Goal: Task Accomplishment & Management: Manage account settings

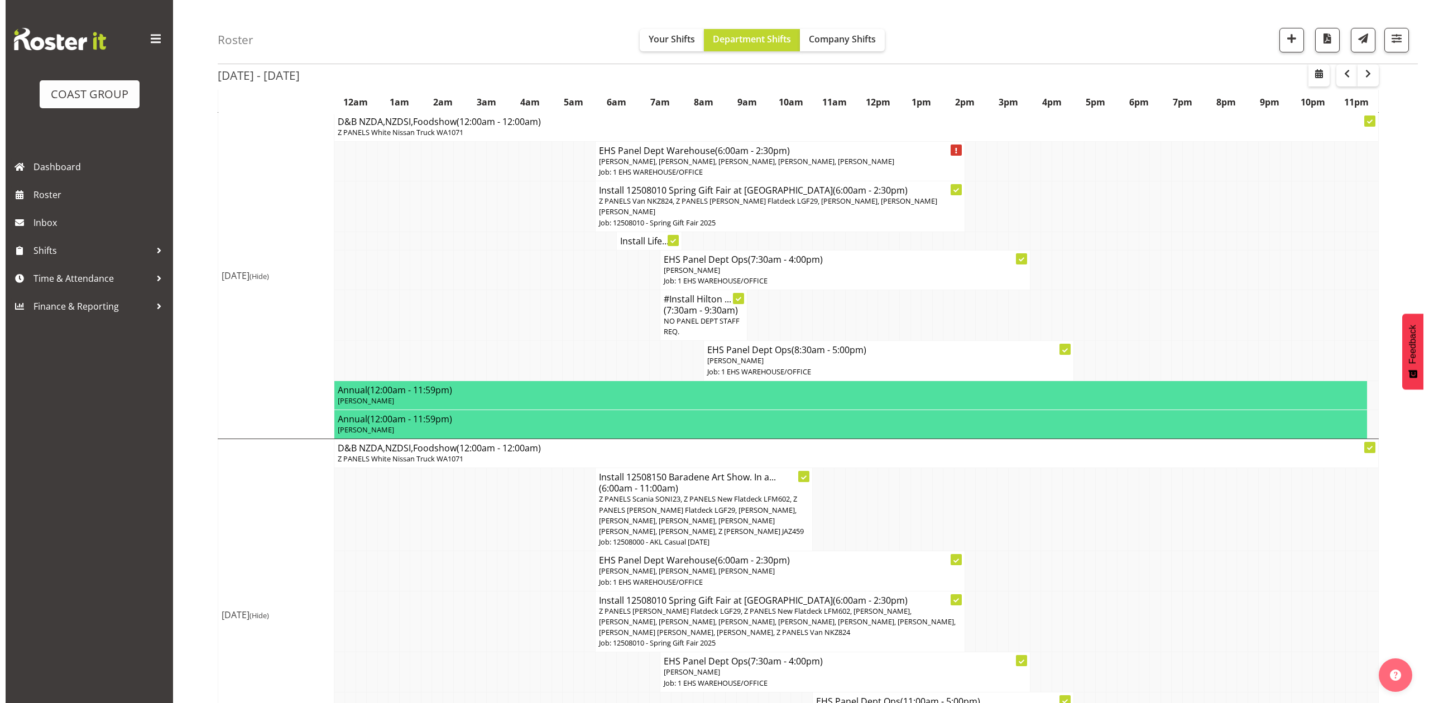
scroll to position [564, 0]
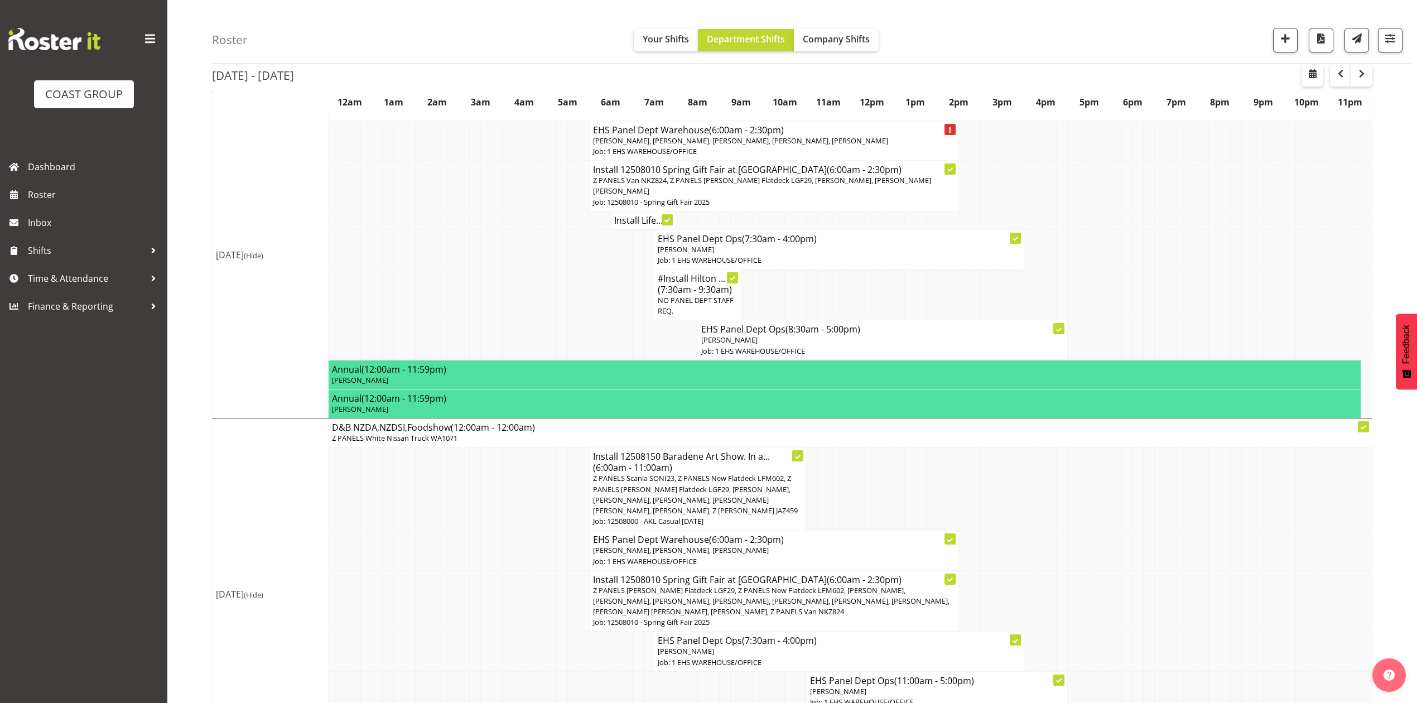
click at [756, 598] on span "Z PANELS [PERSON_NAME] Flatdeck LGF29, Z PANELS New Flatdeck LFM602, [PERSON_NA…" at bounding box center [771, 600] width 357 height 31
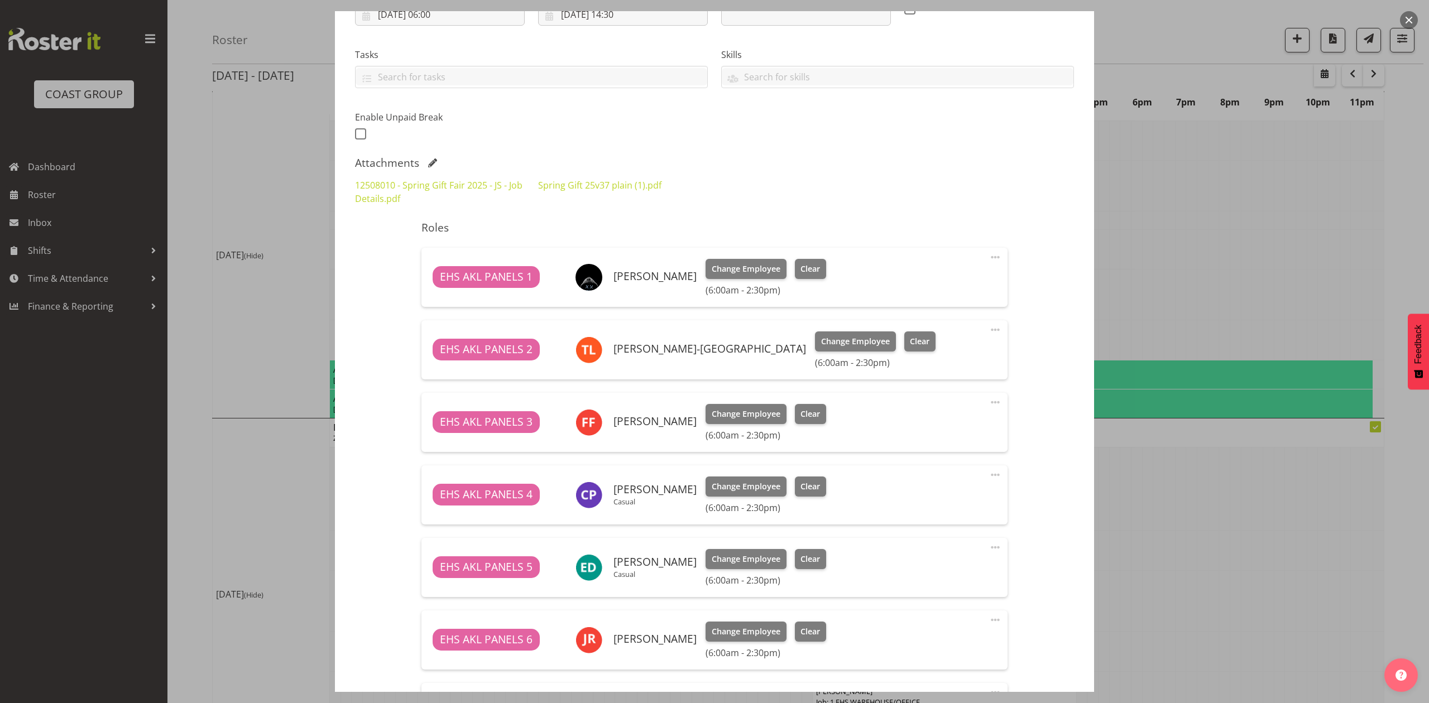
select select "8514"
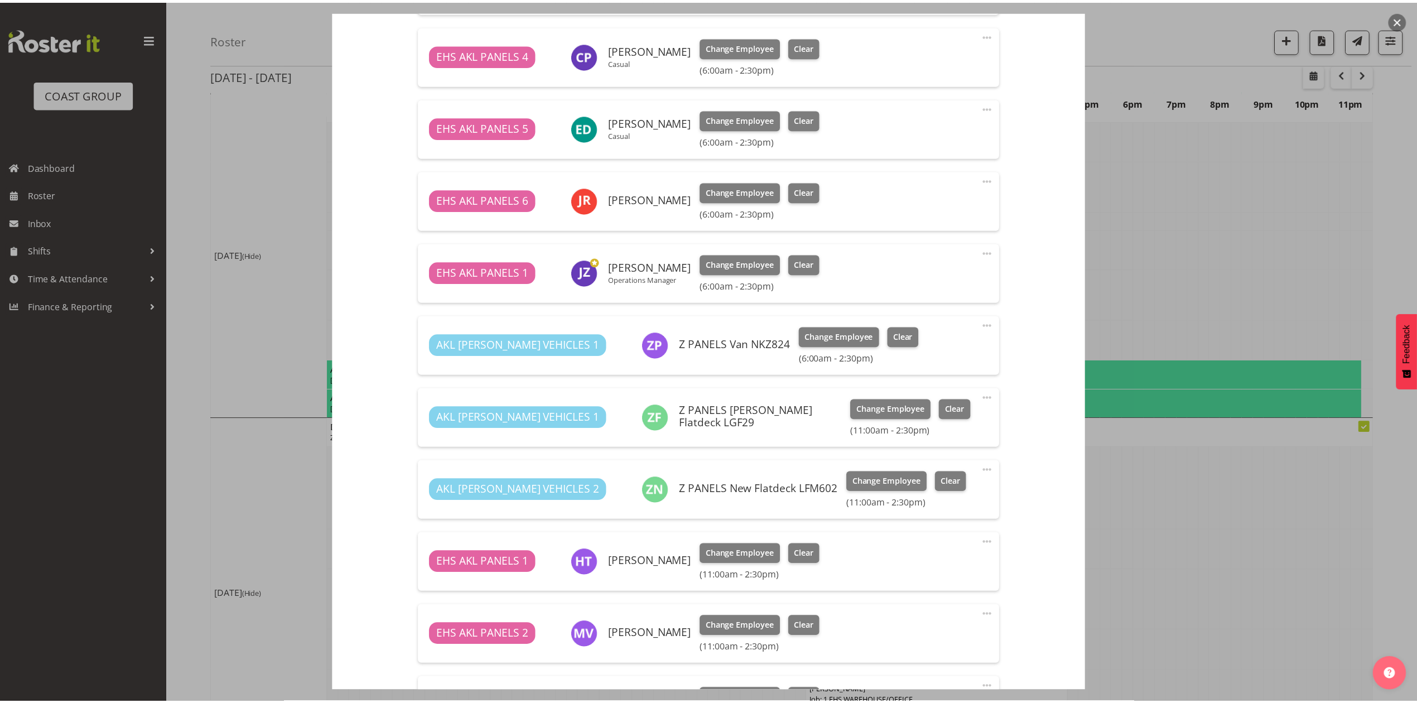
scroll to position [670, 0]
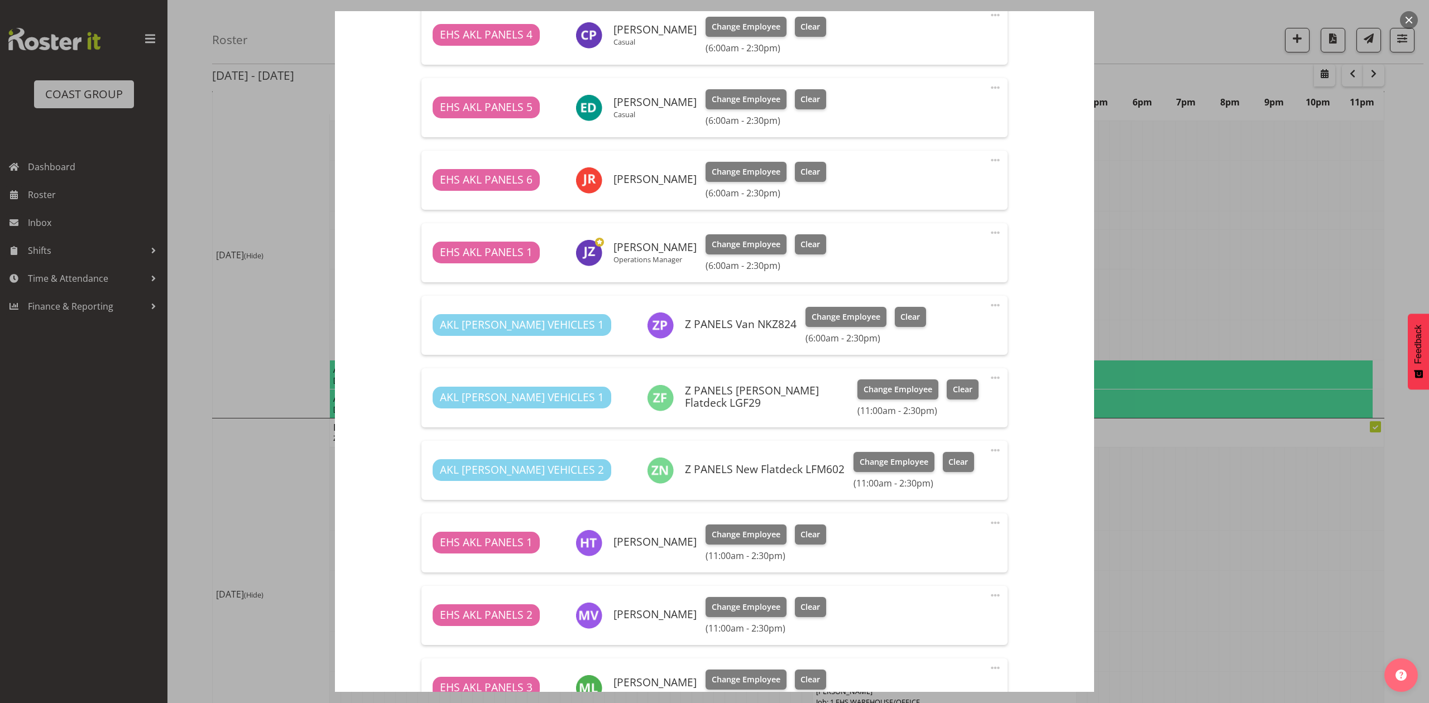
click at [1134, 477] on div at bounding box center [714, 351] width 1429 height 703
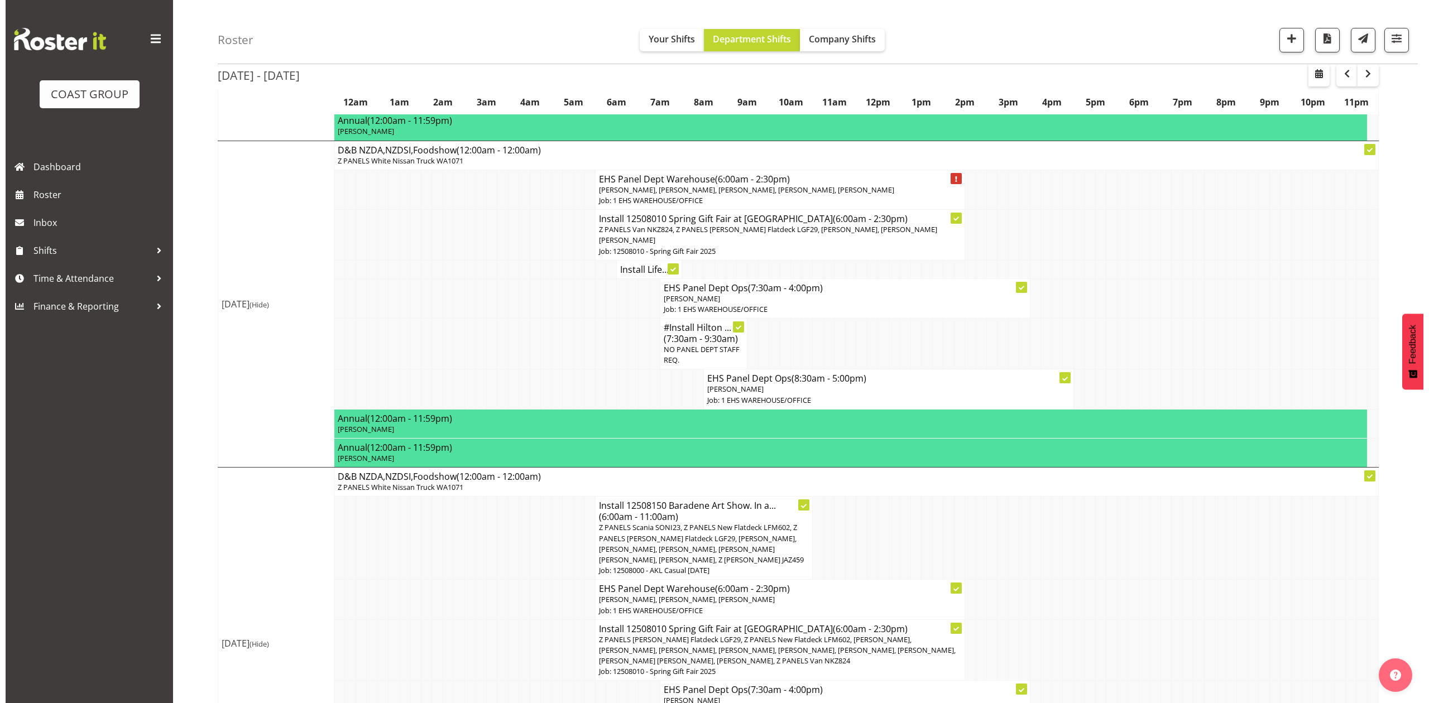
scroll to position [489, 0]
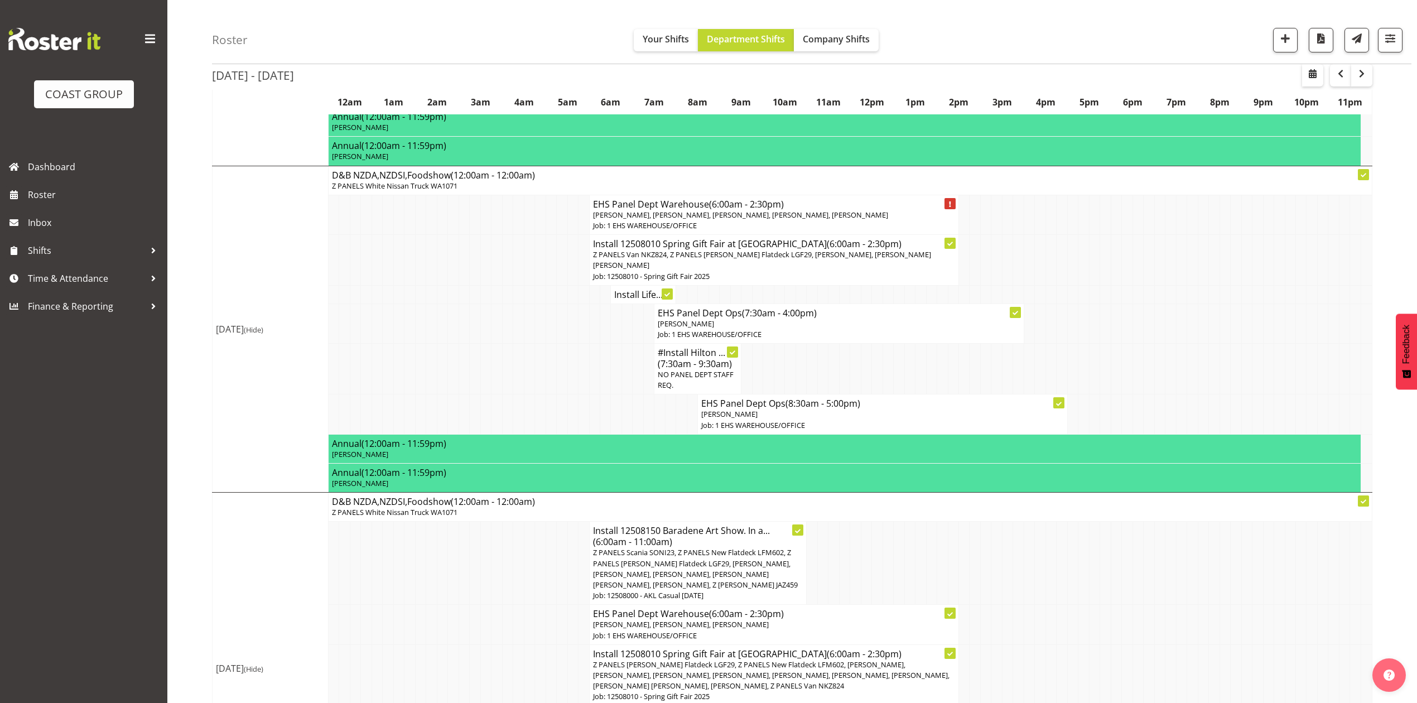
click at [850, 581] on td at bounding box center [855, 563] width 11 height 83
click at [746, 564] on span "Z PANELS Scania SONI23, Z PANELS New Flatdeck LFM602, Z PANELS Mitsy Flatdeck L…" at bounding box center [695, 568] width 205 height 42
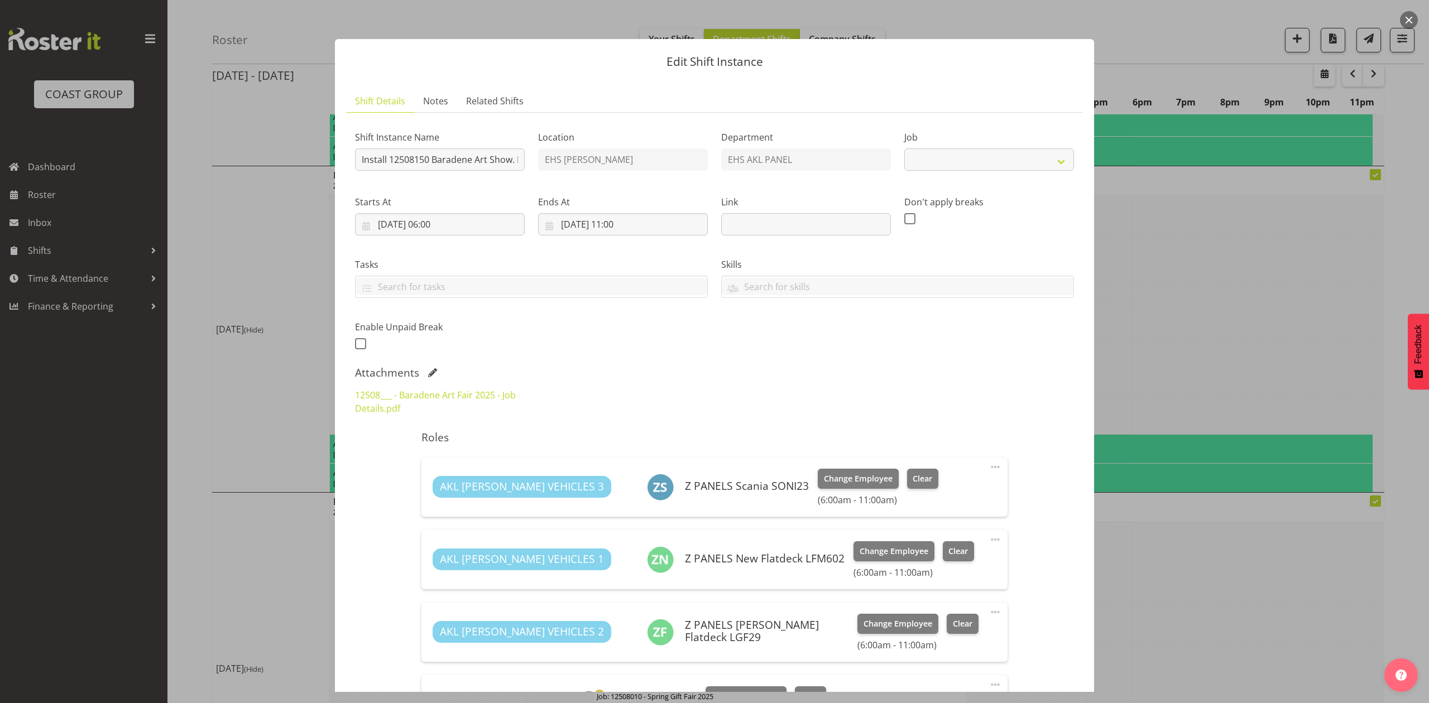
select select "8652"
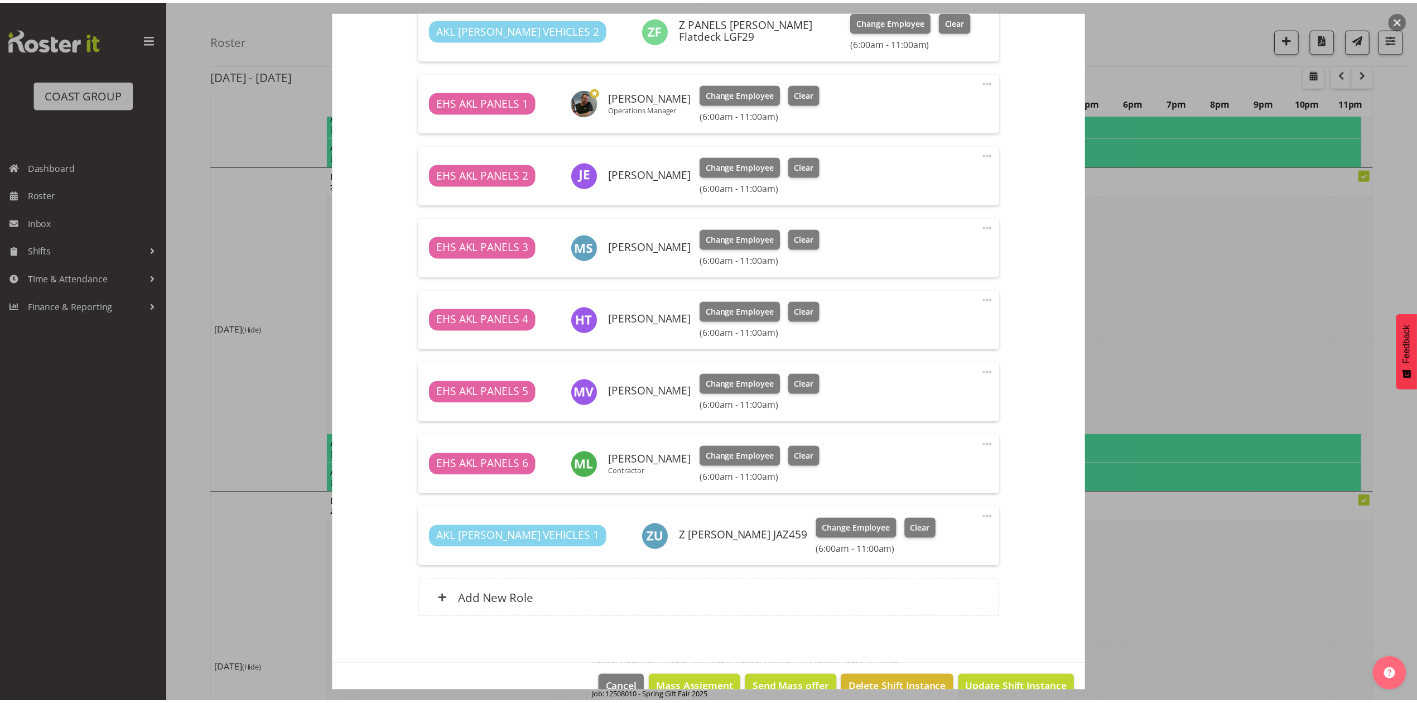
scroll to position [594, 0]
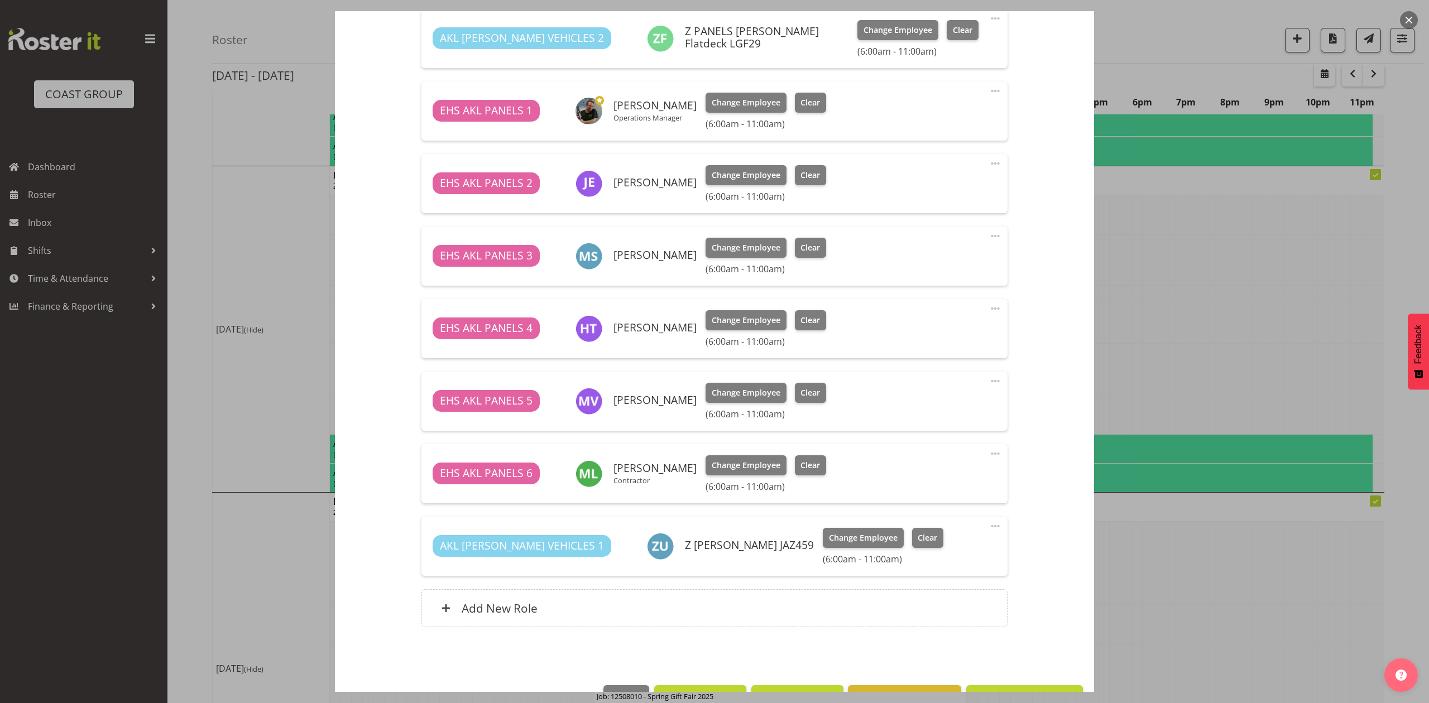
click at [1406, 18] on button "button" at bounding box center [1409, 20] width 18 height 18
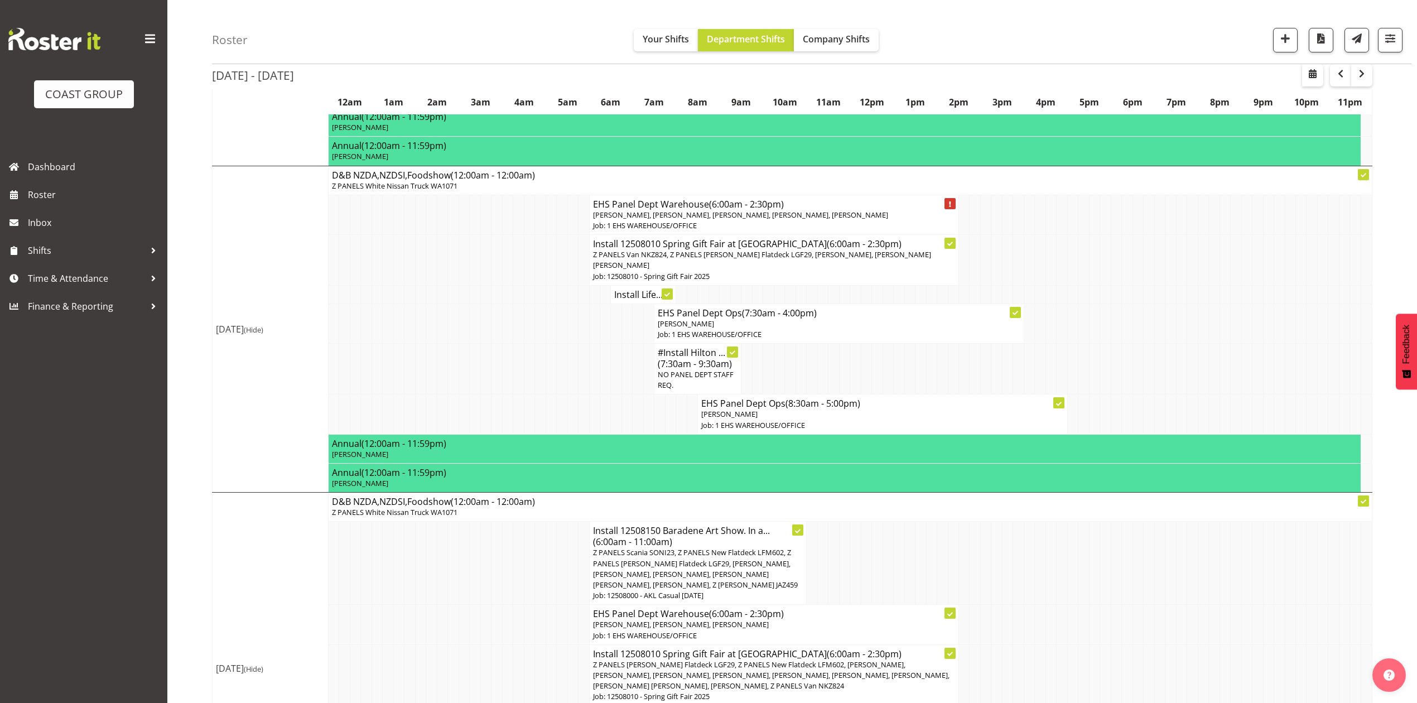
click at [1319, 270] on td at bounding box center [1323, 260] width 11 height 51
click at [1307, 257] on td at bounding box center [1312, 260] width 11 height 51
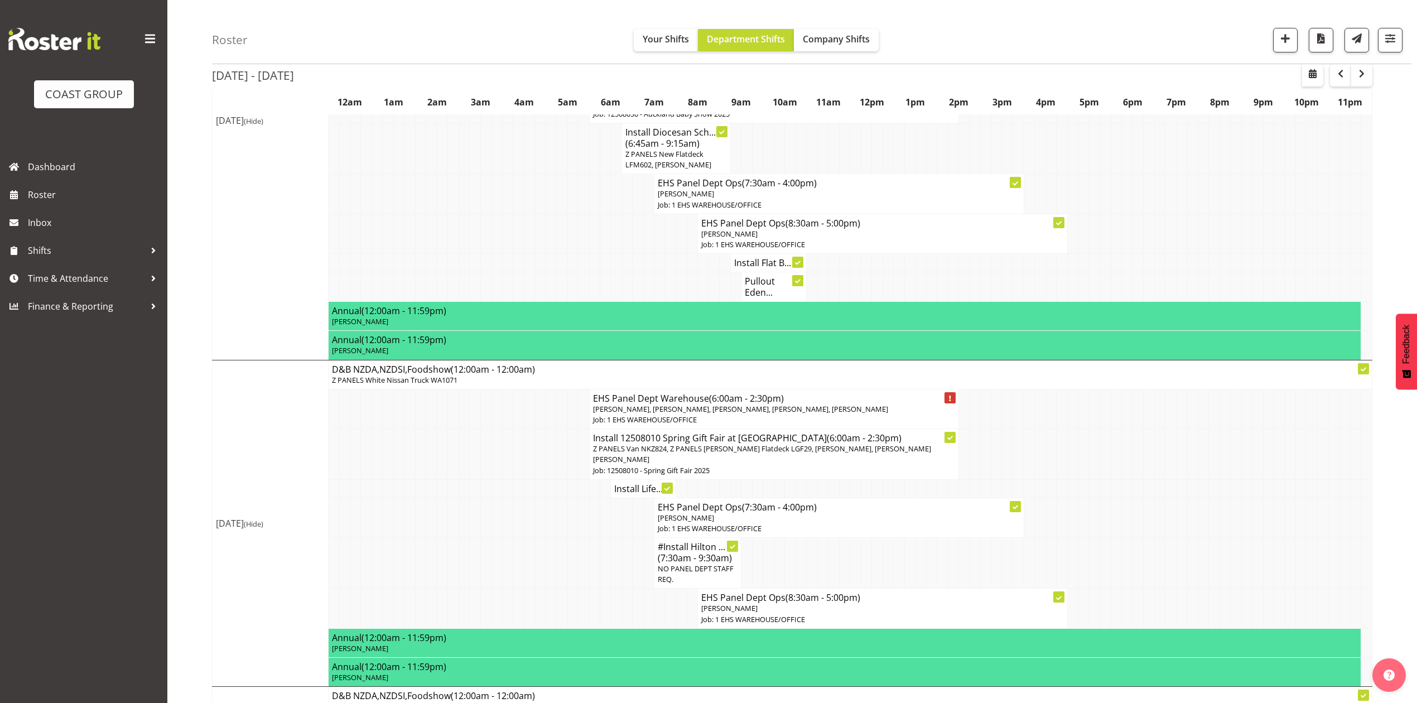
scroll to position [117, 0]
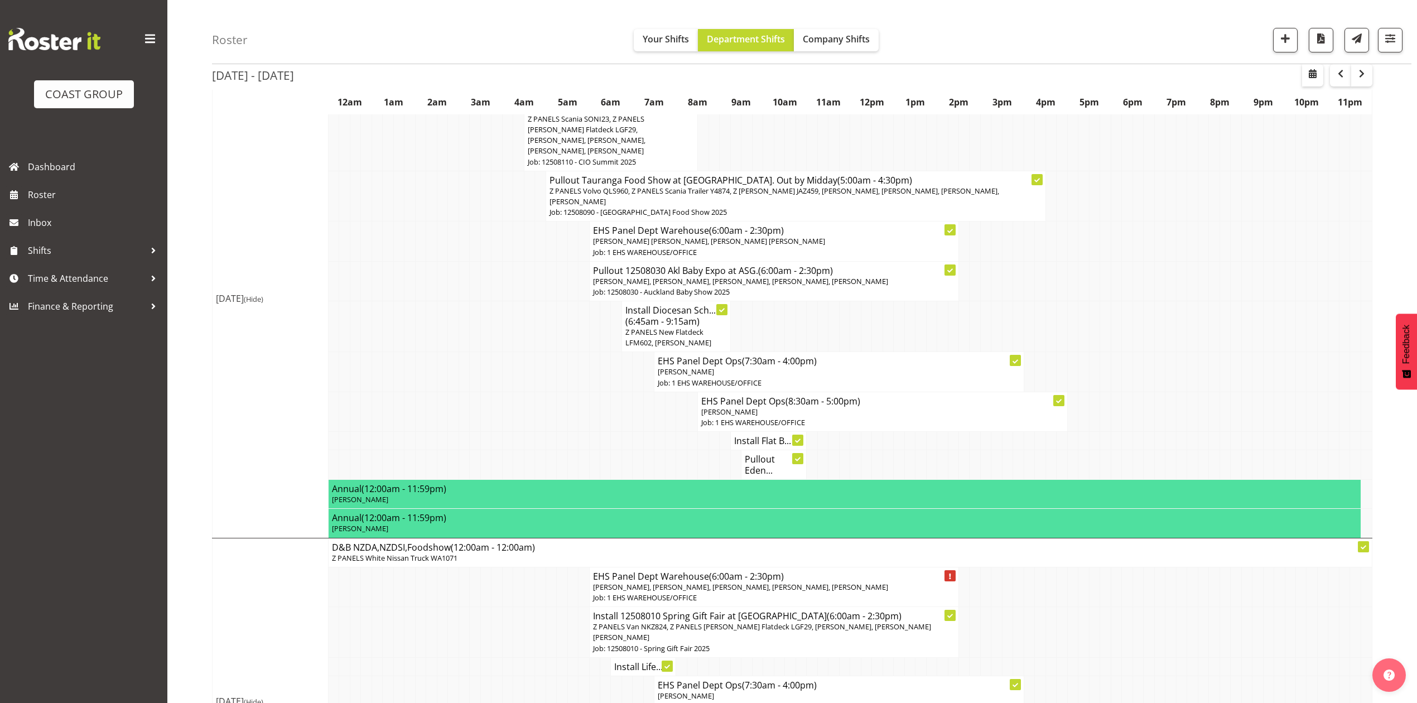
click at [1188, 301] on td at bounding box center [1193, 326] width 11 height 51
click at [1184, 328] on td at bounding box center [1181, 326] width 11 height 51
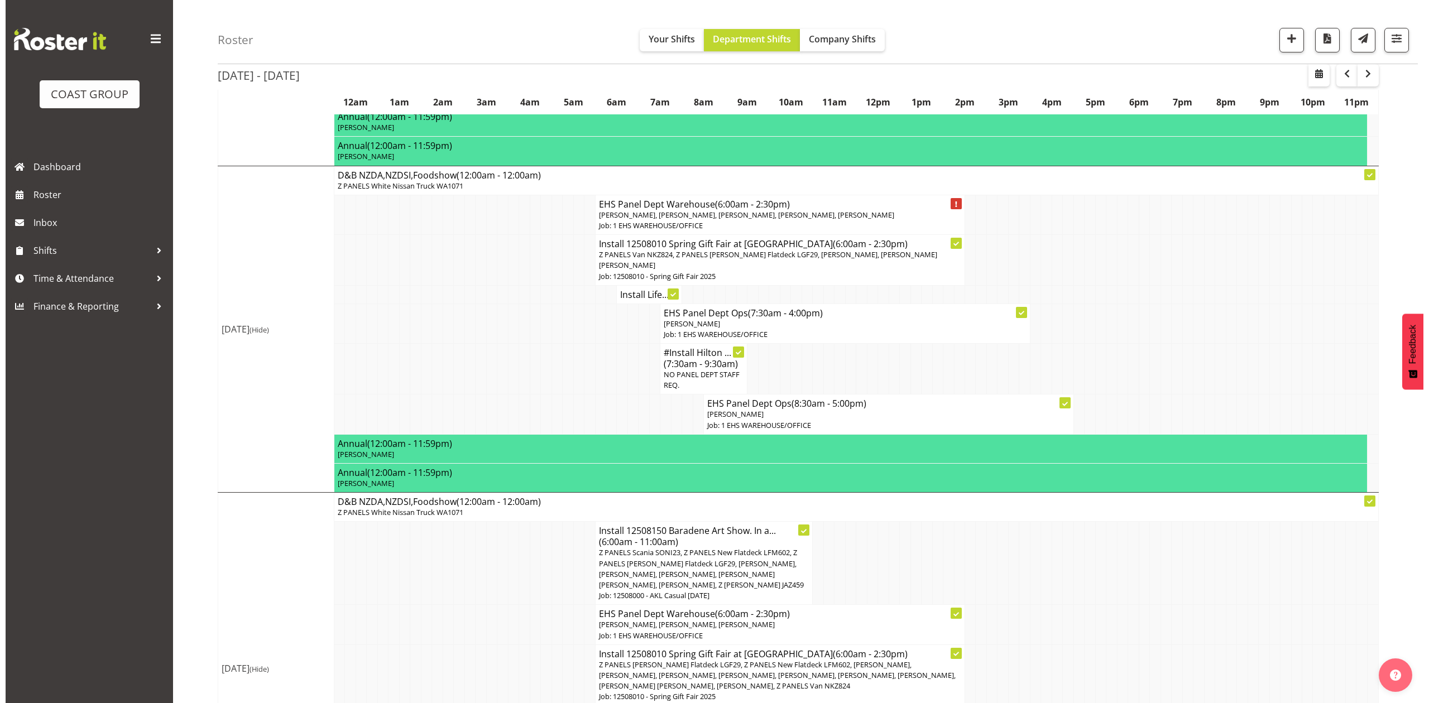
scroll to position [564, 0]
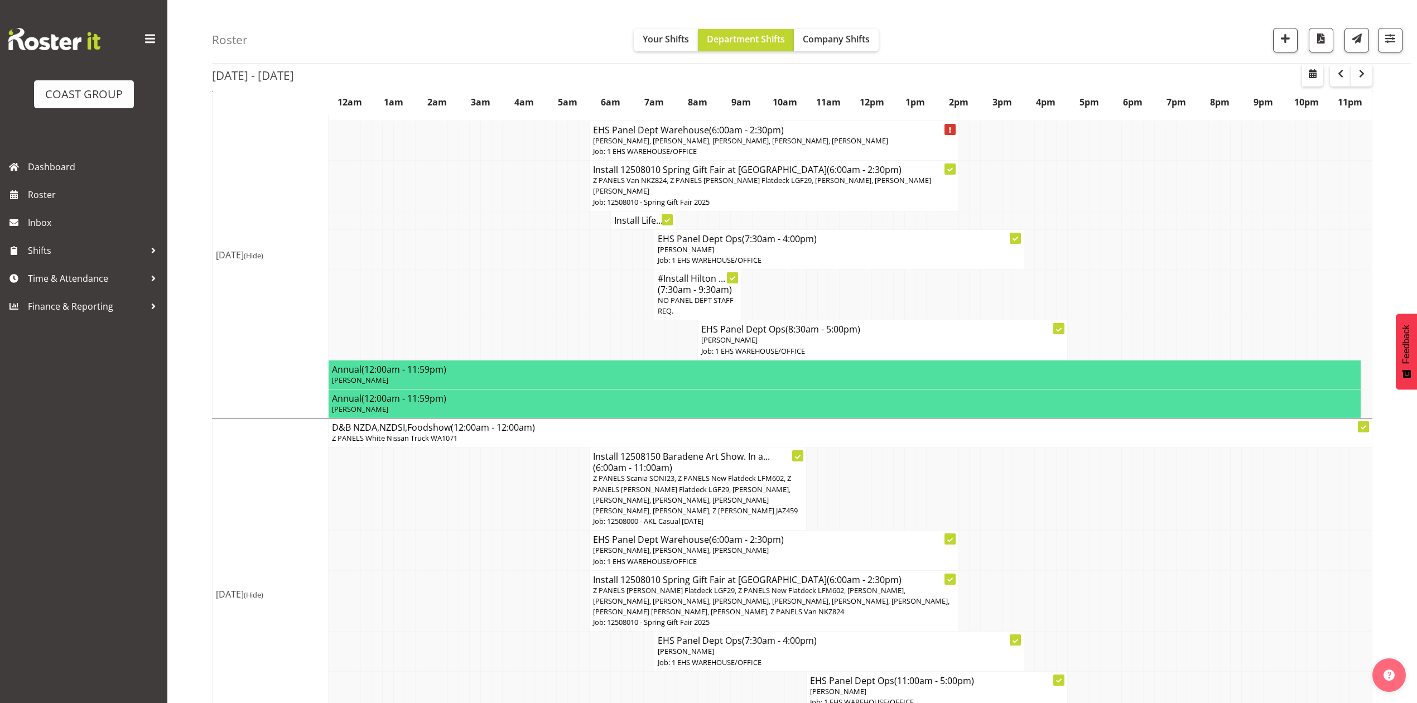
click at [747, 501] on span "Z PANELS Scania SONI23, Z PANELS New Flatdeck LFM602, Z PANELS Mitsy Flatdeck L…" at bounding box center [695, 494] width 205 height 42
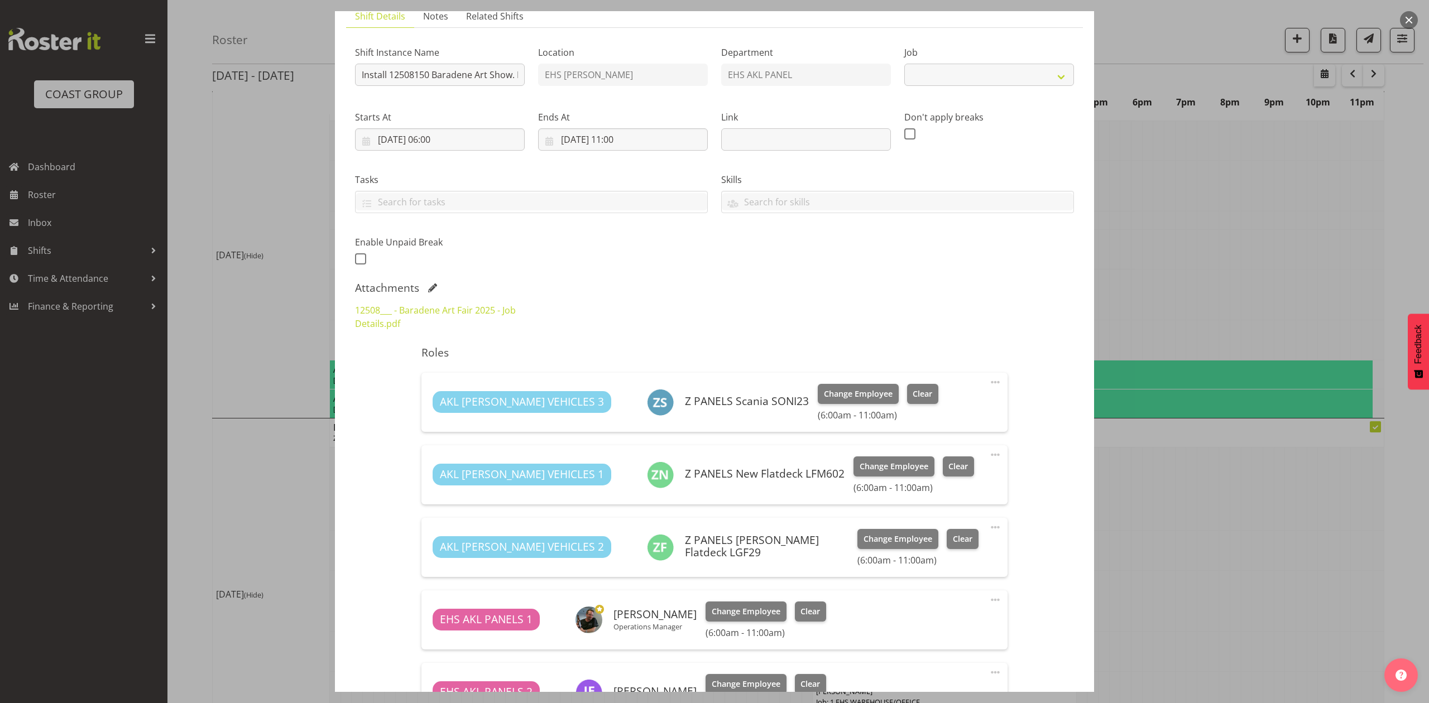
select select "8652"
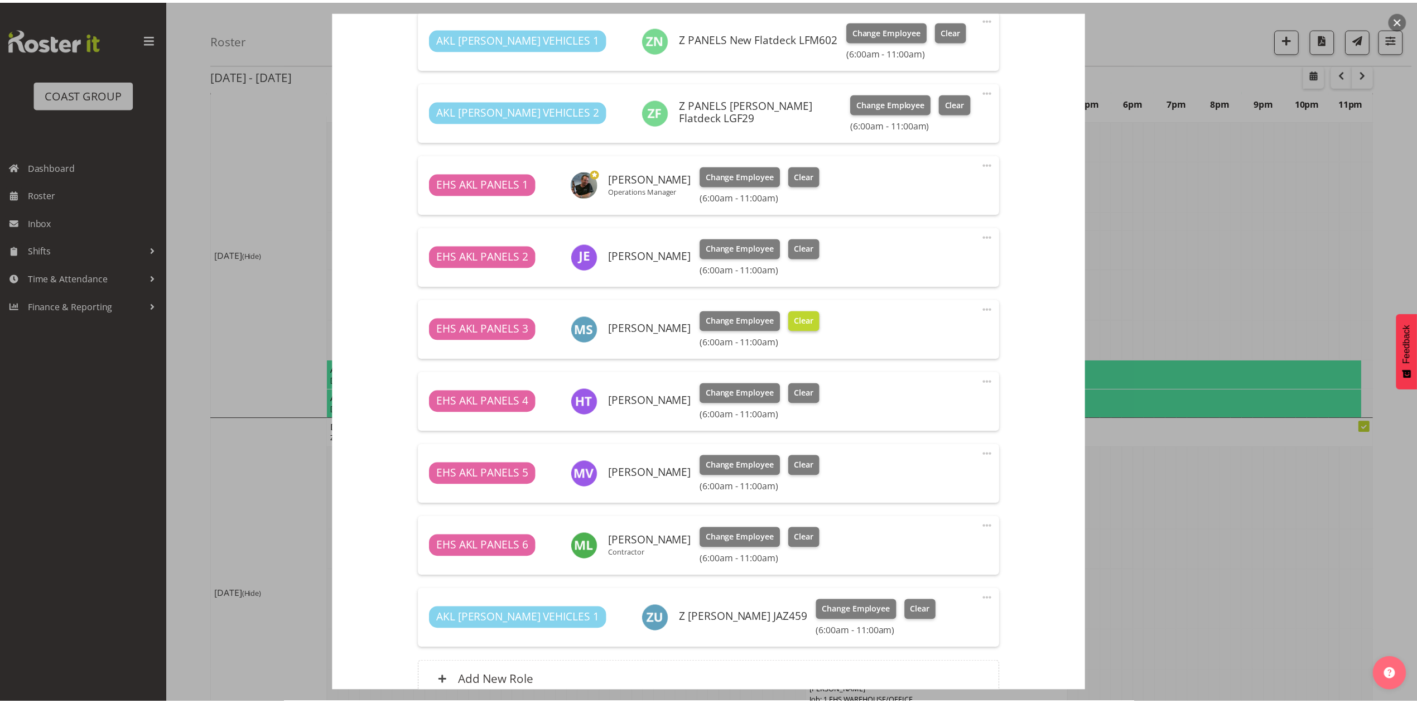
scroll to position [372, 0]
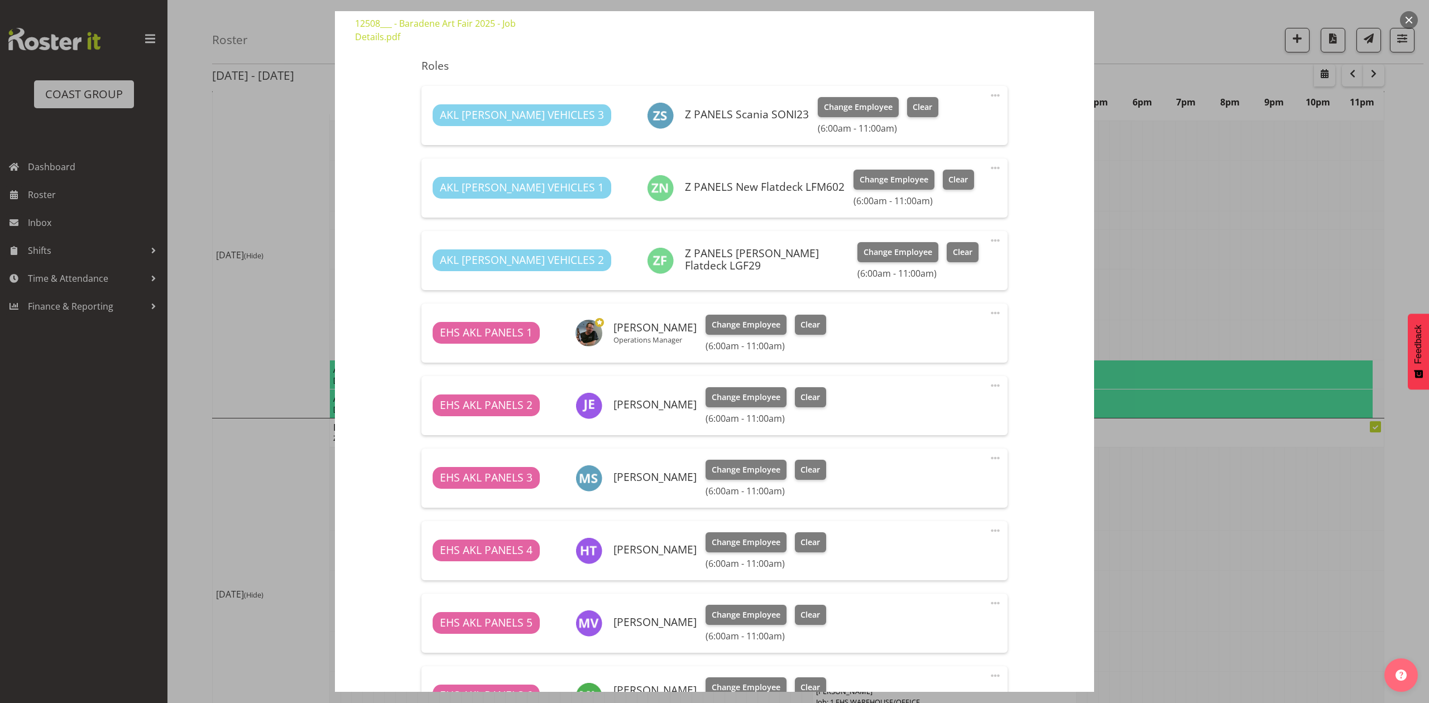
click at [1267, 199] on div at bounding box center [714, 351] width 1429 height 703
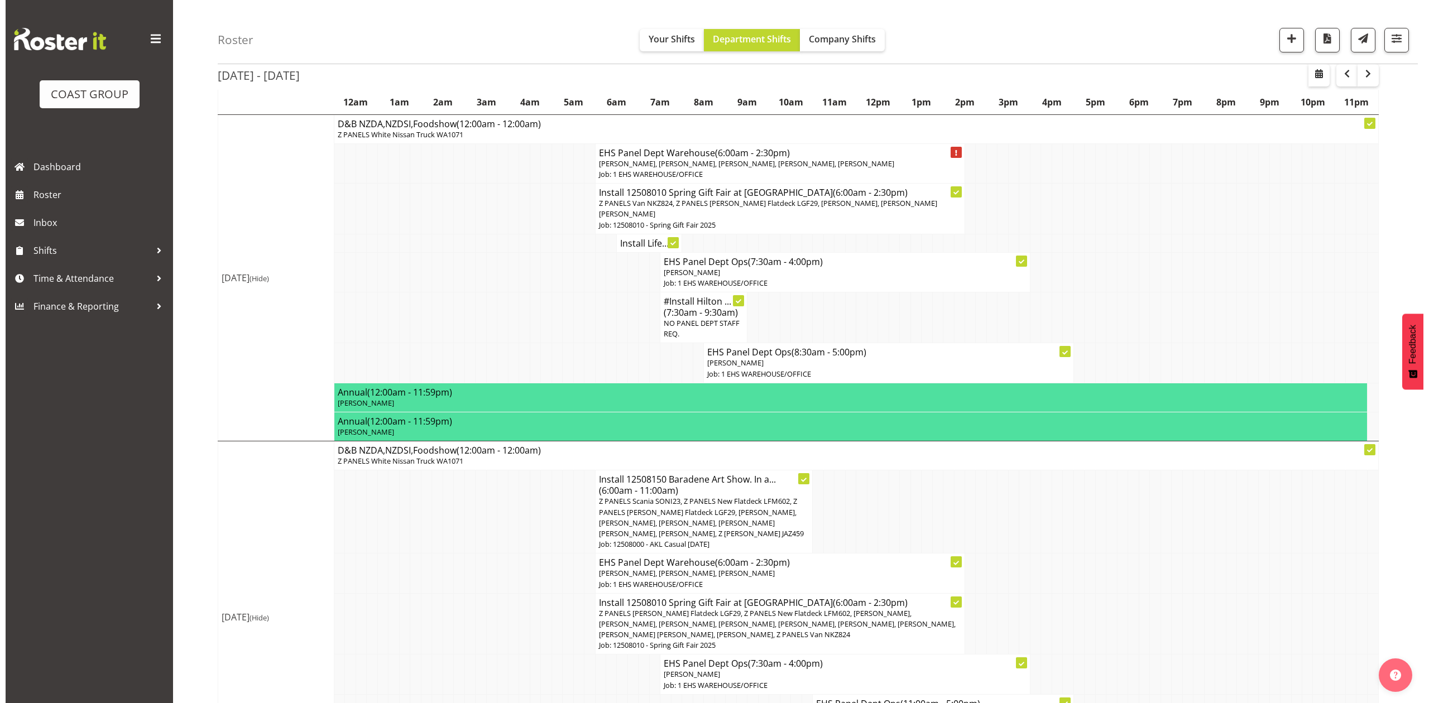
scroll to position [564, 0]
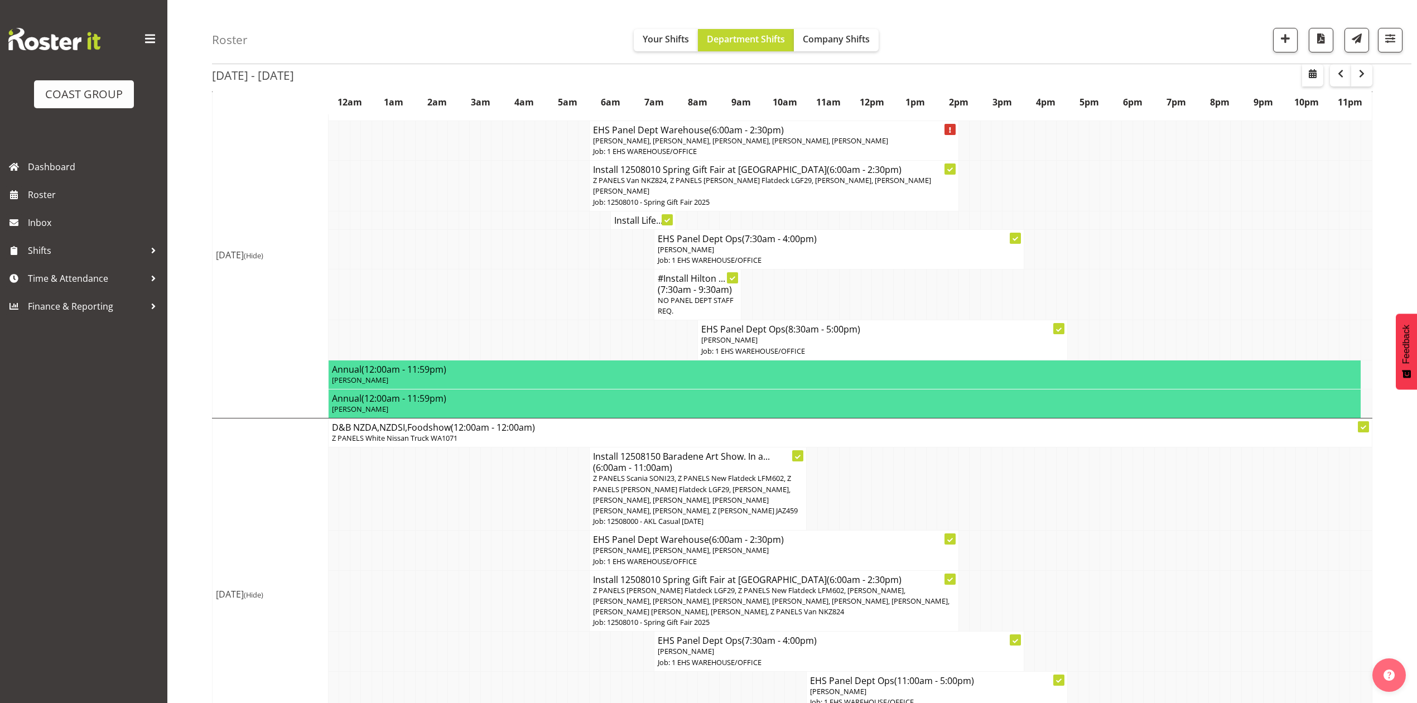
click at [682, 492] on span "Z PANELS Scania SONI23, Z PANELS New Flatdeck LFM602, Z PANELS Mitsy Flatdeck L…" at bounding box center [695, 494] width 205 height 42
select select
select select "7"
select select "2025"
select select "6"
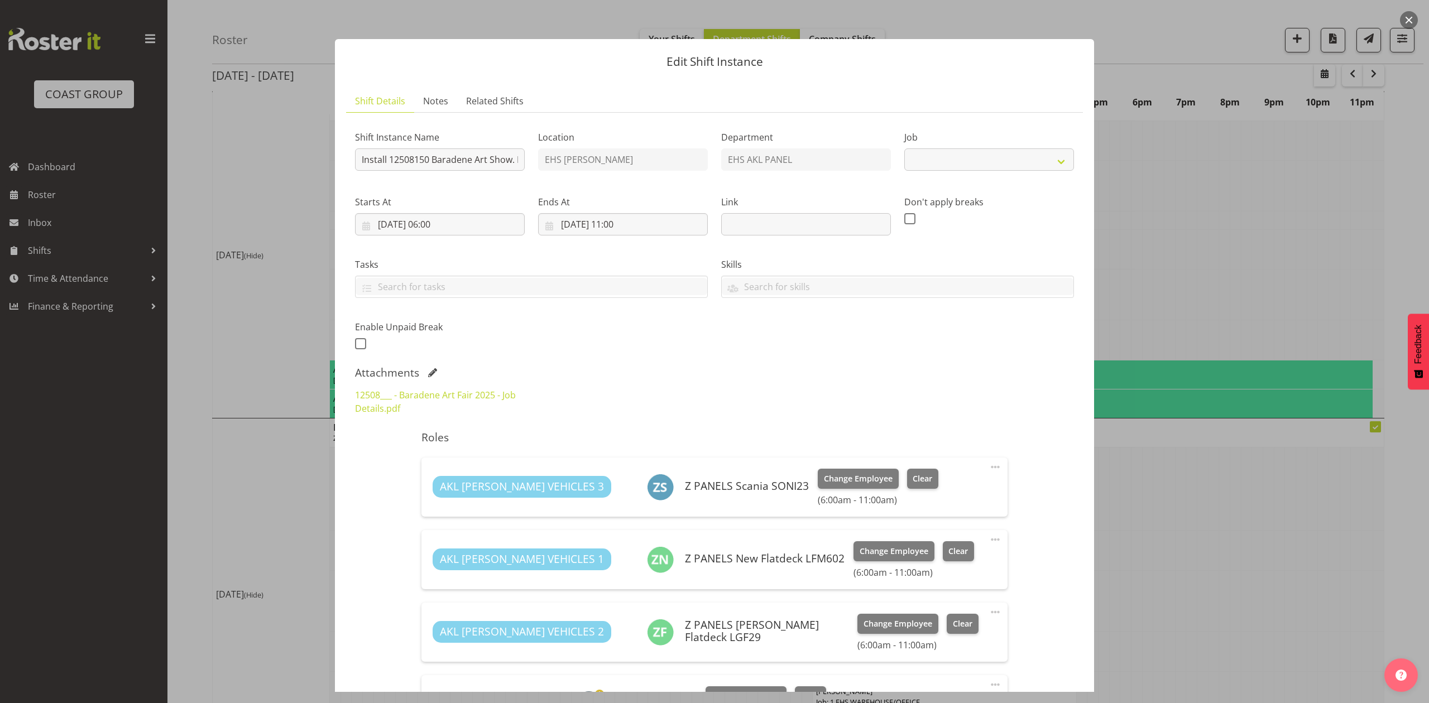
select select "8652"
click at [430, 230] on input "20/08/2025, 06:00" at bounding box center [440, 224] width 170 height 22
click at [422, 378] on link "19" at bounding box center [430, 378] width 22 height 21
type input "[DATE] 06:00"
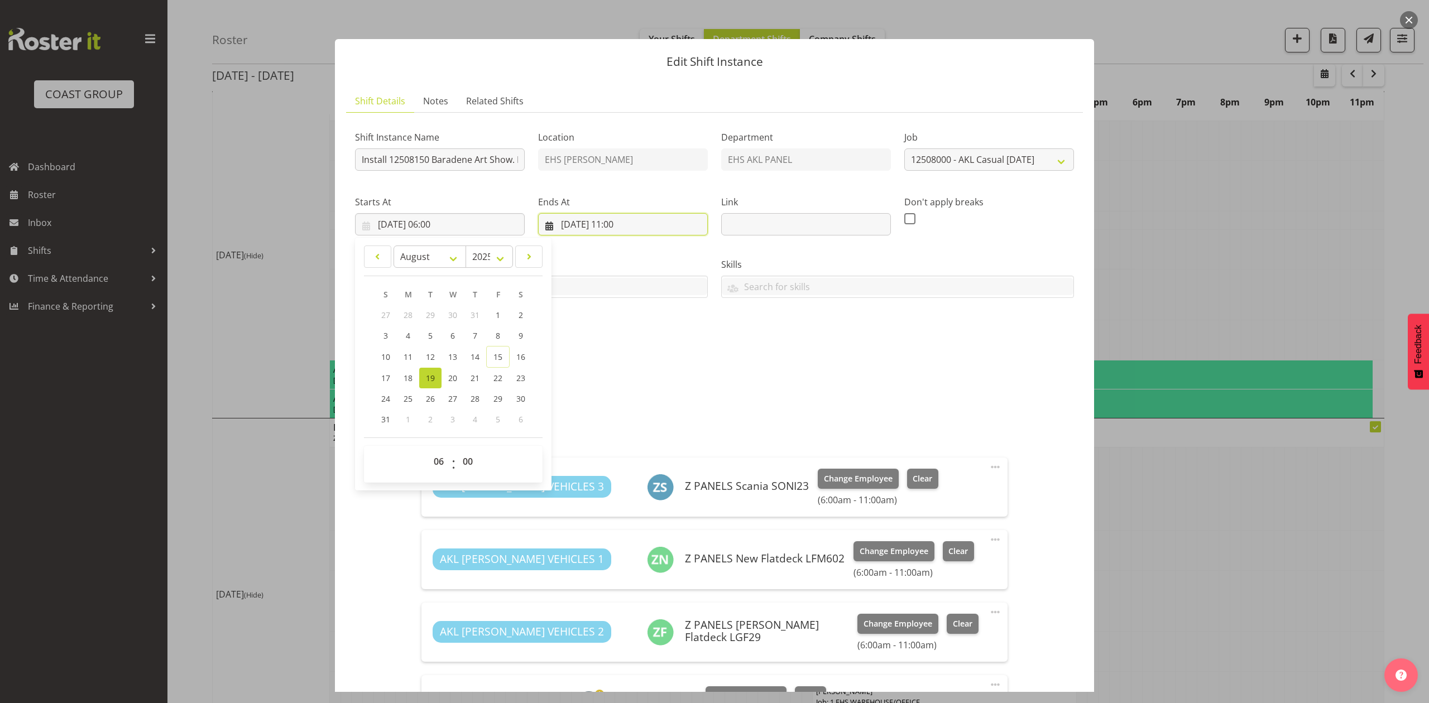
click at [570, 223] on input "[DATE] 11:00" at bounding box center [623, 224] width 170 height 22
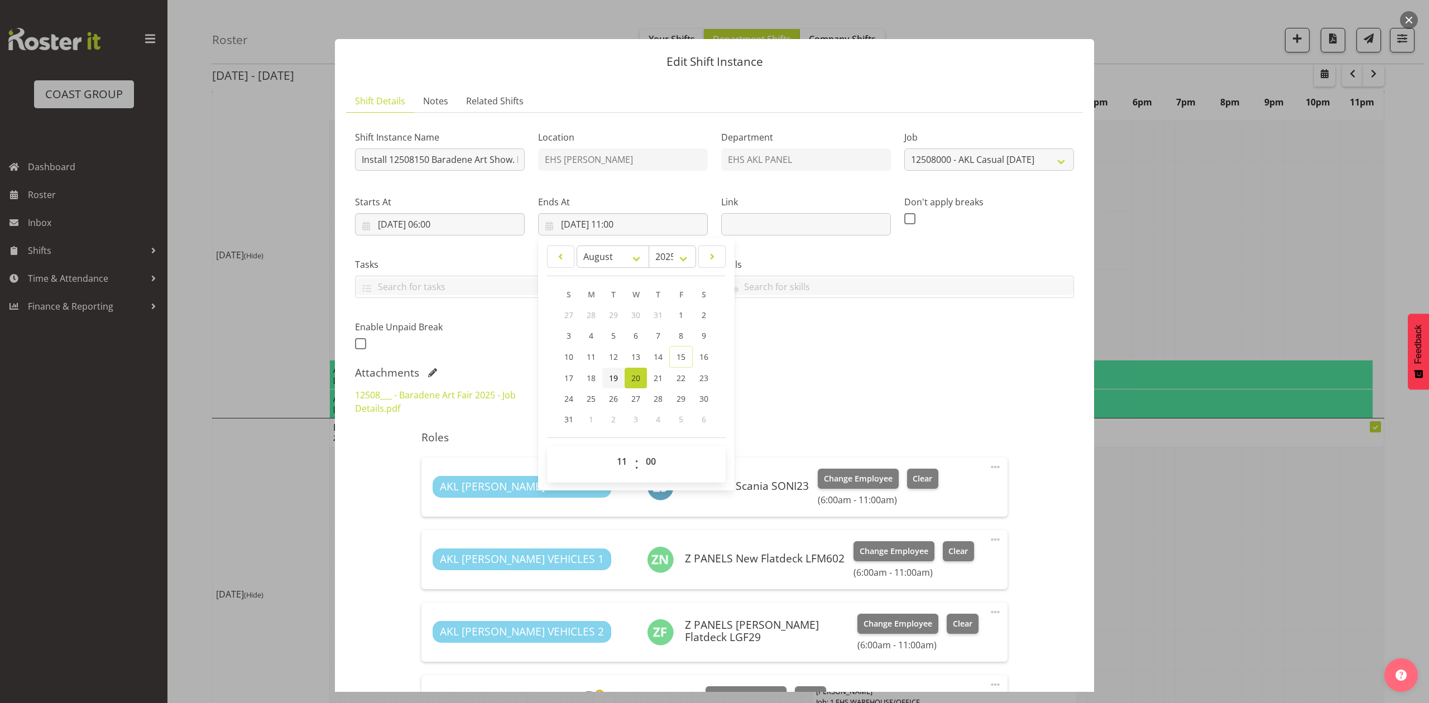
click at [609, 380] on span "19" at bounding box center [613, 378] width 9 height 11
type input "[DATE] 11:00"
click at [792, 339] on div "Shift Instance Name Install 12508150 Baradene Art Show. In at 7am Location EHS …" at bounding box center [714, 237] width 732 height 244
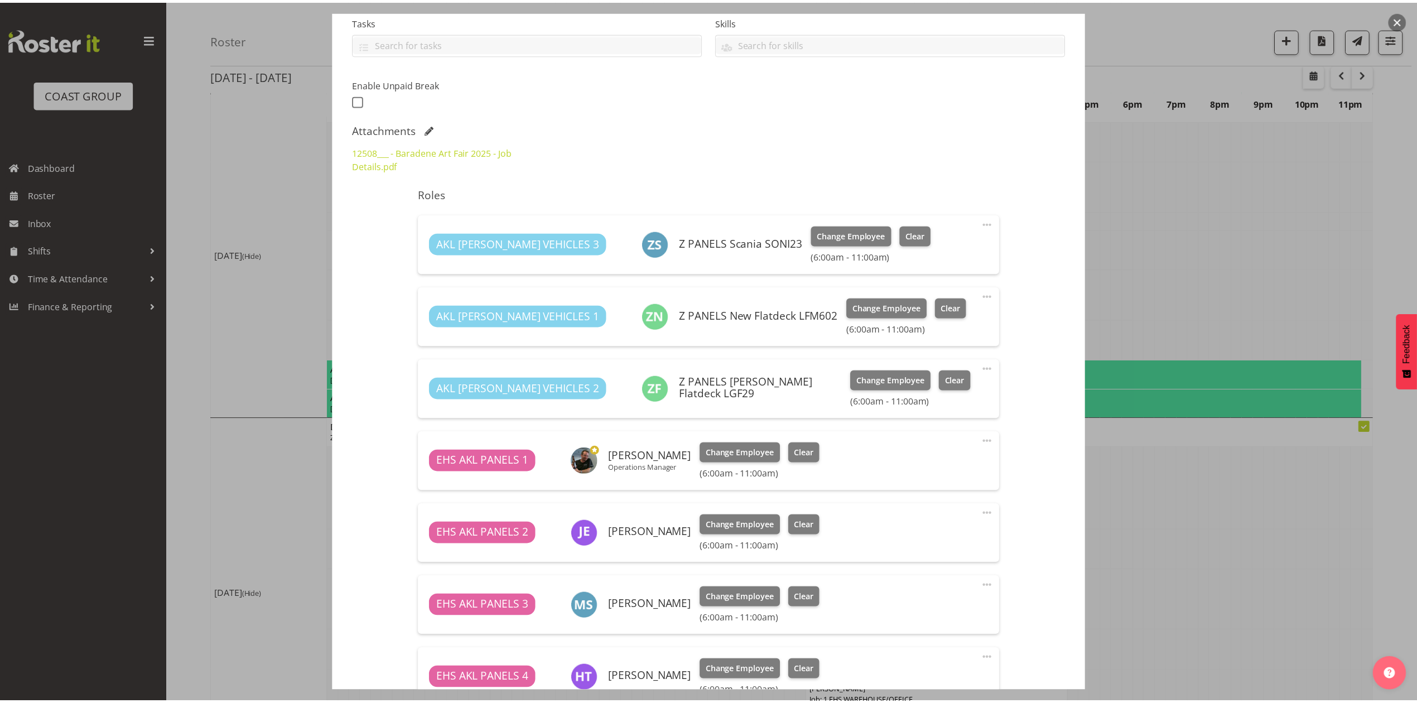
scroll to position [223, 0]
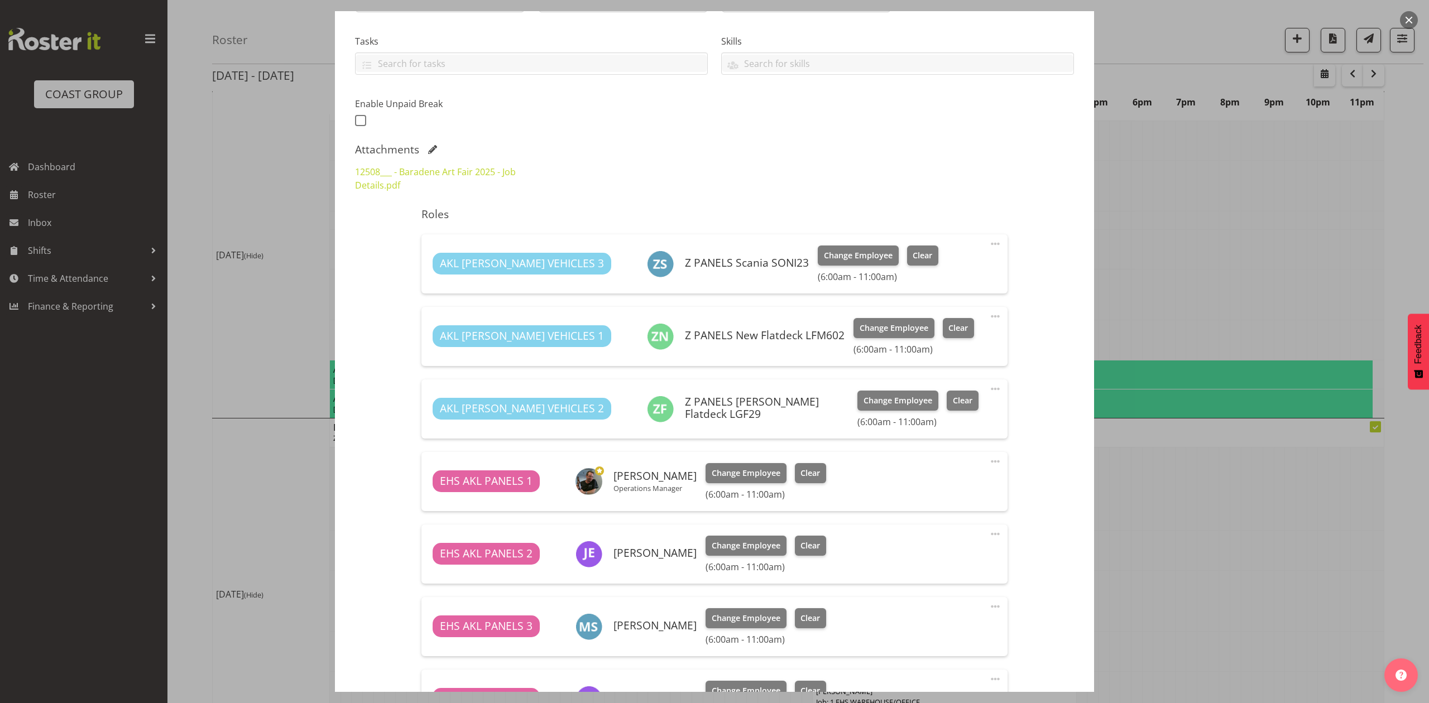
click at [1267, 215] on div at bounding box center [714, 351] width 1429 height 703
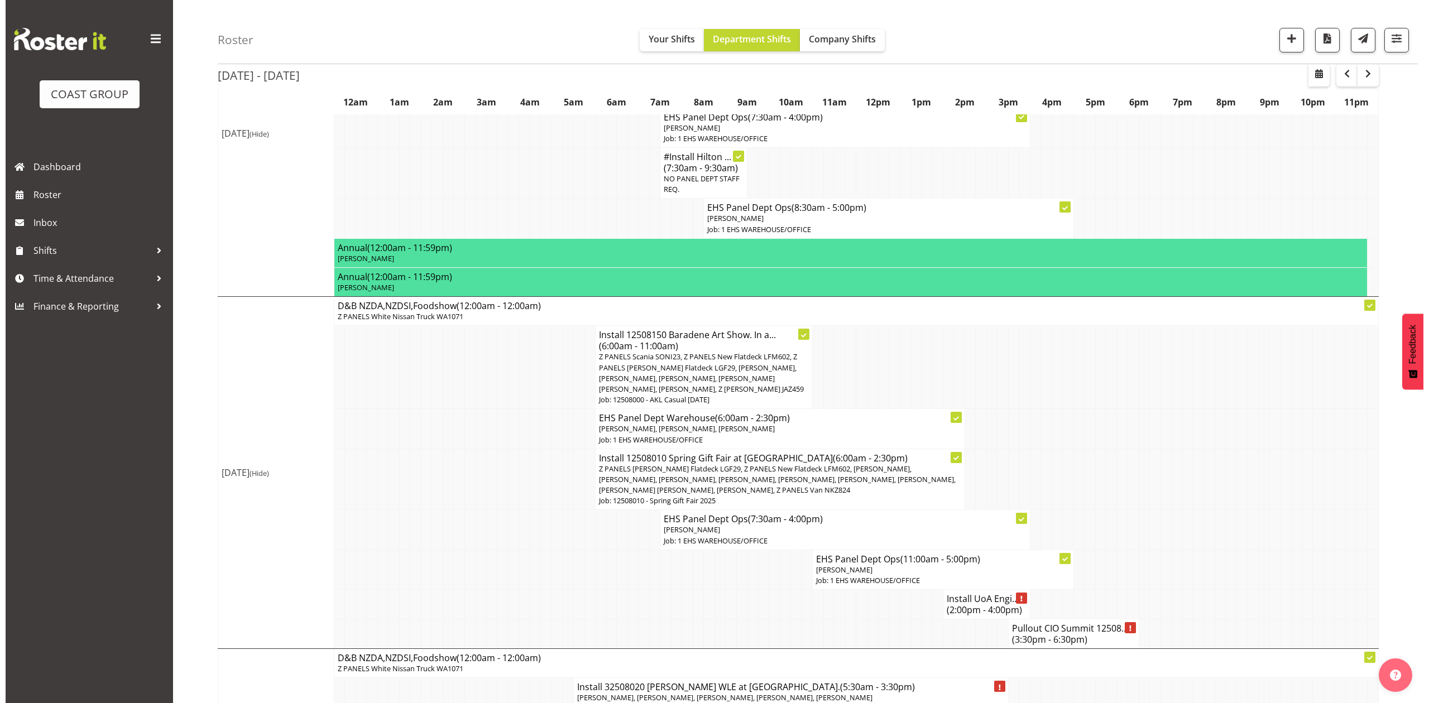
scroll to position [713, 0]
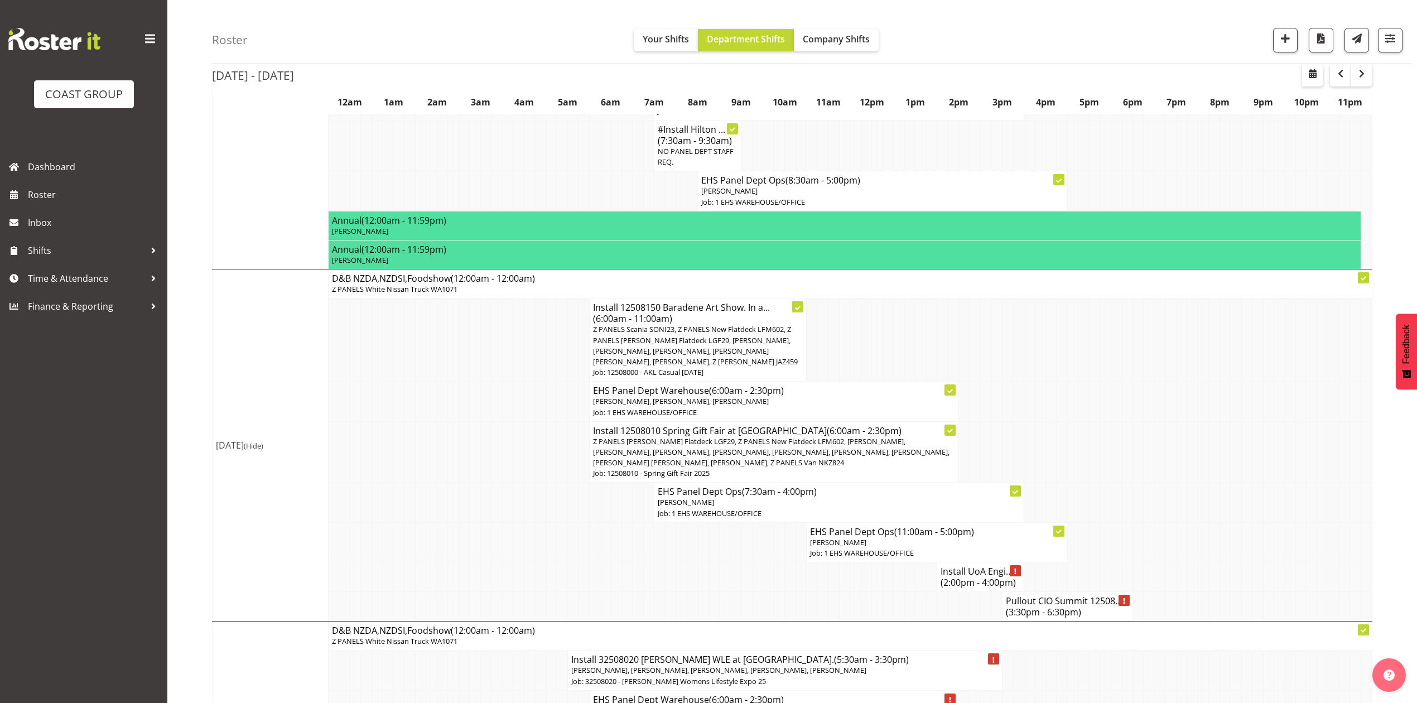
click at [740, 458] on span "Z PANELS [PERSON_NAME] Flatdeck LGF29, Z PANELS New Flatdeck LFM602, [PERSON_NA…" at bounding box center [771, 451] width 357 height 31
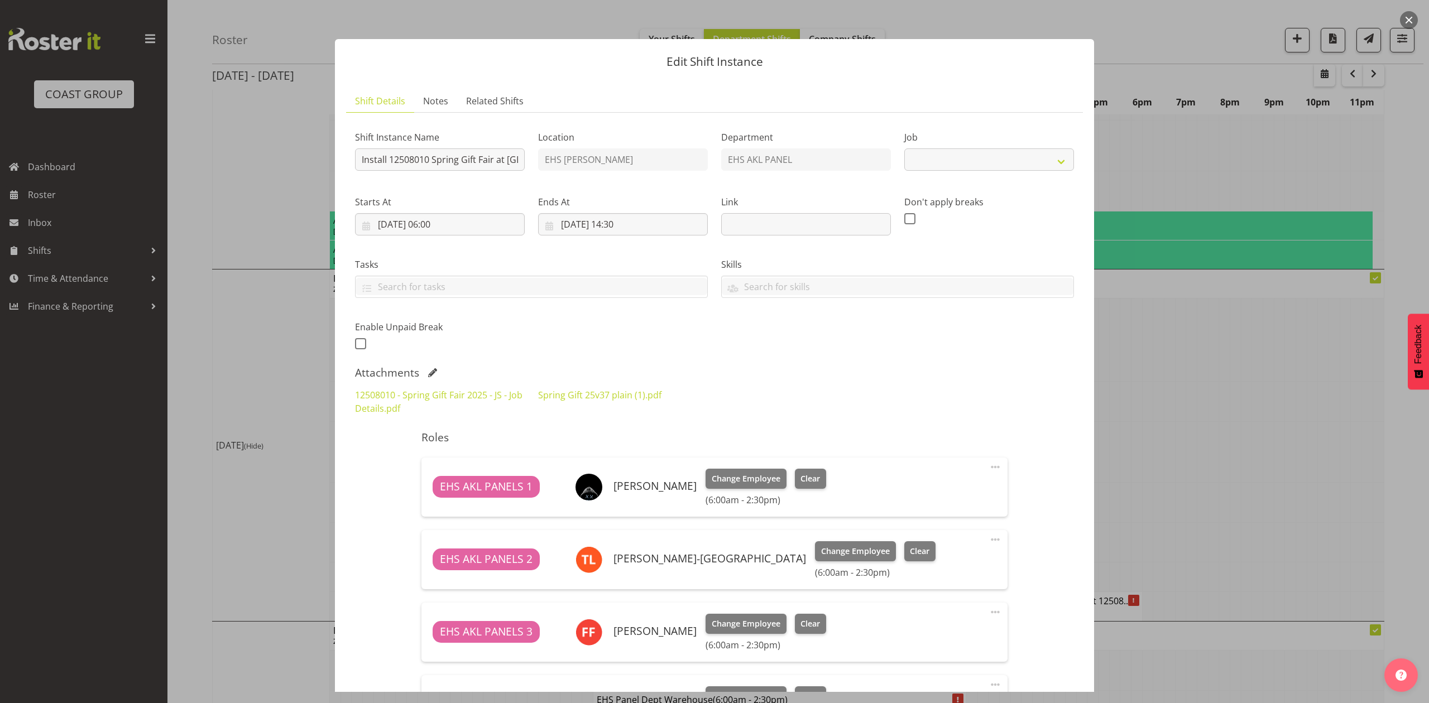
select select "8514"
click at [584, 393] on link "Spring Gift 25v37 plain (1).pdf" at bounding box center [599, 395] width 123 height 12
click at [1254, 340] on div at bounding box center [714, 351] width 1429 height 703
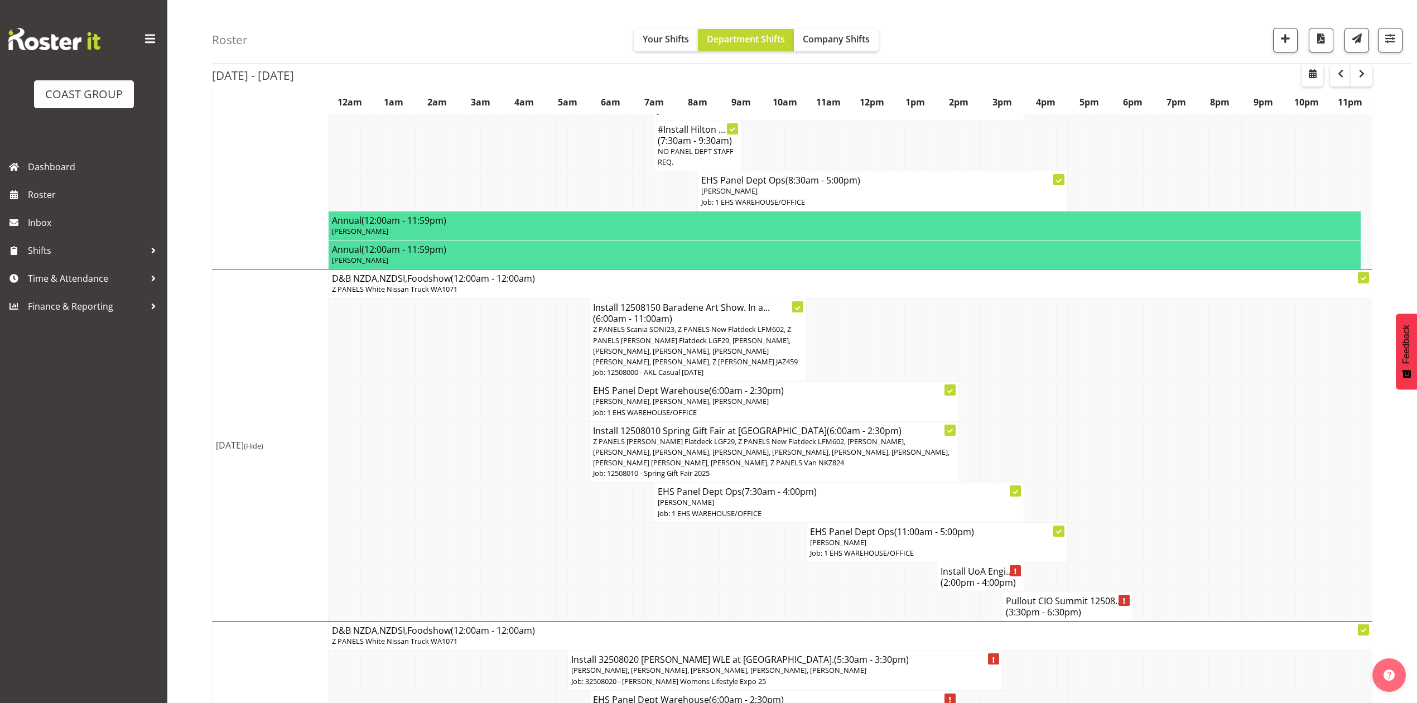
click at [697, 329] on span "Z PANELS Scania SONI23, Z PANELS New Flatdeck LFM602, Z PANELS Mitsy Flatdeck L…" at bounding box center [695, 345] width 205 height 42
select select
select select "7"
select select "2025"
select select "11"
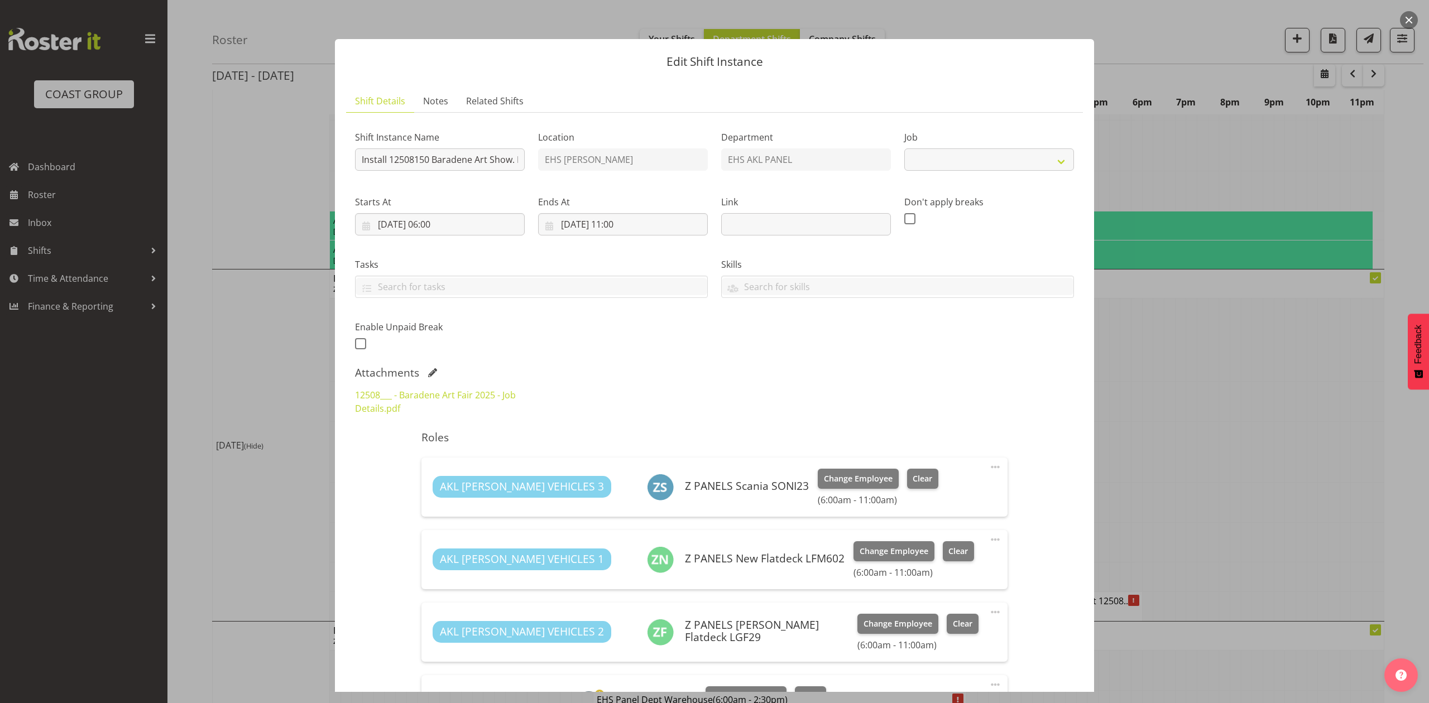
select select "8652"
click at [419, 219] on input "20/08/2025, 06:00" at bounding box center [440, 224] width 170 height 22
click at [438, 376] on link "19" at bounding box center [430, 378] width 22 height 21
type input "[DATE] 06:00"
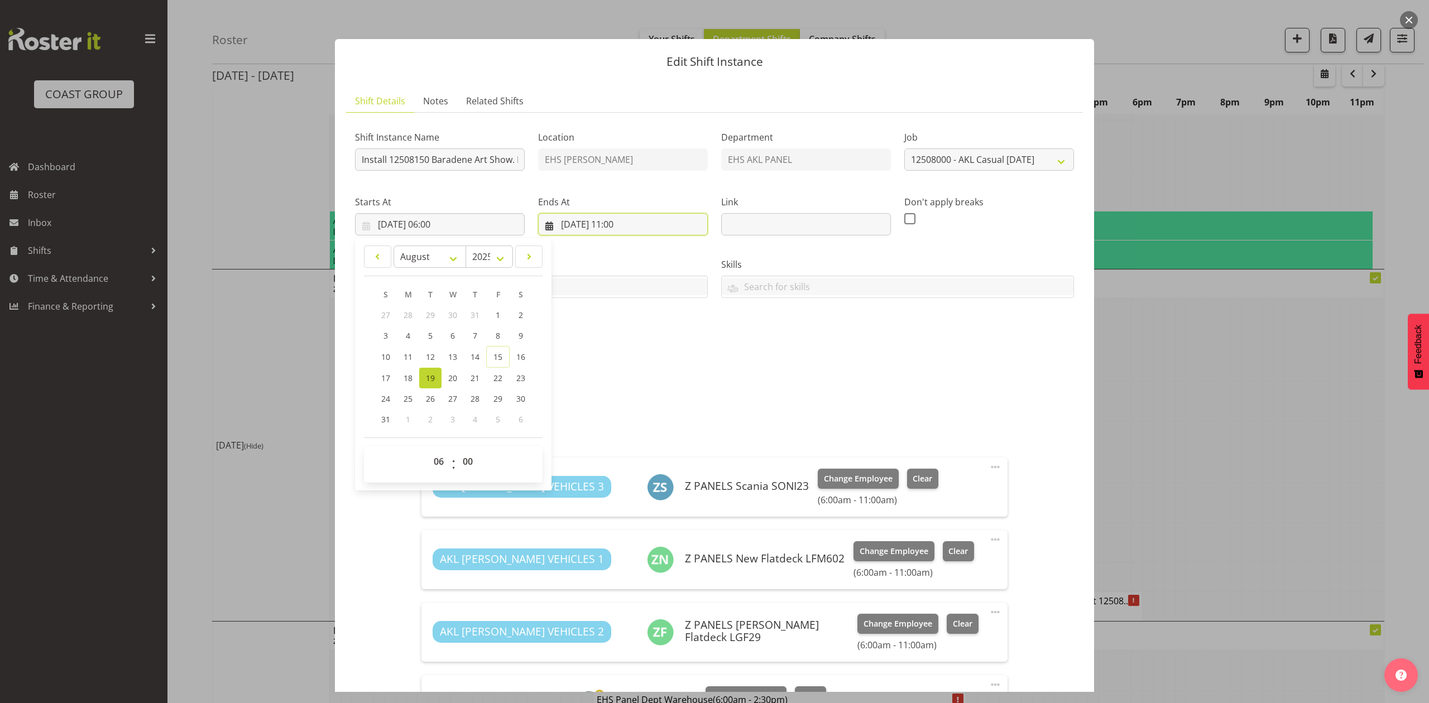
click at [561, 219] on input "[DATE] 11:00" at bounding box center [623, 224] width 170 height 22
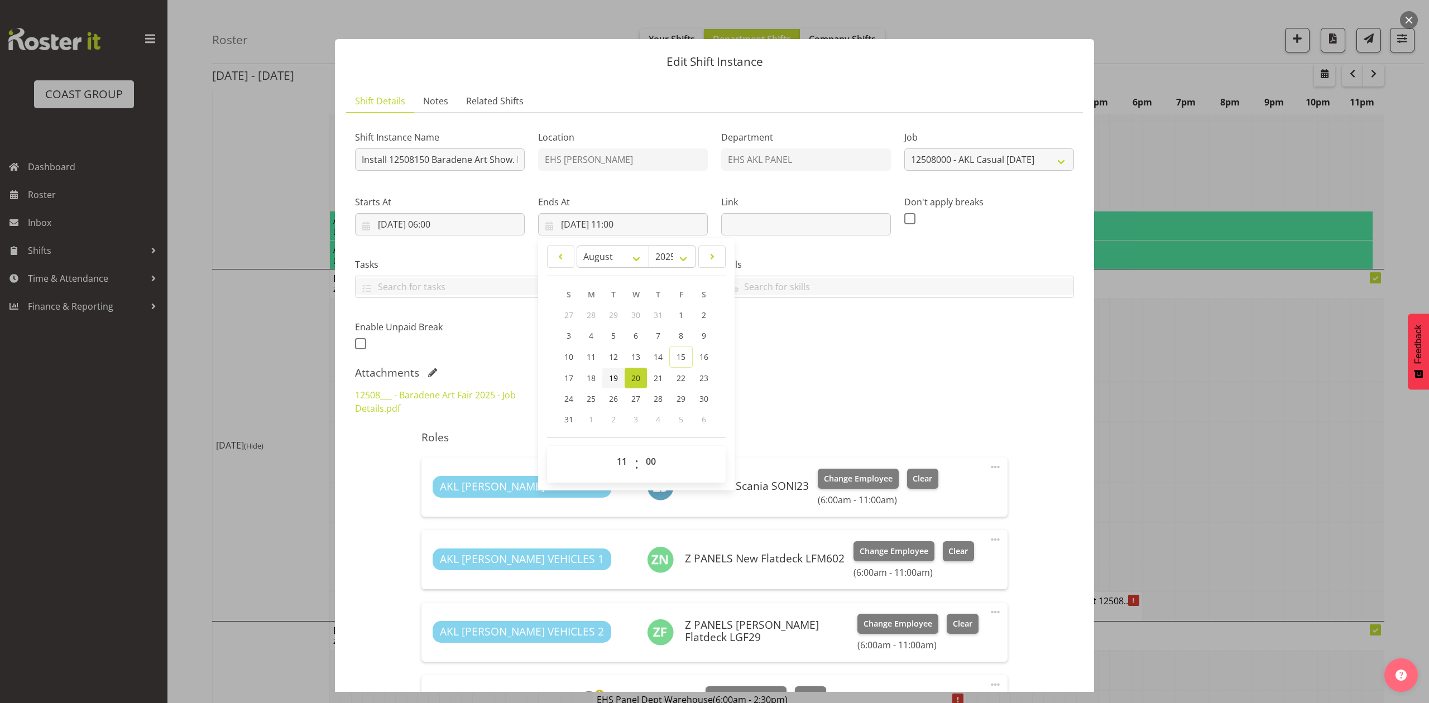
click at [604, 376] on link "19" at bounding box center [613, 378] width 22 height 21
type input "[DATE] 11:00"
click at [811, 356] on div "Shift Instance Name Install 12508150 Baradene Art Show. In at 7am Location EHS …" at bounding box center [714, 237] width 732 height 244
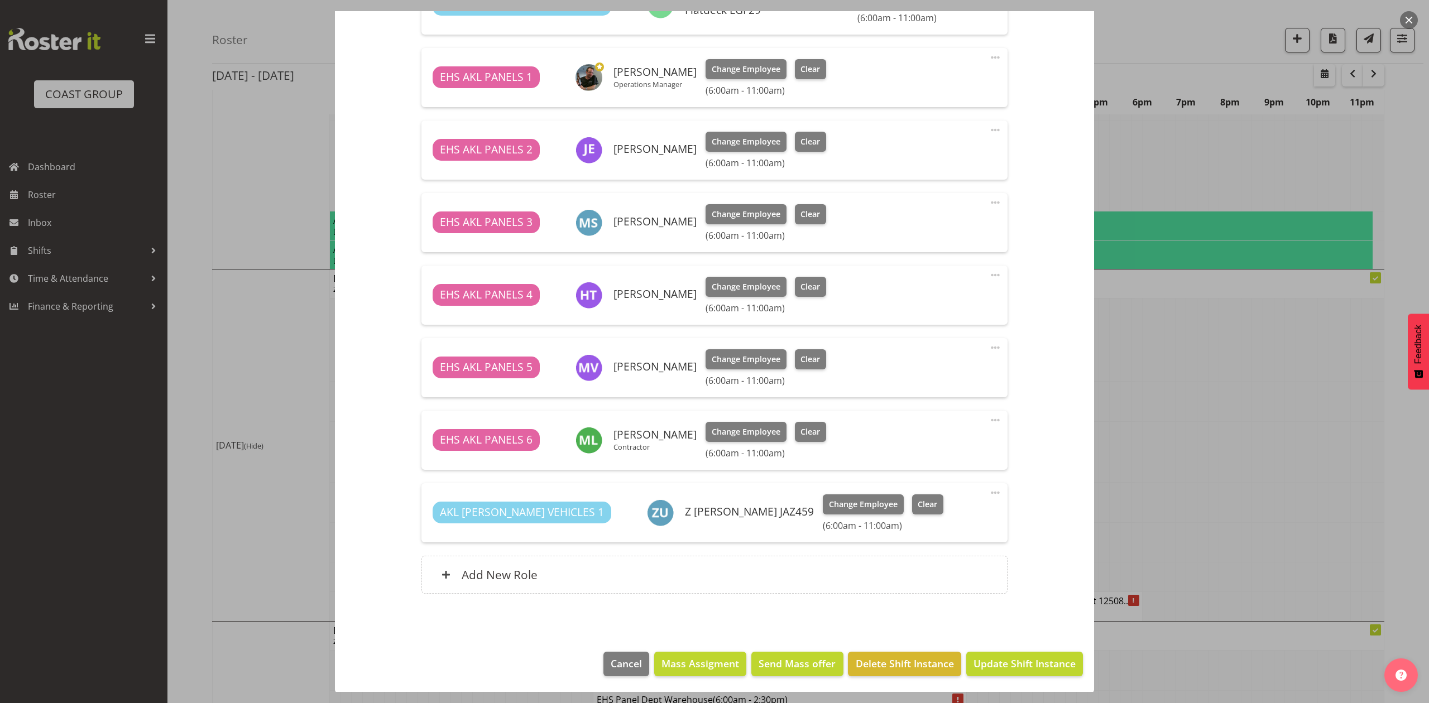
scroll to position [629, 0]
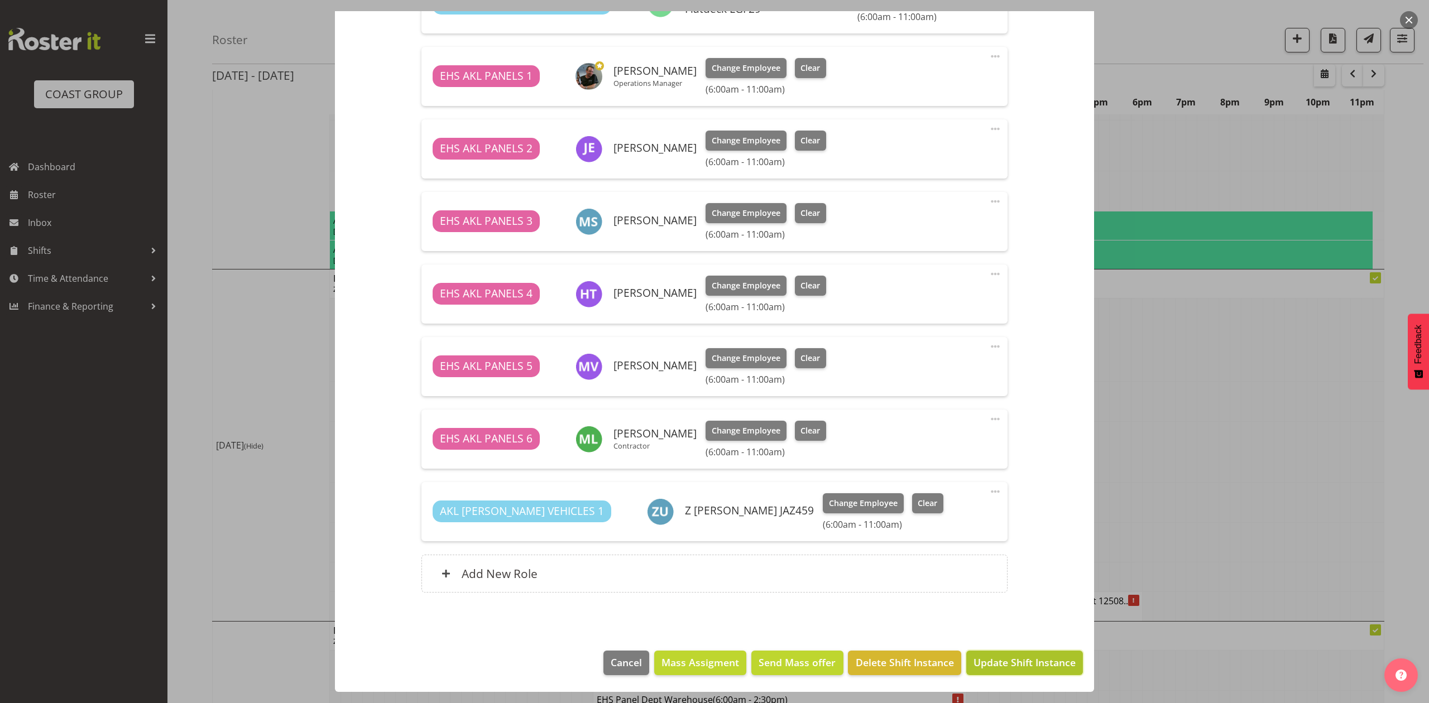
click at [1022, 666] on span "Update Shift Instance" at bounding box center [1024, 662] width 102 height 15
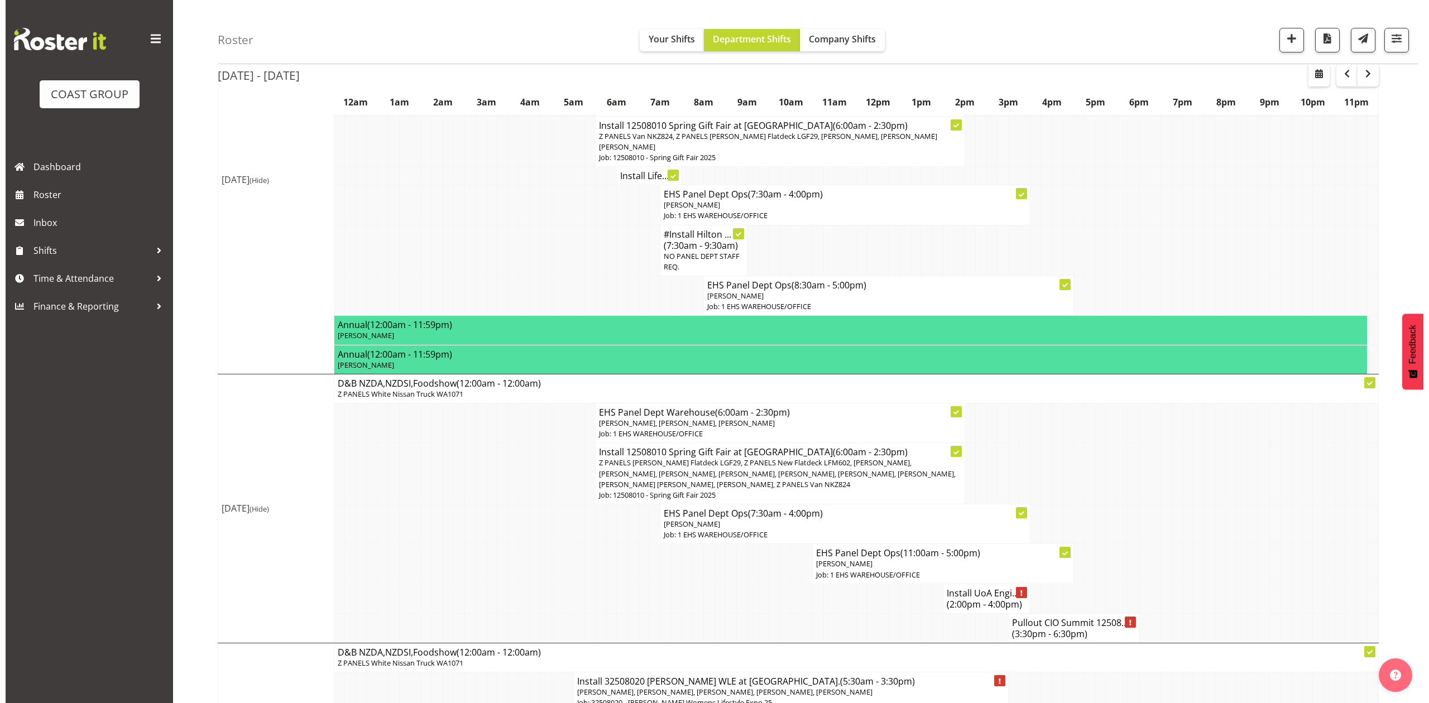
scroll to position [744, 0]
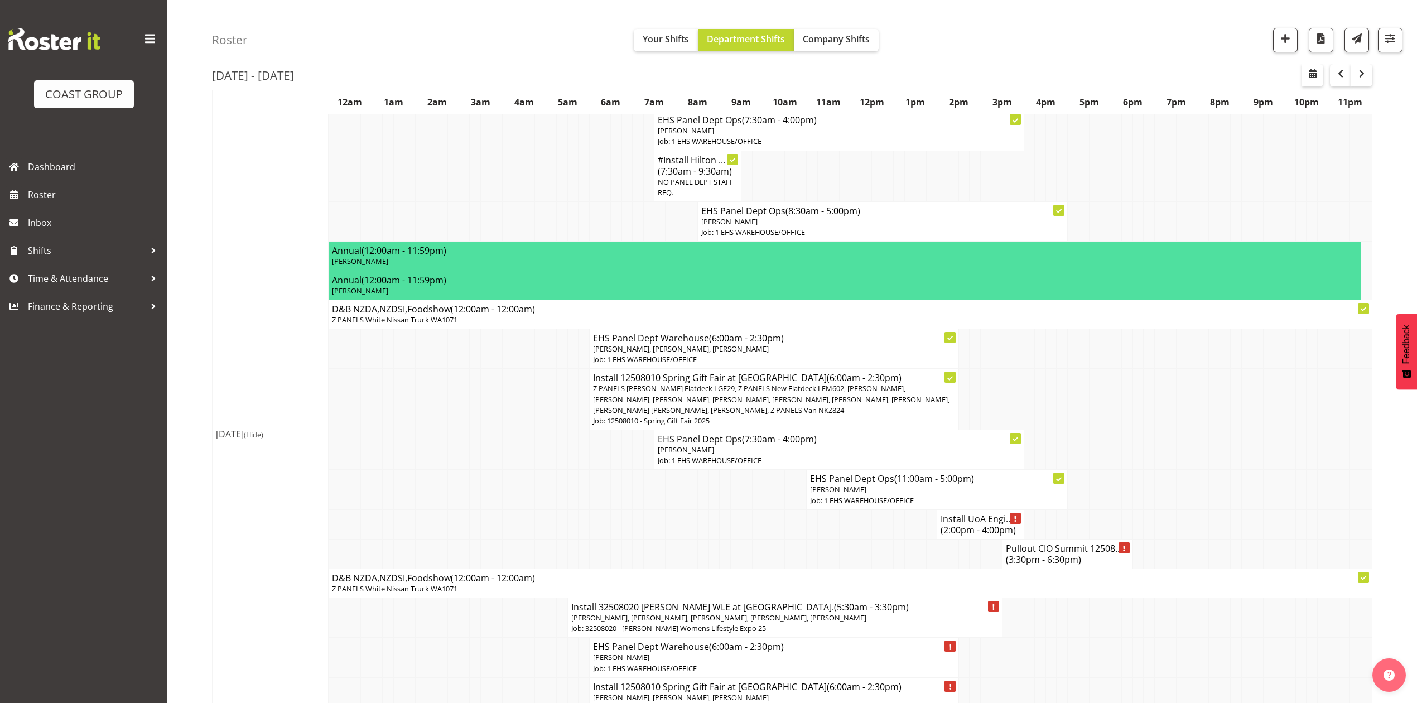
click at [787, 409] on p "Z PANELS [PERSON_NAME] Flatdeck LGF29, Z PANELS New Flatdeck LFM602, [PERSON_NA…" at bounding box center [774, 399] width 362 height 32
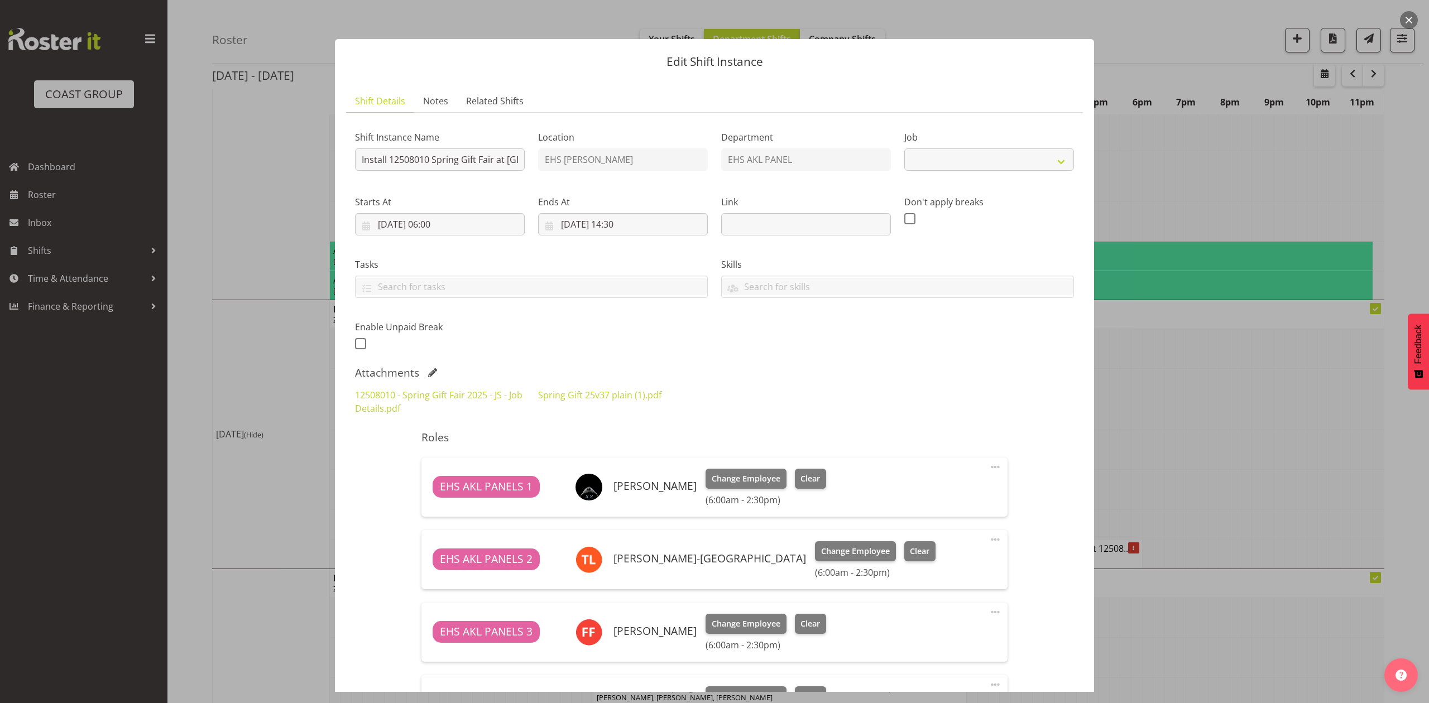
select select "8514"
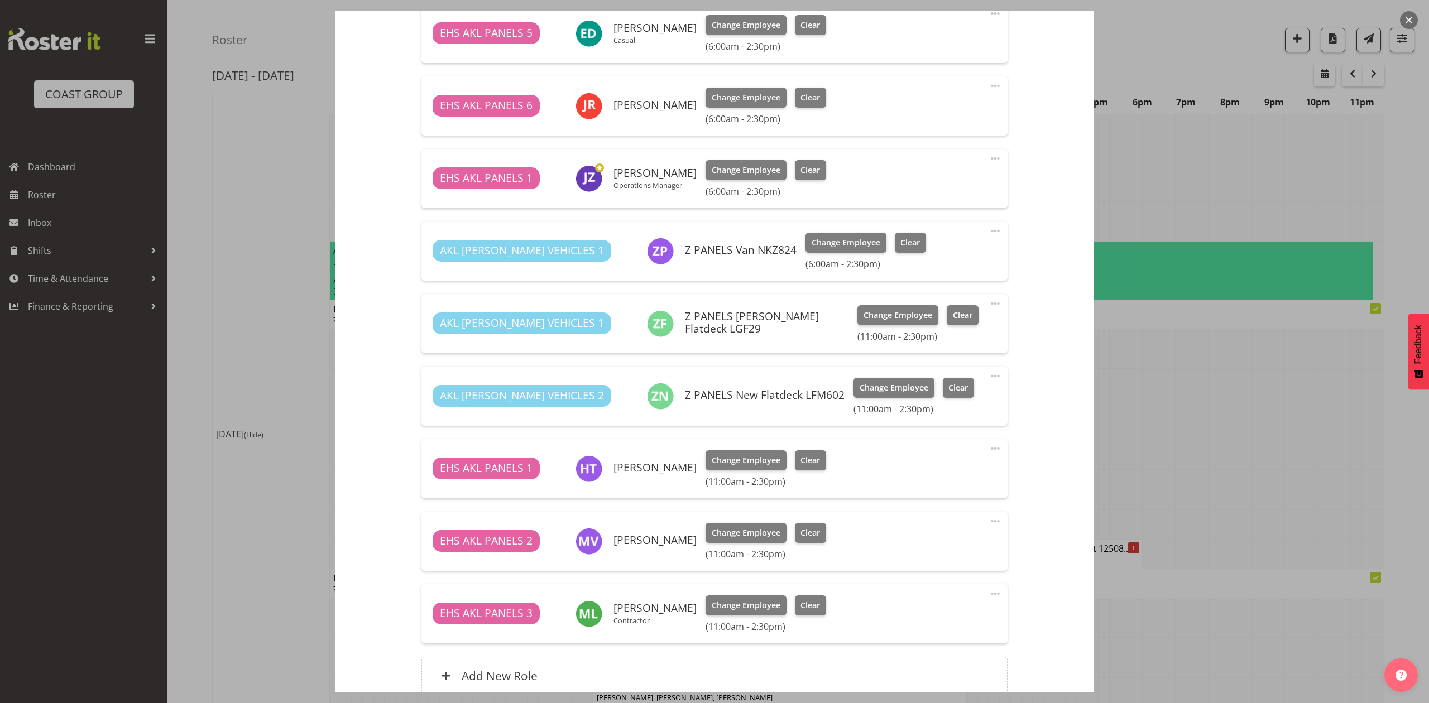
click at [988, 302] on span at bounding box center [994, 303] width 13 height 13
click at [954, 322] on link "Edit" at bounding box center [948, 328] width 107 height 20
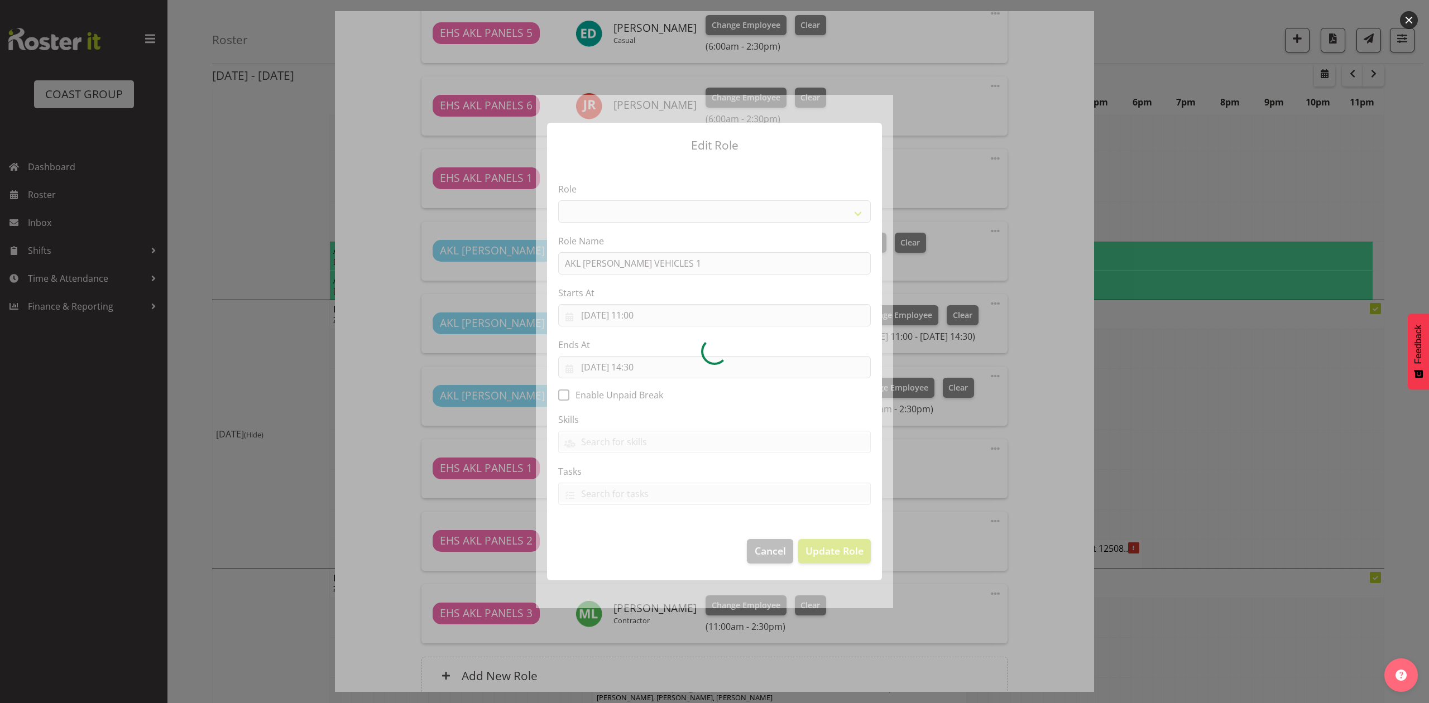
click at [639, 313] on div at bounding box center [714, 351] width 357 height 513
select select "81"
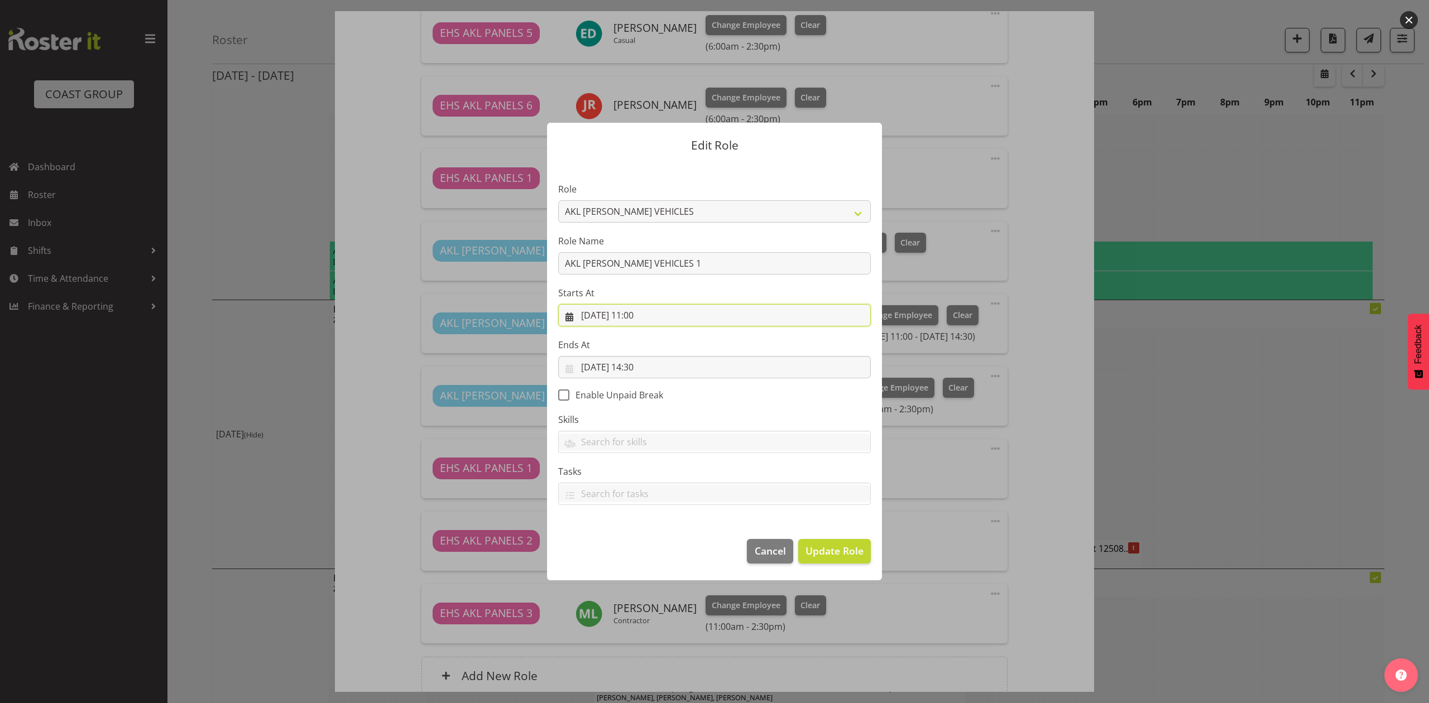
click at [639, 314] on input "[DATE] 11:00" at bounding box center [714, 315] width 313 height 22
click at [651, 547] on select "00 01 02 03 04 05 06 07 08 09 10 11 12 13 14 15 16 17 18 19 20 21 22 23" at bounding box center [646, 552] width 25 height 22
select select "6"
click at [634, 541] on select "00 01 02 03 04 05 06 07 08 09 10 11 12 13 14 15 16 17 18 19 20 21 22 23" at bounding box center [646, 552] width 25 height 22
type input "20/08/2025, 06:00"
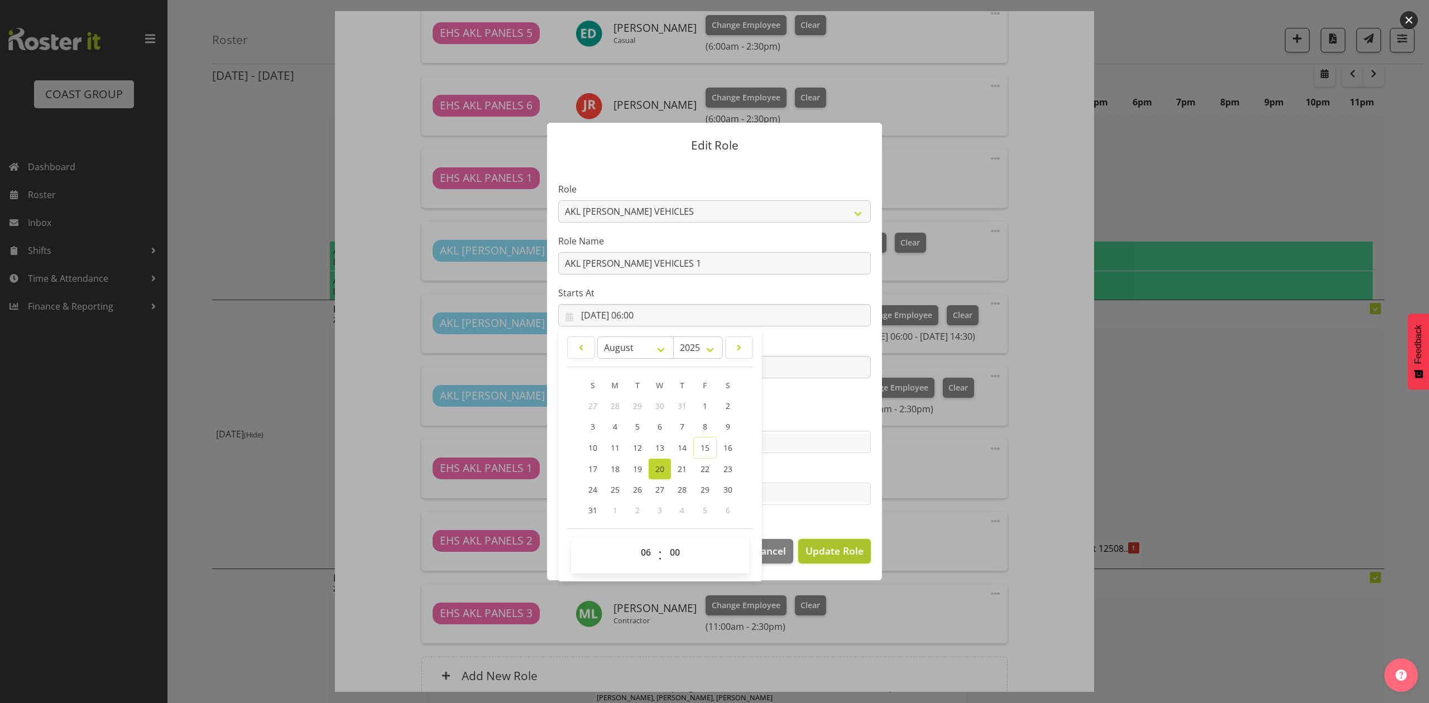
click at [831, 555] on span "Update Role" at bounding box center [834, 551] width 58 height 15
select select
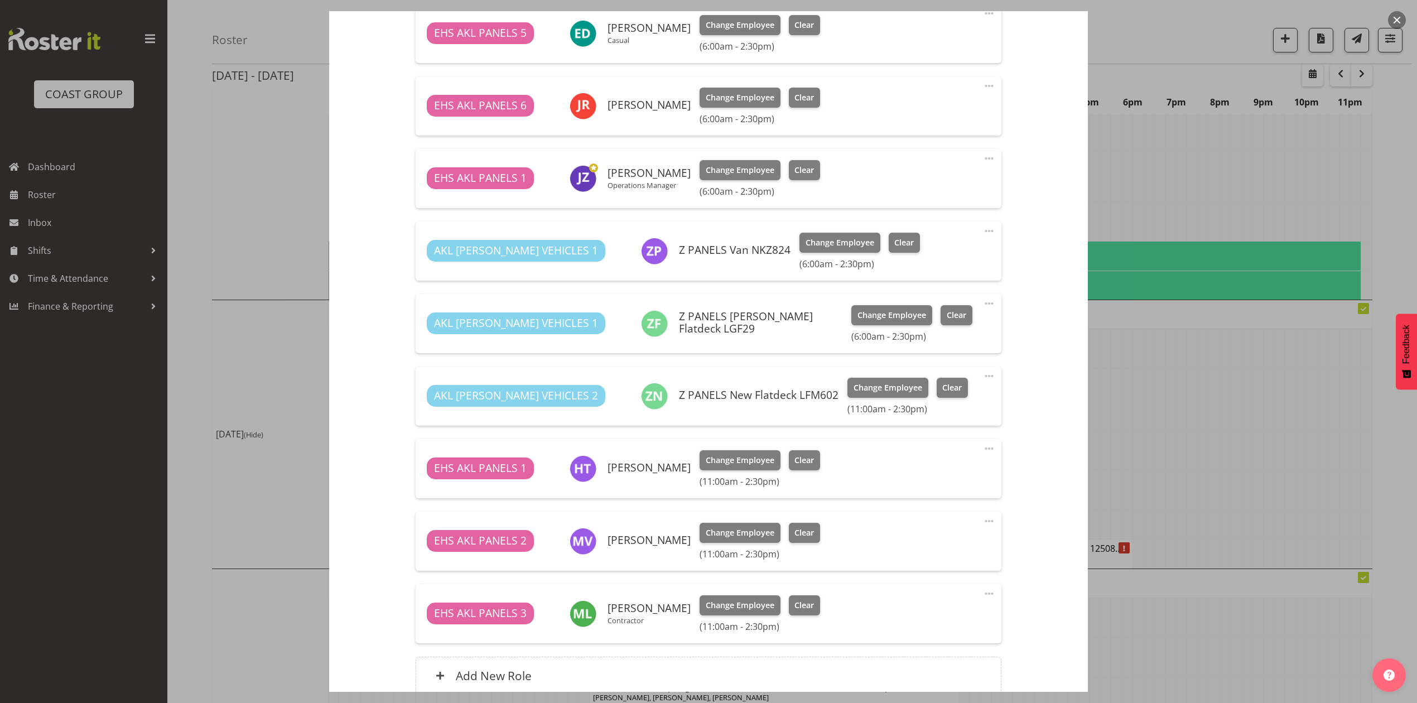
click at [983, 376] on span at bounding box center [989, 375] width 13 height 13
click at [932, 396] on link "Edit" at bounding box center [942, 401] width 107 height 20
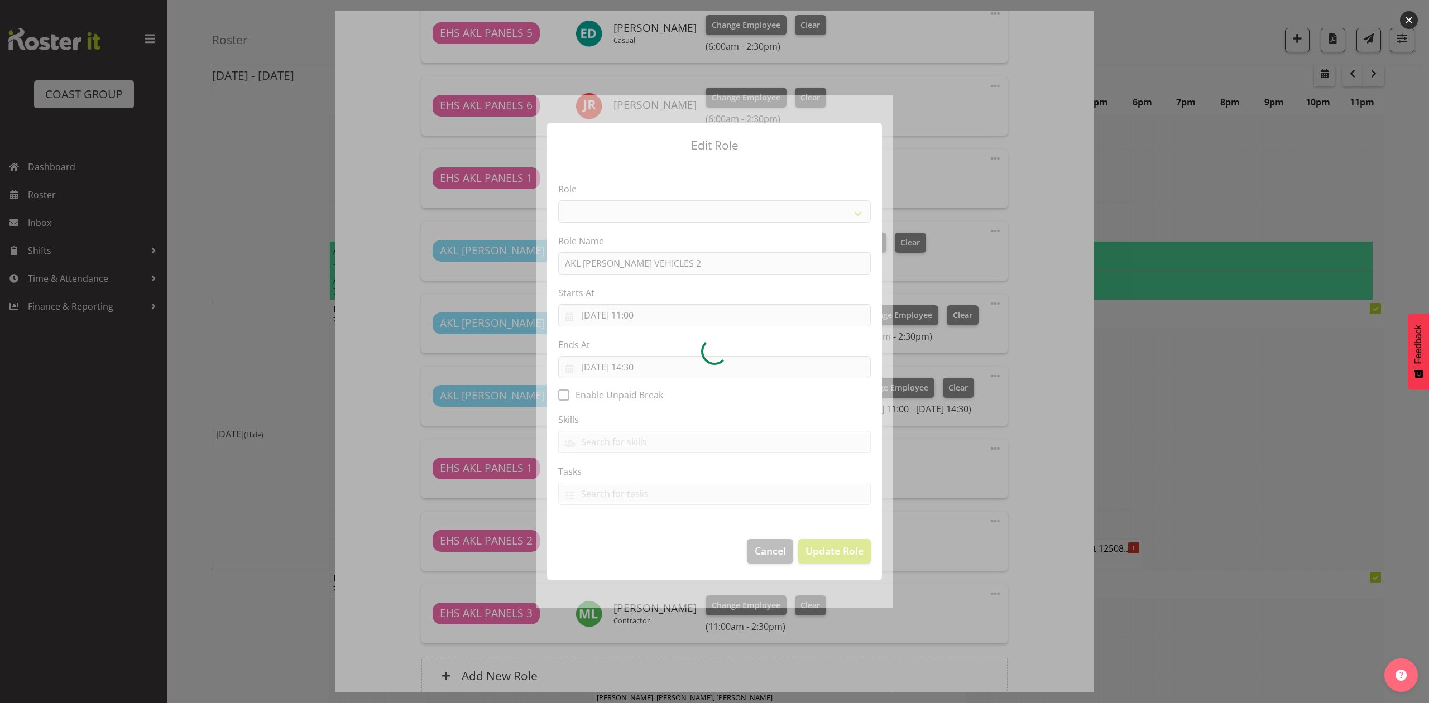
click at [641, 308] on div at bounding box center [714, 351] width 357 height 513
click at [641, 311] on div at bounding box center [714, 351] width 357 height 513
select select "81"
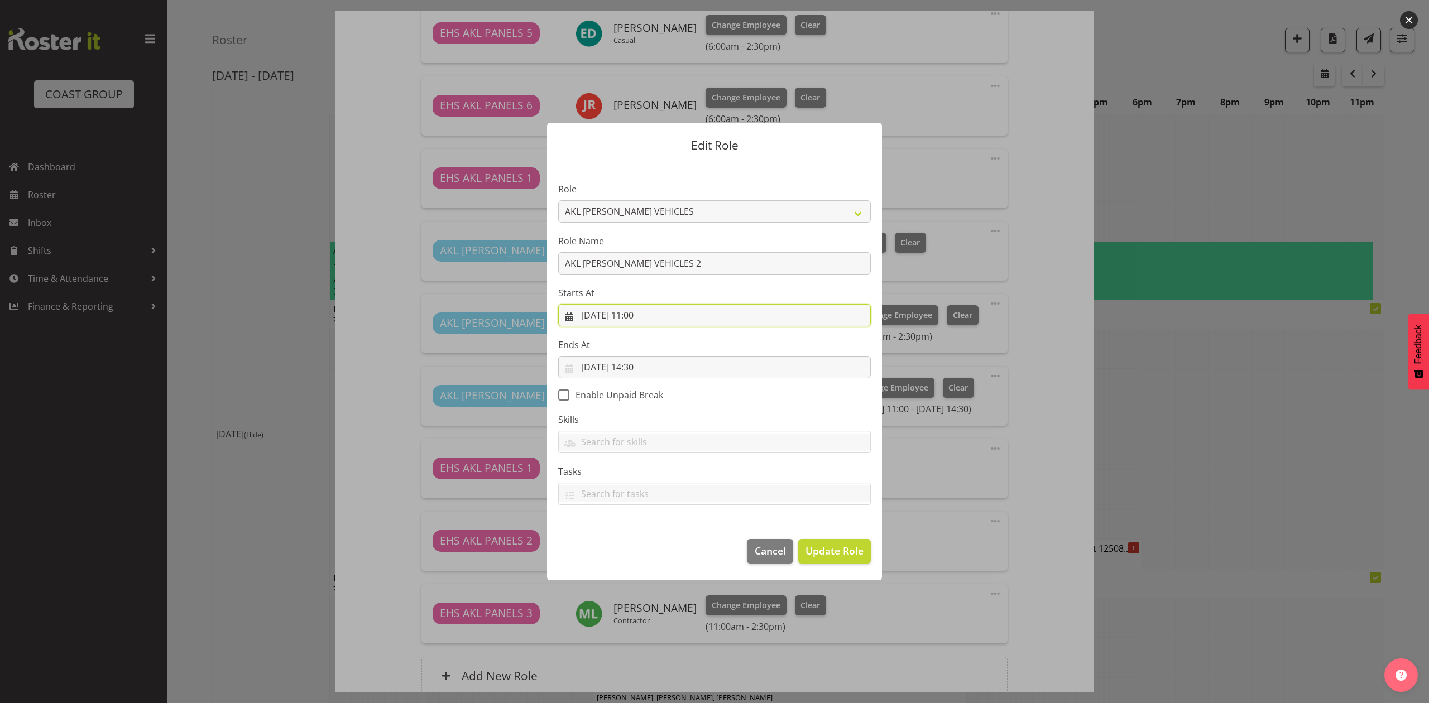
click at [641, 315] on input "[DATE] 11:00" at bounding box center [714, 315] width 313 height 22
drag, startPoint x: 643, startPoint y: 552, endPoint x: 646, endPoint y: 545, distance: 7.8
click at [644, 550] on select "00 01 02 03 04 05 06 07 08 09 10 11 12 13 14 15 16 17 18 19 20 21 22 23" at bounding box center [646, 552] width 25 height 22
select select "6"
click at [634, 541] on select "00 01 02 03 04 05 06 07 08 09 10 11 12 13 14 15 16 17 18 19 20 21 22 23" at bounding box center [646, 552] width 25 height 22
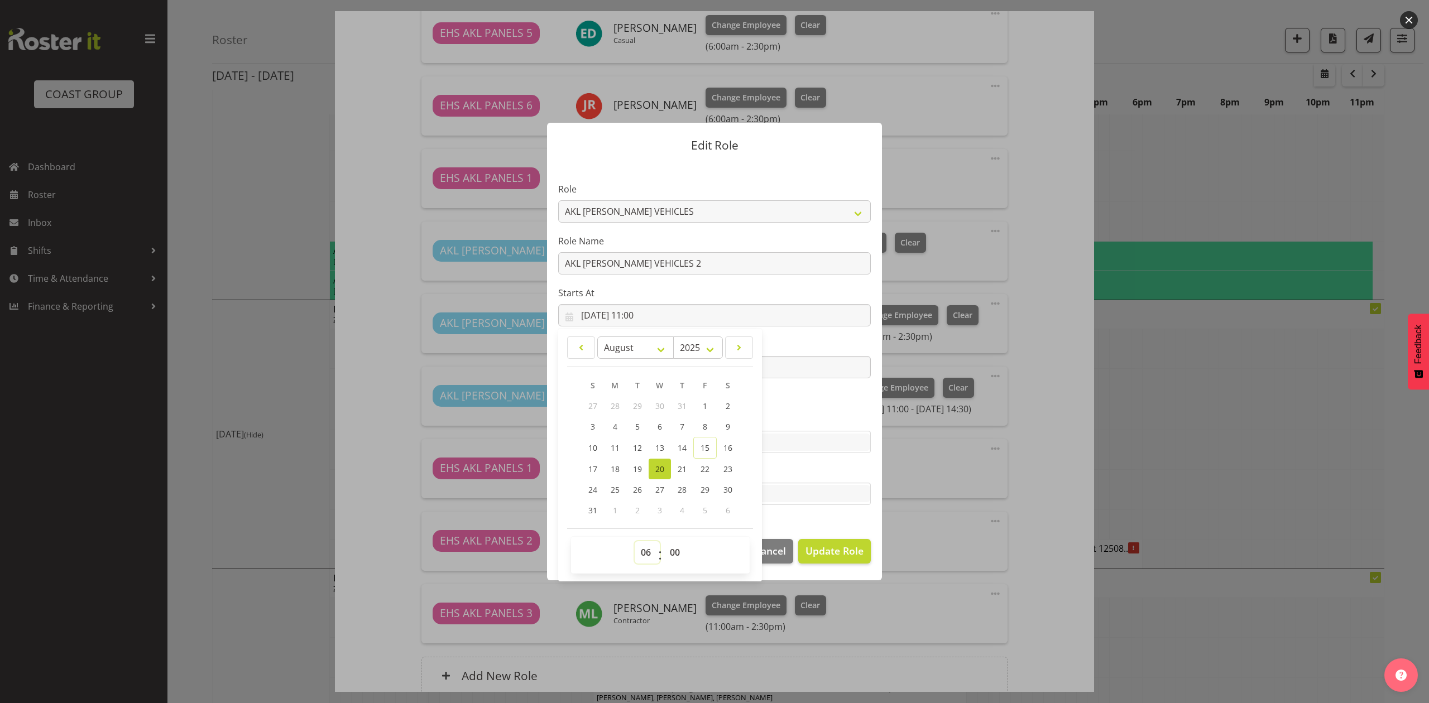
type input "20/08/2025, 06:00"
click at [843, 552] on span "Update Role" at bounding box center [834, 551] width 58 height 15
select select
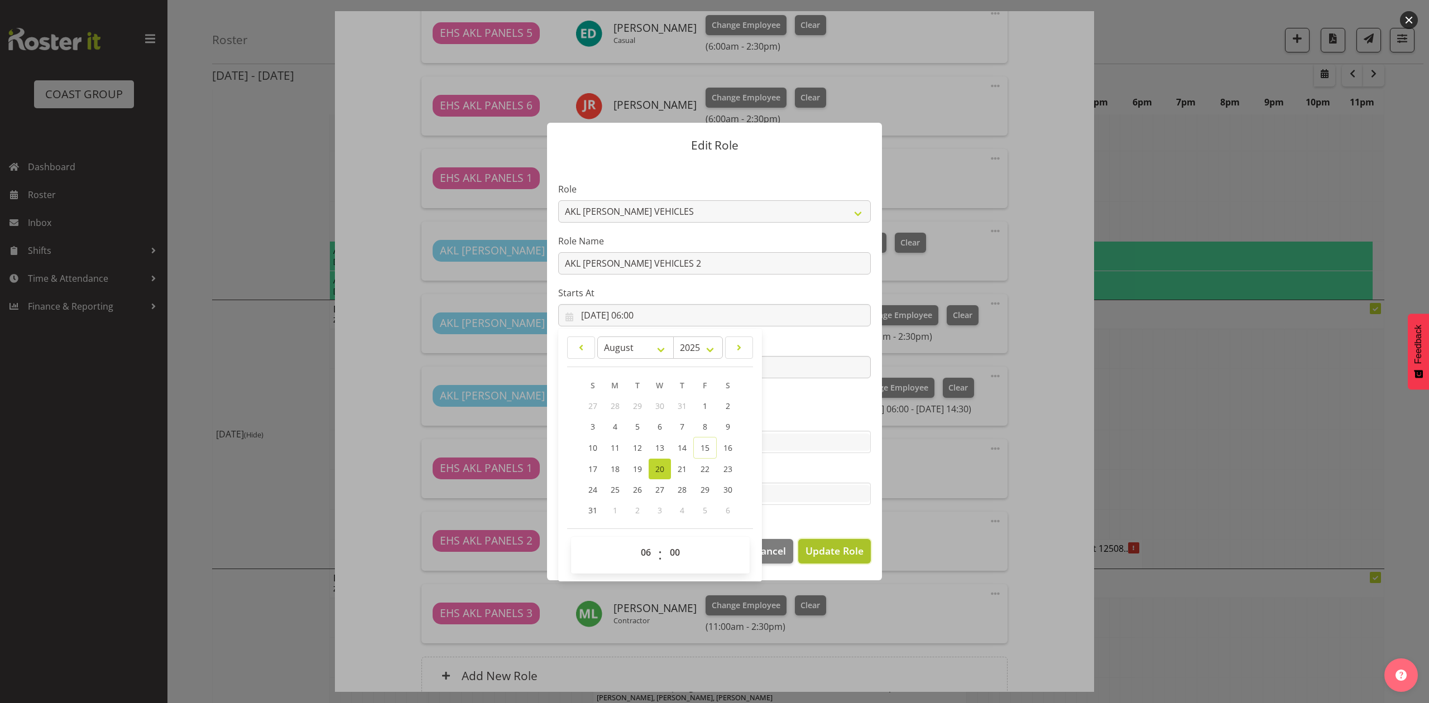
select select
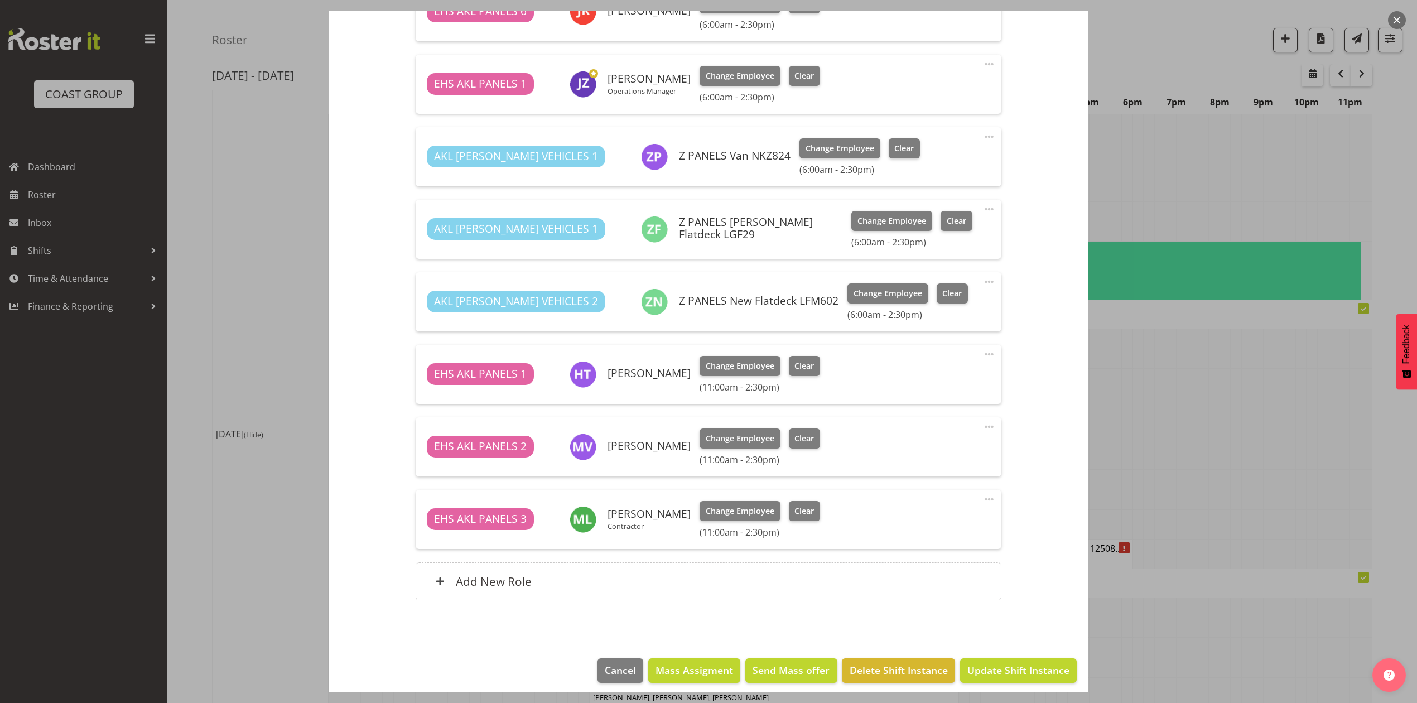
scroll to position [847, 0]
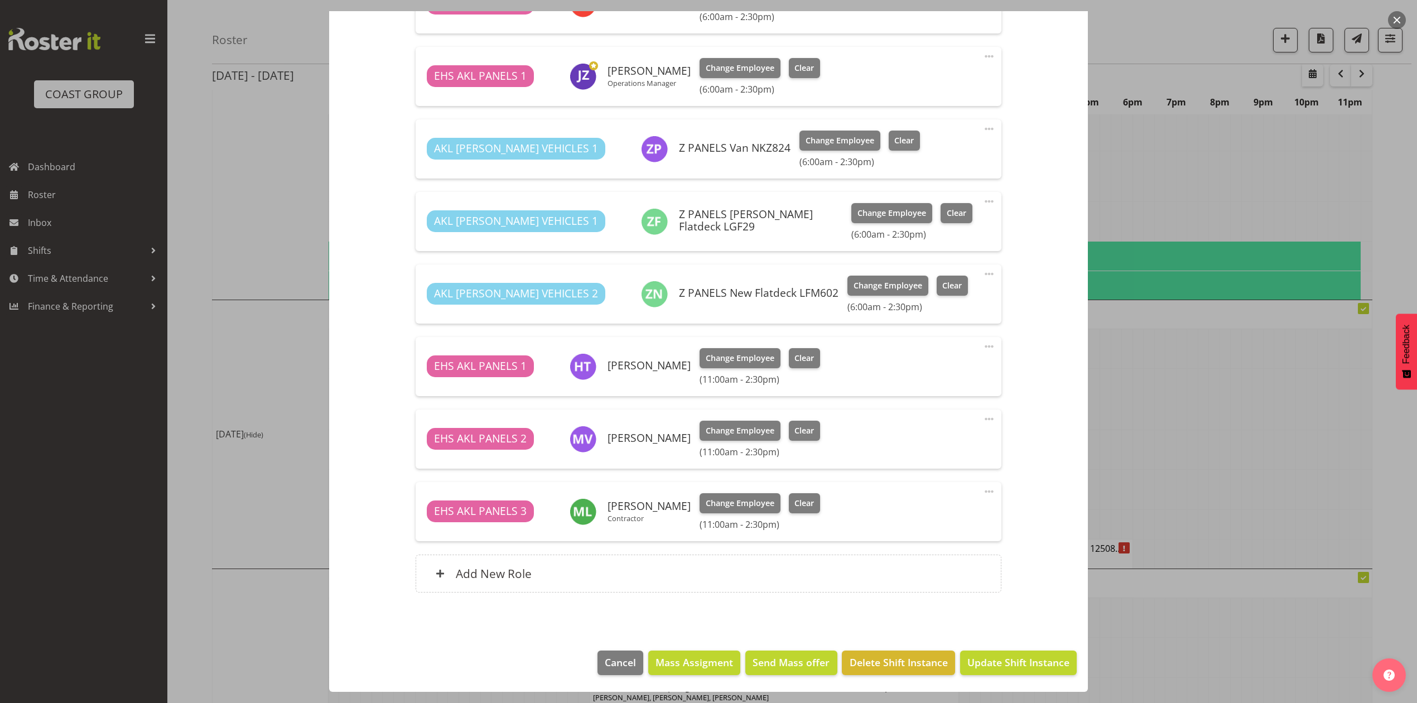
click at [983, 345] on span at bounding box center [989, 346] width 13 height 13
click at [938, 369] on link "Edit" at bounding box center [942, 371] width 107 height 20
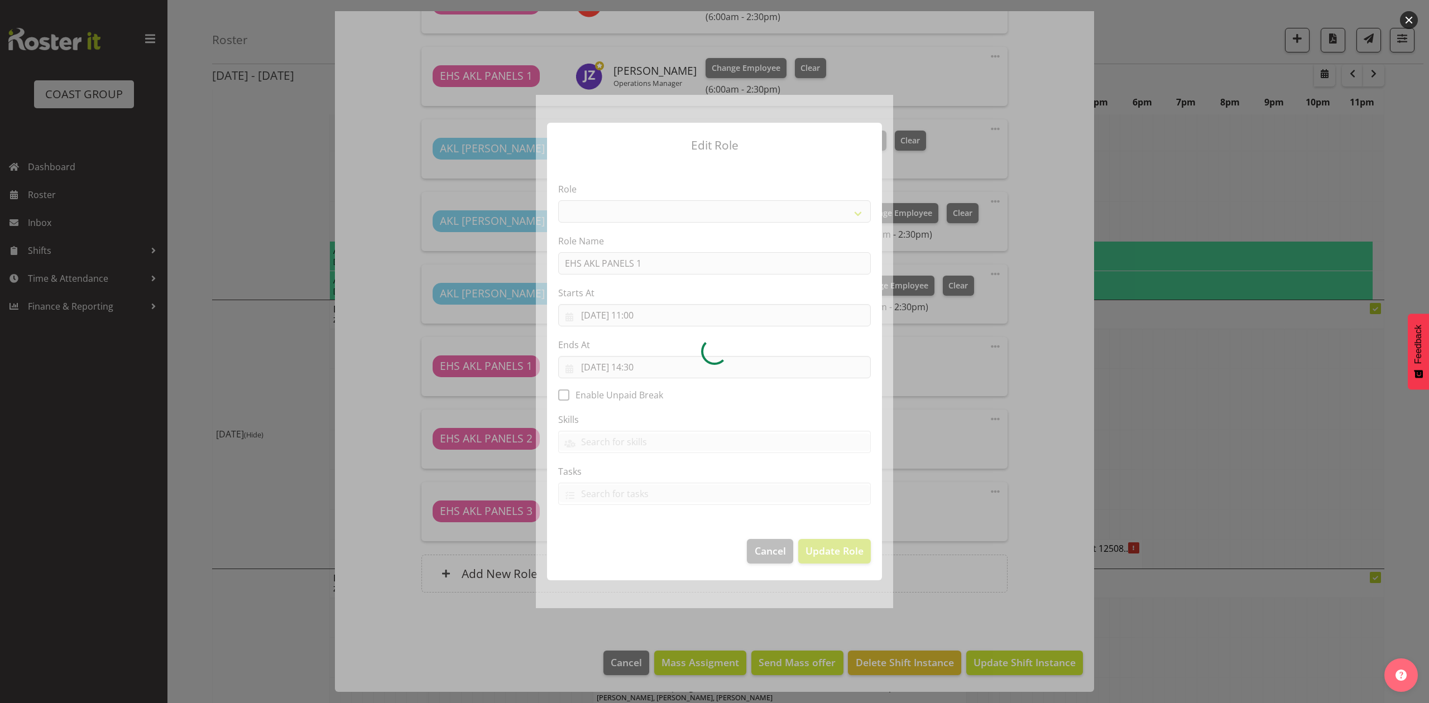
click at [635, 310] on div at bounding box center [714, 351] width 357 height 513
select select "188"
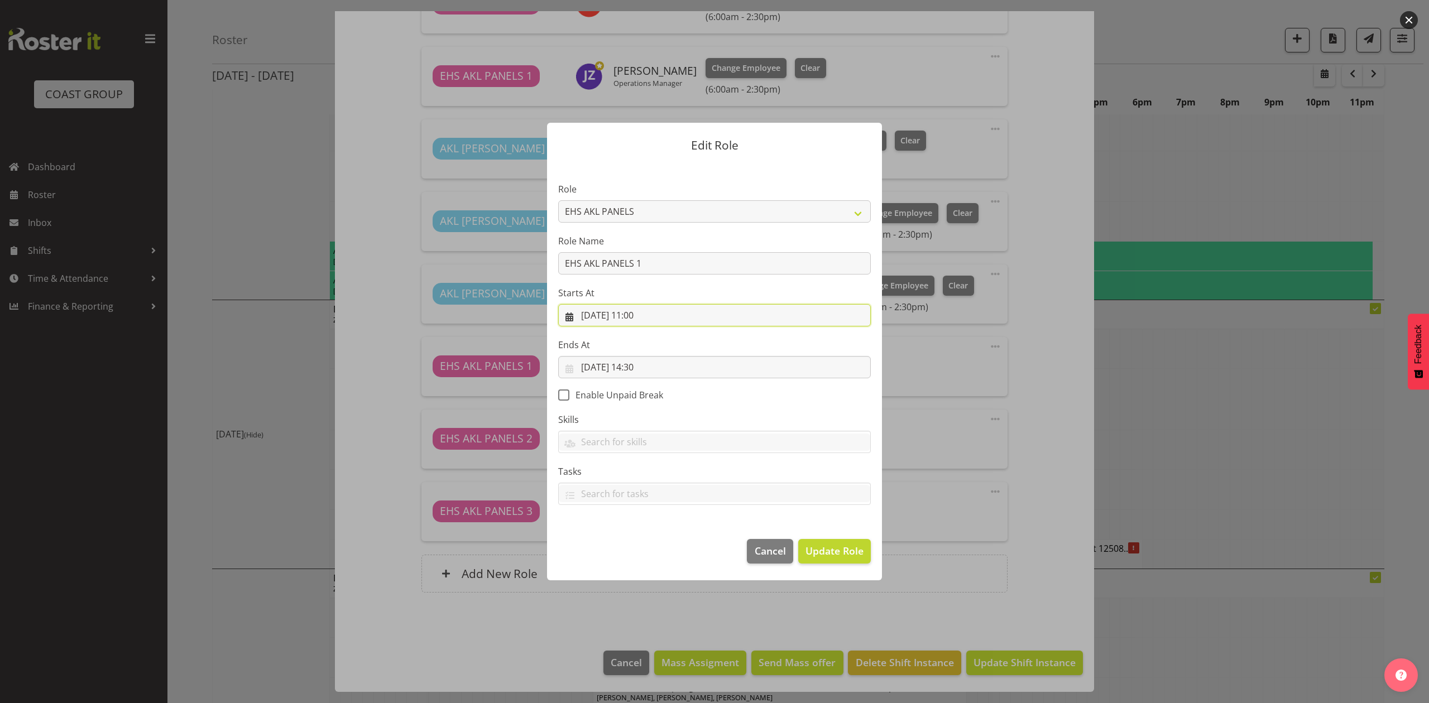
click at [635, 310] on input "[DATE] 11:00" at bounding box center [714, 315] width 313 height 22
drag, startPoint x: 645, startPoint y: 552, endPoint x: 646, endPoint y: 541, distance: 11.2
click at [645, 546] on select "00 01 02 03 04 05 06 07 08 09 10 11 12 13 14 15 16 17 18 19 20 21 22 23" at bounding box center [646, 552] width 25 height 22
select select "6"
click at [634, 541] on select "00 01 02 03 04 05 06 07 08 09 10 11 12 13 14 15 16 17 18 19 20 21 22 23" at bounding box center [646, 552] width 25 height 22
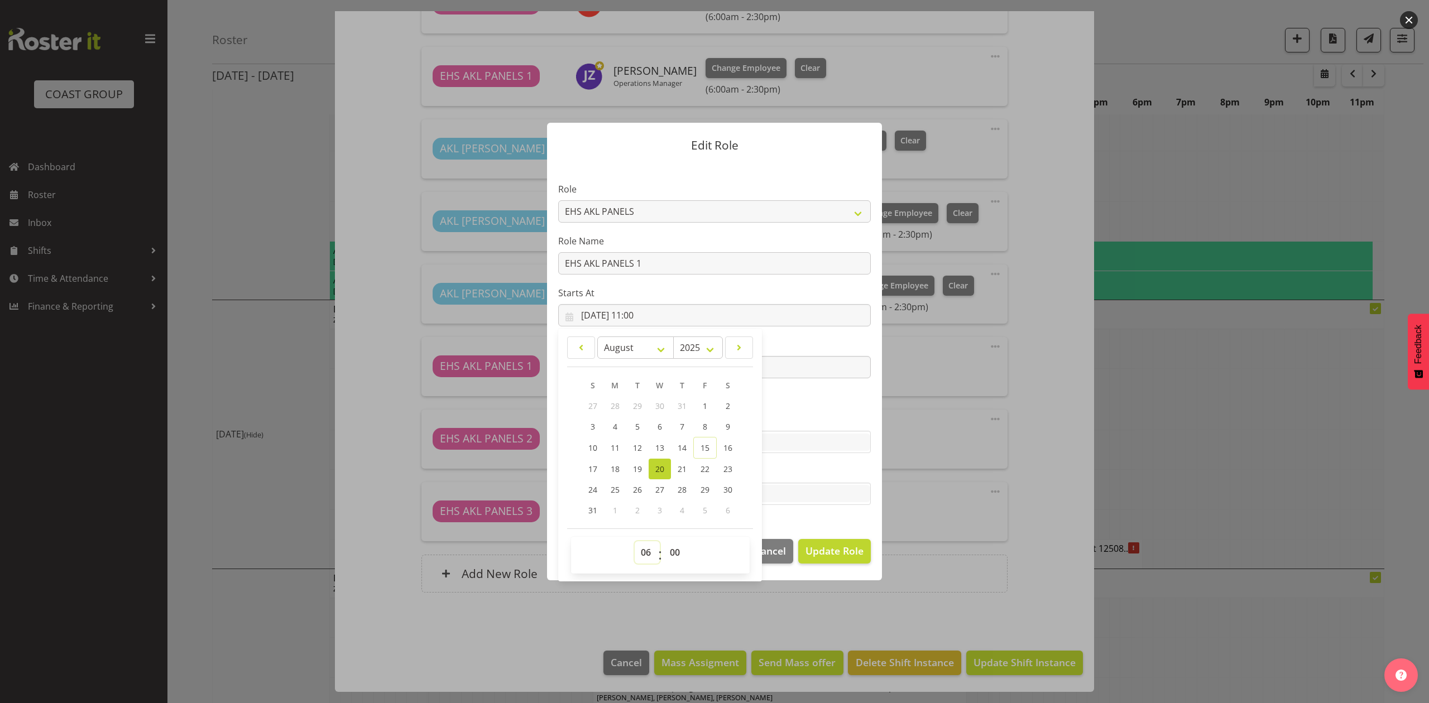
type input "20/08/2025, 06:00"
click at [844, 547] on span "Update Role" at bounding box center [834, 551] width 58 height 15
select select
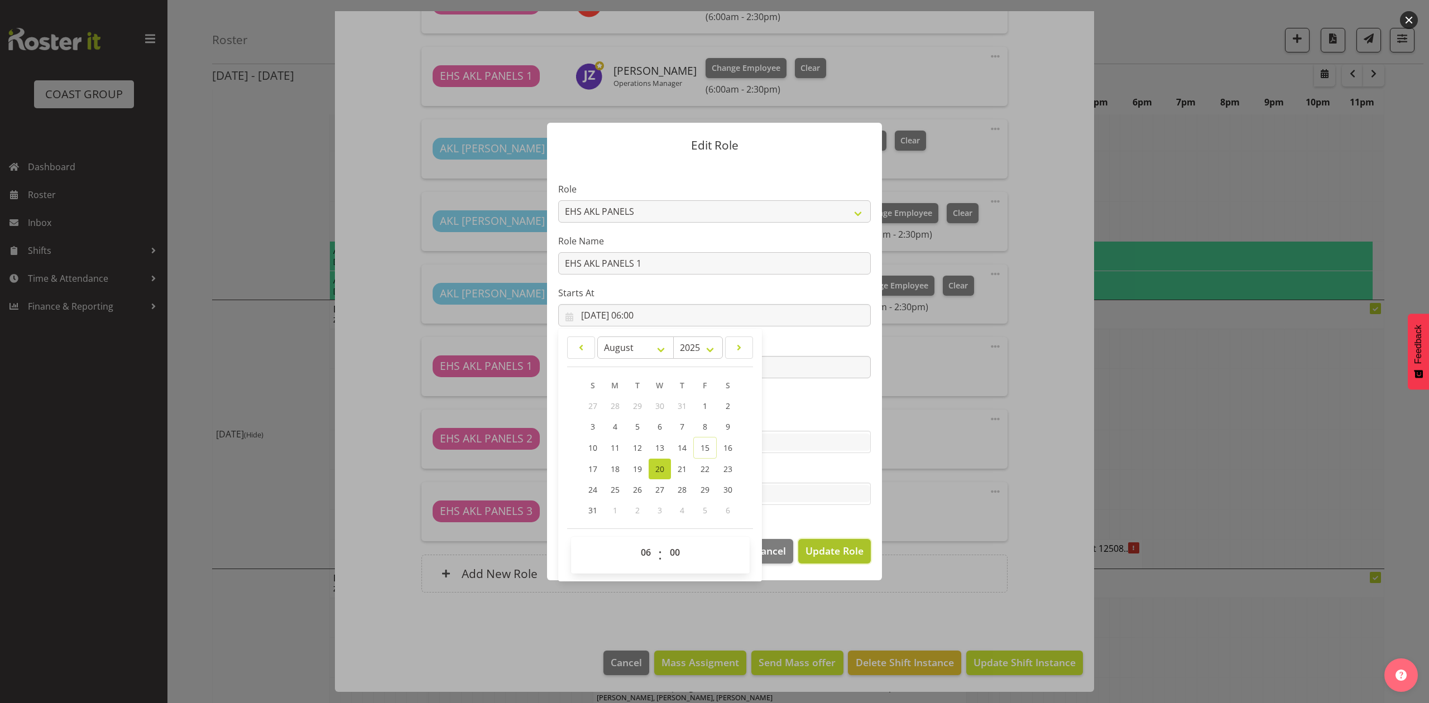
select select
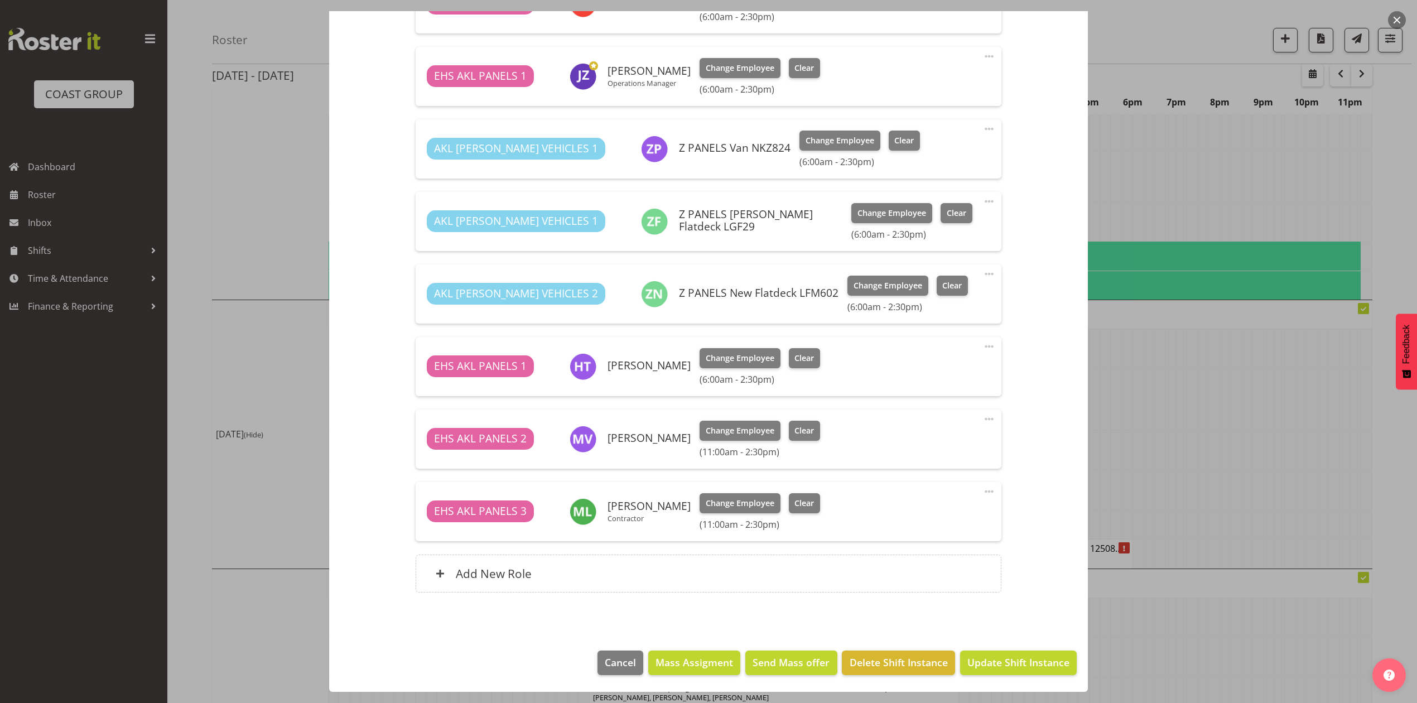
click at [983, 489] on span at bounding box center [989, 491] width 13 height 13
click at [940, 514] on link "Edit" at bounding box center [942, 516] width 107 height 20
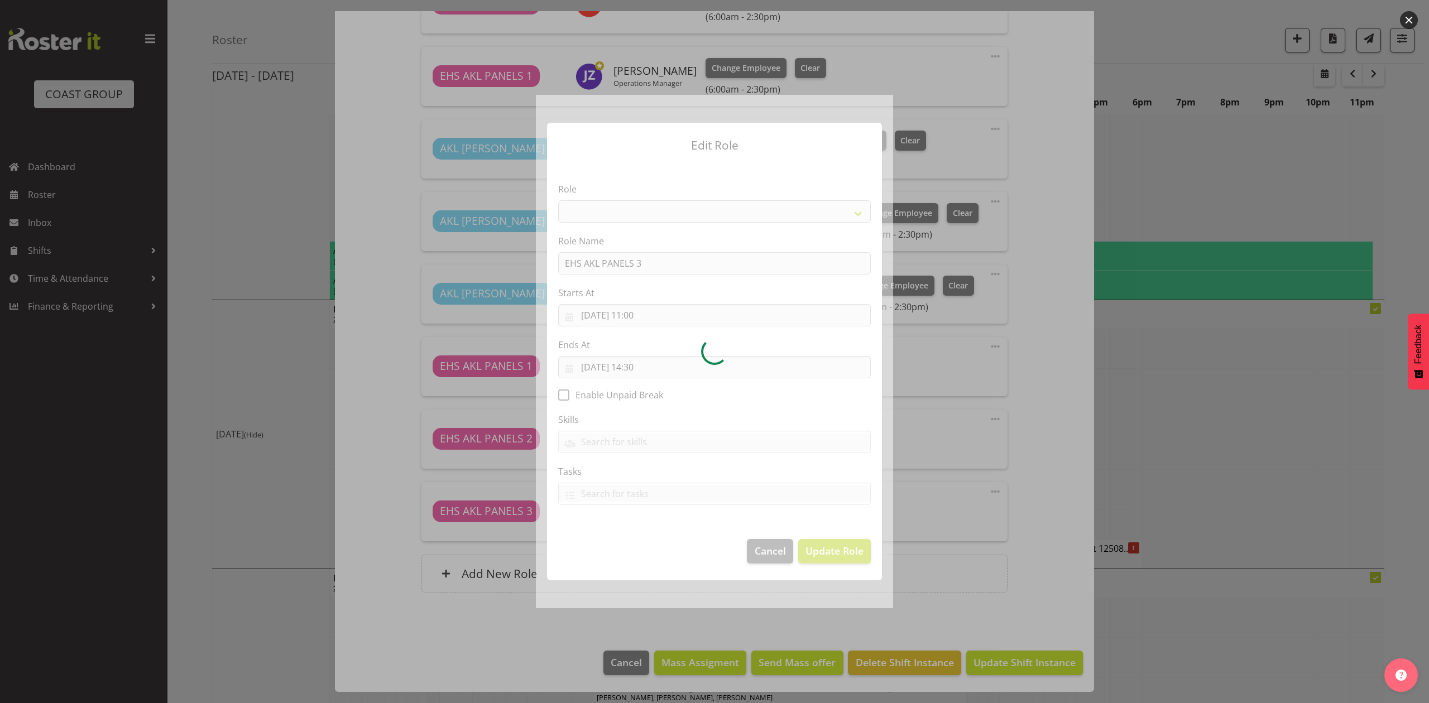
click at [641, 309] on div at bounding box center [714, 351] width 357 height 513
select select "188"
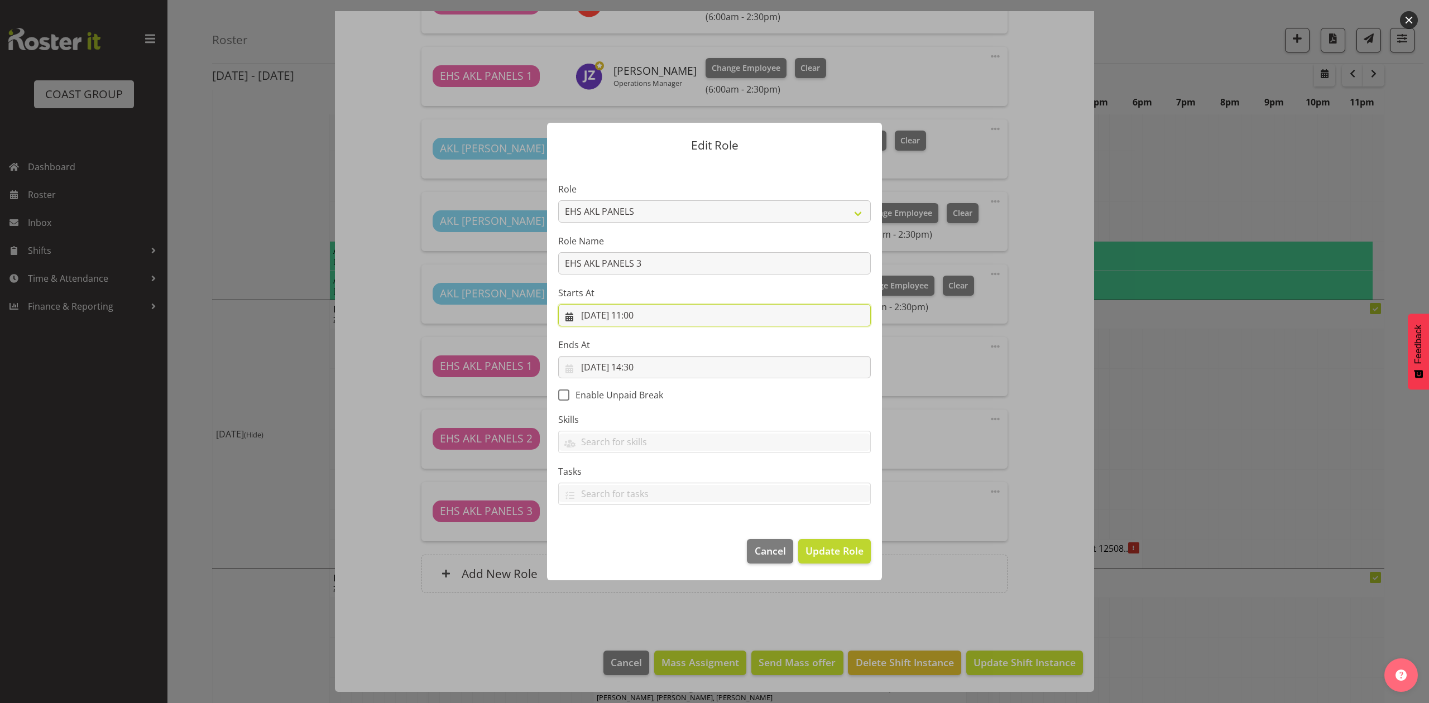
click at [641, 313] on input "[DATE] 11:00" at bounding box center [714, 315] width 313 height 22
click at [645, 541] on select "00 01 02 03 04 05 06 07 08 09 10 11 12 13 14 15 16 17 18 19 20 21 22 23" at bounding box center [646, 552] width 25 height 22
select select "6"
click at [634, 541] on select "00 01 02 03 04 05 06 07 08 09 10 11 12 13 14 15 16 17 18 19 20 21 22 23" at bounding box center [646, 552] width 25 height 22
type input "20/08/2025, 06:00"
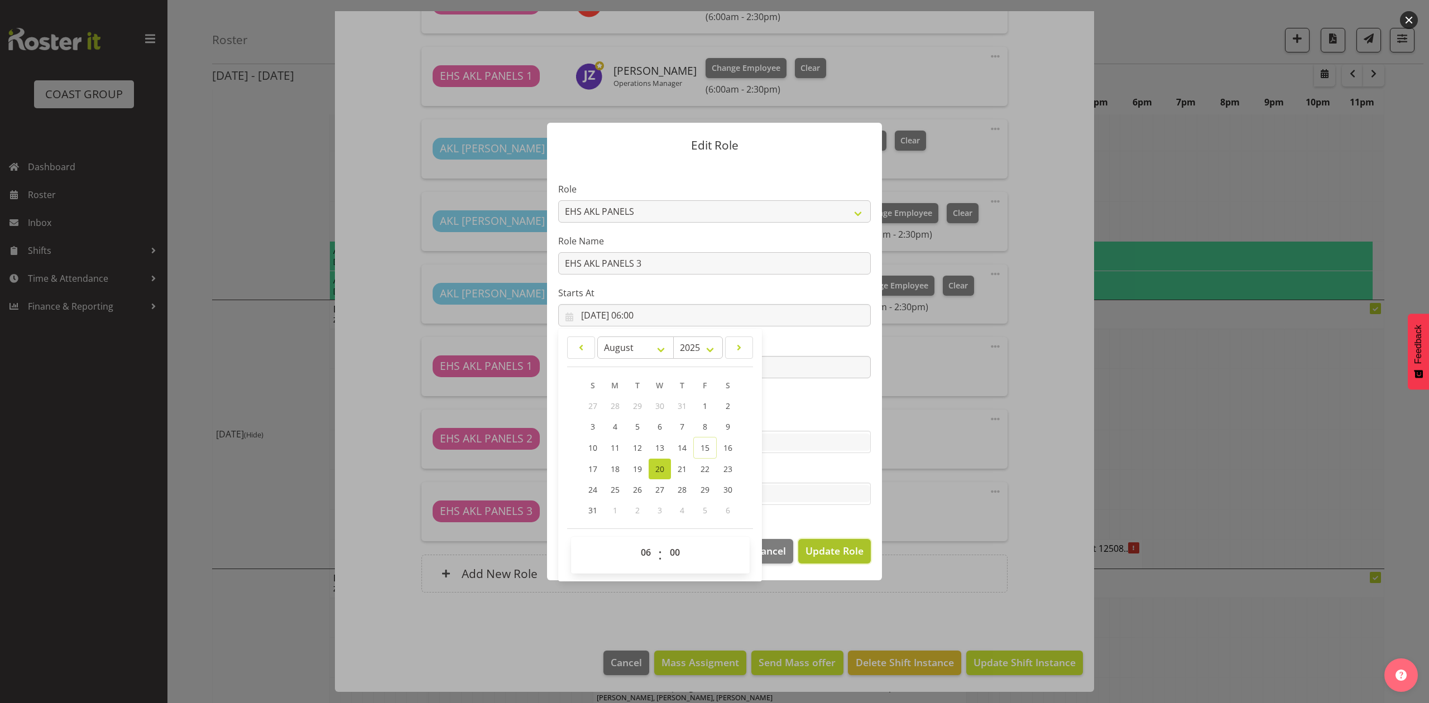
click at [826, 541] on button "Update Role" at bounding box center [834, 551] width 73 height 25
select select
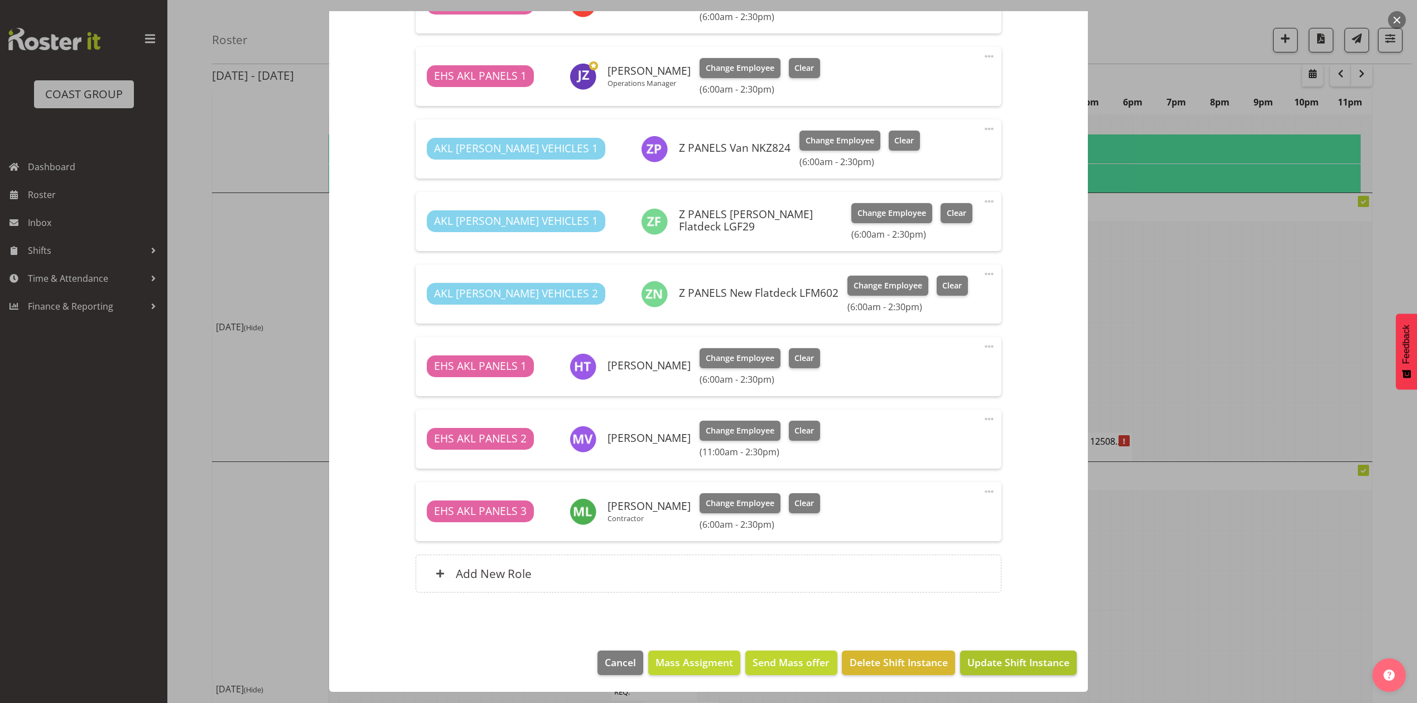
scroll to position [967, 0]
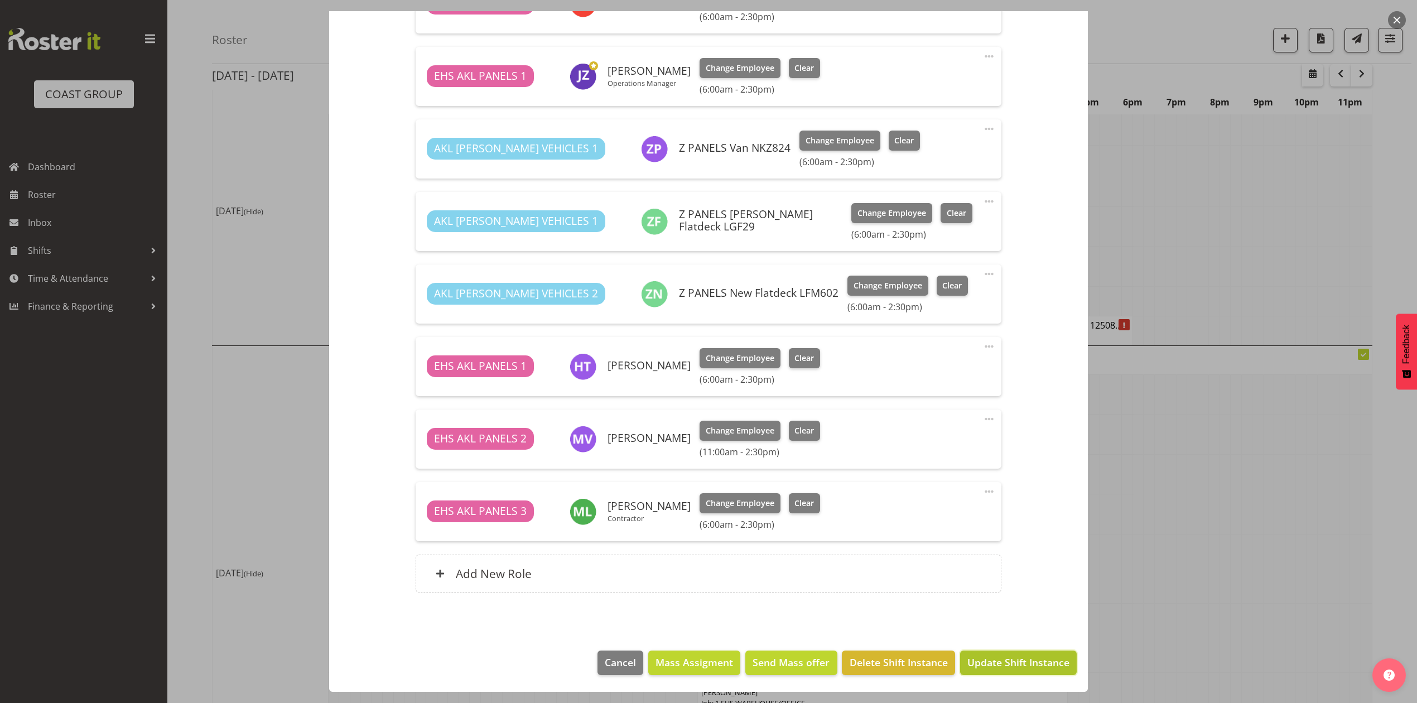
click at [975, 662] on span "Update Shift Instance" at bounding box center [1019, 662] width 102 height 15
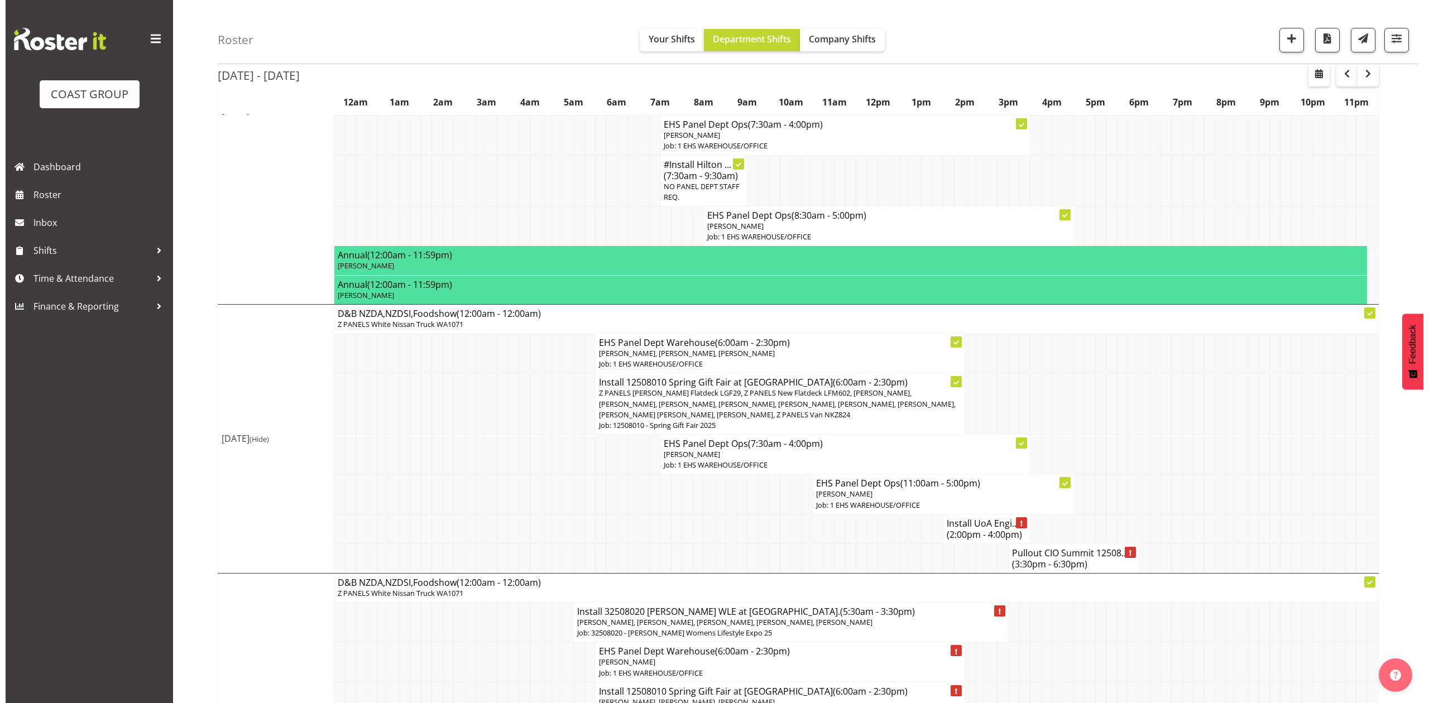
scroll to position [744, 0]
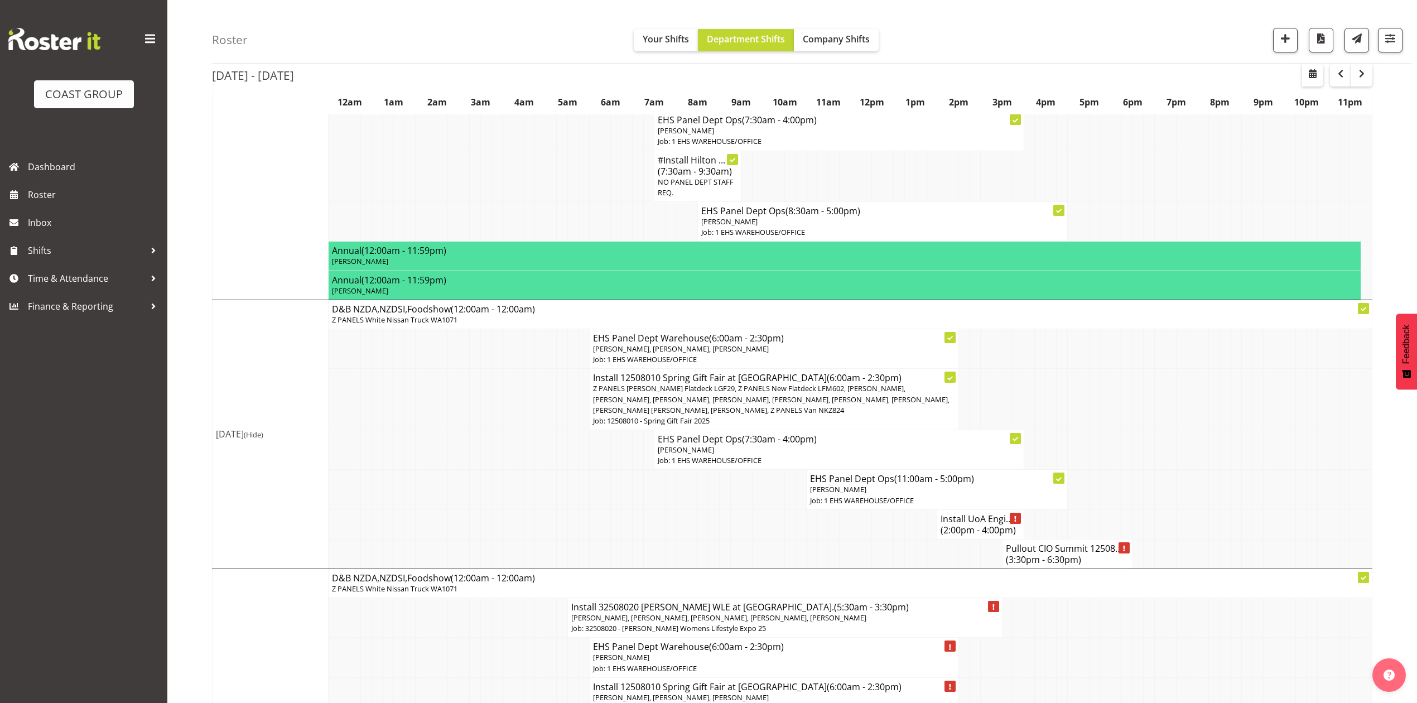
click at [773, 464] on p "Job: 1 EHS WAREHOUSE/OFFICE" at bounding box center [839, 460] width 362 height 11
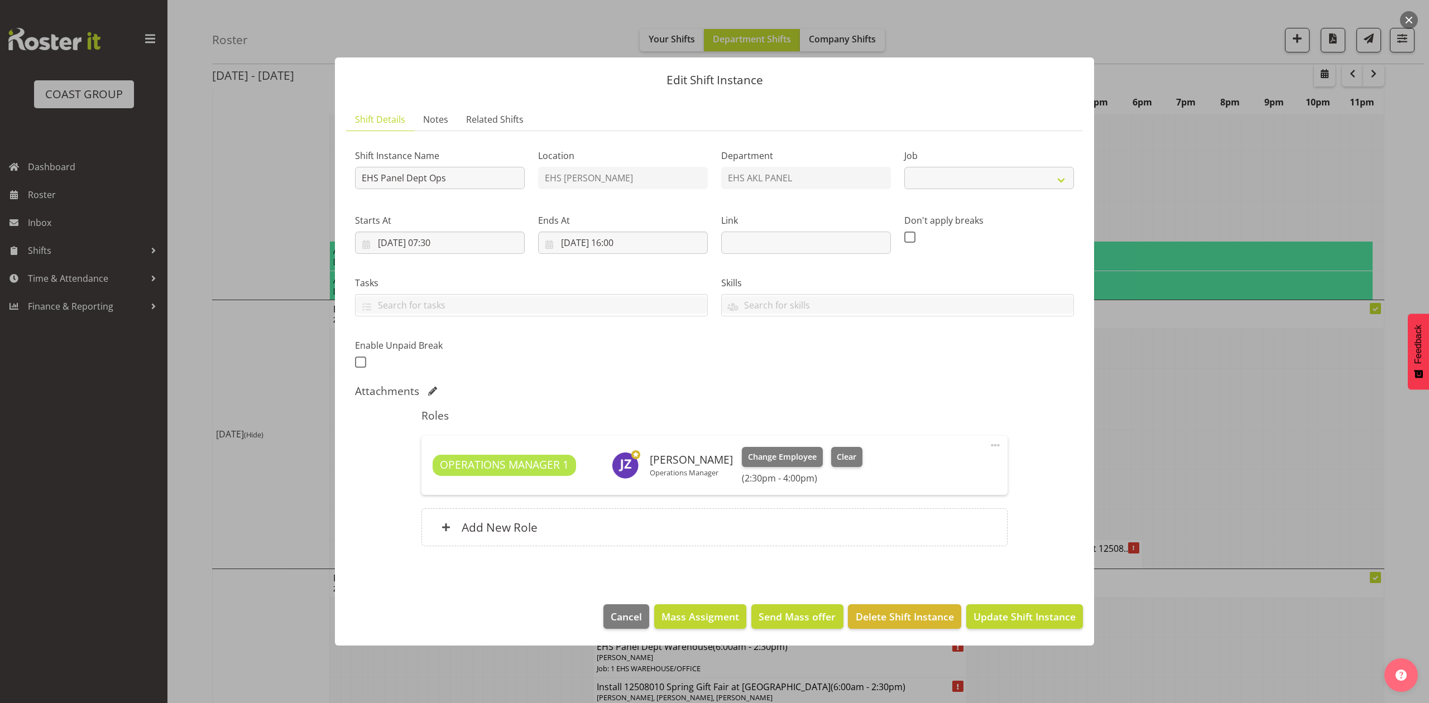
select select "69"
click at [1177, 410] on div at bounding box center [714, 351] width 1429 height 703
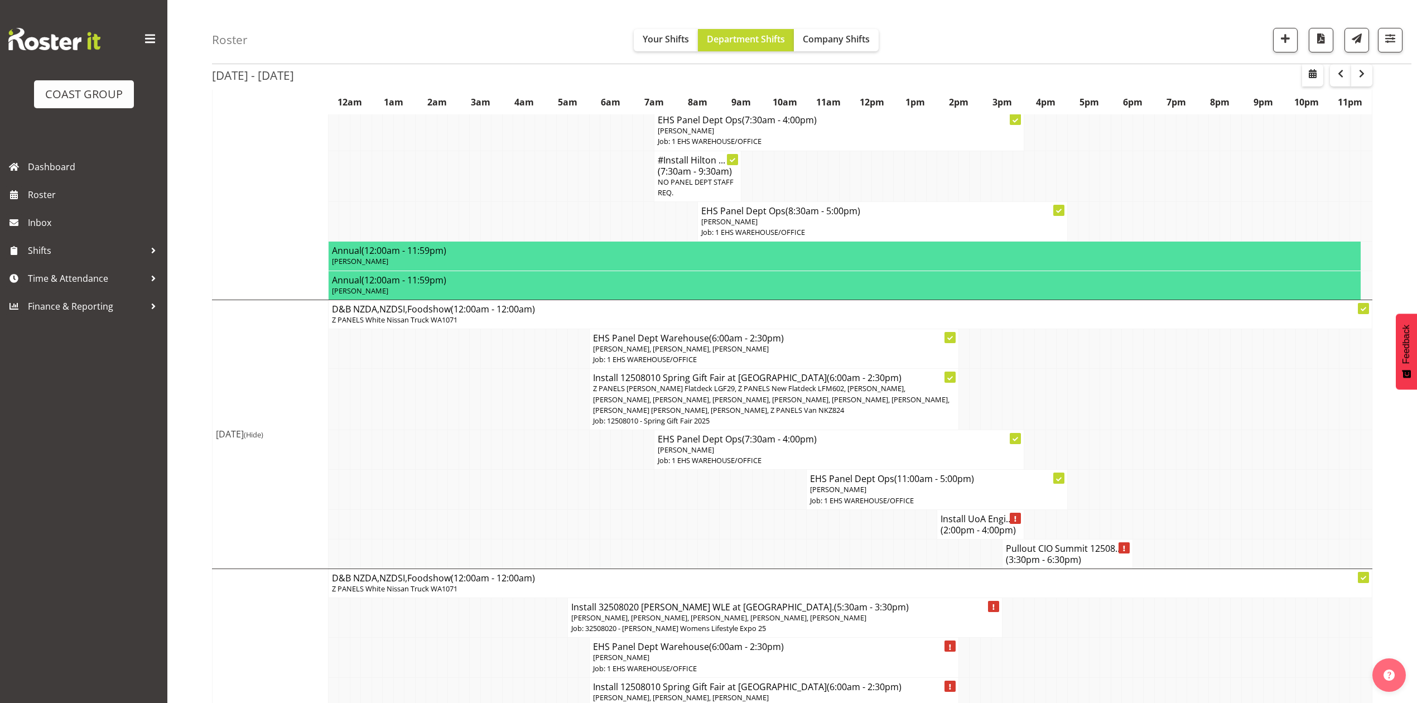
click at [891, 402] on span "Z PANELS [PERSON_NAME] Flatdeck LGF29, Z PANELS New Flatdeck LFM602, [PERSON_NA…" at bounding box center [771, 398] width 357 height 31
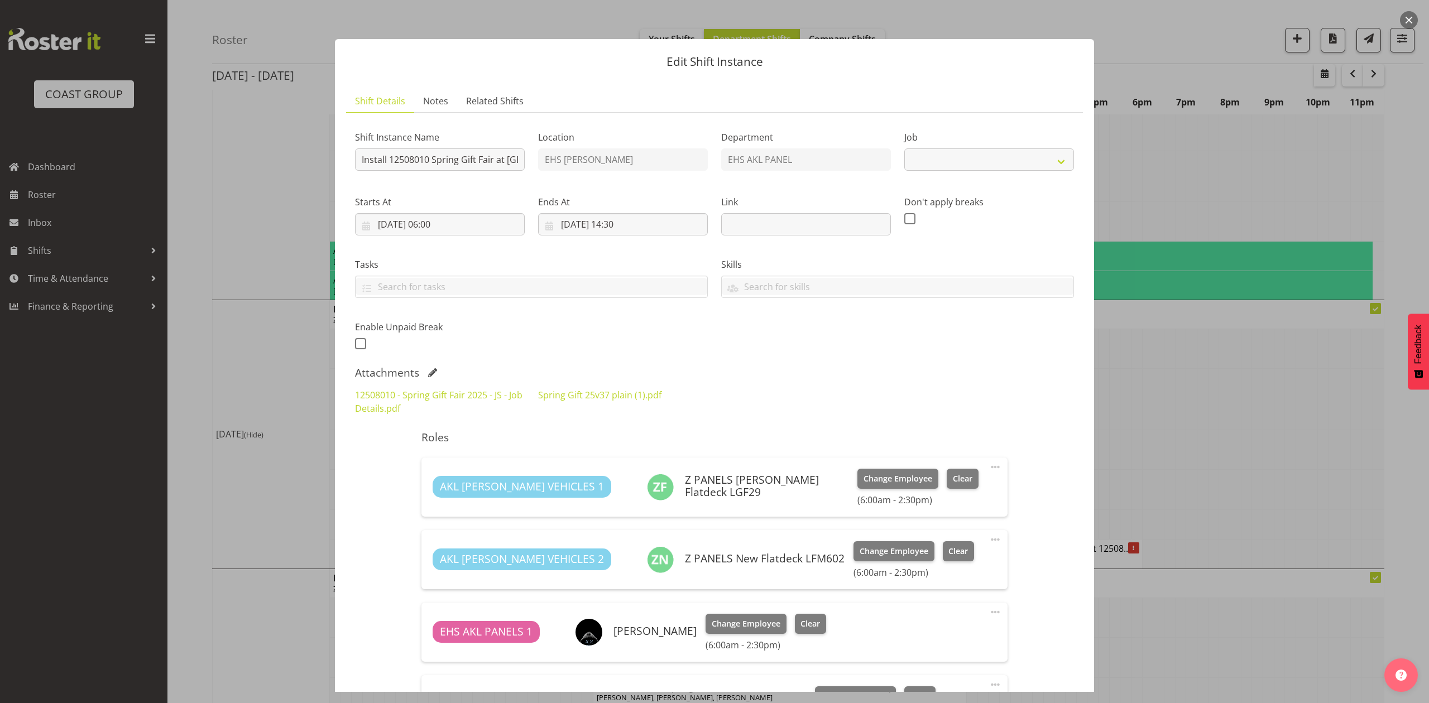
select select "8514"
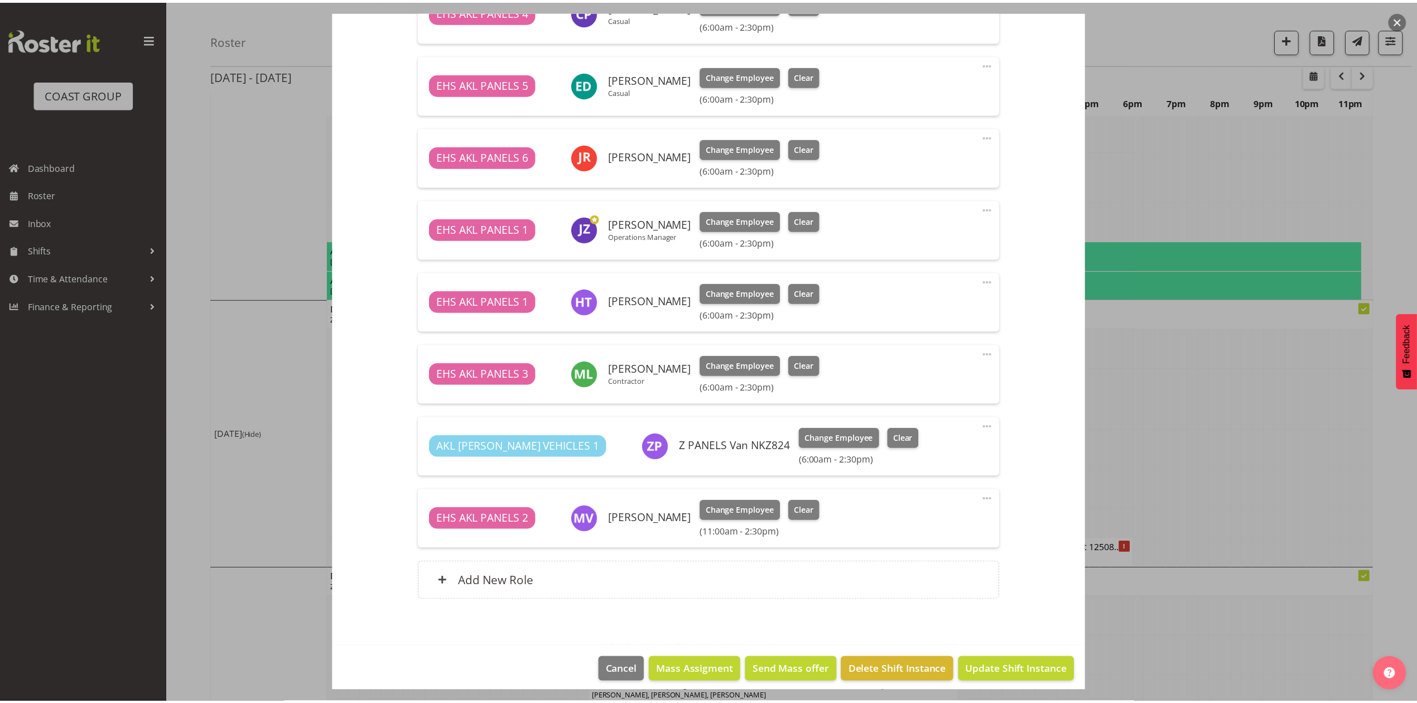
scroll to position [847, 0]
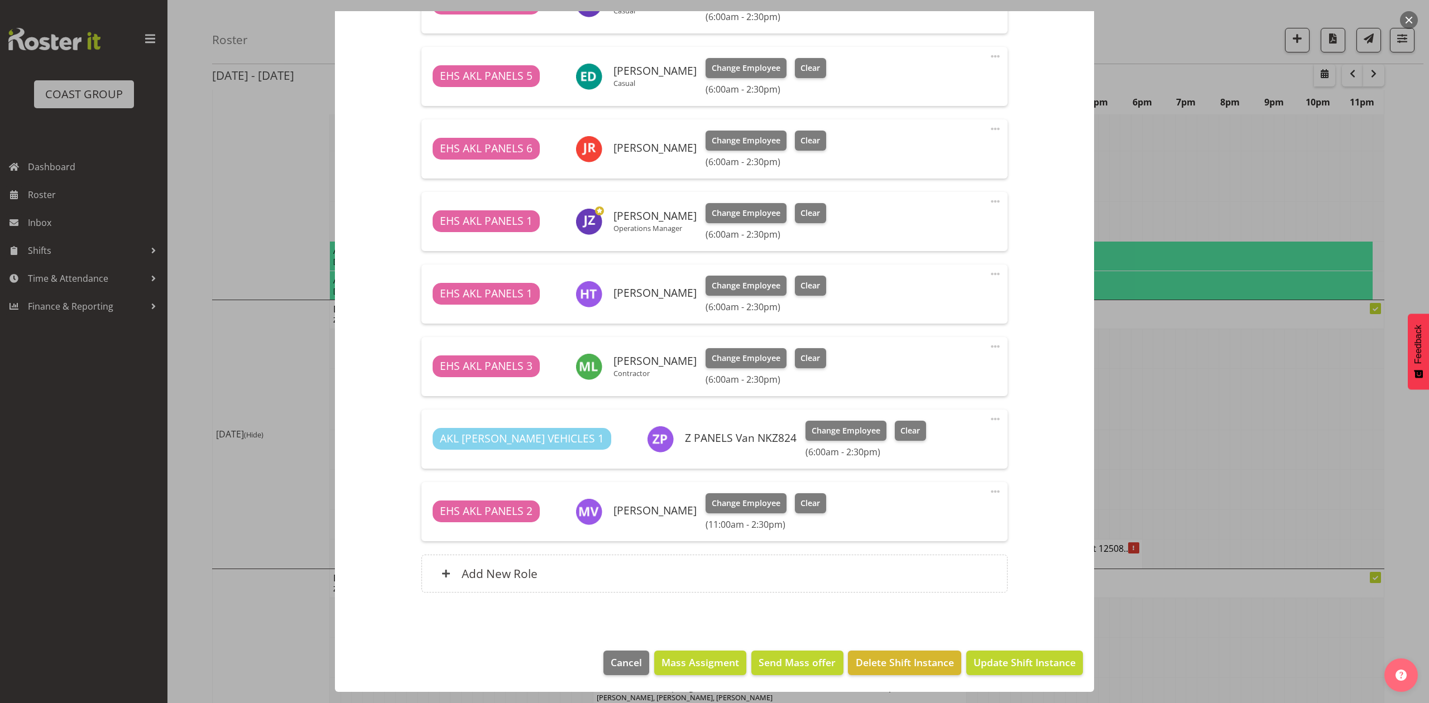
click at [1258, 387] on div at bounding box center [714, 351] width 1429 height 703
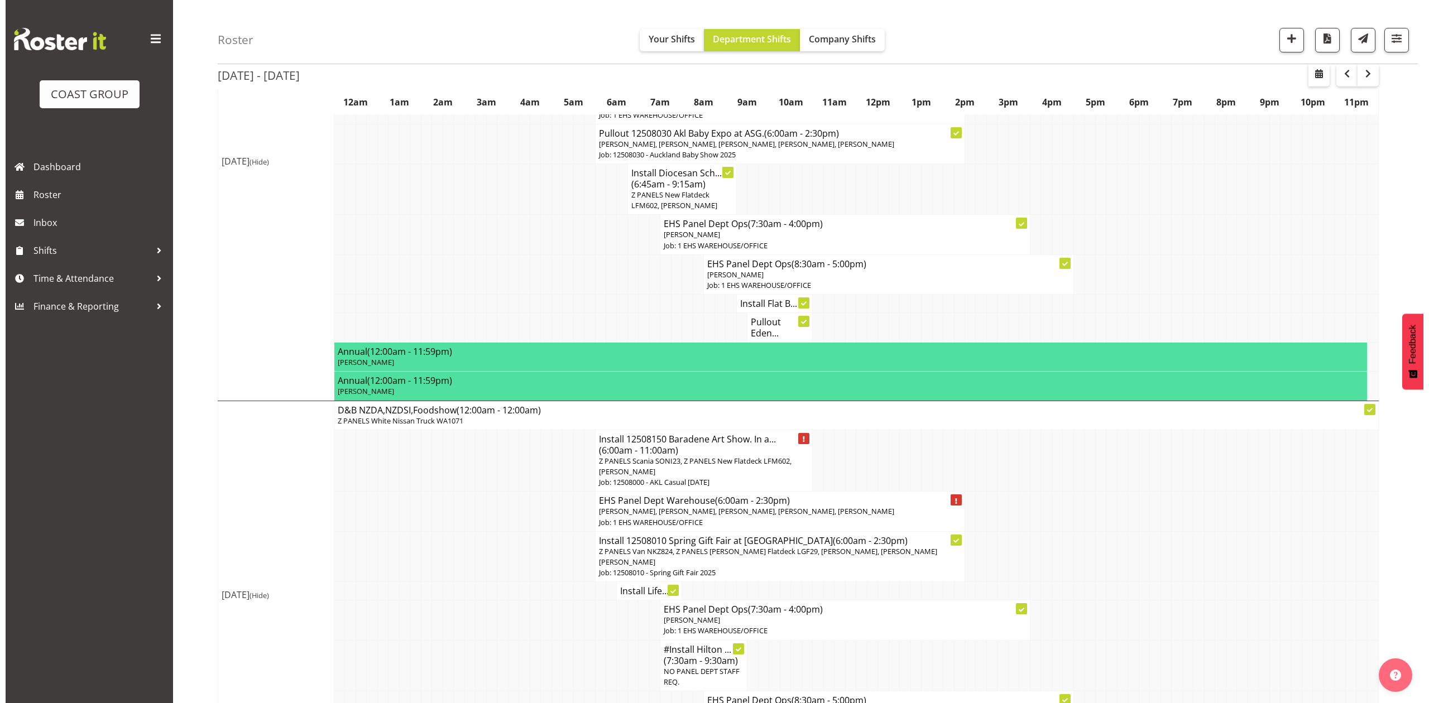
scroll to position [223, 0]
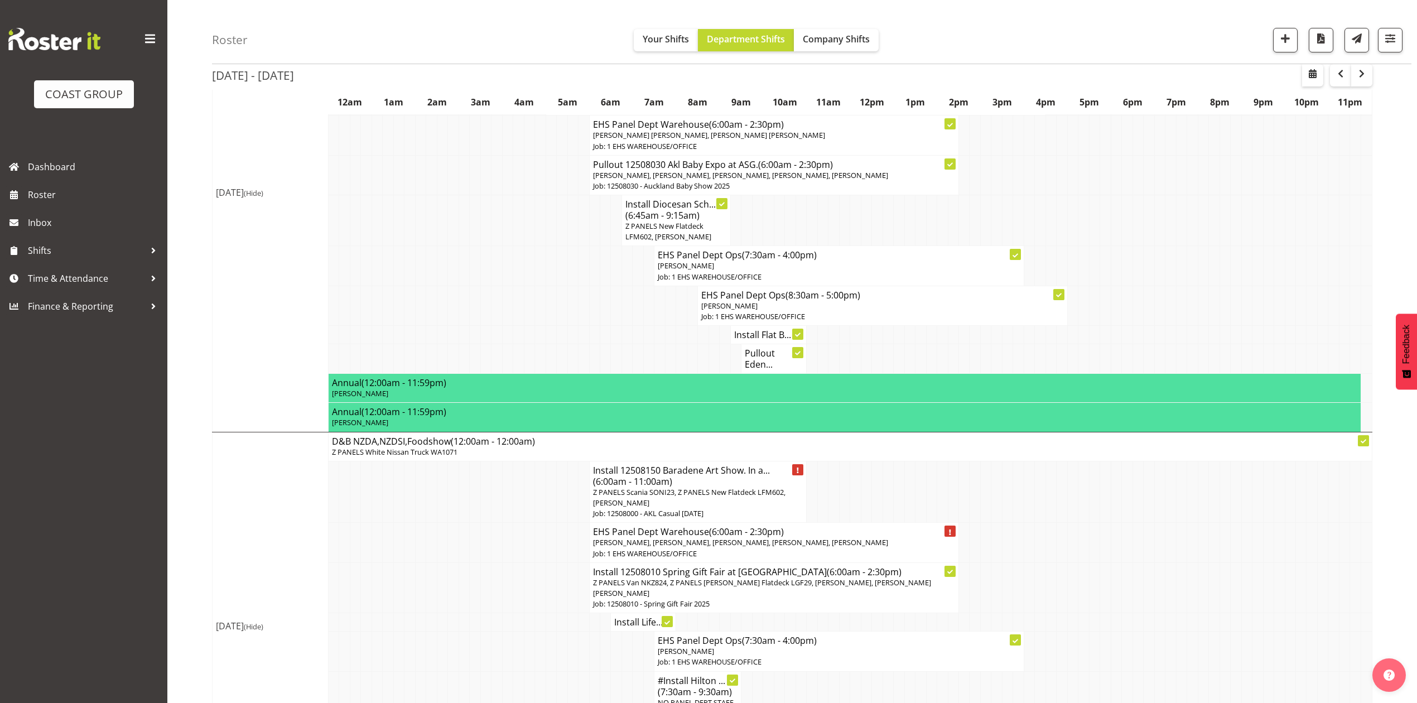
click at [675, 487] on h4 "Install 12508150 Baradene Art Show. In a... (6:00am - 11:00am)" at bounding box center [698, 476] width 210 height 22
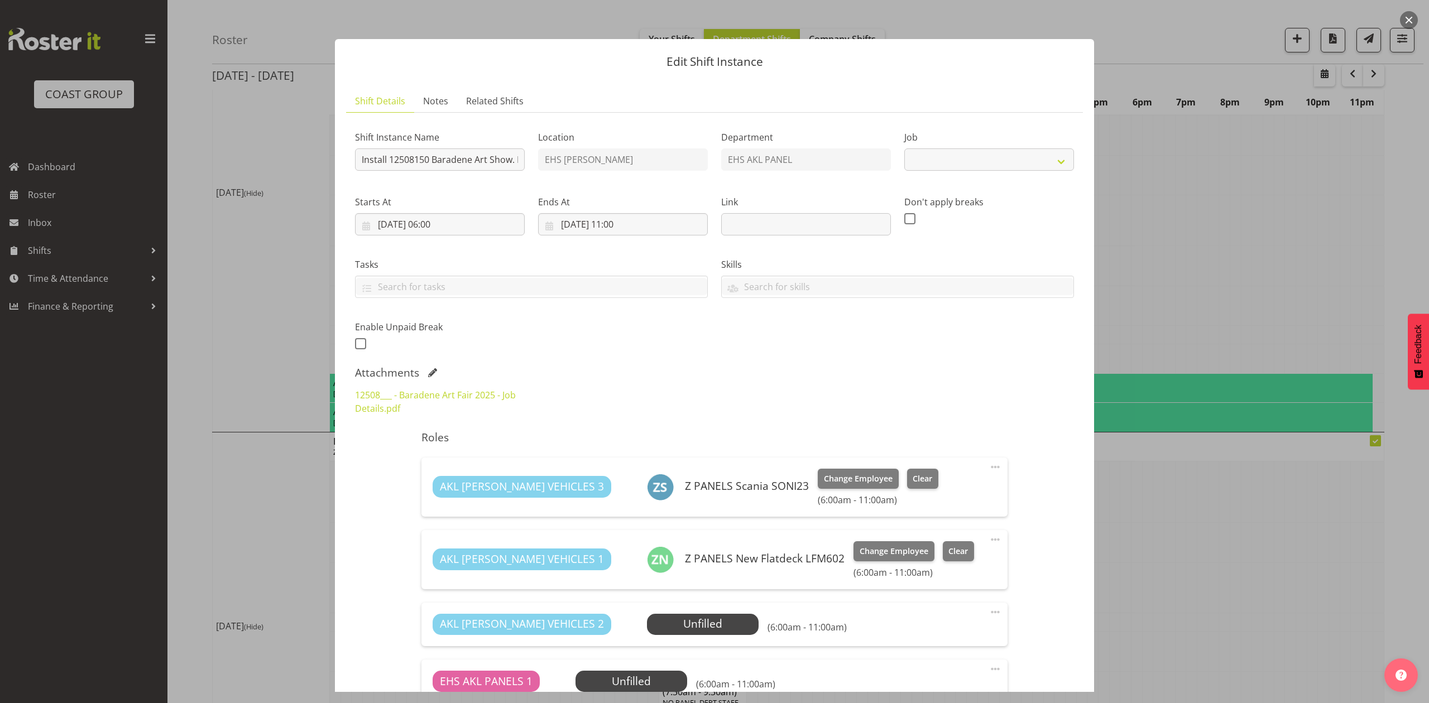
select select "8652"
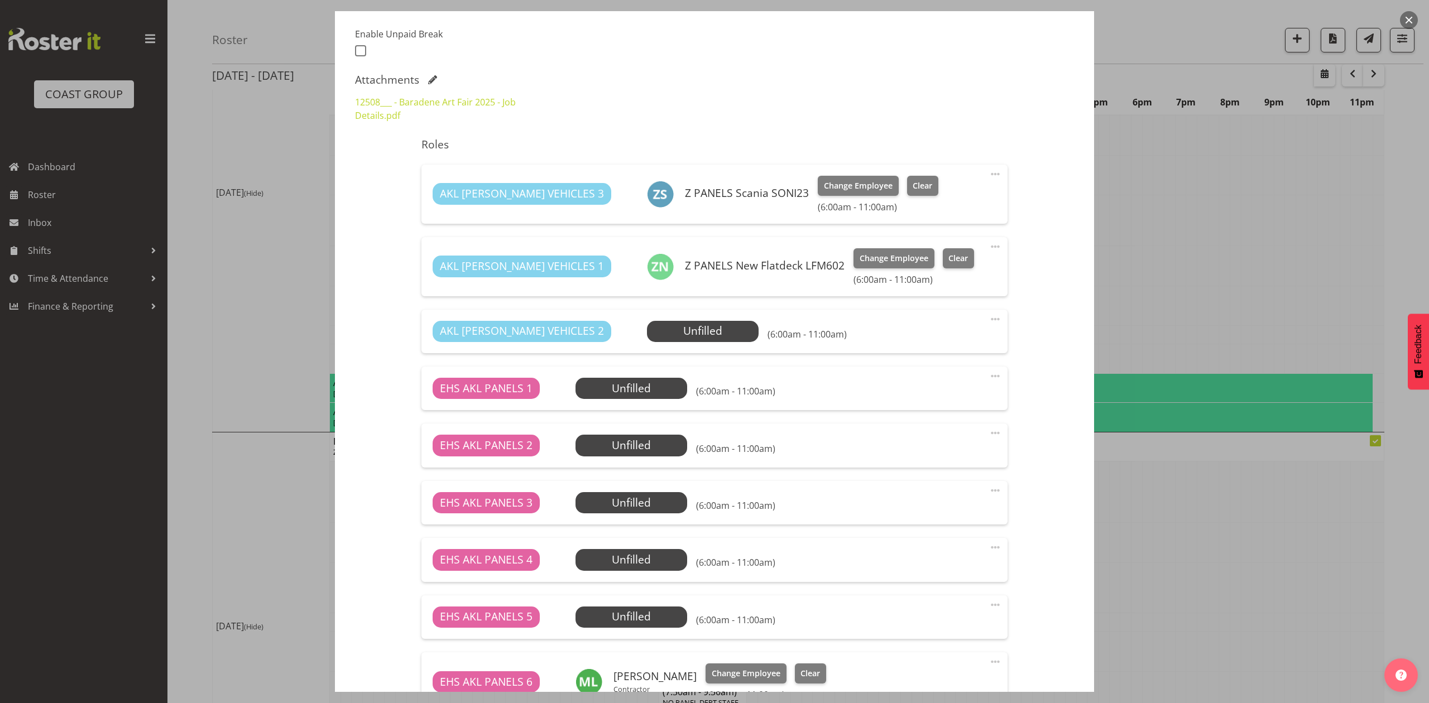
scroll to position [297, 0]
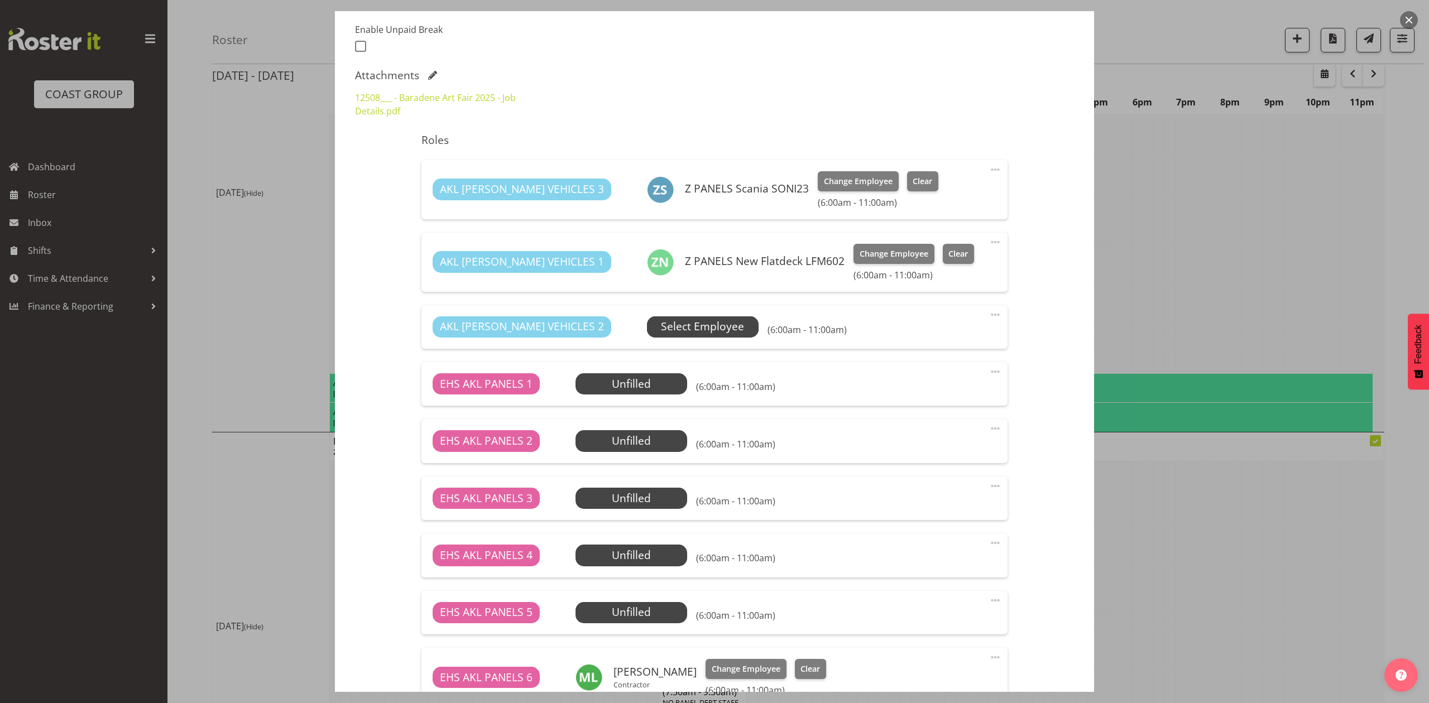
click at [672, 329] on span "Select Employee" at bounding box center [702, 327] width 83 height 16
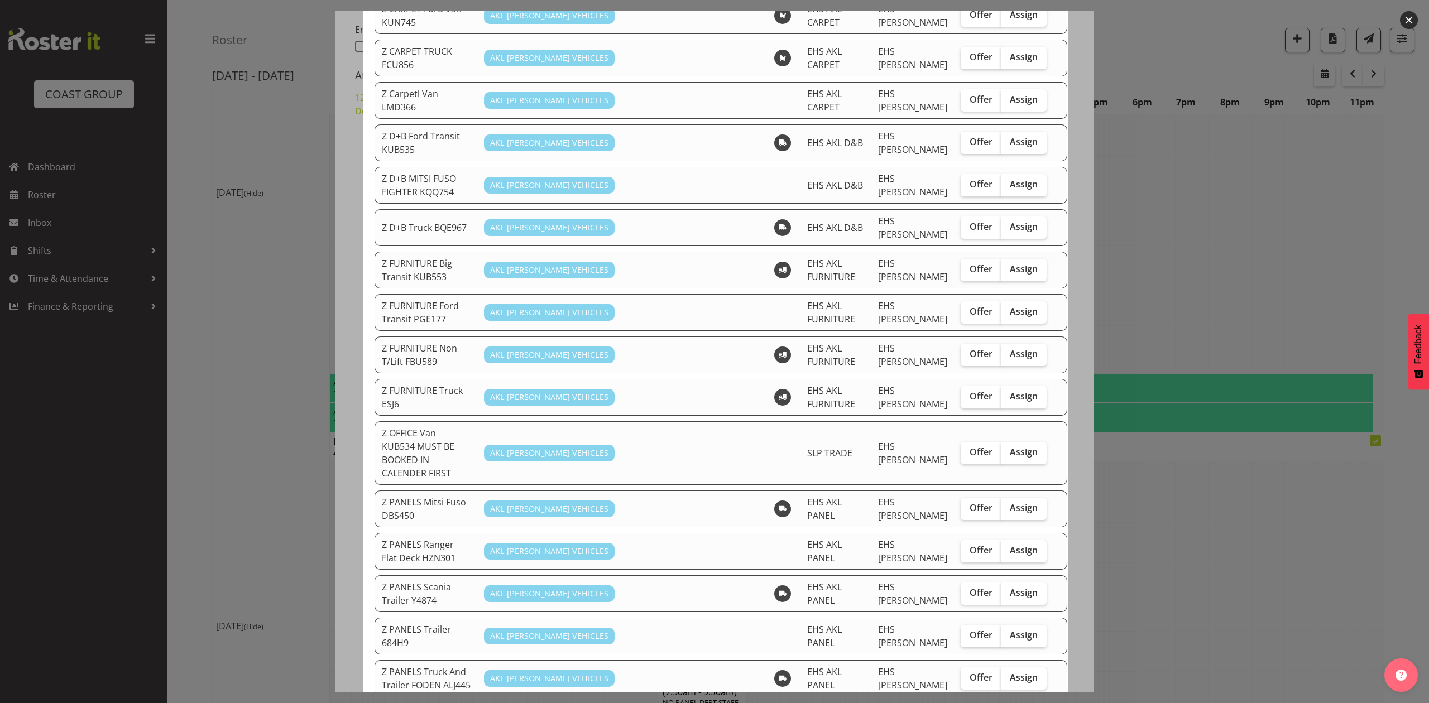
click at [1241, 530] on div at bounding box center [714, 351] width 1429 height 703
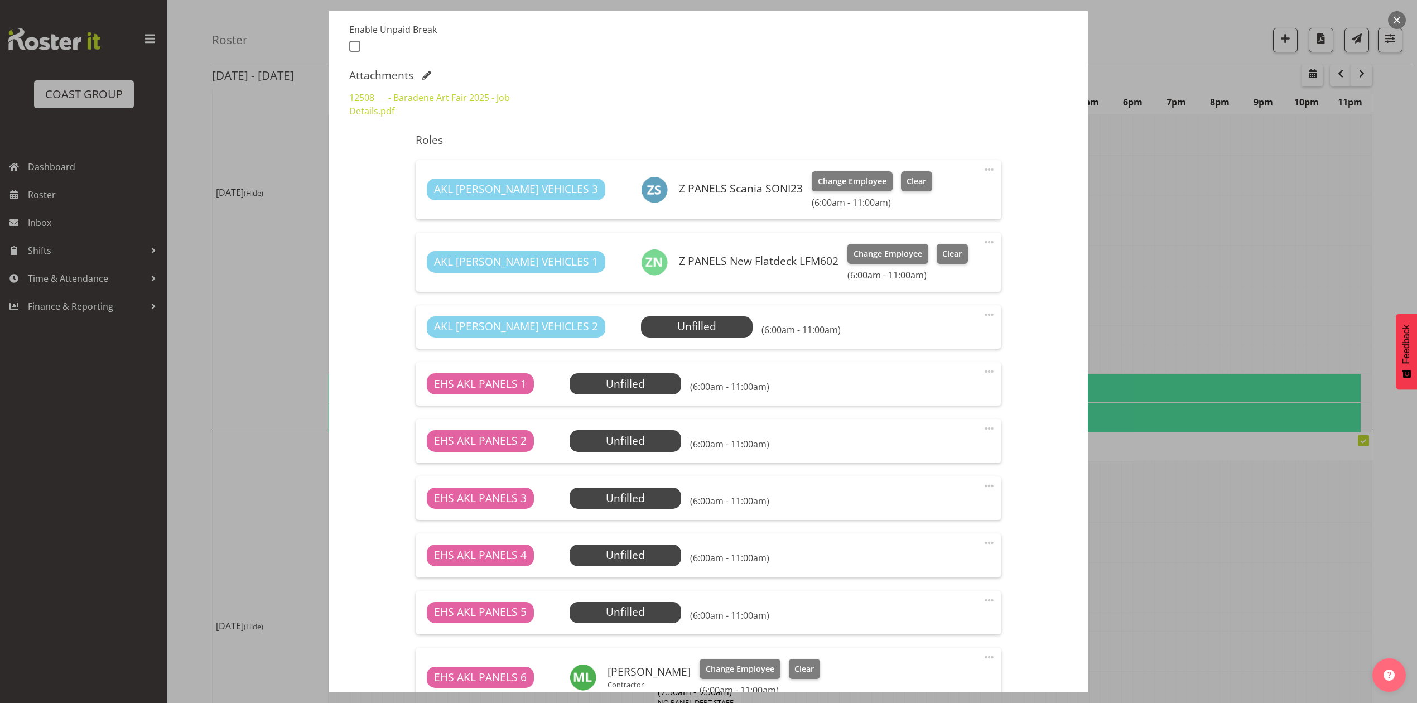
click at [1257, 419] on div at bounding box center [708, 351] width 1417 height 703
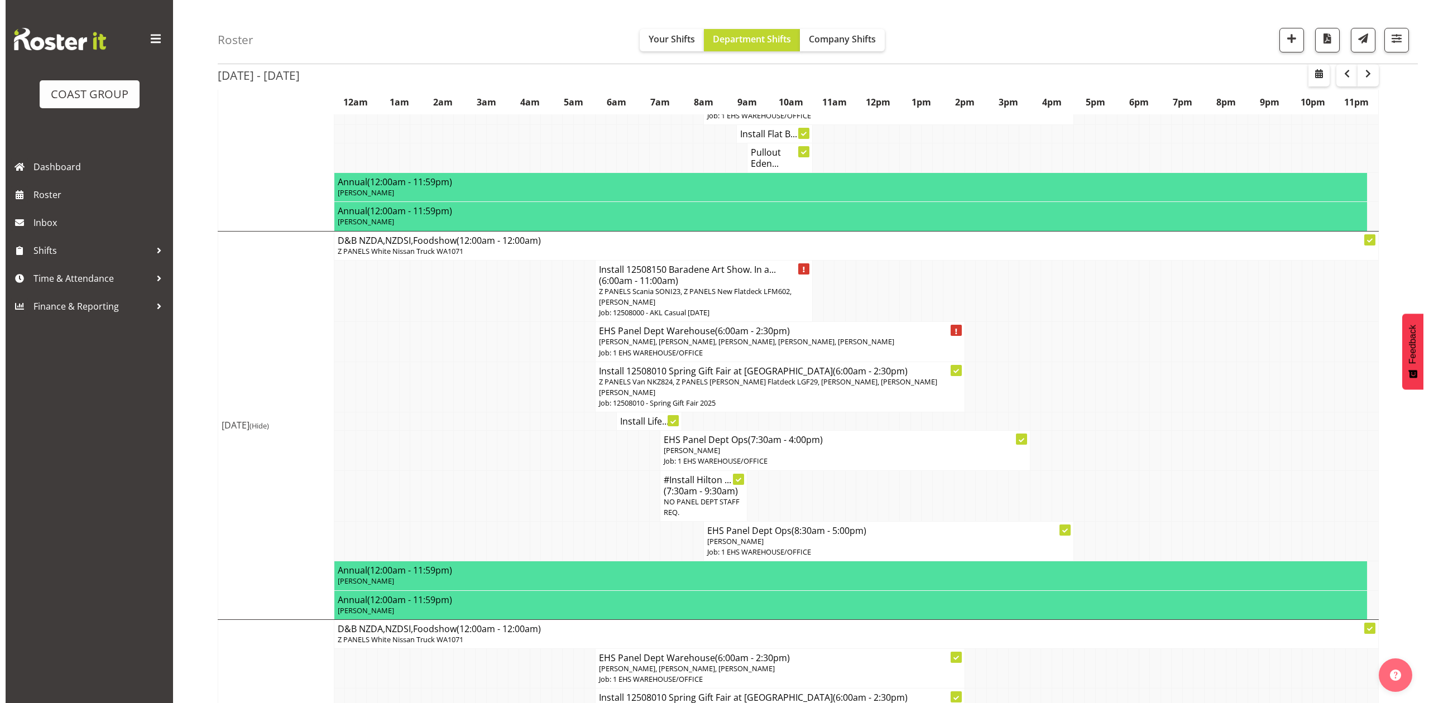
scroll to position [446, 0]
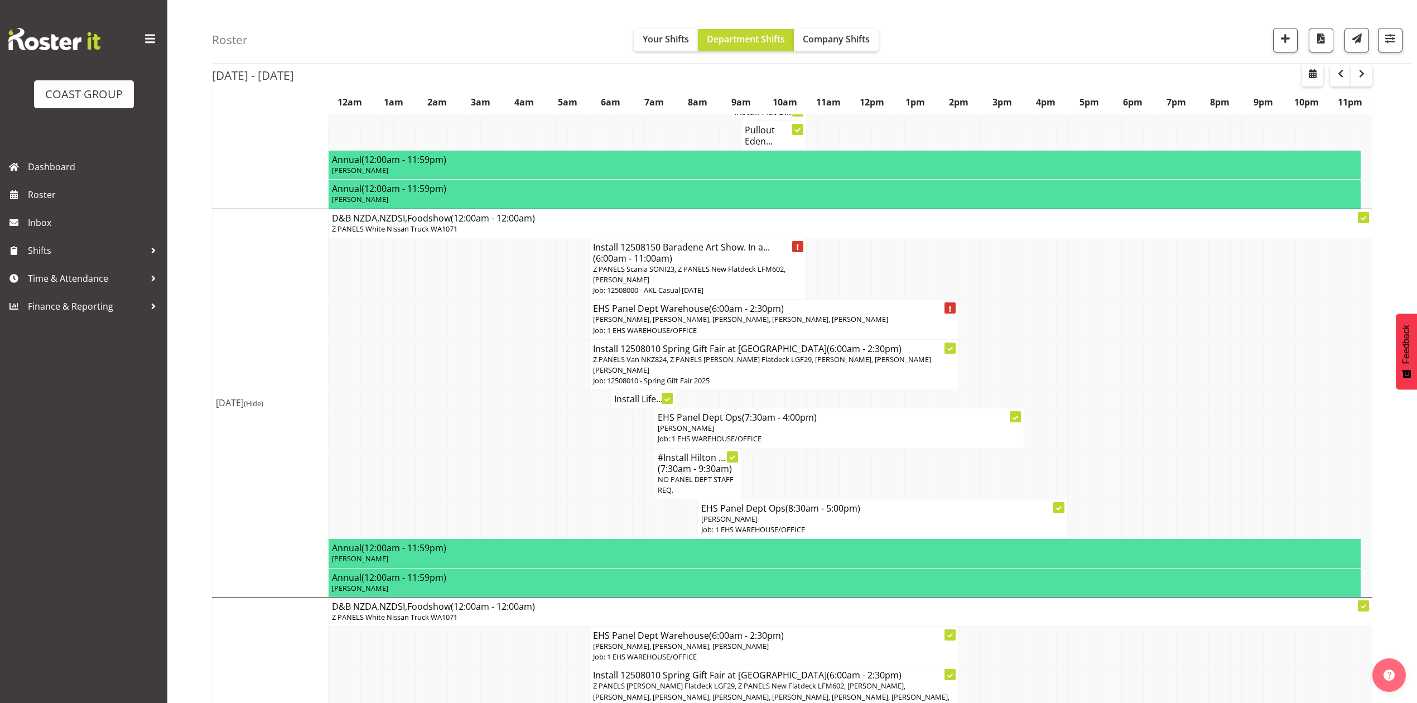
click at [706, 272] on span "Z PANELS Scania SONI23, Z PANELS New Flatdeck LFM602, Marcell Lee" at bounding box center [689, 274] width 193 height 21
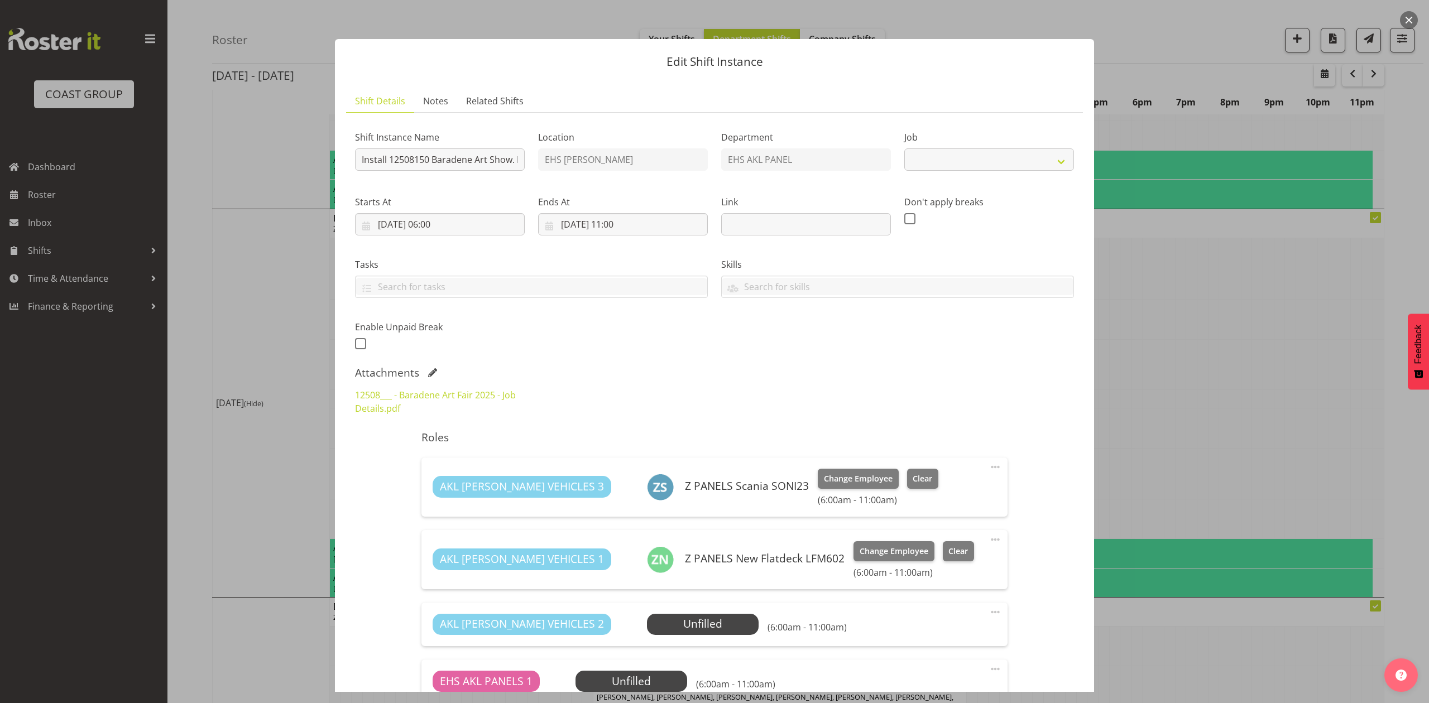
select select "8652"
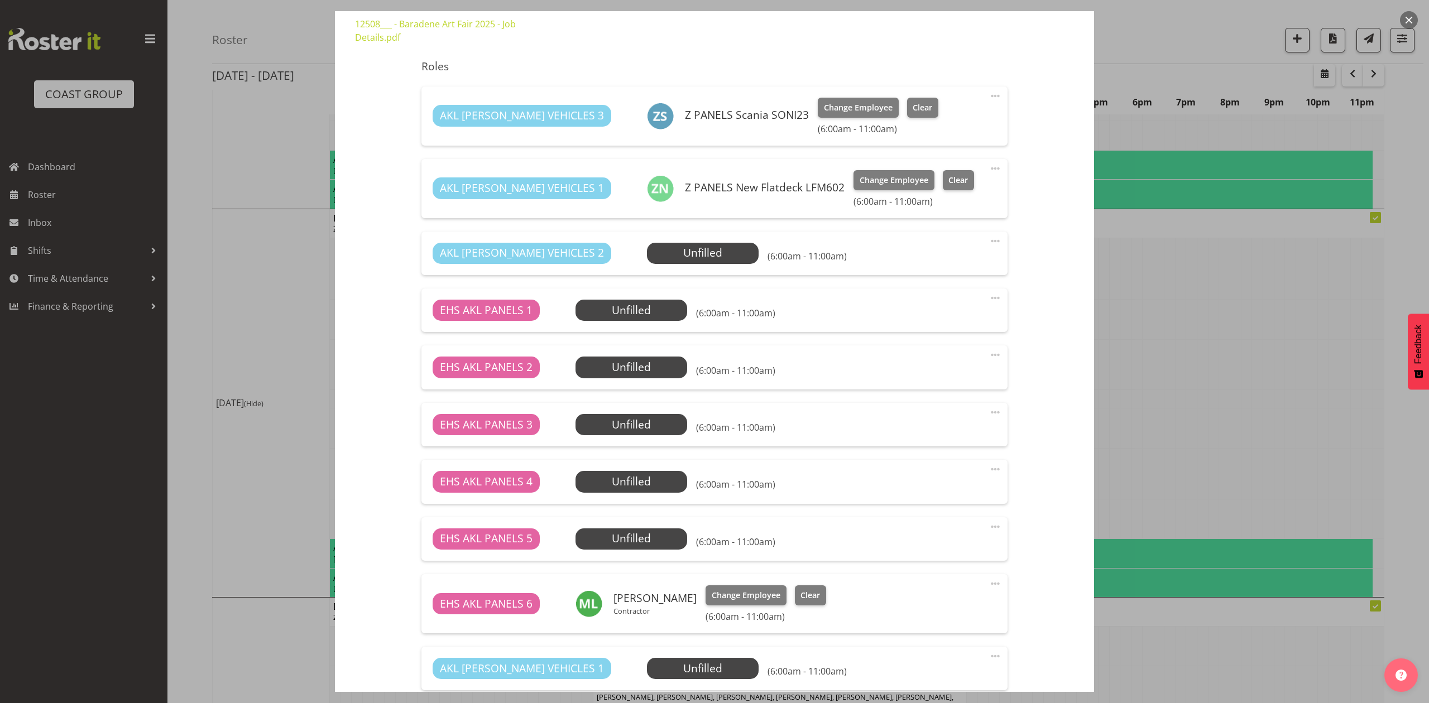
scroll to position [372, 0]
click at [693, 248] on span "Select Employee" at bounding box center [702, 252] width 83 height 16
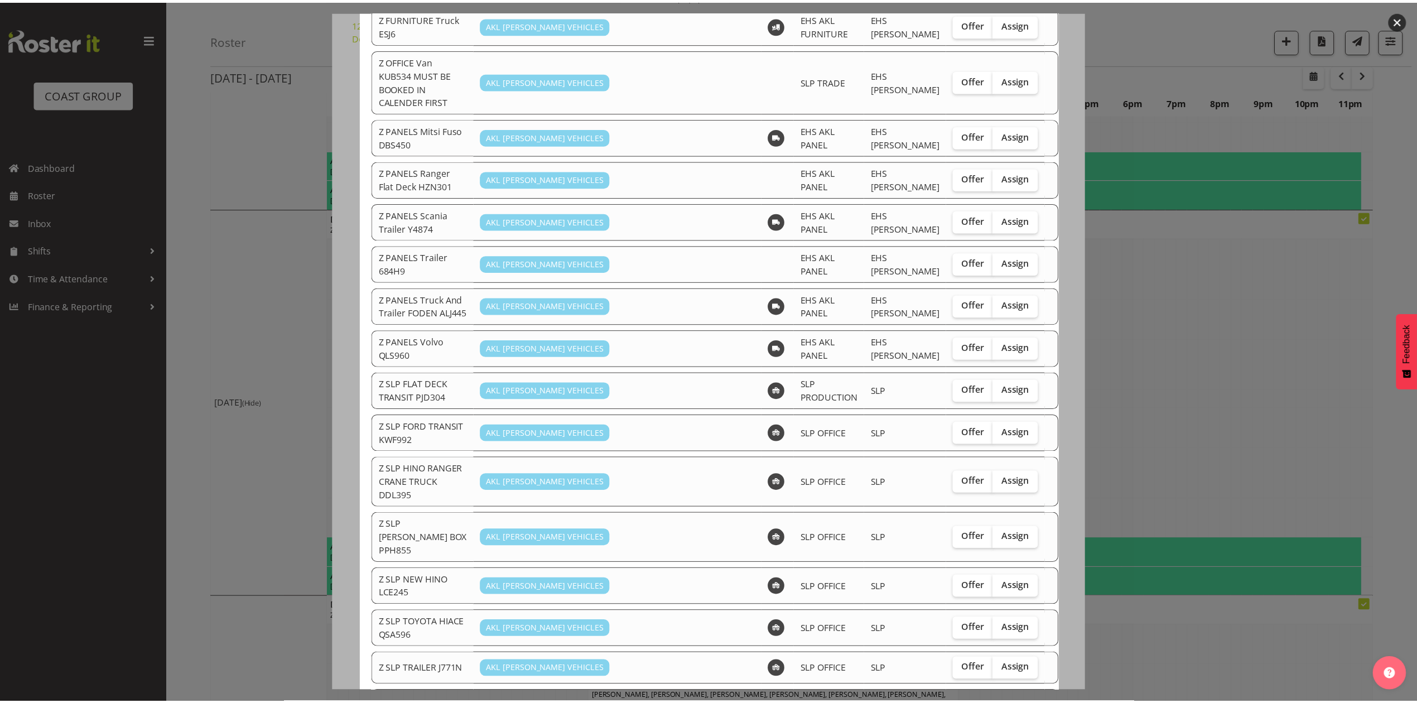
scroll to position [744, 0]
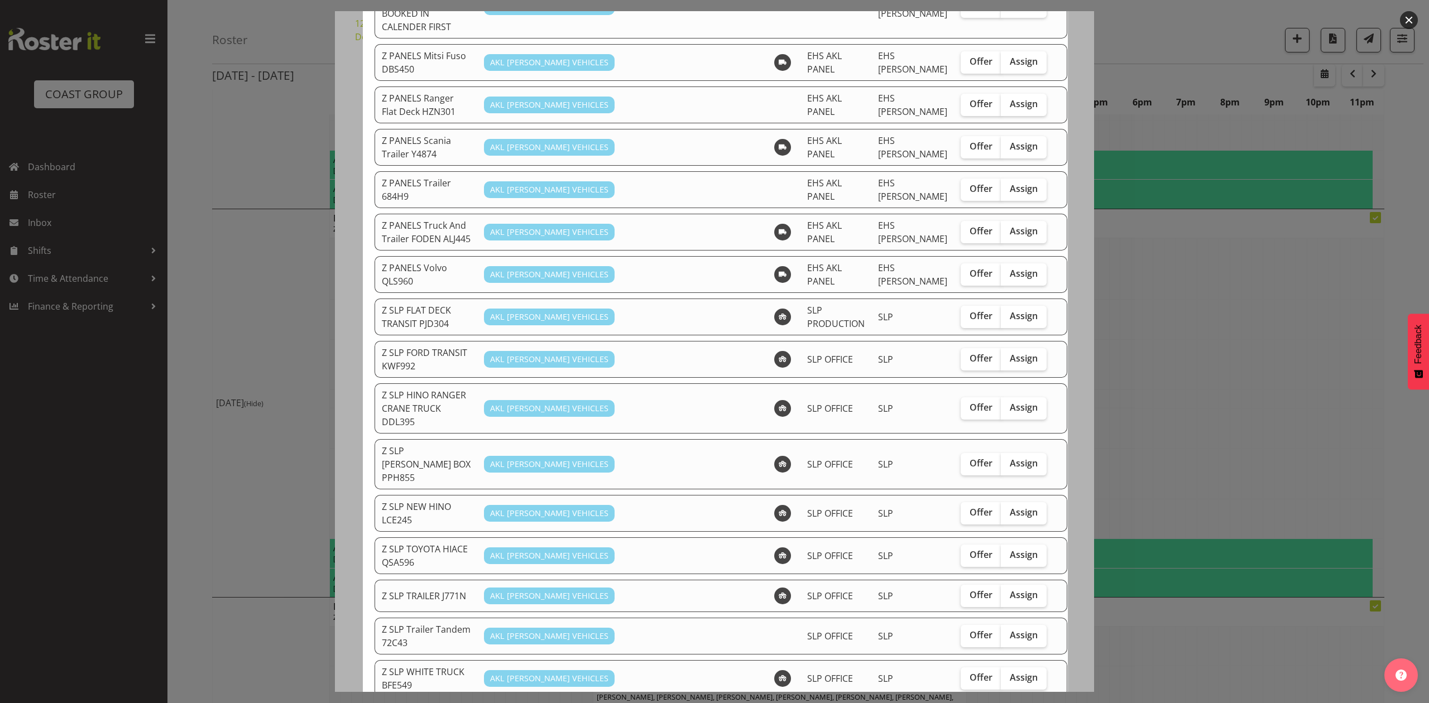
click at [1088, 494] on div at bounding box center [714, 351] width 1429 height 703
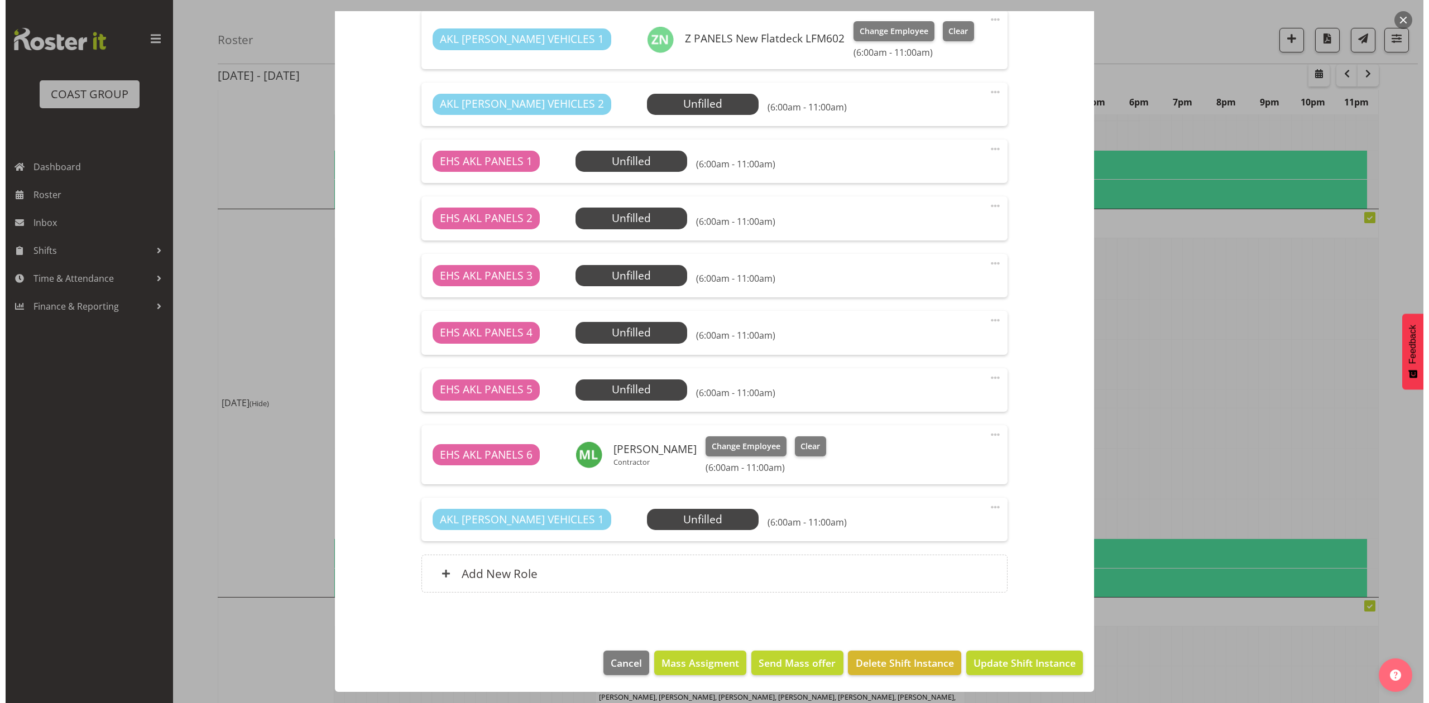
scroll to position [297, 0]
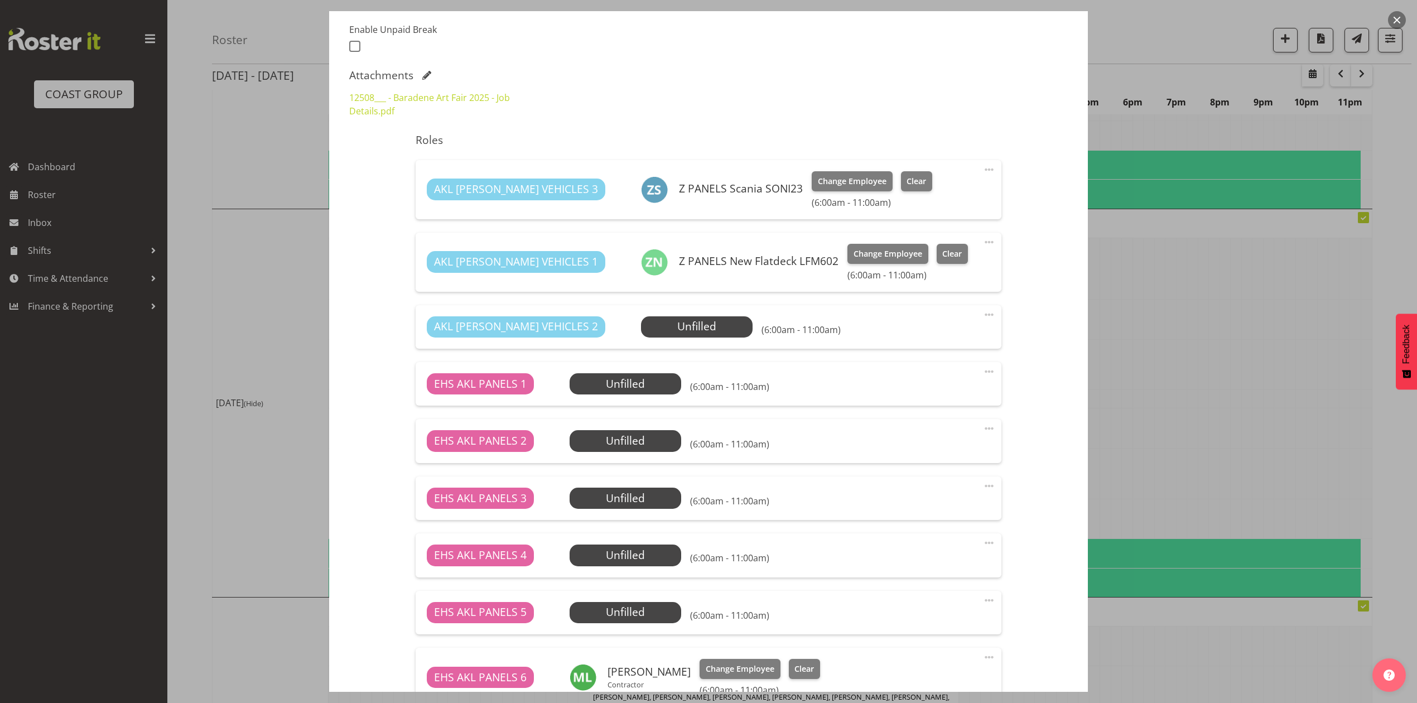
click at [1172, 410] on div at bounding box center [708, 351] width 1417 height 703
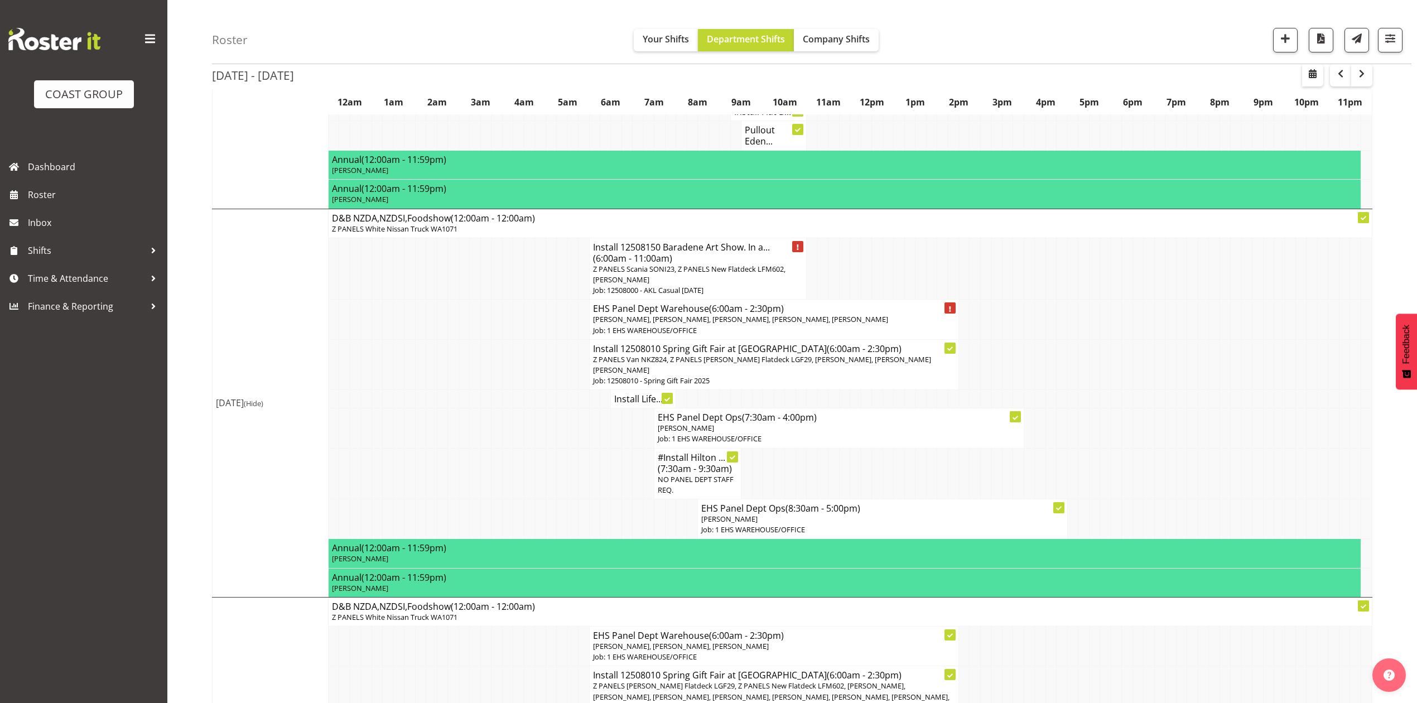
click at [780, 376] on p "Z PANELS Van NKZ824, Z PANELS [PERSON_NAME] Flatdeck LGF29, [PERSON_NAME], [PER…" at bounding box center [774, 364] width 362 height 21
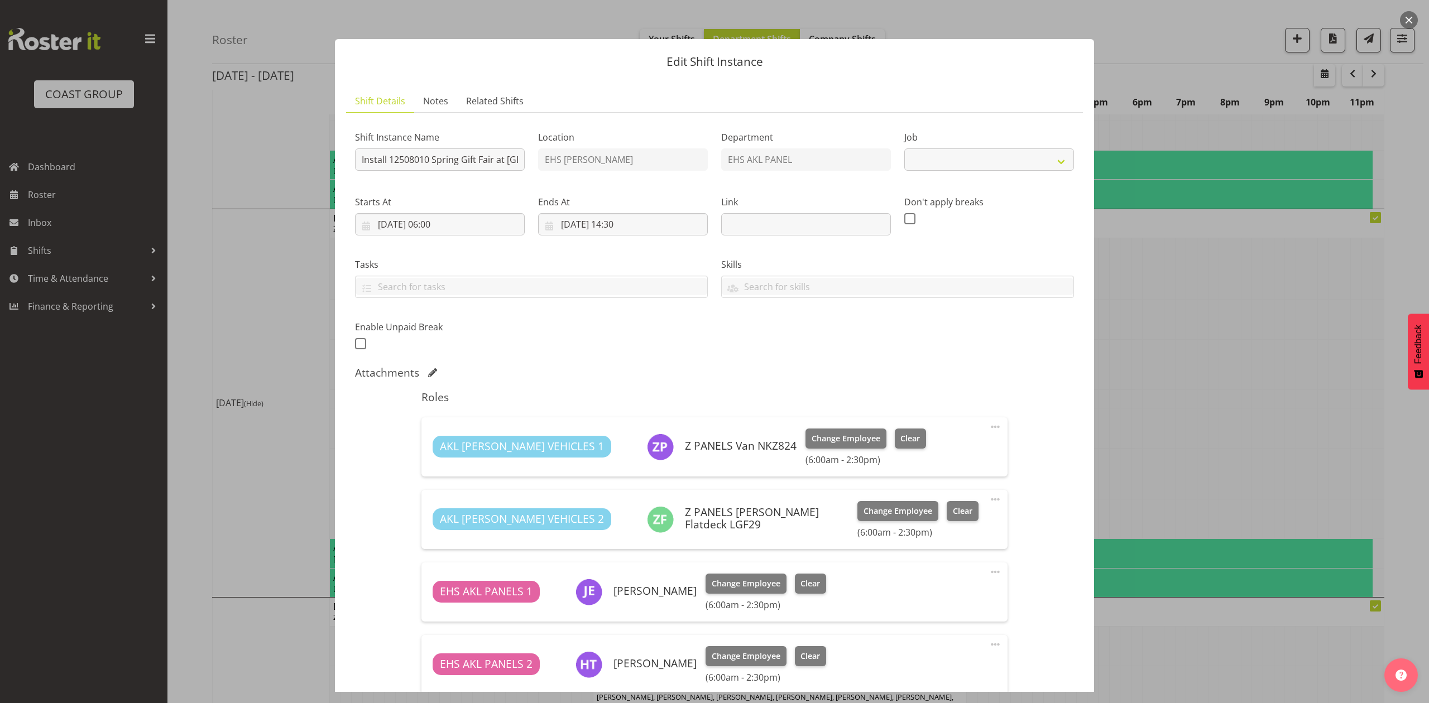
select select
click at [1182, 327] on div at bounding box center [714, 351] width 1429 height 703
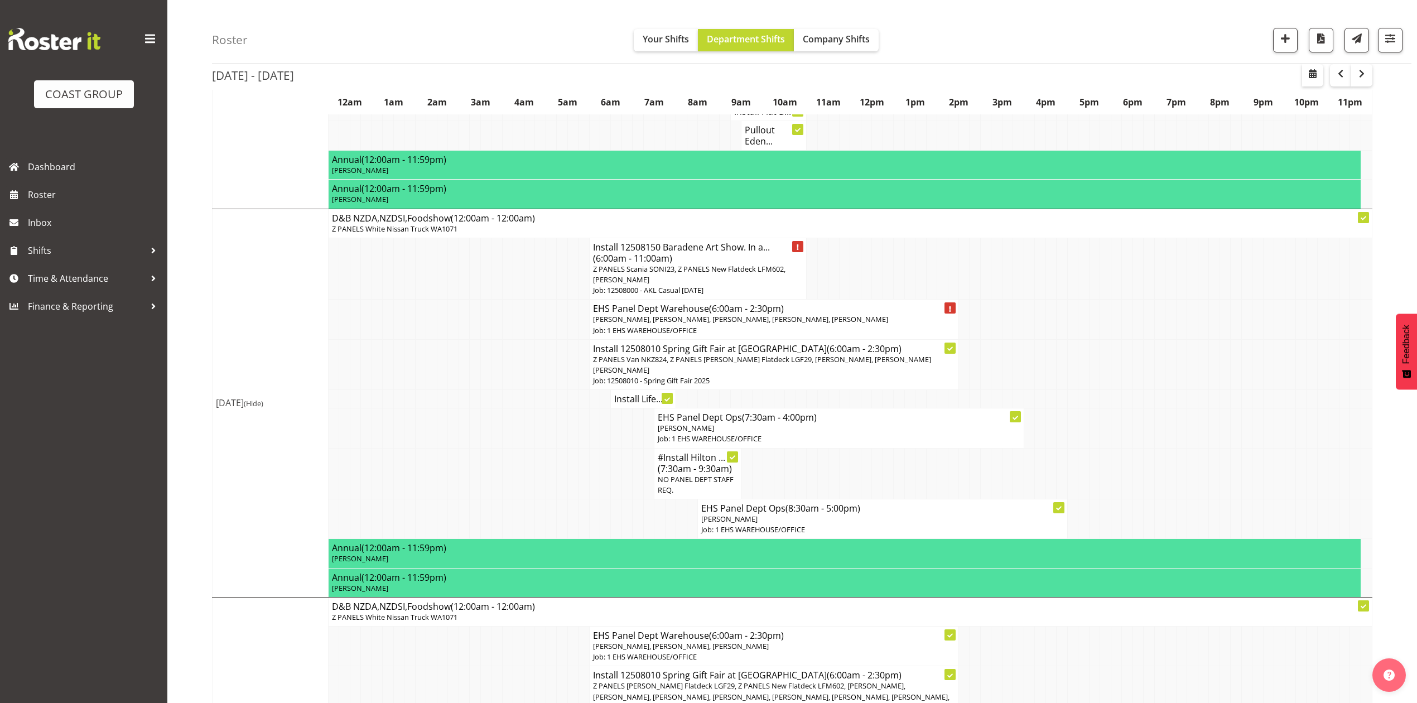
click at [827, 352] on span "(6:00am - 2:30pm)" at bounding box center [864, 349] width 75 height 12
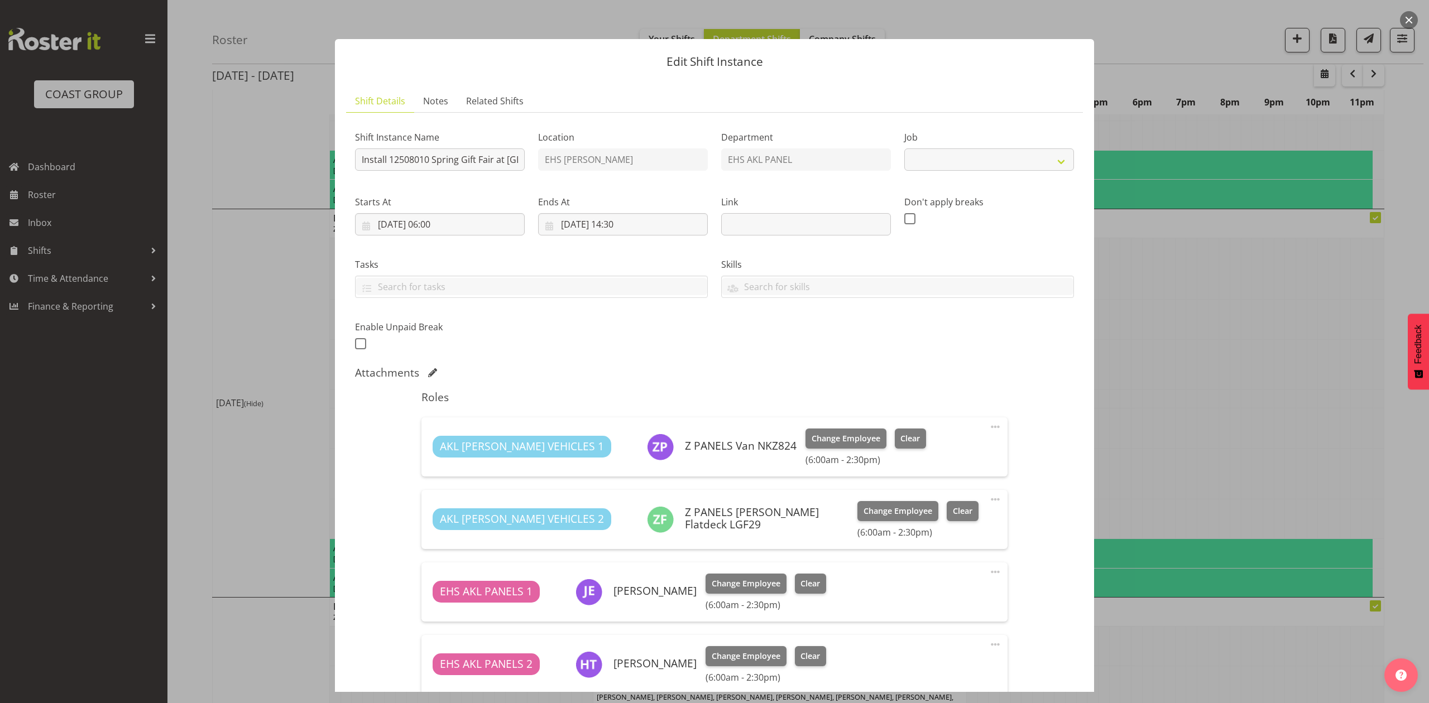
select select "8514"
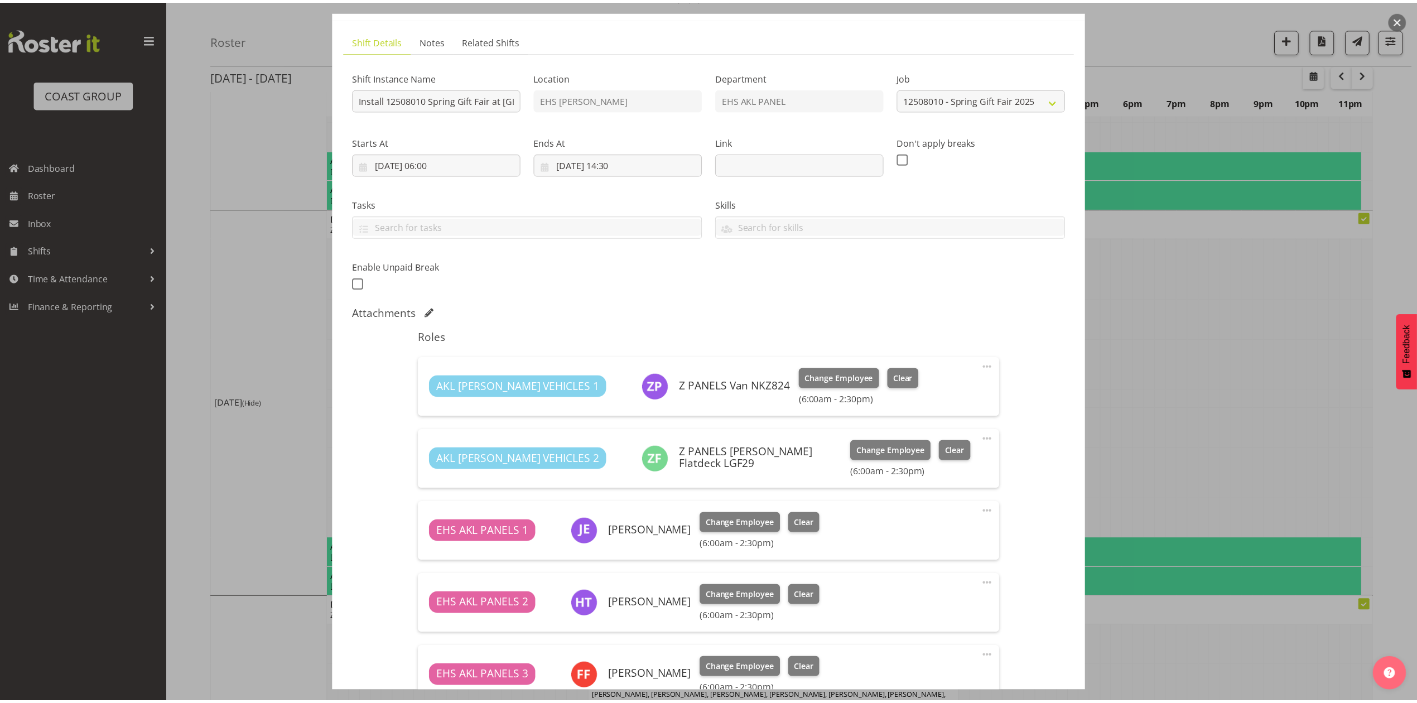
scroll to position [223, 0]
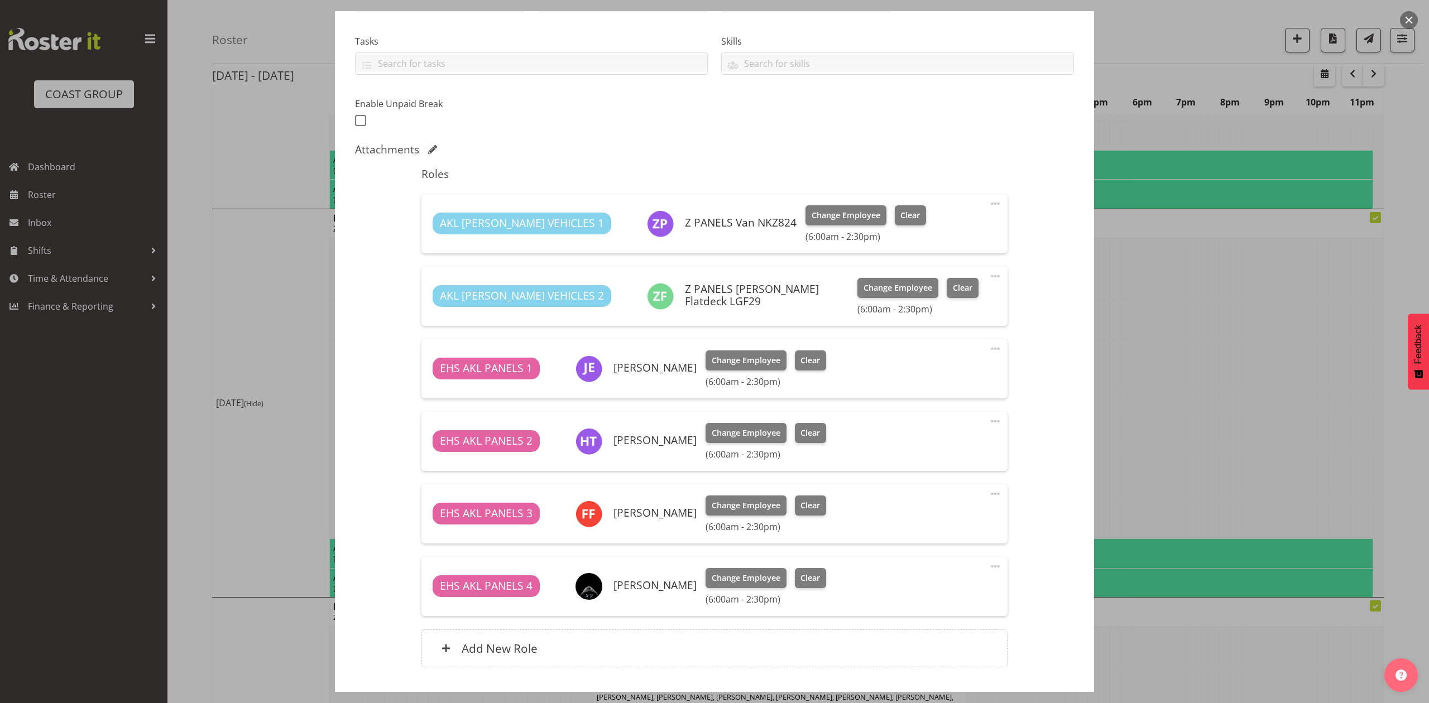
click at [988, 422] on span at bounding box center [994, 421] width 13 height 13
click at [919, 449] on link "Edit" at bounding box center [948, 446] width 107 height 20
select select "7"
select select "2025"
select select "6"
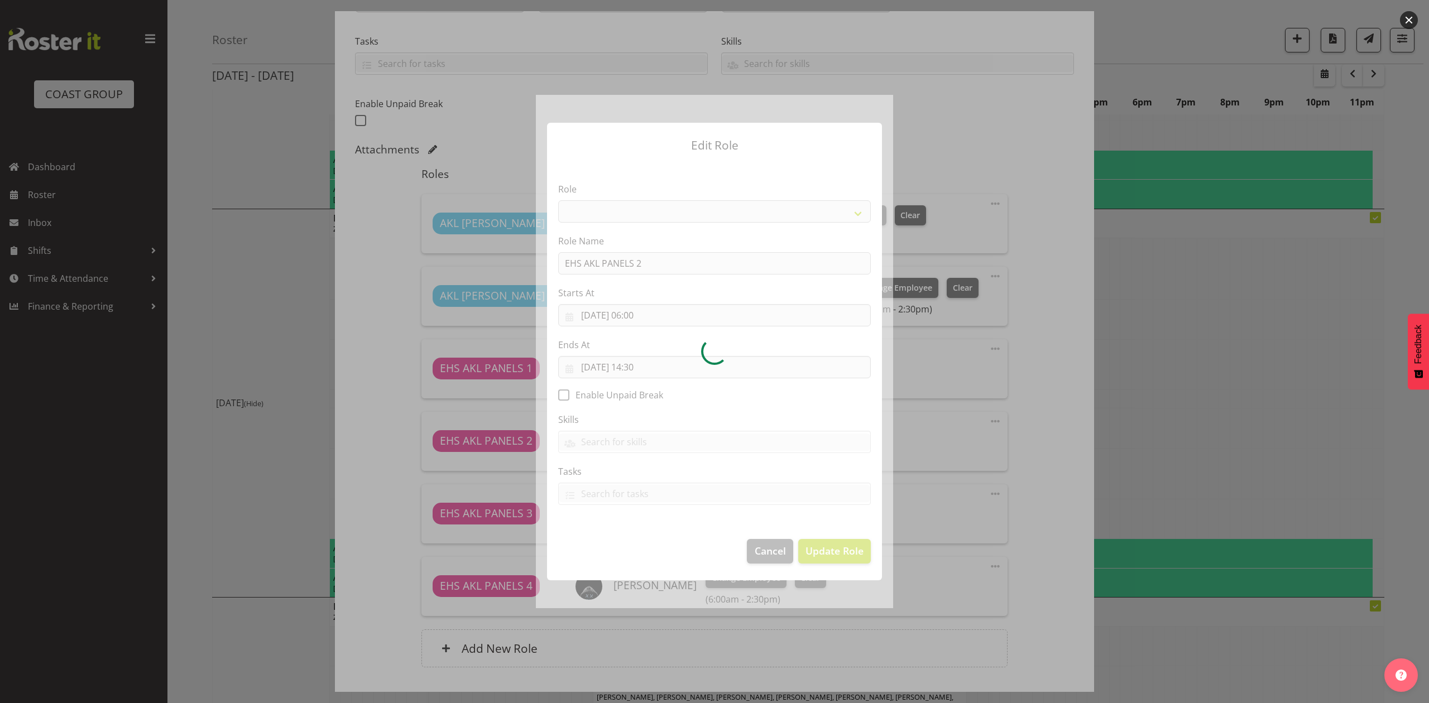
select select "188"
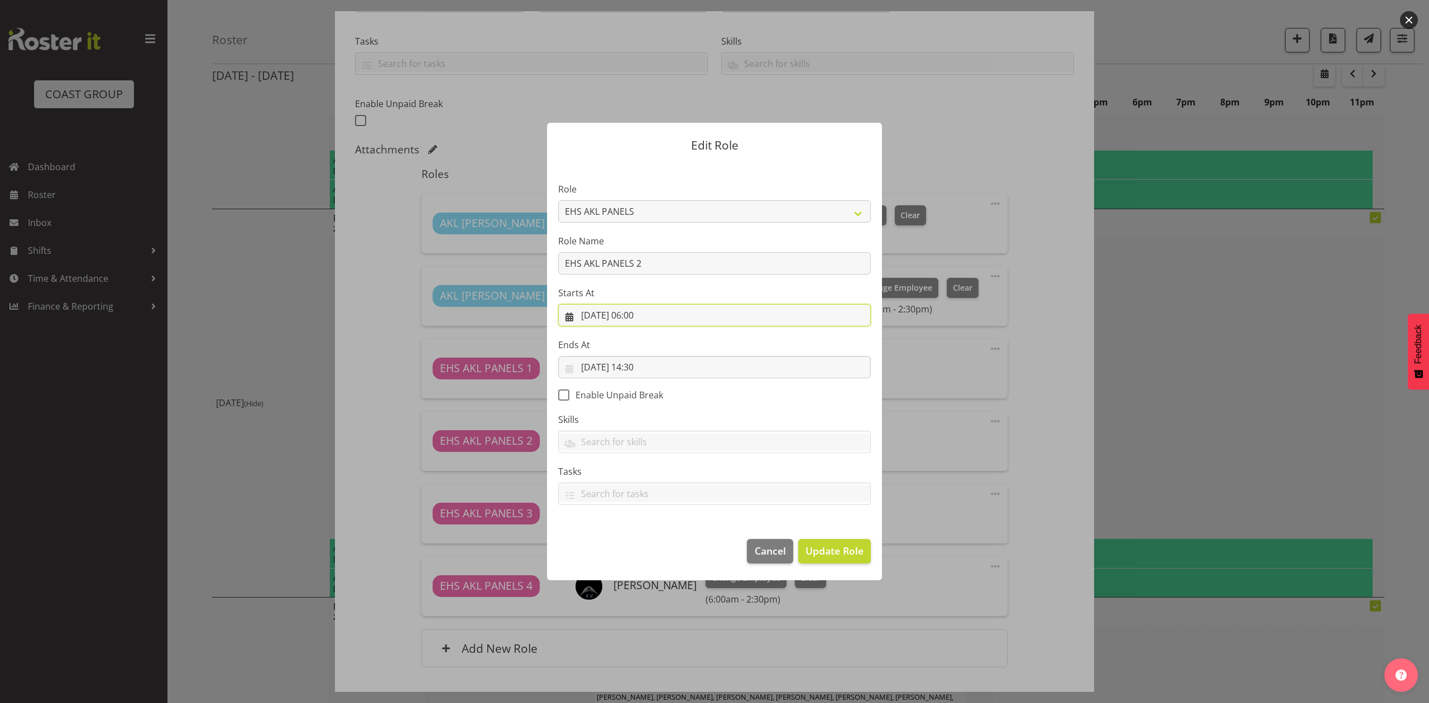
click at [635, 318] on input "[DATE] 06:00" at bounding box center [714, 315] width 313 height 22
click at [643, 554] on select "00 01 02 03 04 05 06 07 08 09 10 11 12 13 14 15 16 17 18 19 20 21 22 23" at bounding box center [646, 552] width 25 height 22
select select "11"
click at [634, 541] on select "00 01 02 03 04 05 06 07 08 09 10 11 12 13 14 15 16 17 18 19 20 21 22 23" at bounding box center [646, 552] width 25 height 22
type input "[DATE] 11:00"
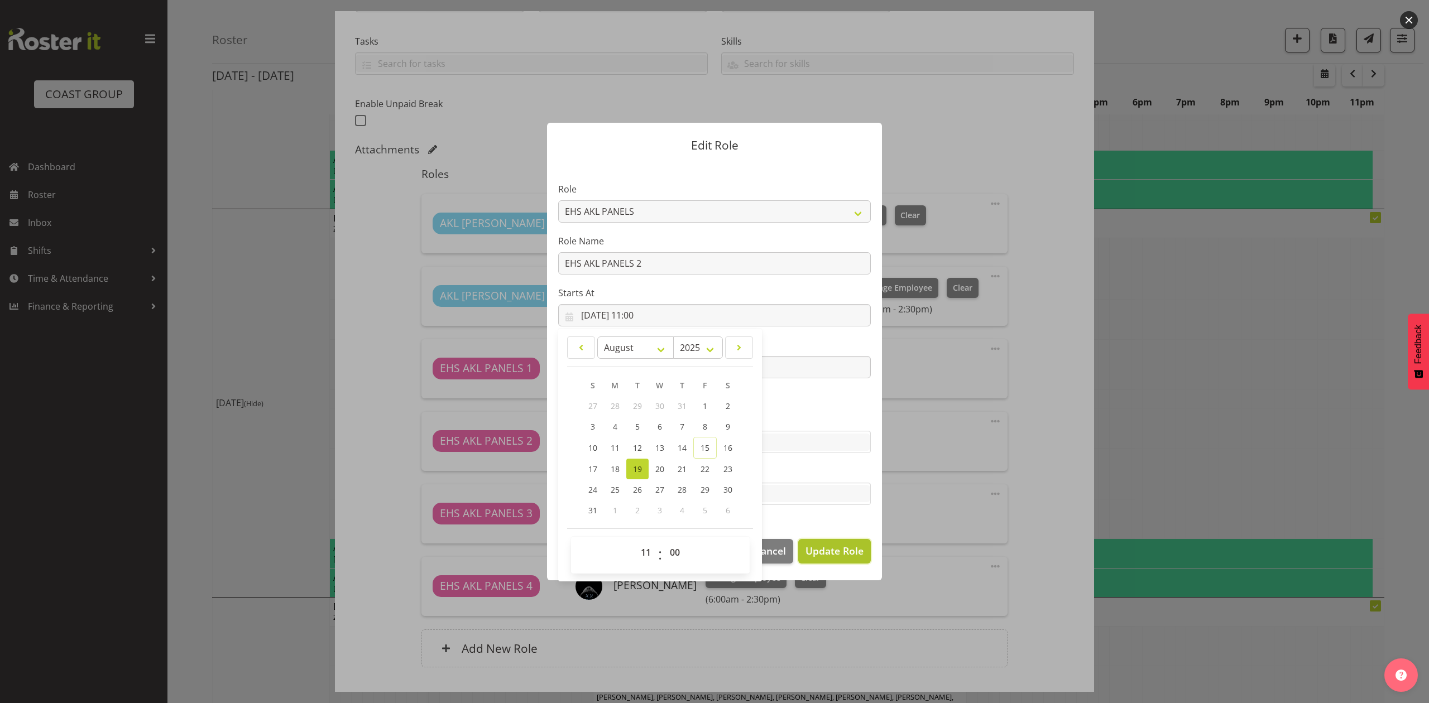
click at [826, 546] on span "Update Role" at bounding box center [834, 551] width 58 height 15
select select
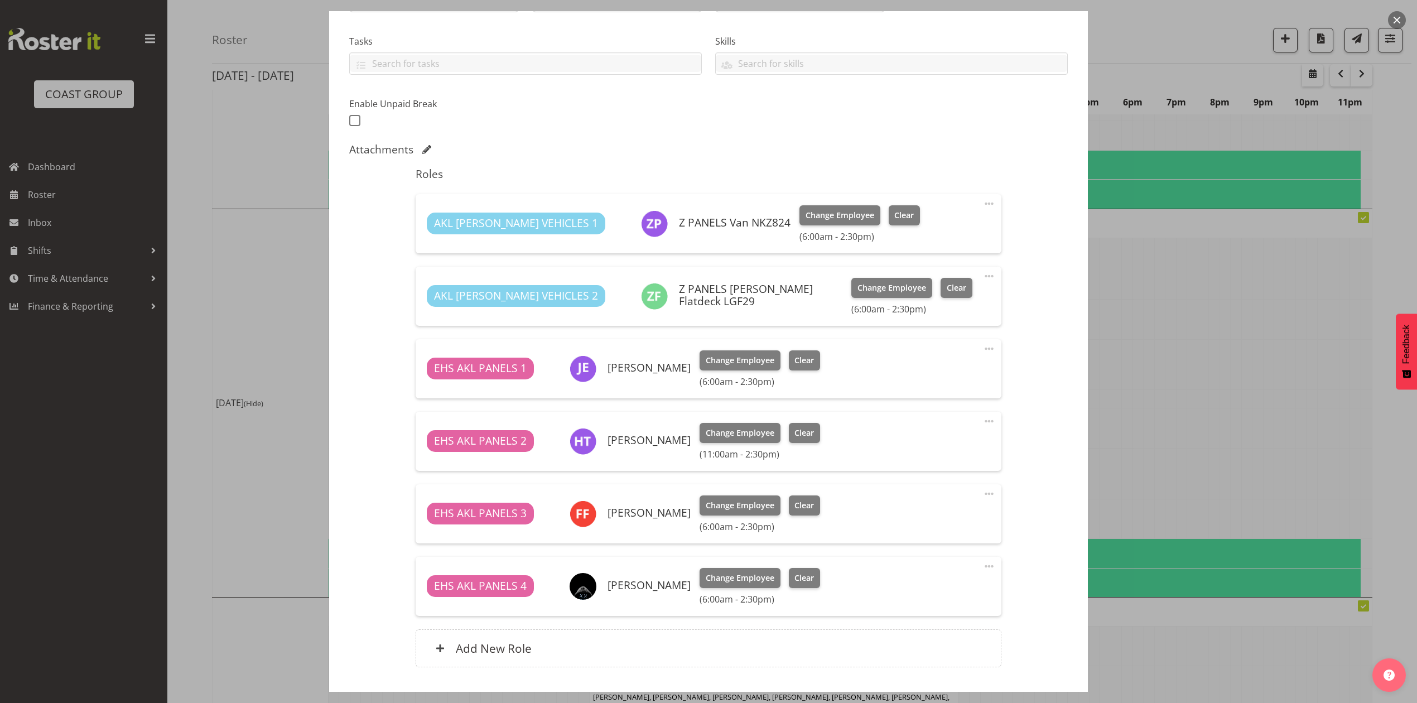
scroll to position [297, 0]
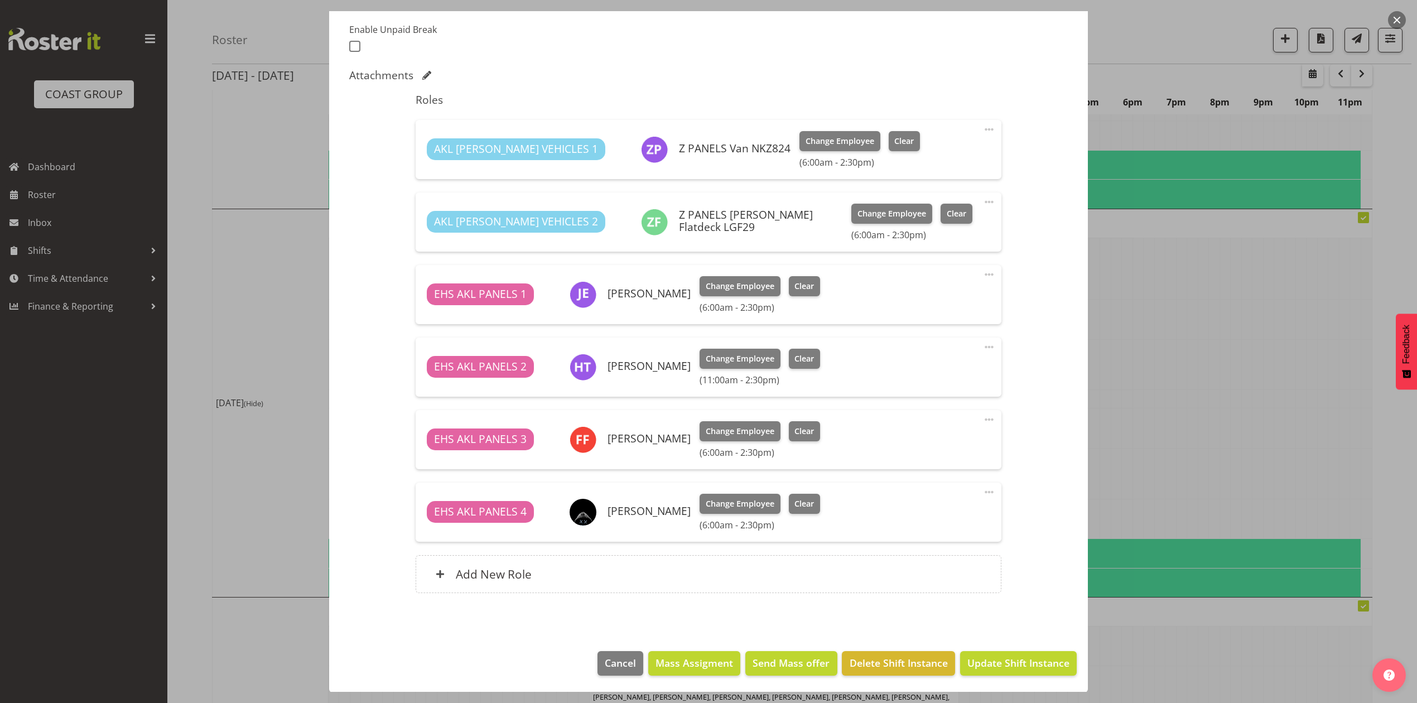
click at [983, 419] on span at bounding box center [989, 419] width 13 height 13
click at [914, 441] on link "Edit" at bounding box center [942, 444] width 107 height 20
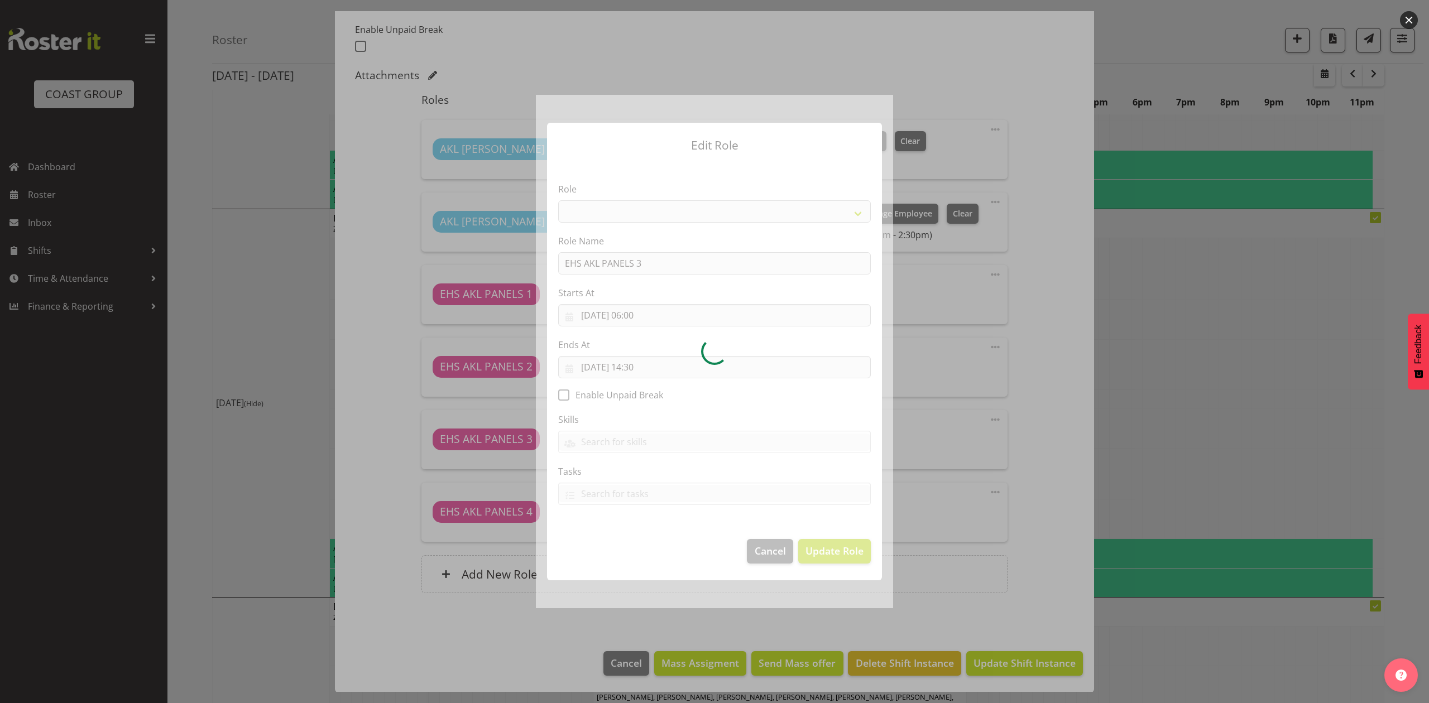
click at [638, 371] on div at bounding box center [714, 351] width 357 height 513
click at [643, 326] on div at bounding box center [714, 351] width 357 height 513
click at [641, 311] on div at bounding box center [714, 351] width 357 height 513
click at [639, 315] on div at bounding box center [714, 351] width 357 height 513
select select "188"
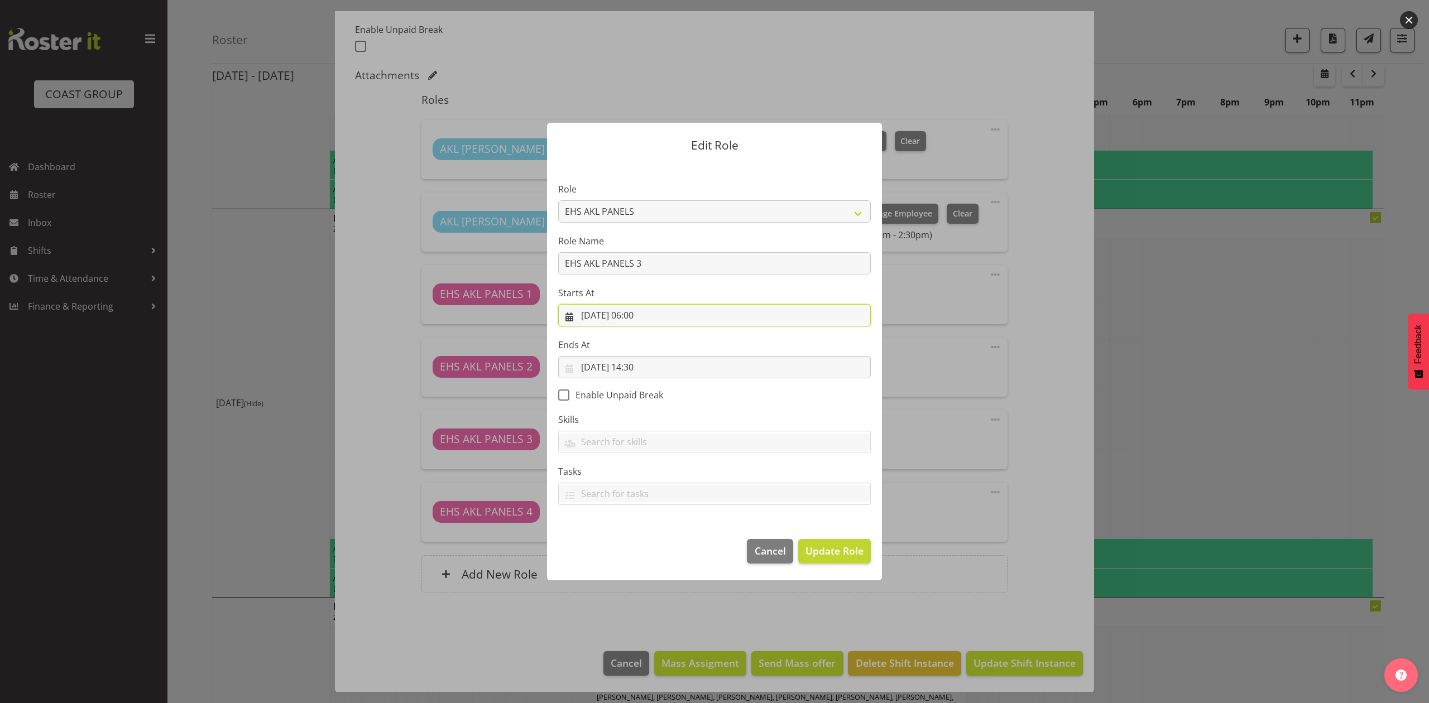
click at [639, 315] on input "[DATE] 06:00" at bounding box center [714, 315] width 313 height 22
click at [643, 547] on select "00 01 02 03 04 05 06 07 08 09 10 11 12 13 14 15 16 17 18 19 20 21 22 23" at bounding box center [646, 552] width 25 height 22
select select "11"
click at [634, 541] on select "00 01 02 03 04 05 06 07 08 09 10 11 12 13 14 15 16 17 18 19 20 21 22 23" at bounding box center [646, 552] width 25 height 22
type input "[DATE] 11:00"
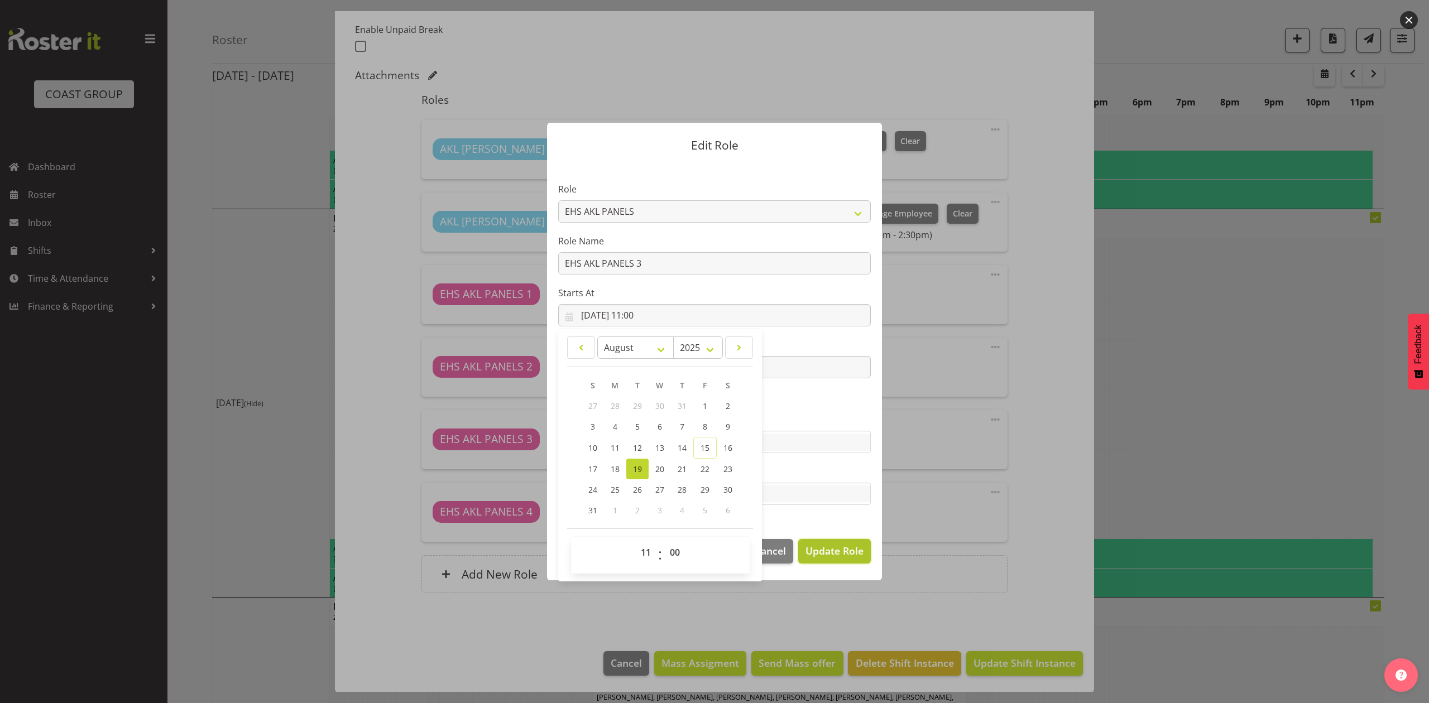
click at [840, 548] on span "Update Role" at bounding box center [834, 551] width 58 height 15
select select
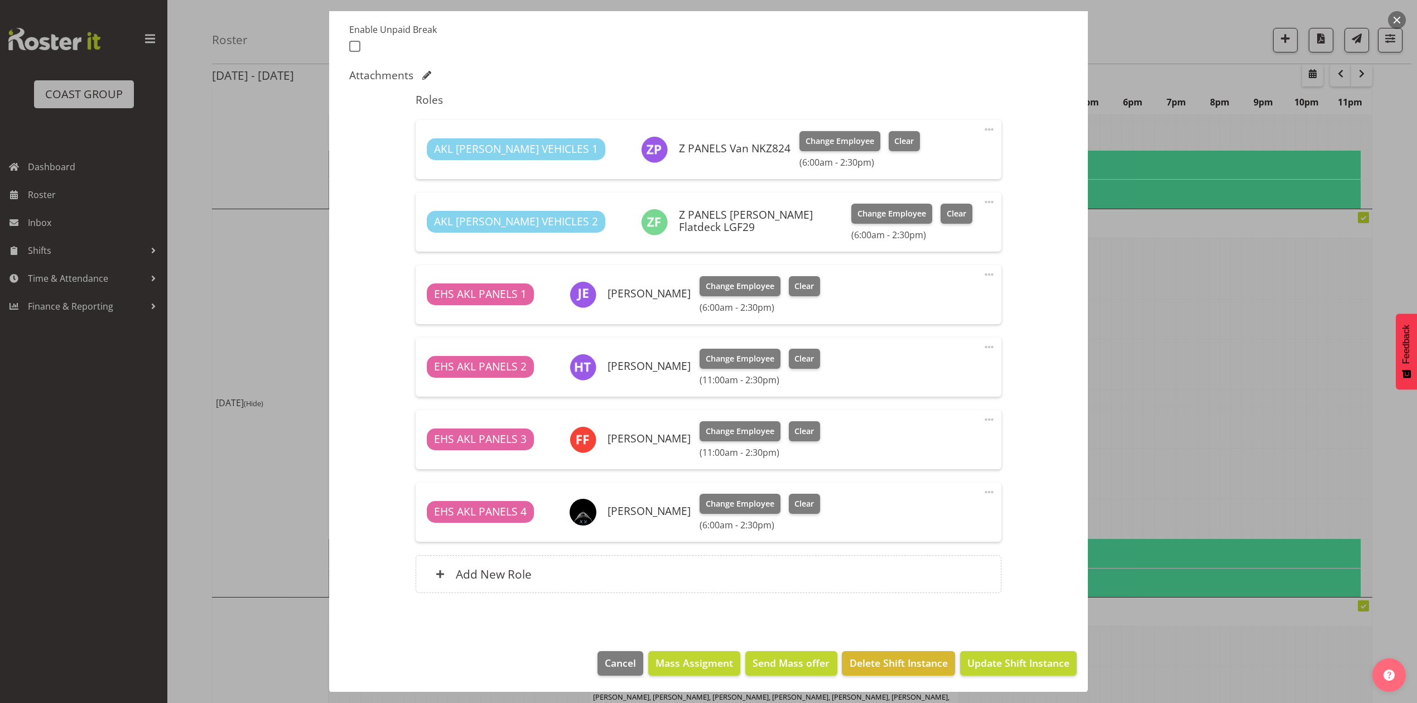
scroll to position [299, 0]
click at [983, 271] on span at bounding box center [989, 273] width 13 height 13
click at [925, 294] on link "Edit" at bounding box center [942, 299] width 107 height 20
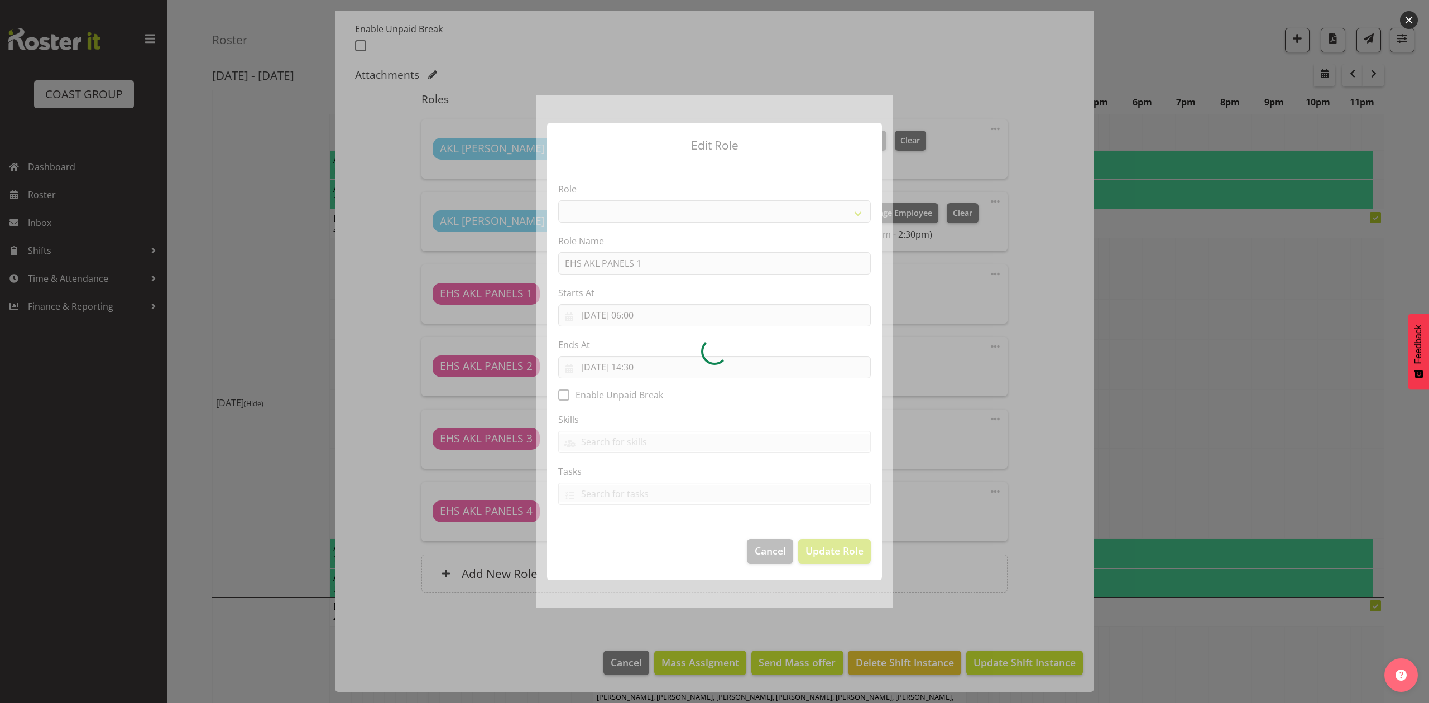
click at [640, 313] on div at bounding box center [714, 351] width 357 height 513
select select "188"
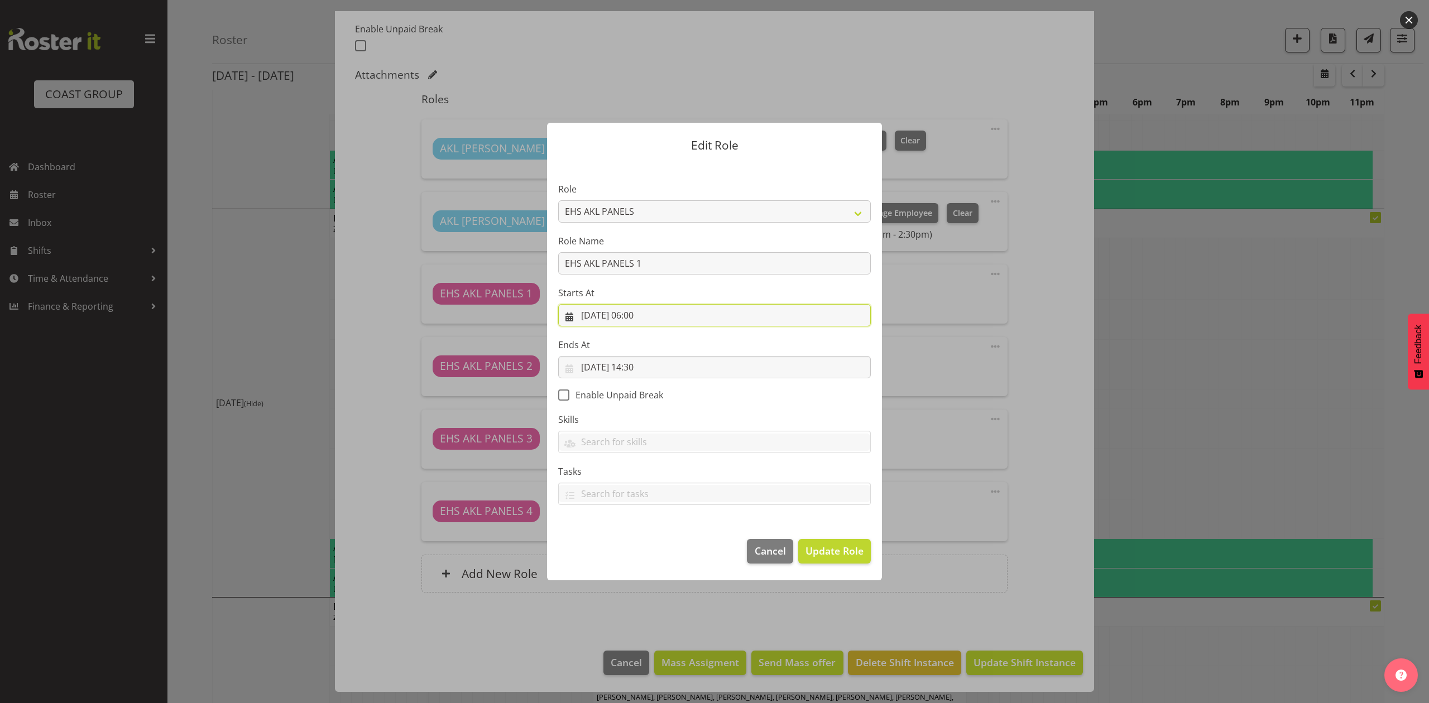
click at [639, 314] on input "[DATE] 06:00" at bounding box center [714, 315] width 313 height 22
click at [642, 558] on select "00 01 02 03 04 05 06 07 08 09 10 11 12 13 14 15 16 17 18 19 20 21 22 23" at bounding box center [646, 552] width 25 height 22
select select "11"
click at [634, 541] on select "00 01 02 03 04 05 06 07 08 09 10 11 12 13 14 15 16 17 18 19 20 21 22 23" at bounding box center [646, 552] width 25 height 22
type input "[DATE] 11:00"
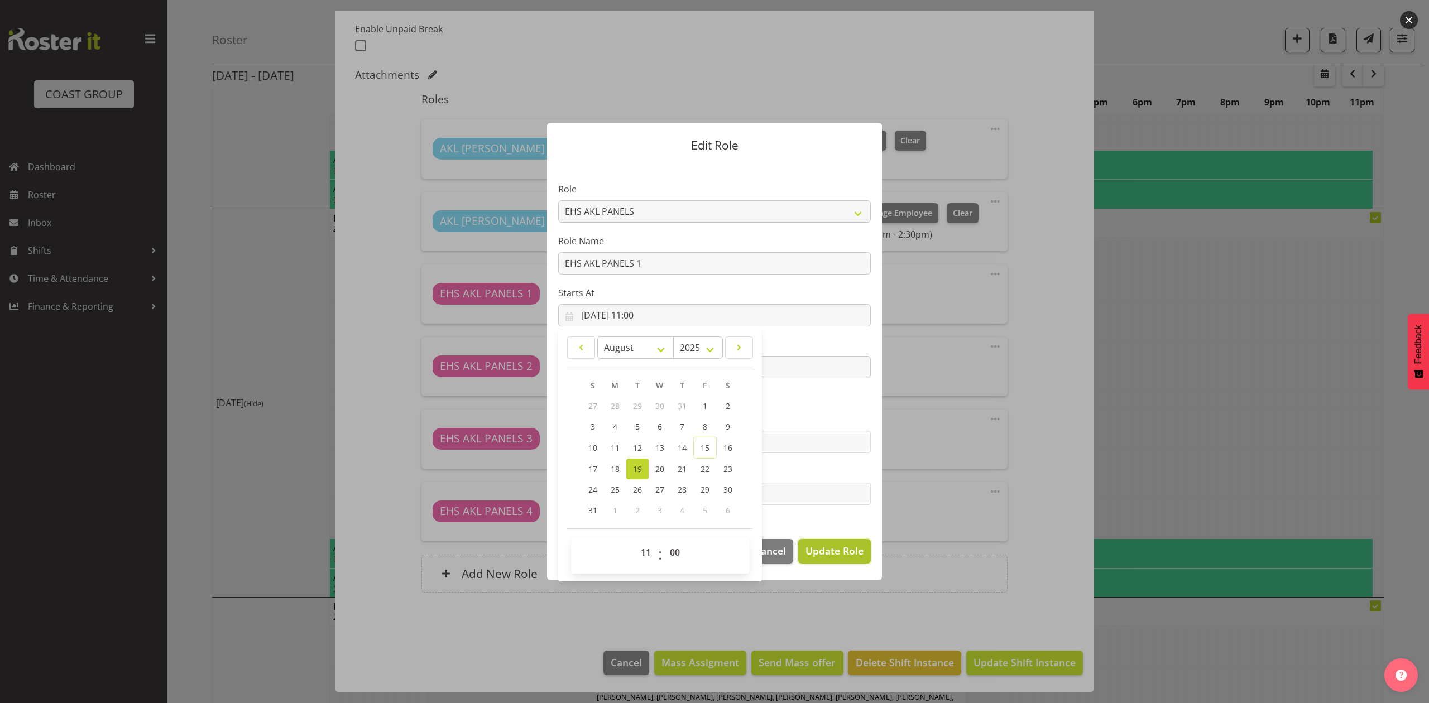
click at [835, 558] on span "Update Role" at bounding box center [834, 551] width 58 height 15
select select
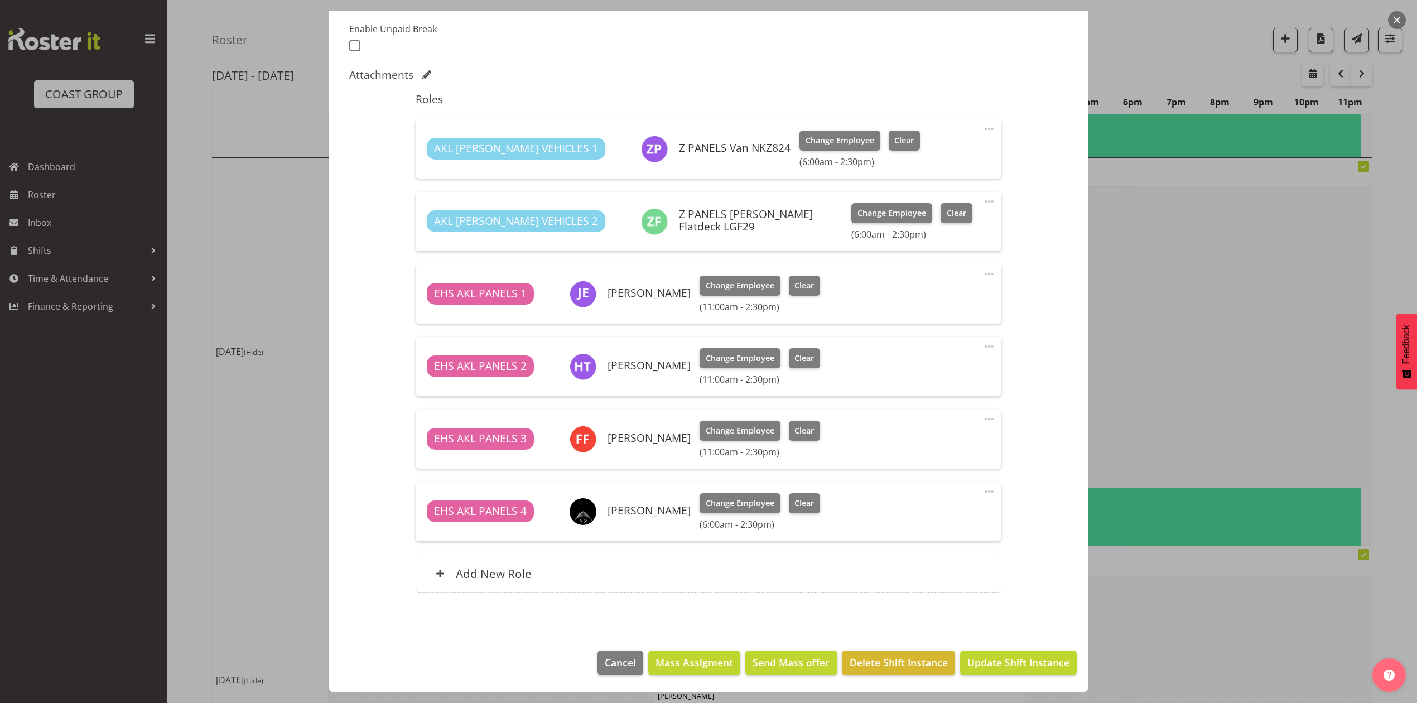
scroll to position [521, 0]
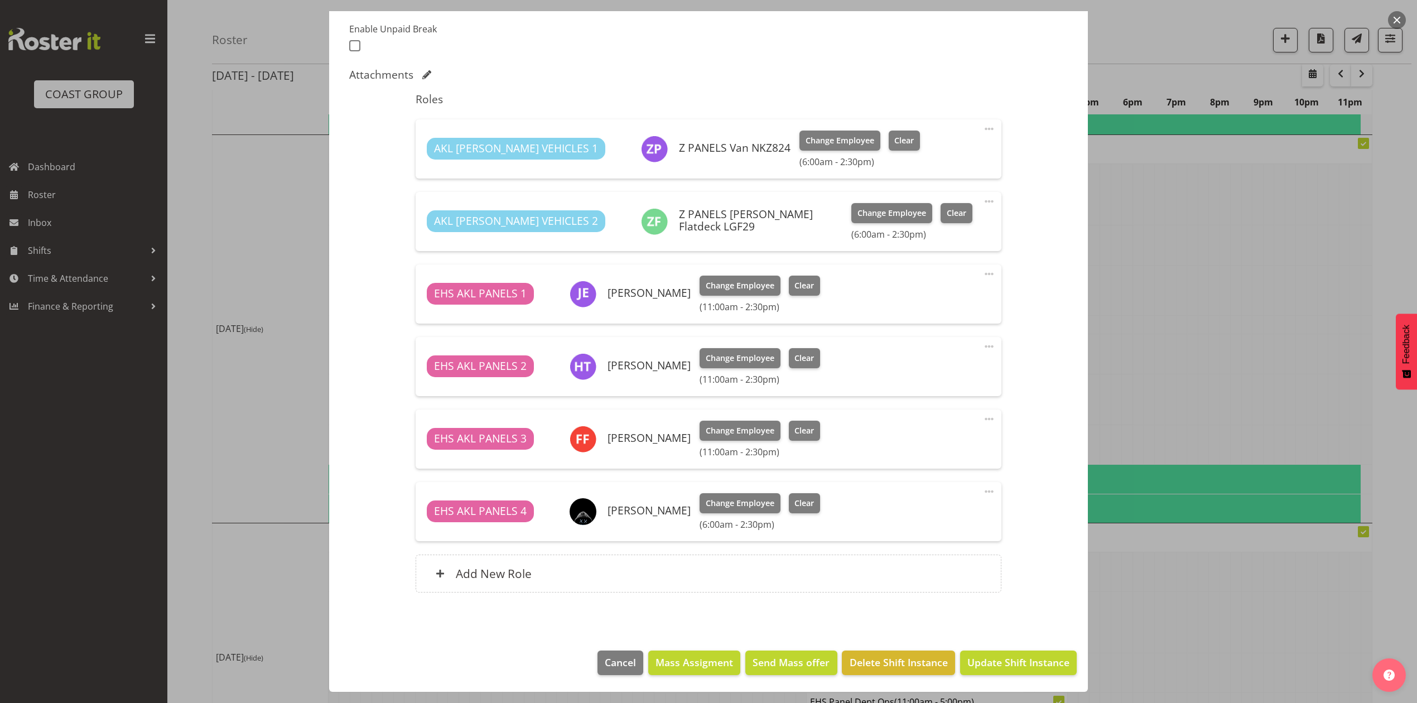
click at [983, 198] on span at bounding box center [989, 201] width 13 height 13
click at [947, 217] on link "Edit" at bounding box center [942, 226] width 107 height 20
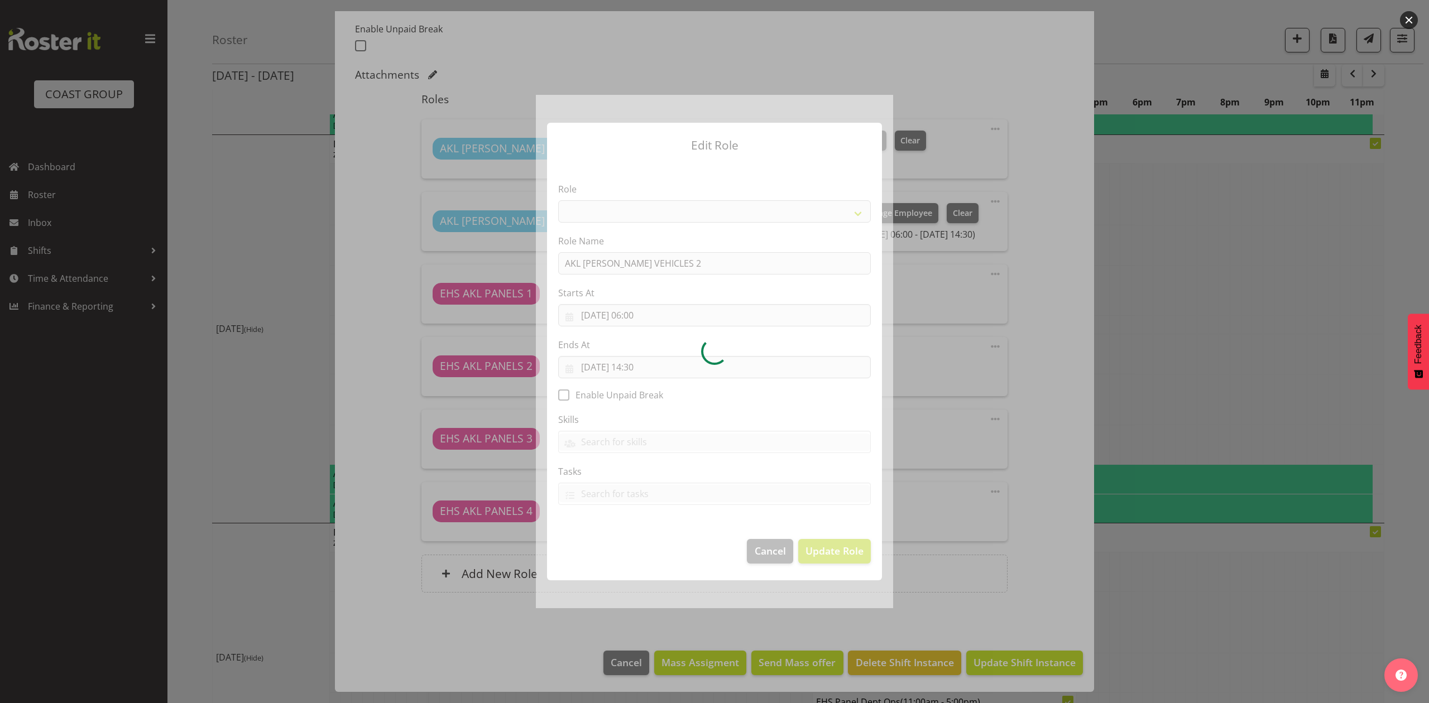
click at [644, 313] on div at bounding box center [714, 351] width 357 height 513
select select "81"
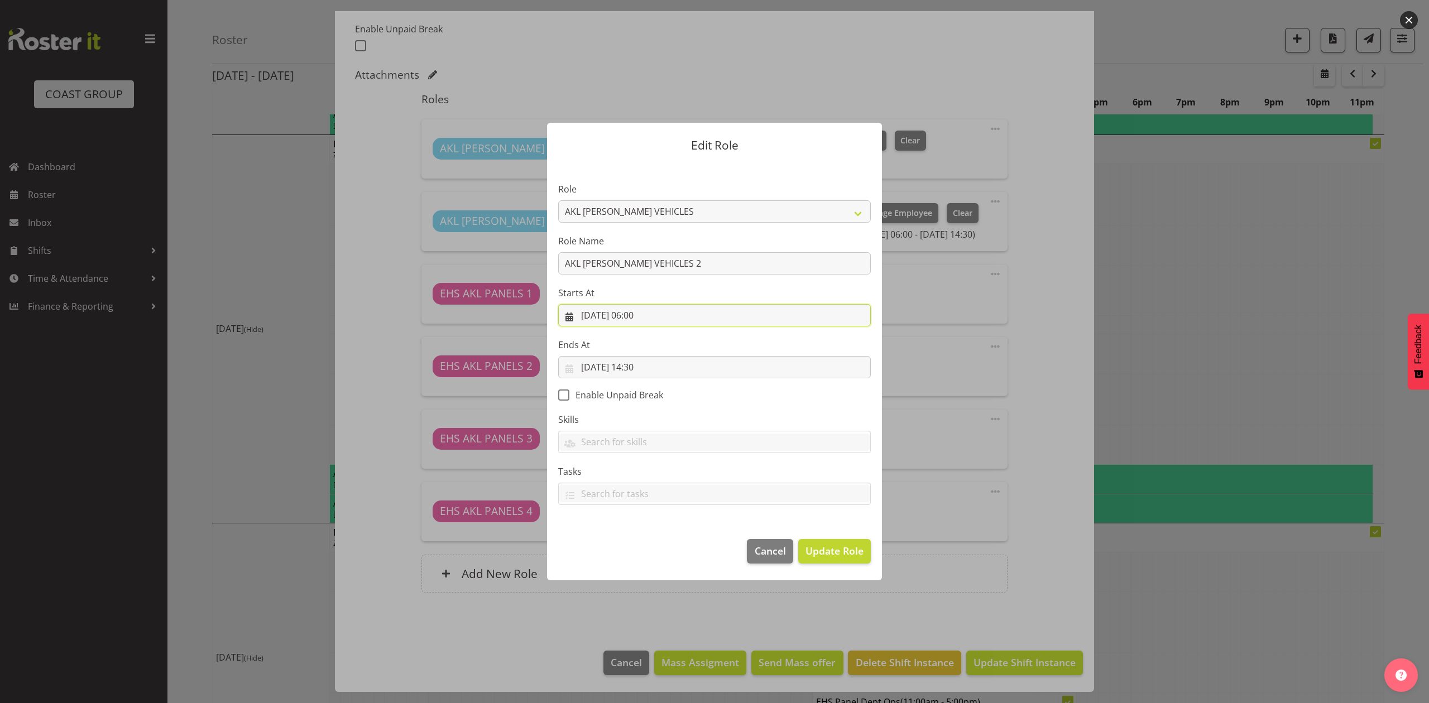
click at [644, 313] on input "[DATE] 06:00" at bounding box center [714, 315] width 313 height 22
drag, startPoint x: 646, startPoint y: 552, endPoint x: 646, endPoint y: 546, distance: 6.7
click at [646, 546] on select "00 01 02 03 04 05 06 07 08 09 10 11 12 13 14 15 16 17 18 19 20 21 22 23" at bounding box center [646, 552] width 25 height 22
select select "11"
click at [634, 541] on select "00 01 02 03 04 05 06 07 08 09 10 11 12 13 14 15 16 17 18 19 20 21 22 23" at bounding box center [646, 552] width 25 height 22
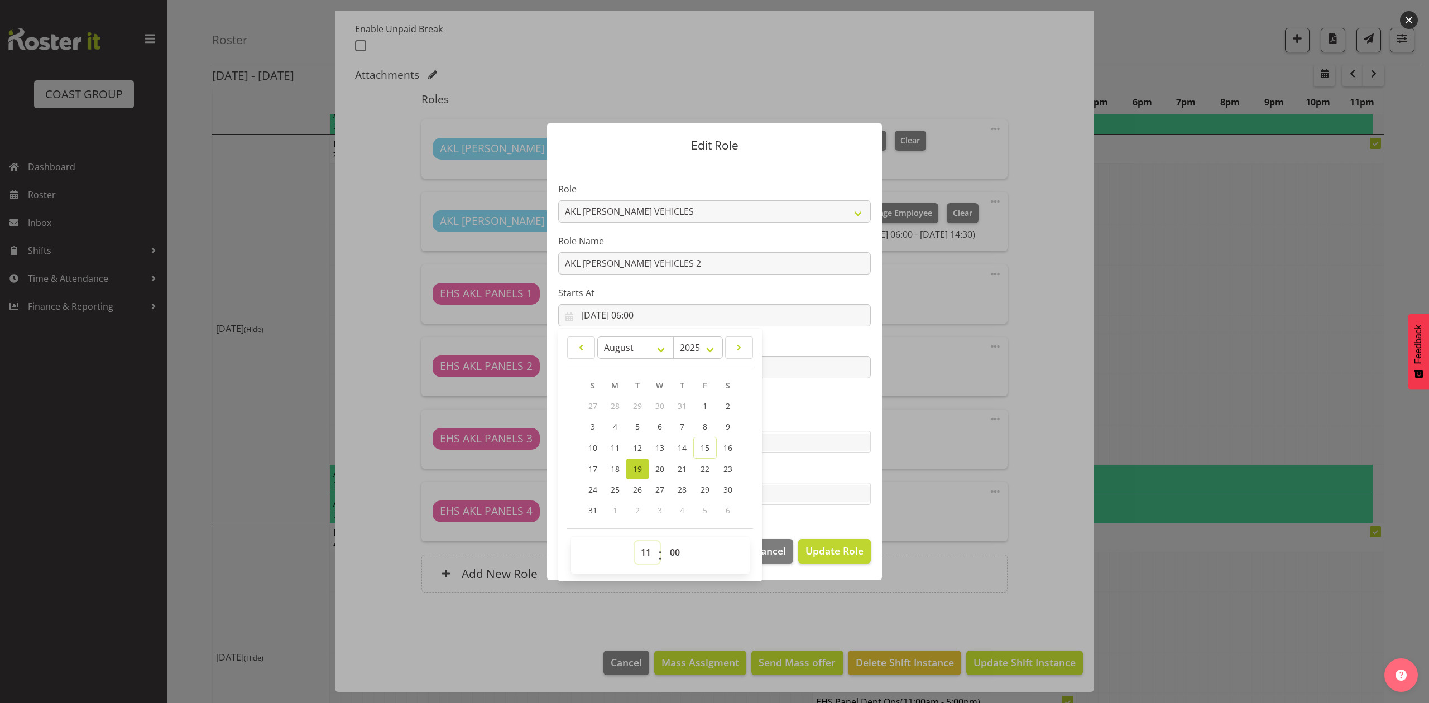
type input "[DATE] 11:00"
click at [825, 548] on span "Update Role" at bounding box center [834, 551] width 58 height 15
select select
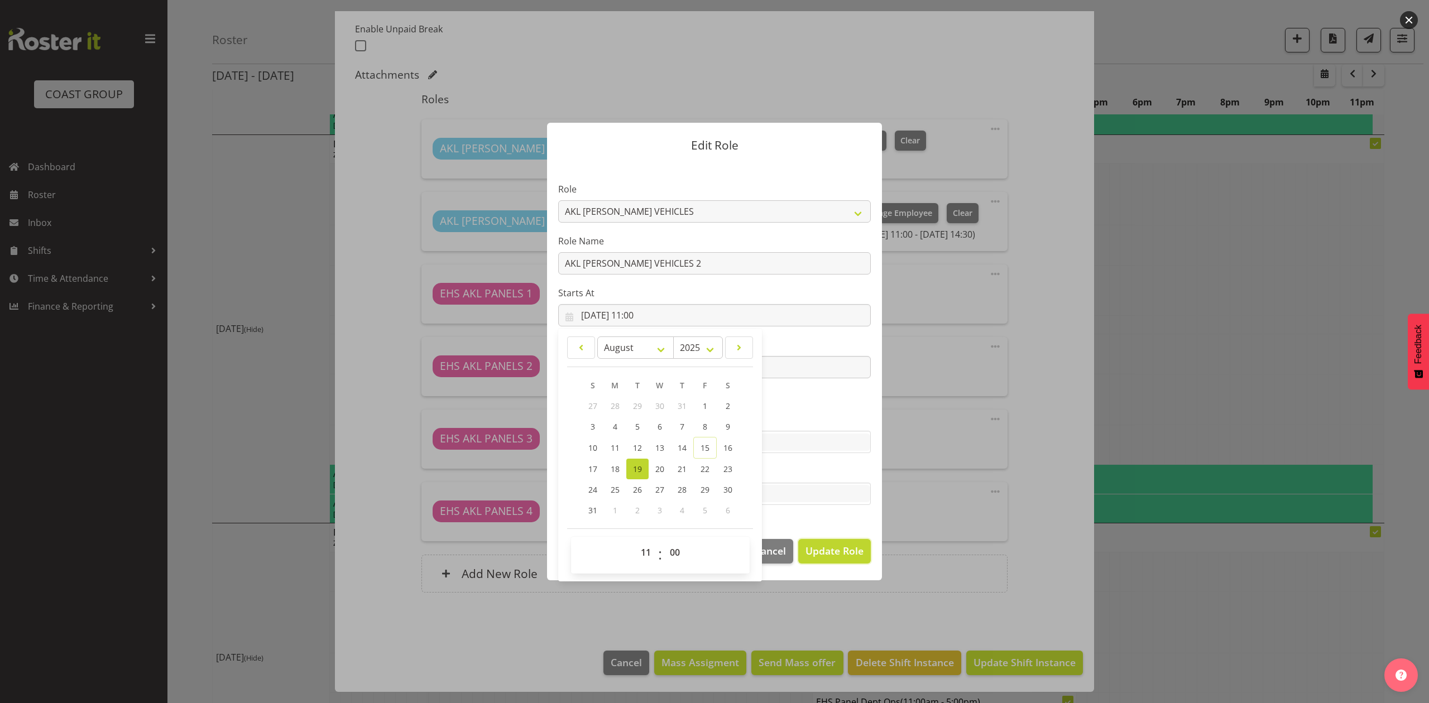
select select
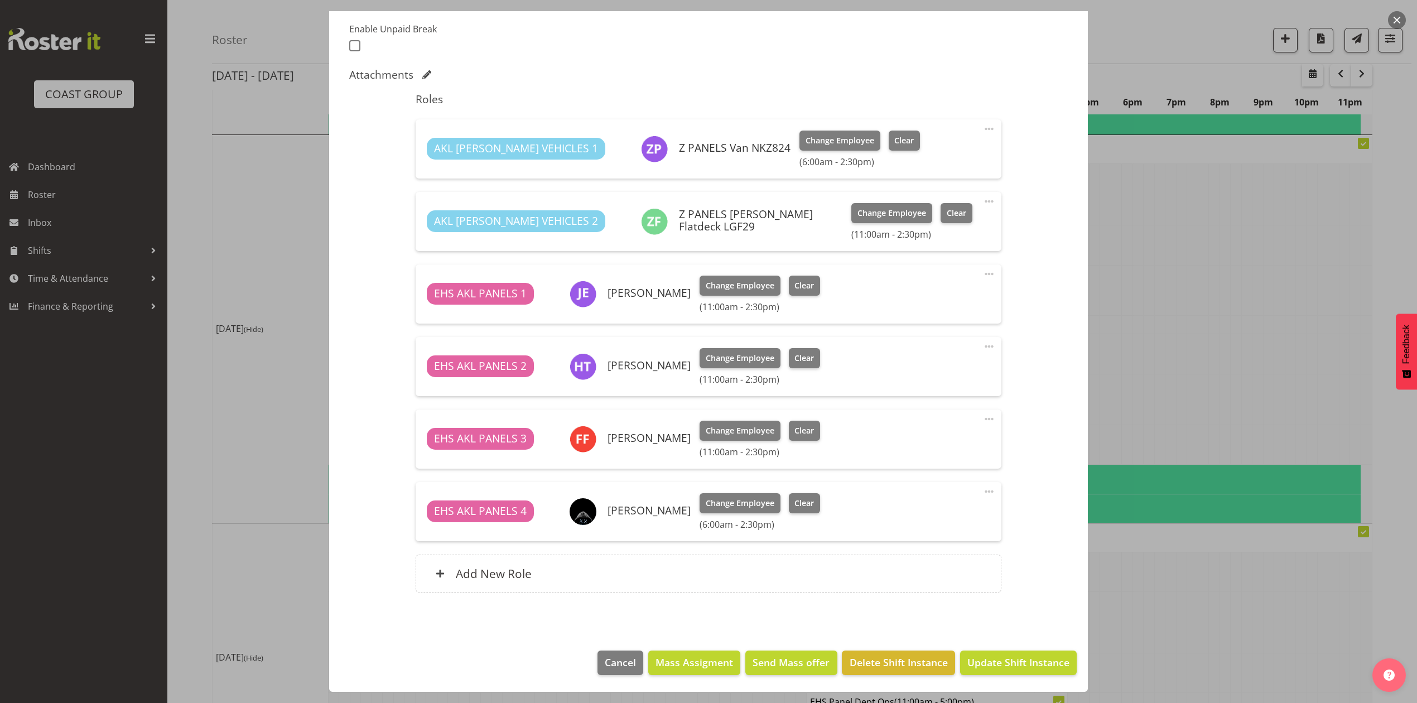
click at [983, 126] on span at bounding box center [989, 128] width 13 height 13
click at [943, 157] on link "Edit" at bounding box center [942, 153] width 107 height 20
select select "7"
select select "2025"
select select "6"
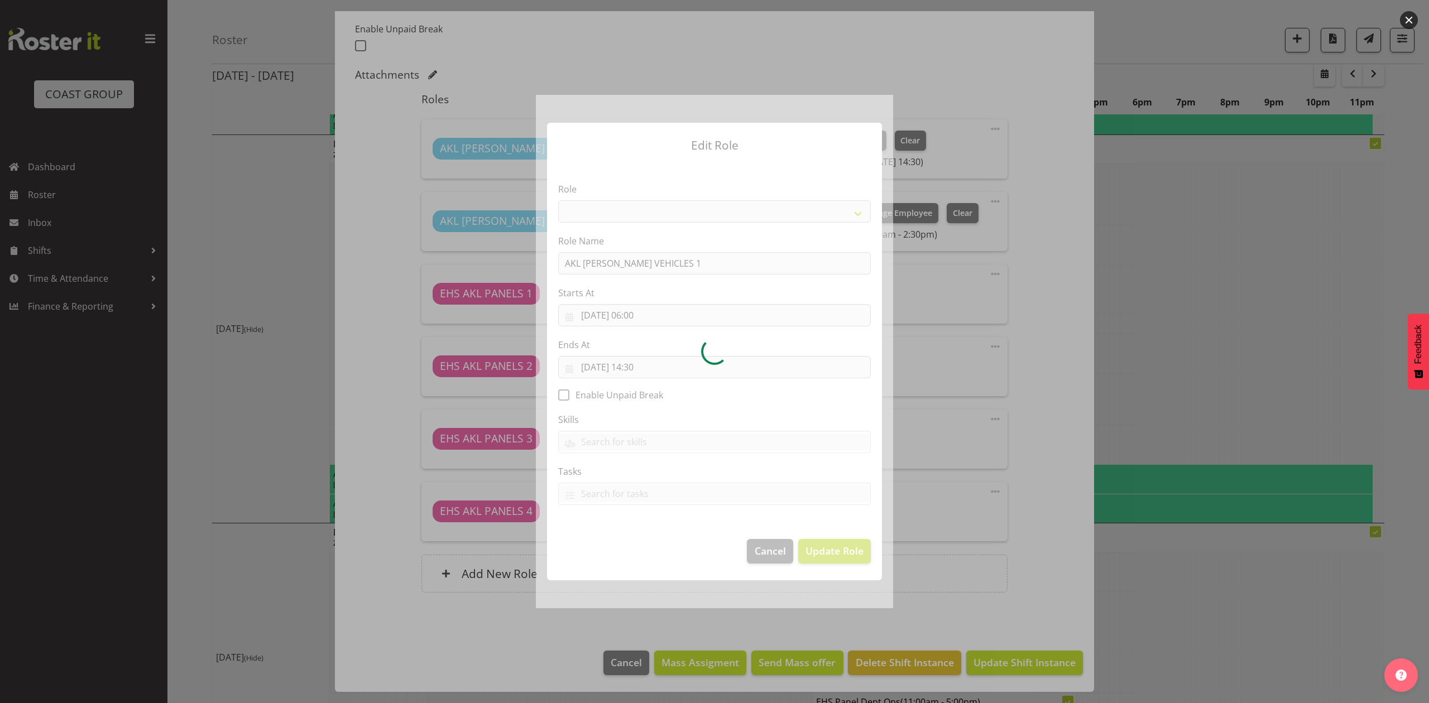
click at [629, 311] on div at bounding box center [714, 351] width 357 height 513
click at [638, 316] on div at bounding box center [714, 351] width 357 height 513
select select "81"
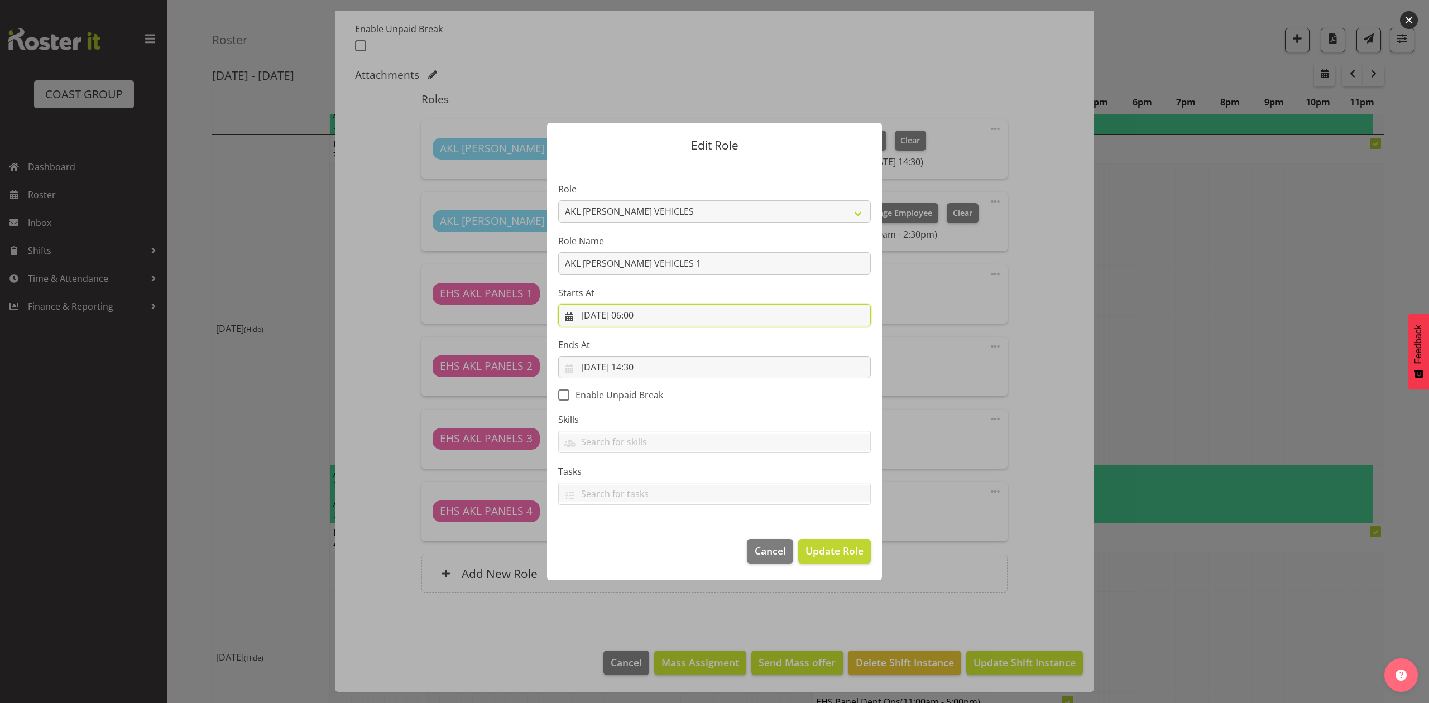
click at [638, 316] on input "[DATE] 06:00" at bounding box center [714, 315] width 313 height 22
click at [647, 554] on select "00 01 02 03 04 05 06 07 08 09 10 11 12 13 14 15 16 17 18 19 20 21 22 23" at bounding box center [646, 552] width 25 height 22
select select "11"
click at [634, 541] on select "00 01 02 03 04 05 06 07 08 09 10 11 12 13 14 15 16 17 18 19 20 21 22 23" at bounding box center [646, 552] width 25 height 22
type input "[DATE] 11:00"
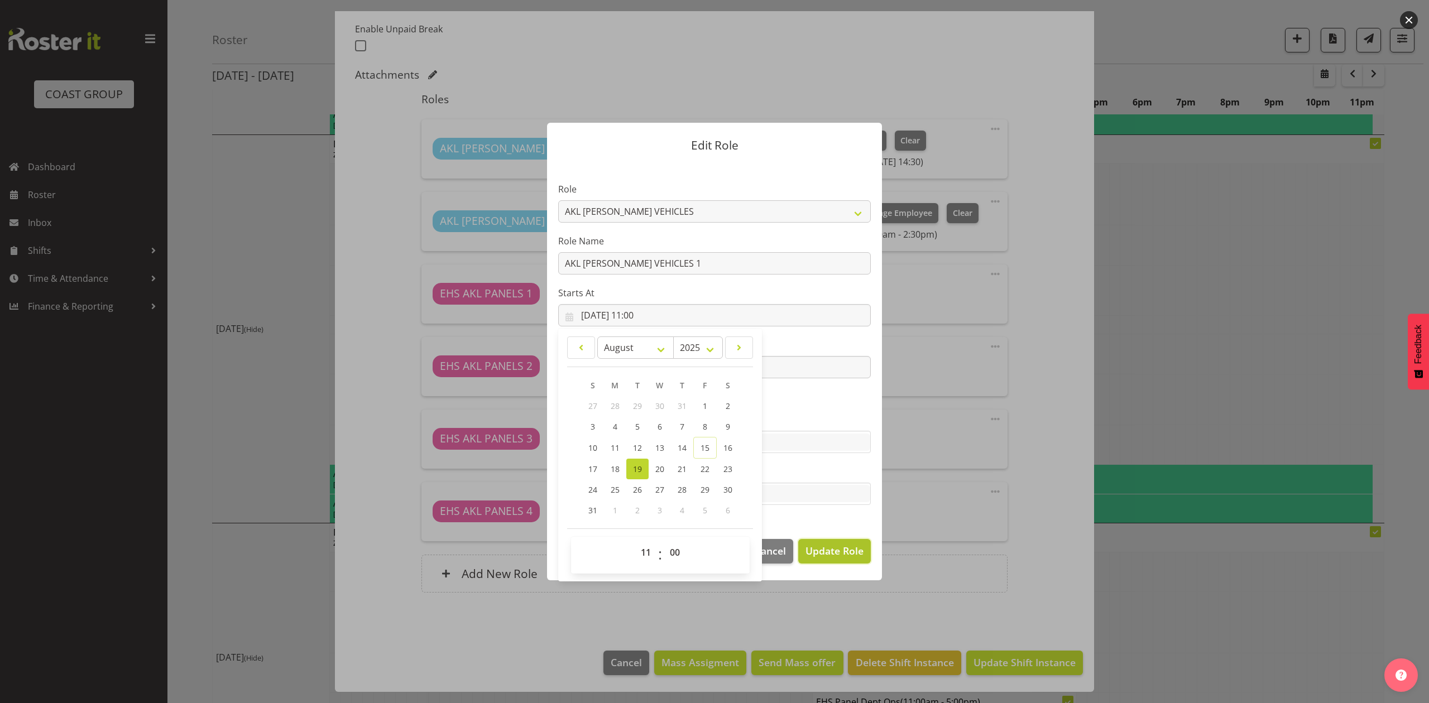
click at [828, 551] on span "Update Role" at bounding box center [834, 551] width 58 height 15
select select
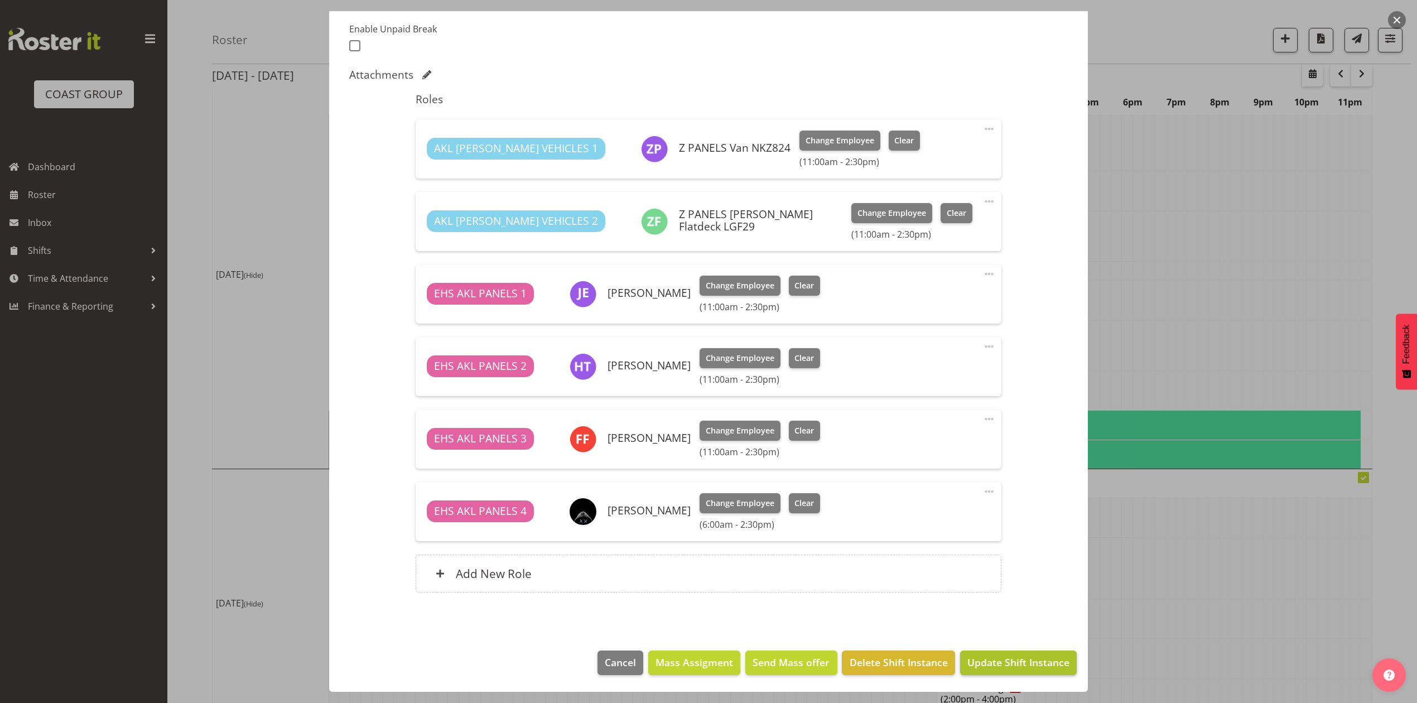
scroll to position [595, 0]
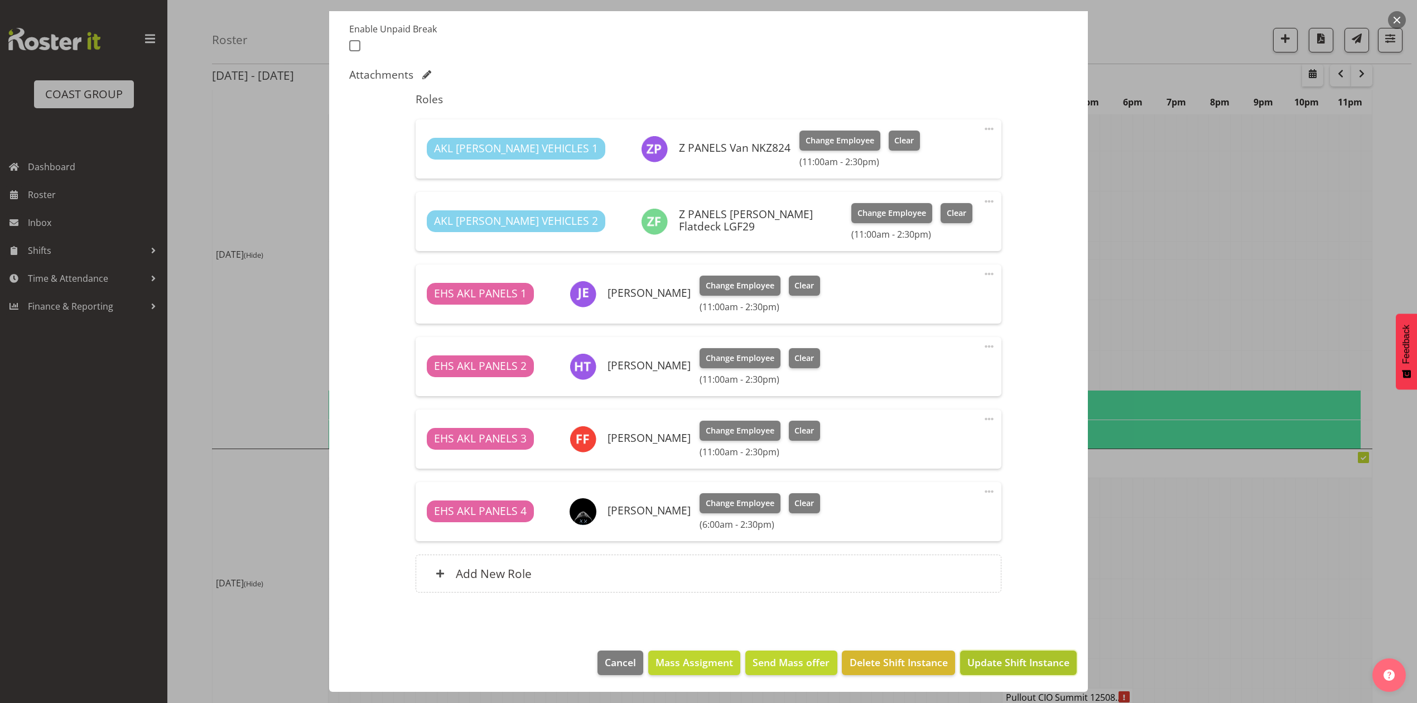
click at [1010, 655] on span "Update Shift Instance" at bounding box center [1019, 662] width 102 height 15
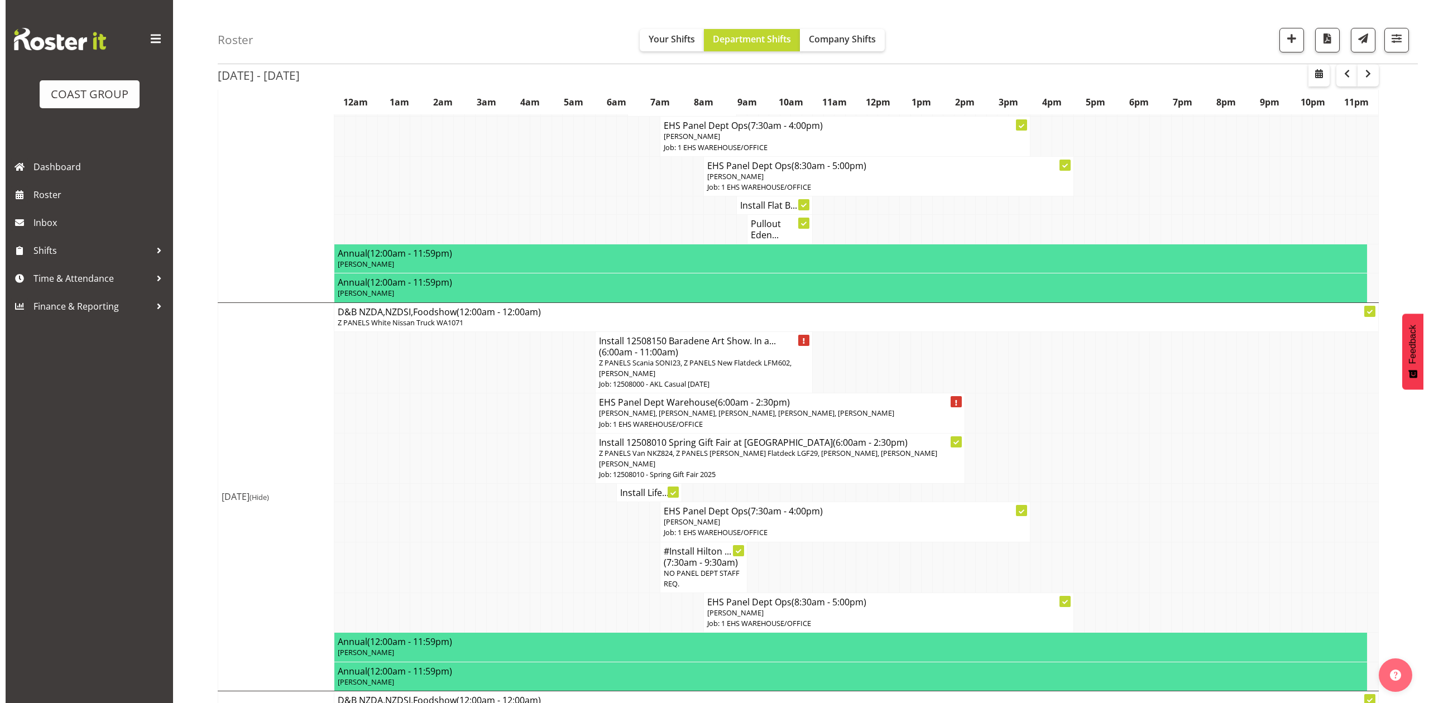
scroll to position [372, 0]
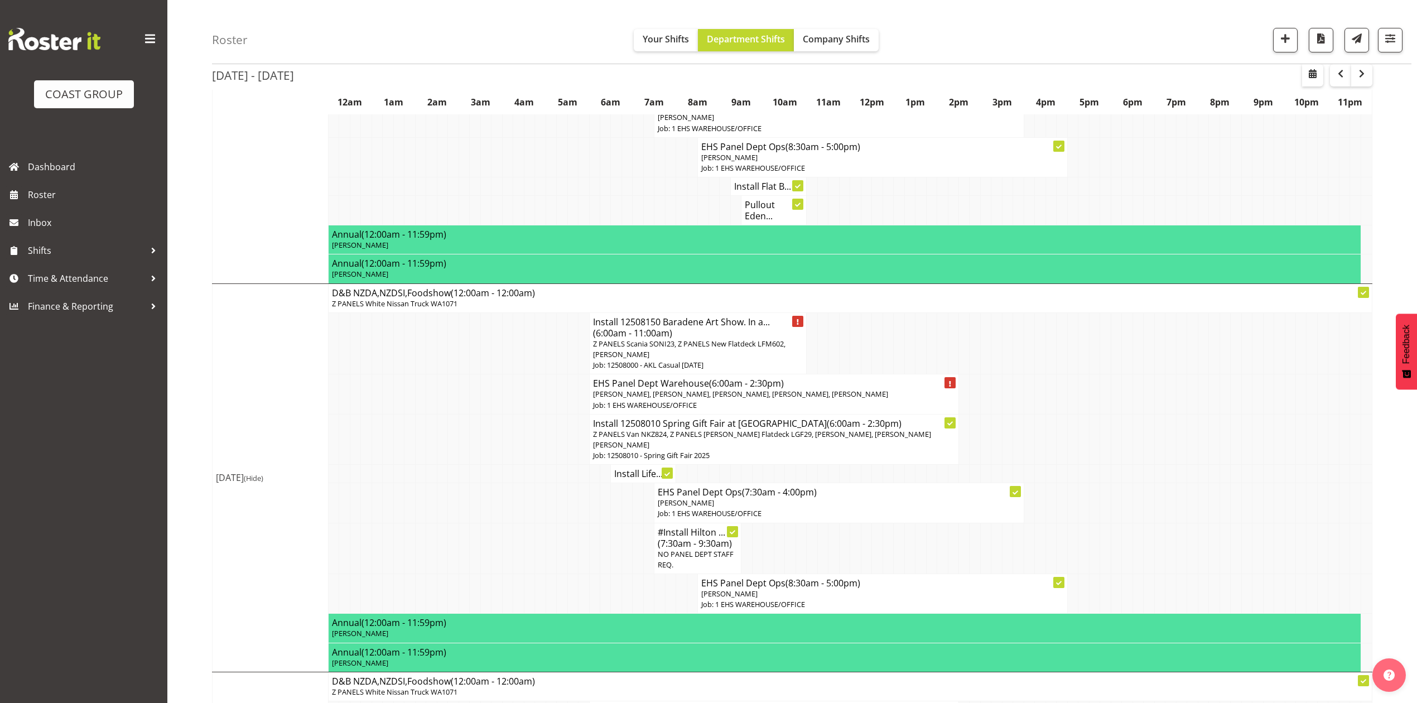
click at [690, 343] on span "Z PANELS Scania SONI23, Z PANELS New Flatdeck LFM602, Marcell Lee" at bounding box center [689, 349] width 193 height 21
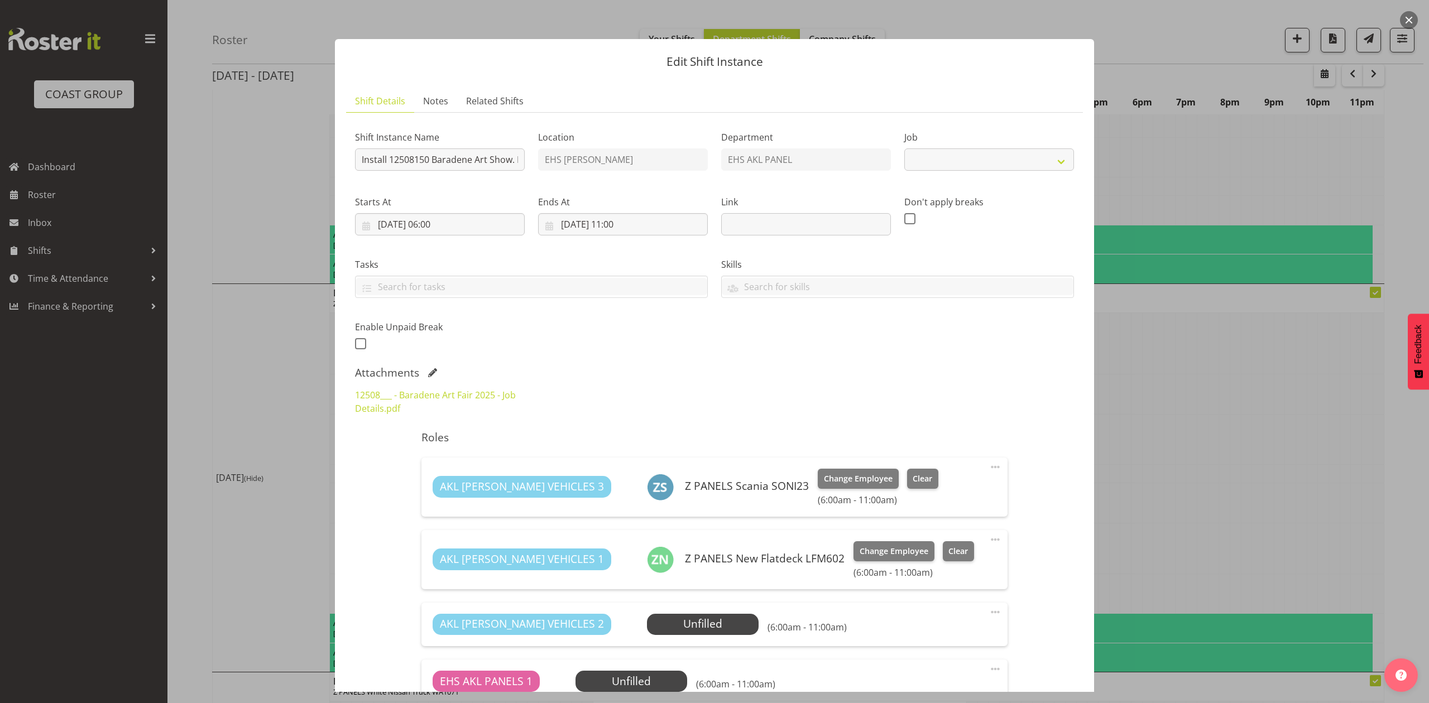
select select "8652"
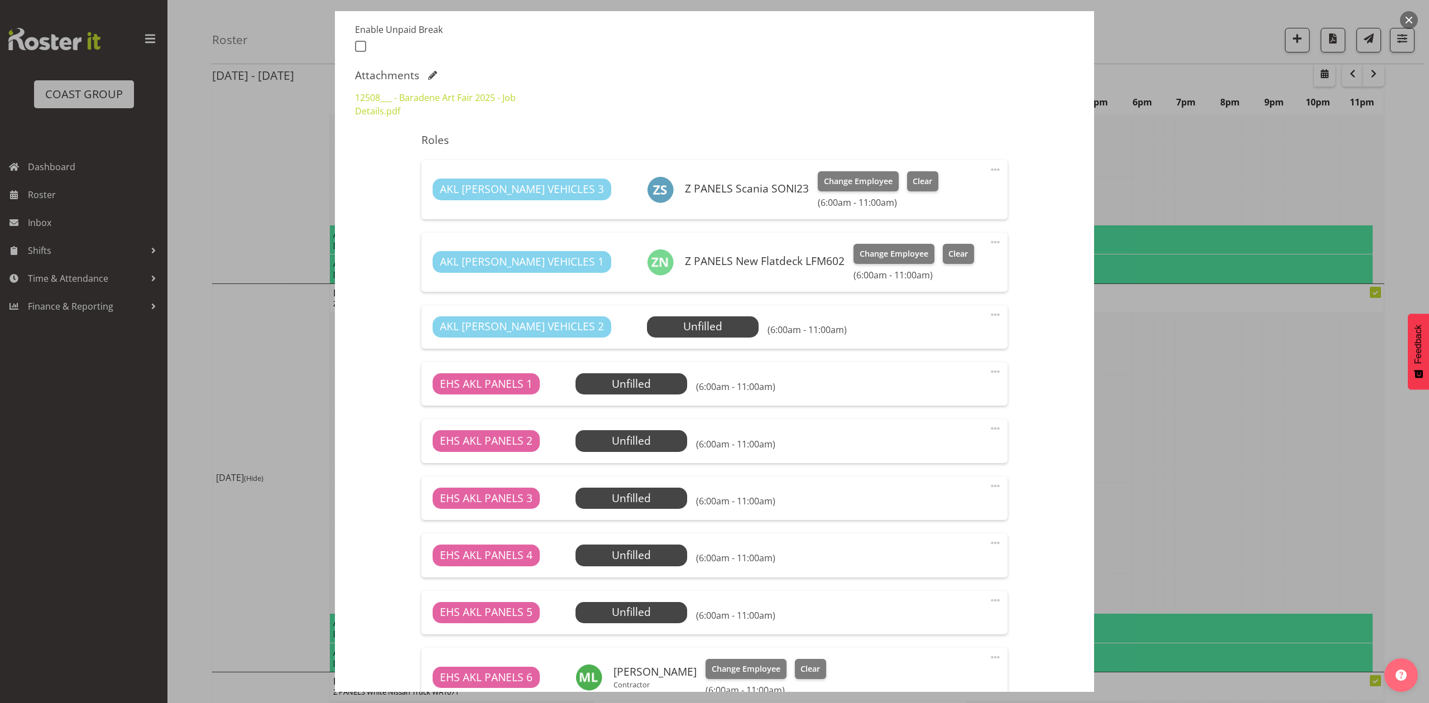
click at [633, 338] on div "AKL RYMER VEHICLES 2 Unfilled Select Employee (6:00am - 11:00am) Edit Cover Rol…" at bounding box center [713, 327] width 585 height 44
click at [661, 326] on span "Select Employee" at bounding box center [702, 327] width 83 height 16
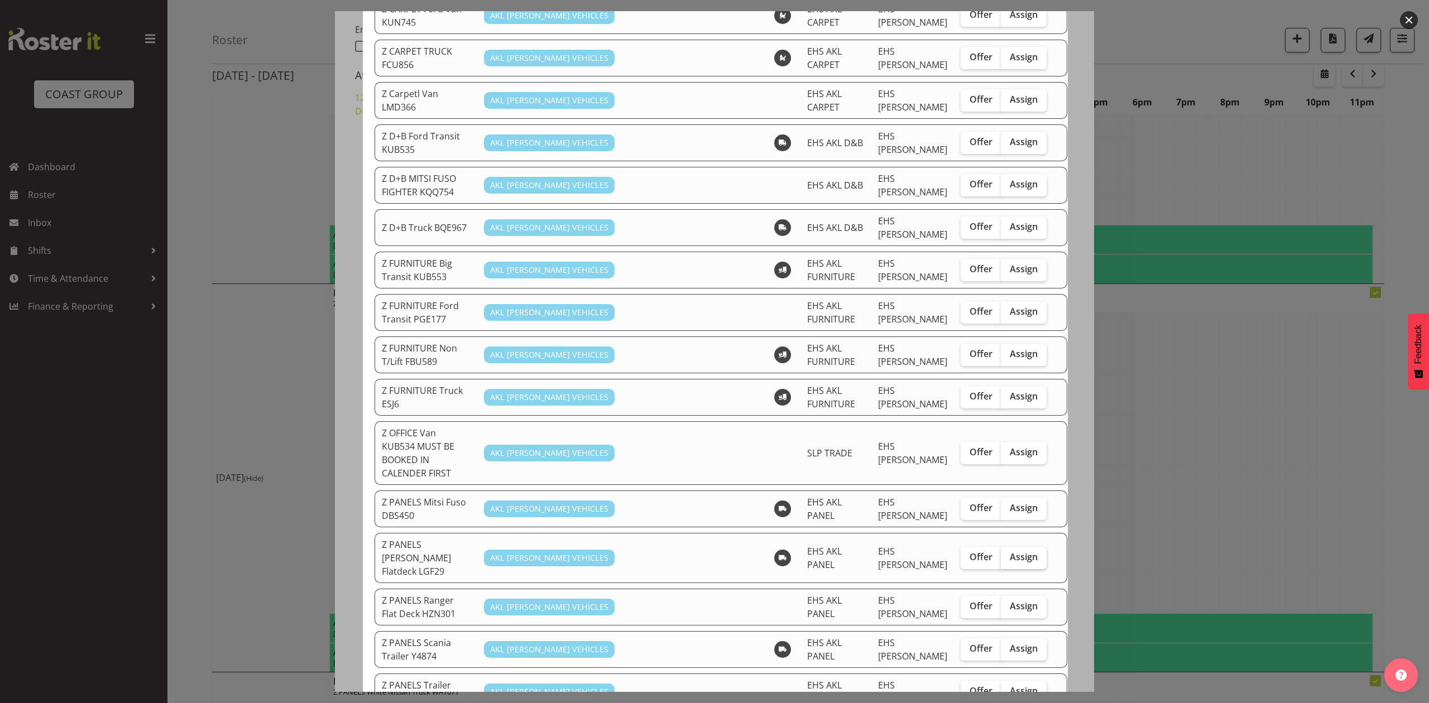
click at [1010, 551] on span "Assign" at bounding box center [1024, 556] width 28 height 11
click at [1001, 554] on input "Assign" at bounding box center [1004, 557] width 7 height 7
checkbox input "true"
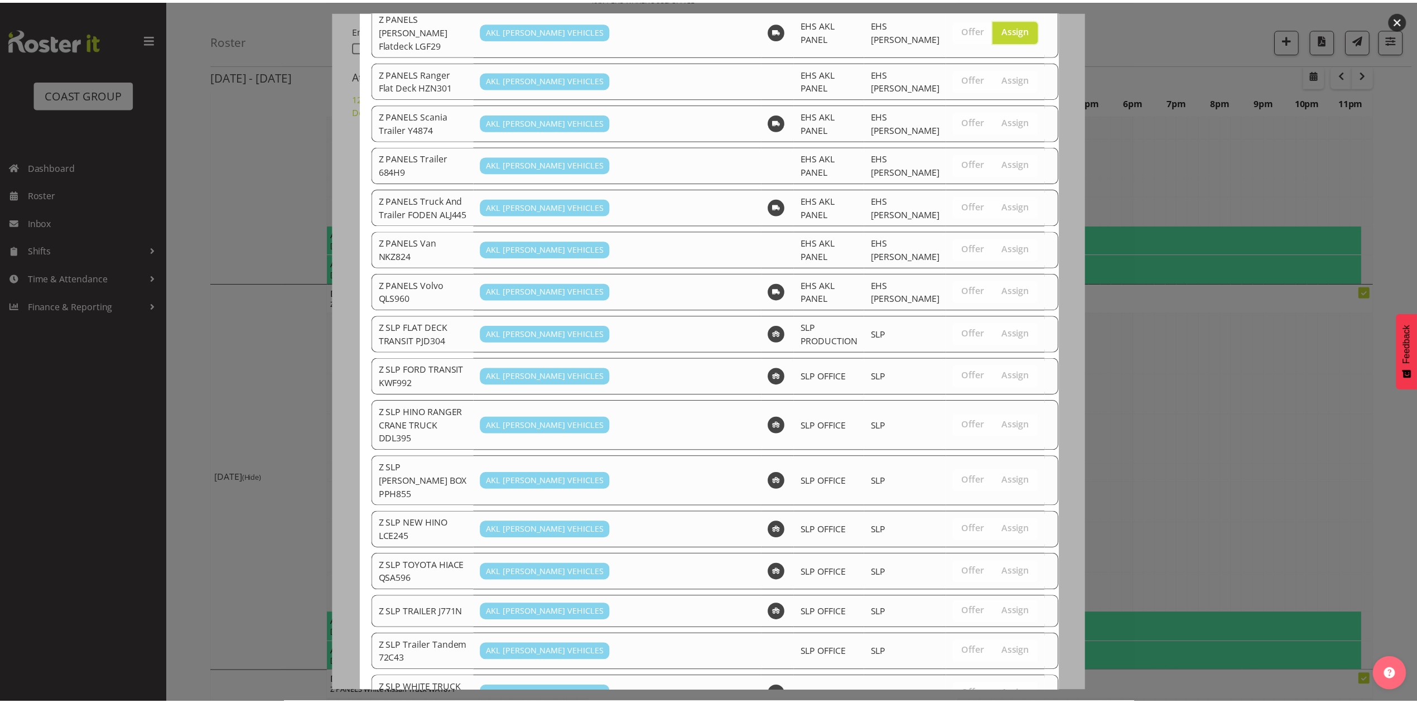
scroll to position [827, 0]
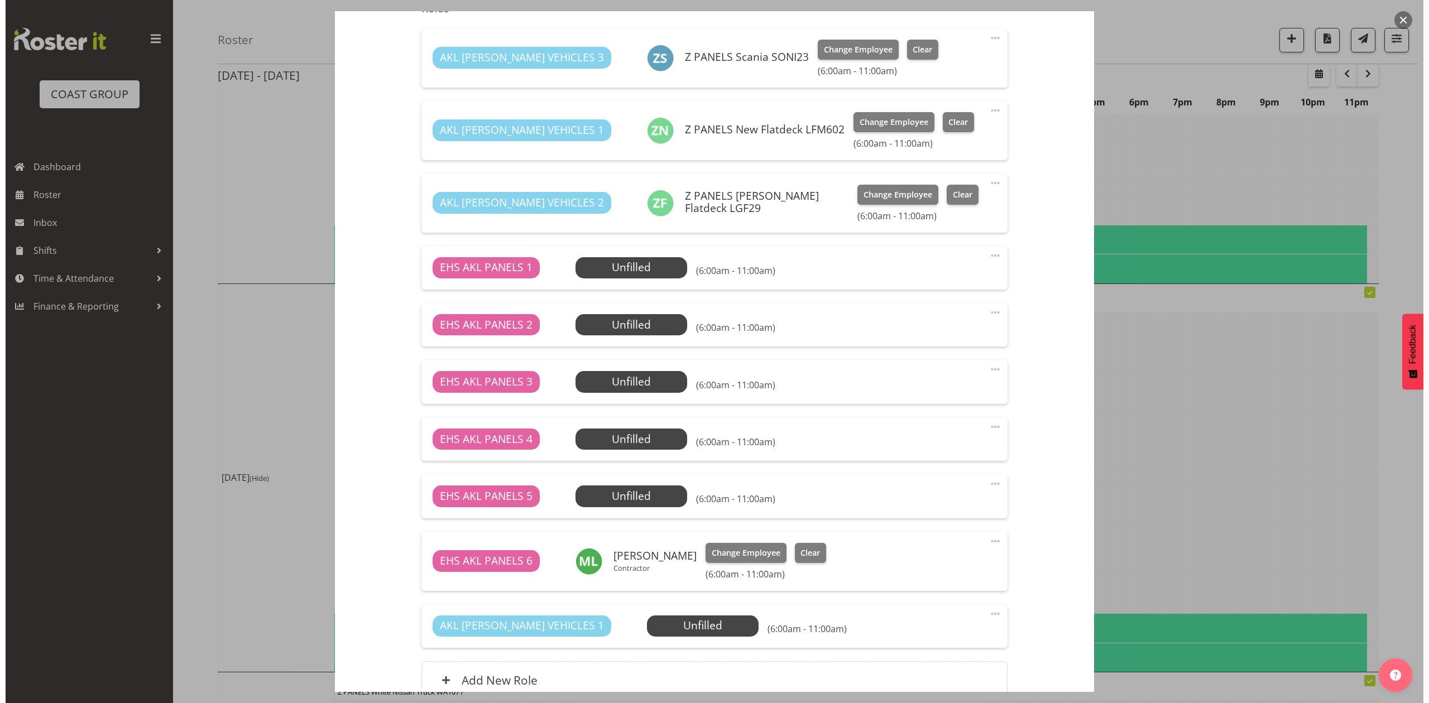
scroll to position [388, 0]
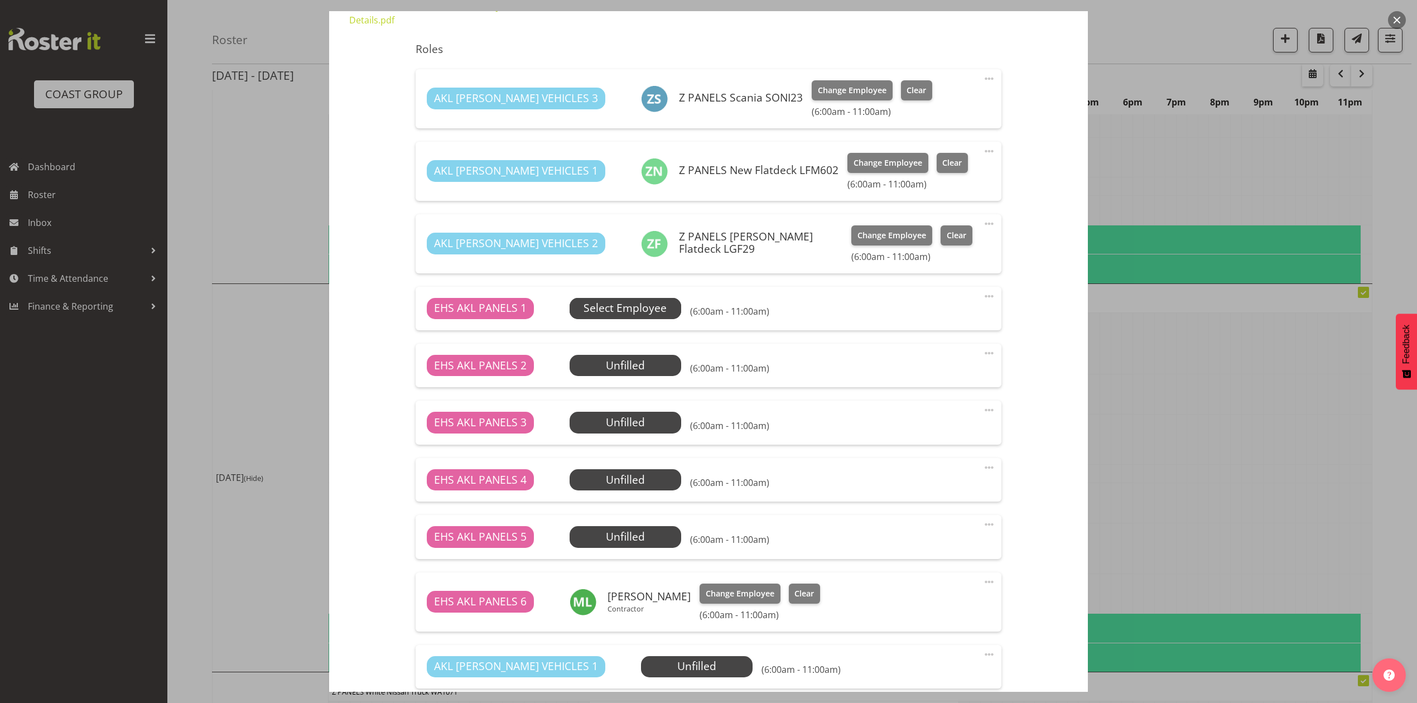
click at [647, 313] on span "Select Employee" at bounding box center [625, 308] width 83 height 16
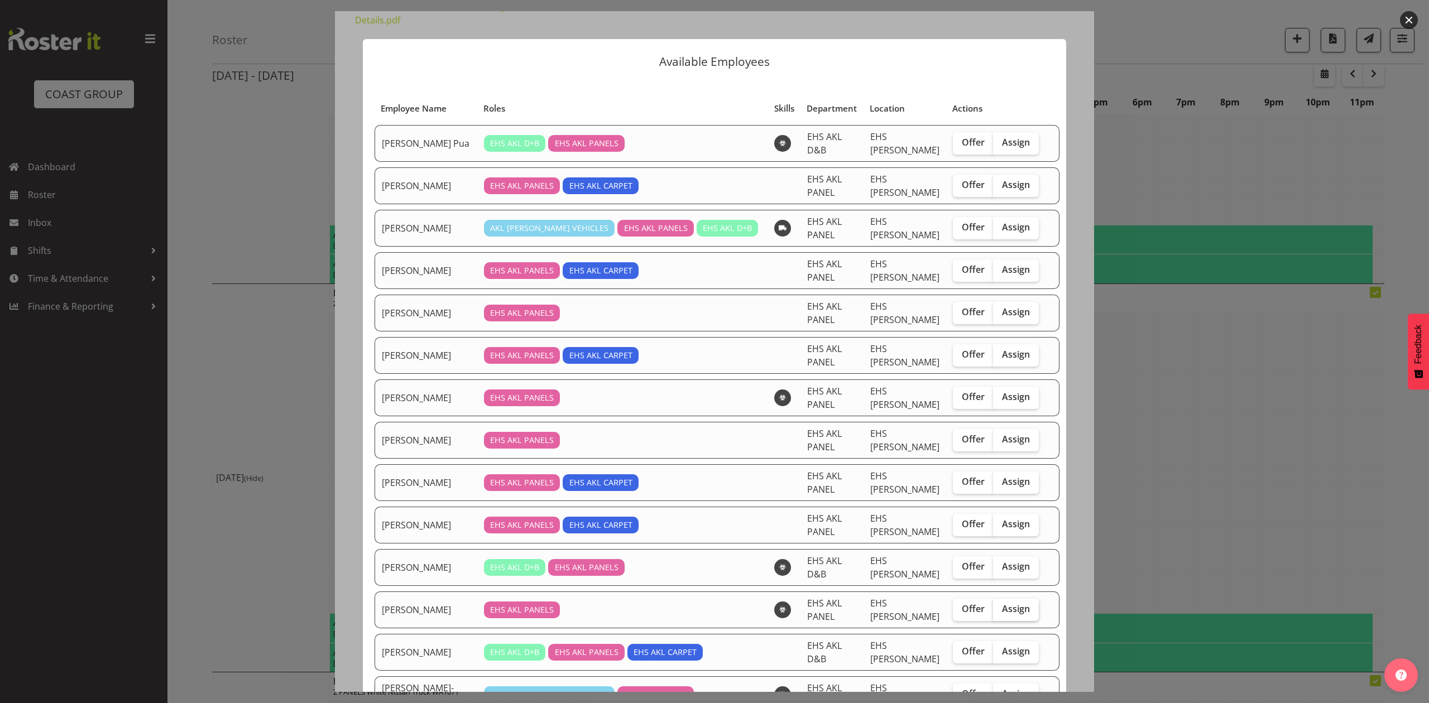
click at [1009, 603] on span "Assign" at bounding box center [1016, 608] width 28 height 11
click at [1000, 605] on input "Assign" at bounding box center [996, 608] width 7 height 7
checkbox input "true"
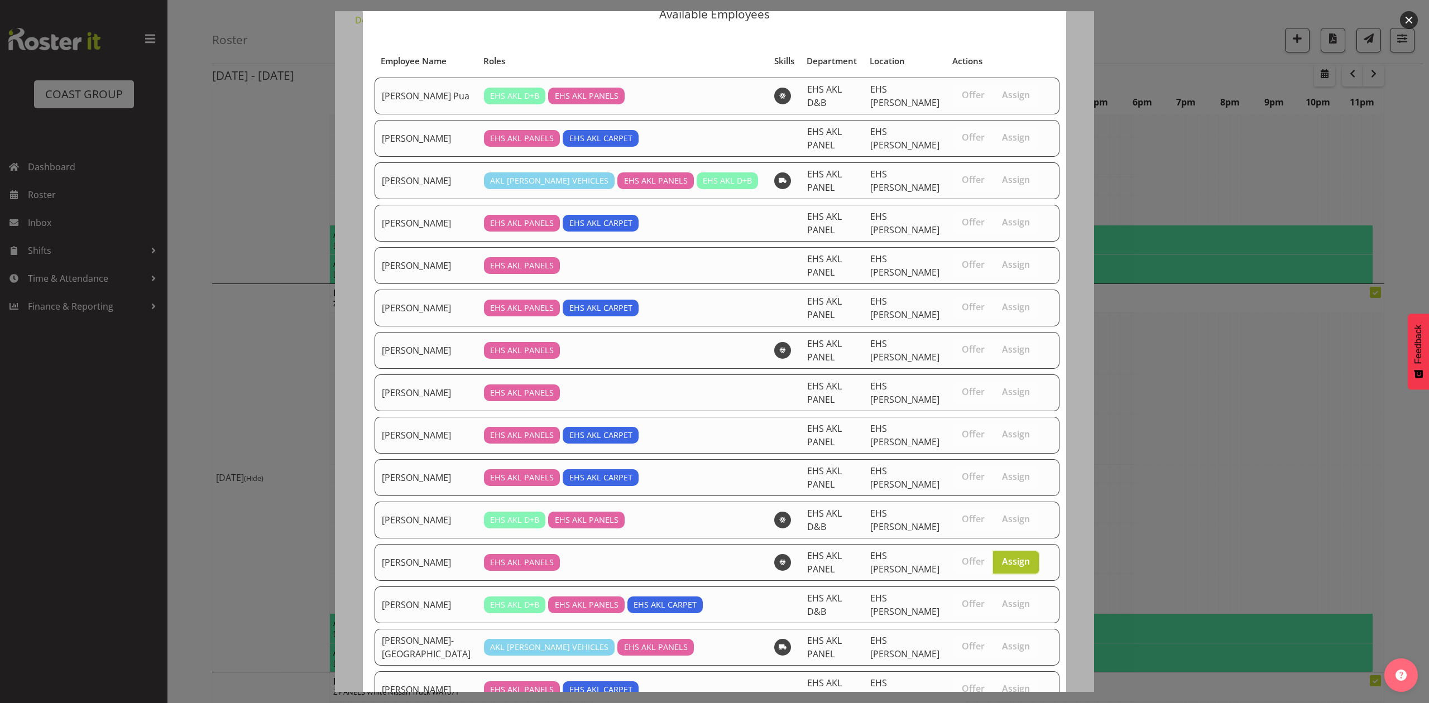
scroll to position [66, 0]
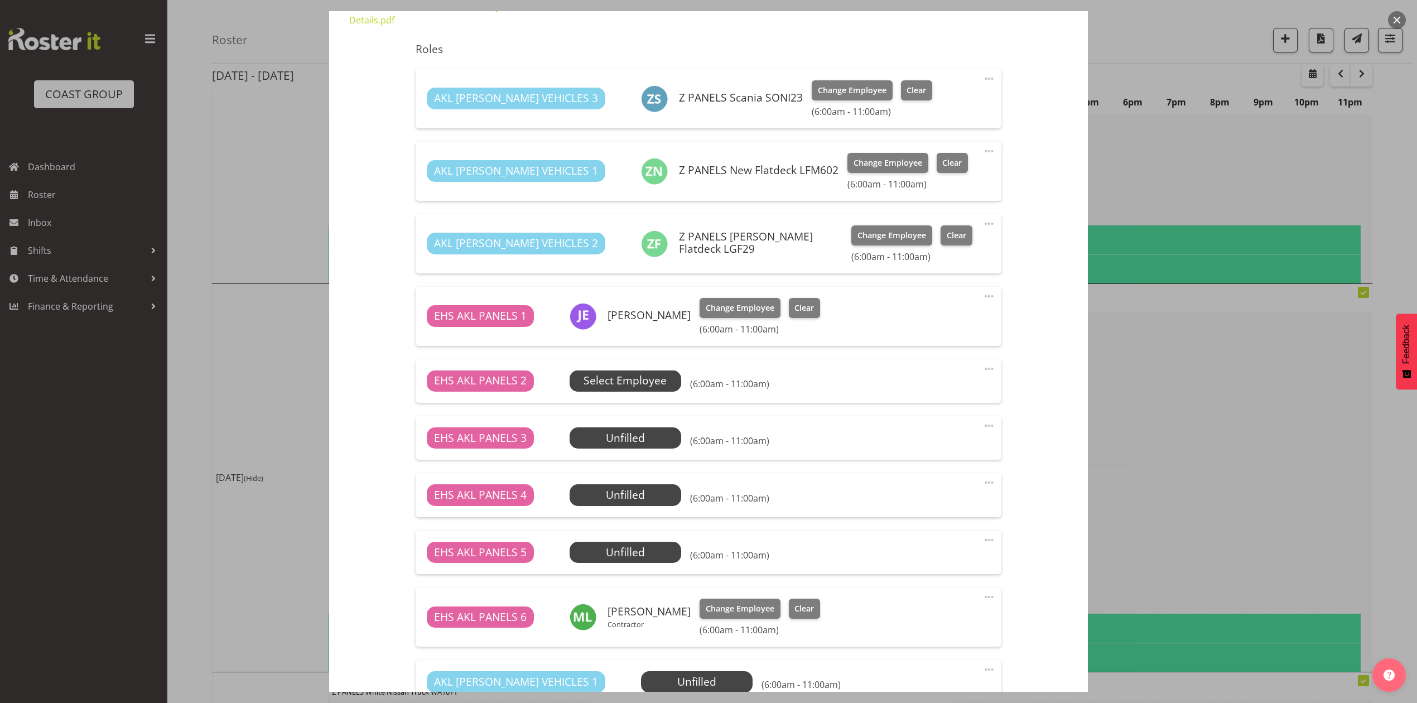
click at [627, 378] on span "Select Employee" at bounding box center [625, 381] width 83 height 16
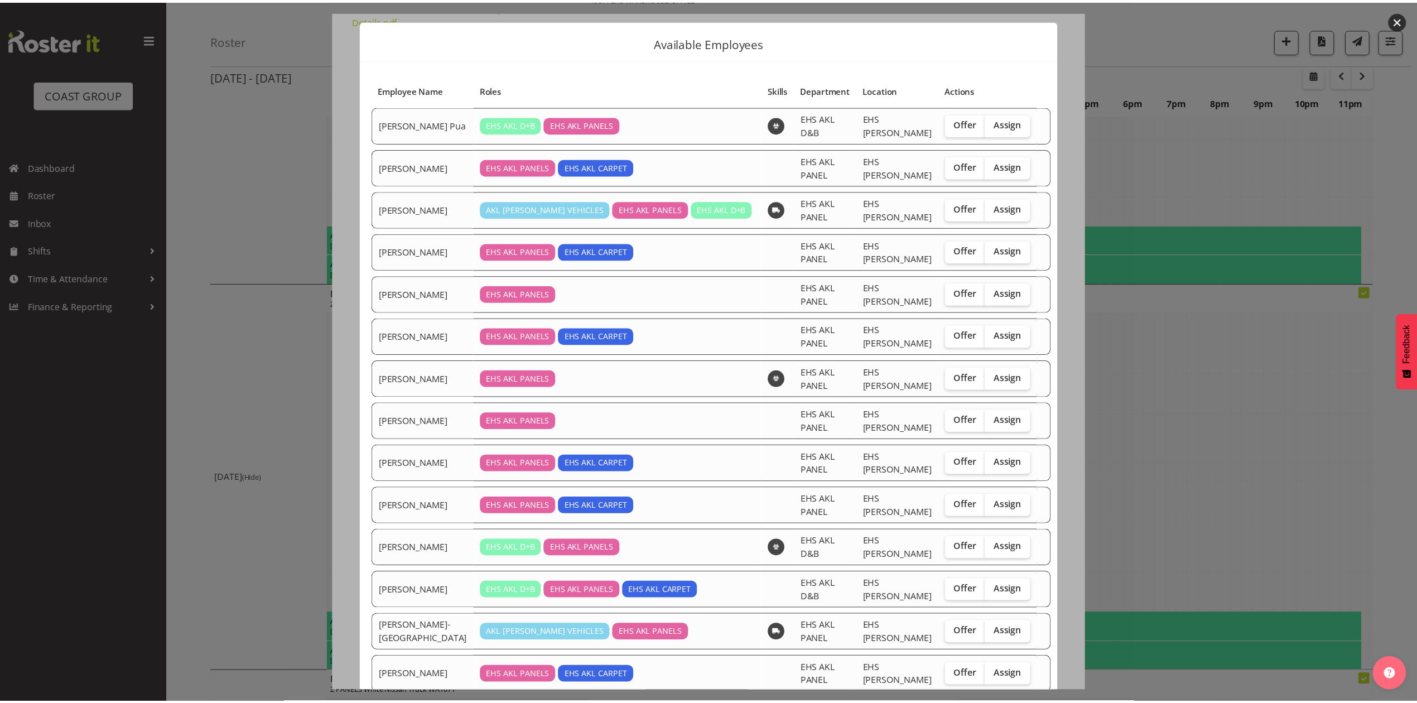
scroll to position [28, 0]
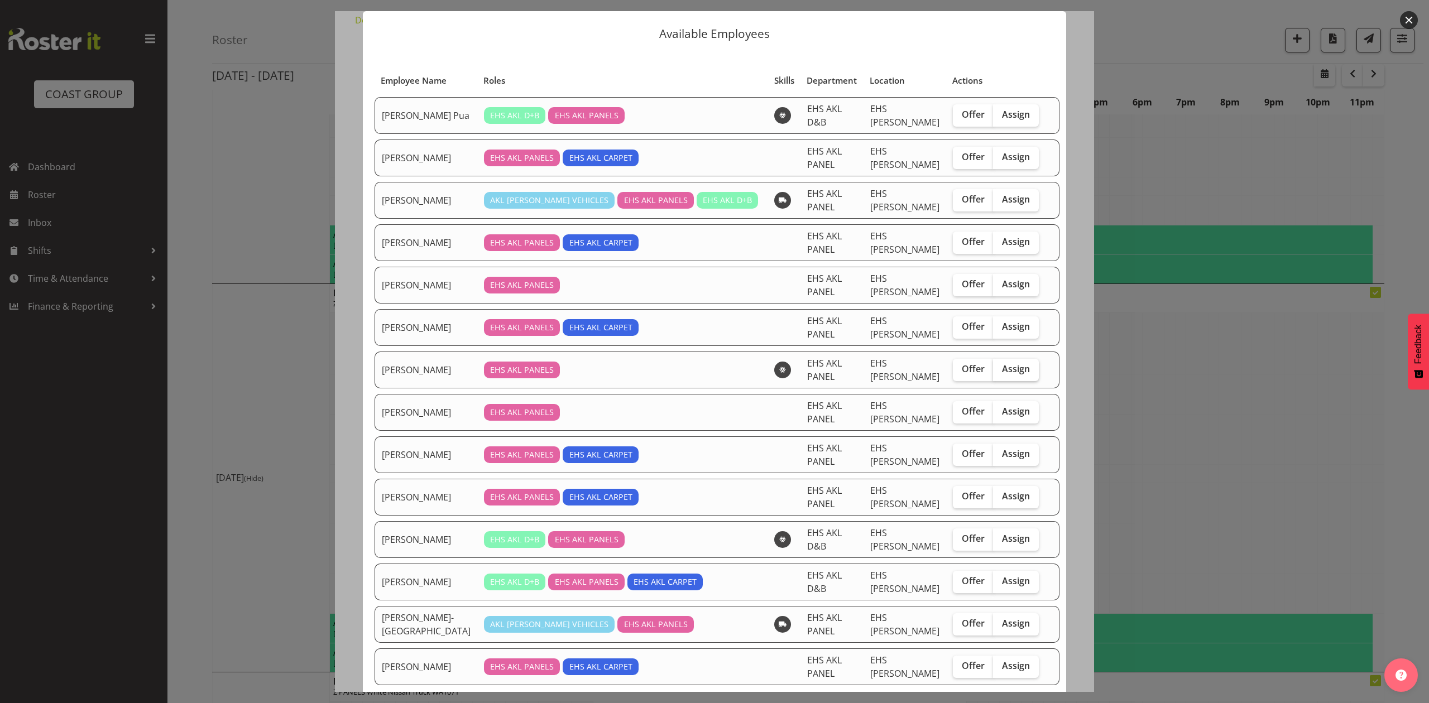
click at [1002, 363] on span "Assign" at bounding box center [1016, 368] width 28 height 11
click at [994, 366] on input "Assign" at bounding box center [996, 369] width 7 height 7
checkbox input "true"
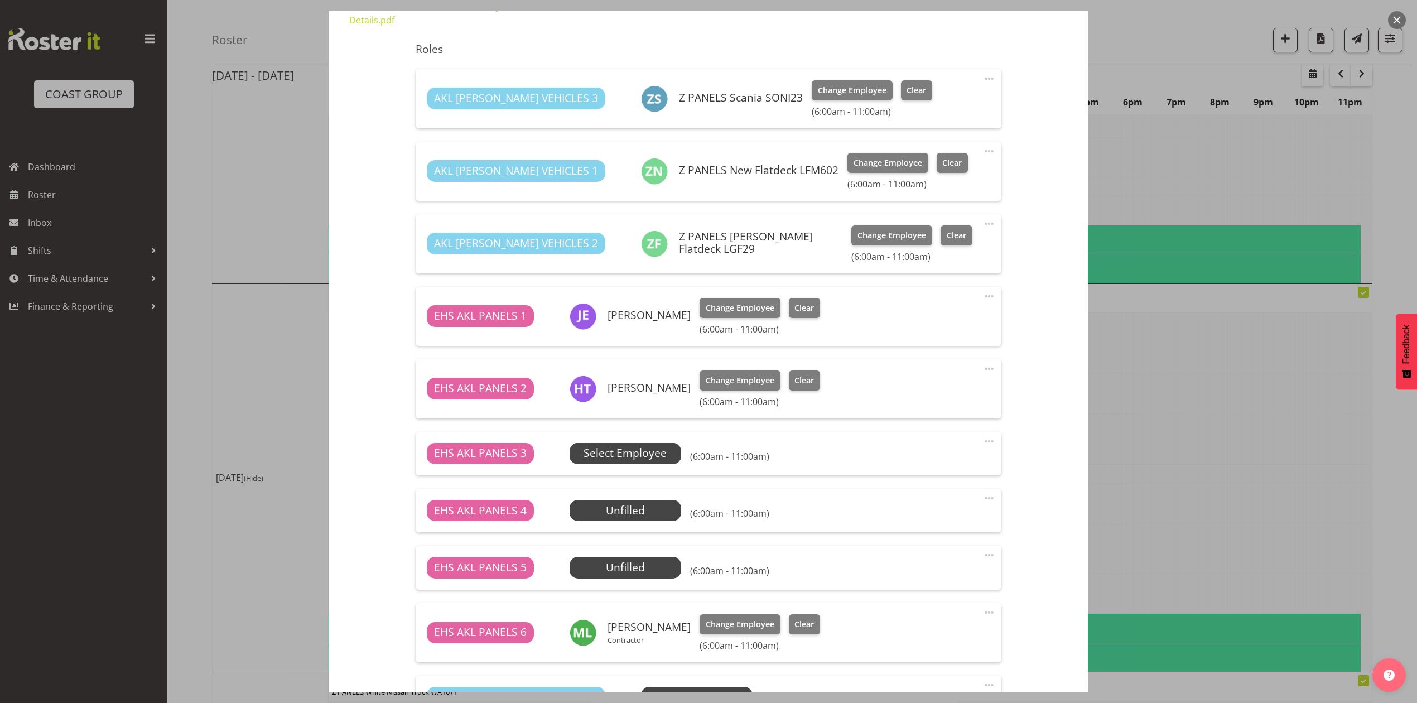
click at [656, 460] on span "Select Employee" at bounding box center [625, 453] width 83 height 16
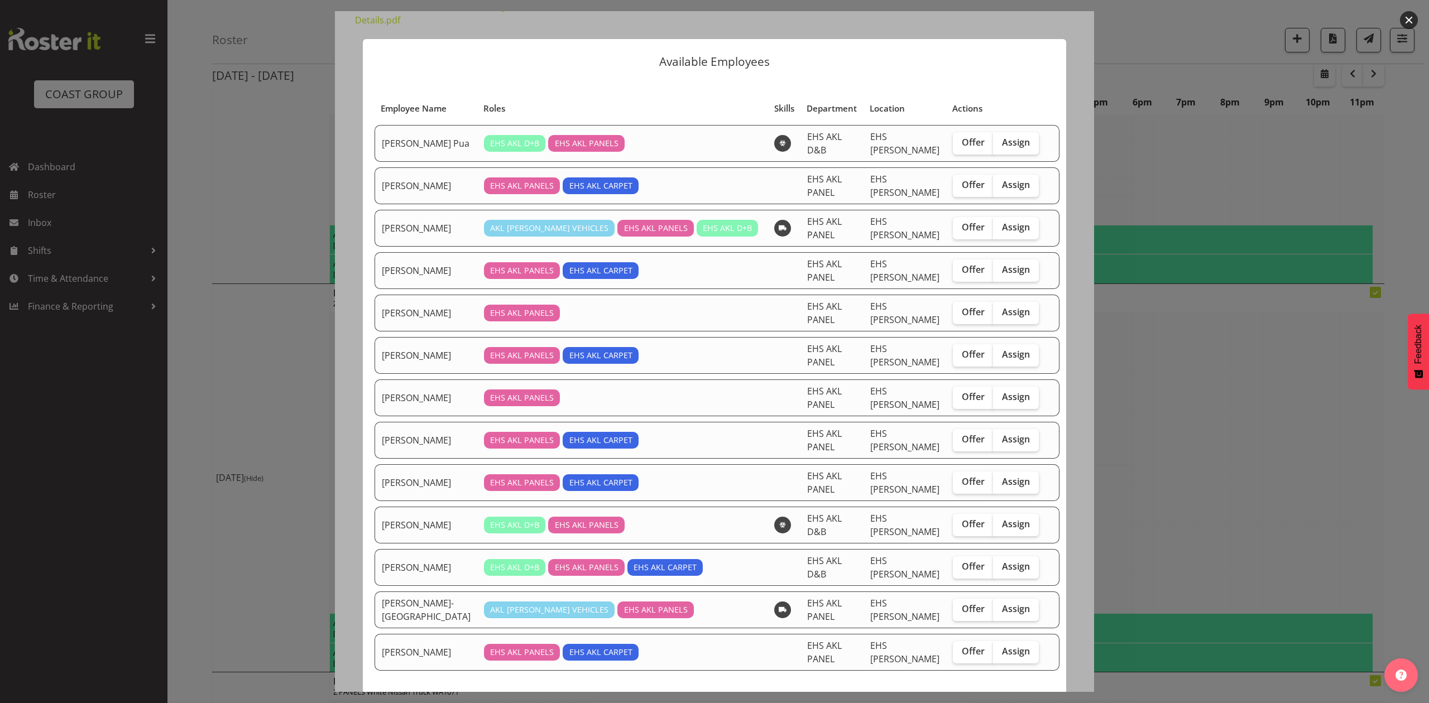
click at [1411, 20] on button "button" at bounding box center [1409, 20] width 18 height 18
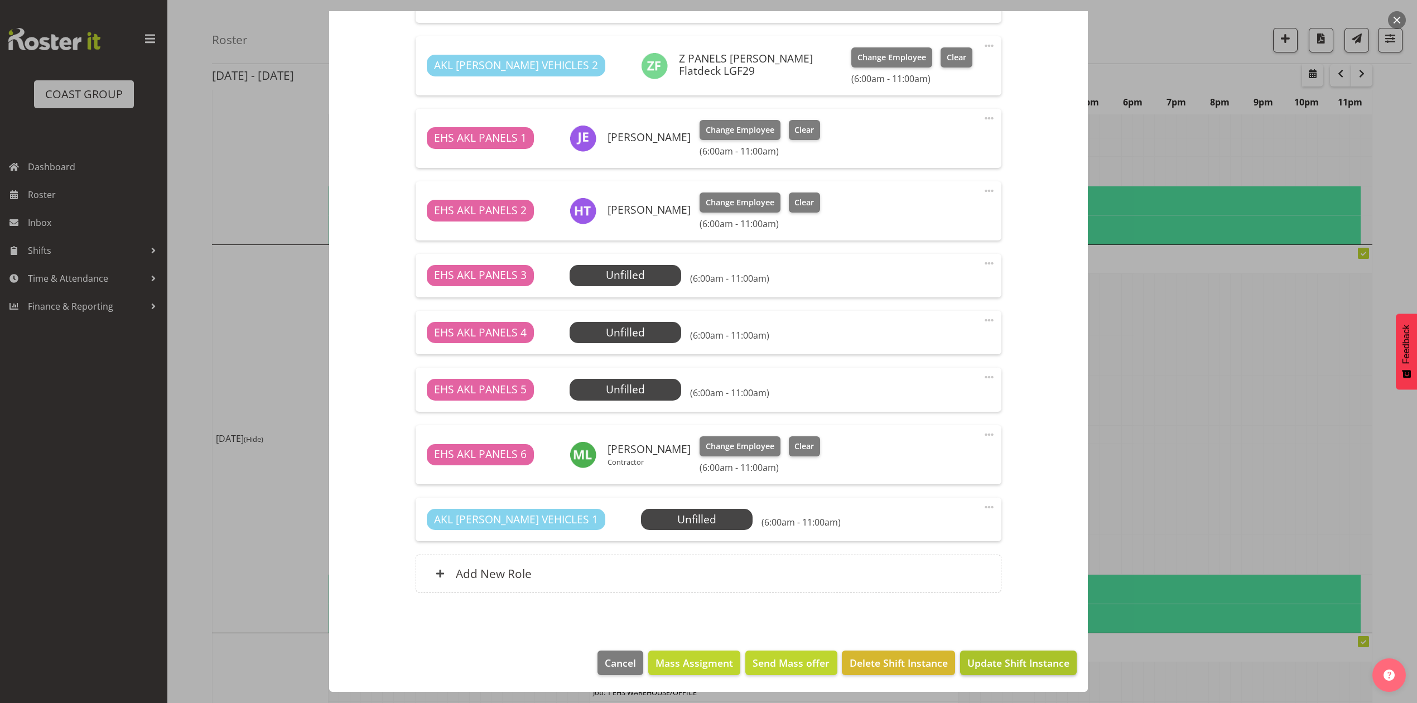
scroll to position [446, 0]
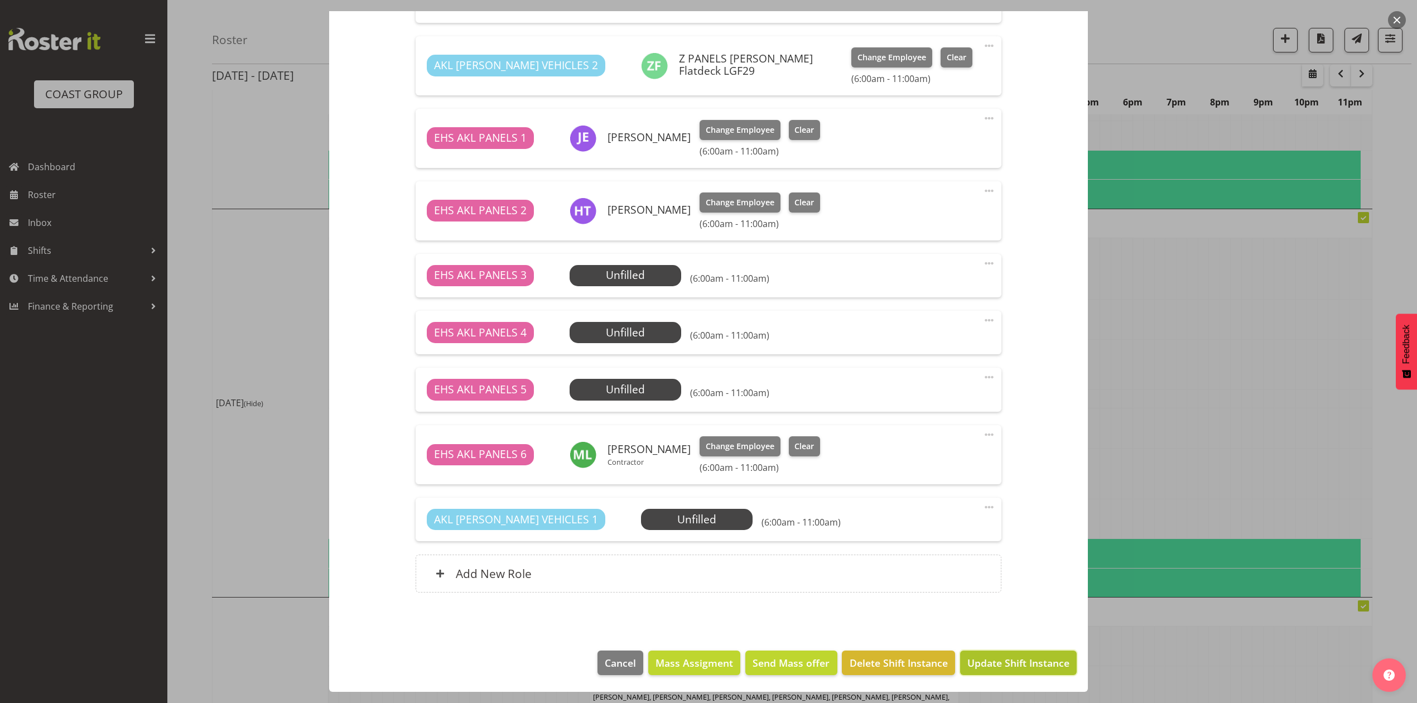
click at [1007, 664] on span "Update Shift Instance" at bounding box center [1019, 663] width 102 height 15
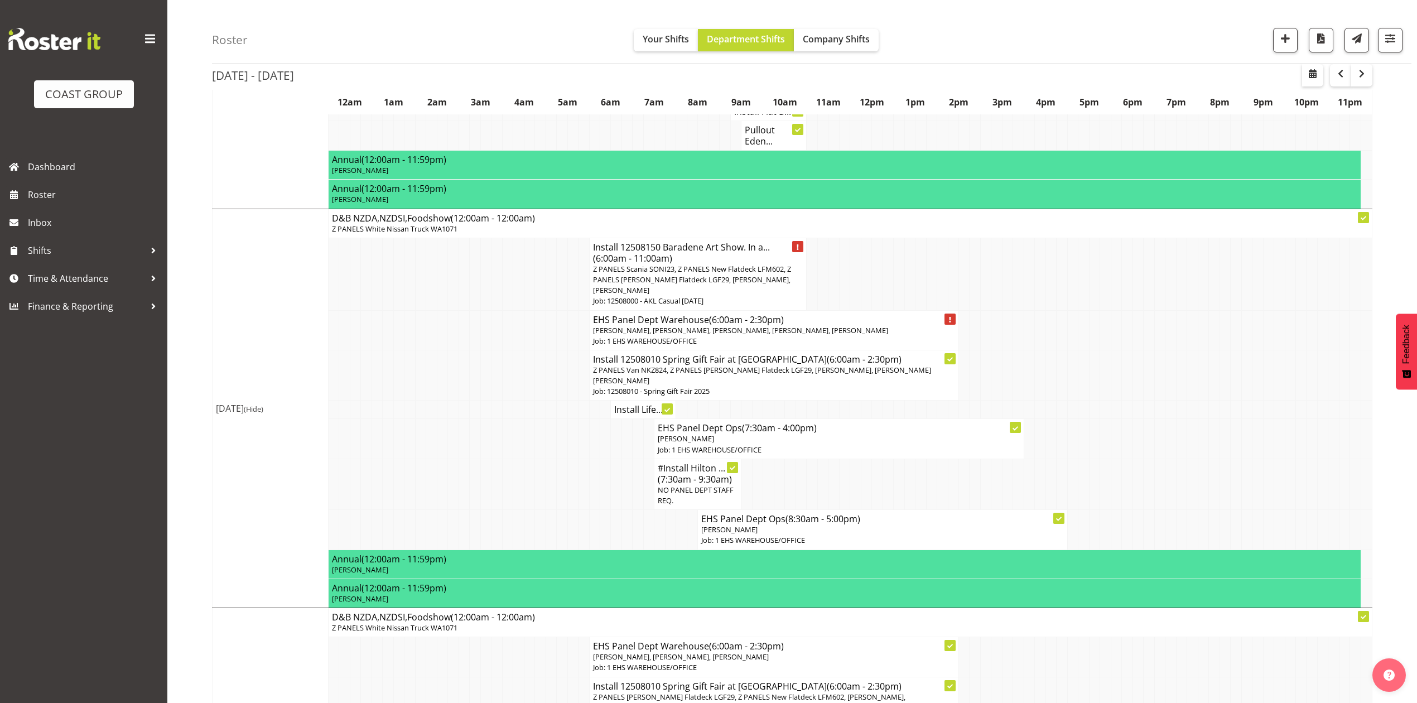
click at [794, 329] on span "[PERSON_NAME], [PERSON_NAME], [PERSON_NAME], [PERSON_NAME], [PERSON_NAME]" at bounding box center [740, 330] width 295 height 10
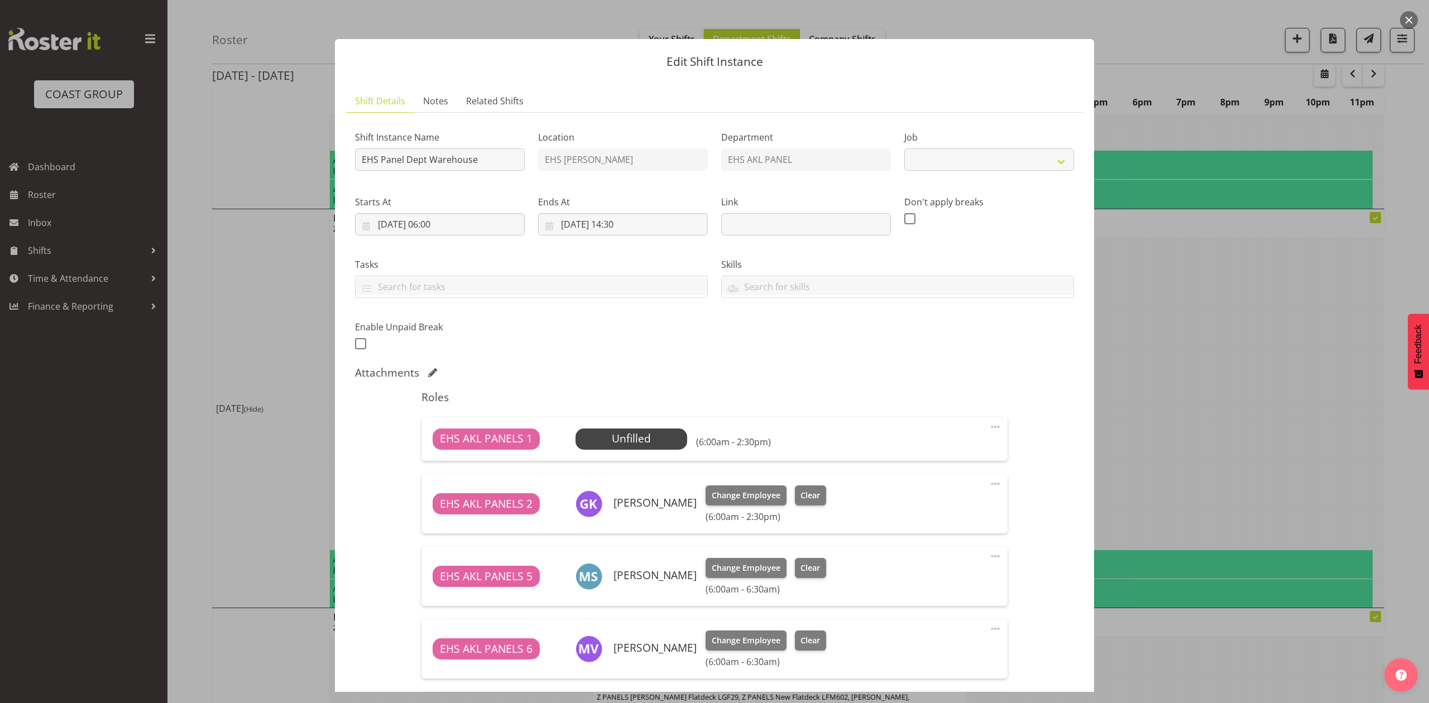
select select "69"
click at [1179, 325] on div at bounding box center [714, 351] width 1429 height 703
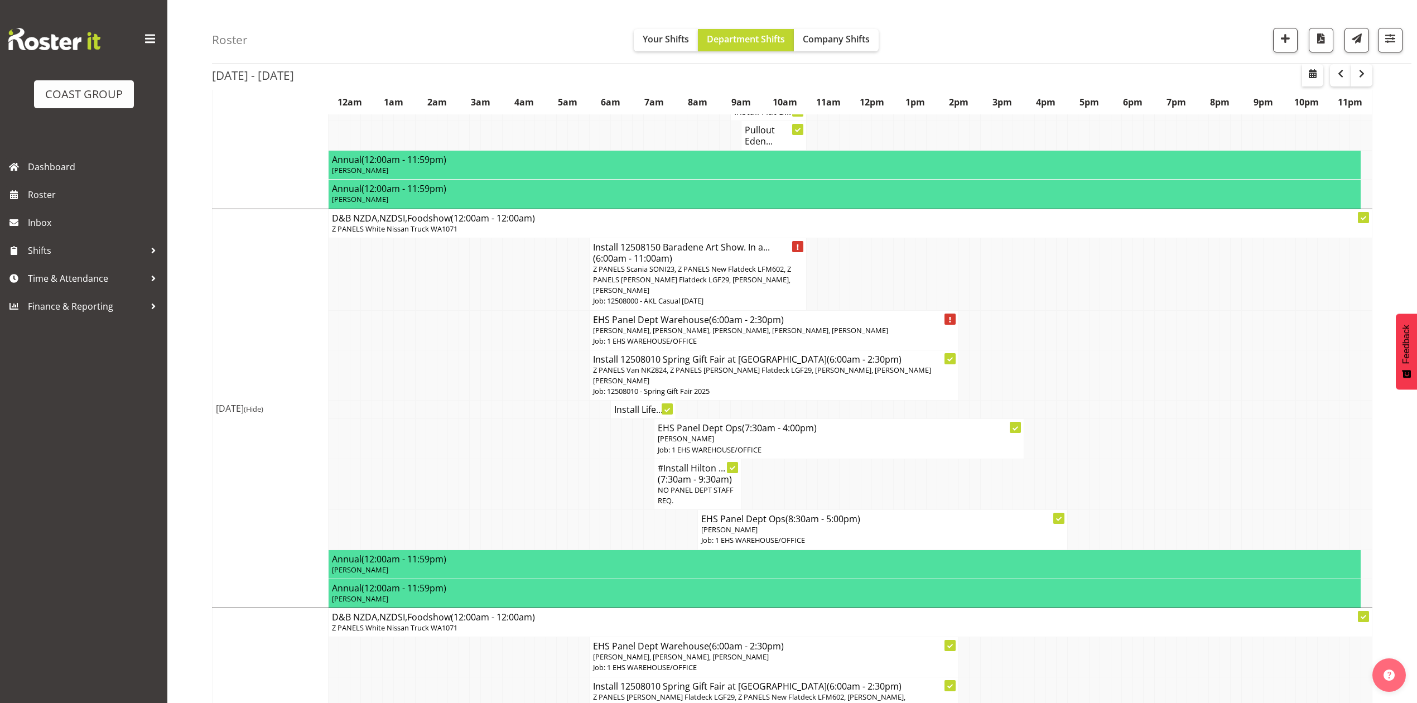
click at [684, 373] on span "Z PANELS Van NKZ824, Z PANELS [PERSON_NAME] Flatdeck LGF29, [PERSON_NAME], [PER…" at bounding box center [762, 375] width 338 height 21
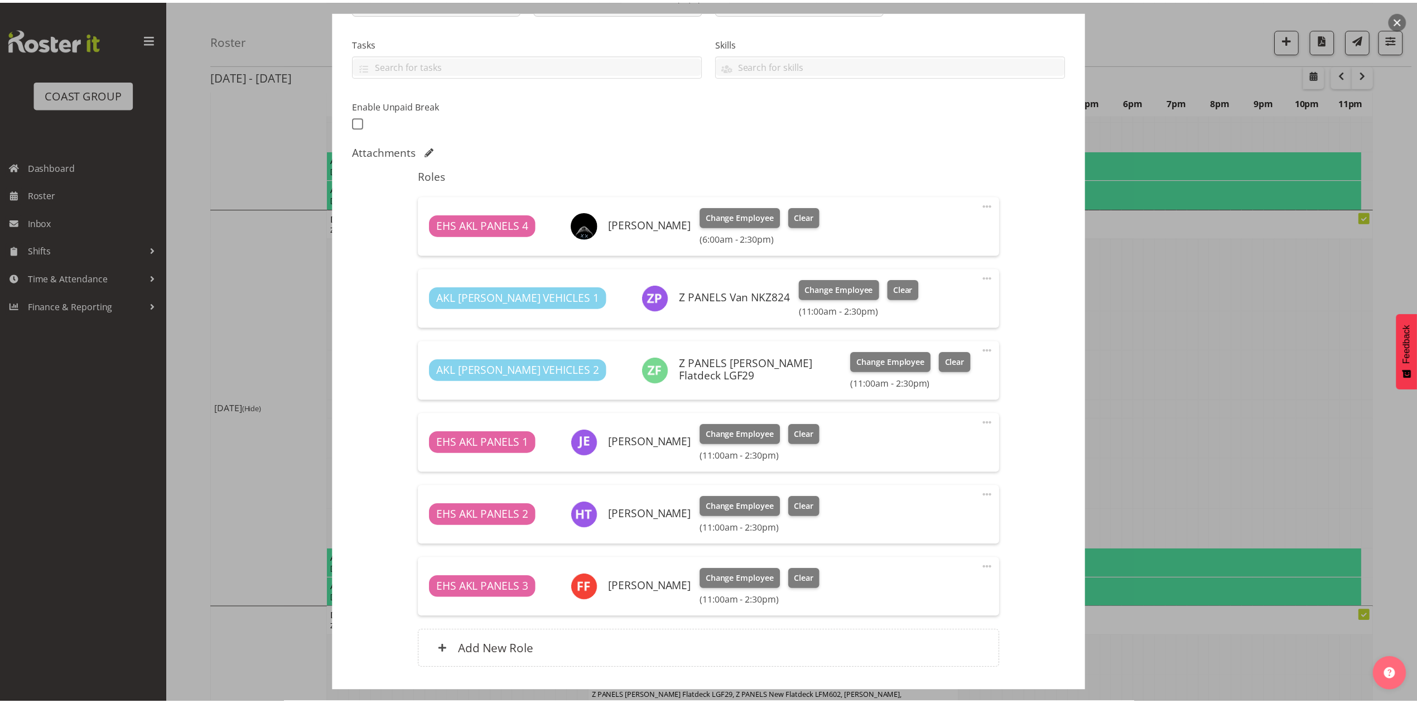
scroll to position [223, 0]
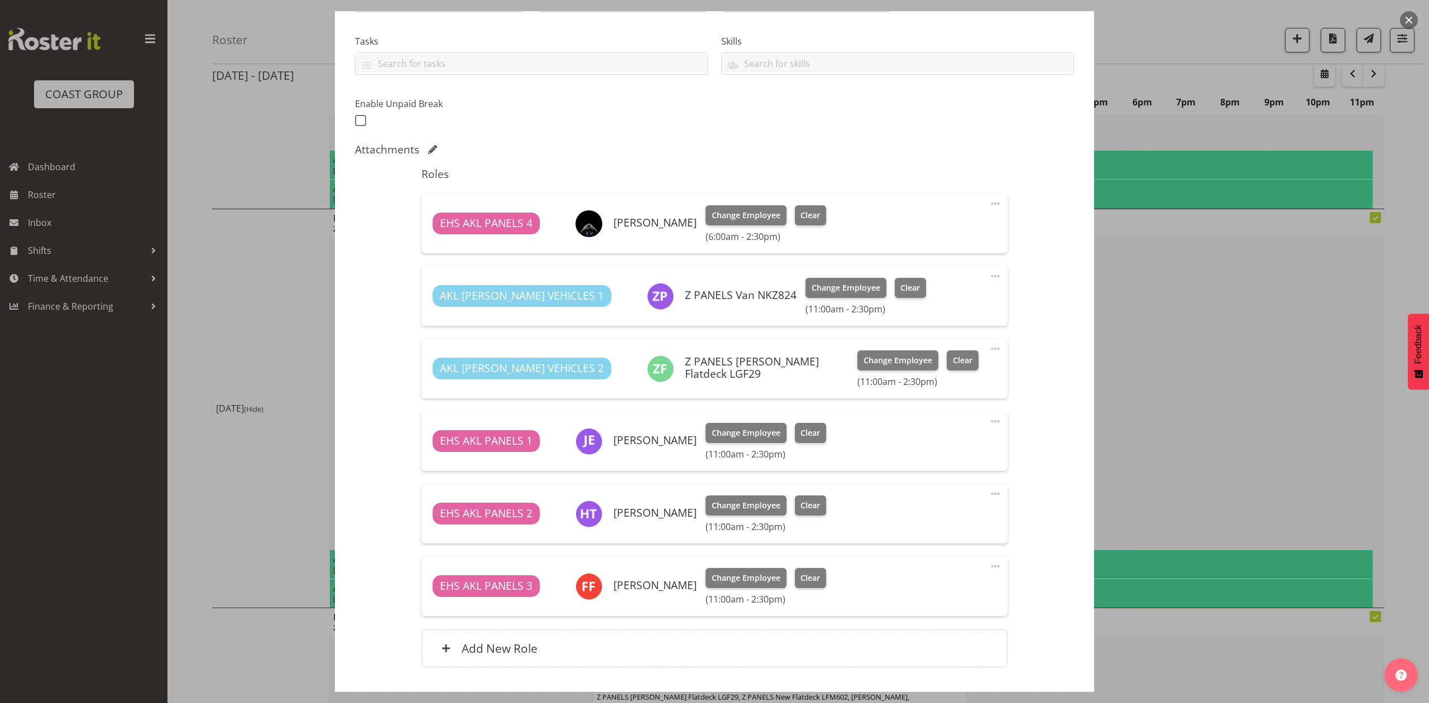
select select "8514"
click at [988, 567] on span at bounding box center [994, 566] width 13 height 13
click at [951, 589] on link "Edit" at bounding box center [948, 591] width 107 height 20
select select "7"
select select "2025"
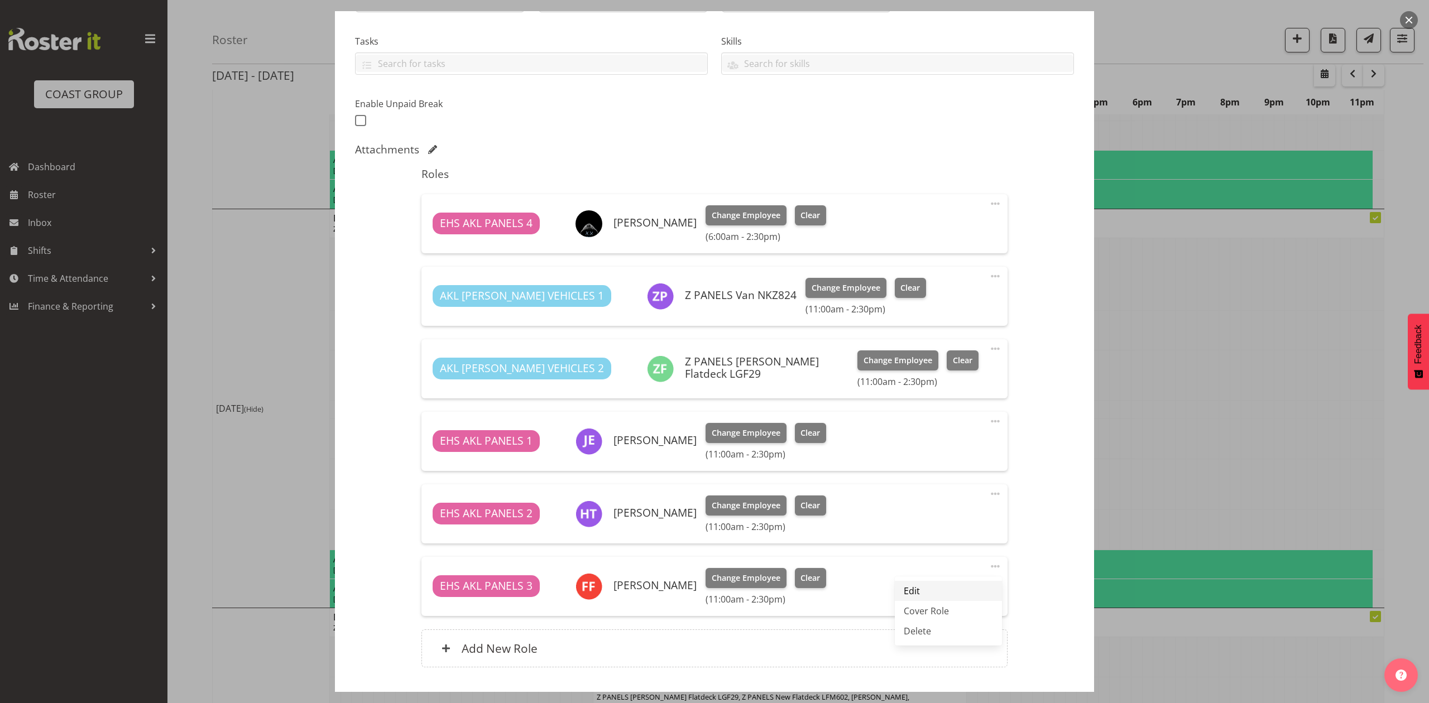
select select "11"
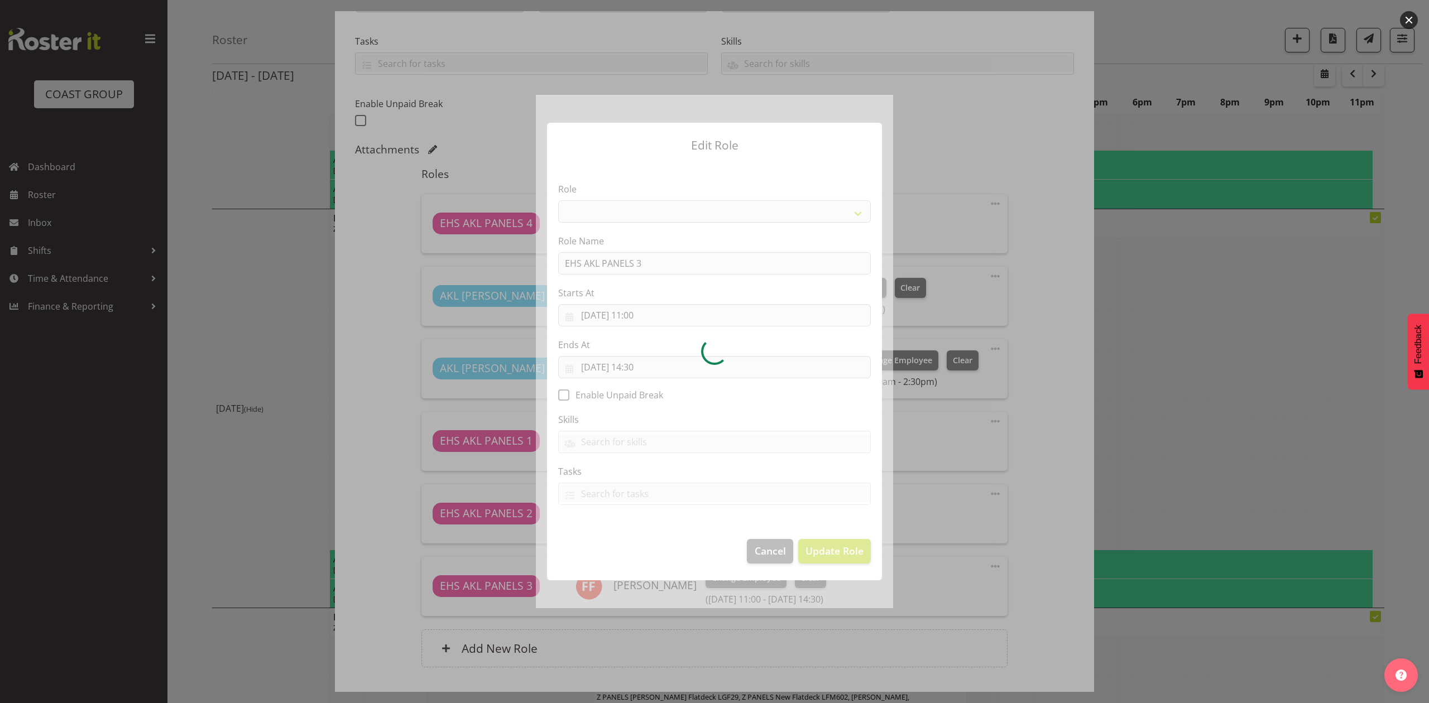
click at [641, 310] on div at bounding box center [714, 351] width 357 height 513
click at [641, 313] on div at bounding box center [714, 351] width 357 height 513
select select "188"
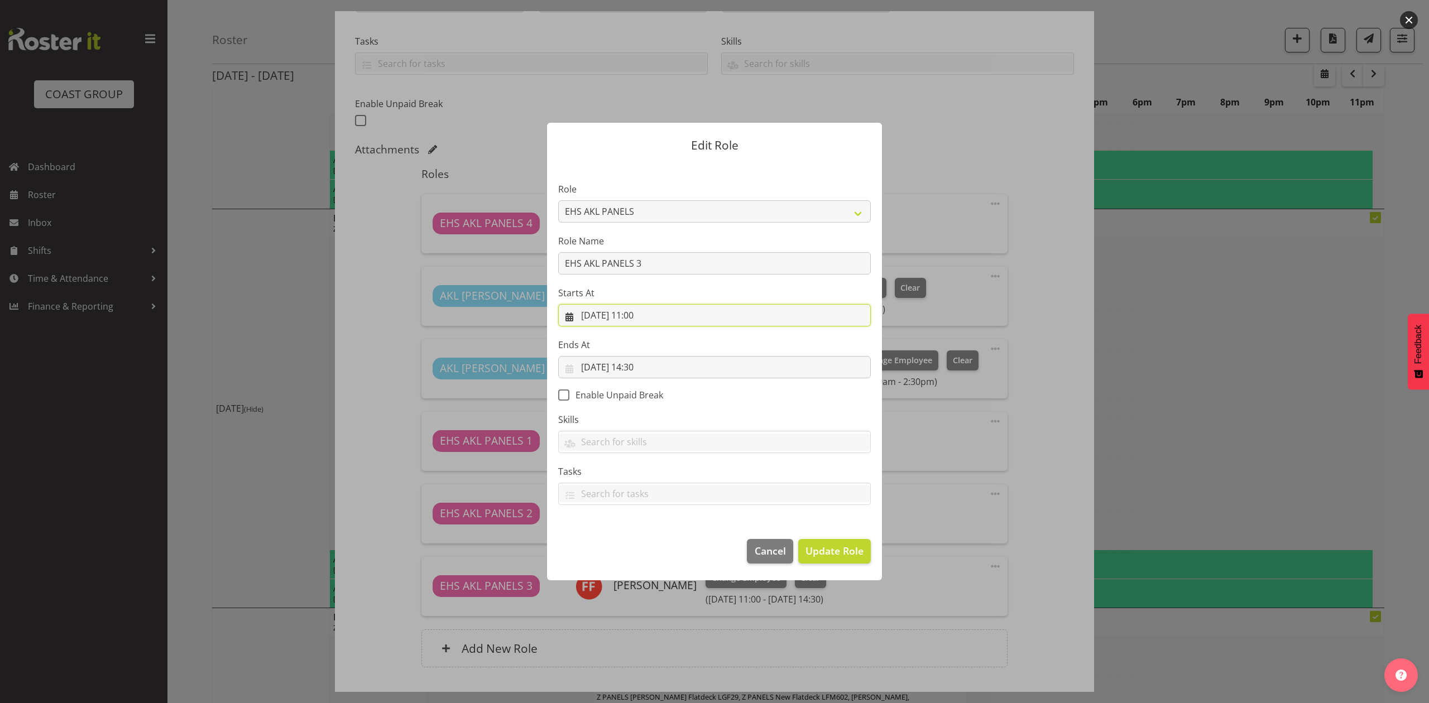
click at [641, 315] on input "[DATE] 11:00" at bounding box center [714, 315] width 313 height 22
drag, startPoint x: 646, startPoint y: 555, endPoint x: 648, endPoint y: 547, distance: 8.1
click at [648, 550] on select "00 01 02 03 04 05 06 07 08 09 10 11 12 13 14 15 16 17 18 19 20 21 22 23" at bounding box center [646, 552] width 25 height 22
select select "6"
click at [634, 541] on select "00 01 02 03 04 05 06 07 08 09 10 11 12 13 14 15 16 17 18 19 20 21 22 23" at bounding box center [646, 552] width 25 height 22
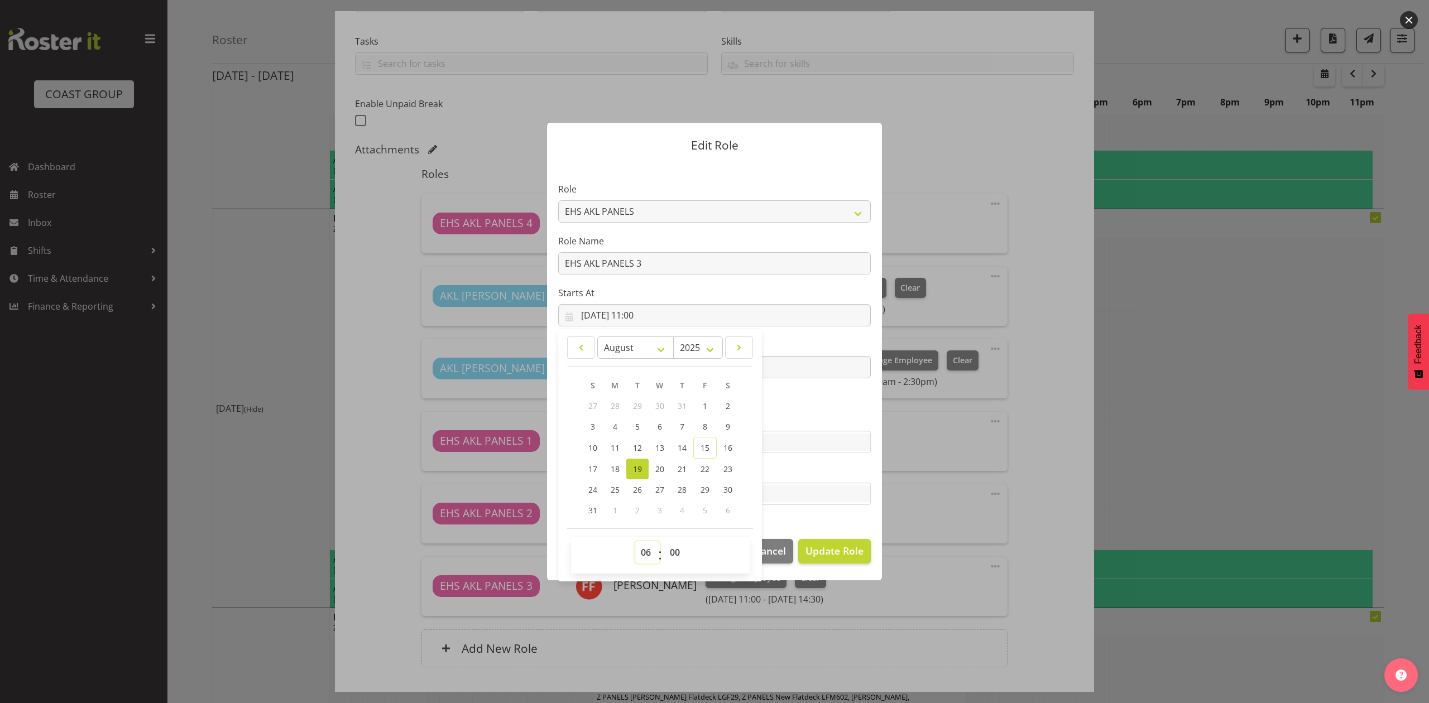
type input "[DATE] 06:00"
click at [819, 544] on span "Update Role" at bounding box center [834, 551] width 58 height 15
select select
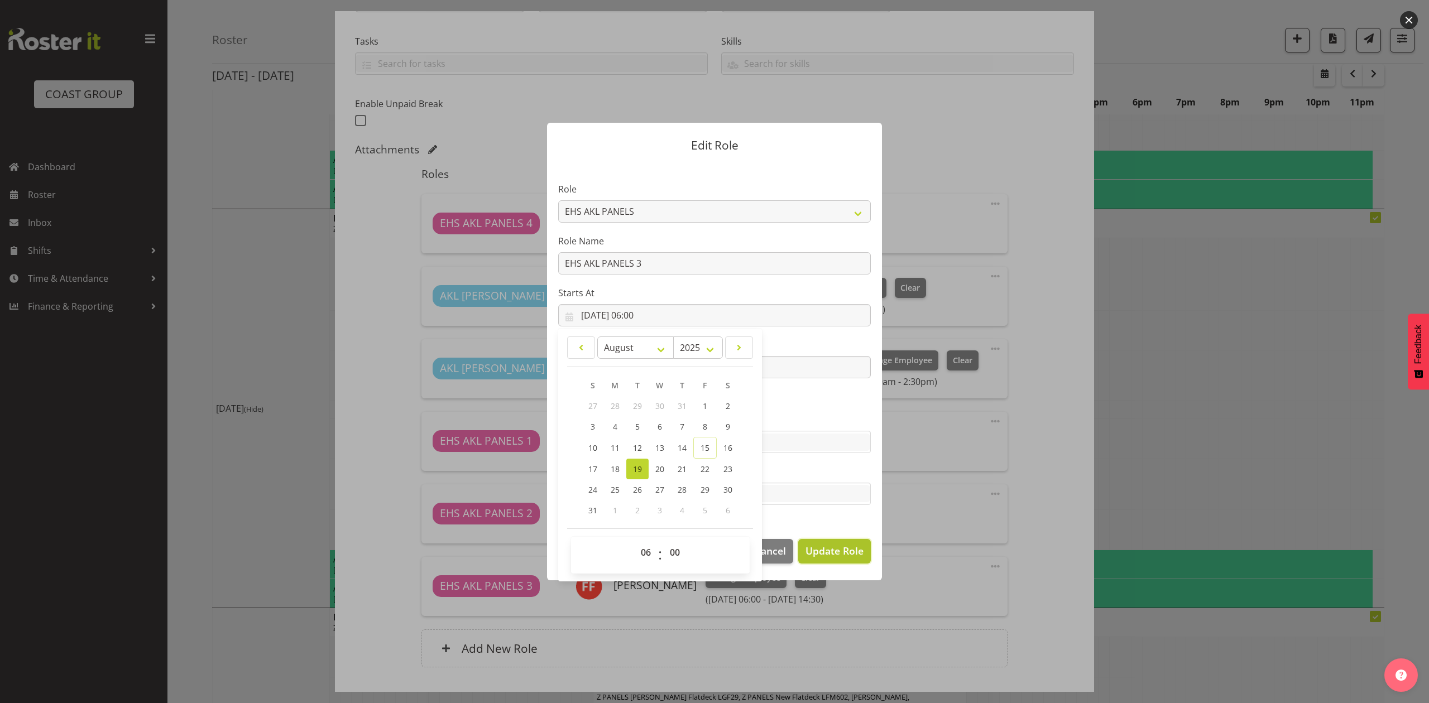
select select
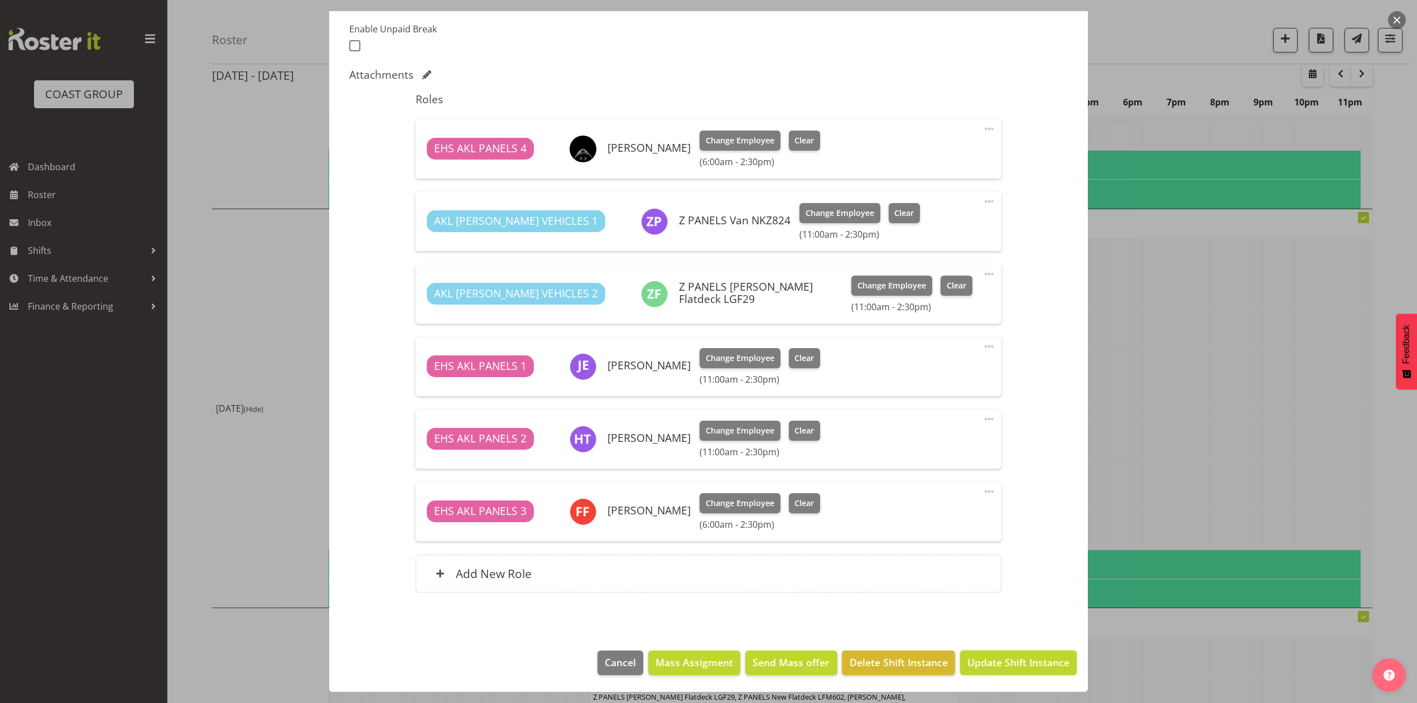
drag, startPoint x: 1007, startPoint y: 651, endPoint x: 1015, endPoint y: 650, distance: 7.9
click at [1007, 652] on button "Update Shift Instance" at bounding box center [1018, 663] width 117 height 25
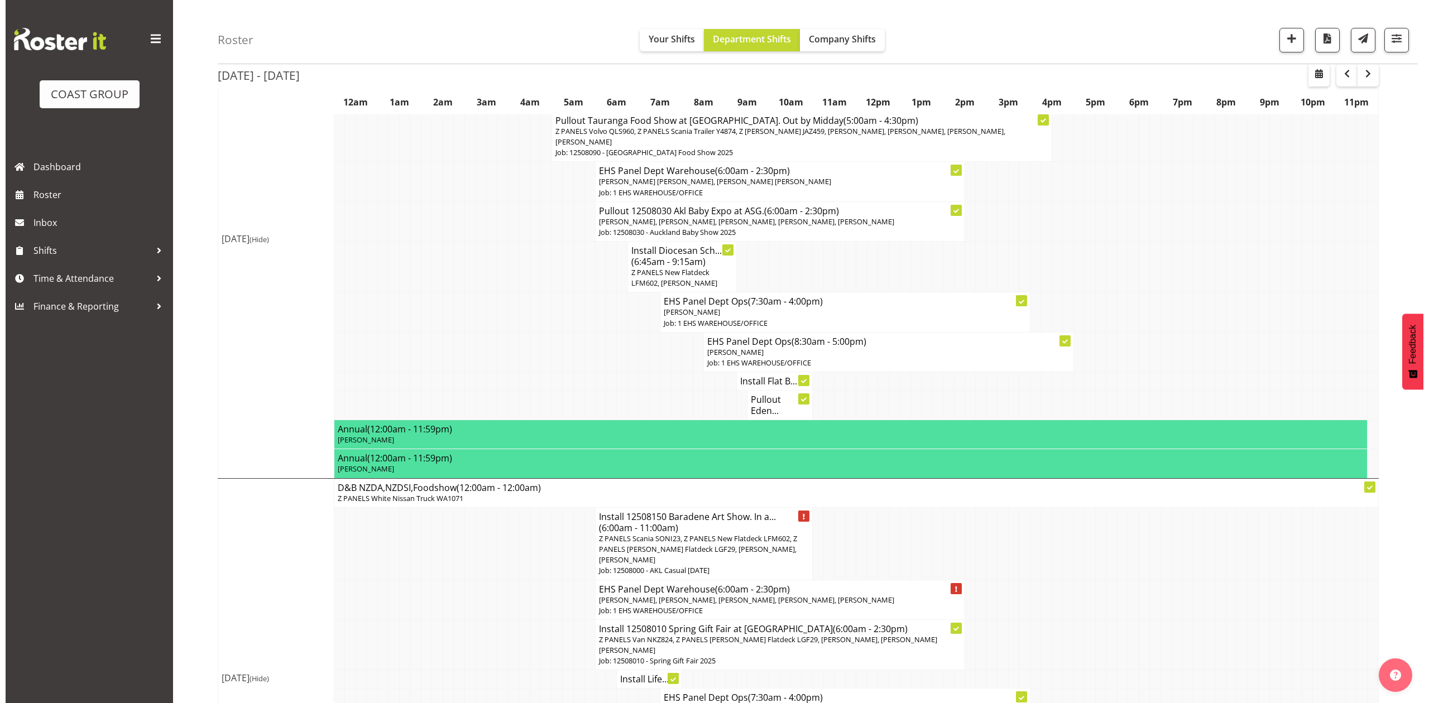
scroll to position [372, 0]
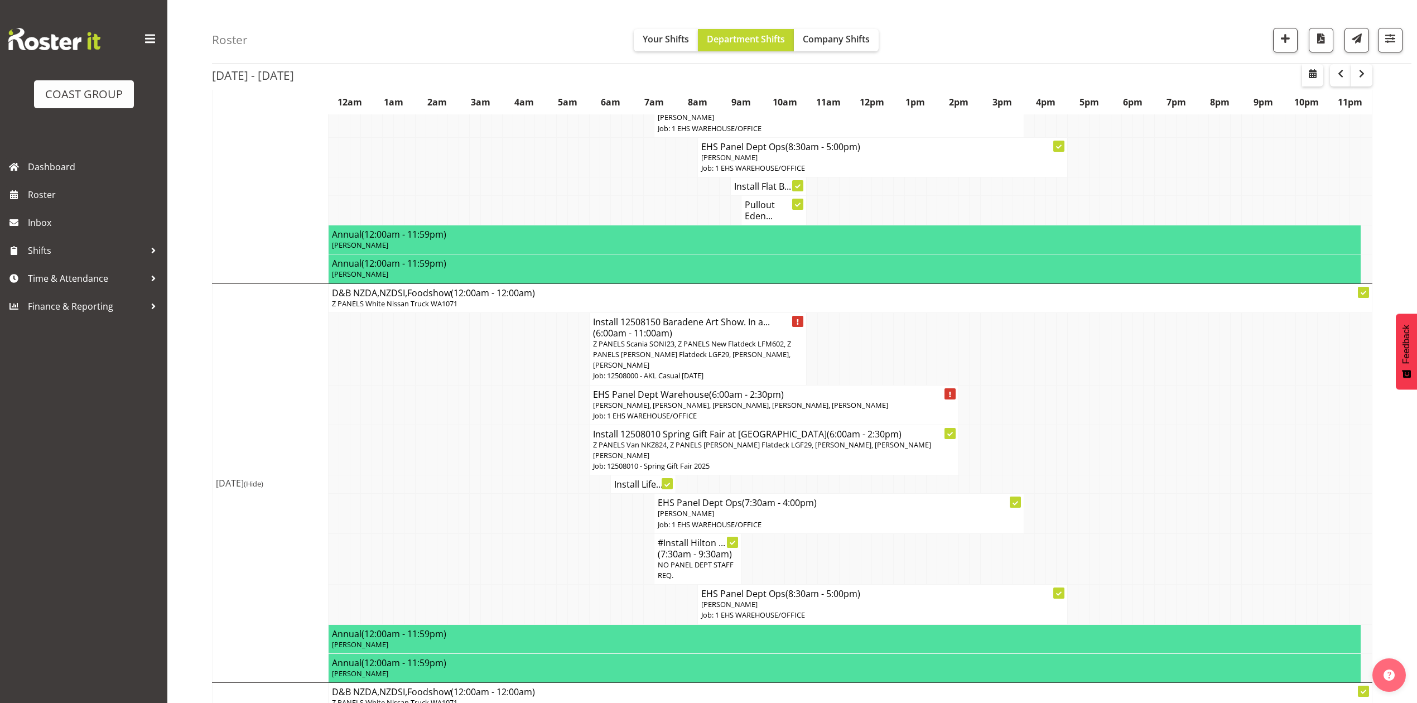
click at [728, 410] on span "[PERSON_NAME], [PERSON_NAME], [PERSON_NAME], [PERSON_NAME], [PERSON_NAME]" at bounding box center [740, 405] width 295 height 10
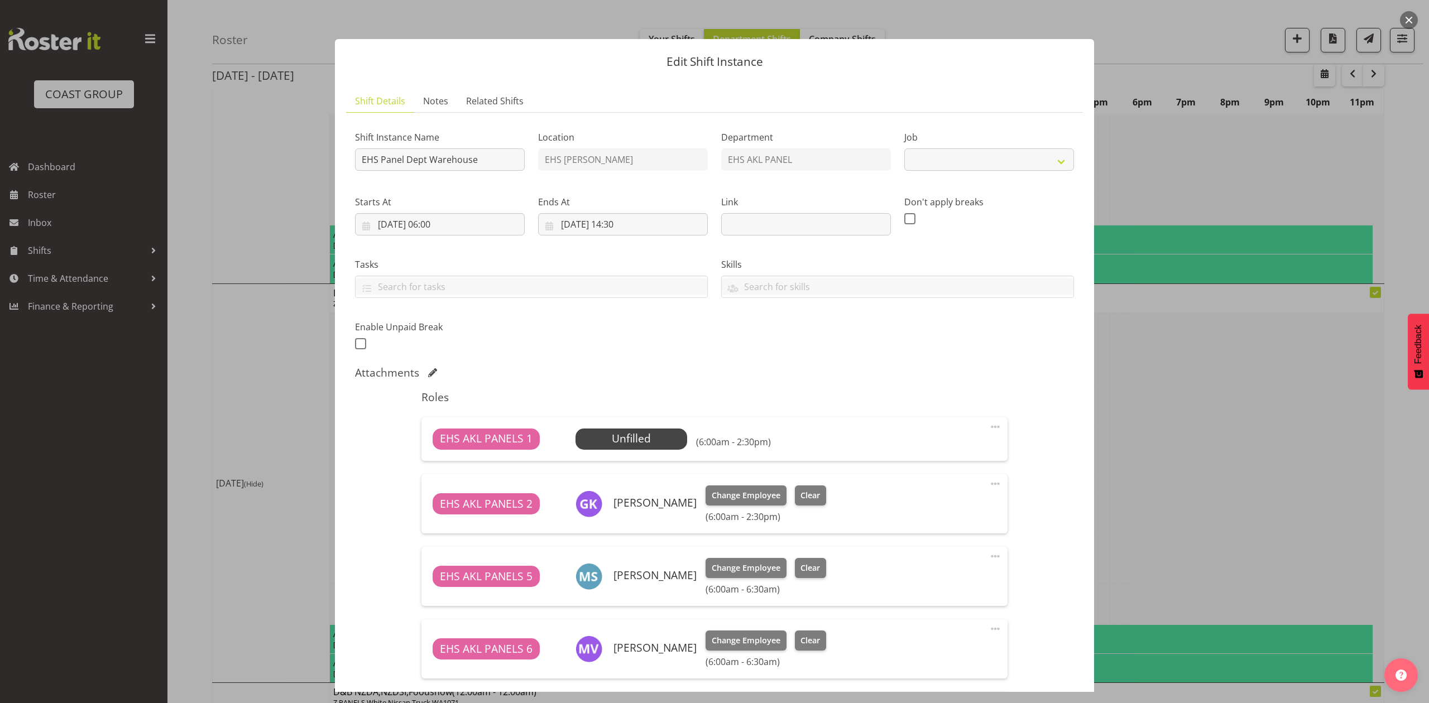
select select "69"
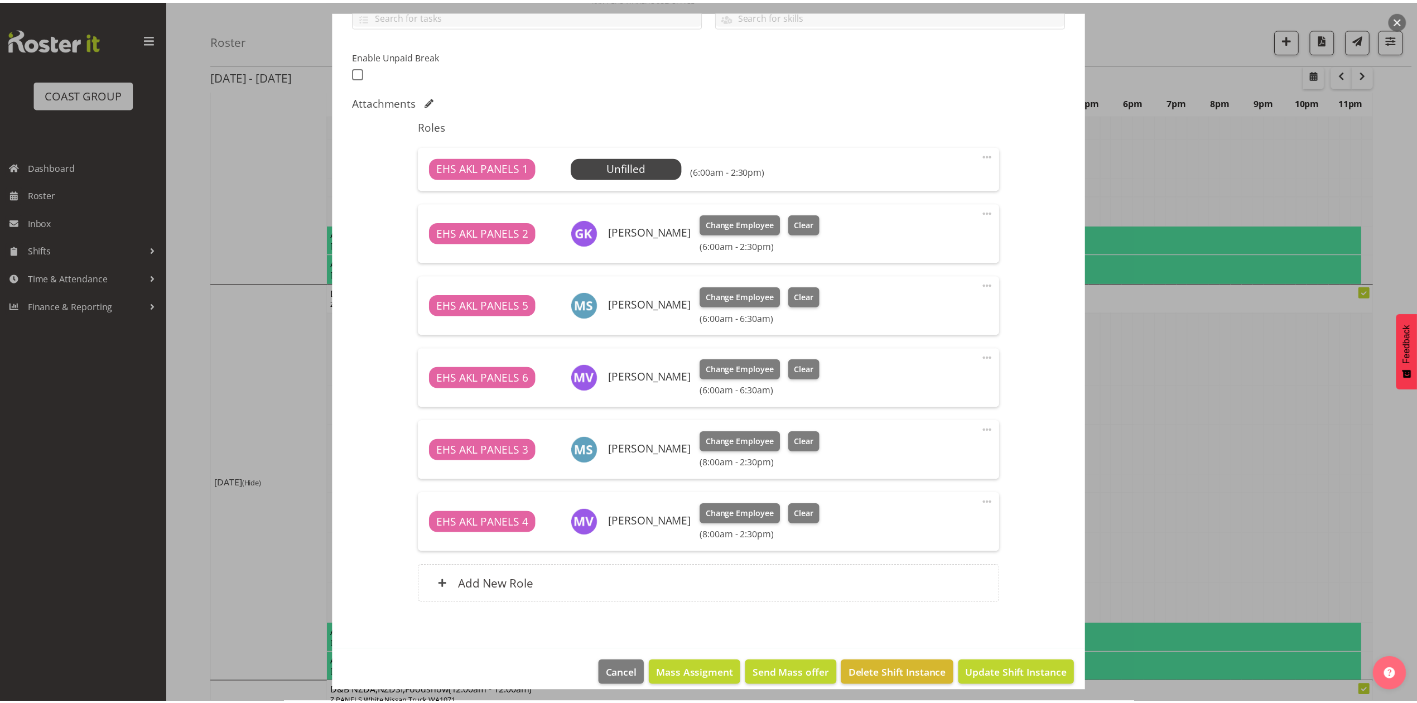
scroll to position [283, 0]
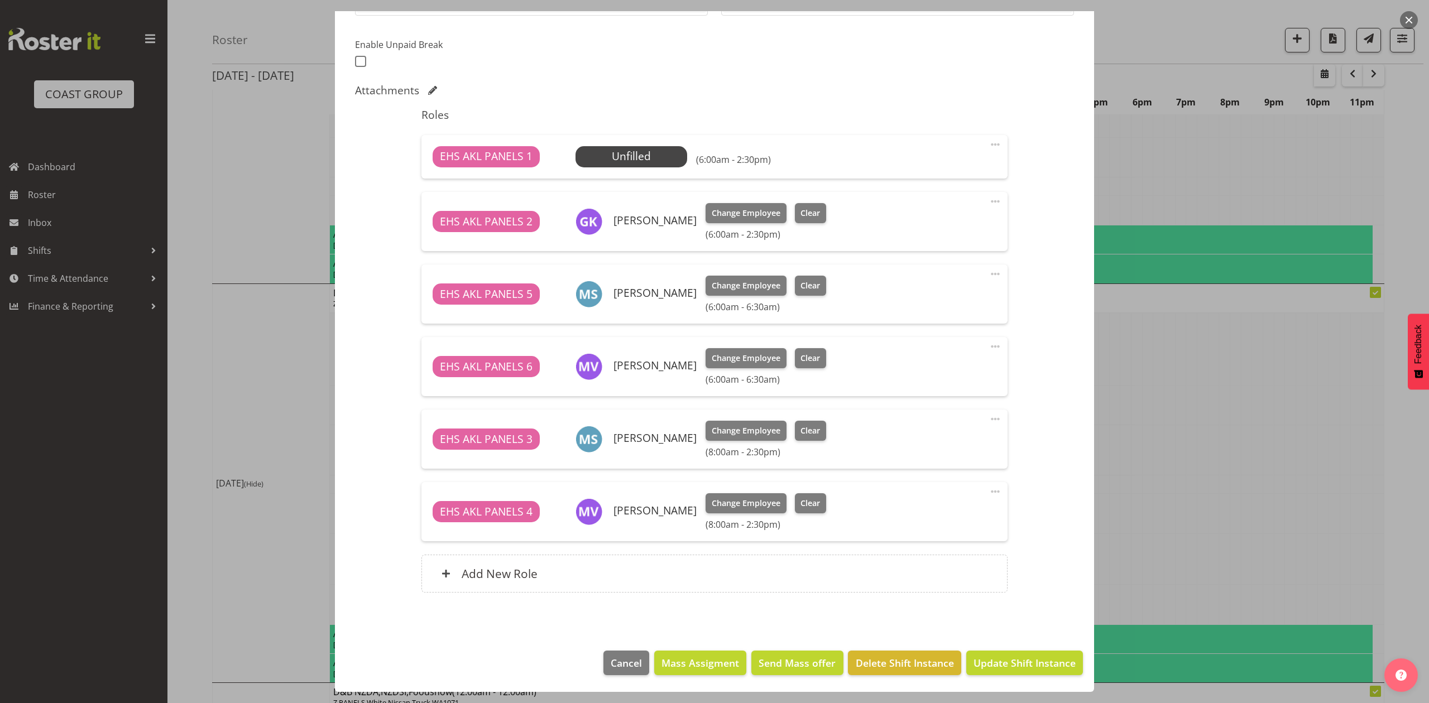
click at [988, 272] on span at bounding box center [994, 273] width 13 height 13
click at [1203, 329] on div at bounding box center [714, 351] width 1429 height 703
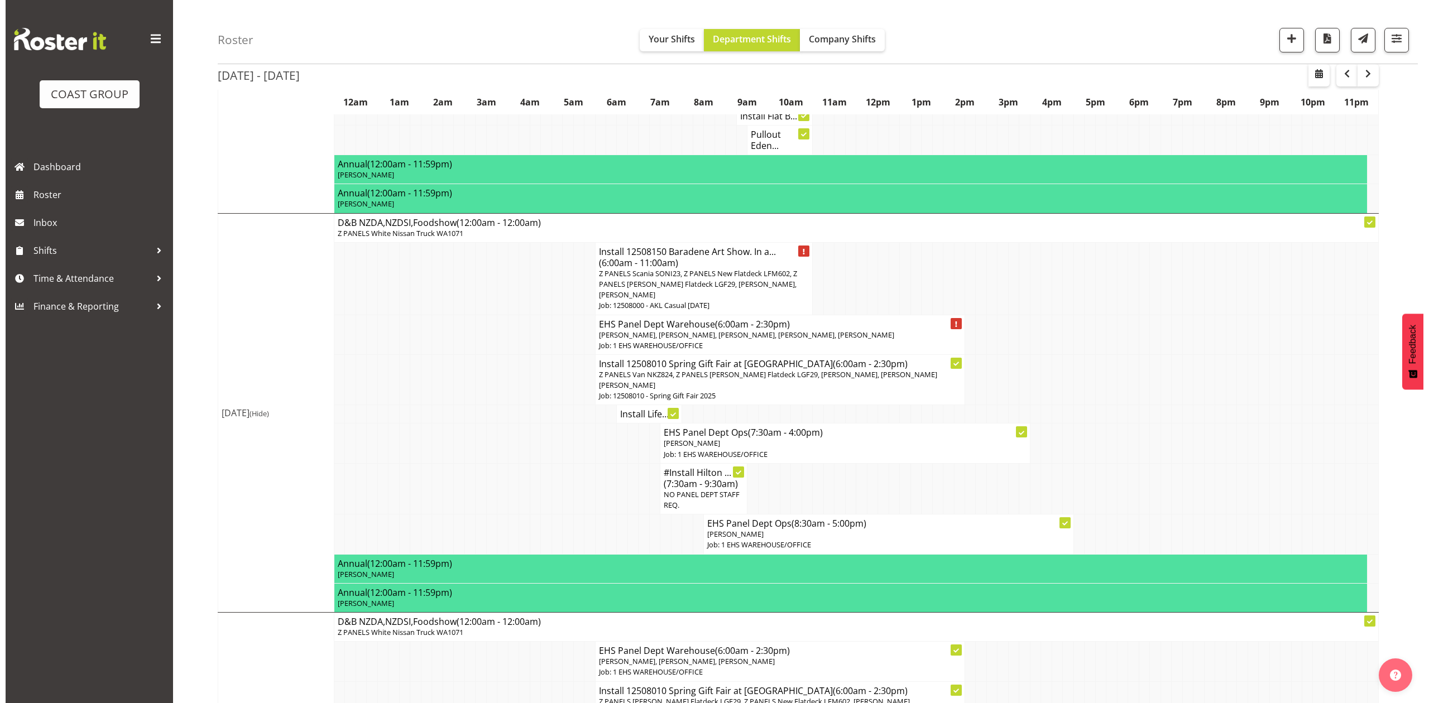
scroll to position [446, 0]
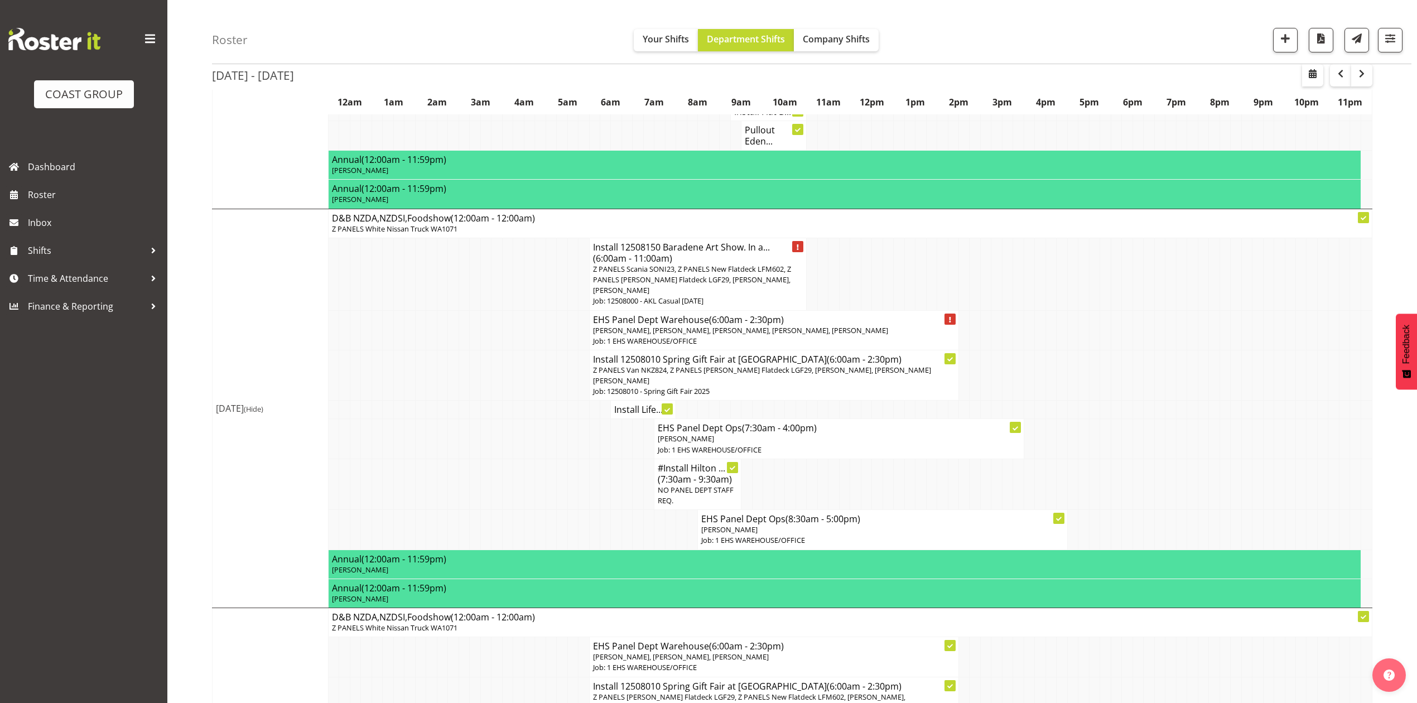
click at [633, 415] on h4 "Install Life..." at bounding box center [643, 409] width 58 height 11
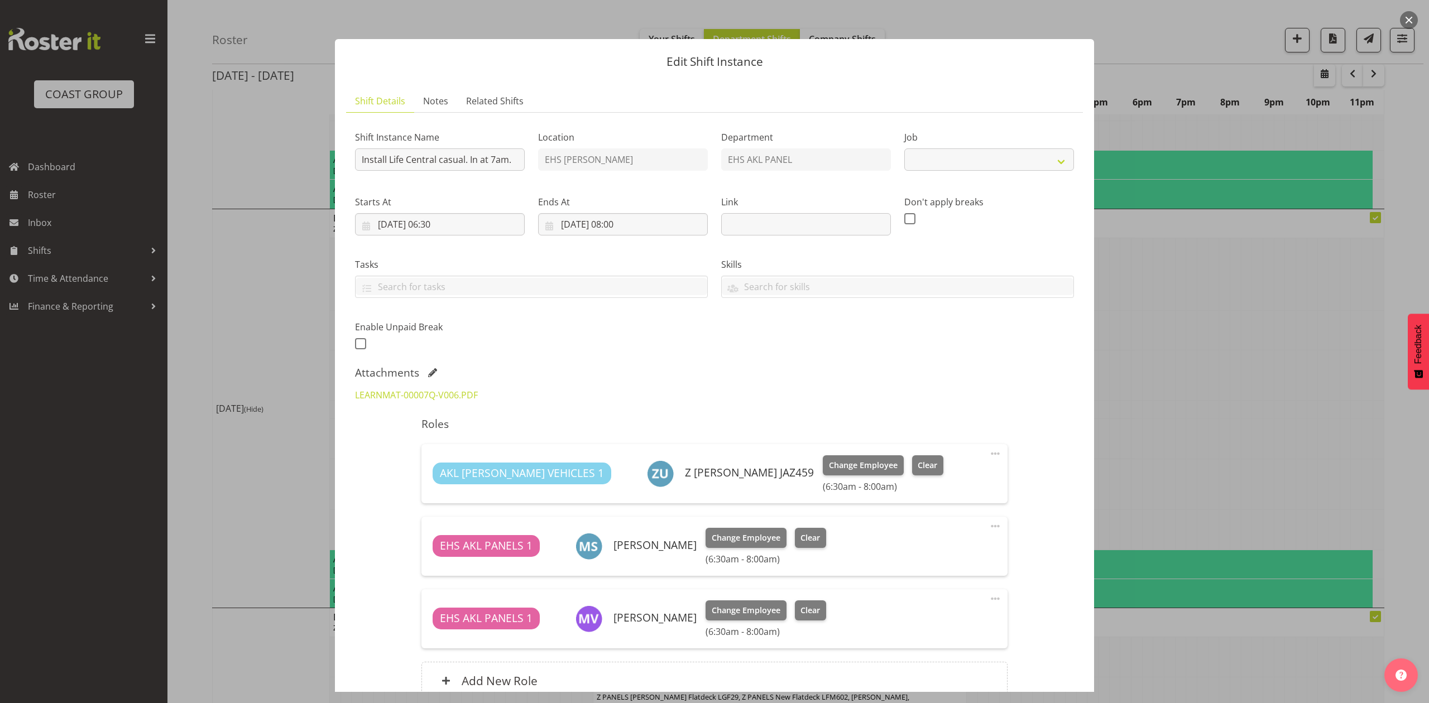
select select "8652"
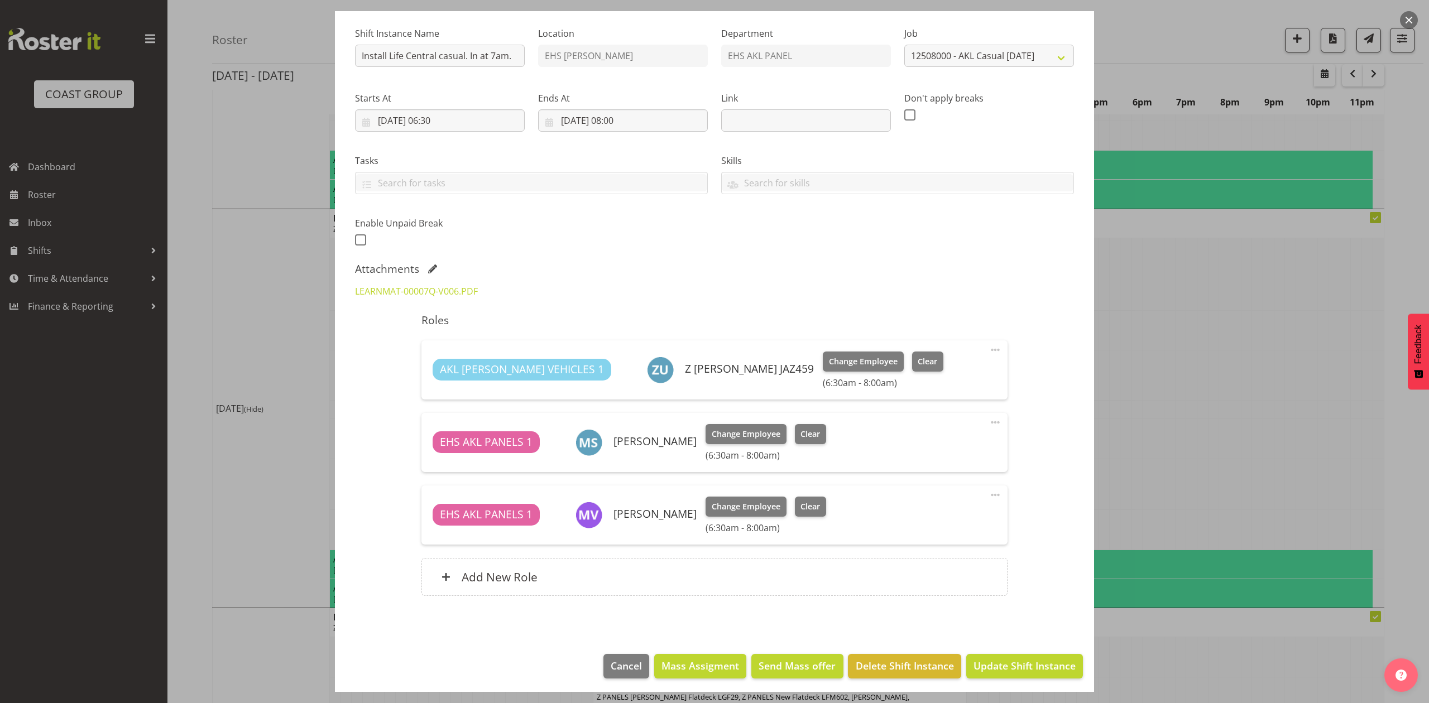
scroll to position [108, 0]
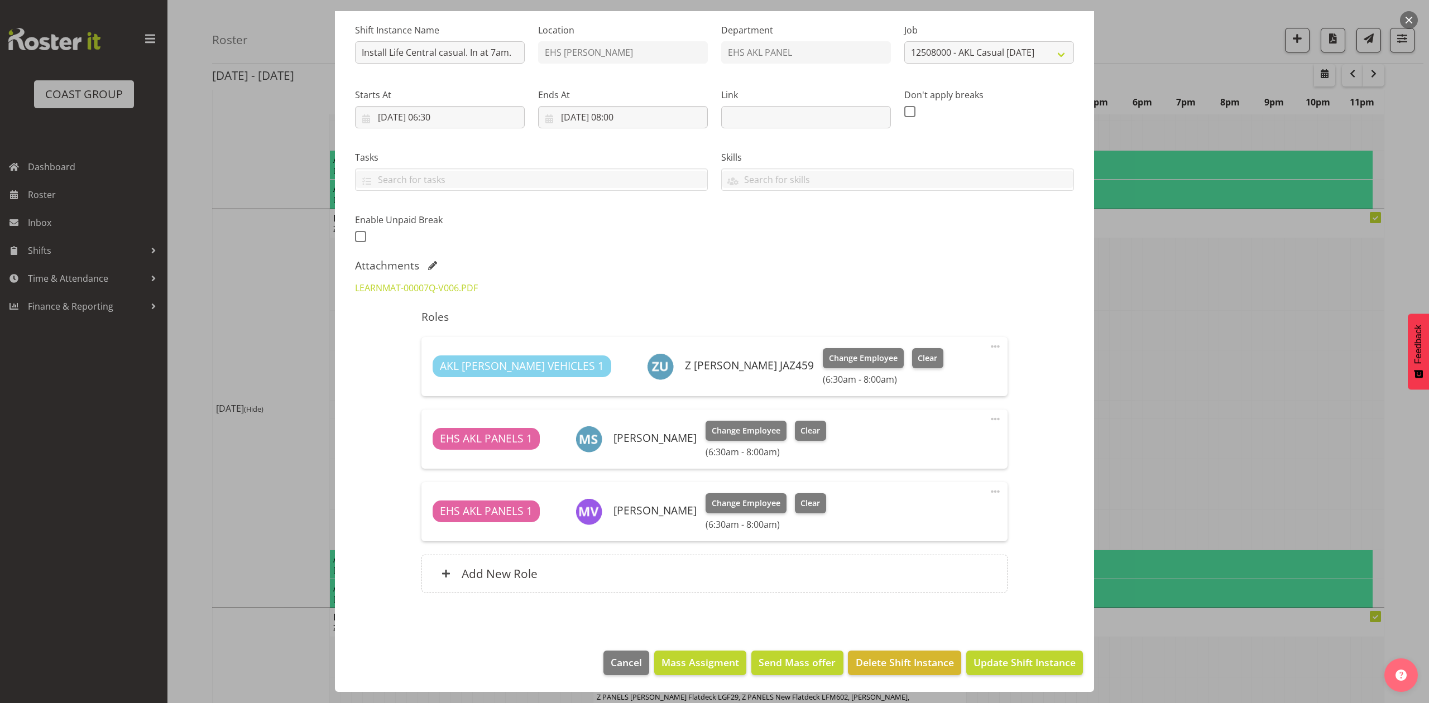
click at [1210, 311] on div at bounding box center [714, 351] width 1429 height 703
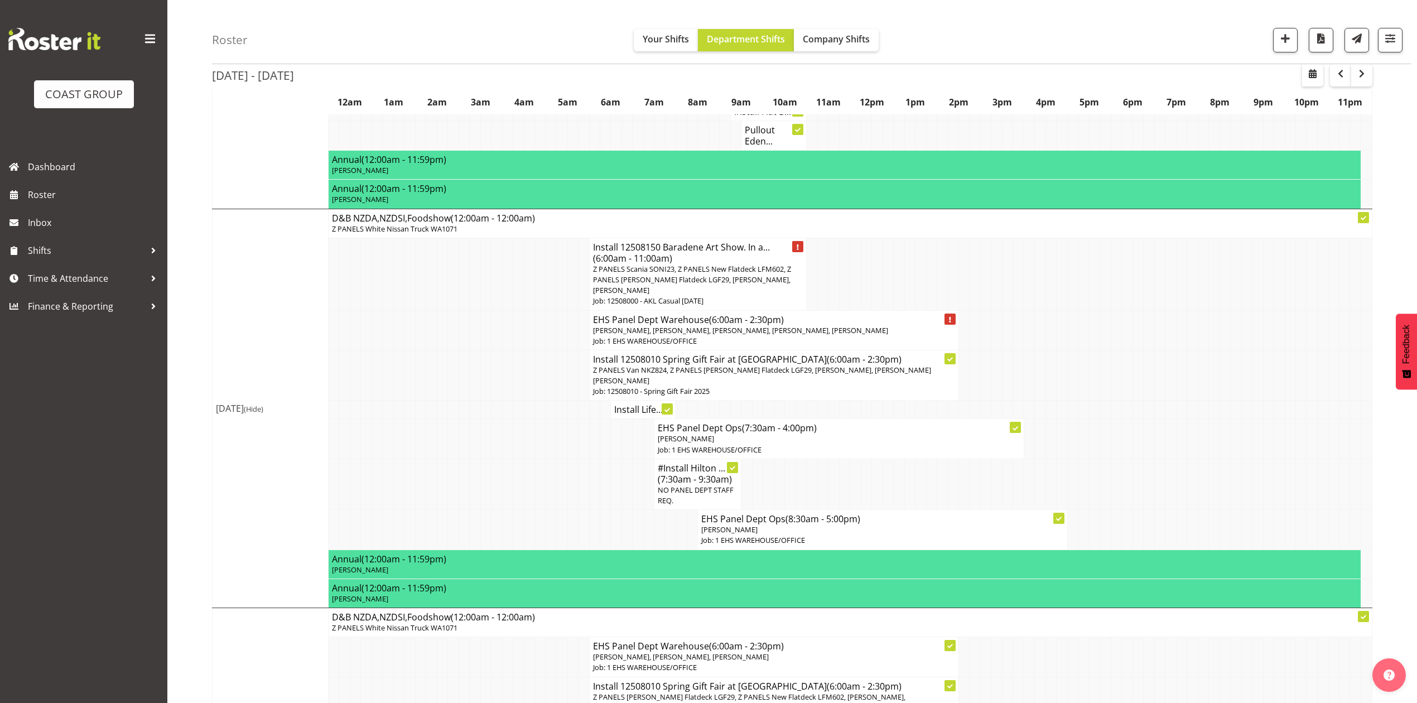
click at [632, 413] on h4 "Install Life..." at bounding box center [643, 409] width 58 height 11
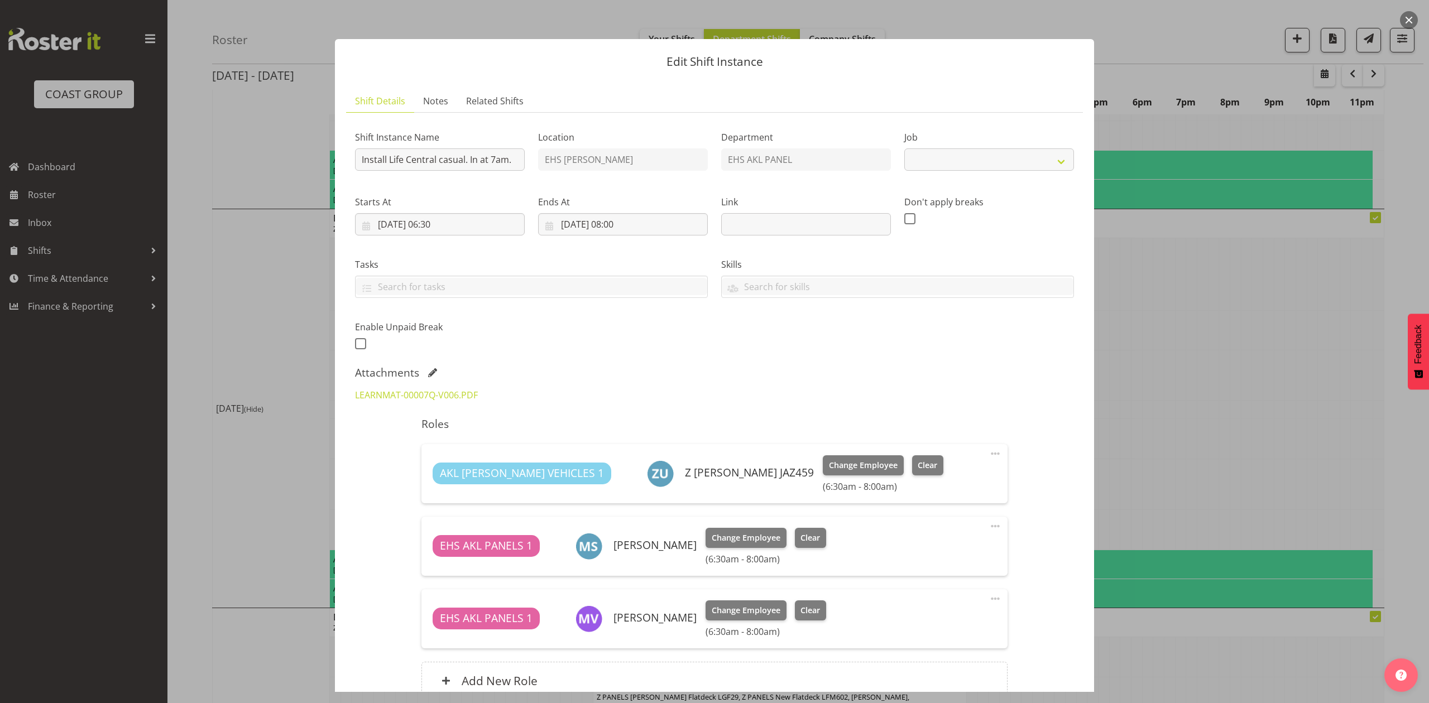
select select "8652"
click at [1217, 350] on div at bounding box center [714, 351] width 1429 height 703
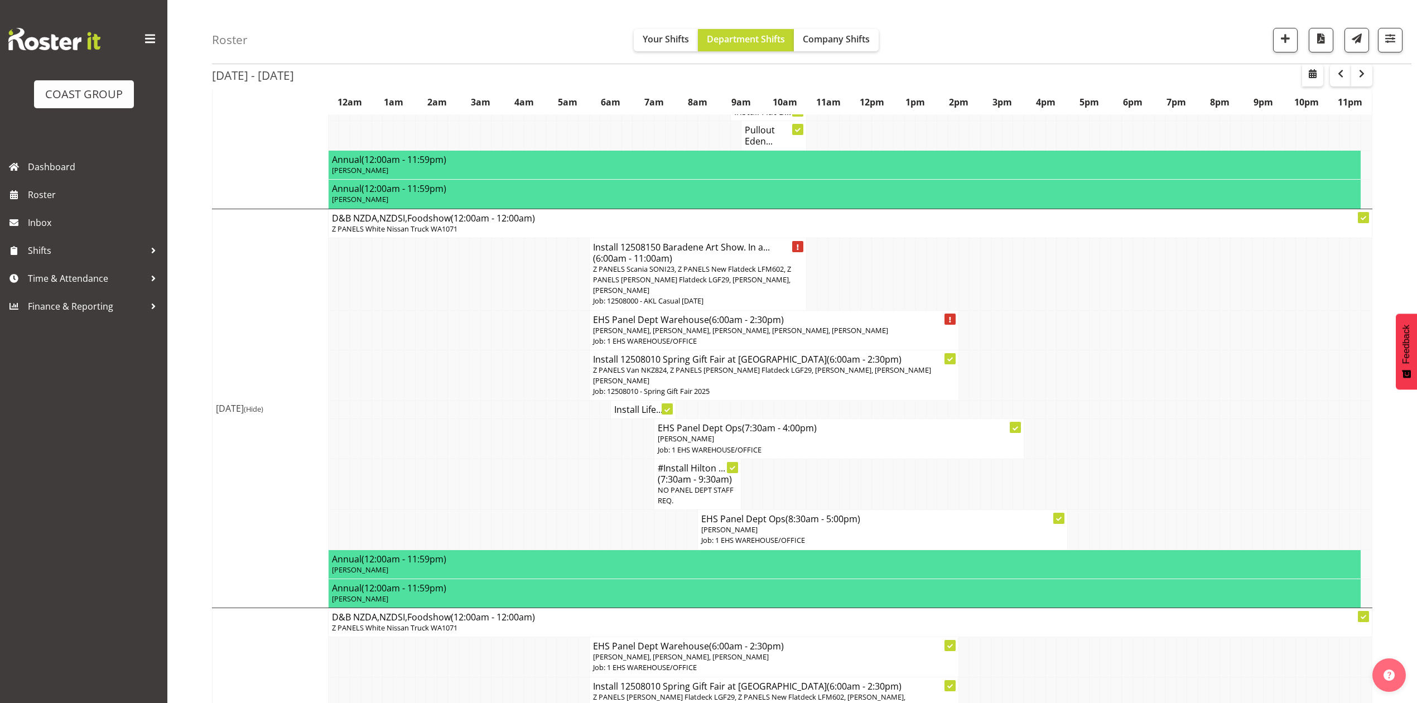
click at [622, 414] on h4 "Install Life..." at bounding box center [643, 409] width 58 height 11
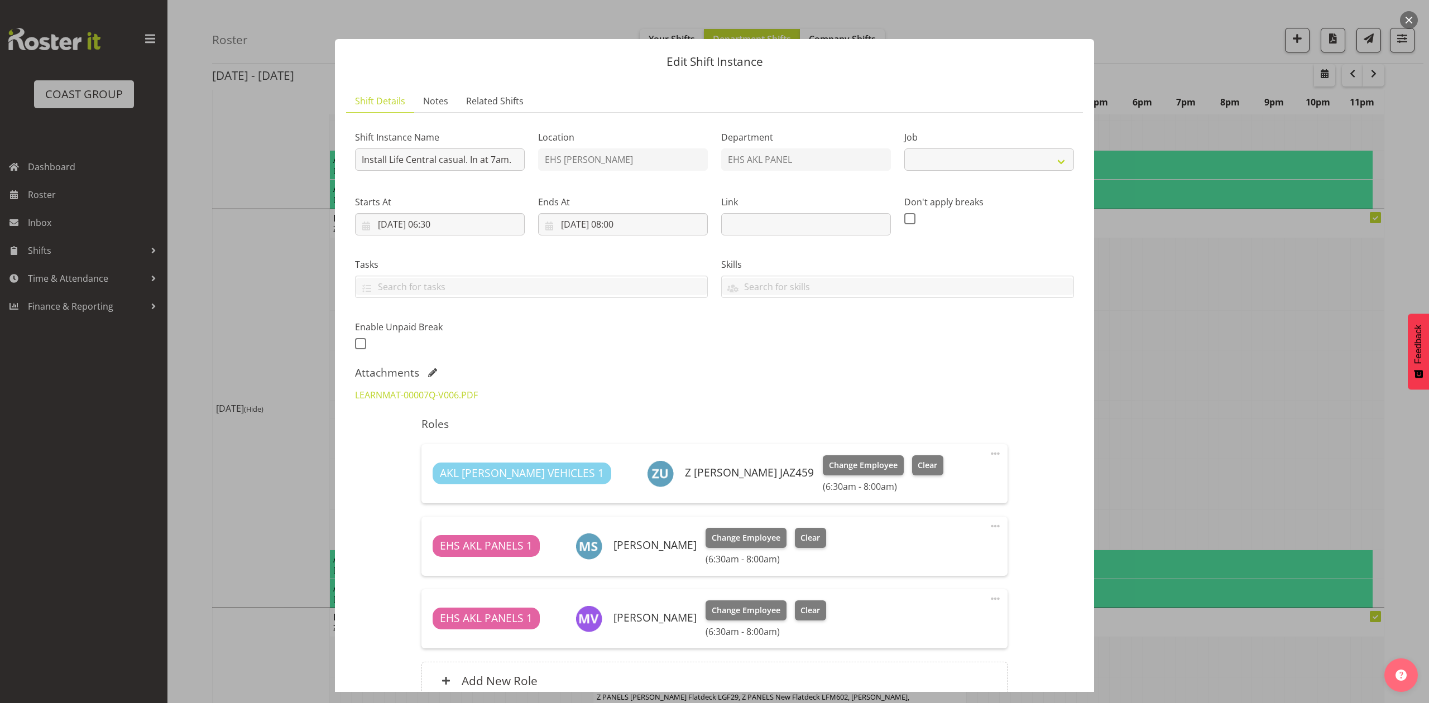
select select "8652"
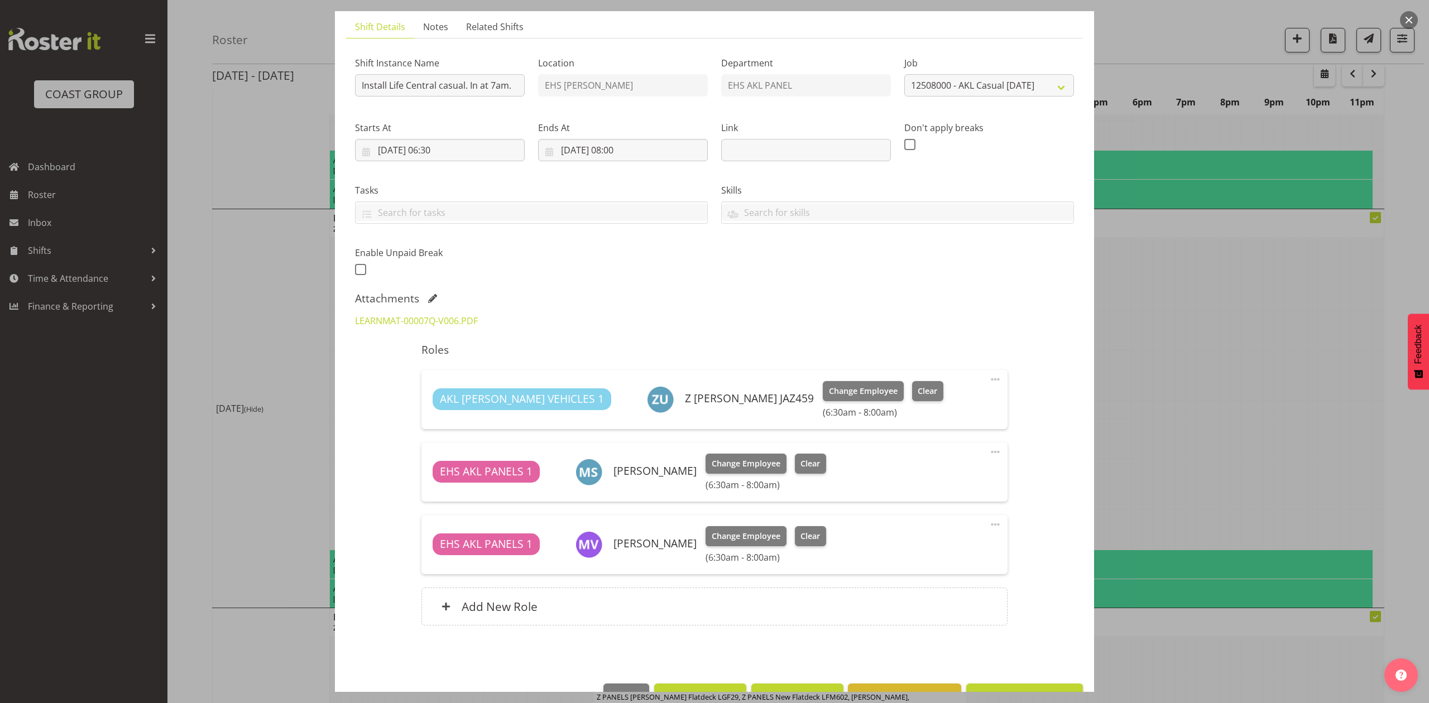
click at [1148, 360] on div at bounding box center [714, 351] width 1429 height 703
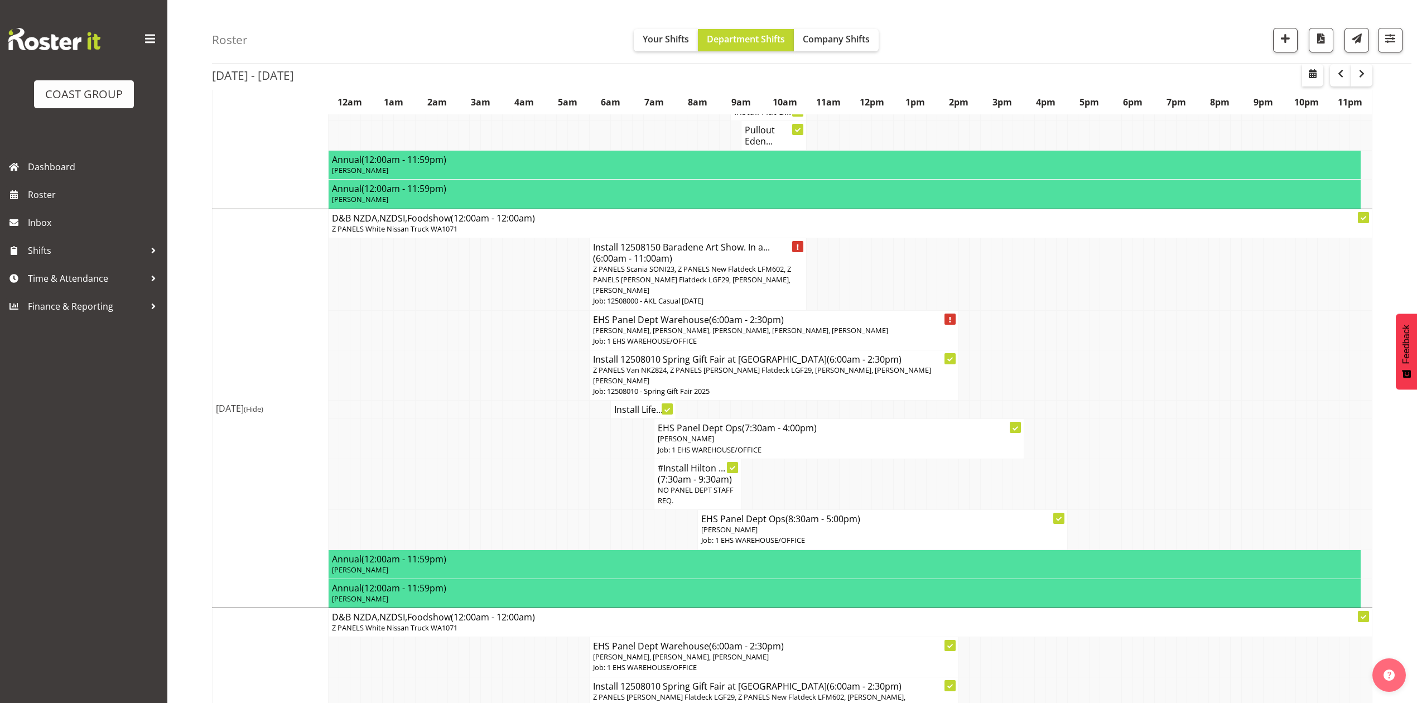
click at [766, 334] on span "[PERSON_NAME], [PERSON_NAME], [PERSON_NAME], [PERSON_NAME], [PERSON_NAME]" at bounding box center [740, 330] width 295 height 10
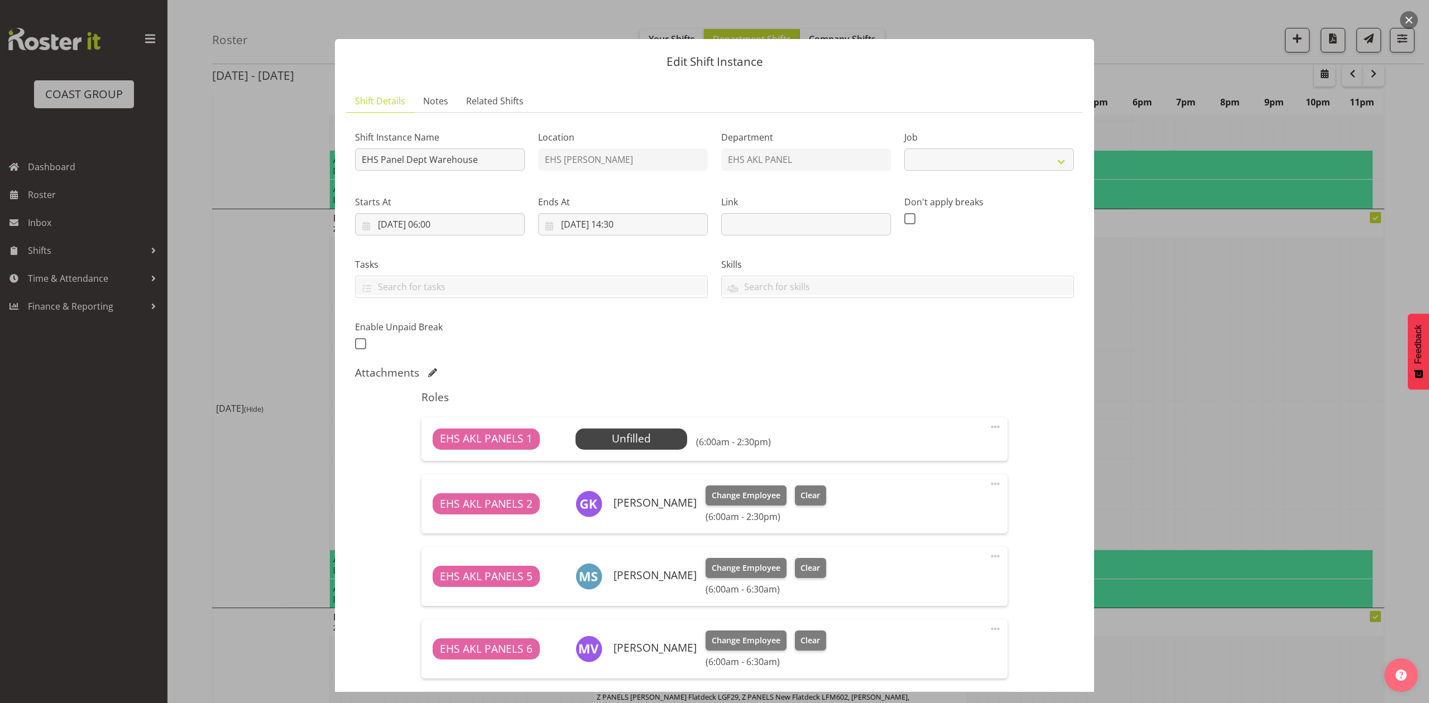
select select "69"
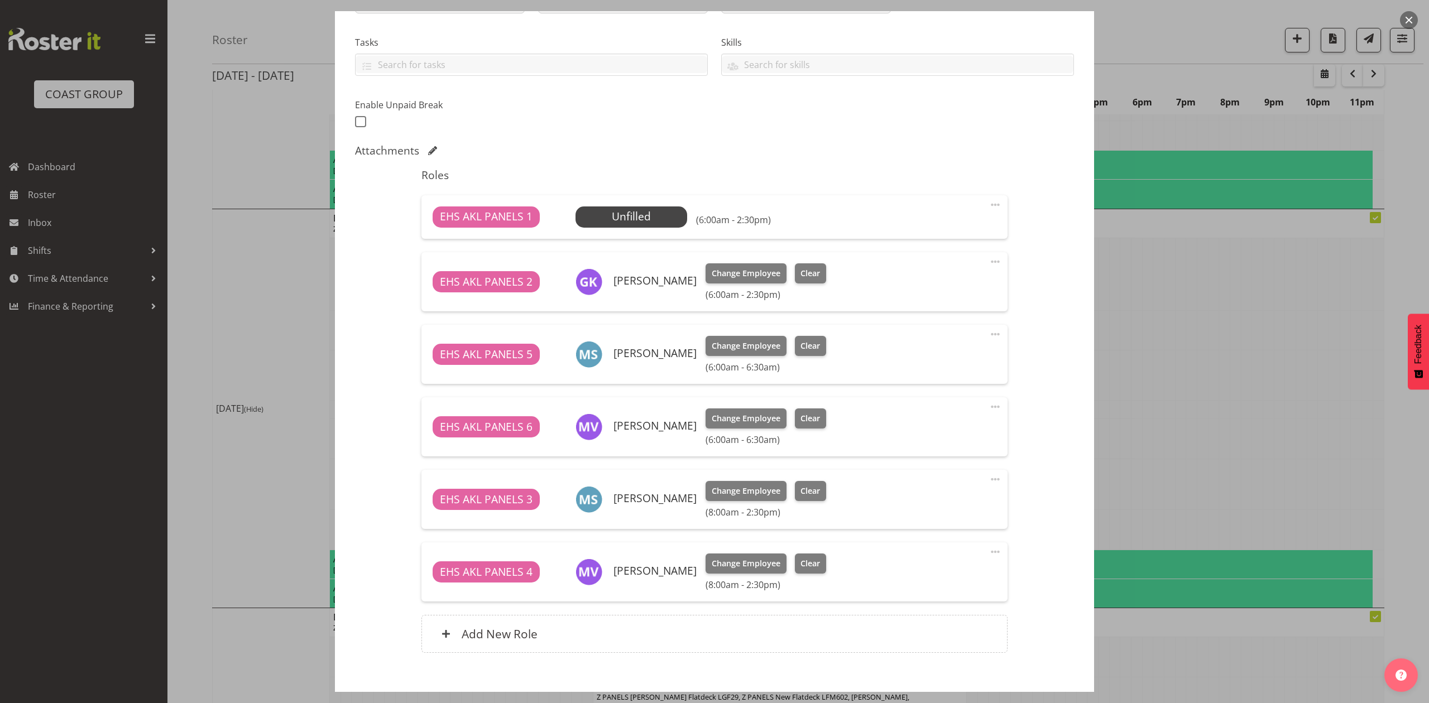
scroll to position [223, 0]
click at [987, 326] on div "EHS AKL PANELS 5 Martin Samuel Change Employee Clear (6:00am - 6:30am) Edit Cov…" at bounding box center [713, 353] width 585 height 59
click at [988, 331] on span at bounding box center [994, 332] width 13 height 13
click at [1042, 455] on div "Shift Instance Name EHS Panel Dept Warehouse Location EHS RYMER Department EHS …" at bounding box center [714, 281] width 719 height 767
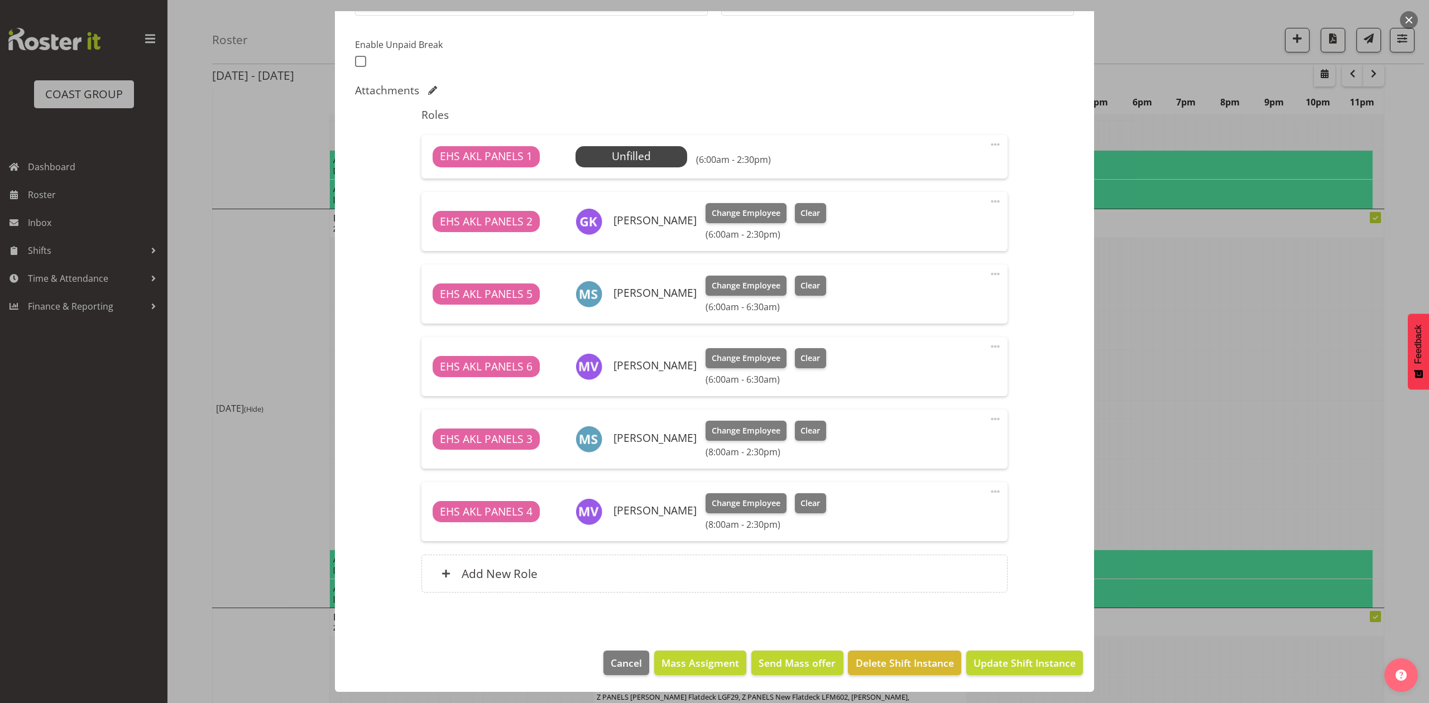
click at [988, 422] on span at bounding box center [994, 418] width 13 height 13
click at [927, 446] on link "Edit" at bounding box center [948, 444] width 107 height 20
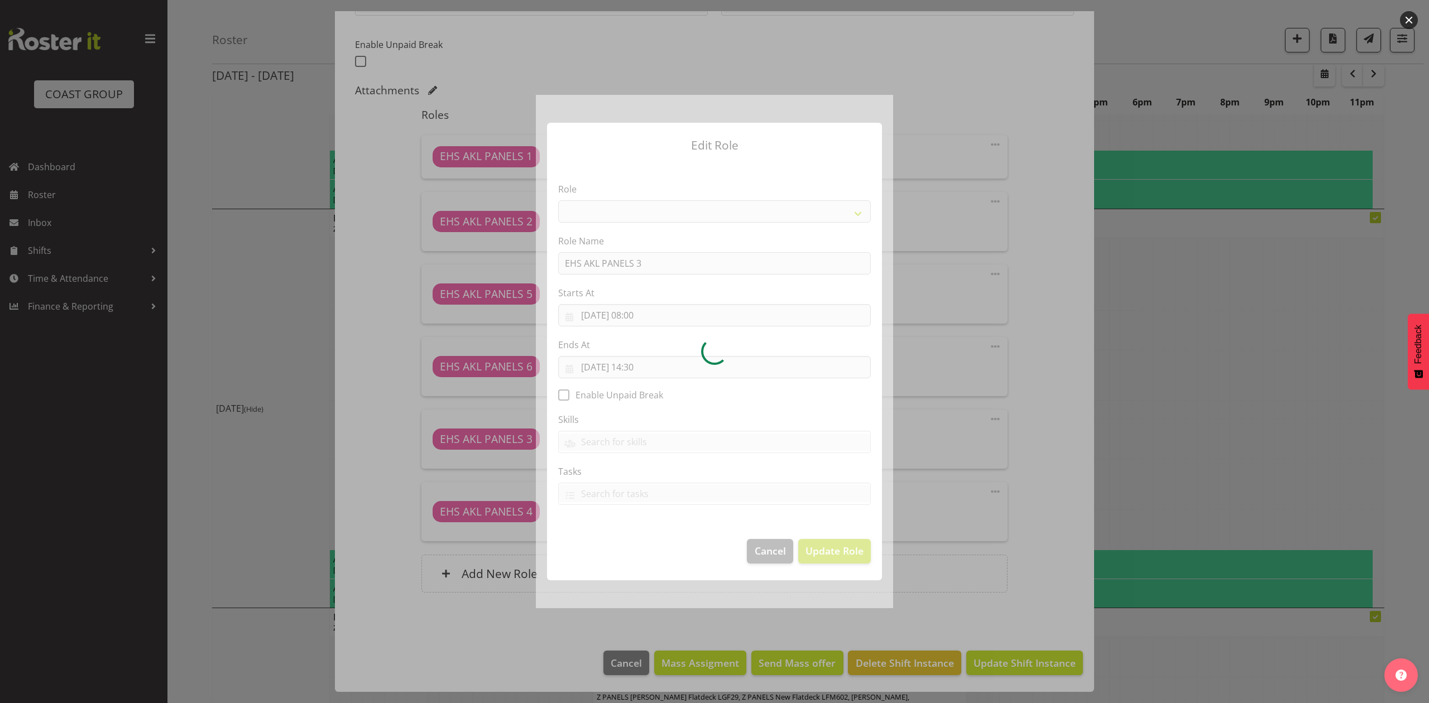
click at [648, 371] on div at bounding box center [714, 351] width 357 height 513
click at [645, 369] on div at bounding box center [714, 351] width 357 height 513
select select "188"
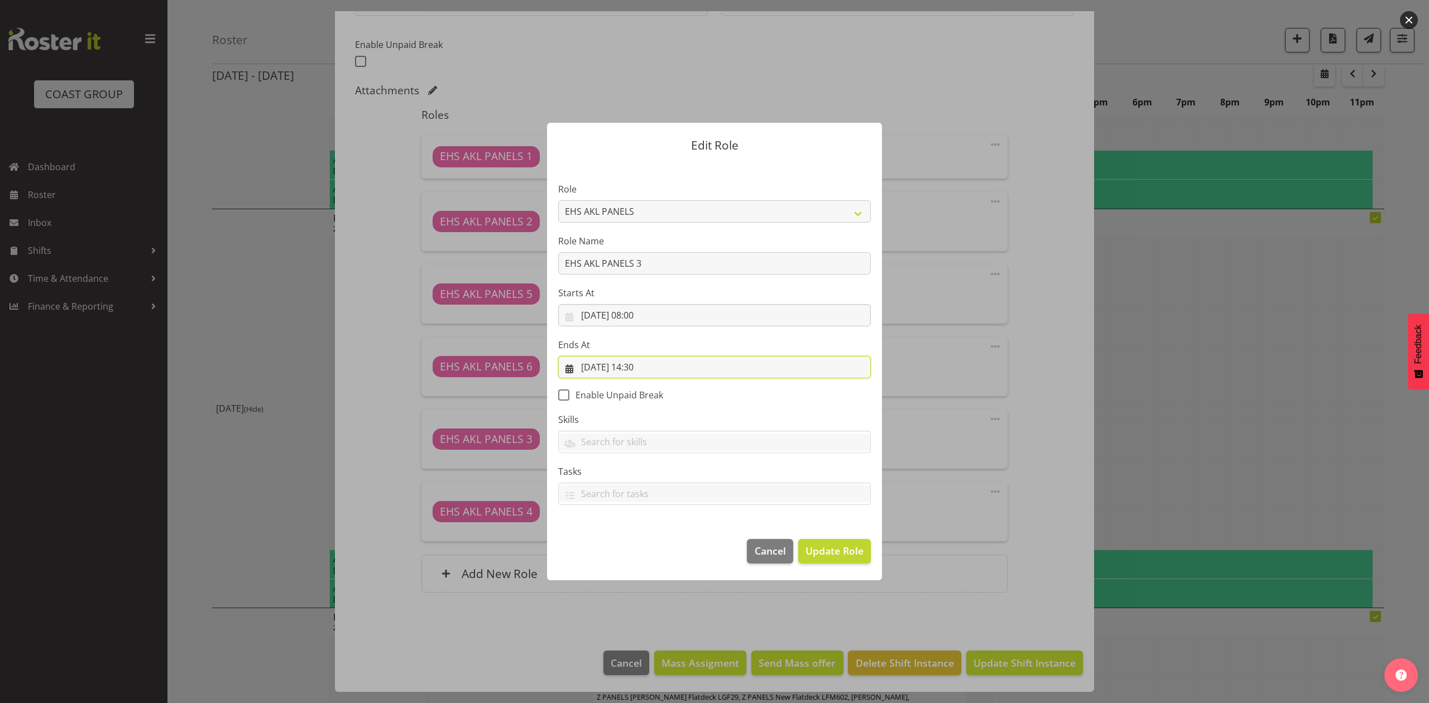
click at [645, 369] on input "[DATE] 14:30" at bounding box center [714, 367] width 313 height 22
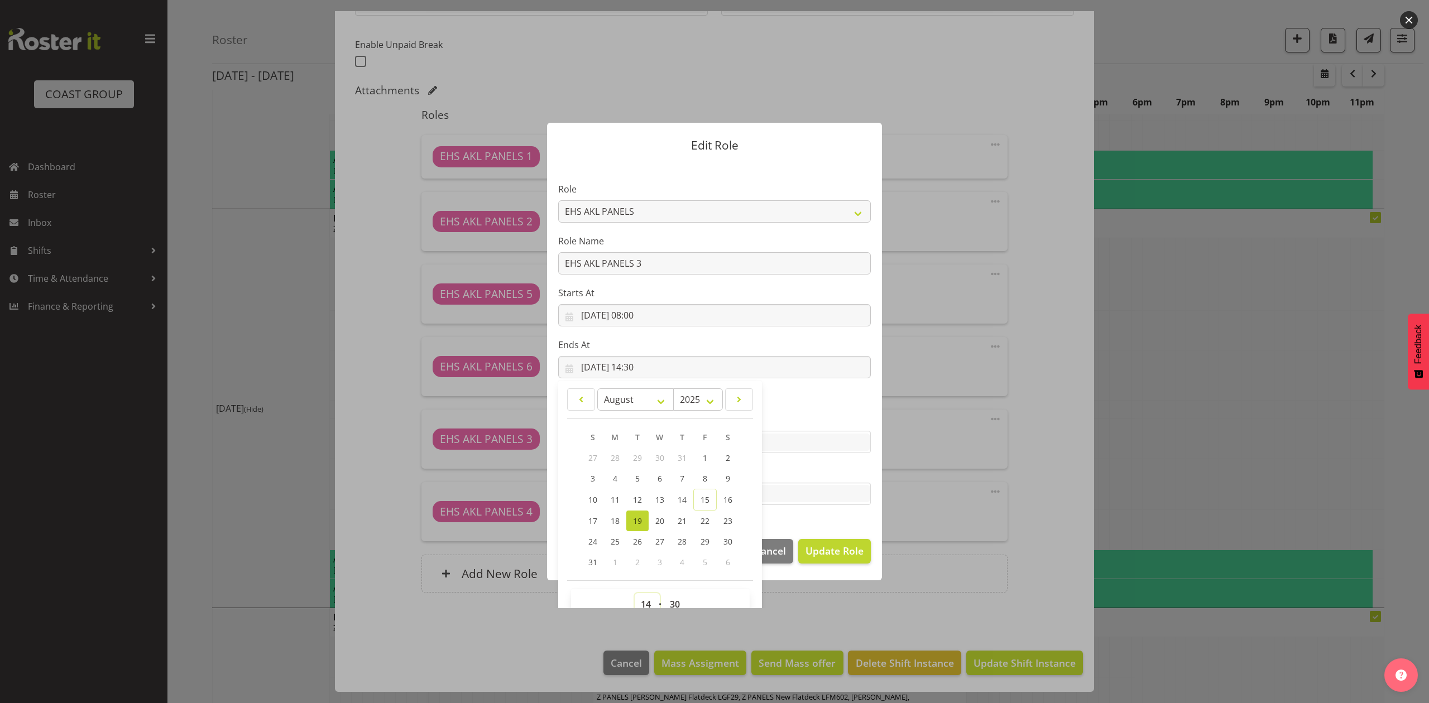
scroll to position [7, 0]
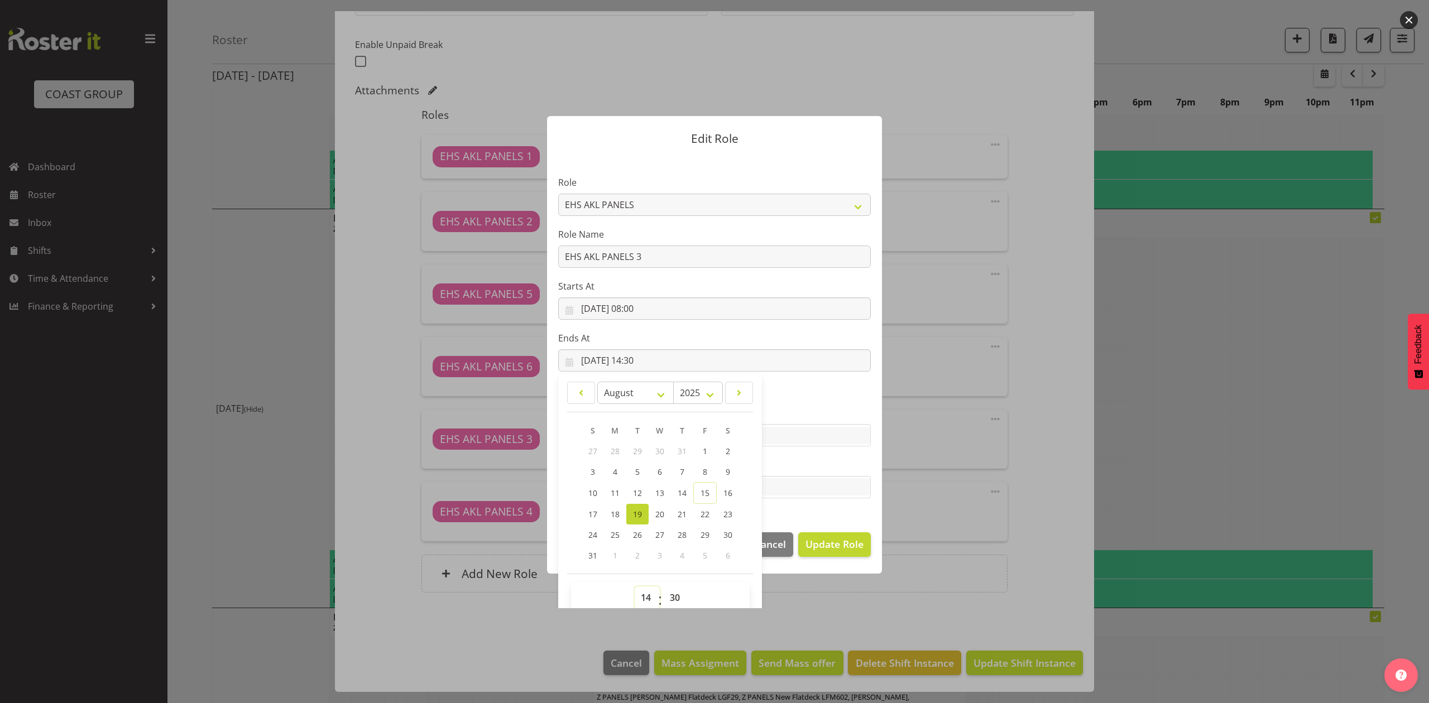
drag, startPoint x: 643, startPoint y: 601, endPoint x: 643, endPoint y: 593, distance: 8.4
click at [643, 601] on select "00 01 02 03 04 05 06 07 08 09 10 11 12 13 14 15 16 17 18 19 20 21 22 23" at bounding box center [646, 598] width 25 height 22
select select "11"
click at [634, 587] on select "00 01 02 03 04 05 06 07 08 09 10 11 12 13 14 15 16 17 18 19 20 21 22 23" at bounding box center [646, 598] width 25 height 22
type input "[DATE] 11:30"
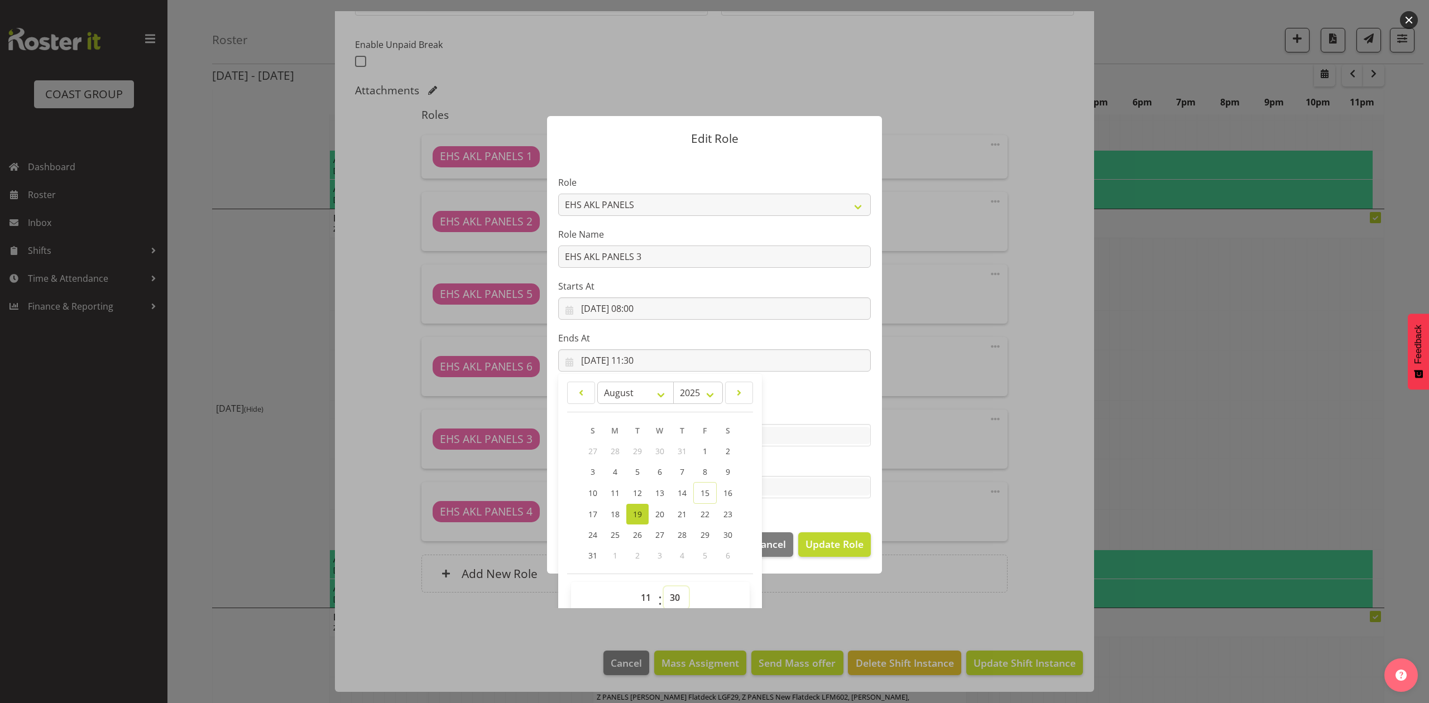
drag, startPoint x: 666, startPoint y: 594, endPoint x: 667, endPoint y: 587, distance: 7.3
click at [666, 594] on select "00 01 02 03 04 05 06 07 08 09 10 11 12 13 14 15 16 17 18 19 20 21 22 23 24 25 2…" at bounding box center [676, 598] width 25 height 22
select select "0"
click at [664, 587] on select "00 01 02 03 04 05 06 07 08 09 10 11 12 13 14 15 16 17 18 19 20 21 22 23 24 25 2…" at bounding box center [676, 598] width 25 height 22
type input "[DATE] 11:00"
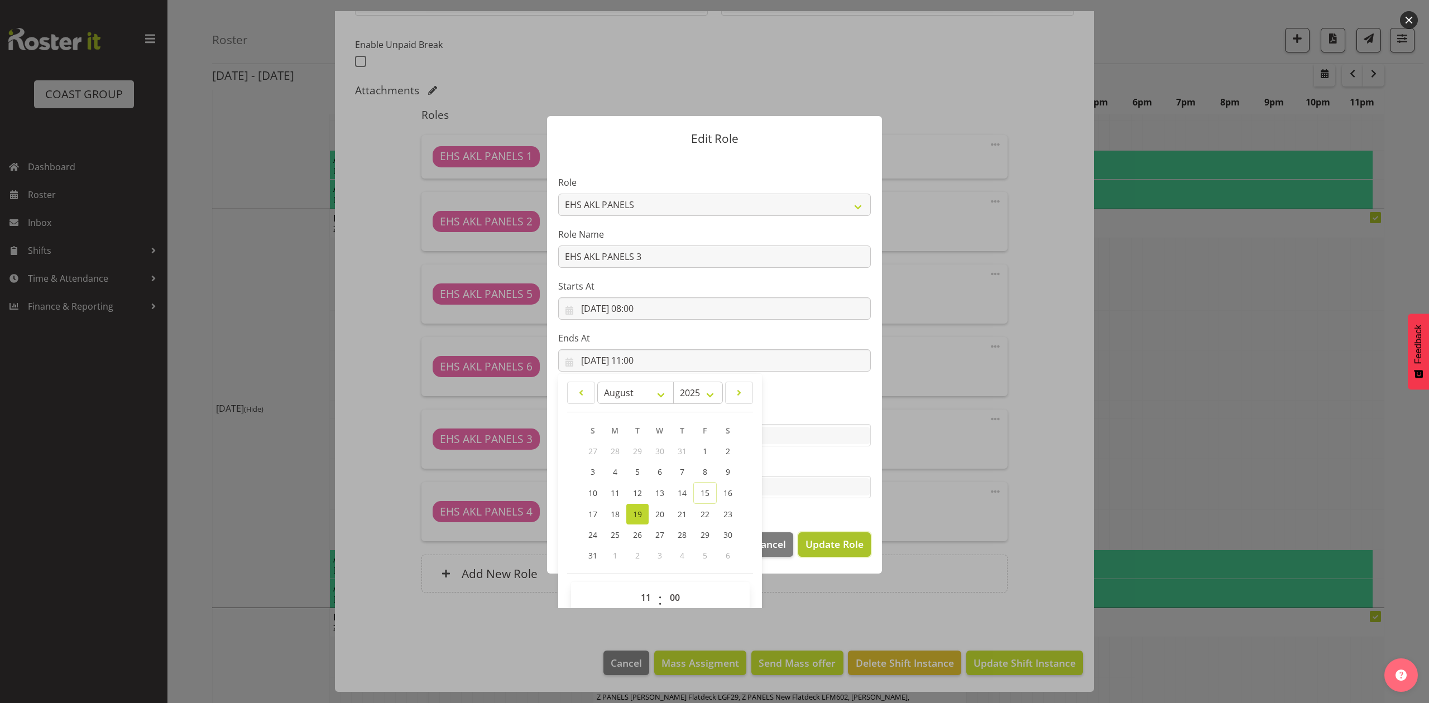
click at [824, 534] on button "Update Role" at bounding box center [834, 544] width 73 height 25
select select
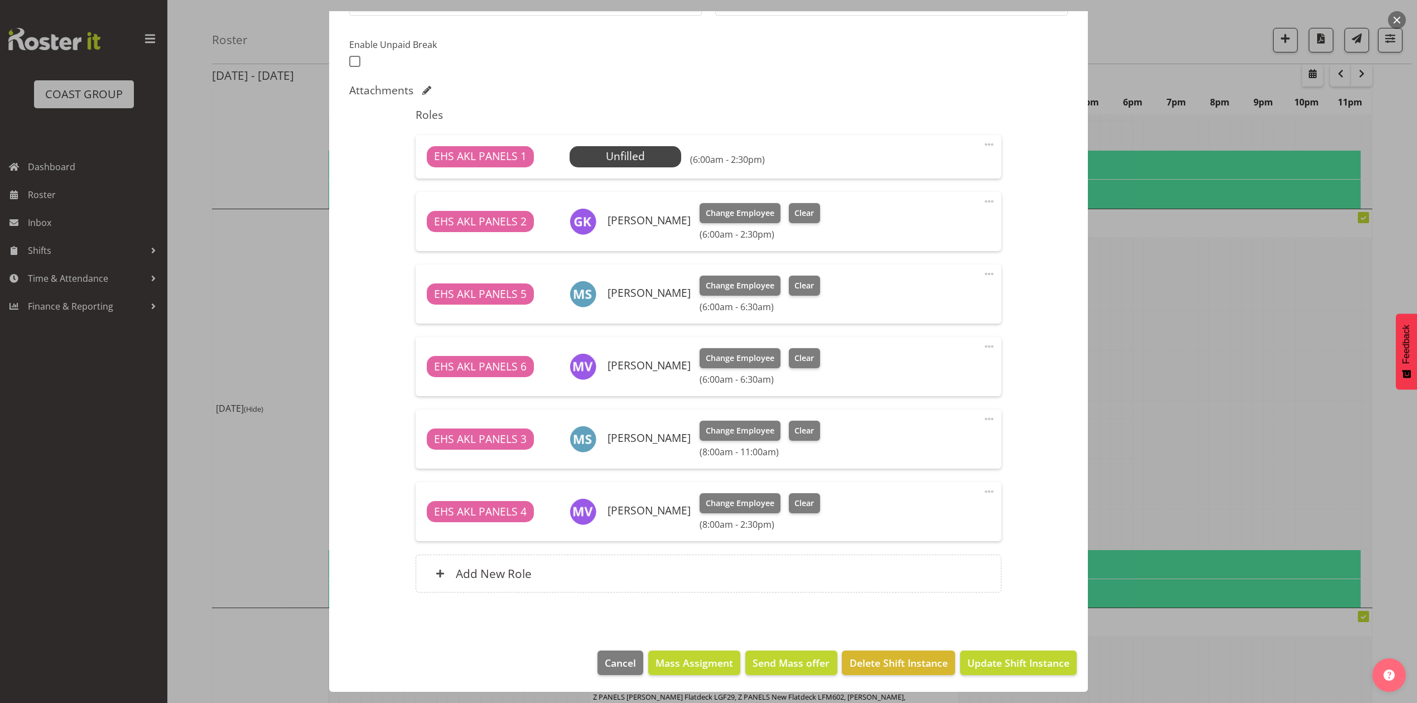
click at [983, 491] on span at bounding box center [989, 491] width 13 height 13
click at [939, 509] on link "Edit" at bounding box center [942, 516] width 107 height 20
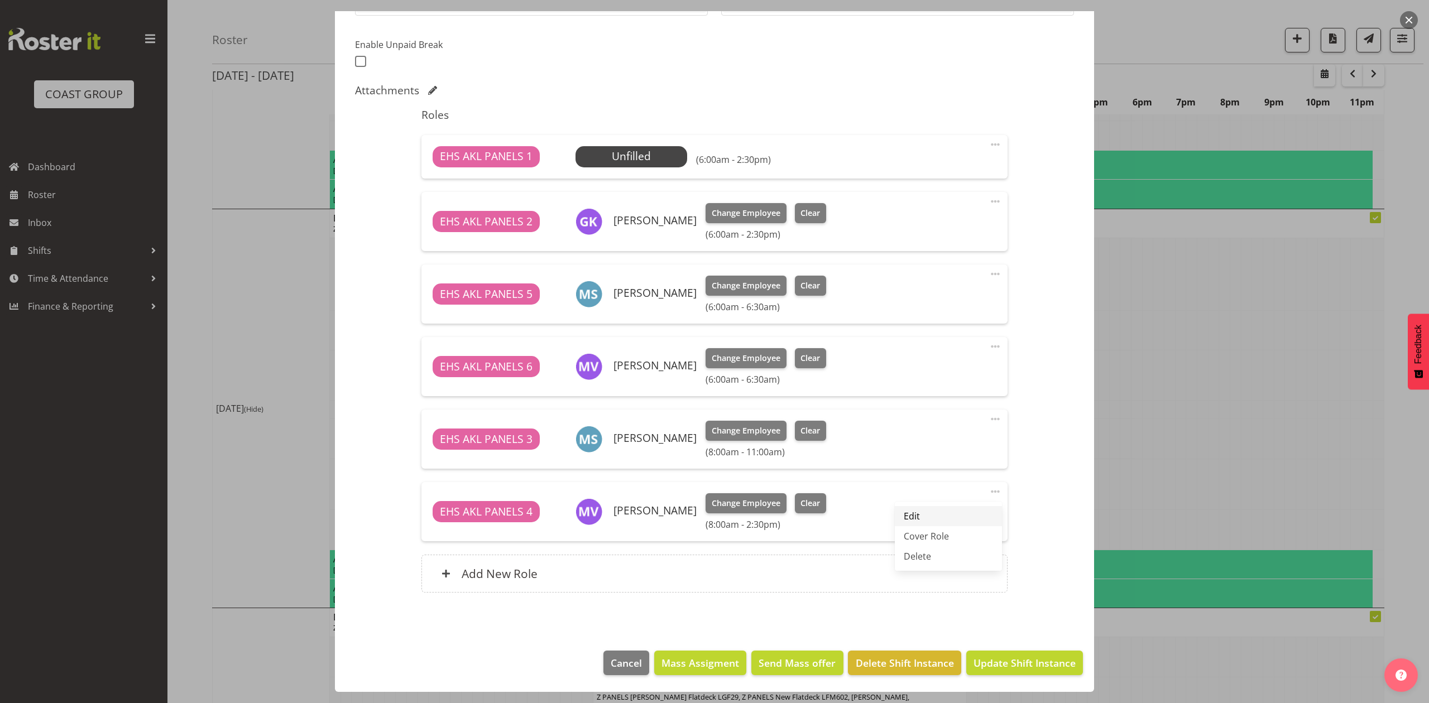
select select "7"
select select "2025"
select select "14"
select select "30"
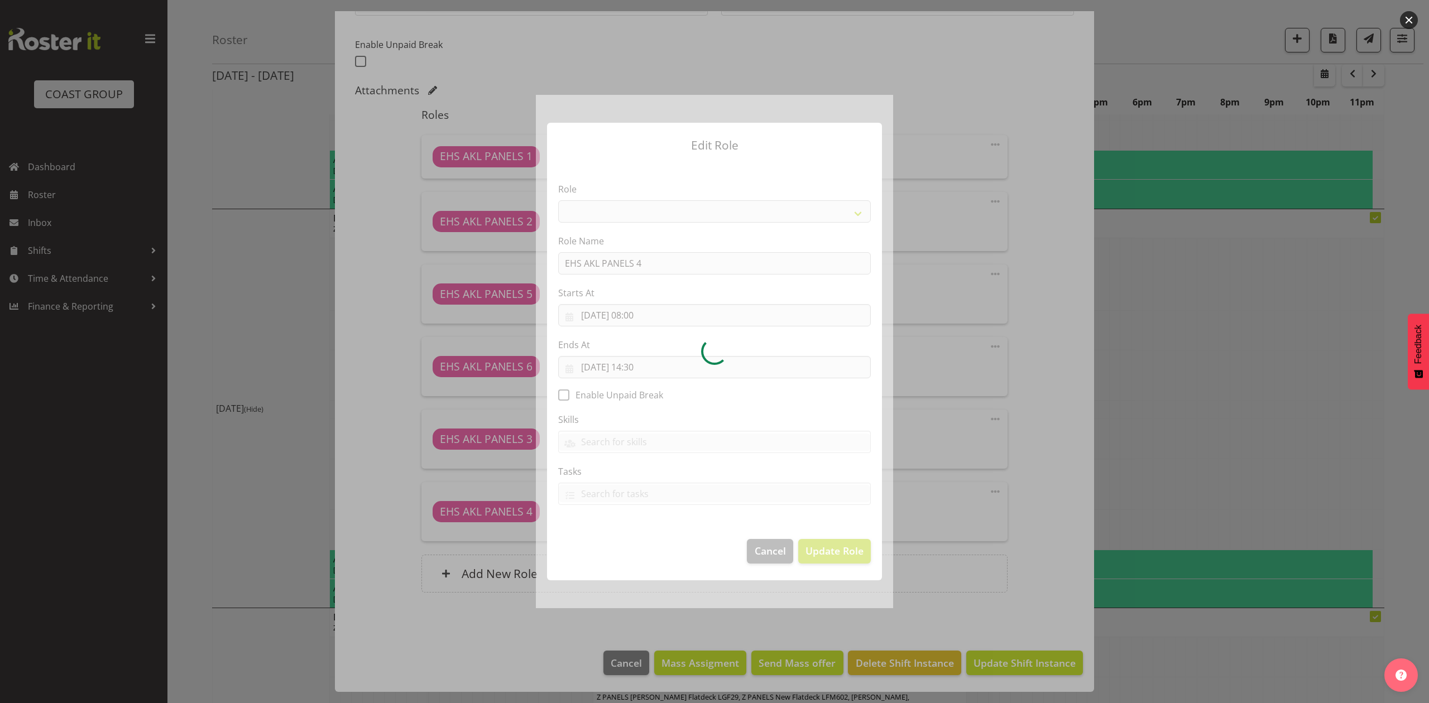
click at [646, 367] on div at bounding box center [714, 351] width 357 height 513
select select "188"
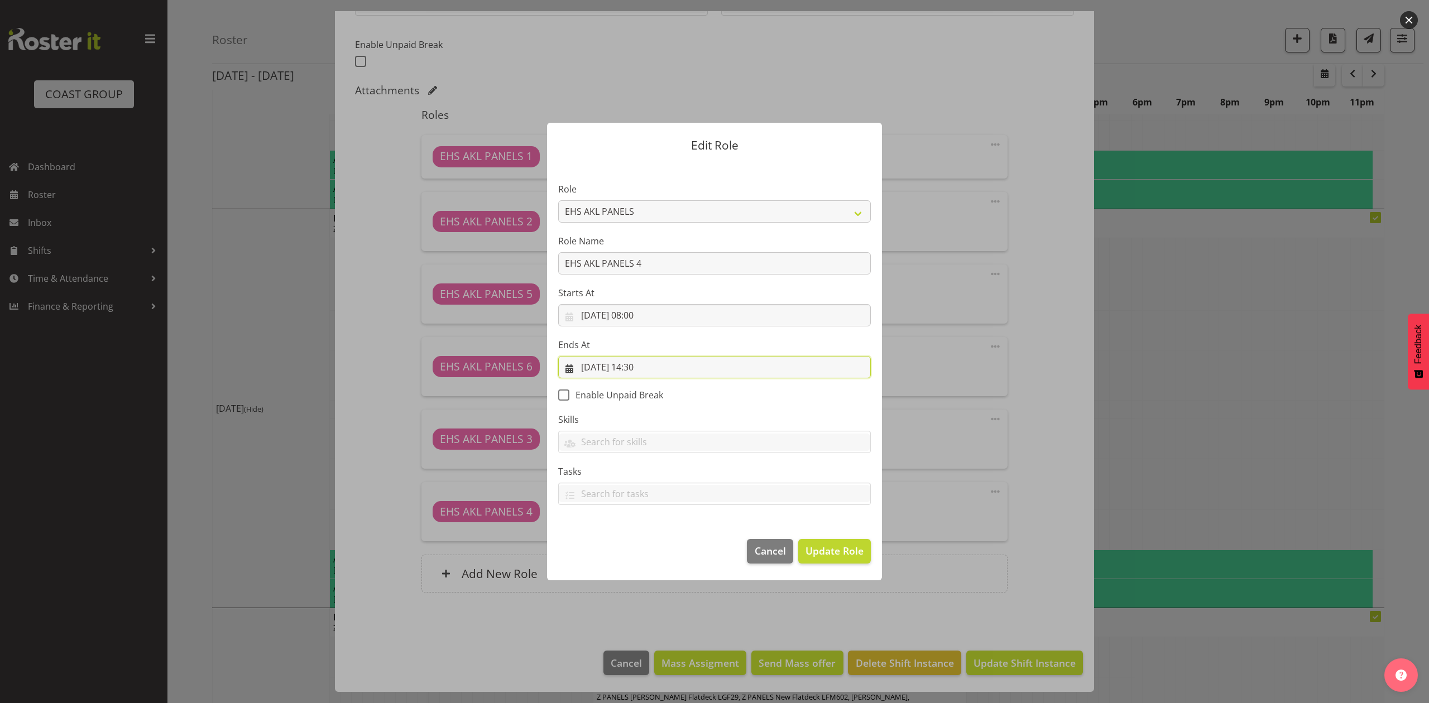
click at [637, 367] on input "[DATE] 14:30" at bounding box center [714, 367] width 313 height 22
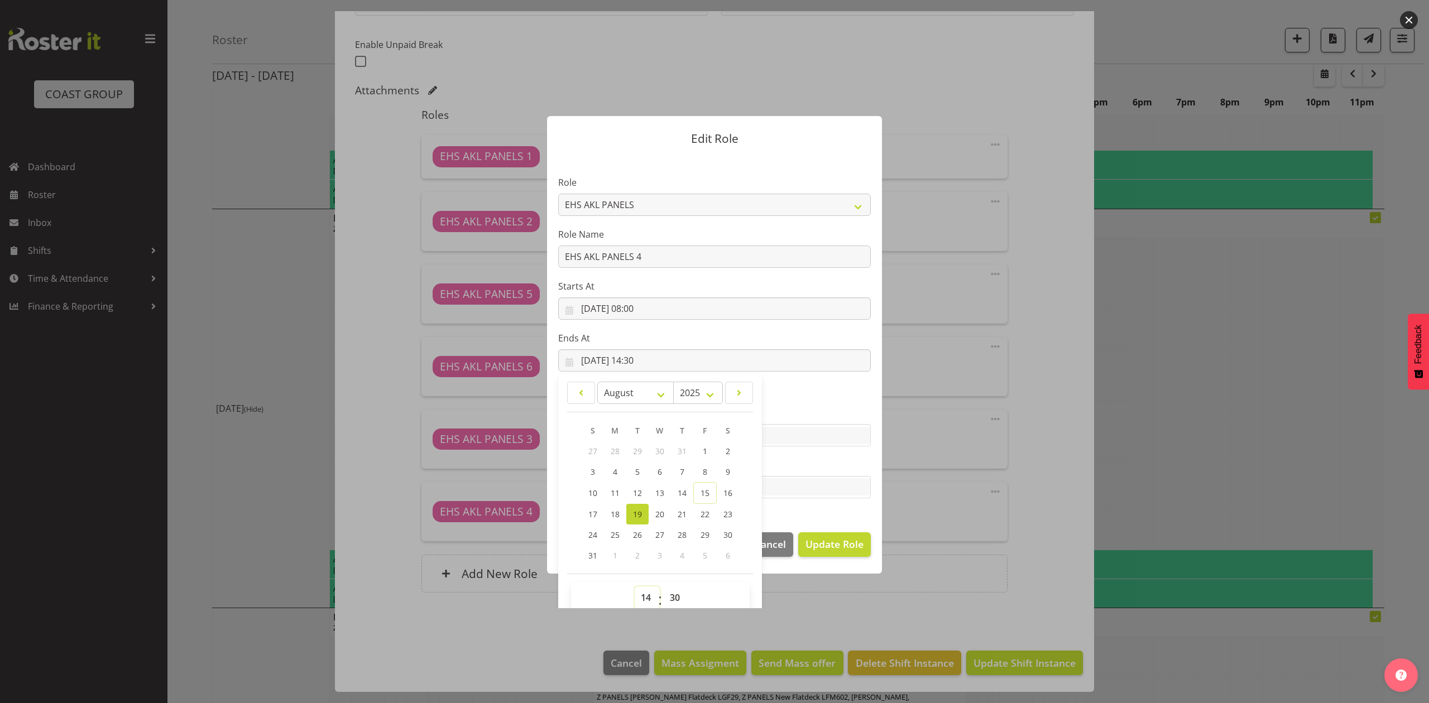
click at [646, 595] on select "00 01 02 03 04 05 06 07 08 09 10 11 12 13 14 15 16 17 18 19 20 21 22 23" at bounding box center [646, 598] width 25 height 22
select select "11"
click at [634, 587] on select "00 01 02 03 04 05 06 07 08 09 10 11 12 13 14 15 16 17 18 19 20 21 22 23" at bounding box center [646, 598] width 25 height 22
type input "[DATE] 11:30"
click at [671, 597] on select "00 01 02 03 04 05 06 07 08 09 10 11 12 13 14 15 16 17 18 19 20 21 22 23 24 25 2…" at bounding box center [676, 598] width 25 height 22
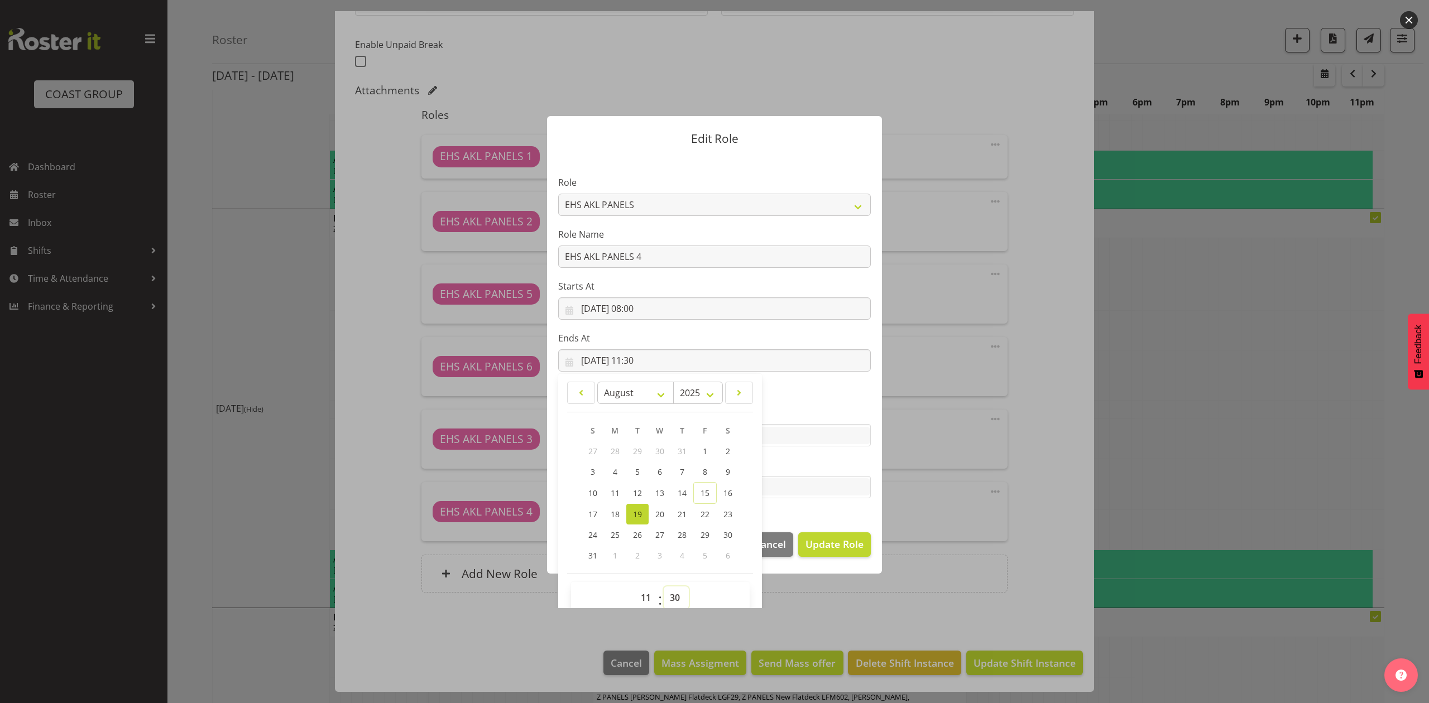
select select "0"
click at [664, 587] on select "00 01 02 03 04 05 06 07 08 09 10 11 12 13 14 15 16 17 18 19 20 21 22 23 24 25 2…" at bounding box center [676, 598] width 25 height 22
type input "[DATE] 11:00"
click at [846, 543] on span "Update Role" at bounding box center [834, 544] width 58 height 15
select select
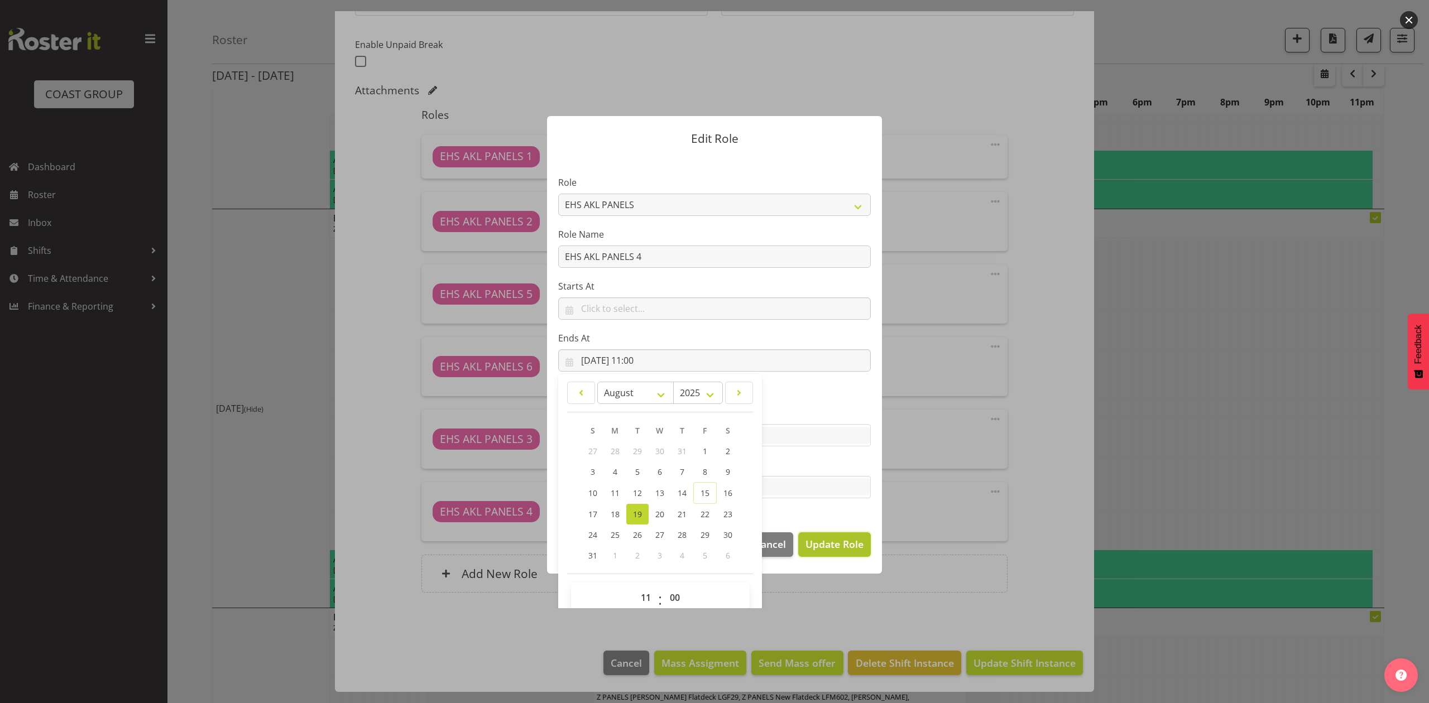
select select
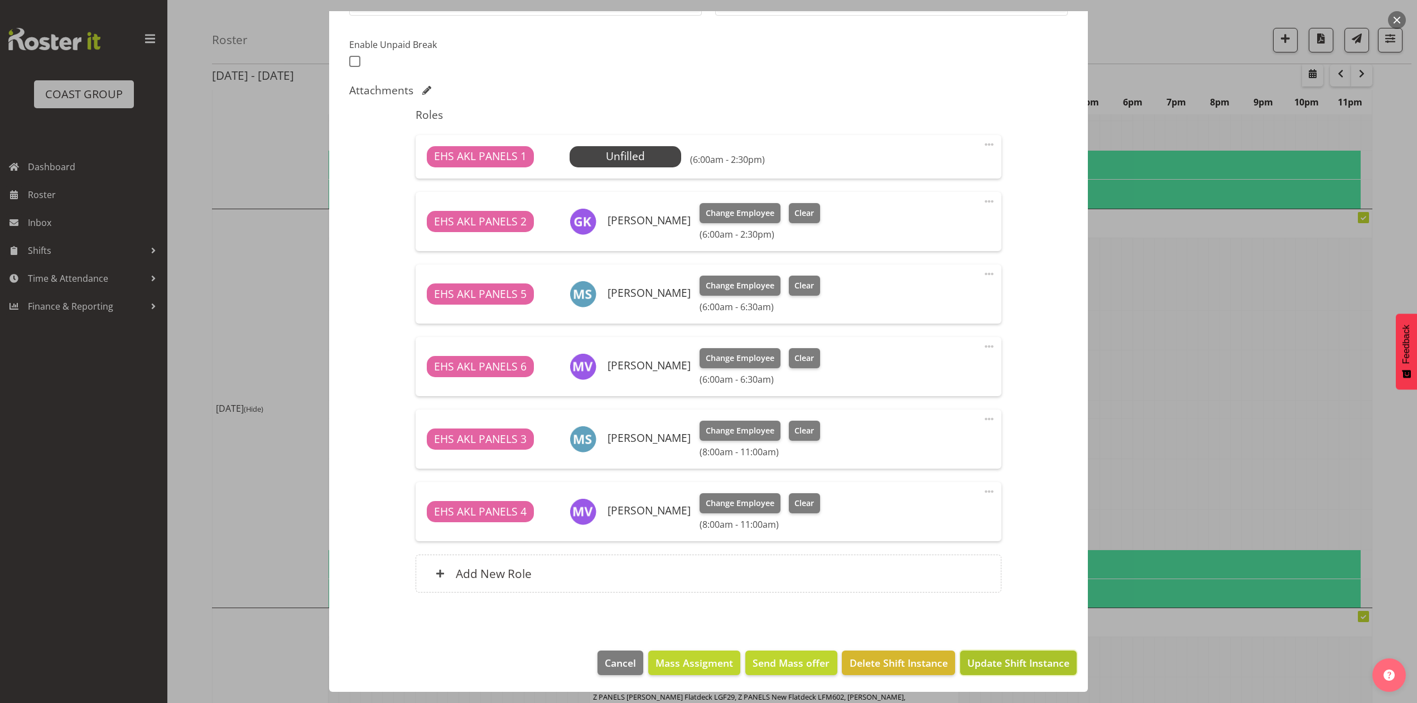
click at [991, 660] on span "Update Shift Instance" at bounding box center [1019, 663] width 102 height 15
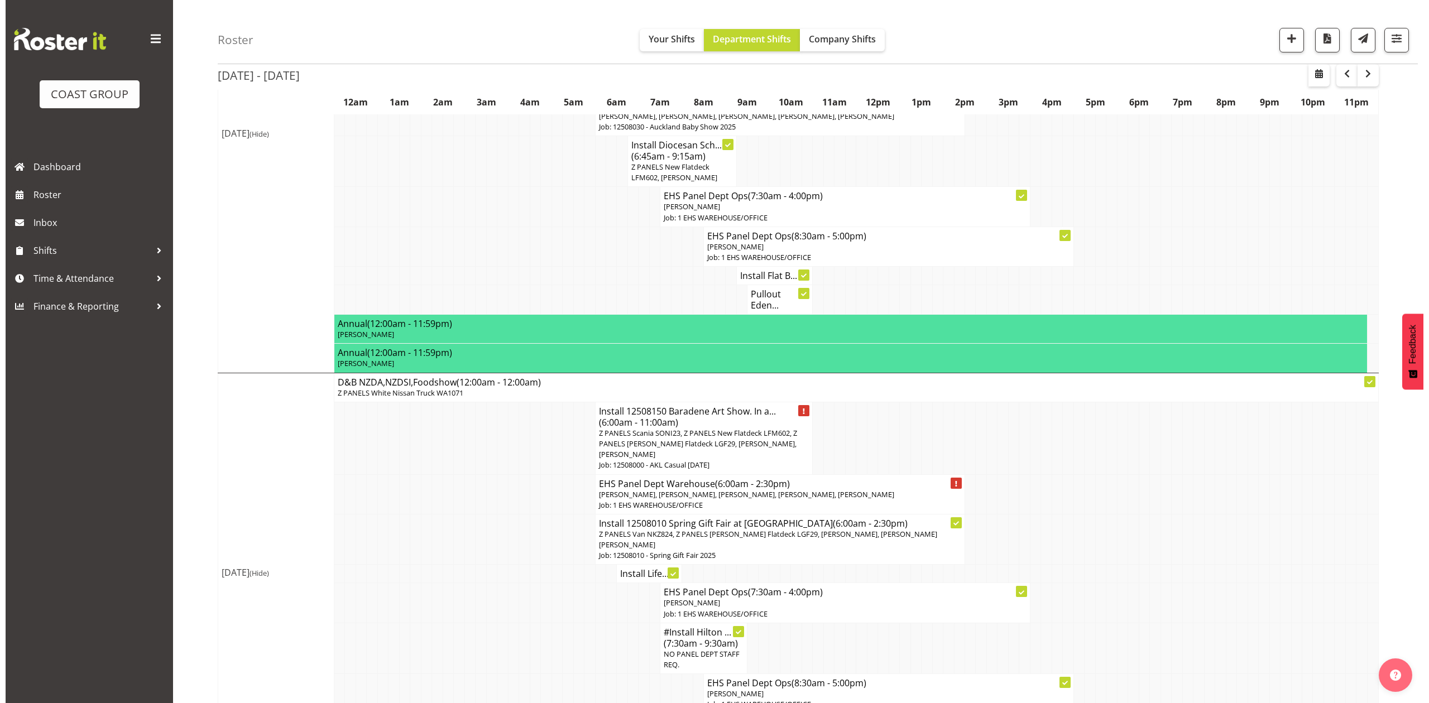
scroll to position [446, 0]
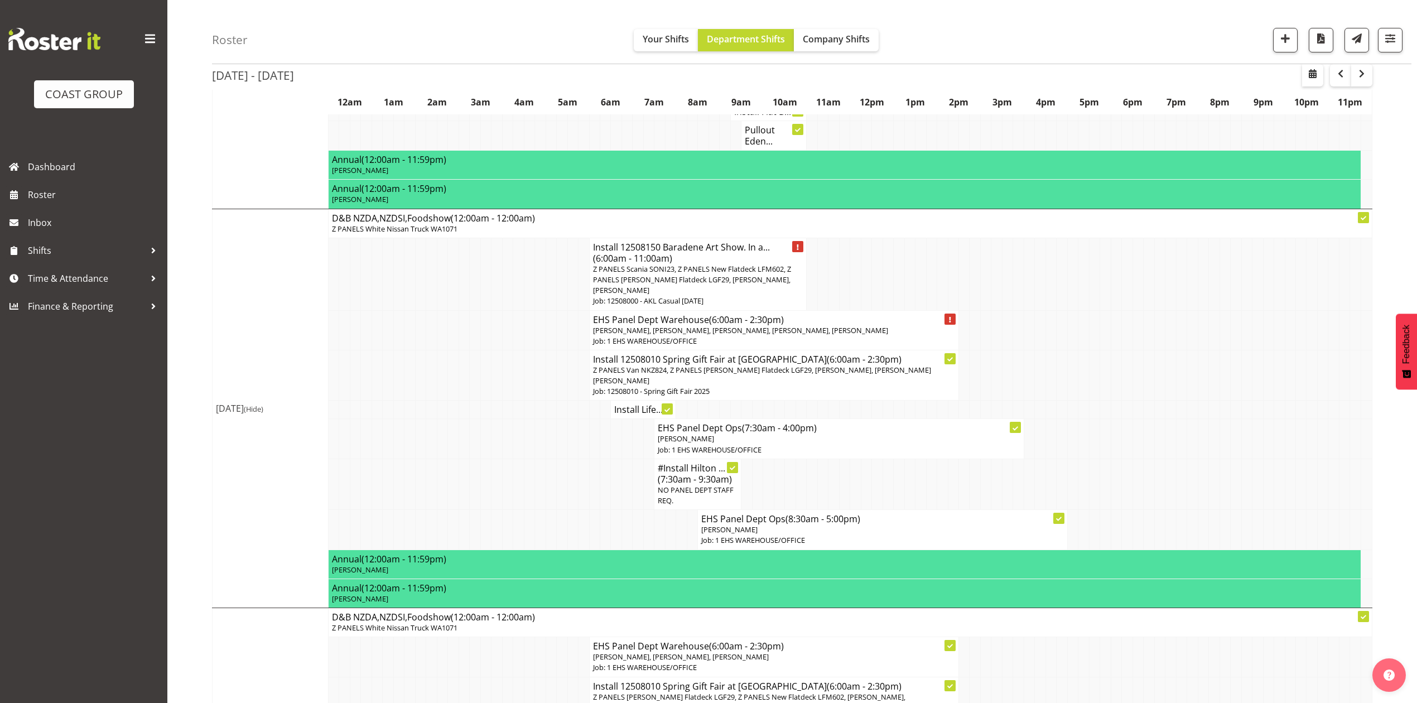
click at [675, 269] on span "Z PANELS Scania SONI23, Z PANELS New Flatdeck LFM602, Z PANELS Mitsy Flatdeck L…" at bounding box center [692, 279] width 198 height 31
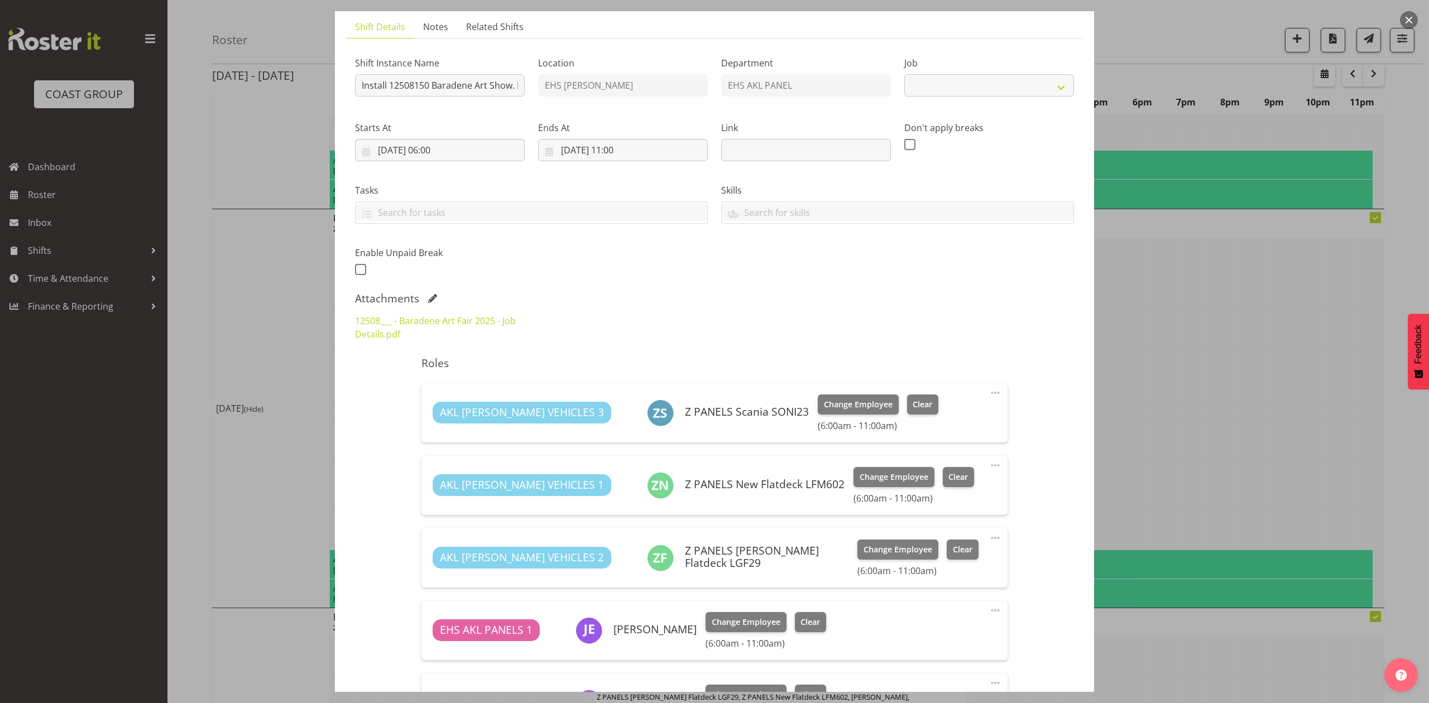
select select "8652"
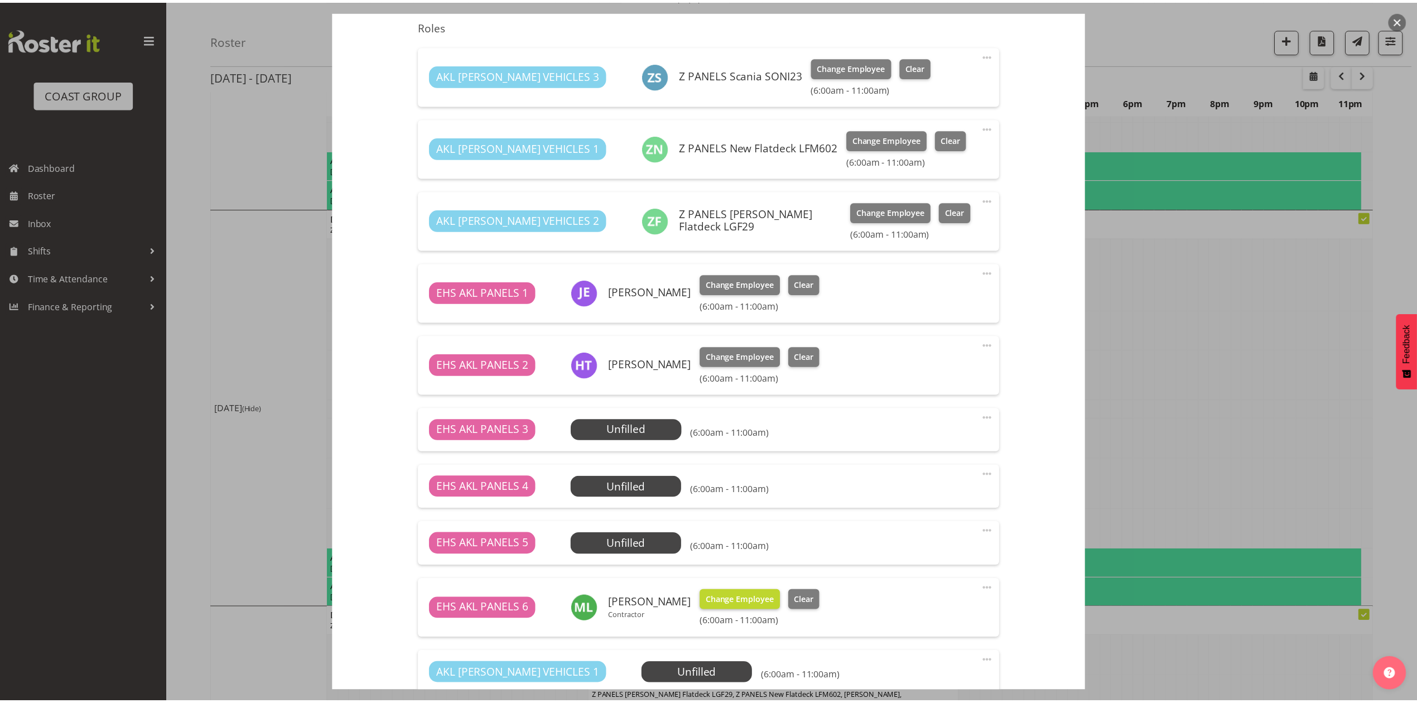
scroll to position [521, 0]
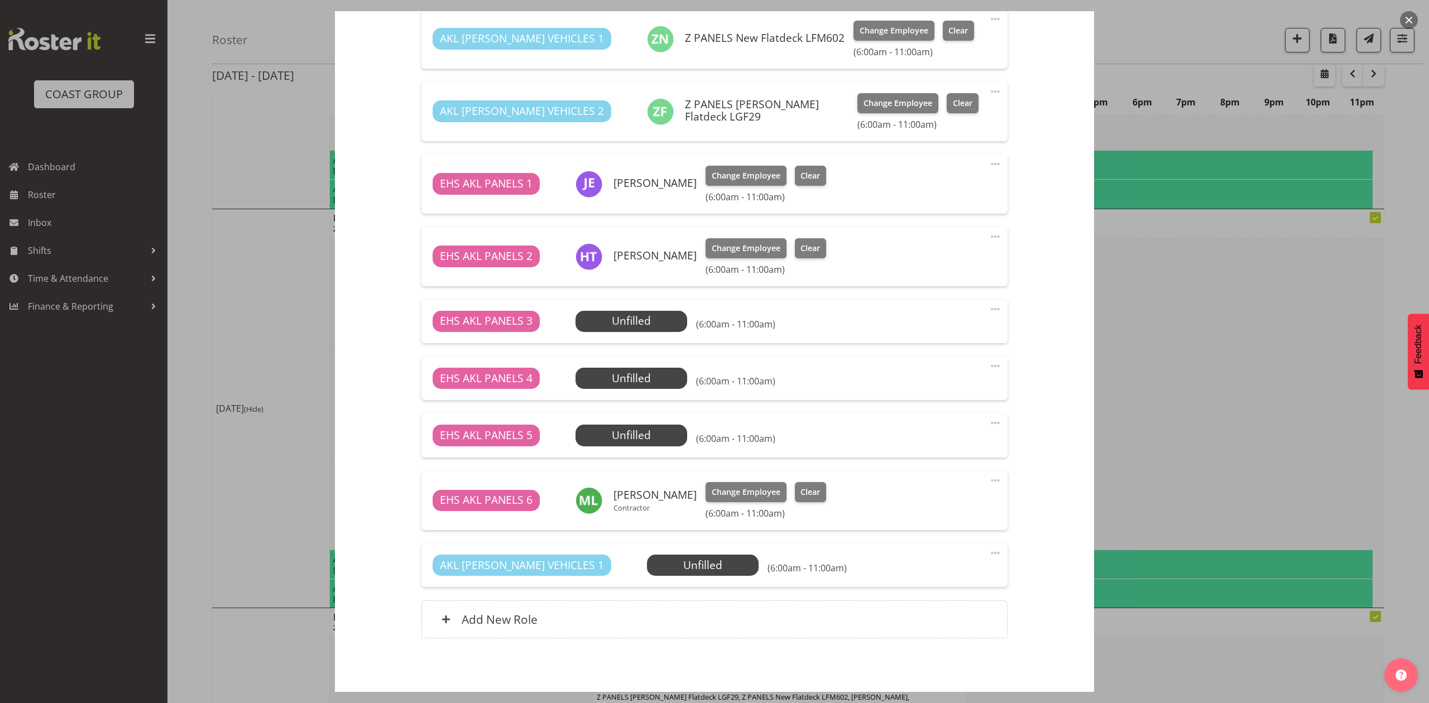
click at [621, 310] on div "EHS AKL PANELS 3 Unfilled Select Employee (6:00am - 11:00am) Edit Cover Role De…" at bounding box center [713, 322] width 585 height 44
click at [626, 316] on span "Select Employee" at bounding box center [630, 321] width 83 height 16
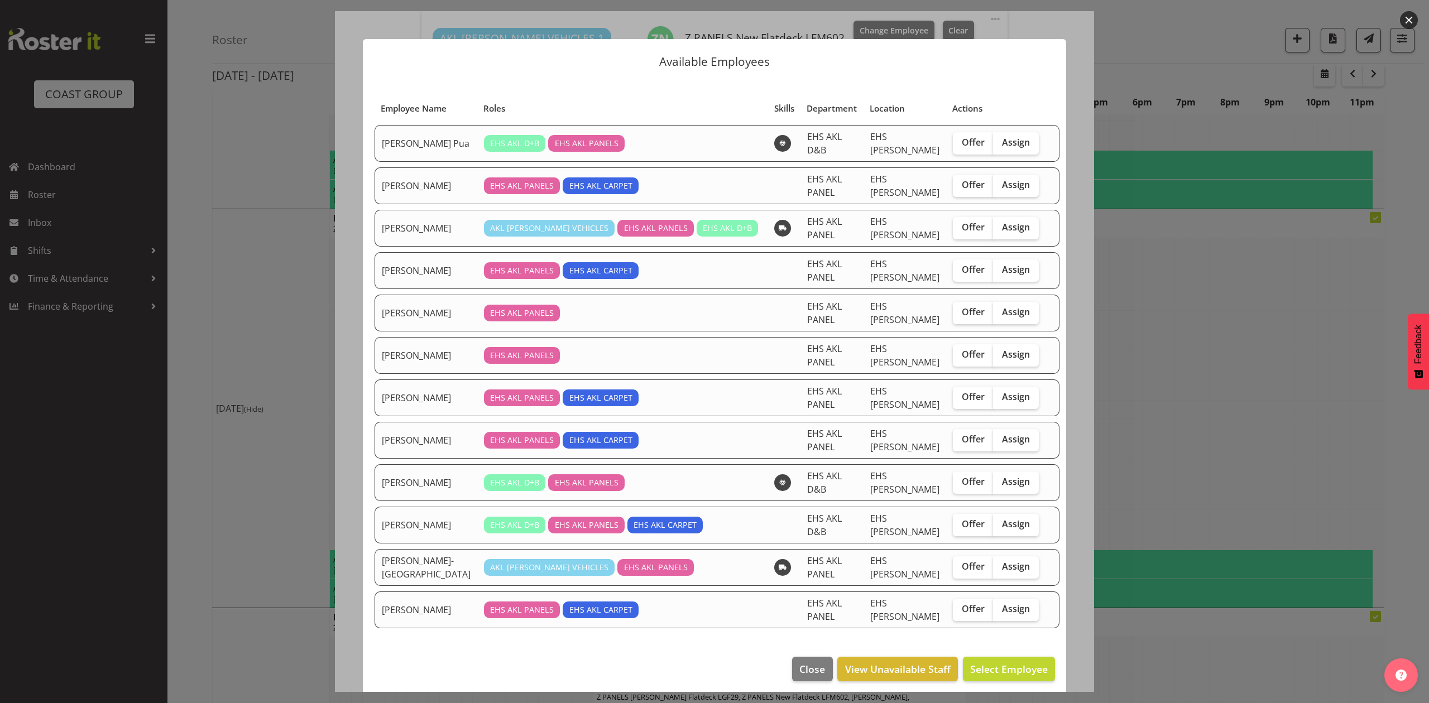
click at [1160, 390] on div at bounding box center [714, 351] width 1429 height 703
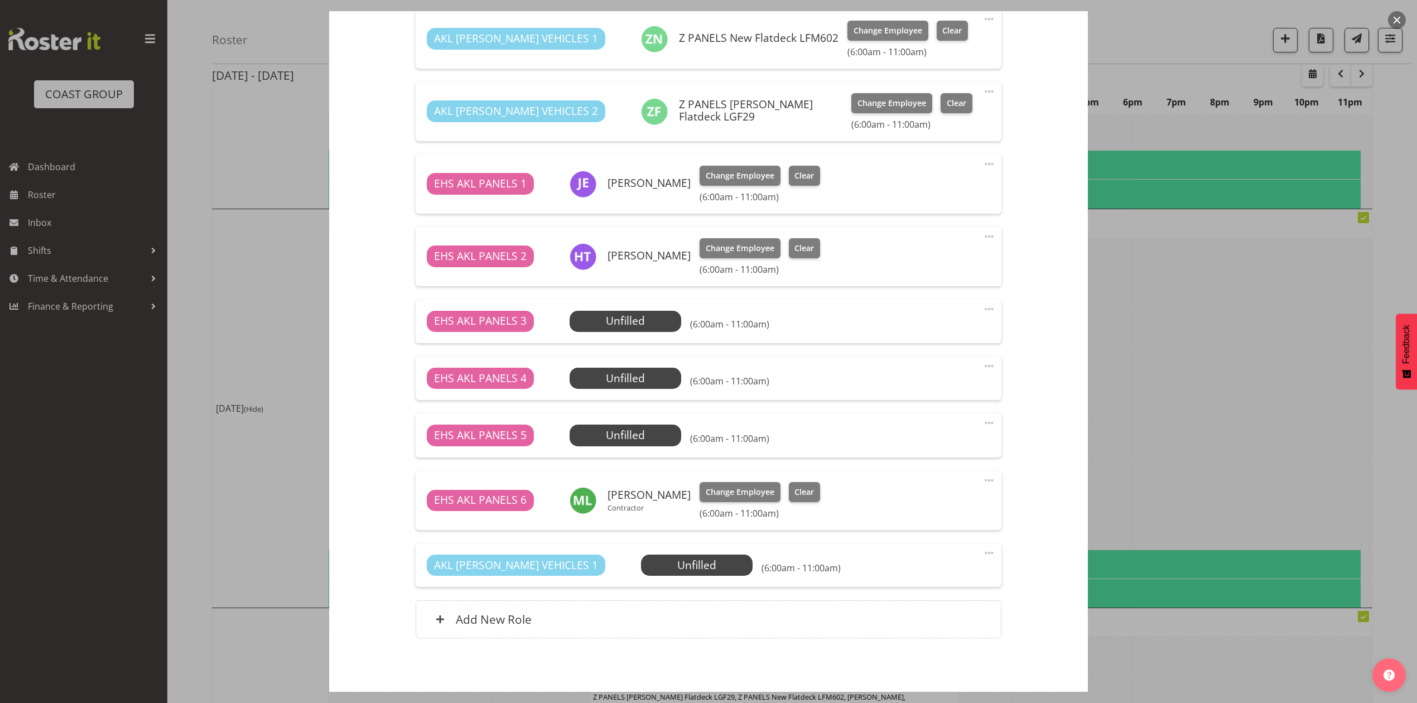
scroll to position [446, 0]
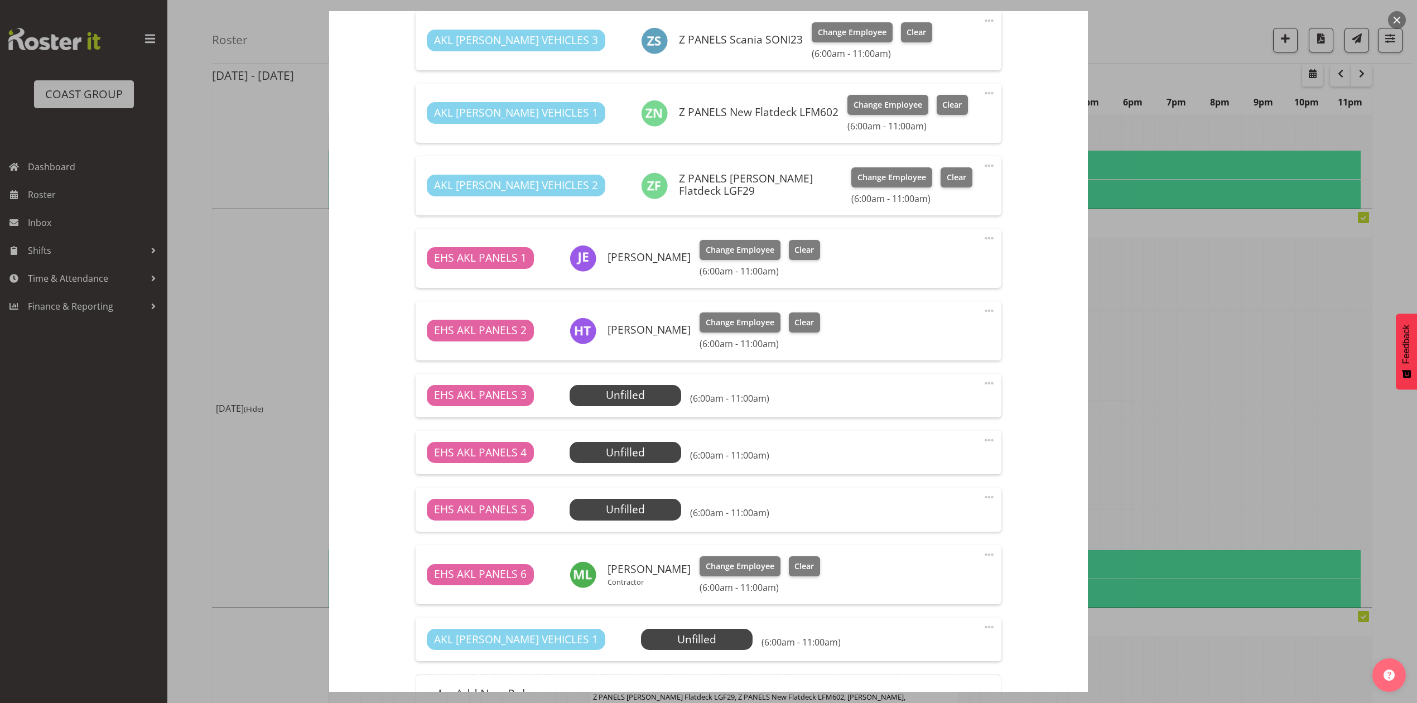
click at [983, 383] on span at bounding box center [989, 383] width 13 height 13
click at [945, 401] on link "Edit" at bounding box center [942, 408] width 107 height 20
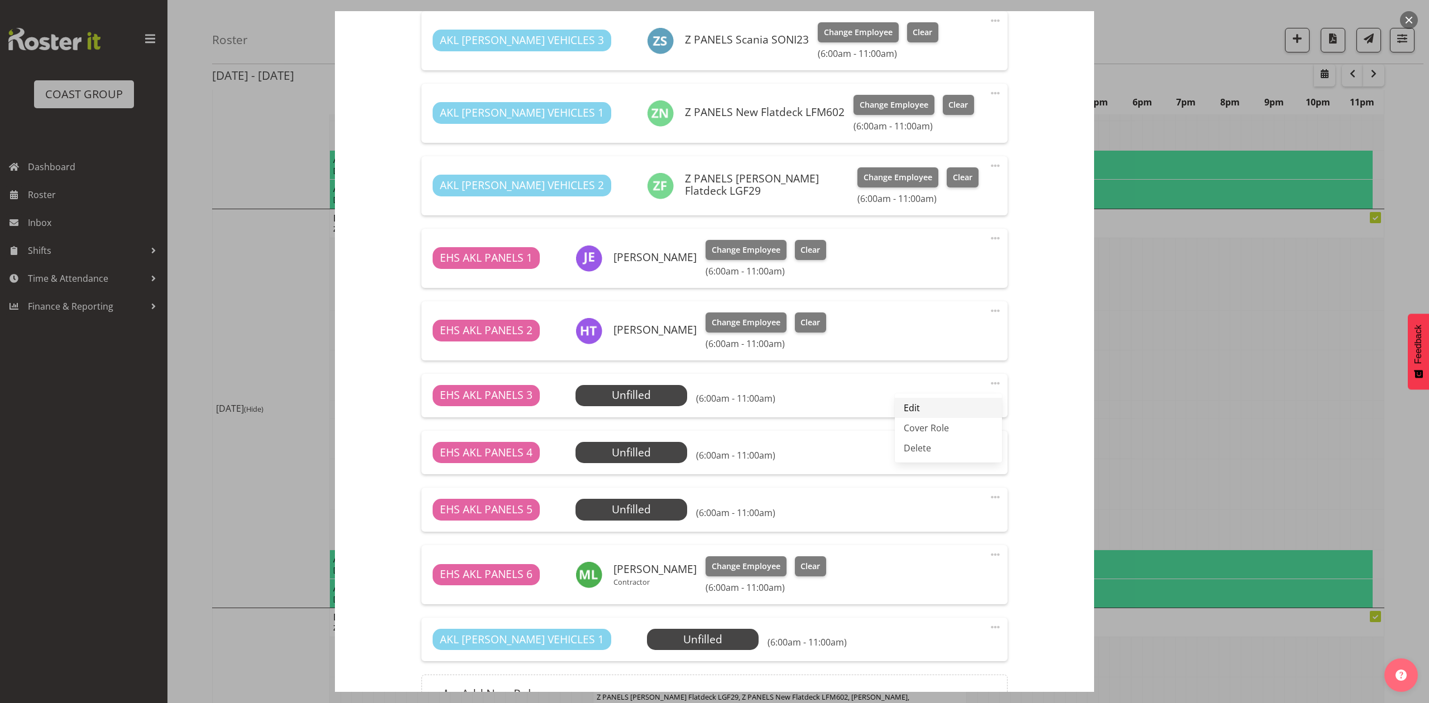
select select "7"
select select "2025"
select select "6"
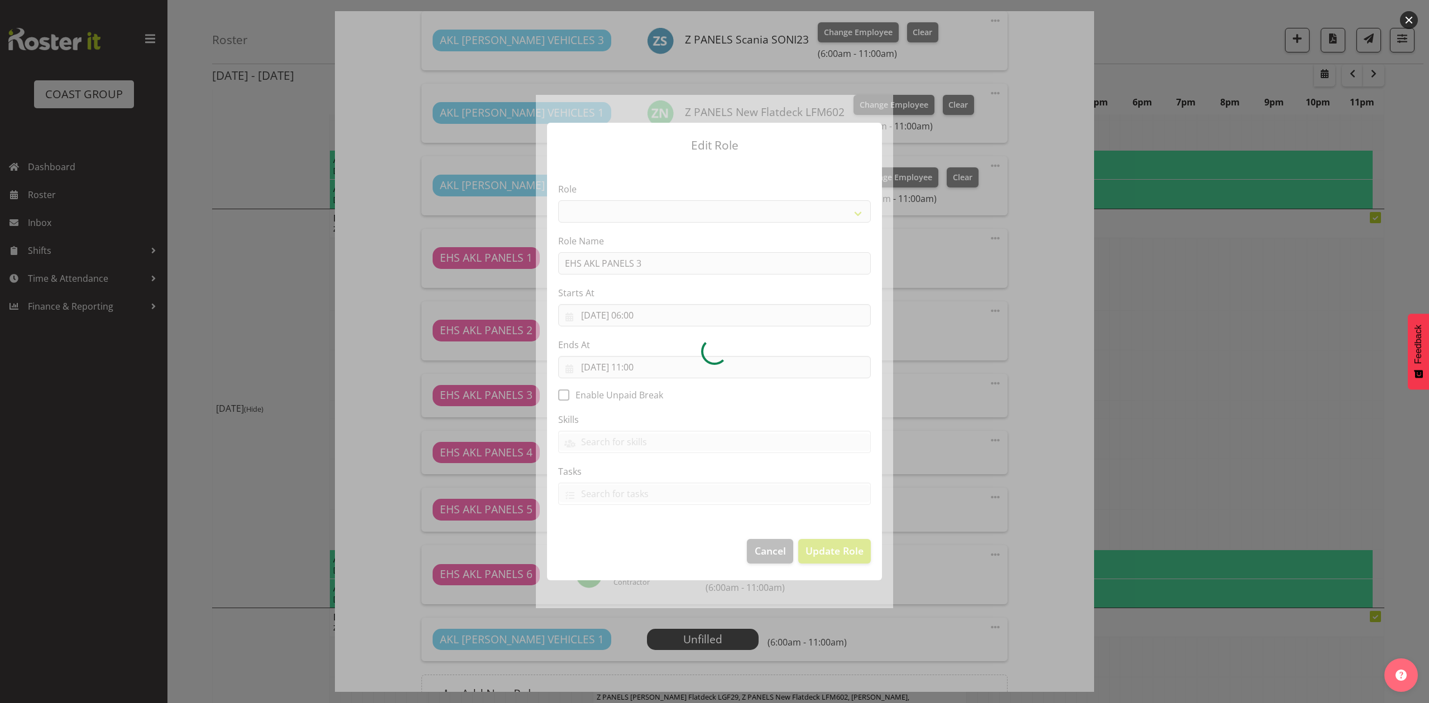
click at [645, 309] on div at bounding box center [714, 351] width 357 height 513
select select "188"
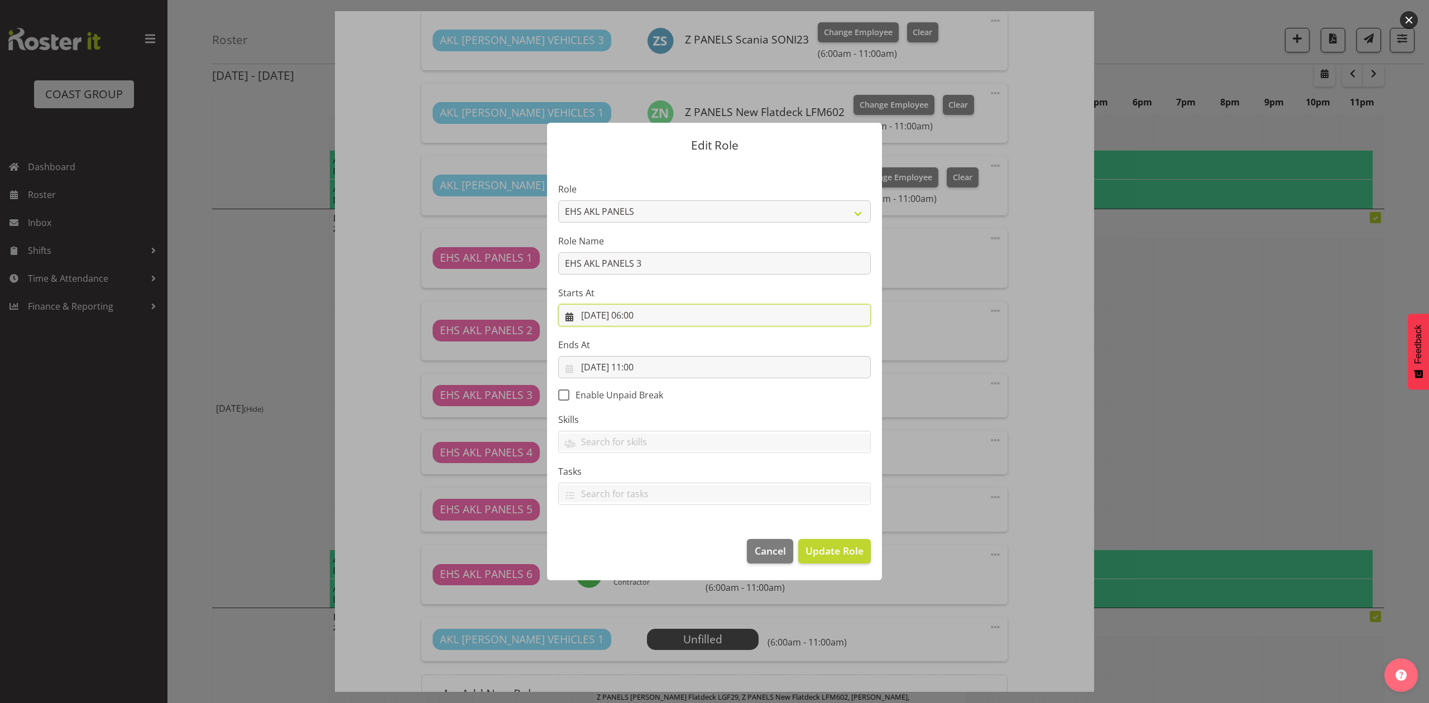
click at [645, 309] on input "[DATE] 06:00" at bounding box center [714, 315] width 313 height 22
drag, startPoint x: 646, startPoint y: 556, endPoint x: 648, endPoint y: 544, distance: 12.4
click at [646, 556] on select "00 01 02 03 04 05 06 07 08 09 10 11 12 13 14 15 16 17 18 19 20 21 22 23" at bounding box center [646, 552] width 25 height 22
select select "8"
click at [634, 541] on select "00 01 02 03 04 05 06 07 08 09 10 11 12 13 14 15 16 17 18 19 20 21 22 23" at bounding box center [646, 552] width 25 height 22
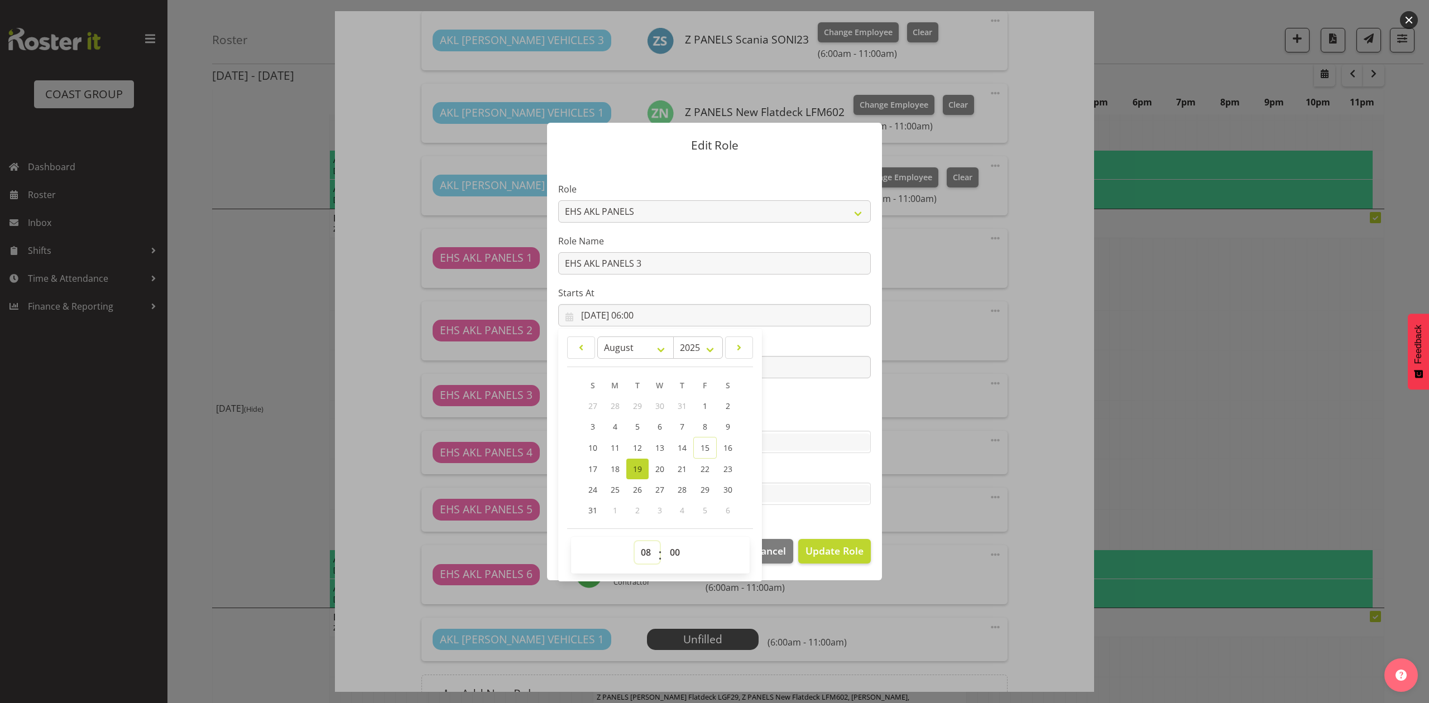
type input "19/08/2025, 08:00"
click at [821, 546] on span "Update Role" at bounding box center [834, 551] width 58 height 15
select select
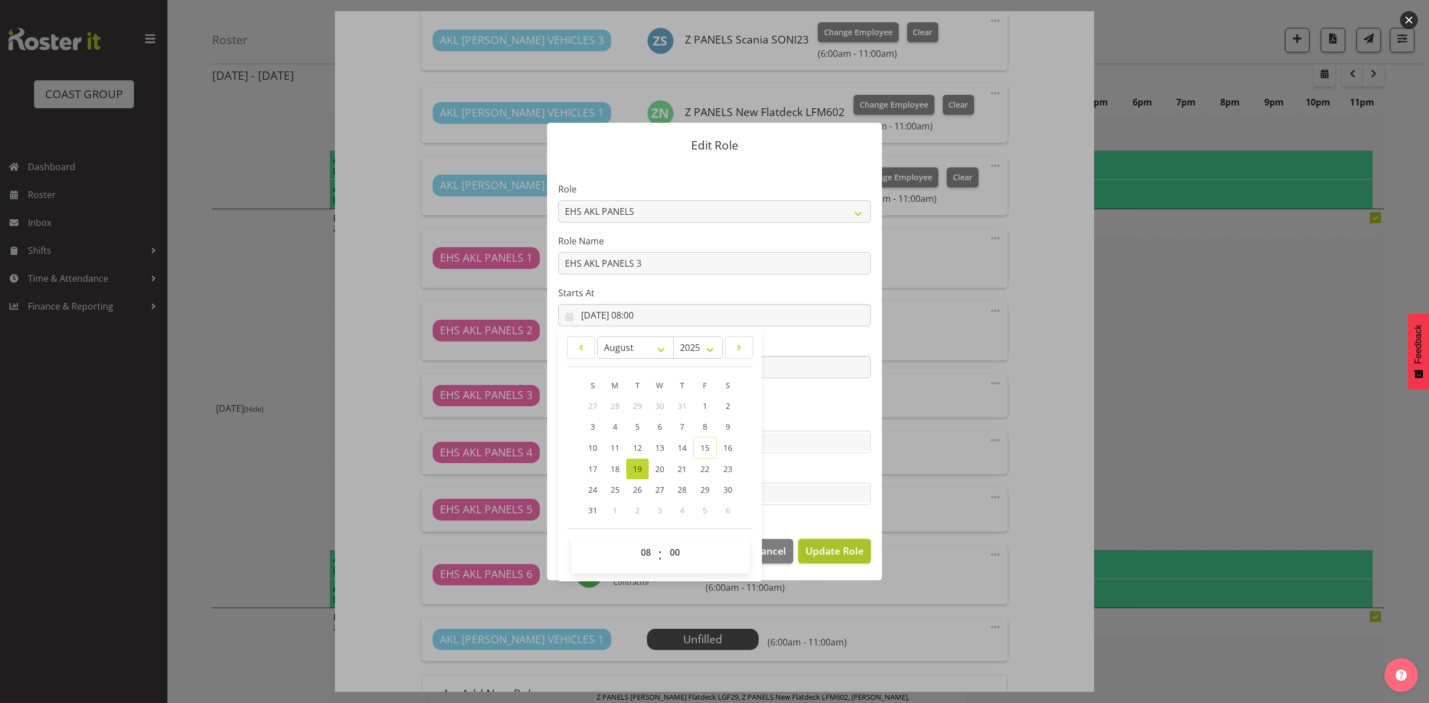
select select
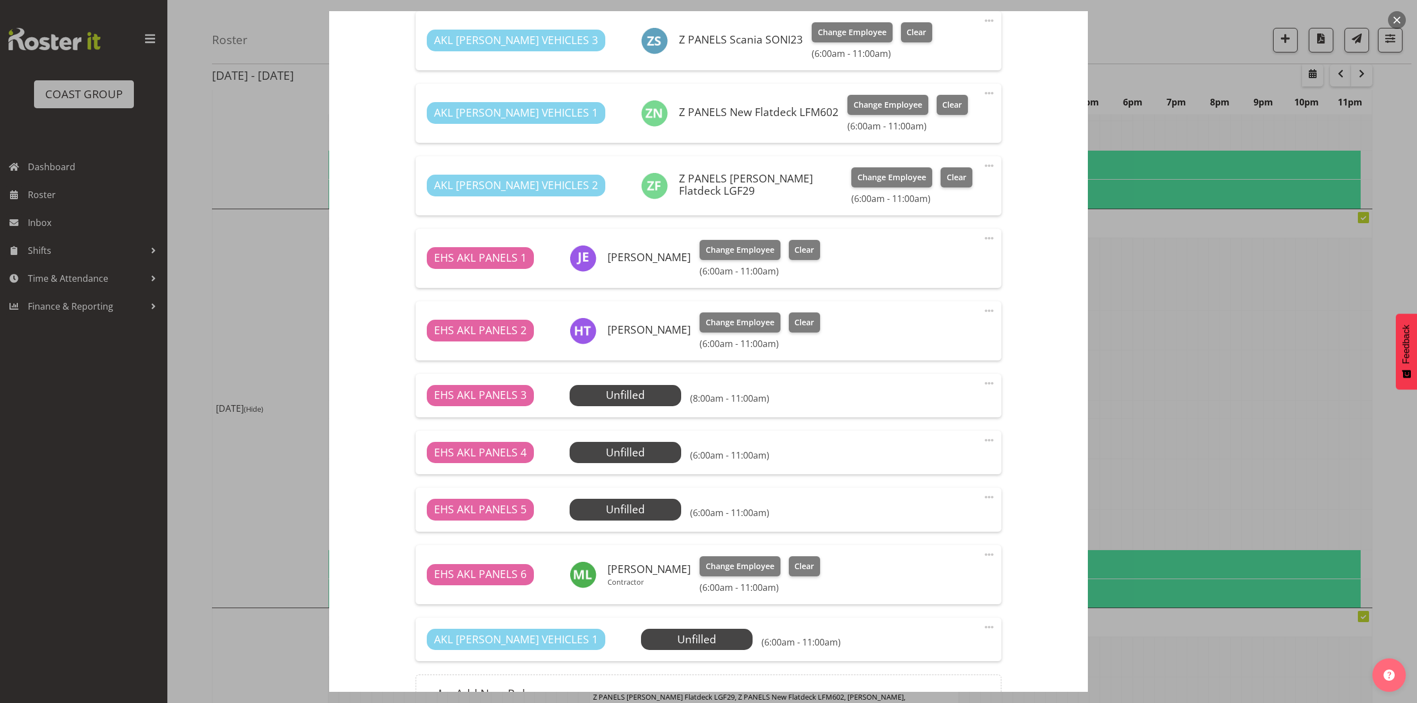
click at [983, 439] on span at bounding box center [989, 440] width 13 height 13
click at [941, 462] on link "Edit" at bounding box center [942, 465] width 107 height 20
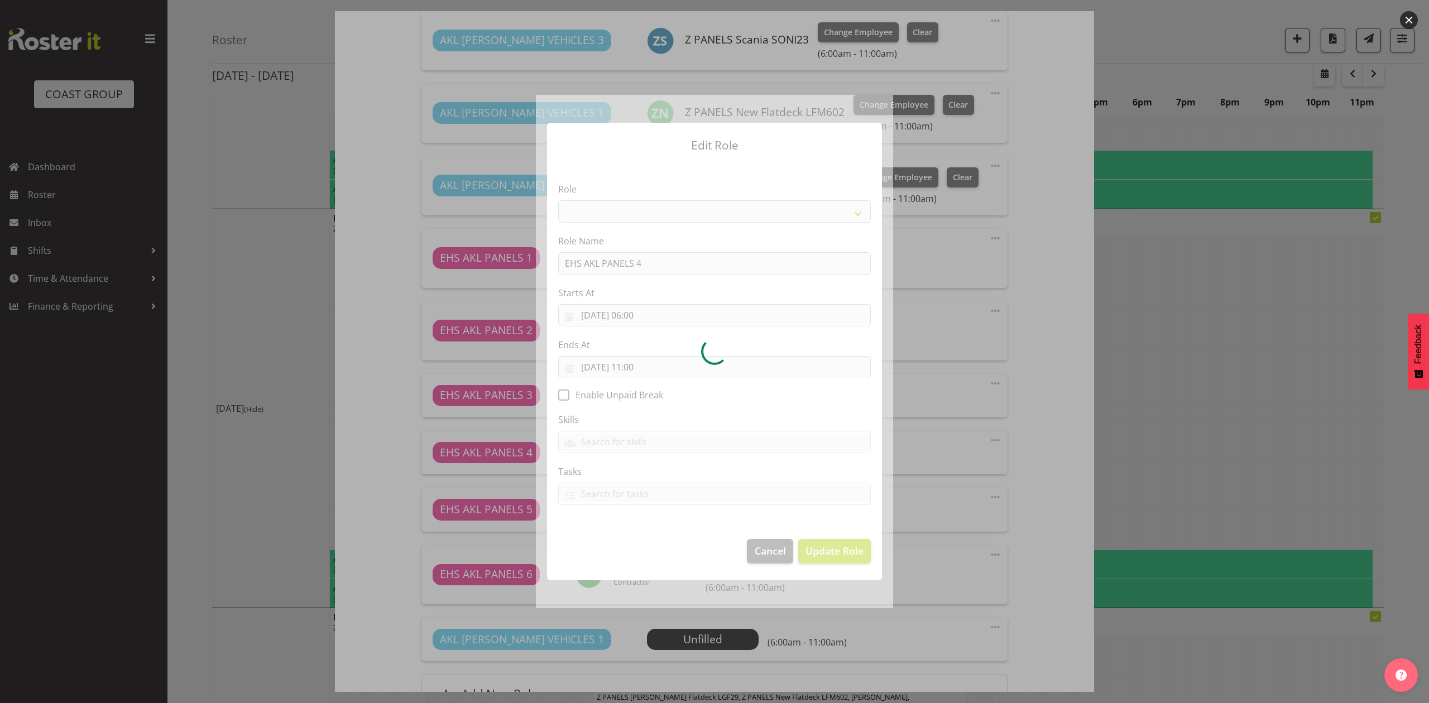
click at [637, 309] on div at bounding box center [714, 351] width 357 height 513
select select "188"
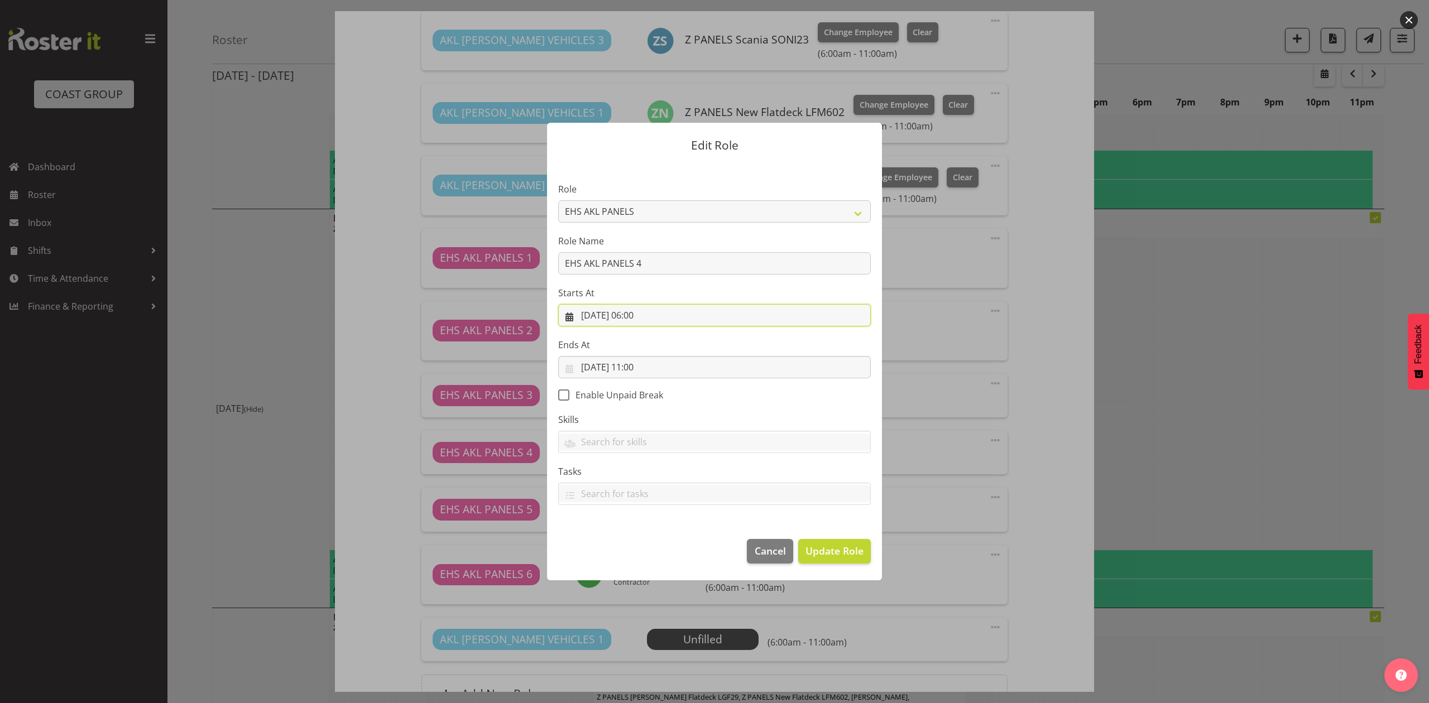
click at [637, 314] on input "[DATE] 06:00" at bounding box center [714, 315] width 313 height 22
drag, startPoint x: 644, startPoint y: 554, endPoint x: 646, endPoint y: 542, distance: 11.3
click at [644, 554] on select "00 01 02 03 04 05 06 07 08 09 10 11 12 13 14 15 16 17 18 19 20 21 22 23" at bounding box center [646, 552] width 25 height 22
select select "8"
click at [634, 541] on select "00 01 02 03 04 05 06 07 08 09 10 11 12 13 14 15 16 17 18 19 20 21 22 23" at bounding box center [646, 552] width 25 height 22
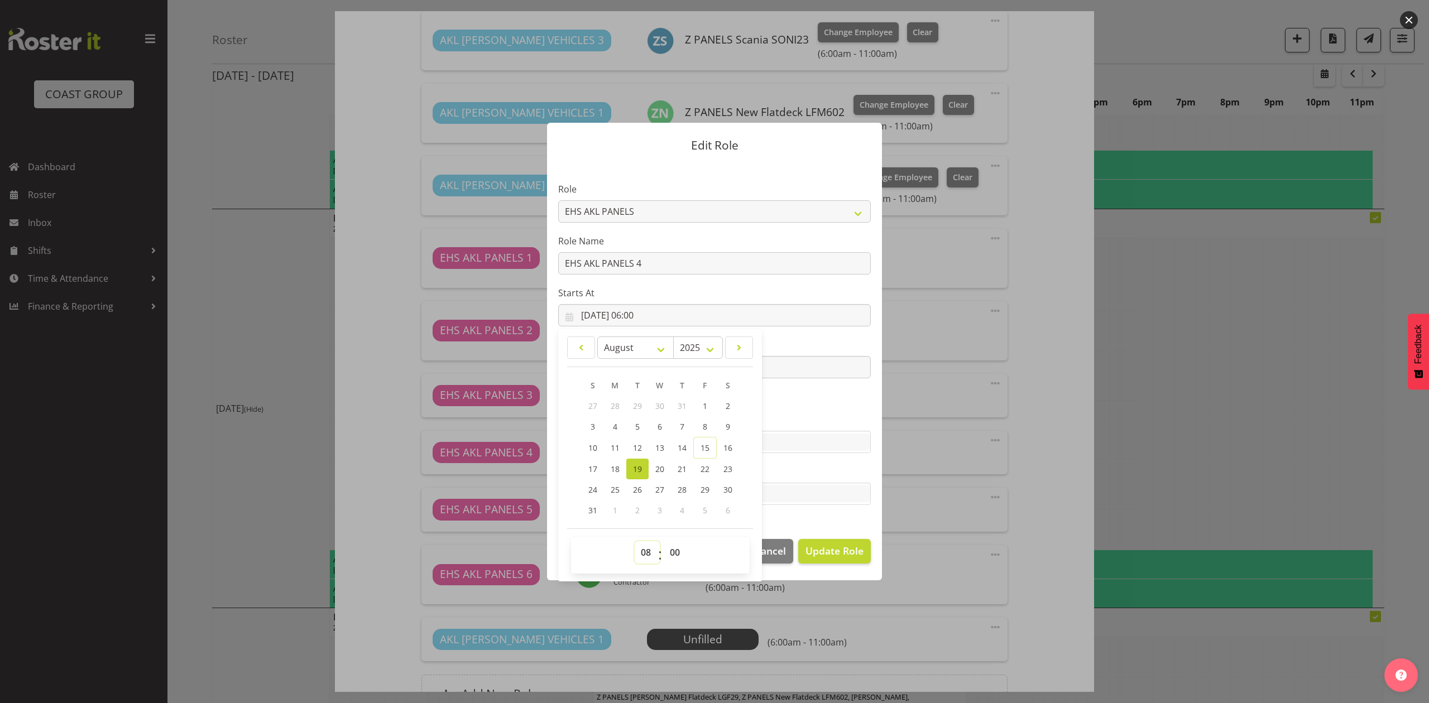
type input "19/08/2025, 08:00"
click at [837, 551] on span "Update Role" at bounding box center [834, 551] width 58 height 15
select select
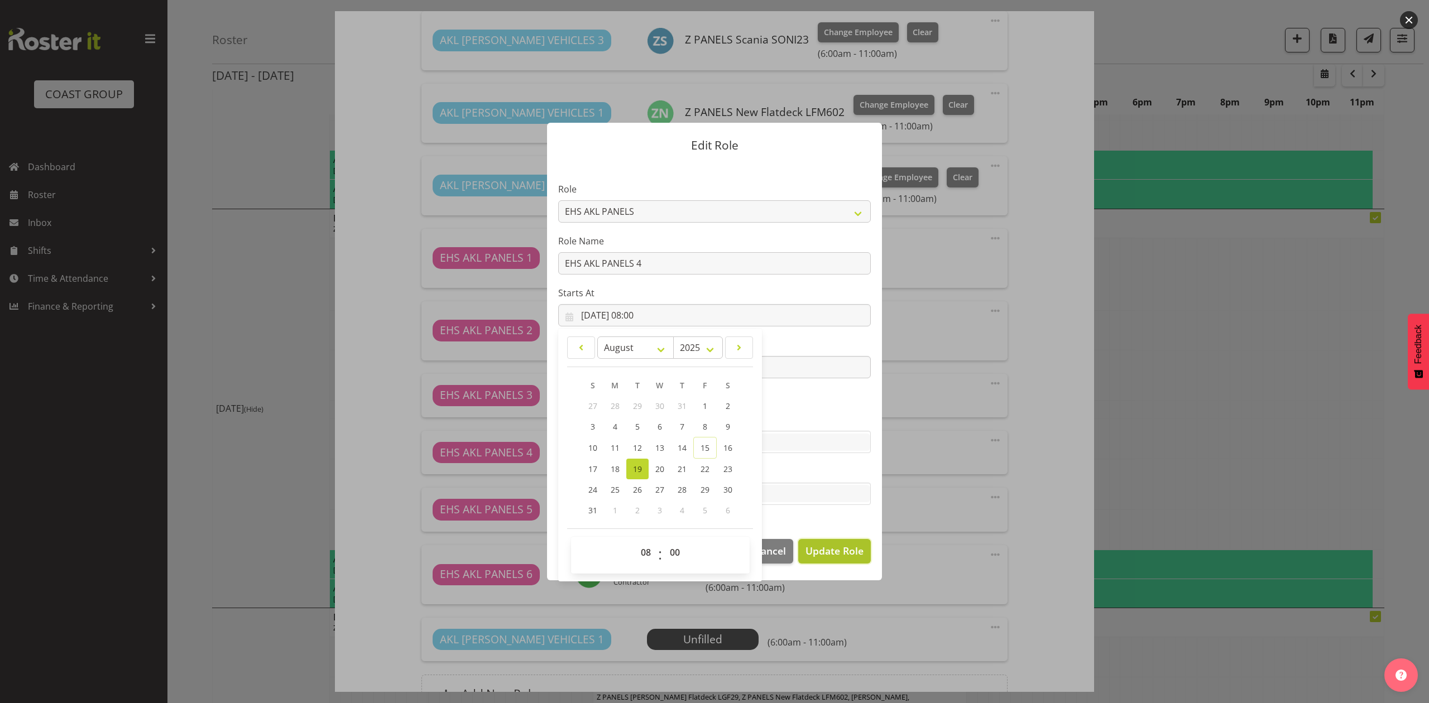
select select
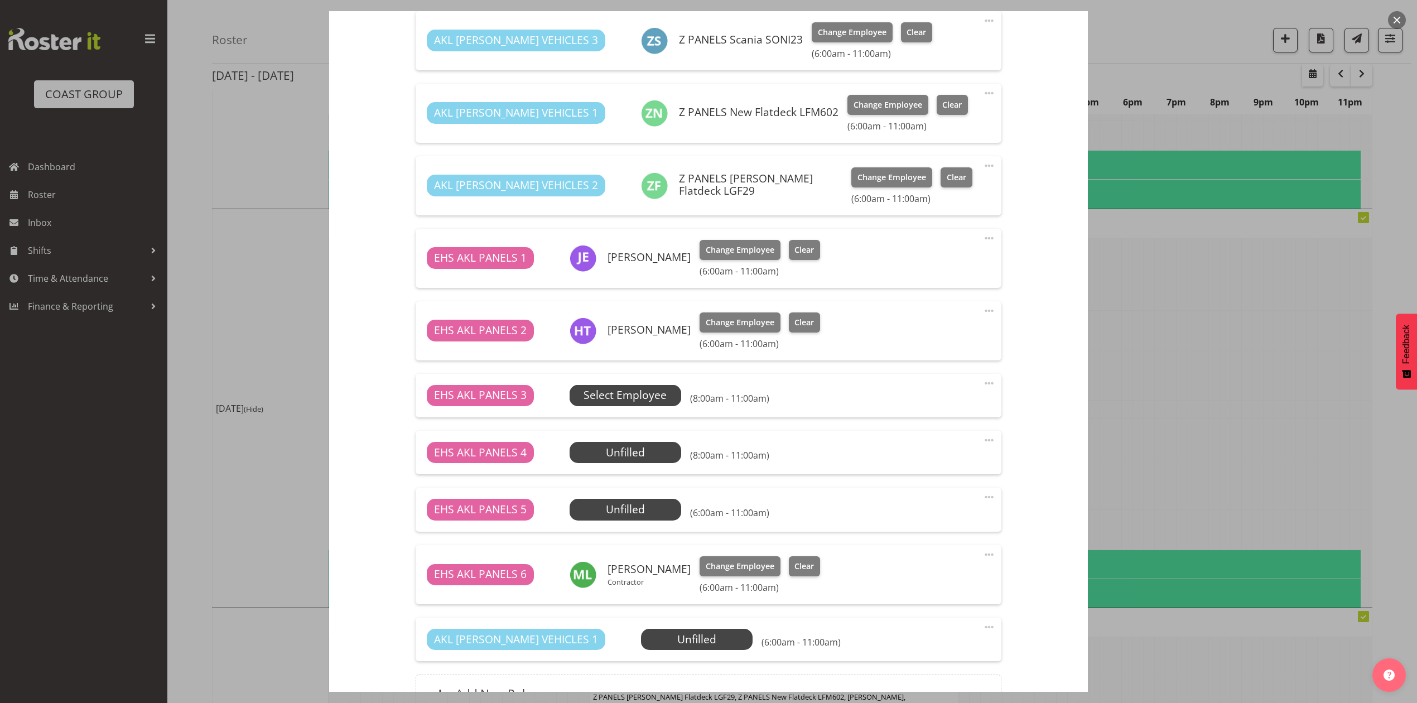
click at [626, 396] on span "Select Employee" at bounding box center [625, 395] width 83 height 16
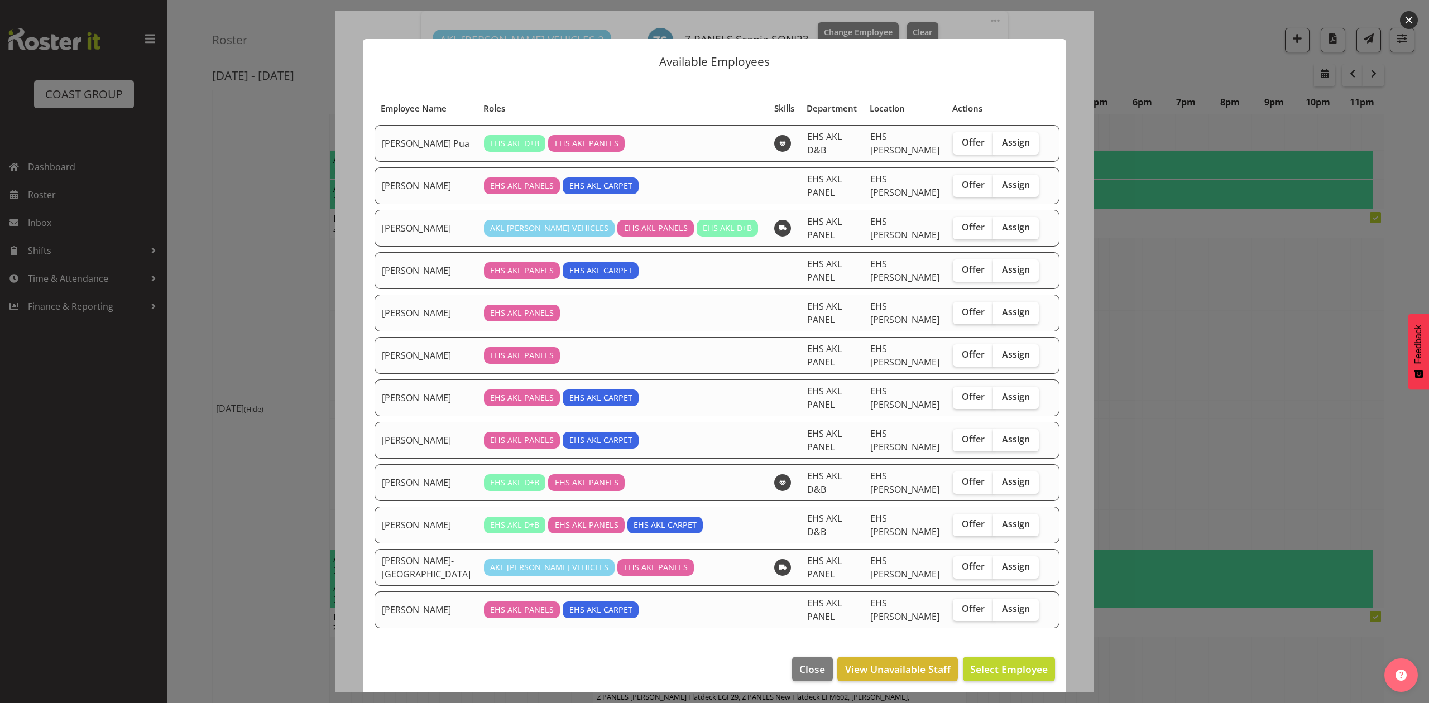
click at [1410, 17] on button "button" at bounding box center [1409, 20] width 18 height 18
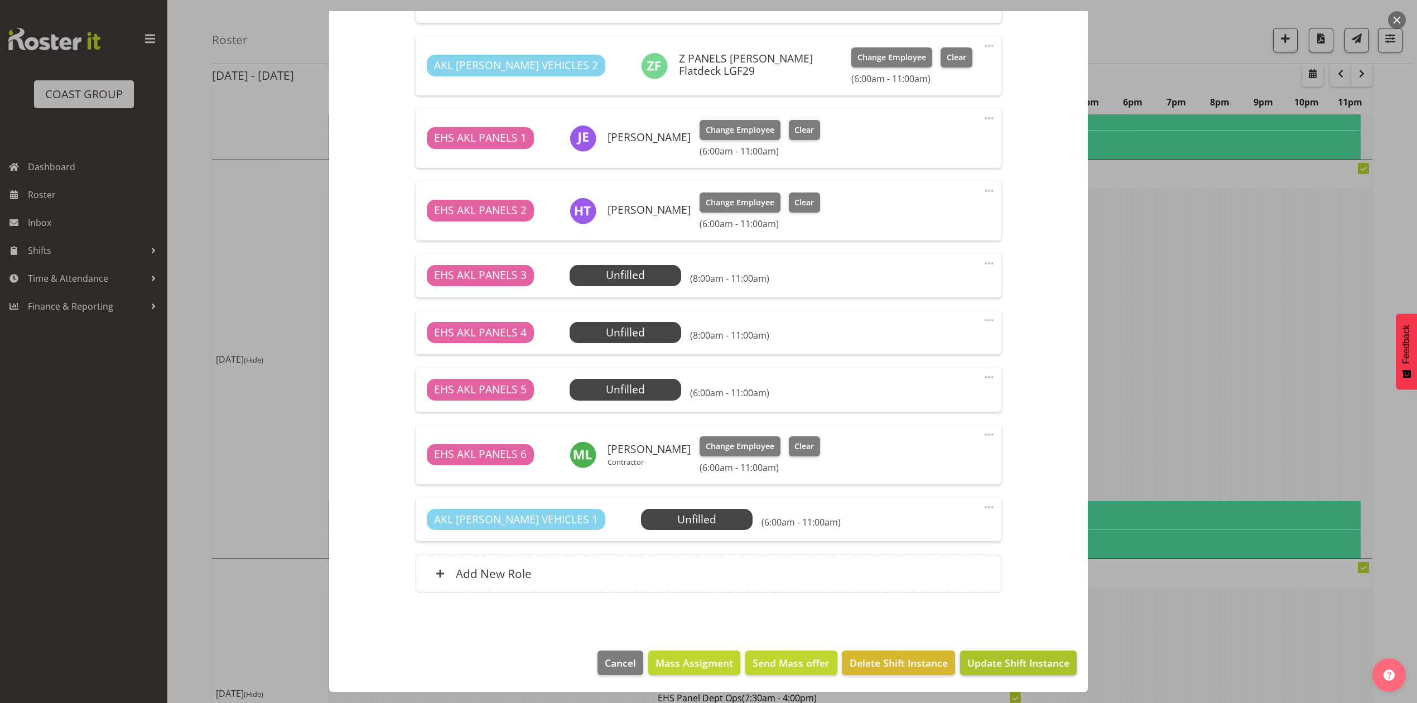
scroll to position [521, 0]
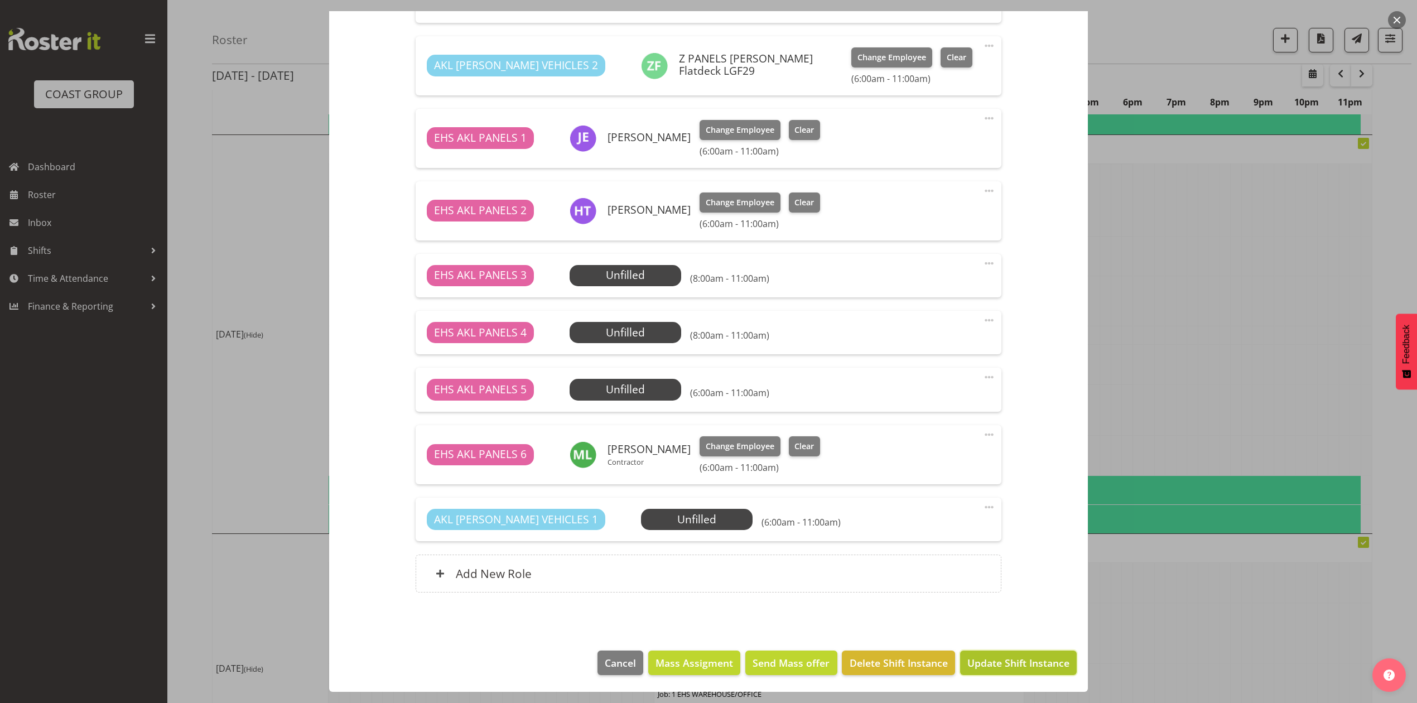
click at [1019, 660] on span "Update Shift Instance" at bounding box center [1019, 663] width 102 height 15
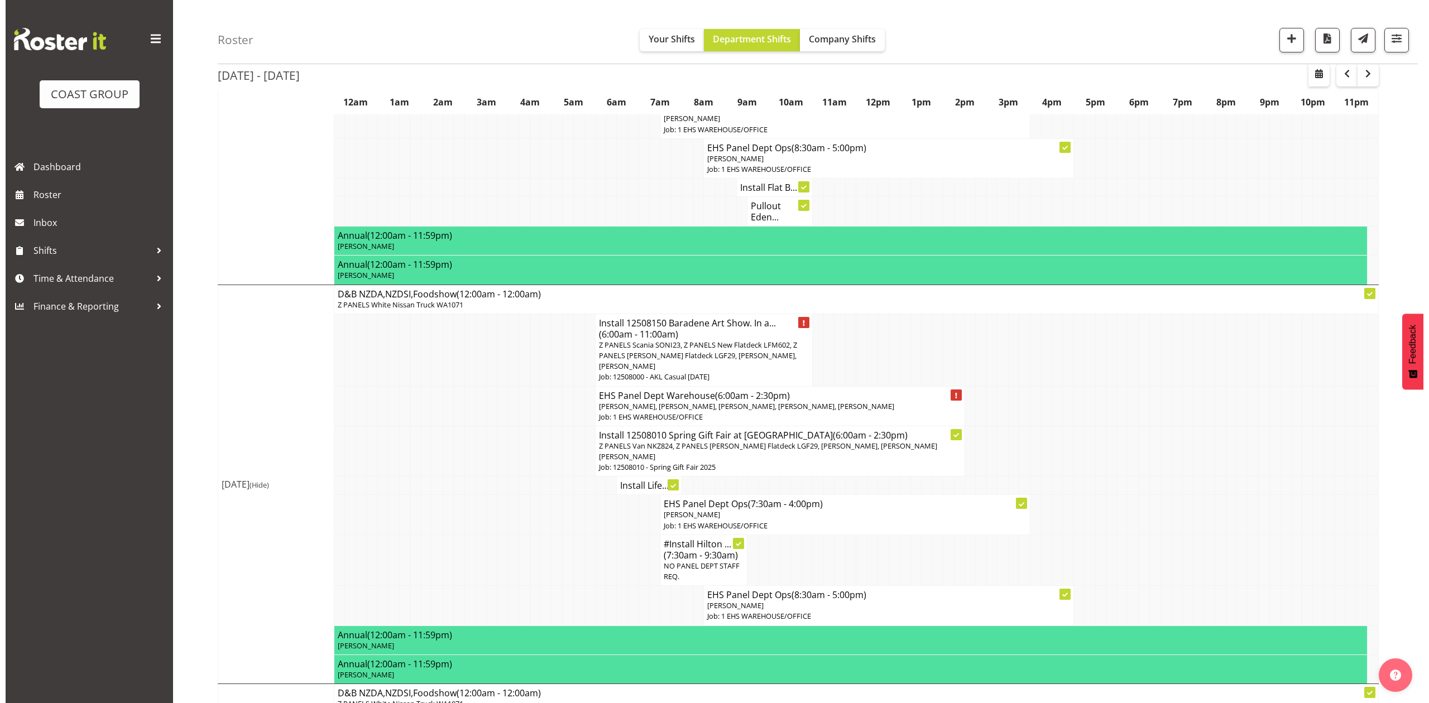
scroll to position [372, 0]
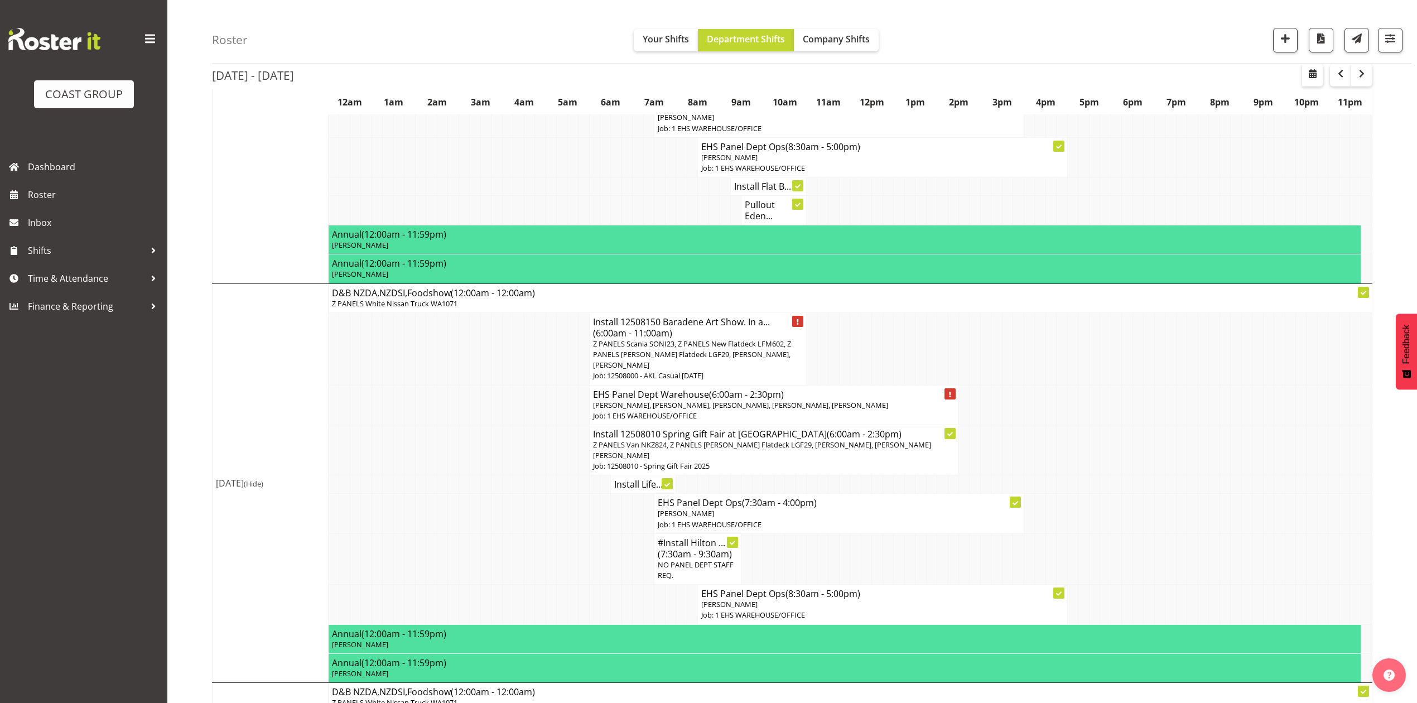
click at [657, 339] on span "(6:00am - 11:00am)" at bounding box center [632, 333] width 79 height 12
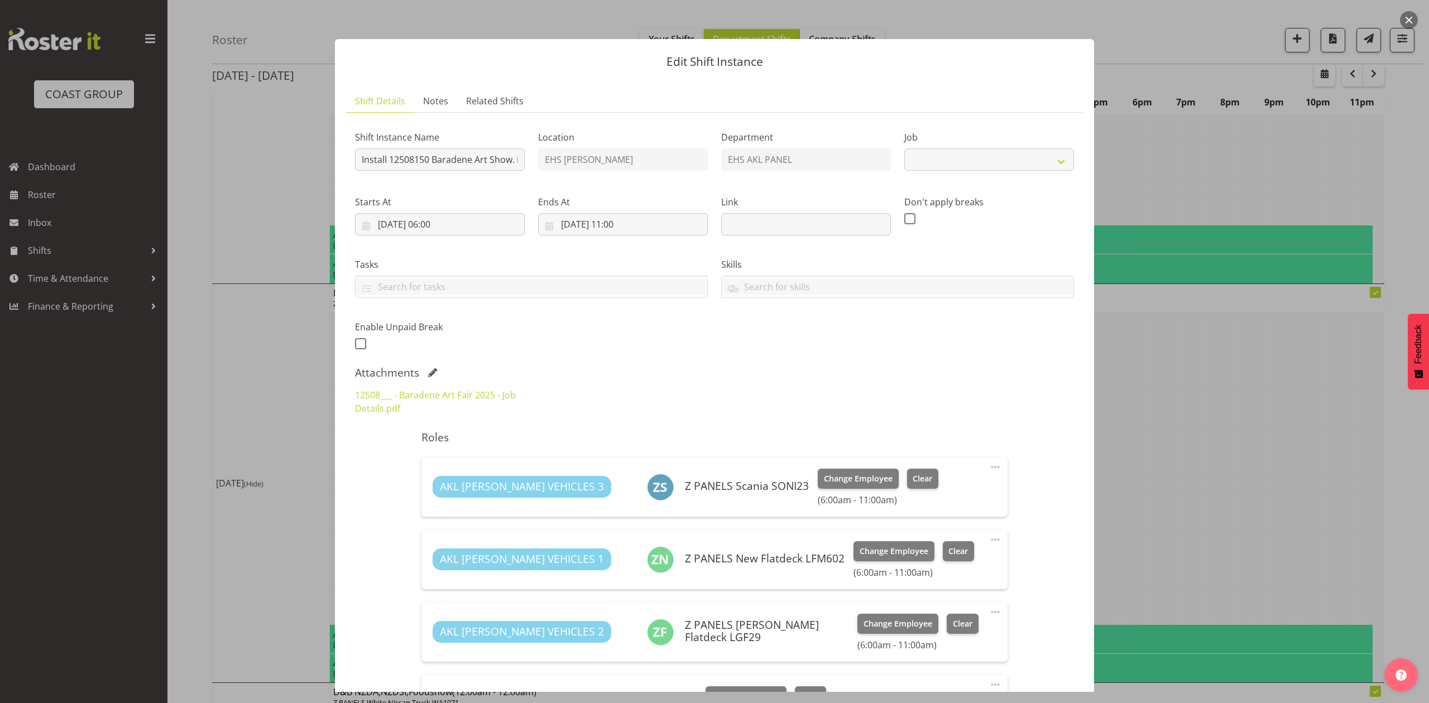
select select "8652"
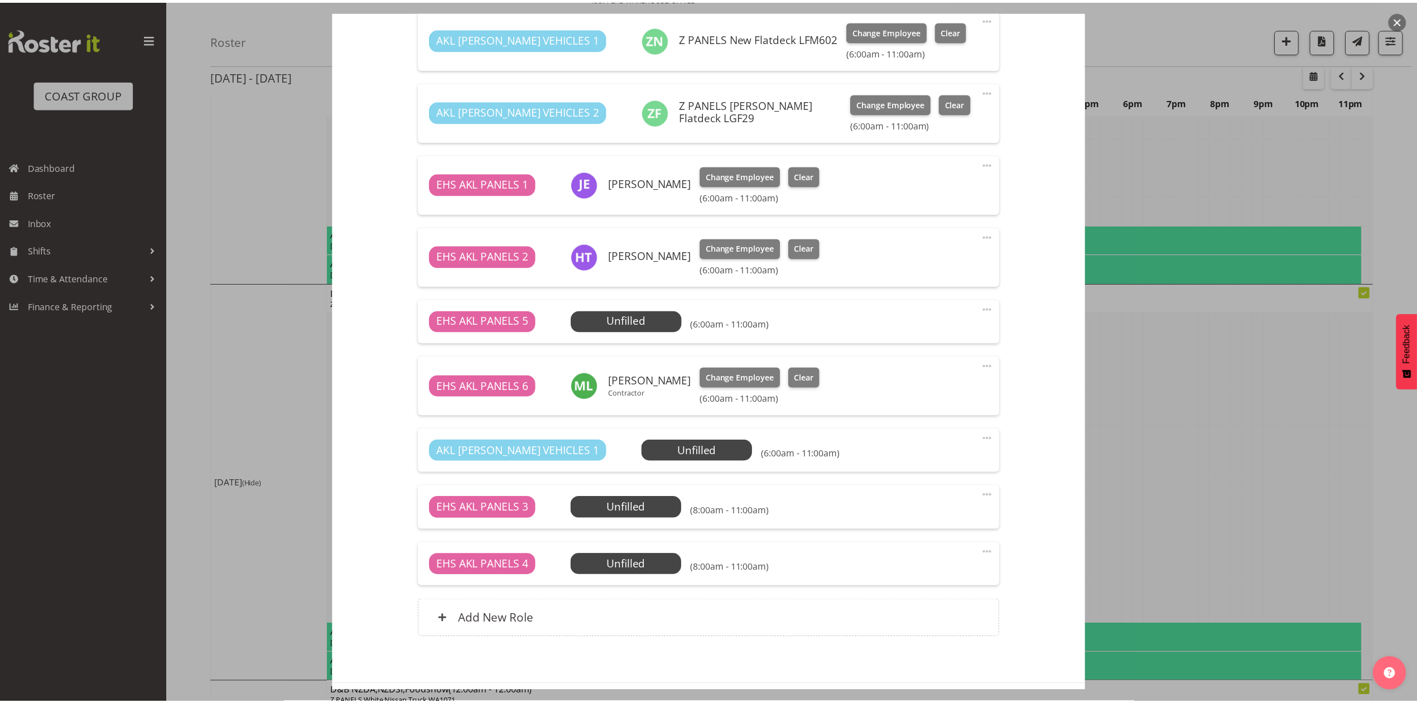
scroll to position [568, 0]
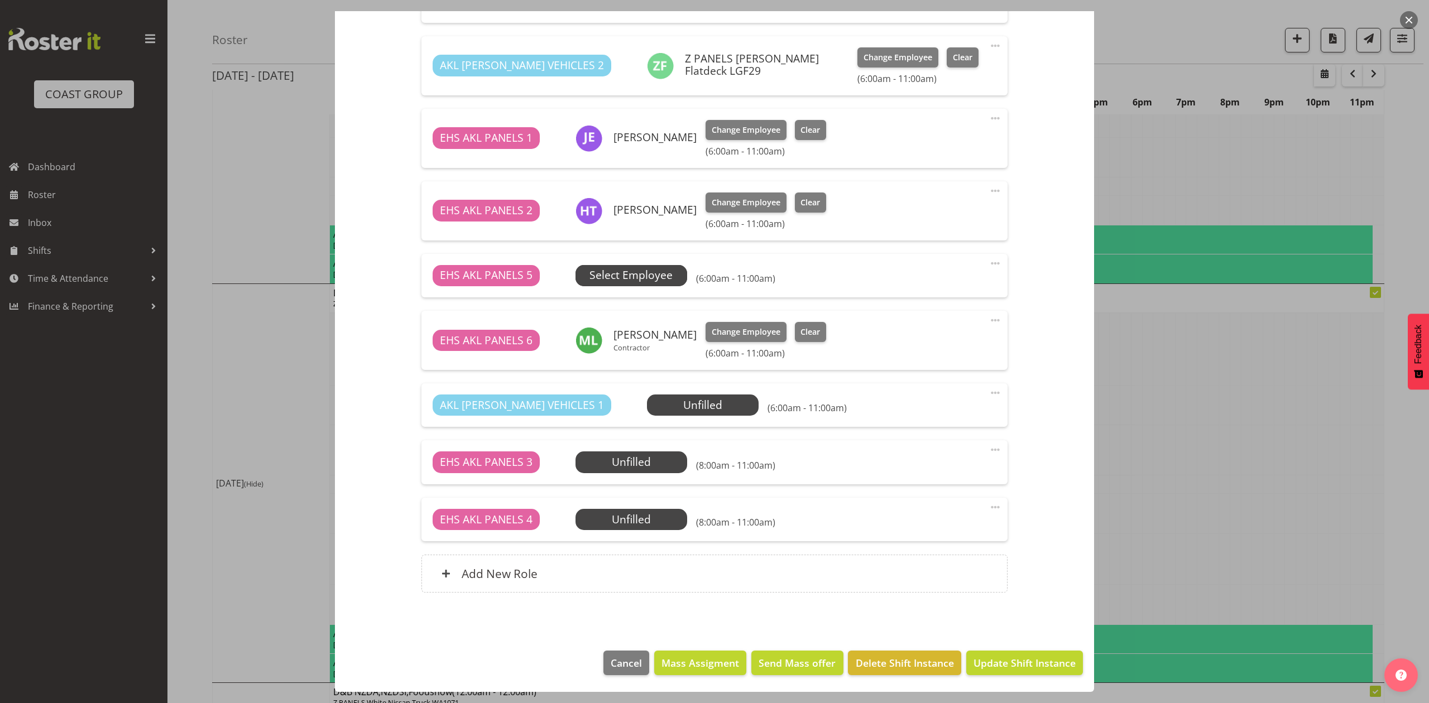
click at [639, 277] on span "Select Employee" at bounding box center [630, 275] width 83 height 16
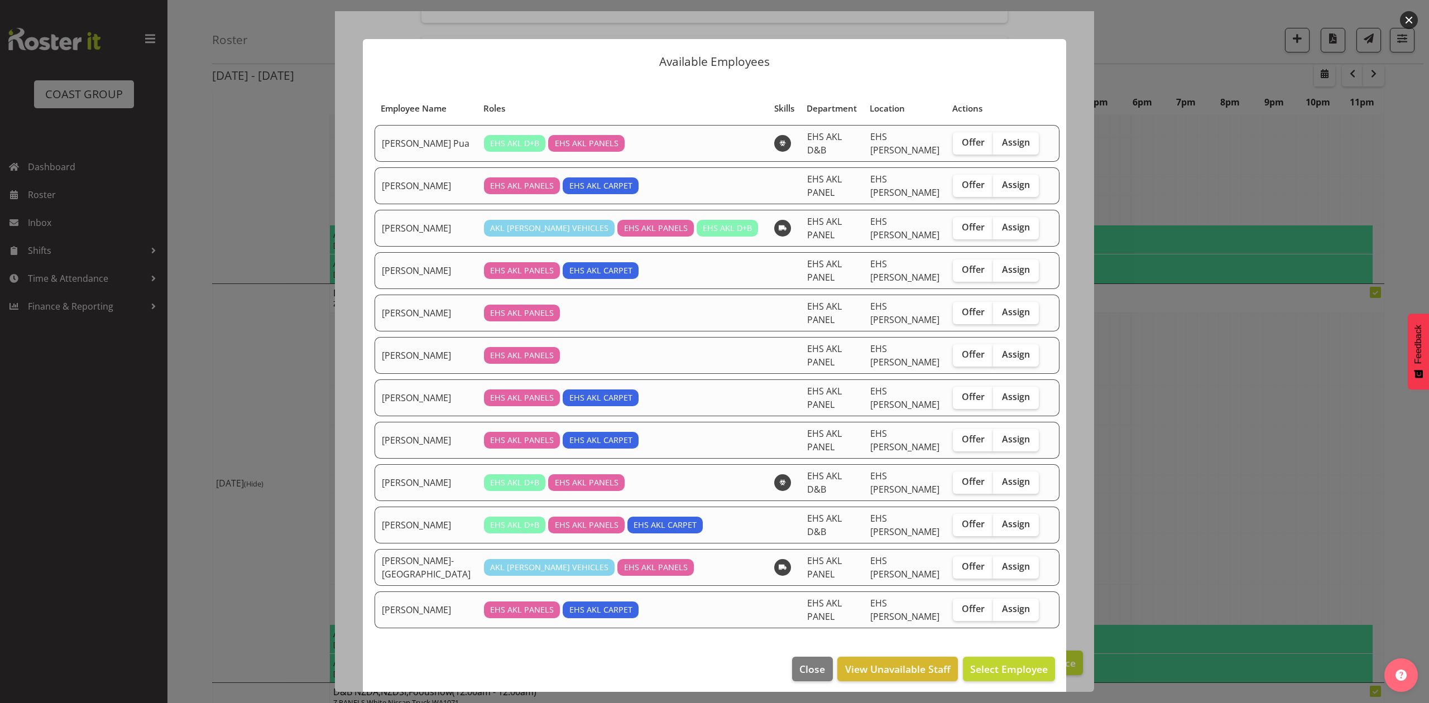
click at [1202, 421] on div at bounding box center [714, 351] width 1429 height 703
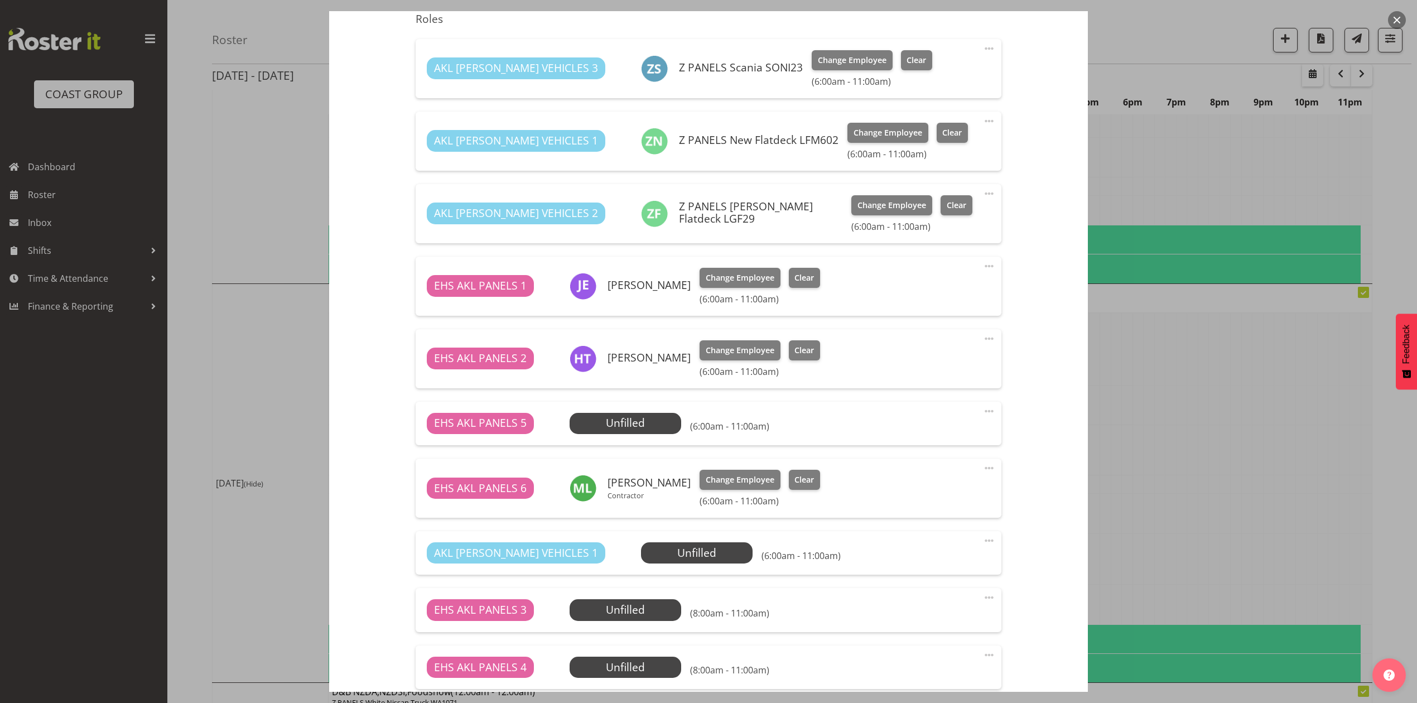
scroll to position [493, 0]
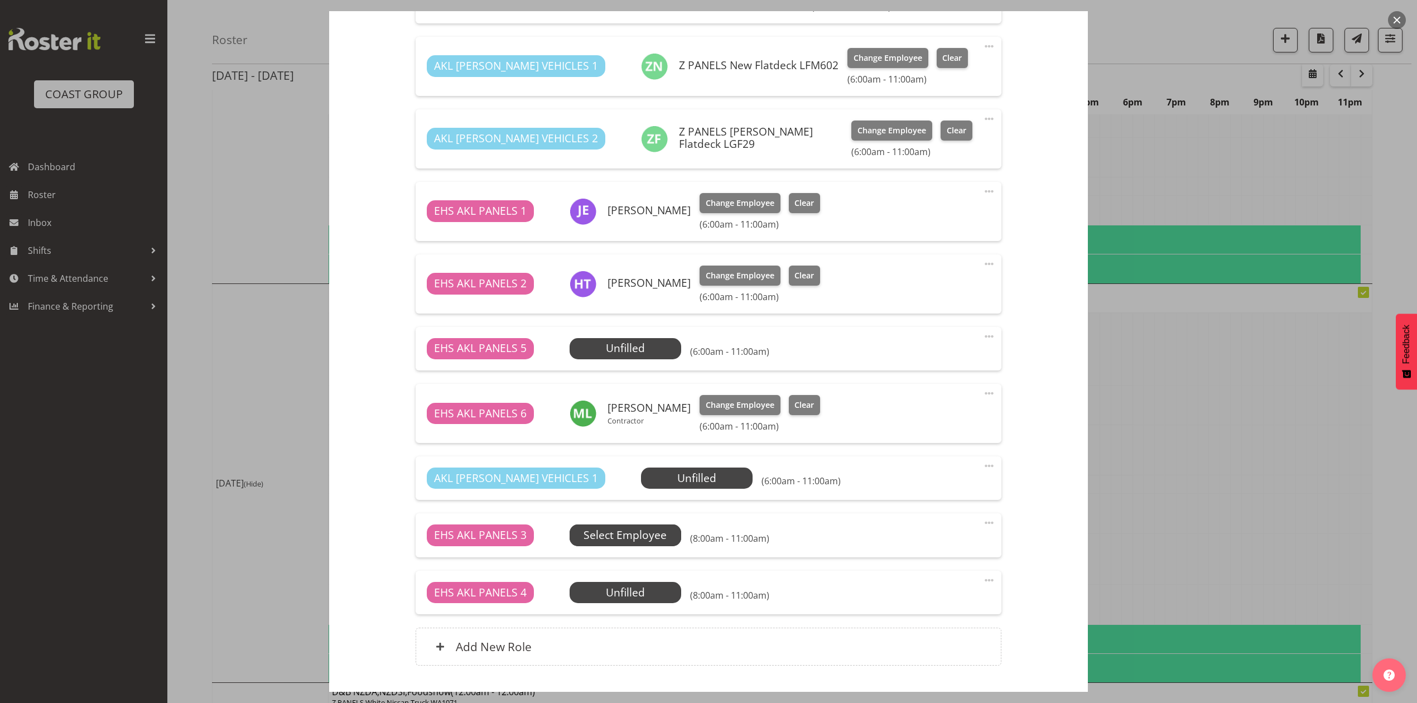
click at [0, 0] on span "Select Employee" at bounding box center [0, 0] width 0 height 0
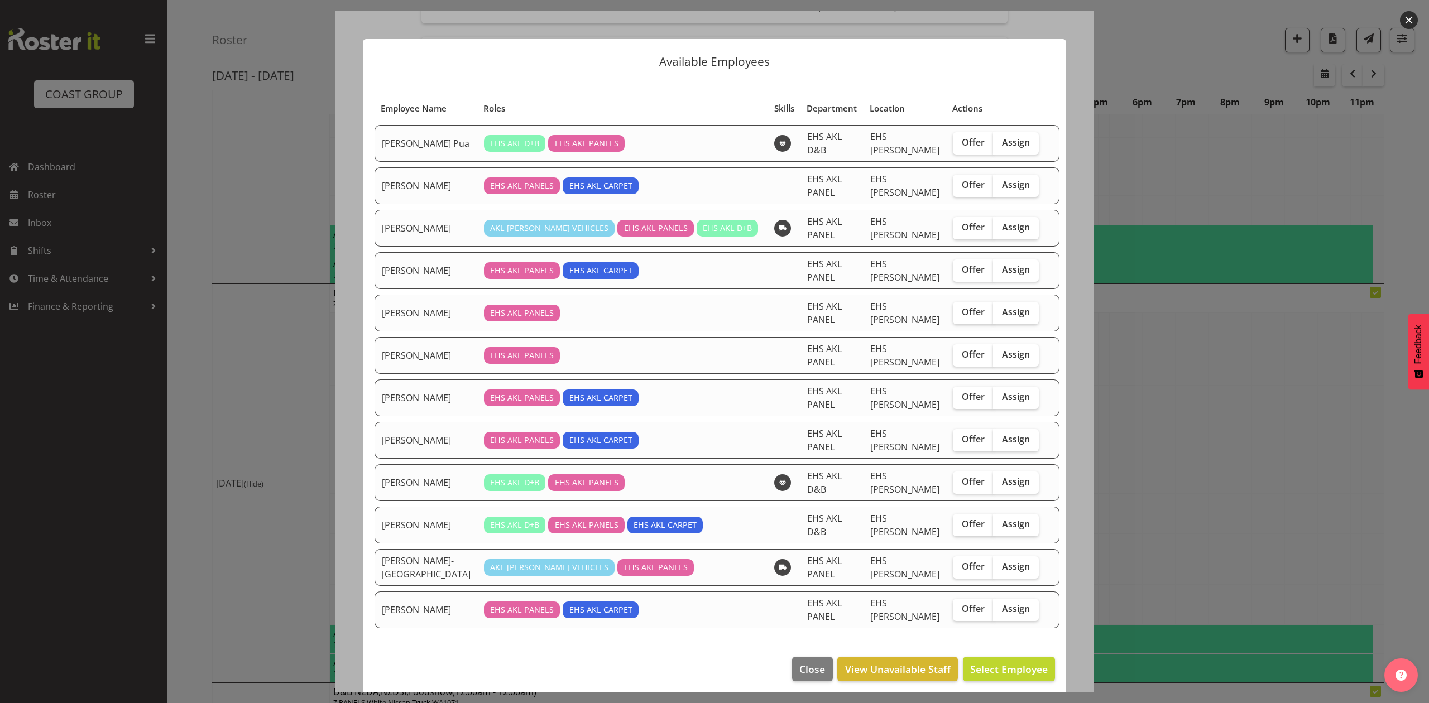
click at [1253, 340] on div at bounding box center [714, 351] width 1429 height 703
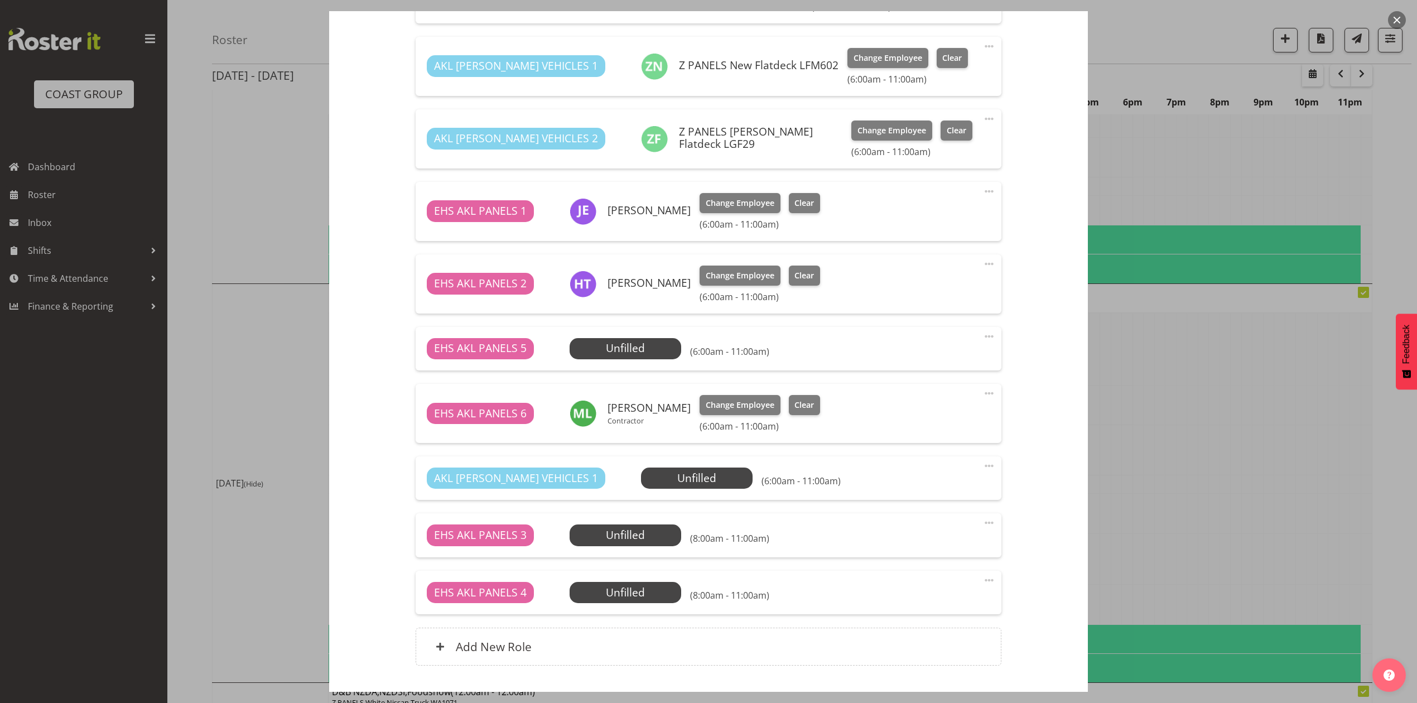
click at [1159, 422] on div at bounding box center [708, 351] width 1417 height 703
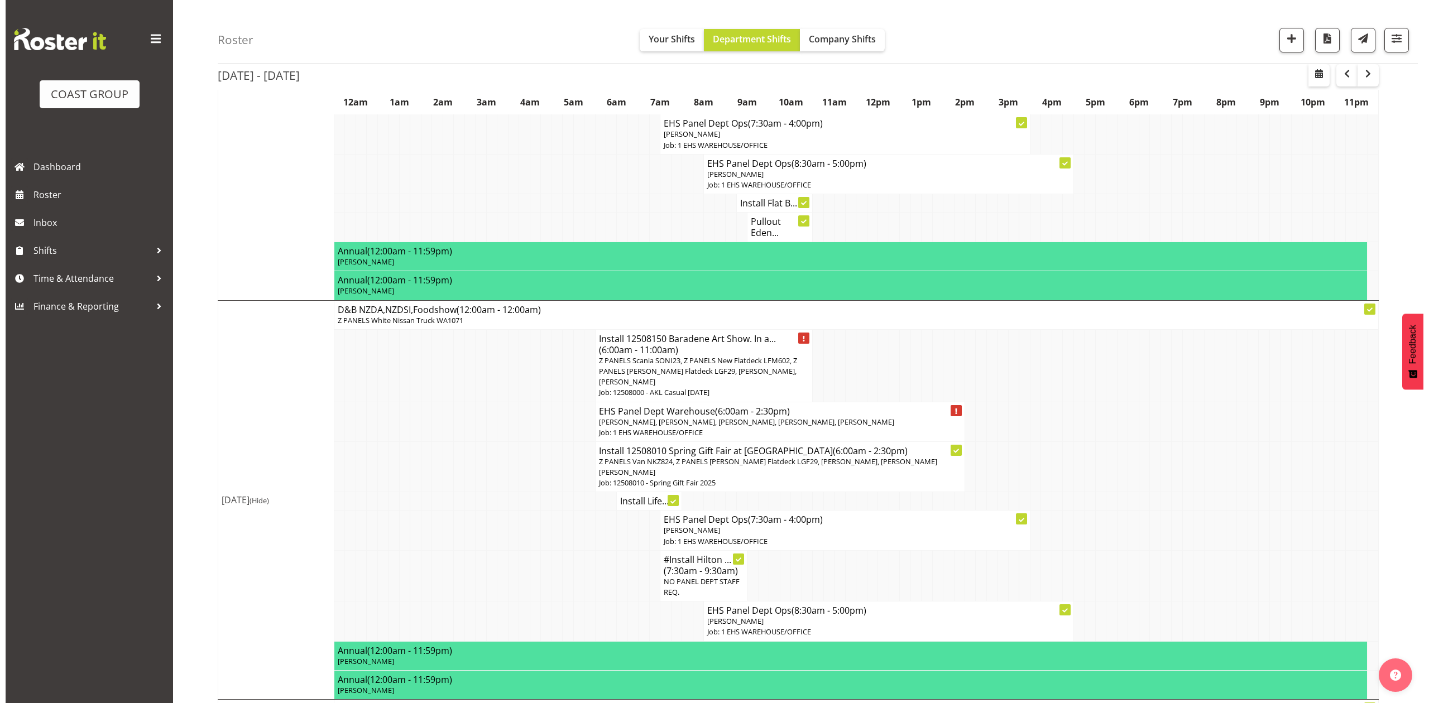
scroll to position [446, 0]
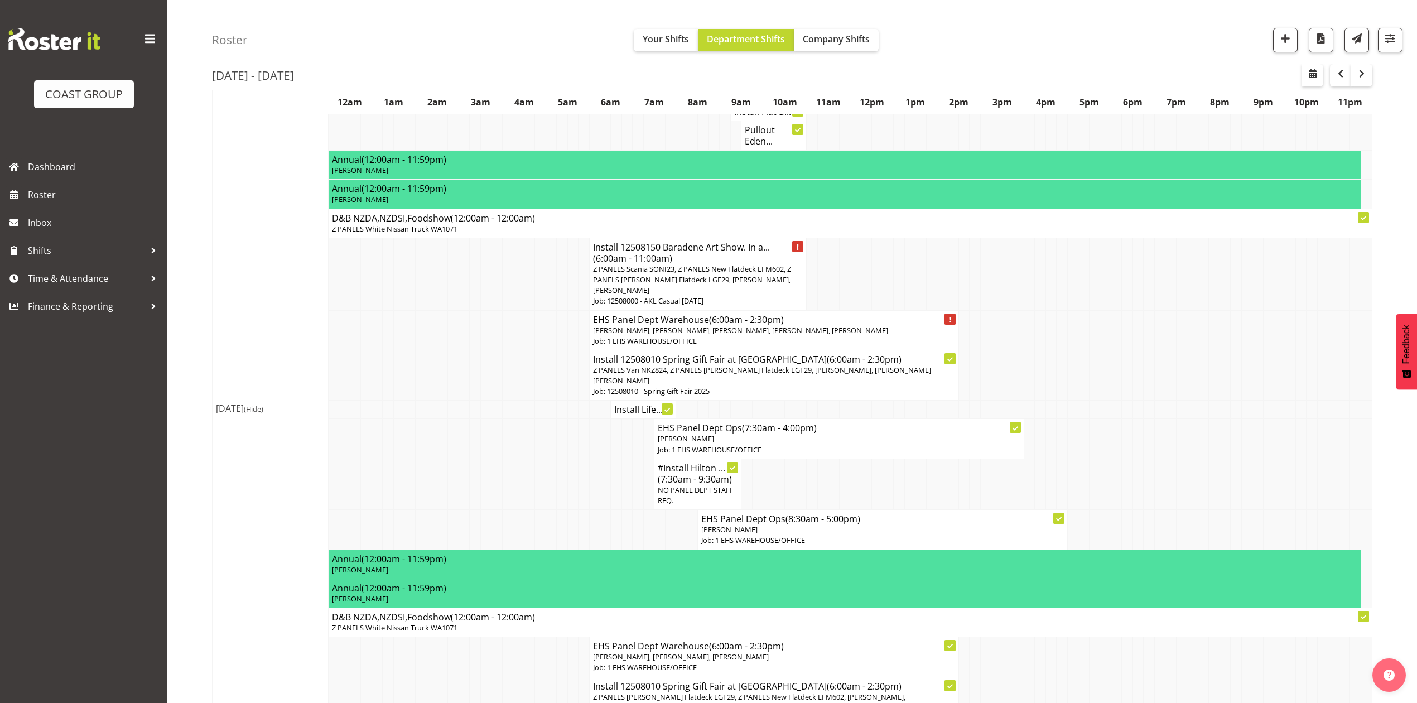
click at [751, 323] on span "(6:00am - 2:30pm)" at bounding box center [746, 320] width 75 height 12
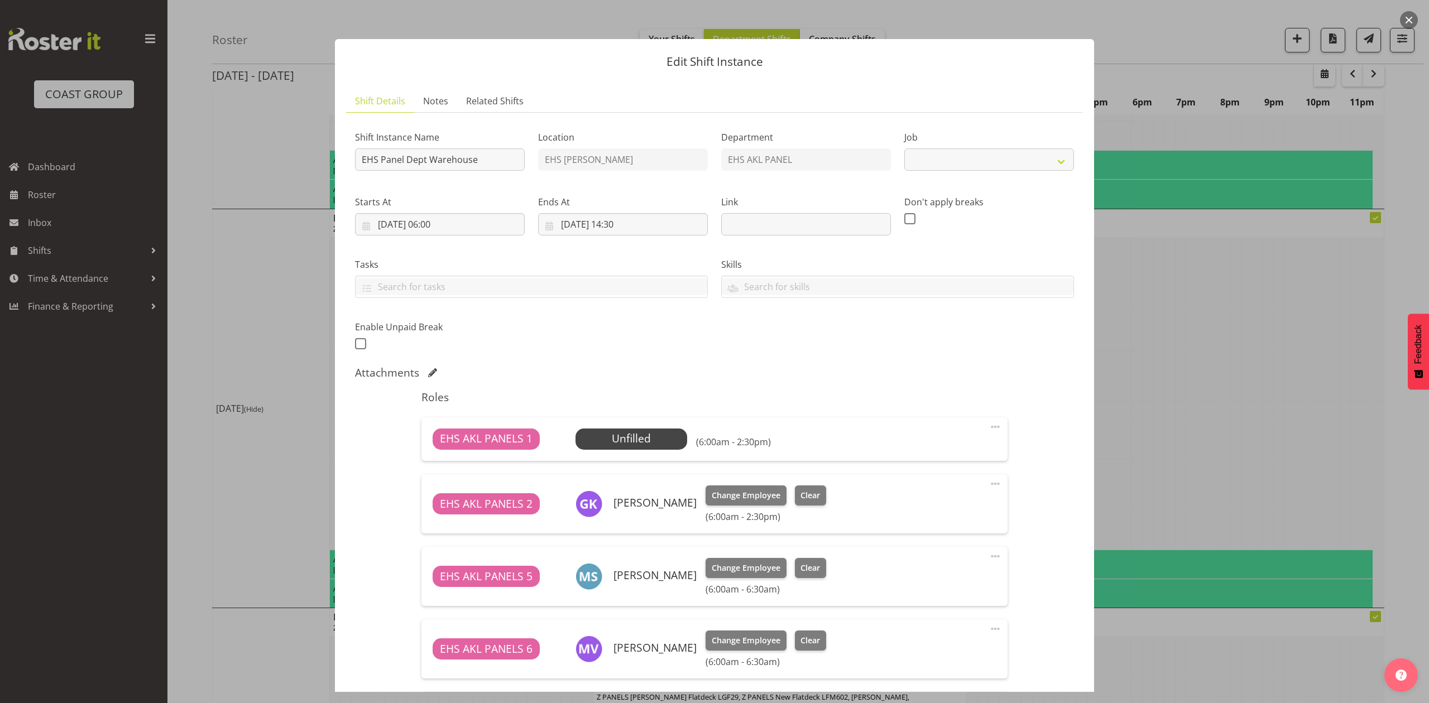
select select "69"
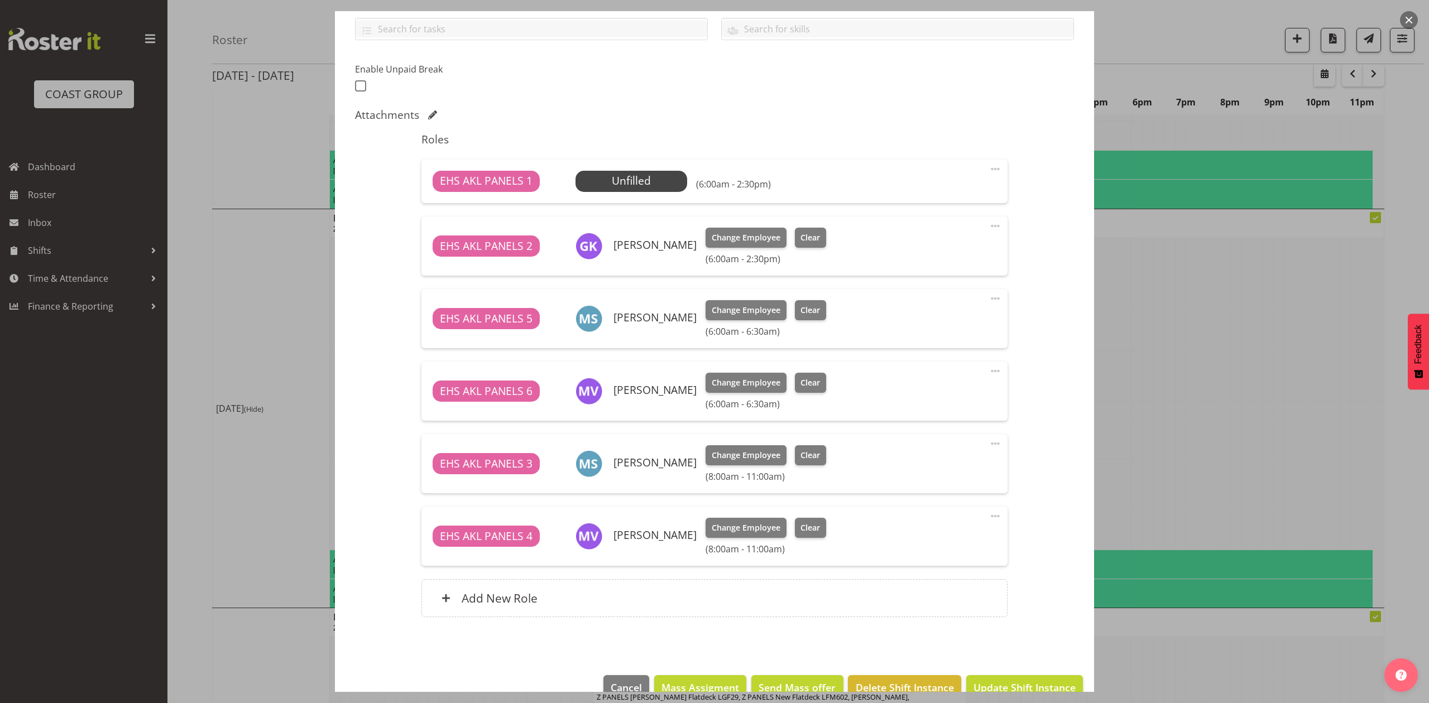
scroll to position [283, 0]
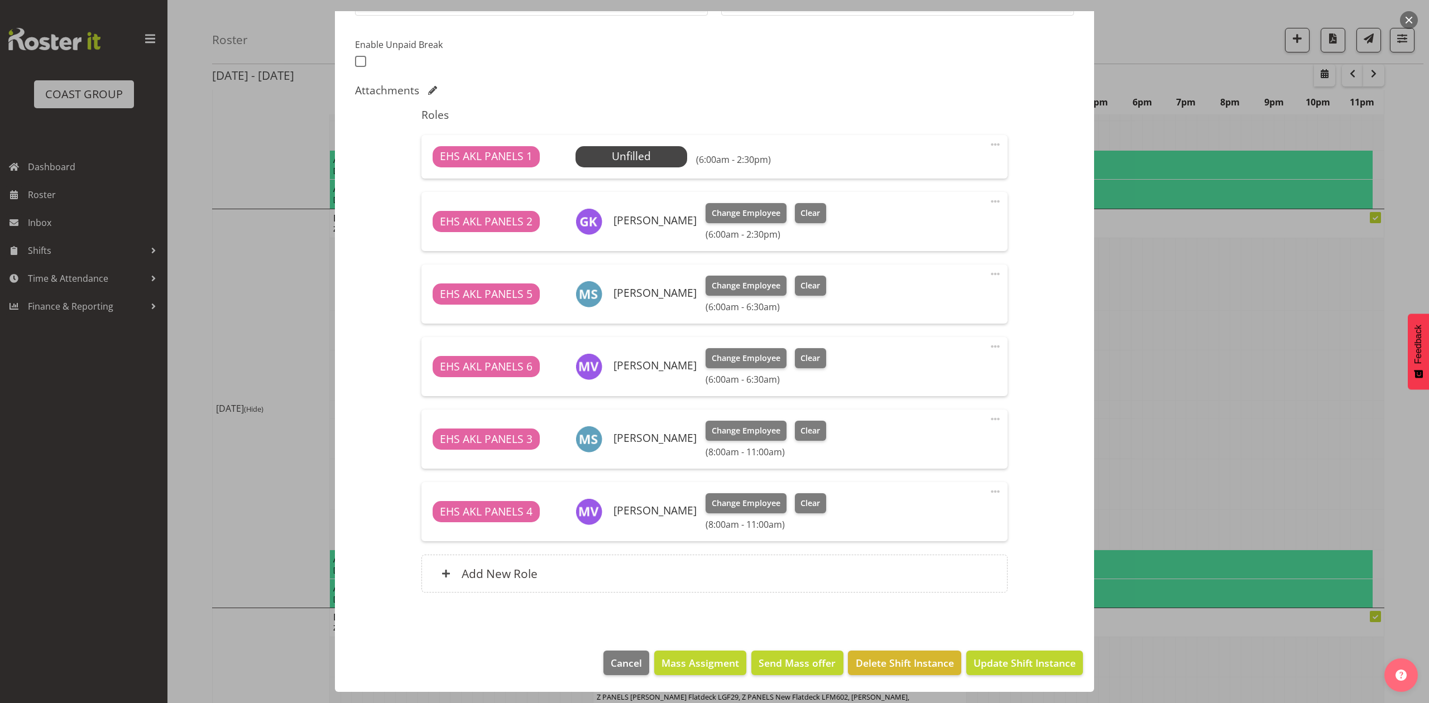
click at [988, 416] on span at bounding box center [994, 418] width 13 height 13
click at [940, 439] on link "Edit" at bounding box center [948, 444] width 107 height 20
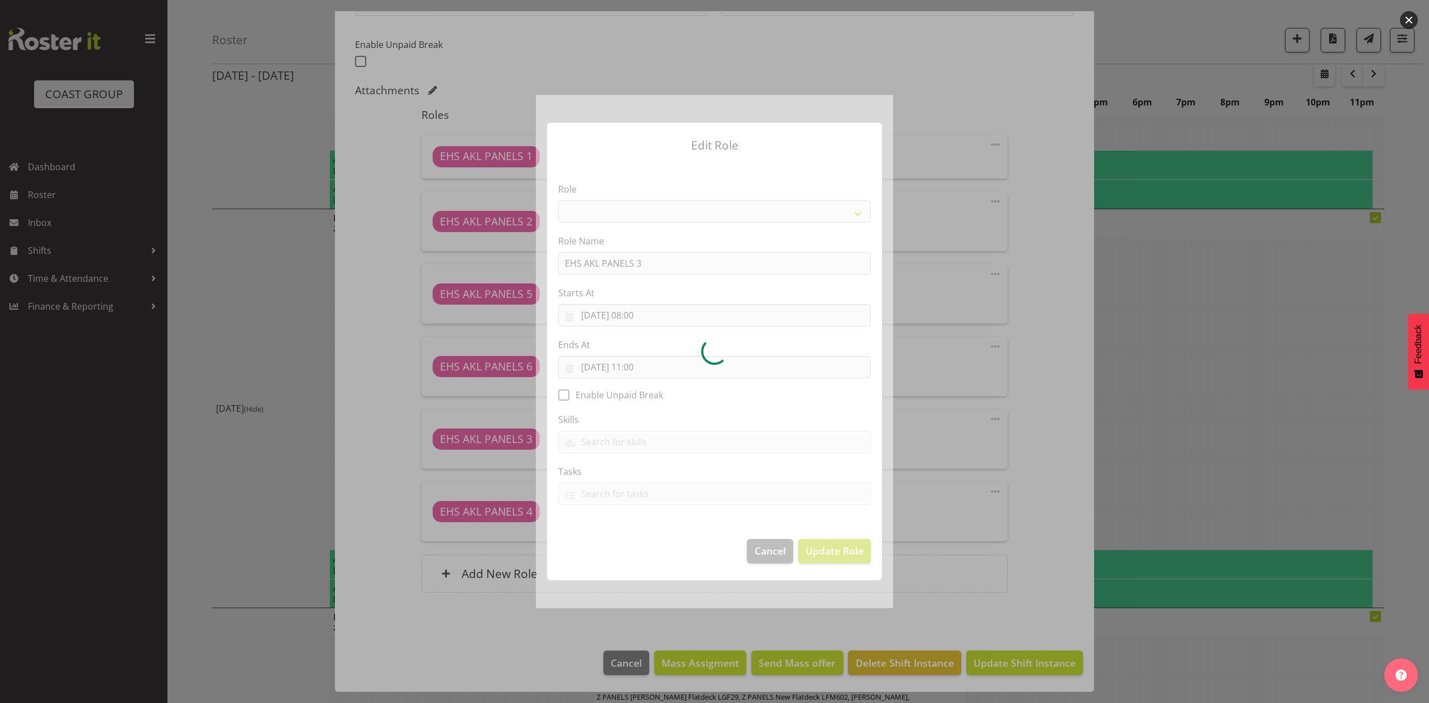
click at [639, 317] on div at bounding box center [714, 351] width 357 height 513
click at [637, 310] on div at bounding box center [714, 351] width 357 height 513
select select "188"
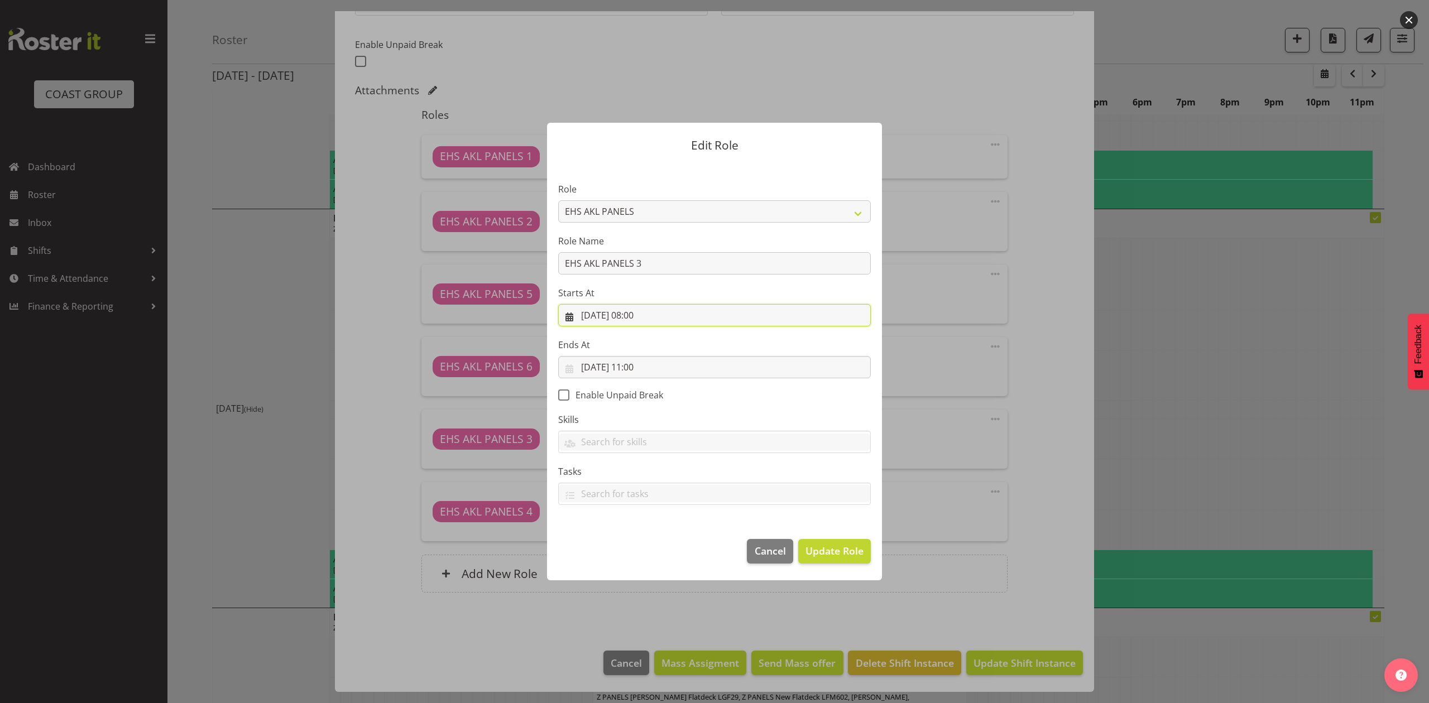
click at [639, 315] on input "19/08/2025, 08:00" at bounding box center [714, 315] width 313 height 22
click at [646, 548] on select "00 01 02 03 04 05 06 07 08 09 10 11 12 13 14 15 16 17 18 19 20 21 22 23" at bounding box center [646, 552] width 25 height 22
select select "11"
click at [634, 541] on select "00 01 02 03 04 05 06 07 08 09 10 11 12 13 14 15 16 17 18 19 20 21 22 23" at bounding box center [646, 552] width 25 height 22
type input "[DATE] 11:00"
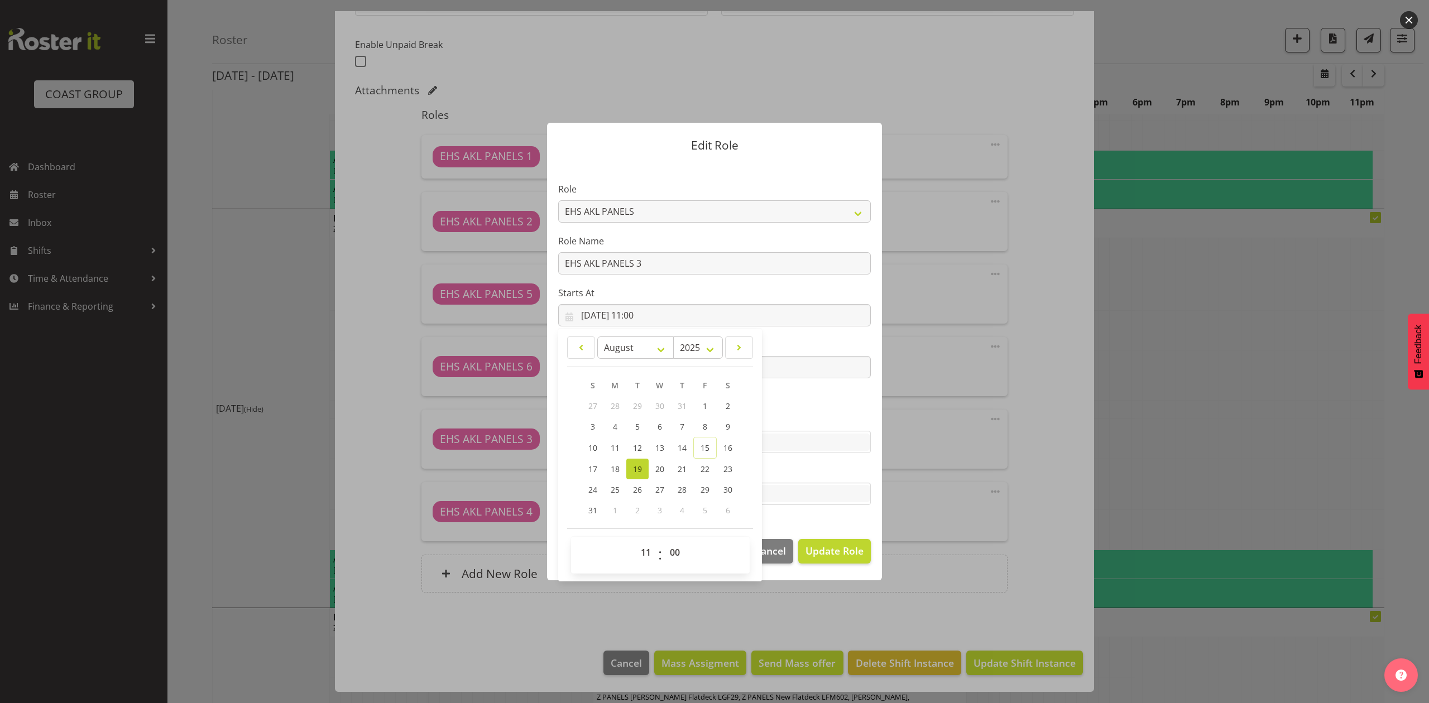
click at [815, 523] on section "Role ACCOUNT MANAGER ACCOUNT MANAGER DW ACCOUNTS AKL DIANNA VEHICLES AKL RYMER …" at bounding box center [714, 344] width 335 height 365
click at [645, 364] on input "[DATE] 11:00" at bounding box center [714, 367] width 313 height 22
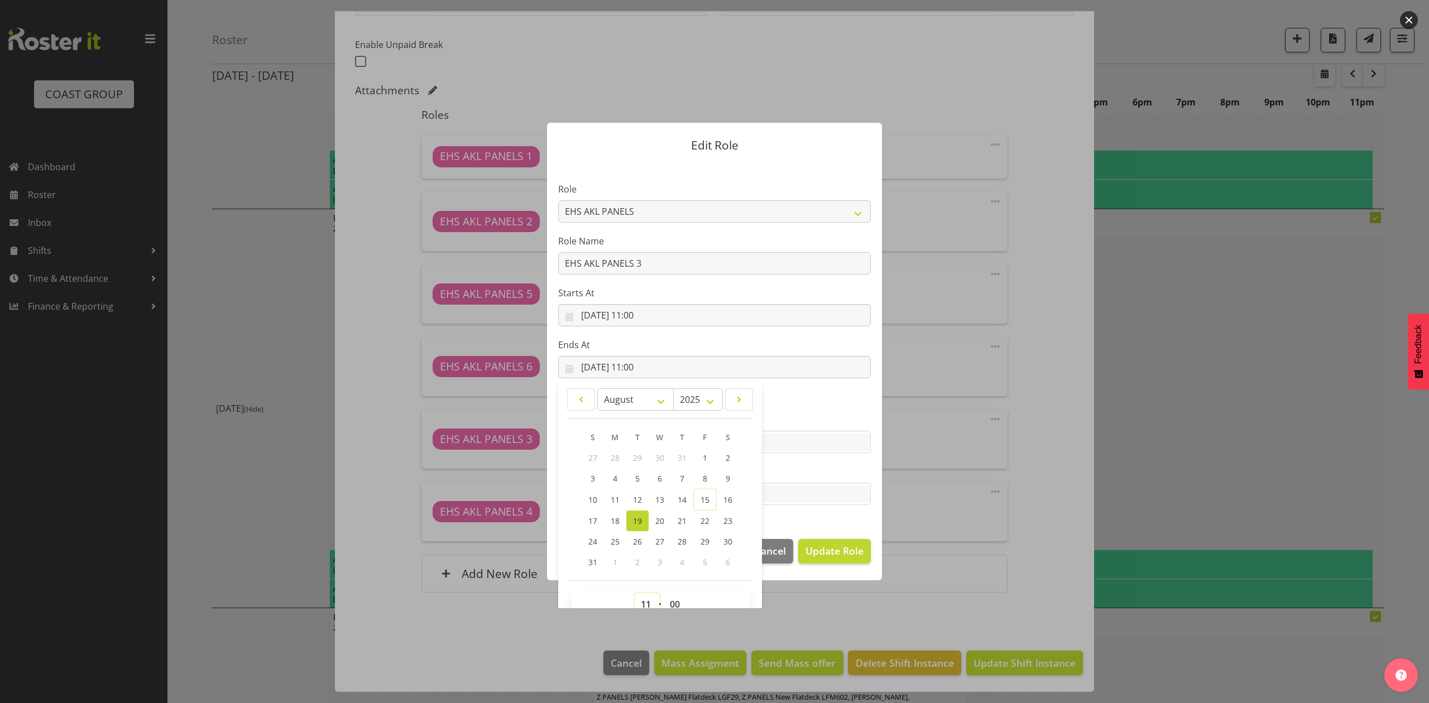
click at [646, 601] on select "00 01 02 03 04 05 06 07 08 09 10 11 12 13 14 15 16 17 18 19 20 21 22 23" at bounding box center [646, 604] width 25 height 22
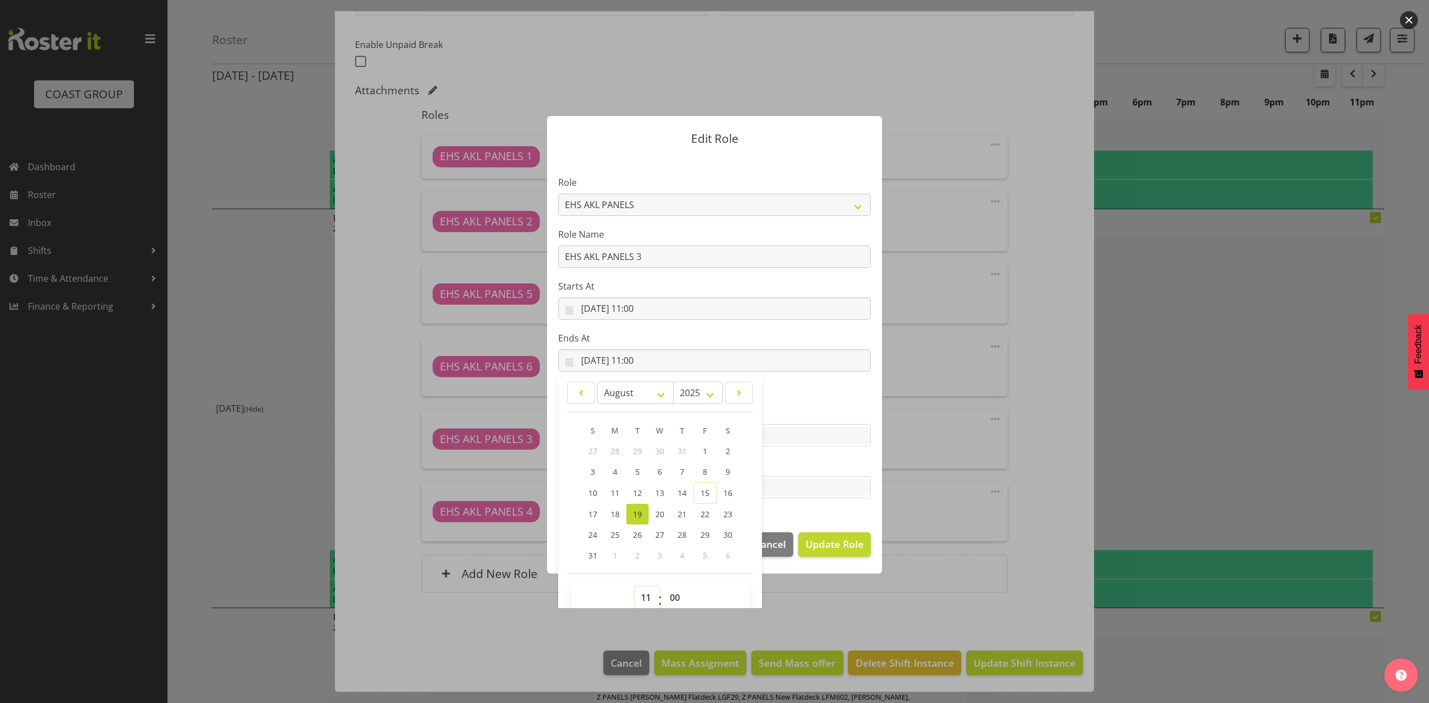
select select "14"
click at [634, 587] on select "00 01 02 03 04 05 06 07 08 09 10 11 12 13 14 15 16 17 18 19 20 21 22 23" at bounding box center [646, 598] width 25 height 22
type input "[DATE] 14:00"
click at [673, 597] on select "00 01 02 03 04 05 06 07 08 09 10 11 12 13 14 15 16 17 18 19 20 21 22 23 24 25 2…" at bounding box center [676, 598] width 25 height 22
select select "30"
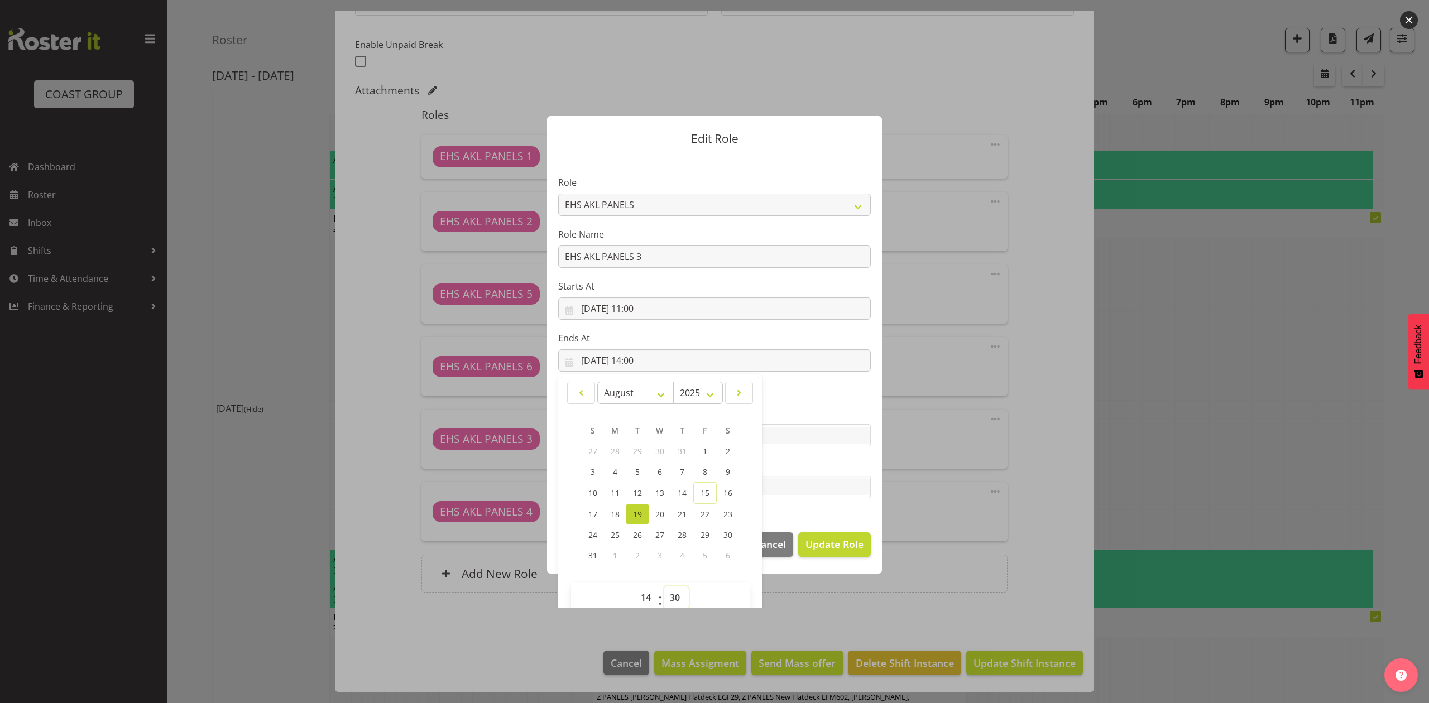
click at [664, 587] on select "00 01 02 03 04 05 06 07 08 09 10 11 12 13 14 15 16 17 18 19 20 21 22 23 24 25 2…" at bounding box center [676, 598] width 25 height 22
type input "[DATE] 14:30"
click at [825, 550] on span "Update Role" at bounding box center [834, 544] width 58 height 15
select select
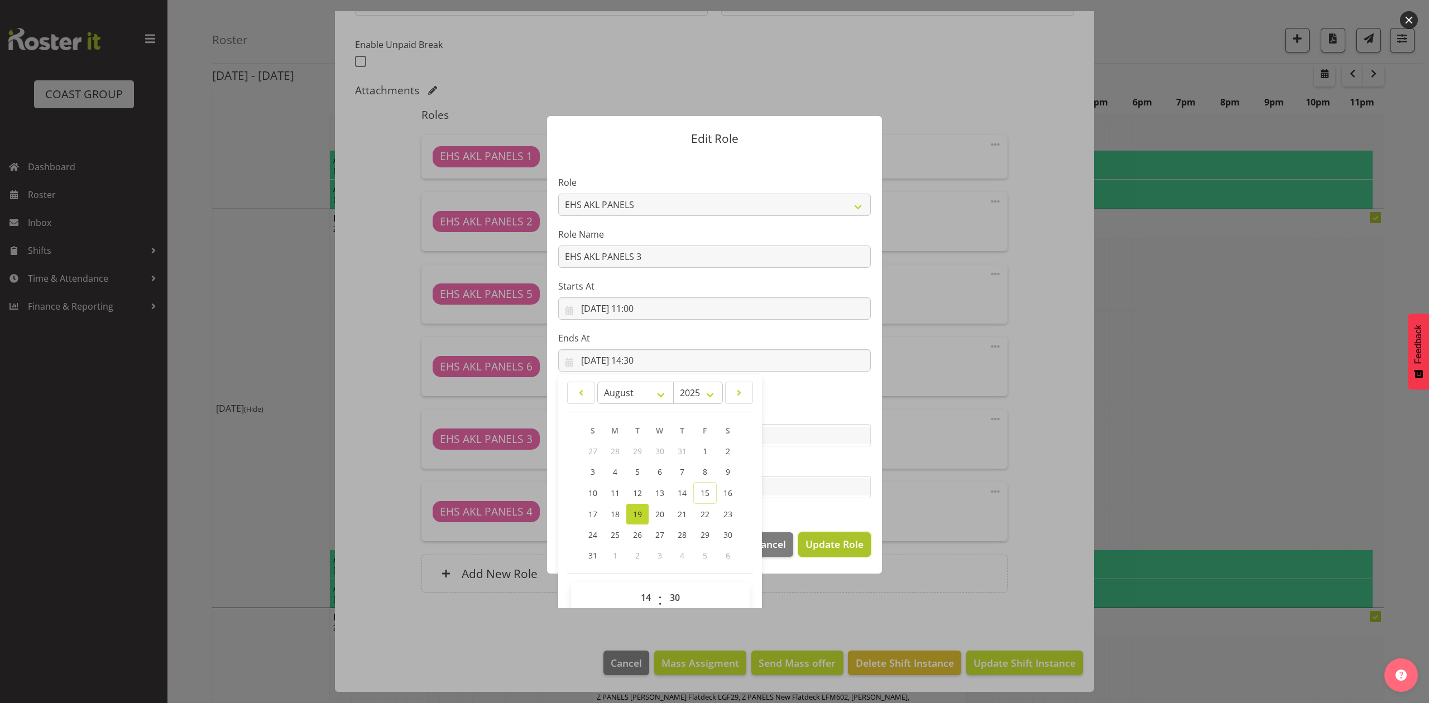
select select
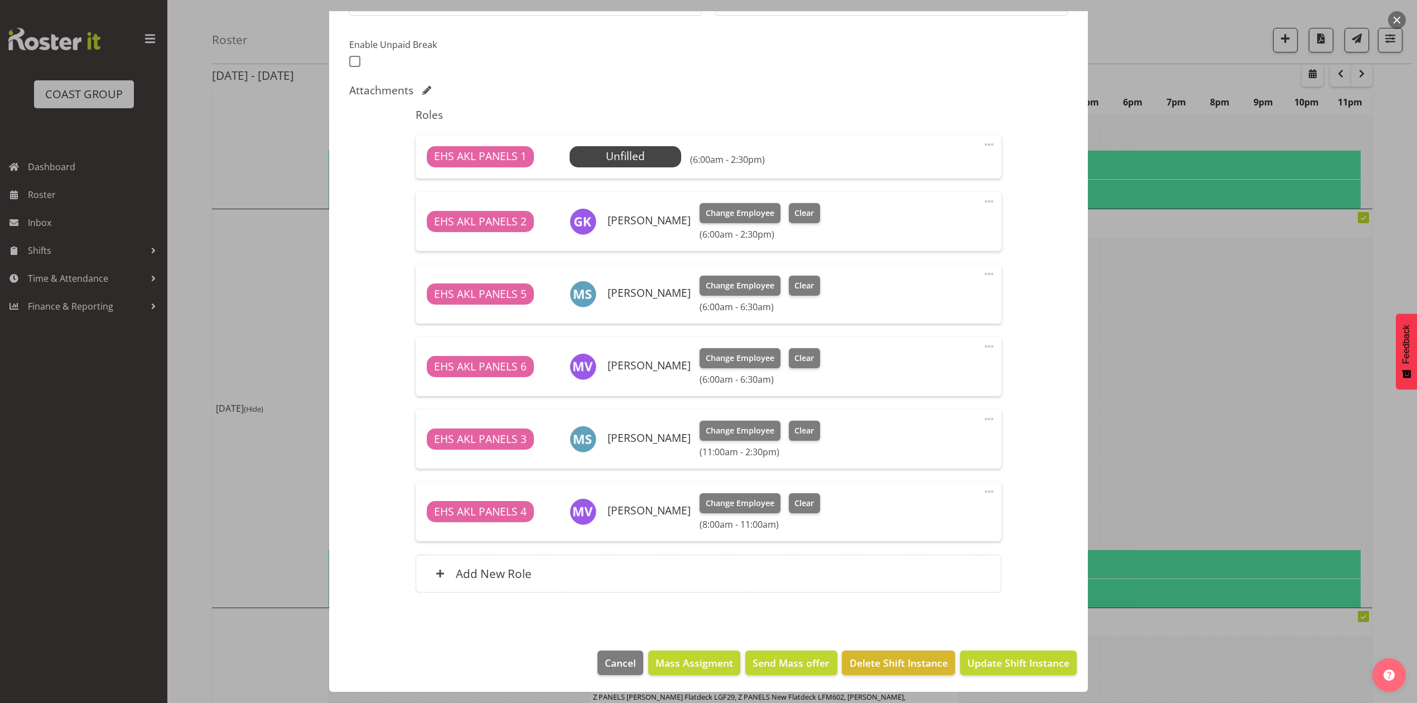
click at [983, 490] on span at bounding box center [989, 491] width 13 height 13
click at [932, 509] on link "Edit" at bounding box center [942, 516] width 107 height 20
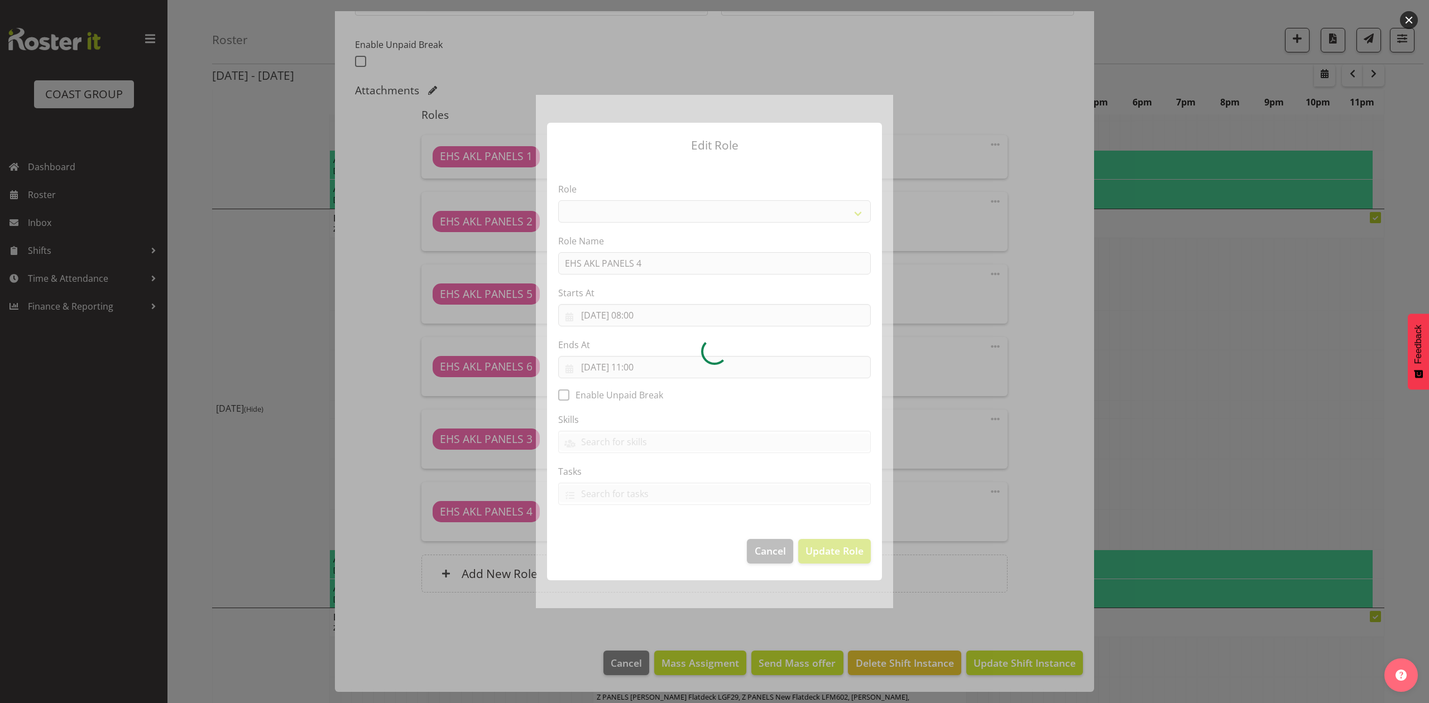
click at [639, 313] on div at bounding box center [714, 351] width 357 height 513
click at [640, 315] on div at bounding box center [714, 351] width 357 height 513
select select "188"
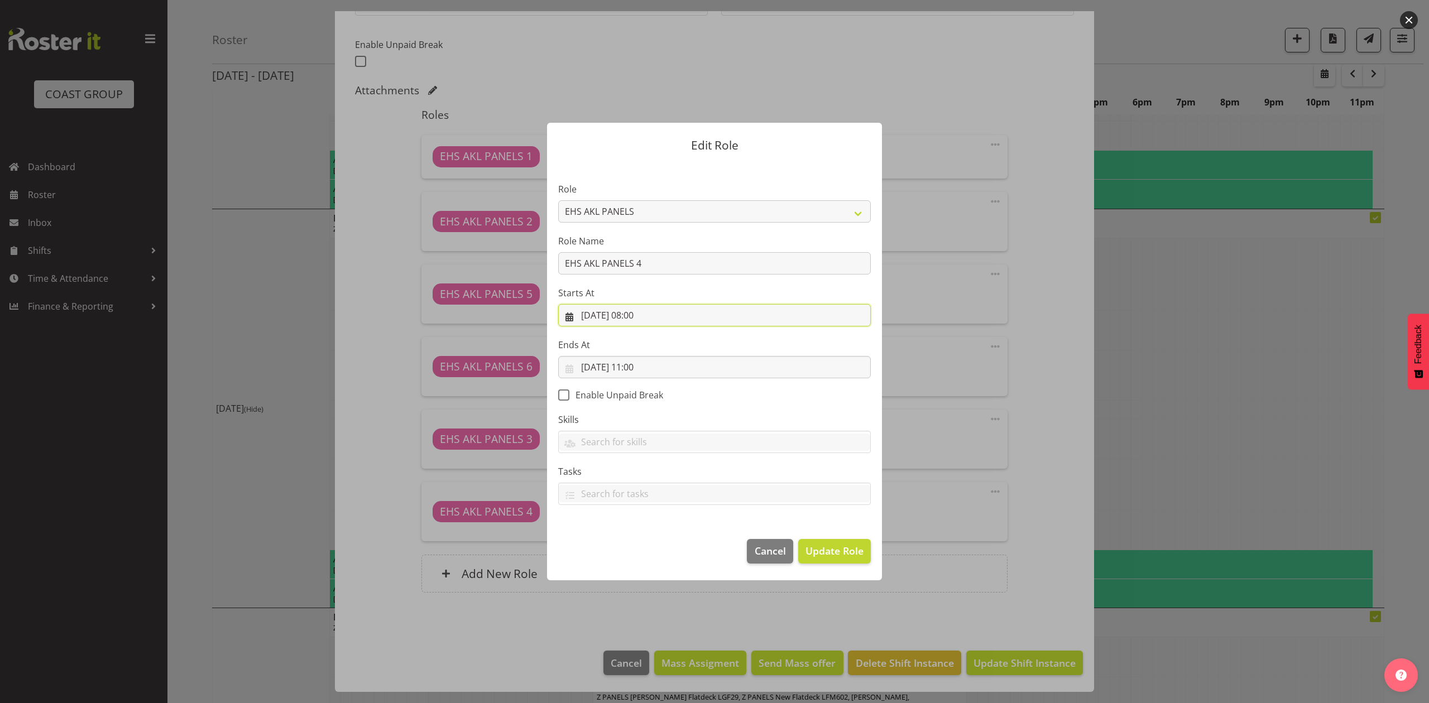
click at [640, 315] on input "19/08/2025, 08:00" at bounding box center [714, 315] width 313 height 22
click at [642, 542] on select "00 01 02 03 04 05 06 07 08 09 10 11 12 13 14 15 16 17 18 19 20 21 22 23" at bounding box center [646, 552] width 25 height 22
select select "11"
click at [634, 541] on select "00 01 02 03 04 05 06 07 08 09 10 11 12 13 14 15 16 17 18 19 20 21 22 23" at bounding box center [646, 552] width 25 height 22
click at [802, 517] on section "Role ACCOUNT MANAGER ACCOUNT MANAGER DW ACCOUNTS AKL DIANNA VEHICLES AKL RYMER …" at bounding box center [714, 344] width 335 height 365
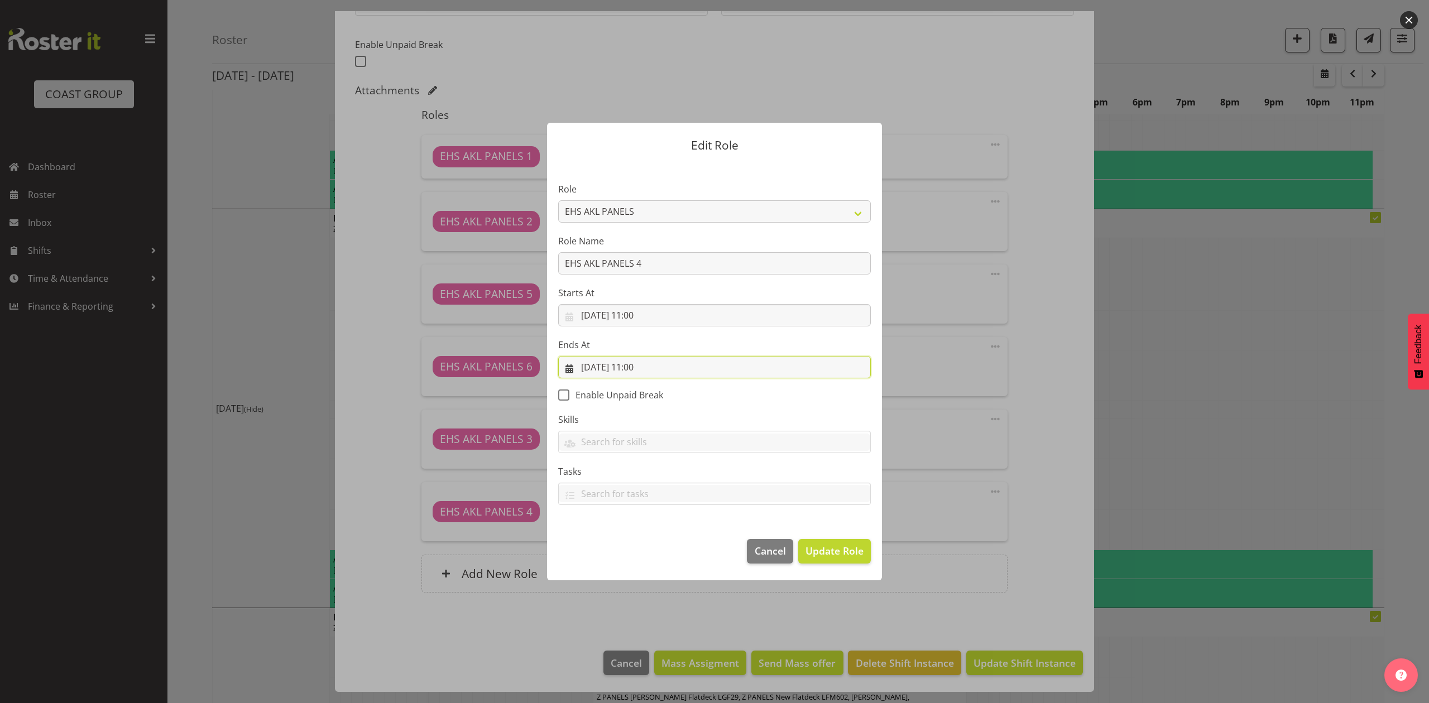
click at [643, 367] on input "[DATE] 11:00" at bounding box center [714, 367] width 313 height 22
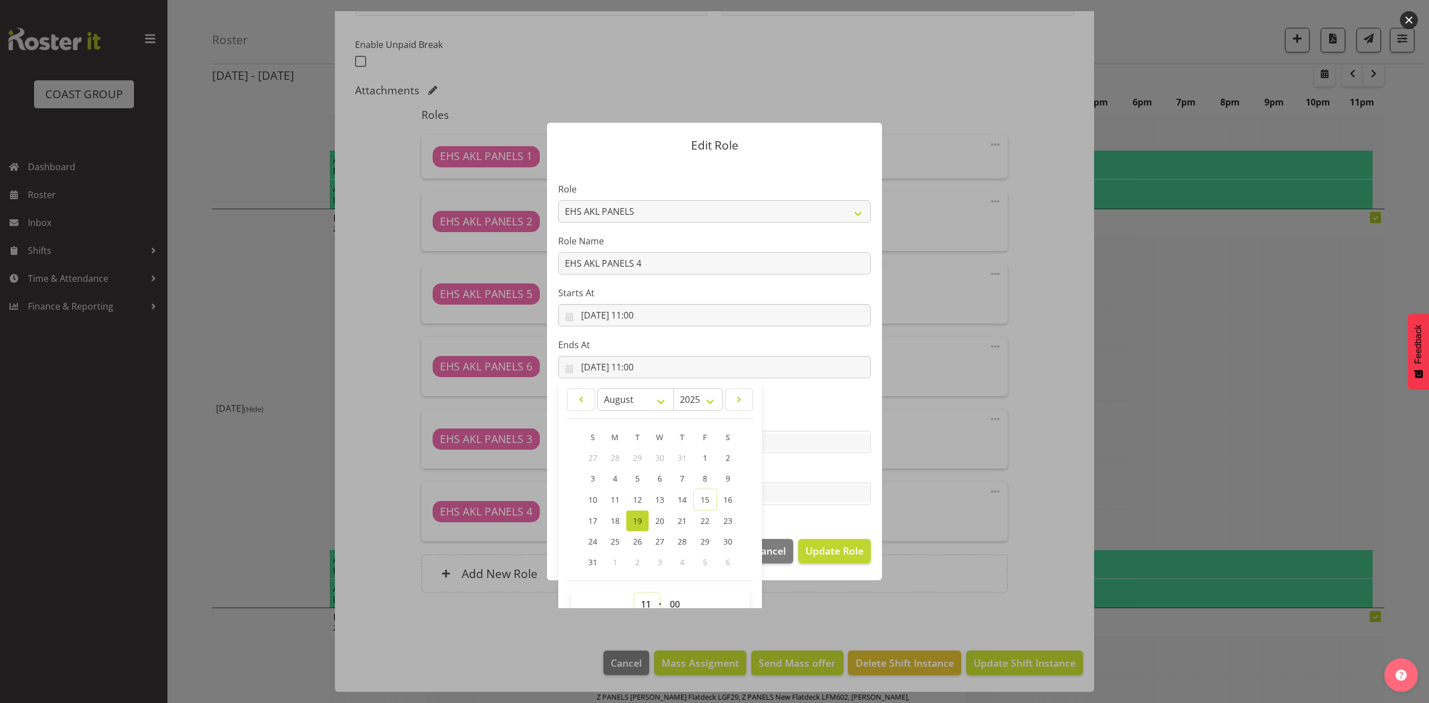
drag, startPoint x: 638, startPoint y: 599, endPoint x: 640, endPoint y: 588, distance: 11.2
click at [638, 597] on select "00 01 02 03 04 05 06 07 08 09 10 11 12 13 14 15 16 17 18 19 20 21 22 23" at bounding box center [646, 604] width 25 height 22
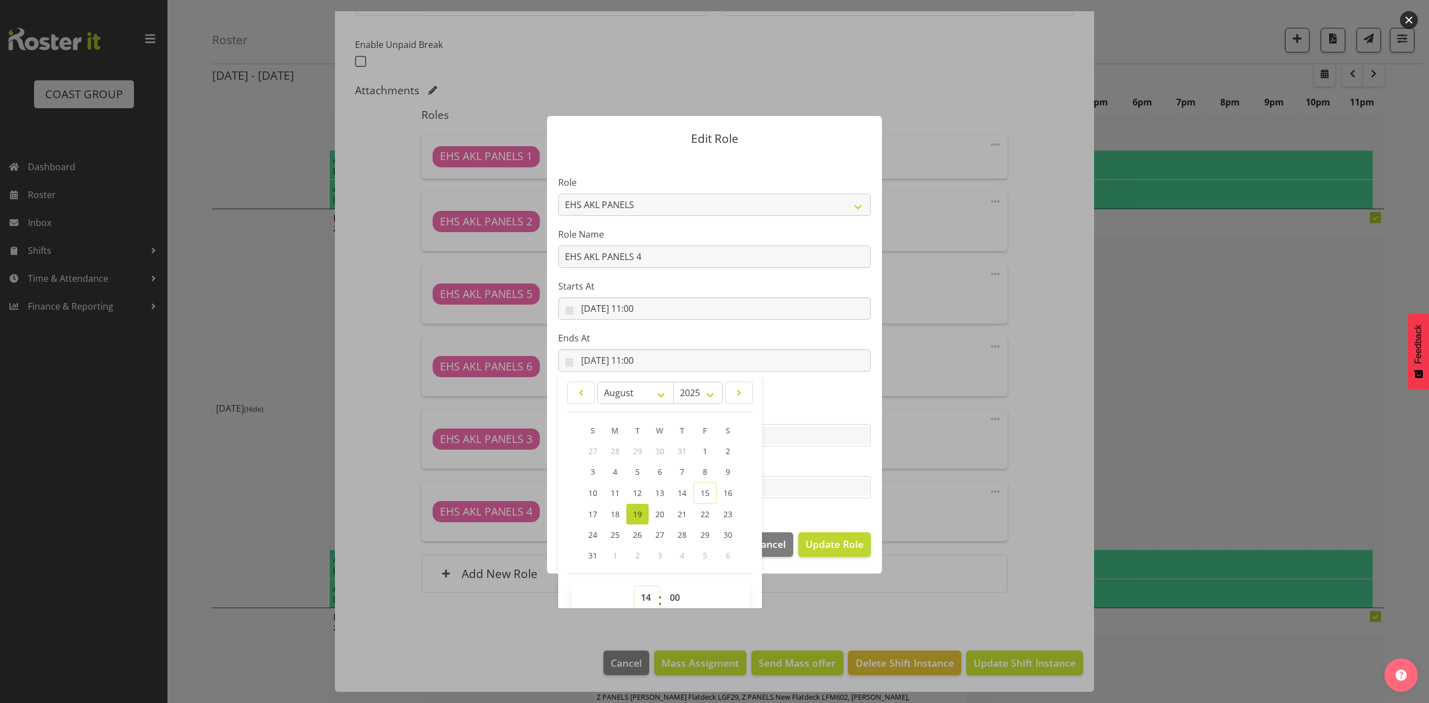
click at [634, 587] on select "00 01 02 03 04 05 06 07 08 09 10 11 12 13 14 15 16 17 18 19 20 21 22 23" at bounding box center [646, 598] width 25 height 22
click at [670, 590] on select "00 01 02 03 04 05 06 07 08 09 10 11 12 13 14 15 16 17 18 19 20 21 22 23 24 25 2…" at bounding box center [676, 598] width 25 height 22
click at [664, 587] on select "00 01 02 03 04 05 06 07 08 09 10 11 12 13 14 15 16 17 18 19 20 21 22 23 24 25 2…" at bounding box center [676, 598] width 25 height 22
click at [810, 543] on span "Update Role" at bounding box center [834, 544] width 58 height 15
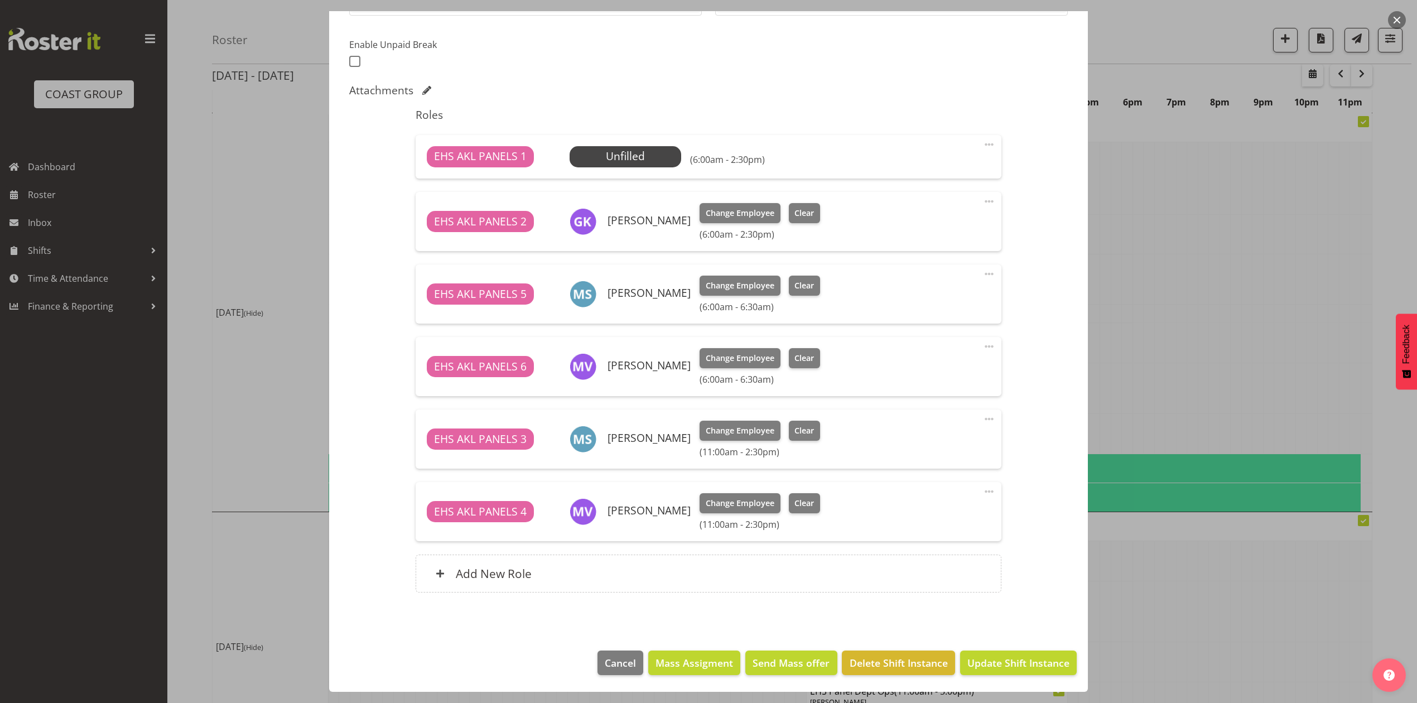
scroll to position [670, 0]
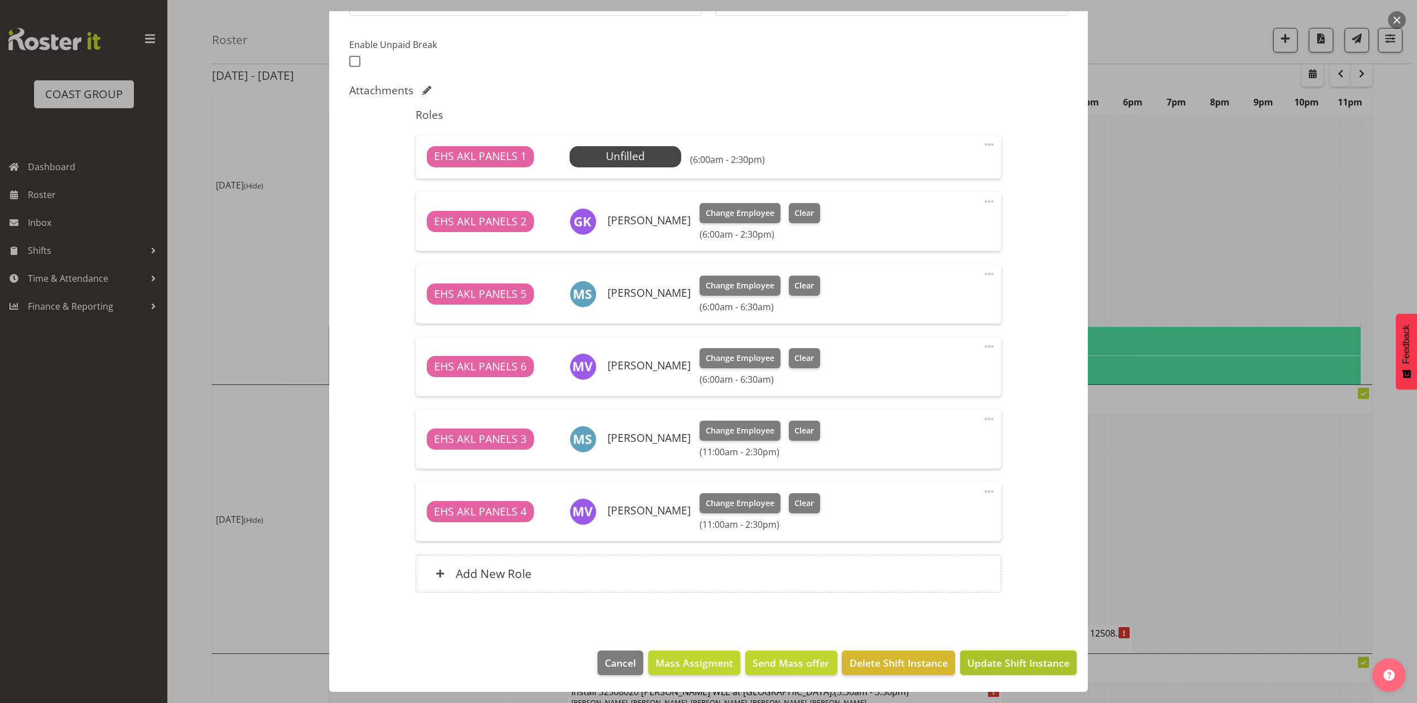
click at [1007, 656] on span "Update Shift Instance" at bounding box center [1019, 663] width 102 height 15
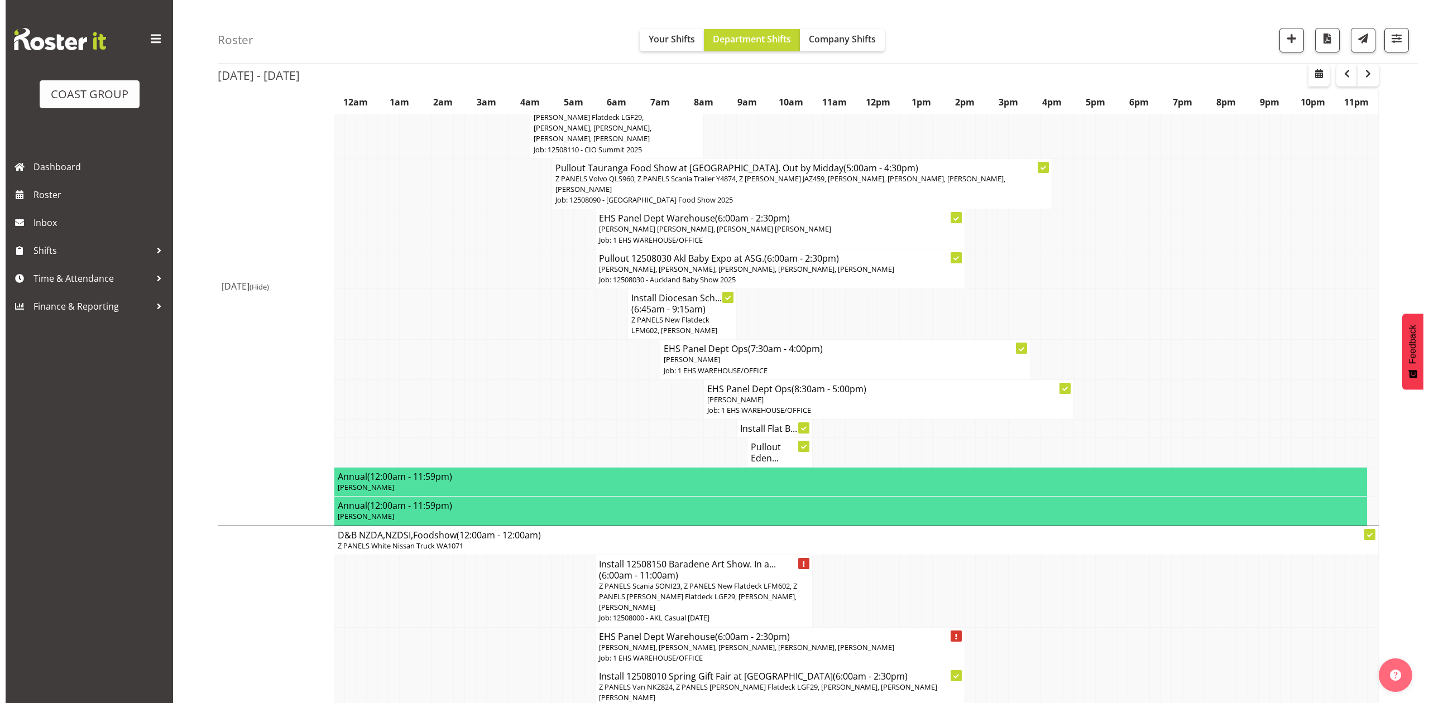
scroll to position [223, 0]
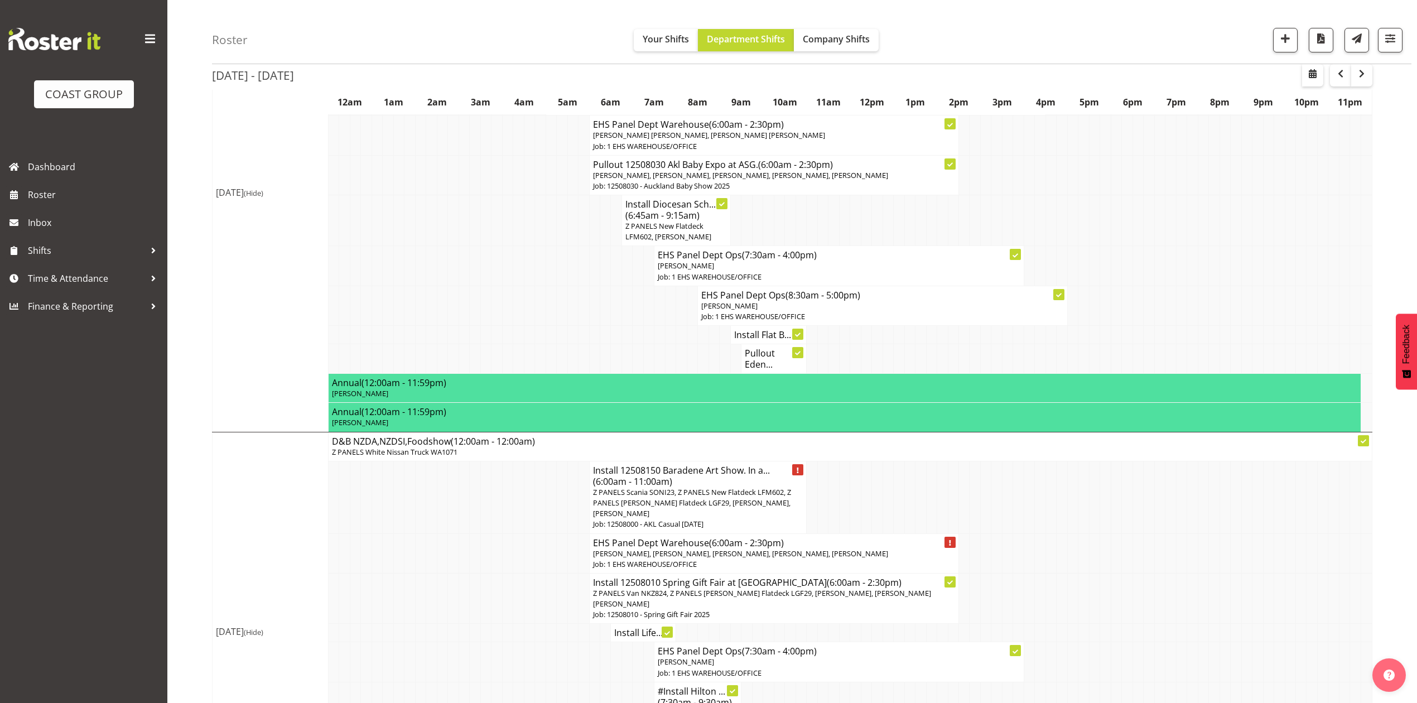
click at [696, 506] on span "Z PANELS Scania SONI23, Z PANELS New Flatdeck LFM602, Z PANELS Mitsy Flatdeck L…" at bounding box center [692, 502] width 198 height 31
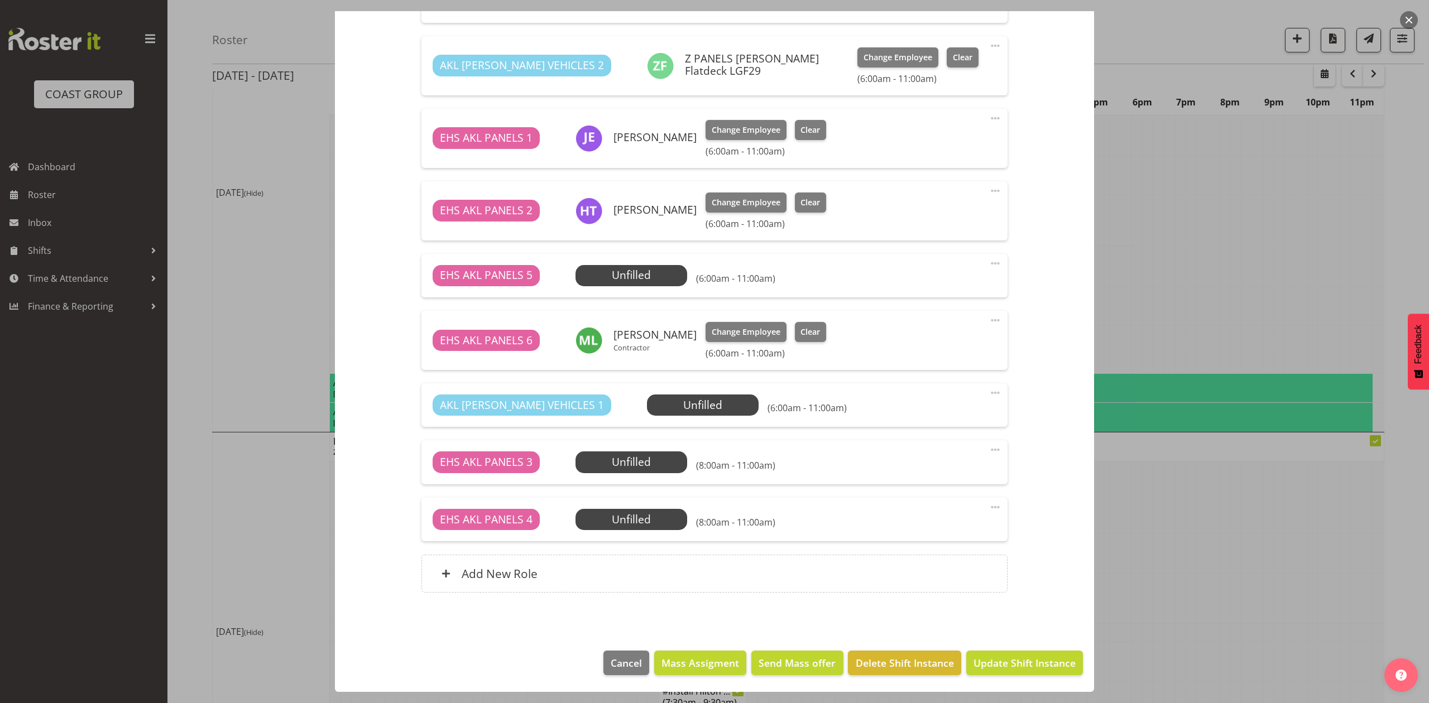
scroll to position [568, 0]
click at [0, 0] on span "Select Employee" at bounding box center [0, 0] width 0 height 0
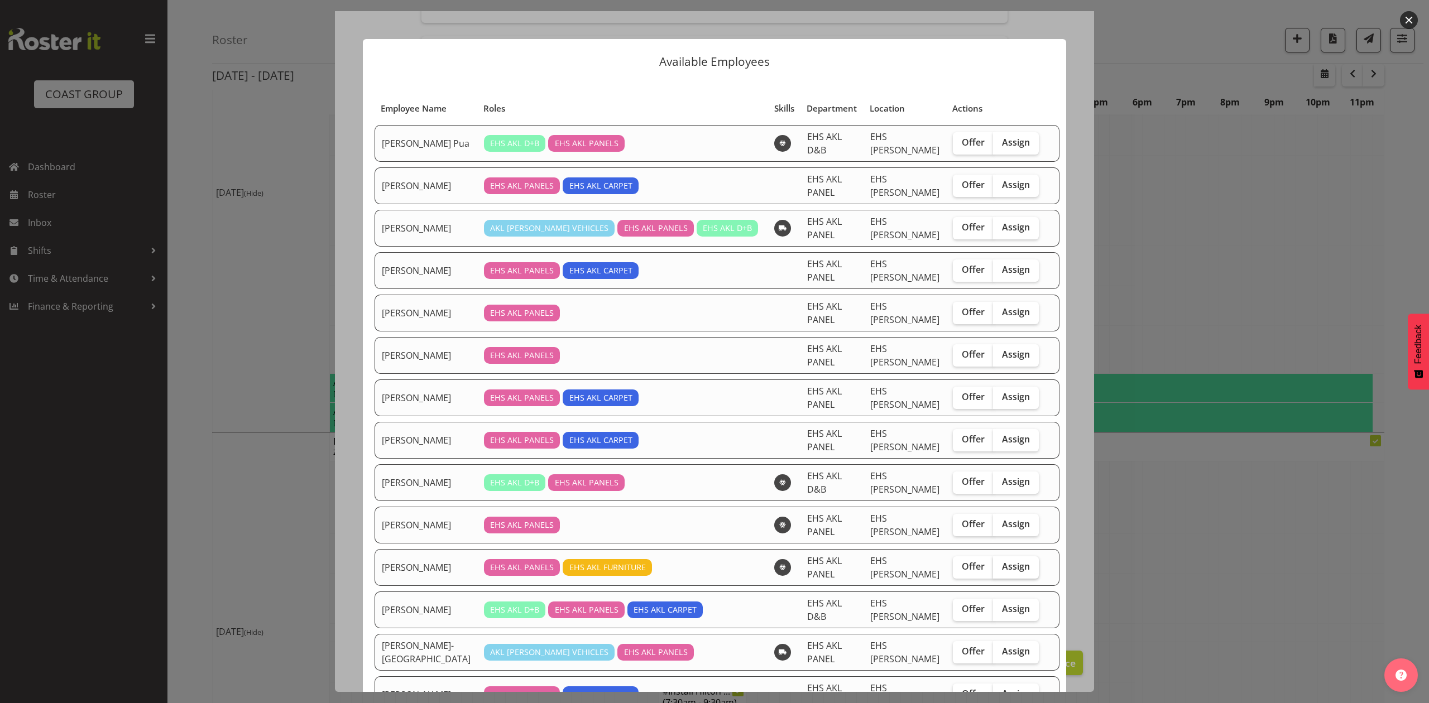
click at [1002, 561] on span "Assign" at bounding box center [1016, 566] width 28 height 11
click at [999, 563] on input "Assign" at bounding box center [996, 566] width 7 height 7
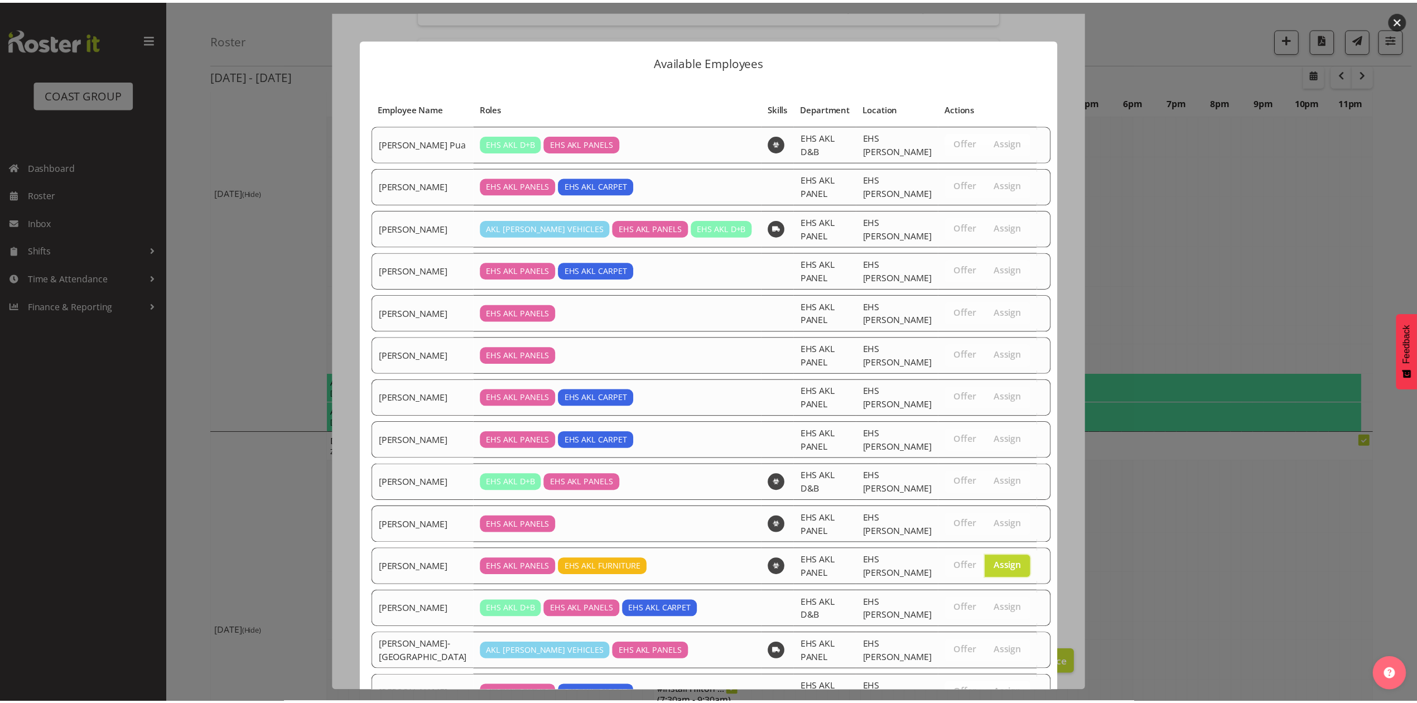
scroll to position [28, 0]
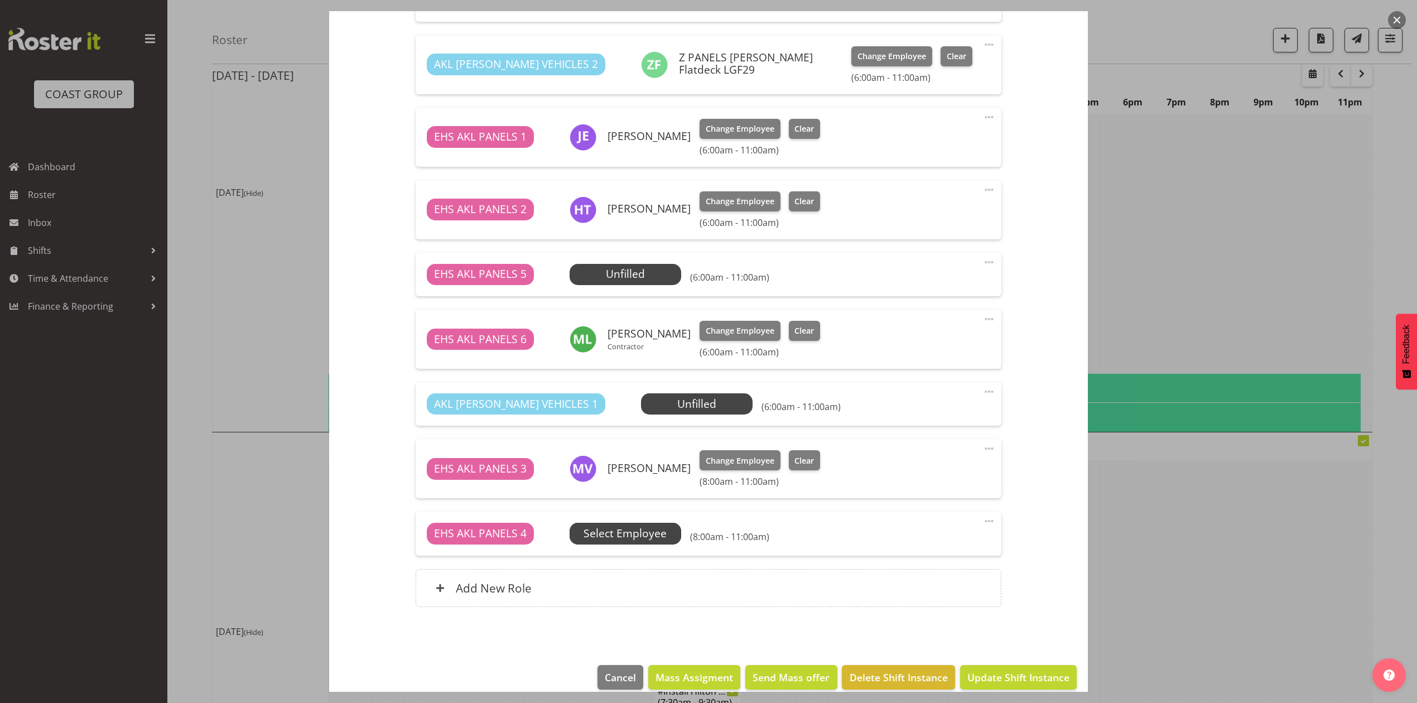
click at [0, 0] on span "Select Employee" at bounding box center [0, 0] width 0 height 0
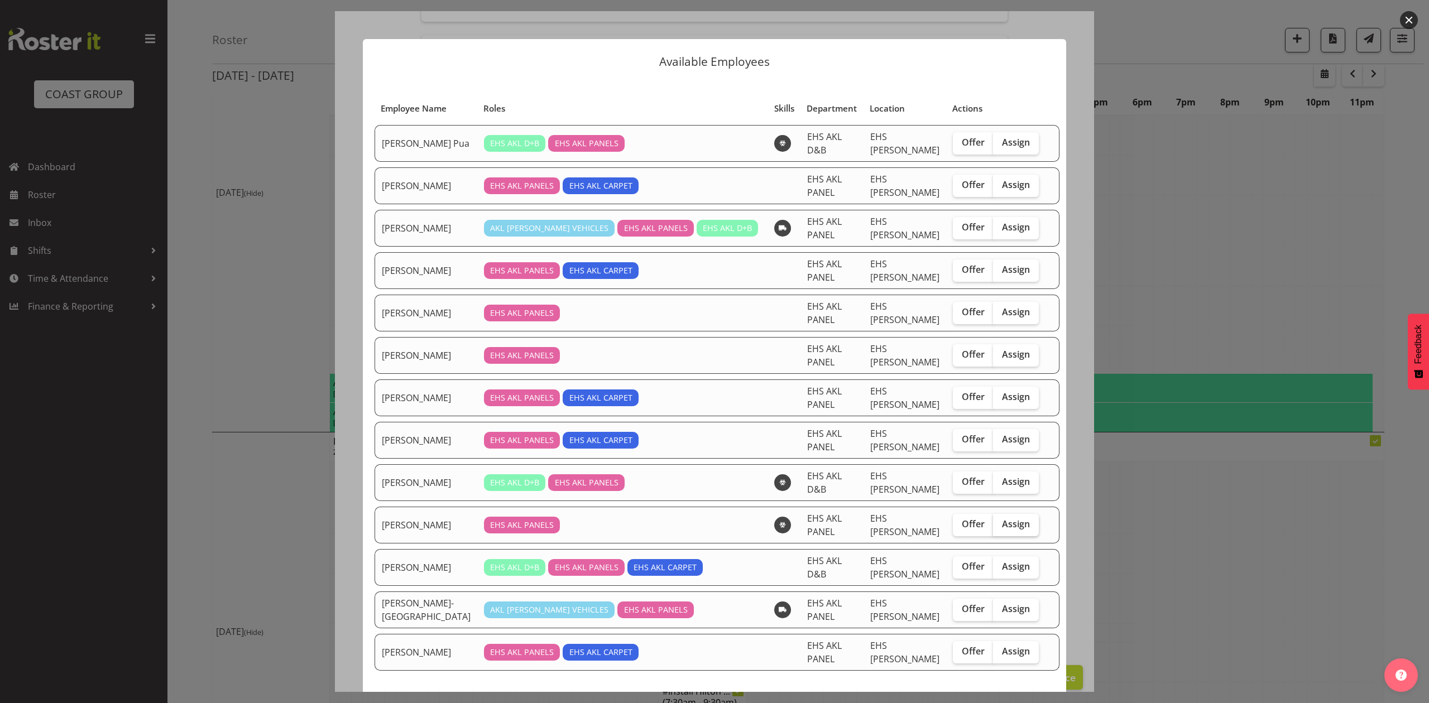
click at [1007, 518] on span "Assign" at bounding box center [1016, 523] width 28 height 11
click at [1000, 521] on input "Assign" at bounding box center [996, 524] width 7 height 7
click at [1000, 699] on button "Assign Martin Samuel" at bounding box center [990, 711] width 127 height 25
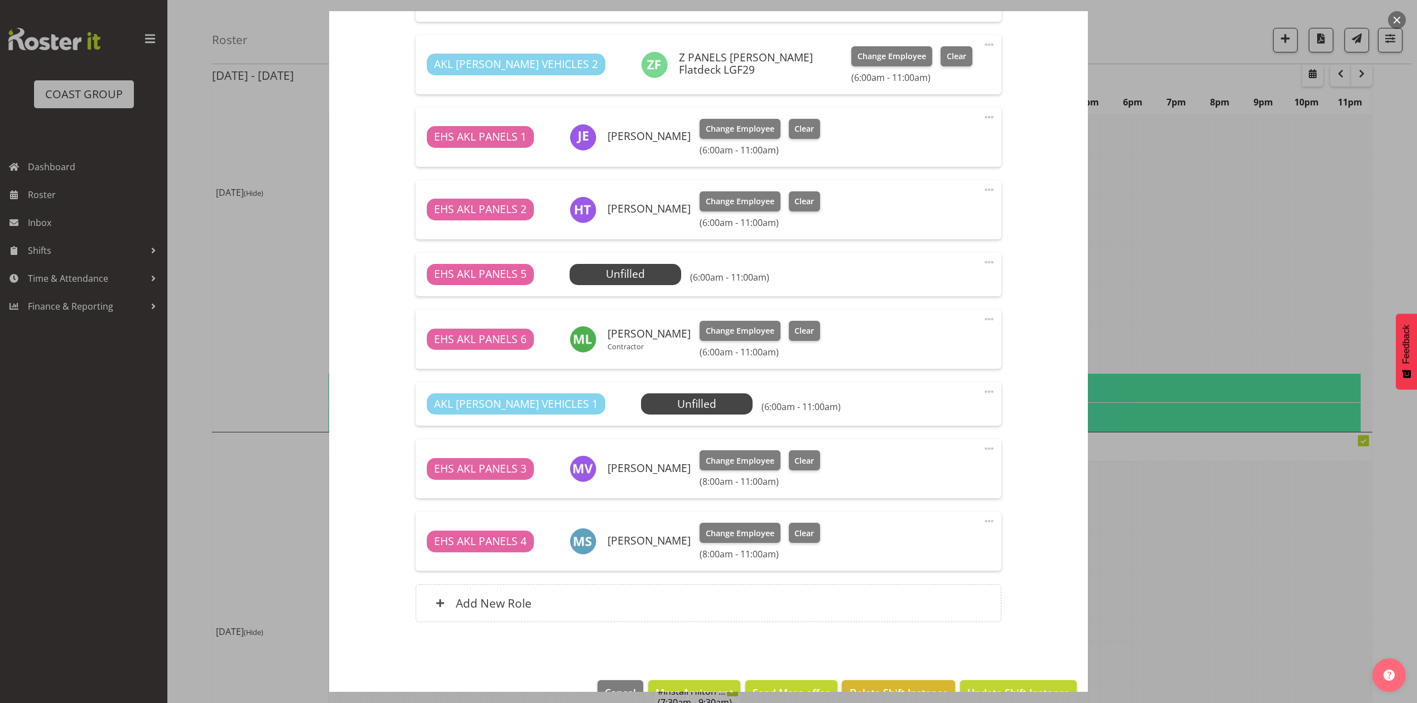
click at [1001, 656] on section "Shift Details Notes Related Shifts Shift Instance Name Install 12508150 Baraden…" at bounding box center [708, 90] width 759 height 1159
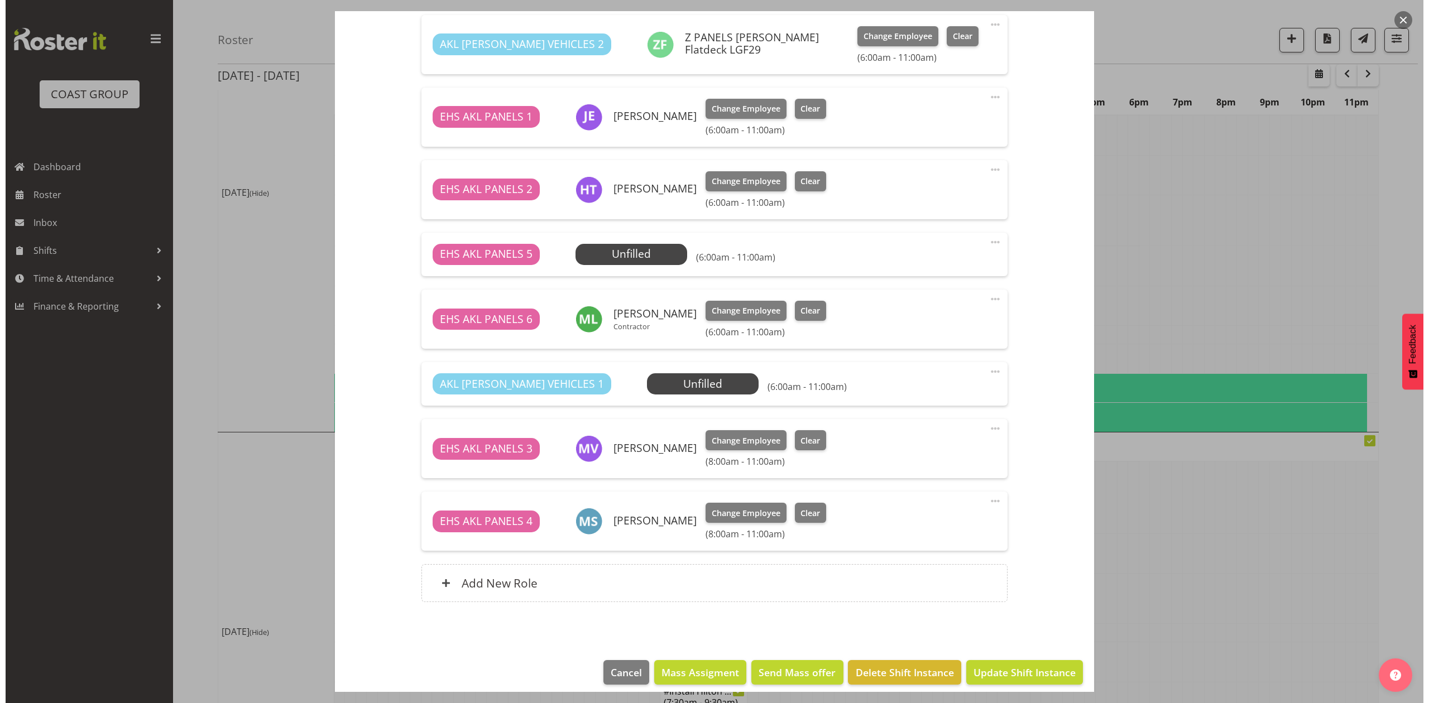
scroll to position [599, 0]
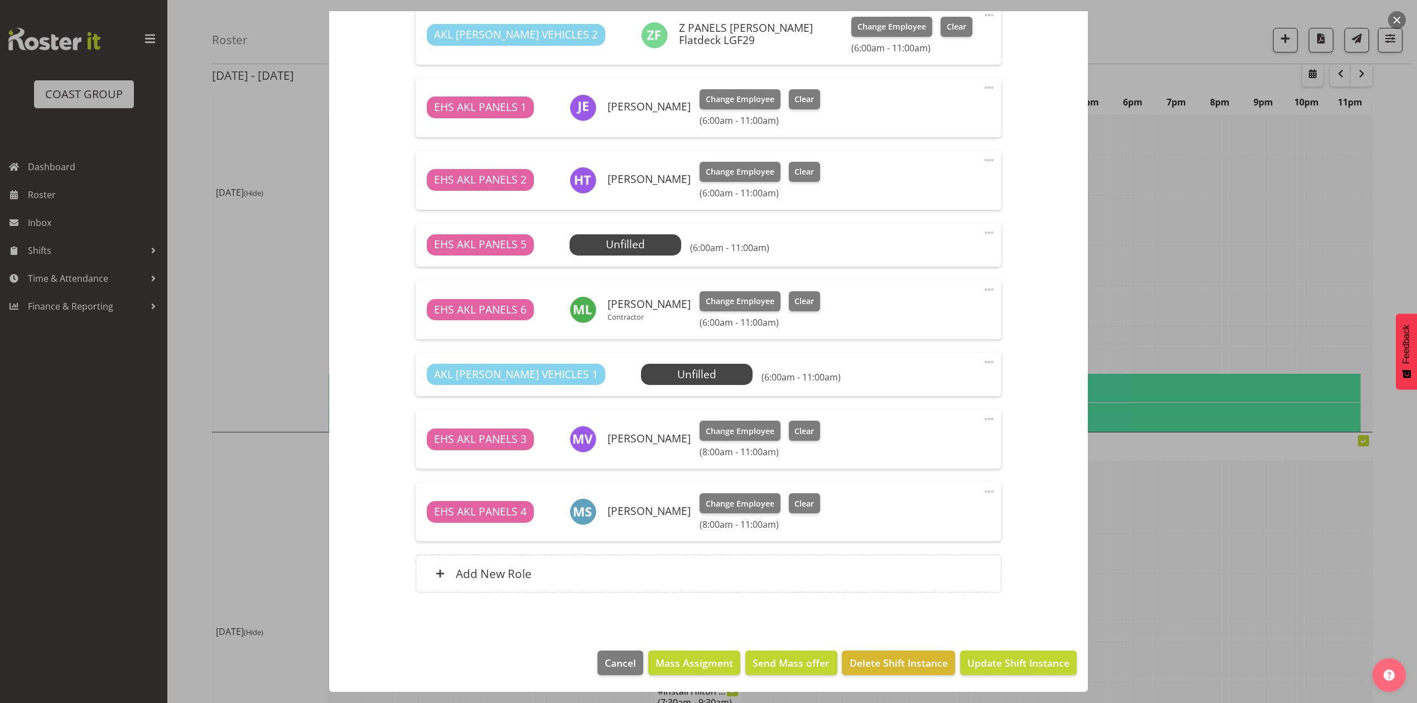
click at [983, 359] on span at bounding box center [989, 361] width 13 height 13
click at [945, 378] on link "Edit" at bounding box center [942, 387] width 107 height 20
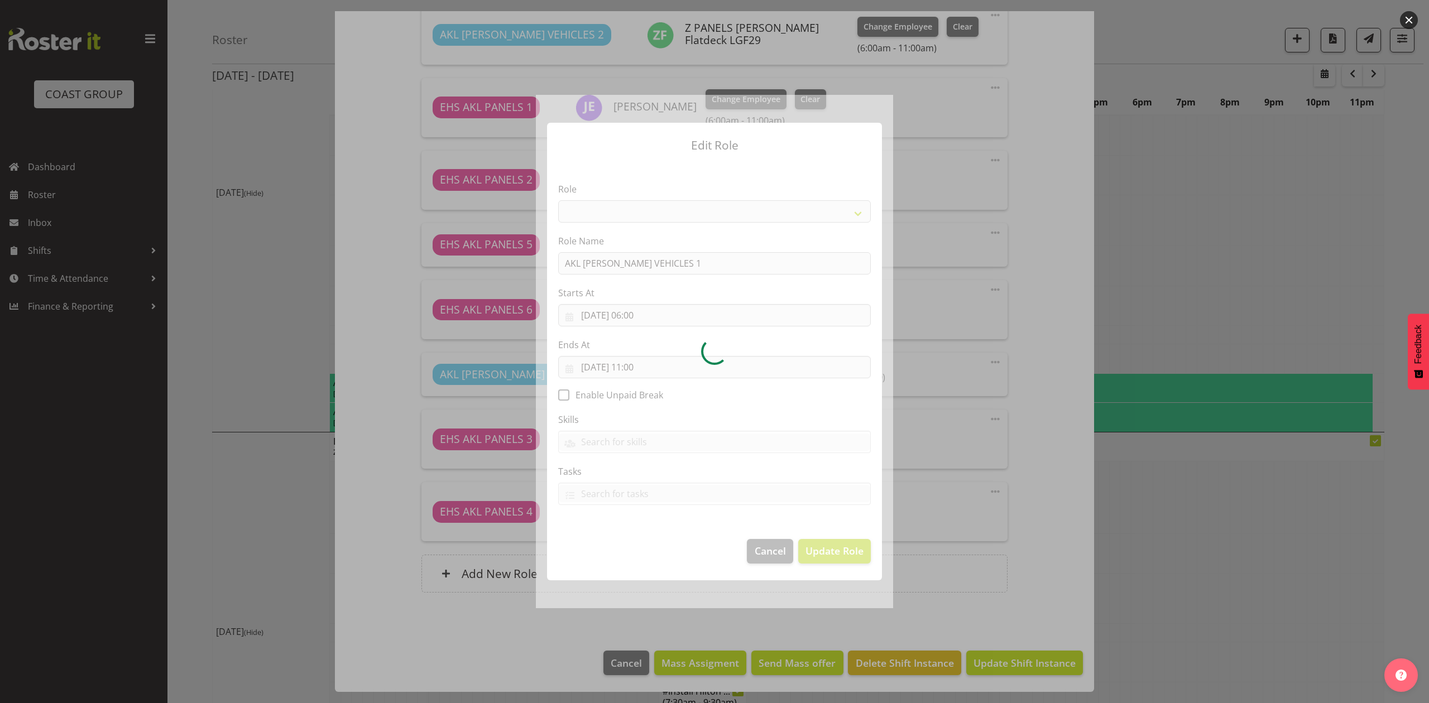
click at [646, 322] on div at bounding box center [714, 351] width 357 height 513
click at [641, 309] on div at bounding box center [714, 351] width 357 height 513
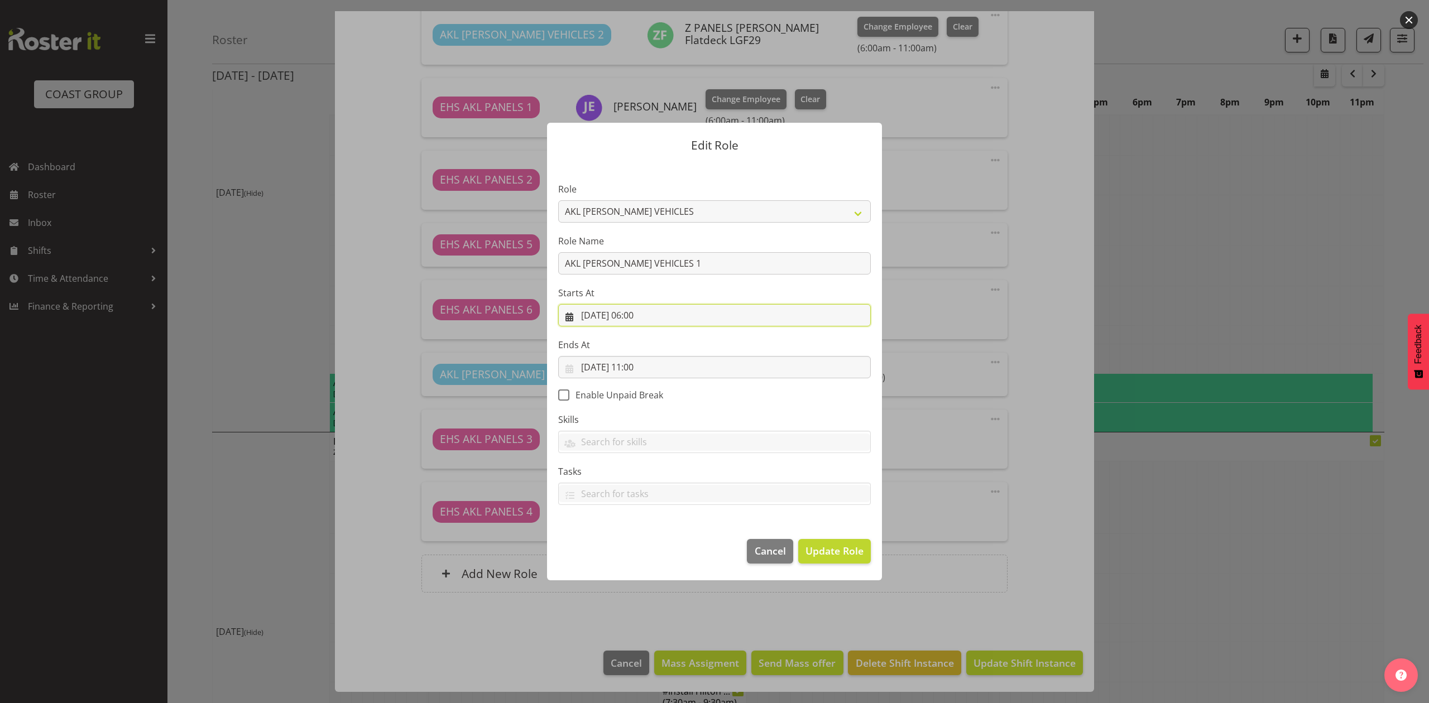
click at [641, 311] on input "[DATE] 06:00" at bounding box center [714, 315] width 313 height 22
drag, startPoint x: 644, startPoint y: 559, endPoint x: 646, endPoint y: 549, distance: 9.7
click at [645, 552] on select "00 01 02 03 04 05 06 07 08 09 10 11 12 13 14 15 16 17 18 19 20 21 22 23" at bounding box center [646, 552] width 25 height 22
click at [634, 541] on select "00 01 02 03 04 05 06 07 08 09 10 11 12 13 14 15 16 17 18 19 20 21 22 23" at bounding box center [646, 552] width 25 height 22
click at [802, 414] on label "Skills" at bounding box center [714, 419] width 313 height 13
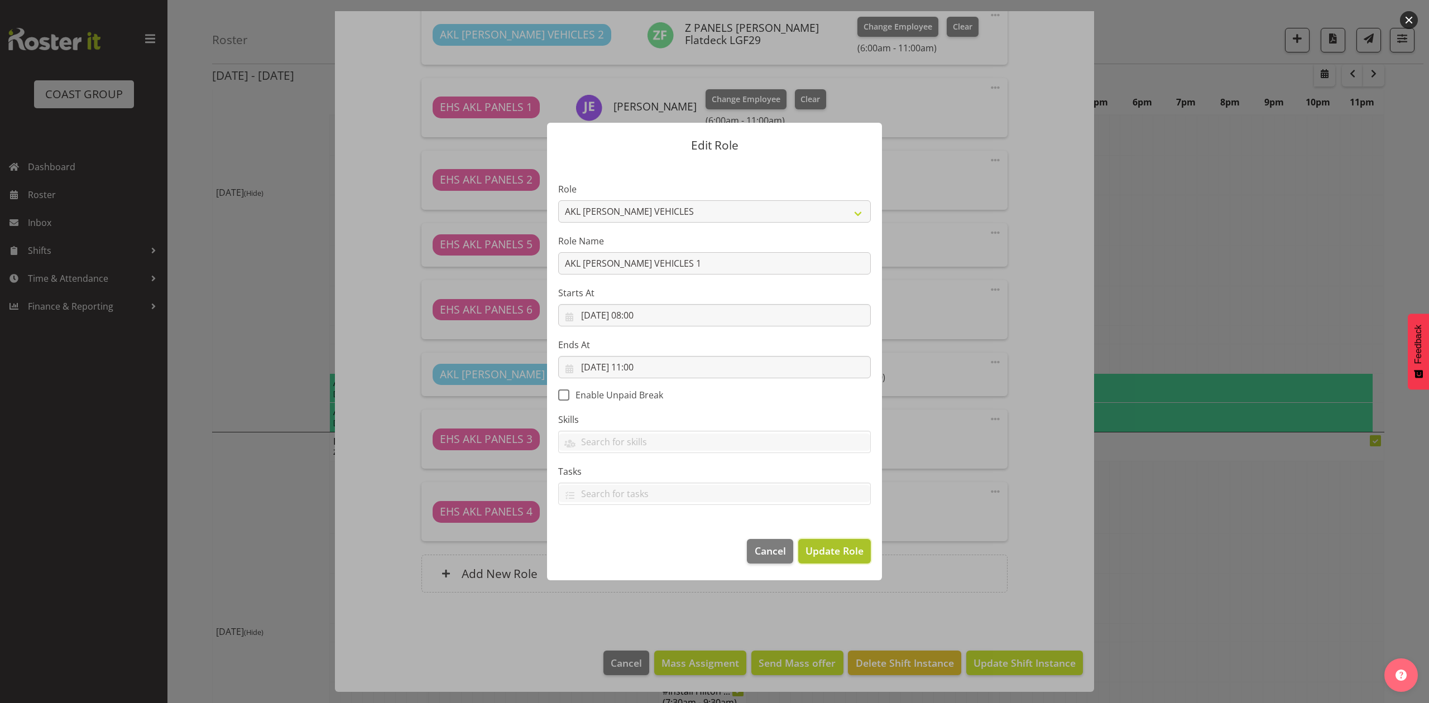
click at [837, 550] on span "Update Role" at bounding box center [834, 551] width 58 height 15
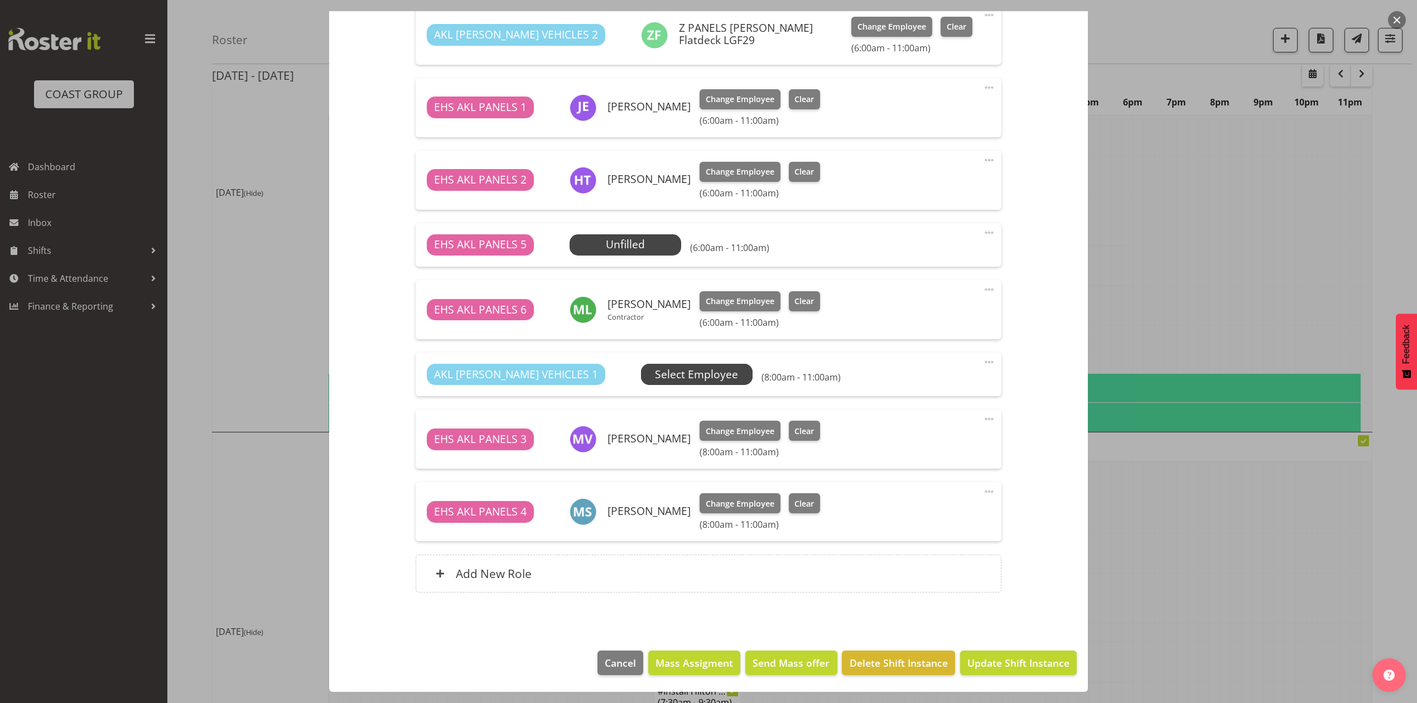
click at [0, 0] on span "Select Employee" at bounding box center [0, 0] width 0 height 0
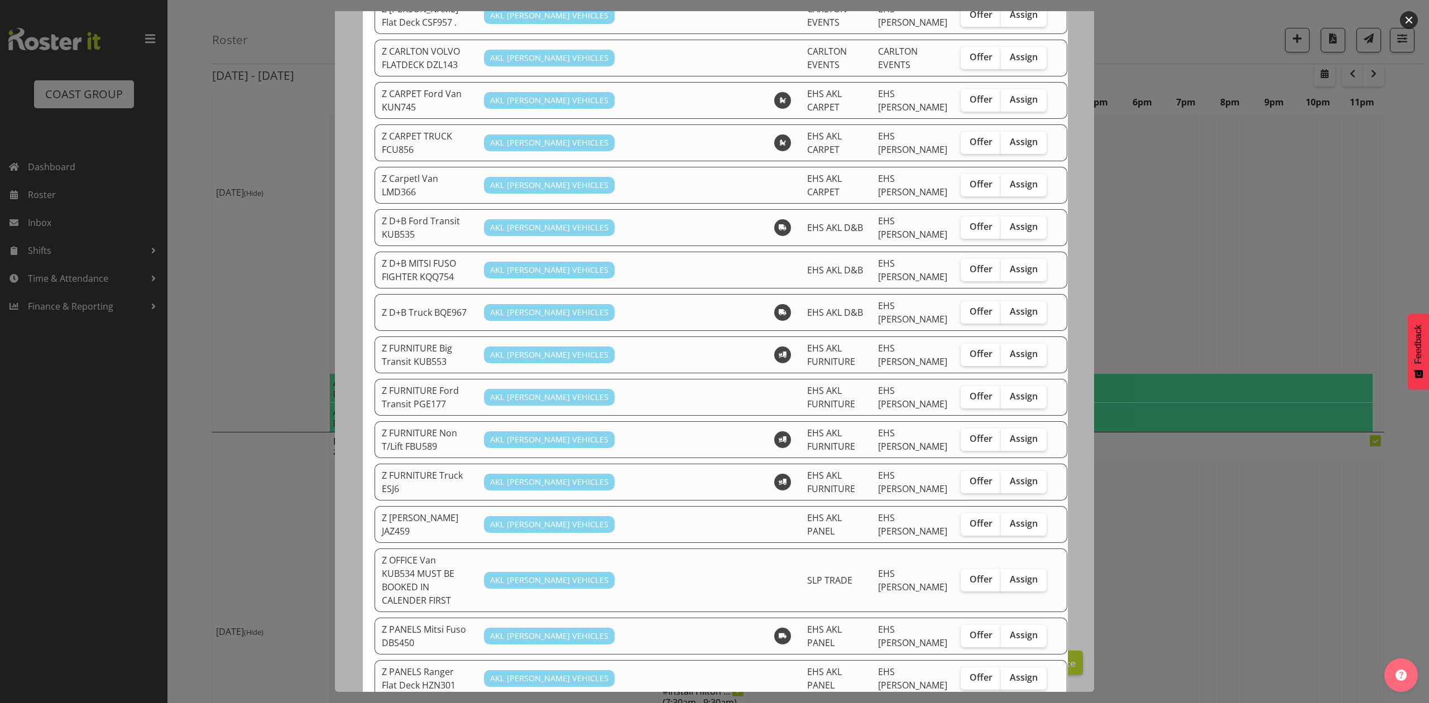
scroll to position [223, 0]
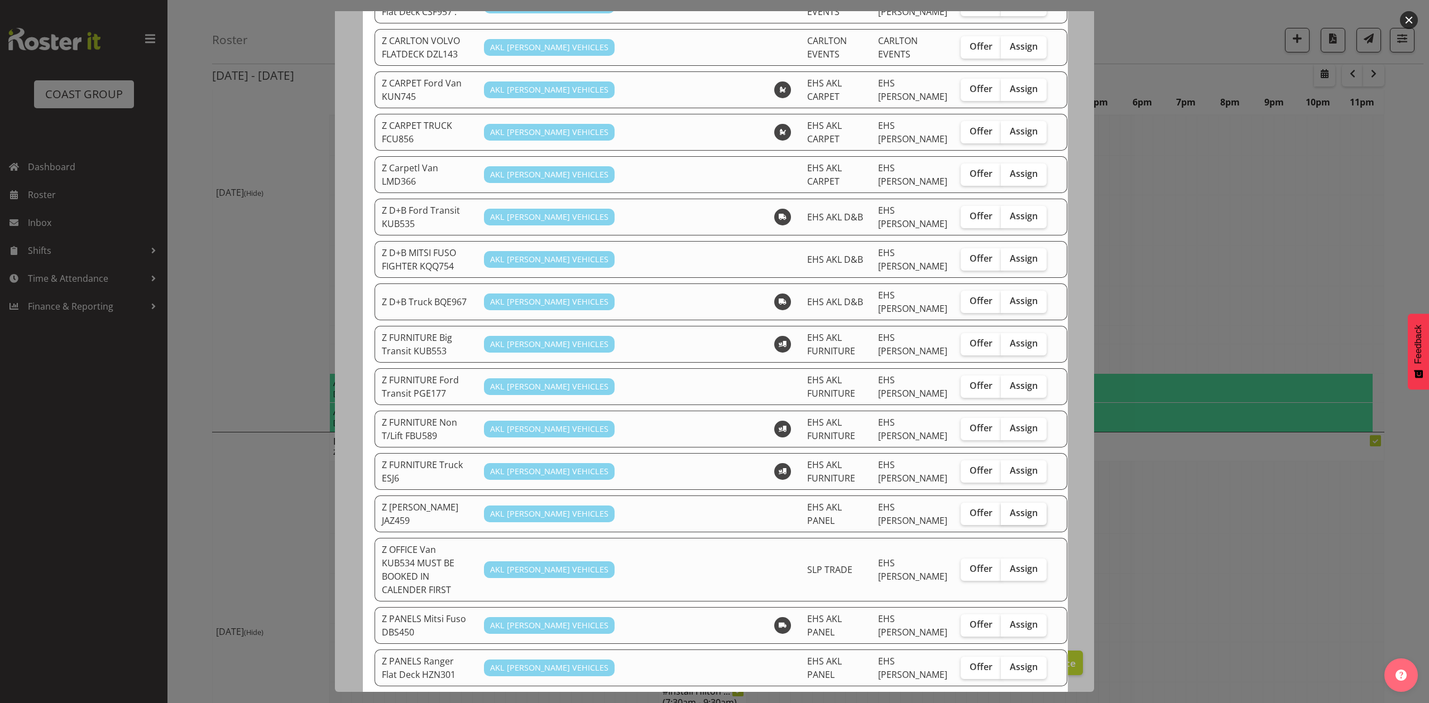
click at [1010, 507] on span "Assign" at bounding box center [1024, 512] width 28 height 11
click at [1001, 509] on input "Assign" at bounding box center [1004, 512] width 7 height 7
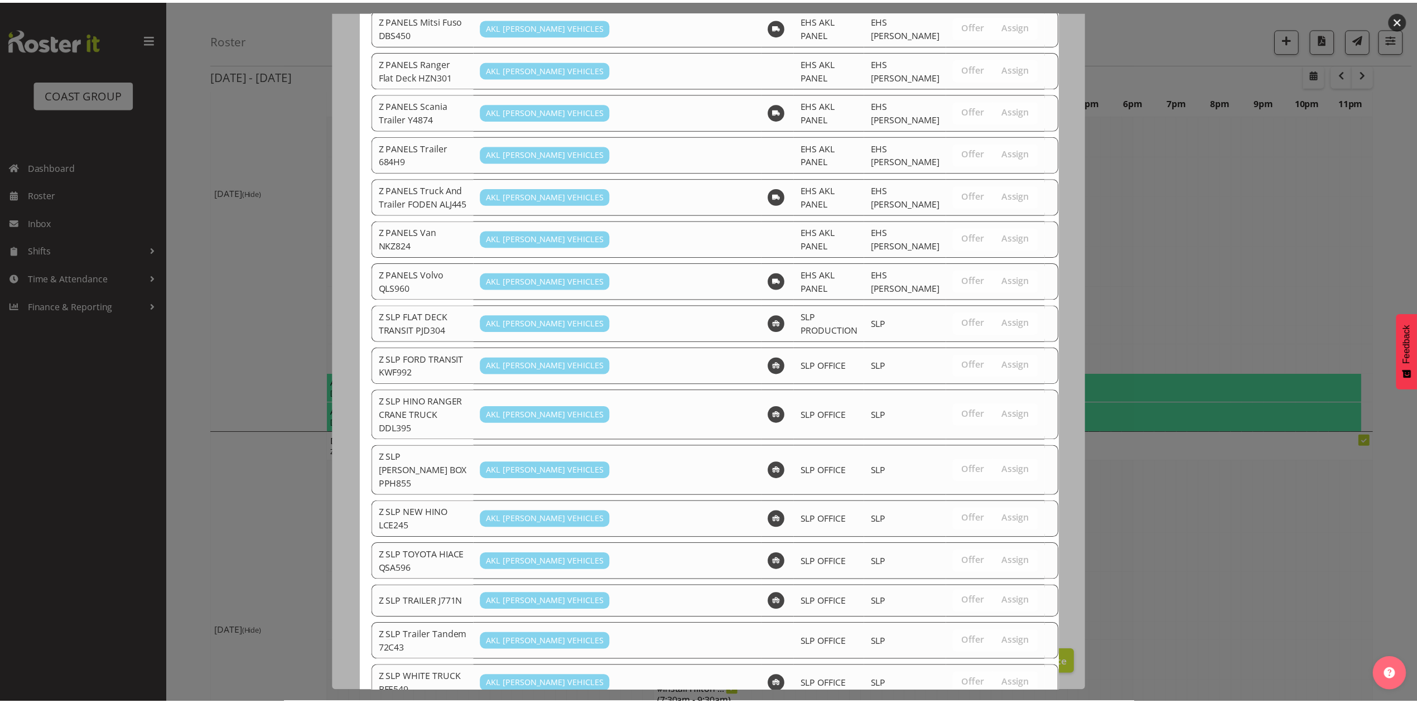
scroll to position [823, 0]
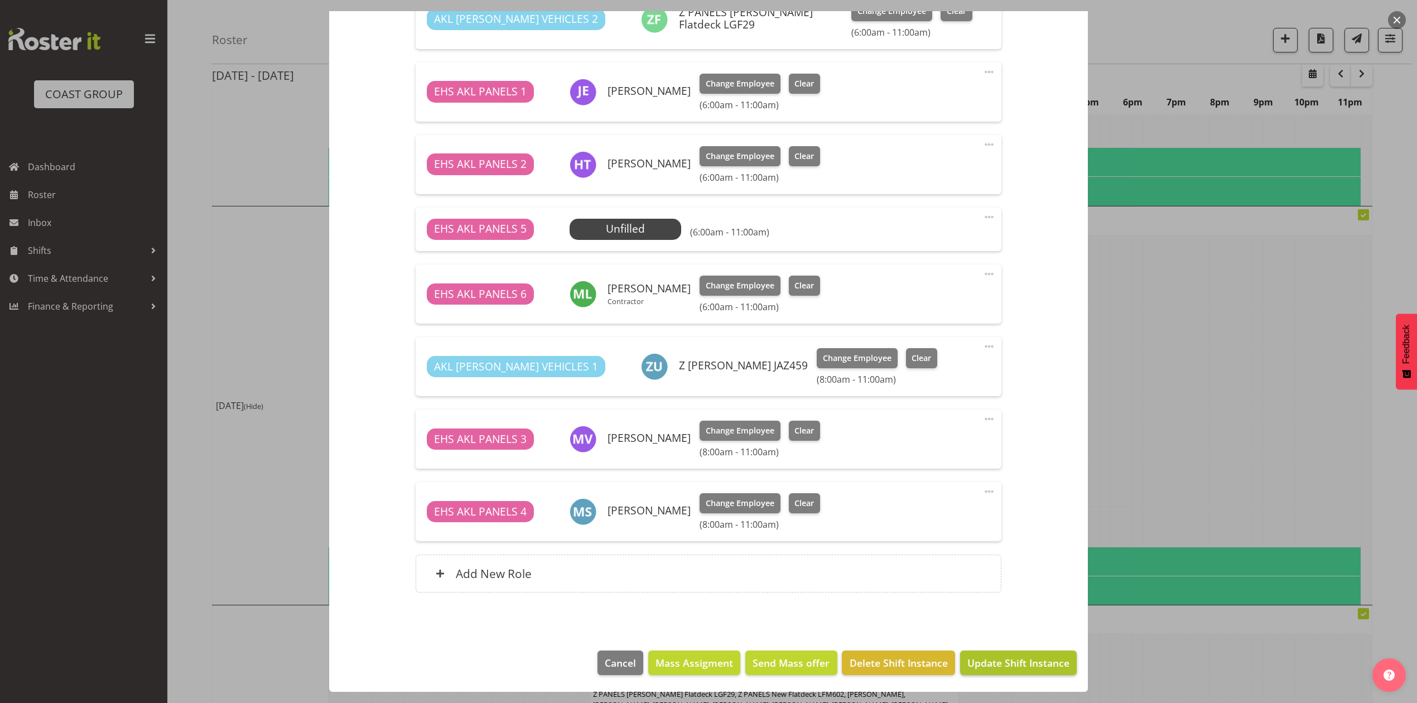
scroll to position [670, 0]
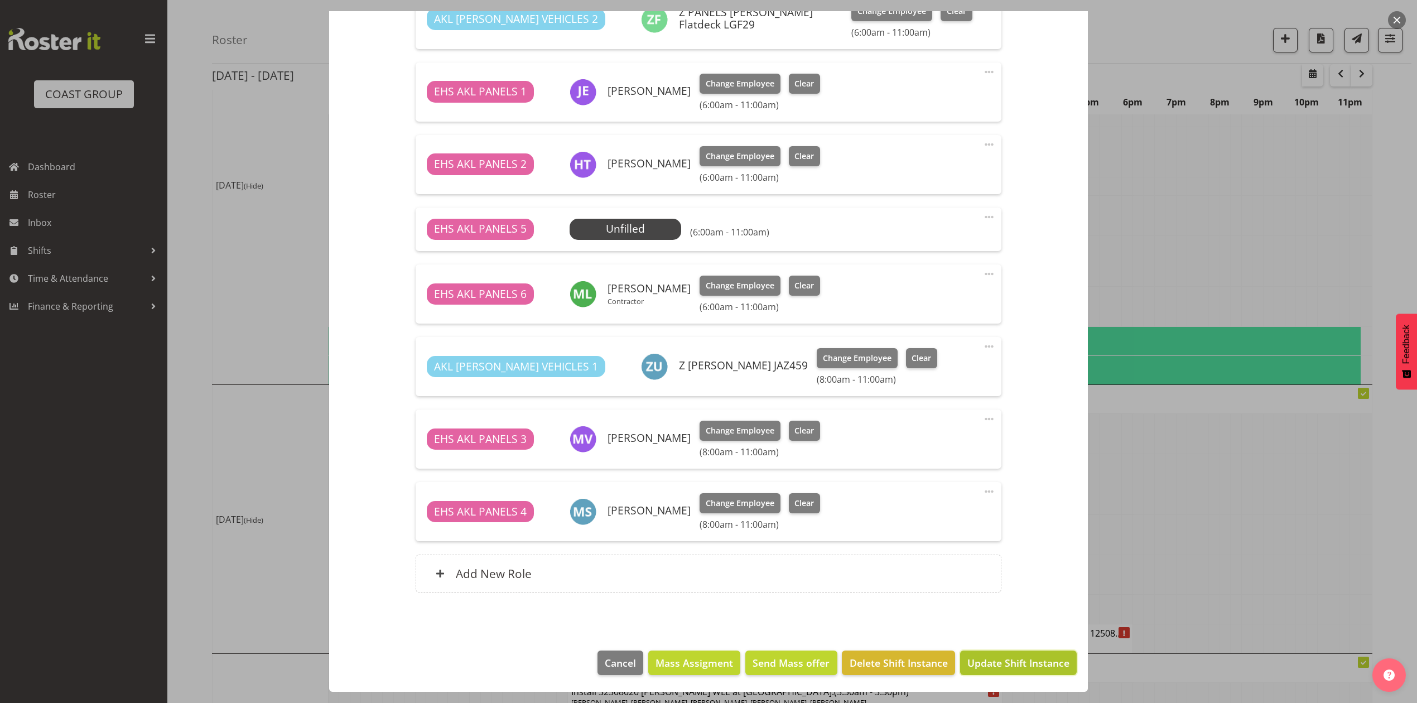
click at [1014, 663] on span "Update Shift Instance" at bounding box center [1019, 663] width 102 height 15
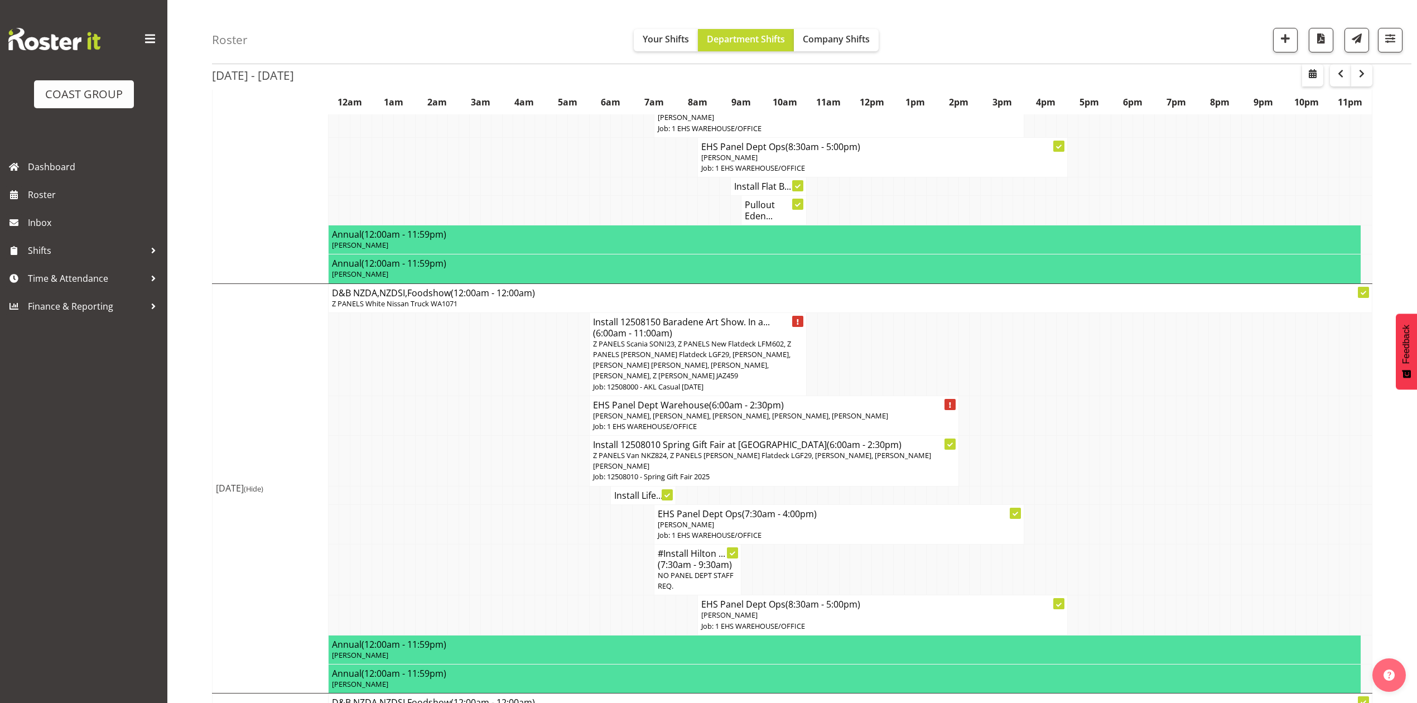
scroll to position [446, 0]
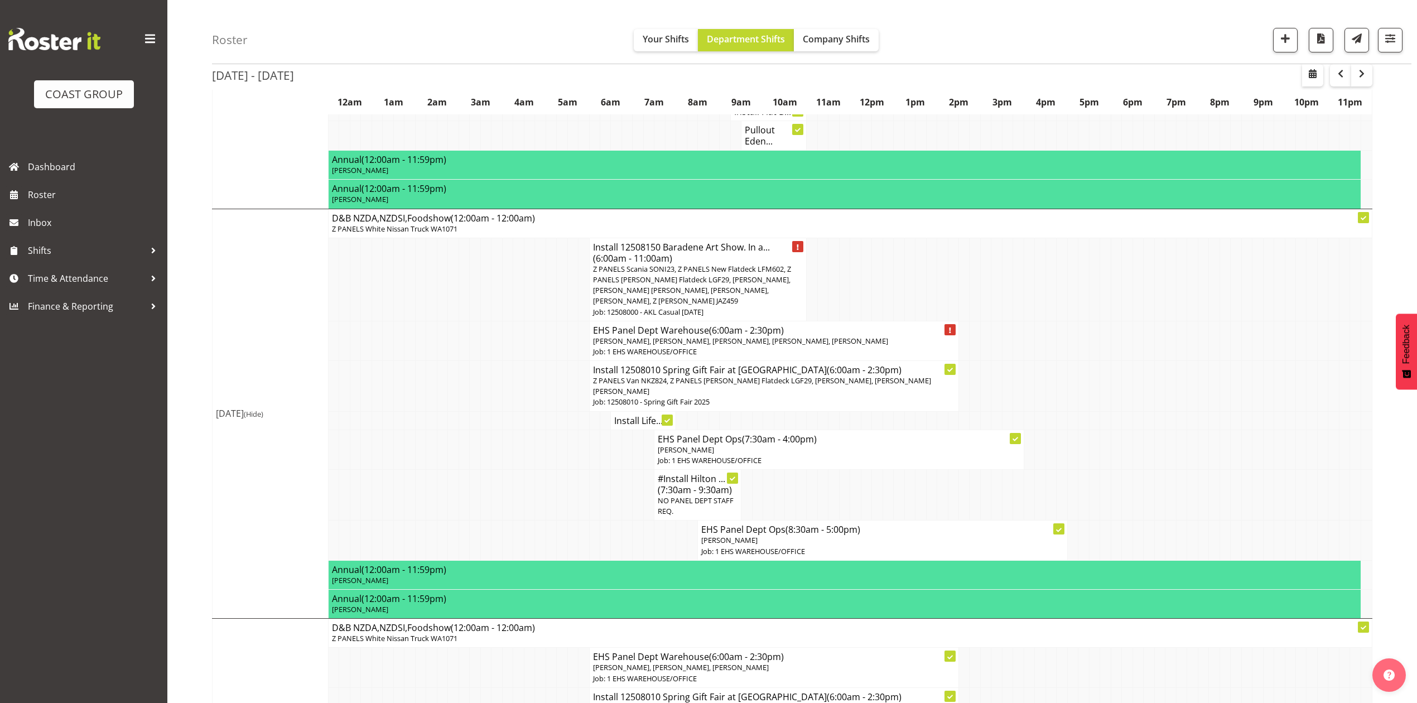
click at [749, 546] on p "[PERSON_NAME]" at bounding box center [882, 540] width 362 height 11
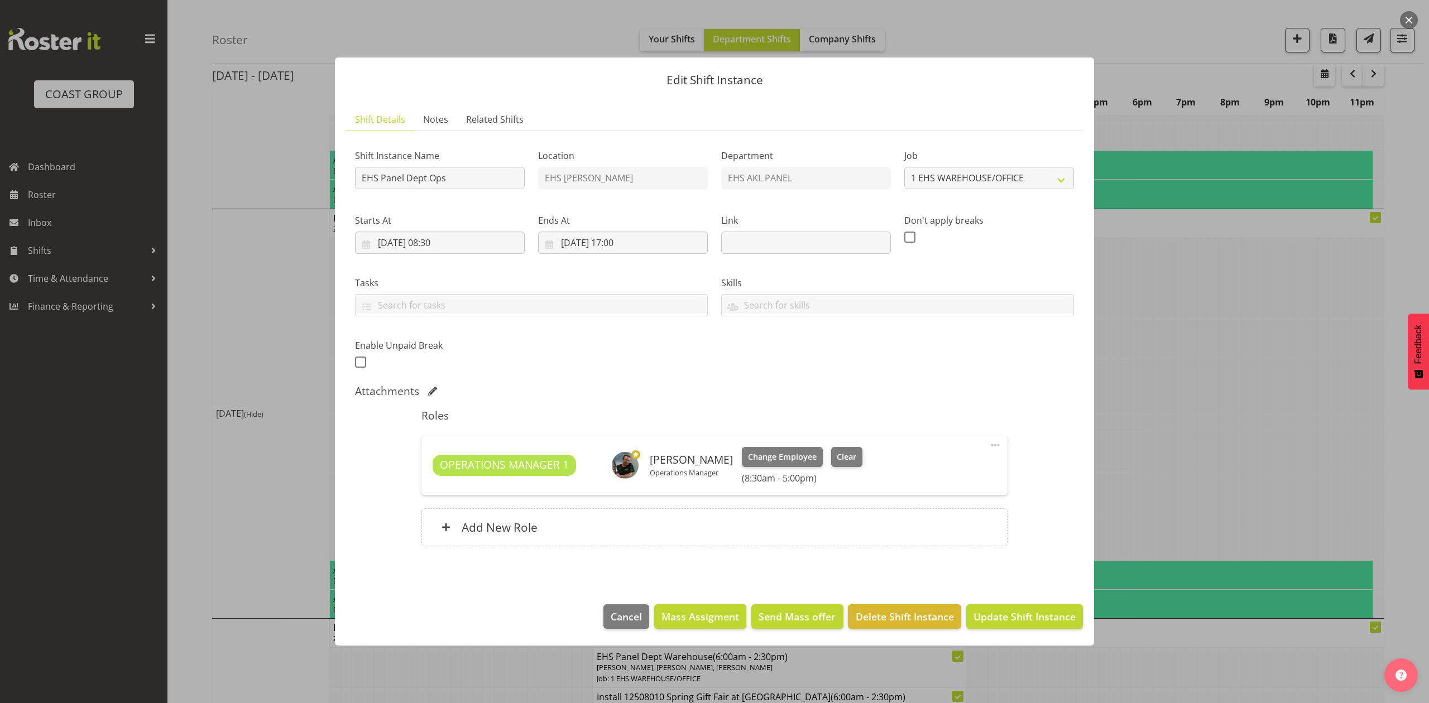
click at [993, 444] on span at bounding box center [994, 445] width 13 height 13
click at [942, 471] on link "Edit" at bounding box center [948, 470] width 107 height 20
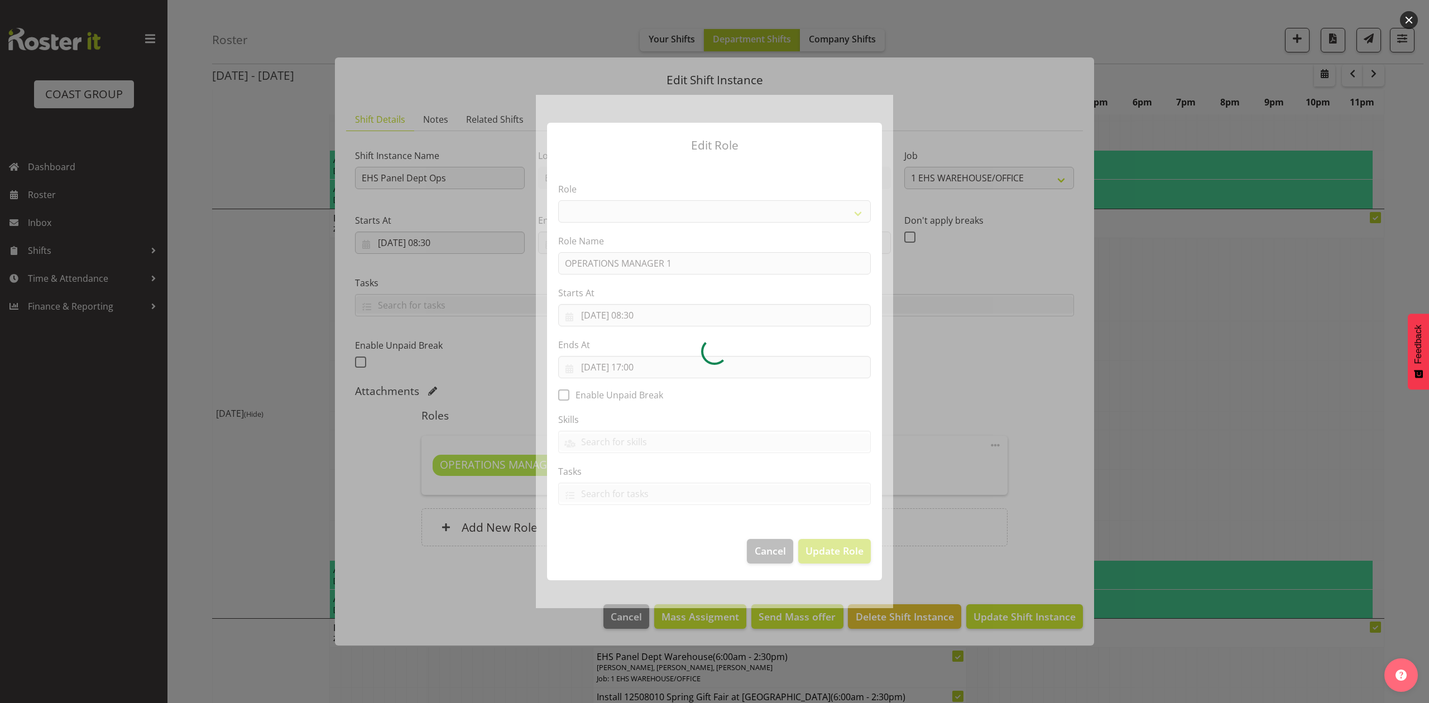
click at [644, 309] on div at bounding box center [714, 351] width 357 height 513
click at [643, 310] on div at bounding box center [714, 351] width 357 height 513
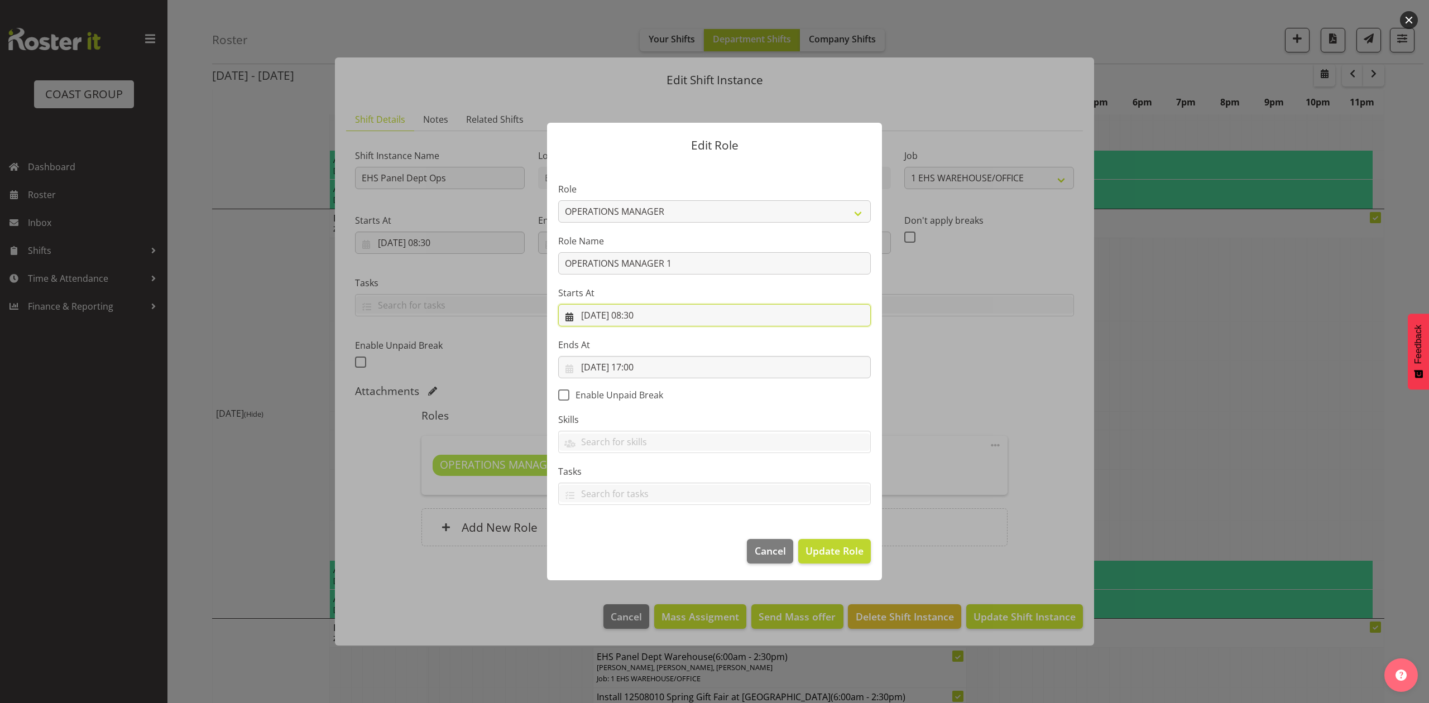
click at [642, 311] on input "[DATE] 08:30" at bounding box center [714, 315] width 313 height 22
drag, startPoint x: 650, startPoint y: 552, endPoint x: 650, endPoint y: 545, distance: 7.3
click at [650, 551] on select "00 01 02 03 04 05 06 07 08 09 10 11 12 13 14 15 16 17 18 19 20 21 22 23" at bounding box center [646, 552] width 25 height 22
click at [634, 541] on select "00 01 02 03 04 05 06 07 08 09 10 11 12 13 14 15 16 17 18 19 20 21 22 23" at bounding box center [646, 552] width 25 height 22
drag, startPoint x: 681, startPoint y: 552, endPoint x: 681, endPoint y: 544, distance: 8.4
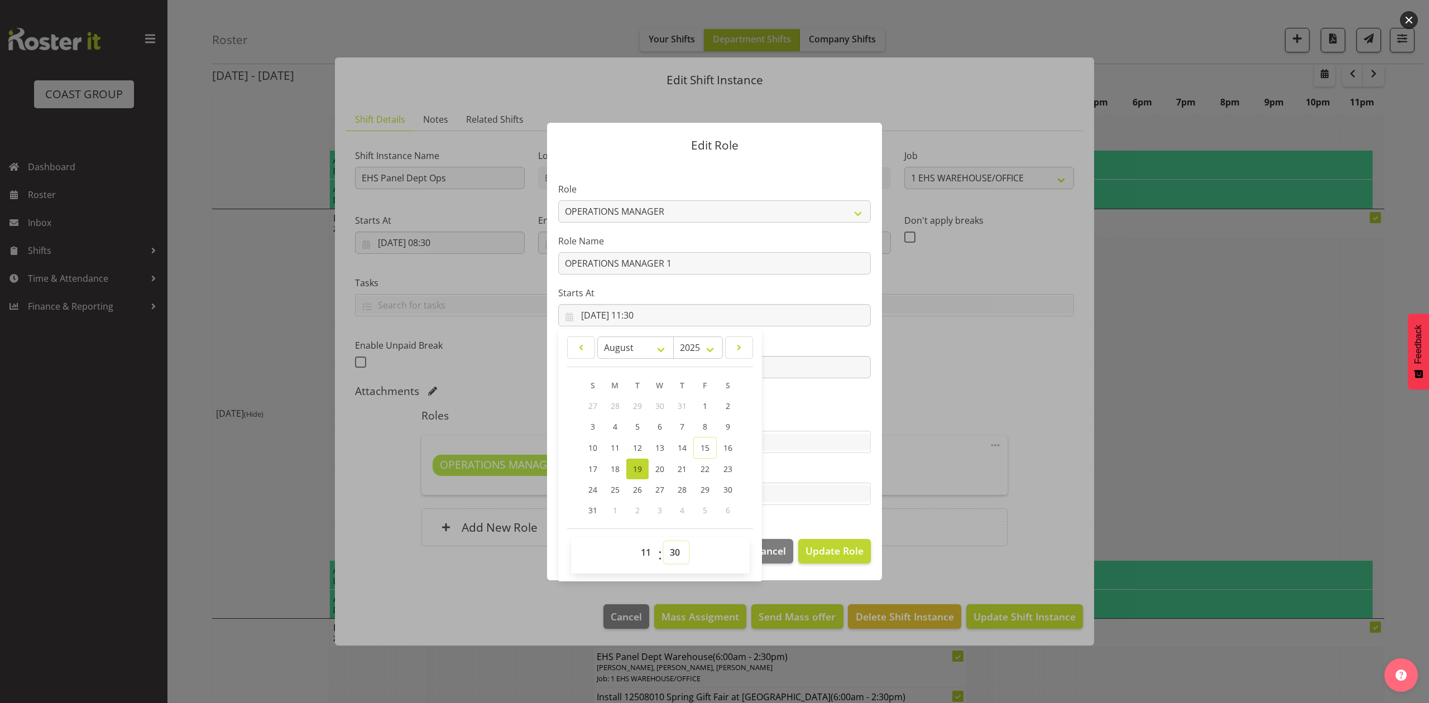
click at [681, 552] on select "00 01 02 03 04 05 06 07 08 09 10 11 12 13 14 15 16 17 18 19 20 21 22 23 24 25 2…" at bounding box center [676, 552] width 25 height 22
click at [664, 541] on select "00 01 02 03 04 05 06 07 08 09 10 11 12 13 14 15 16 17 18 19 20 21 22 23 24 25 2…" at bounding box center [676, 552] width 25 height 22
click at [822, 552] on span "Update Role" at bounding box center [834, 551] width 58 height 15
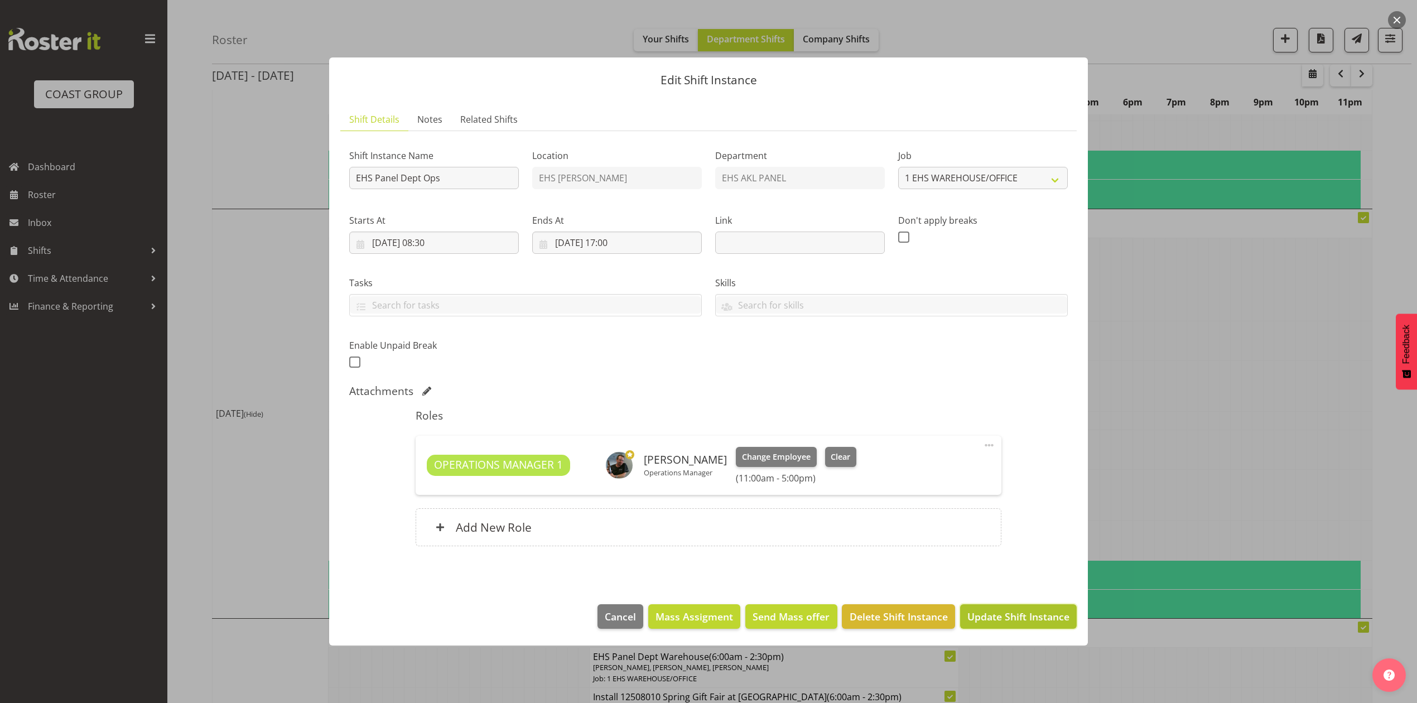
click at [1021, 606] on button "Update Shift Instance" at bounding box center [1018, 616] width 117 height 25
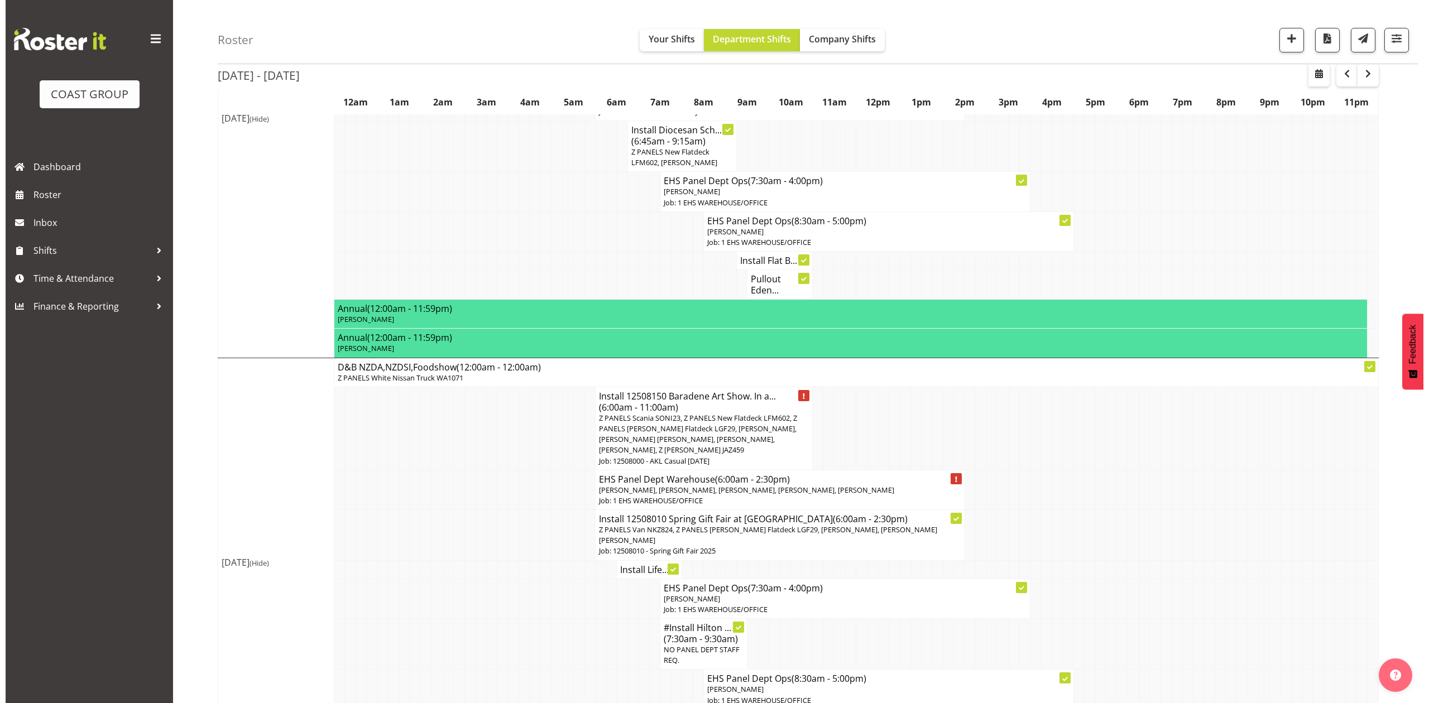
scroll to position [372, 0]
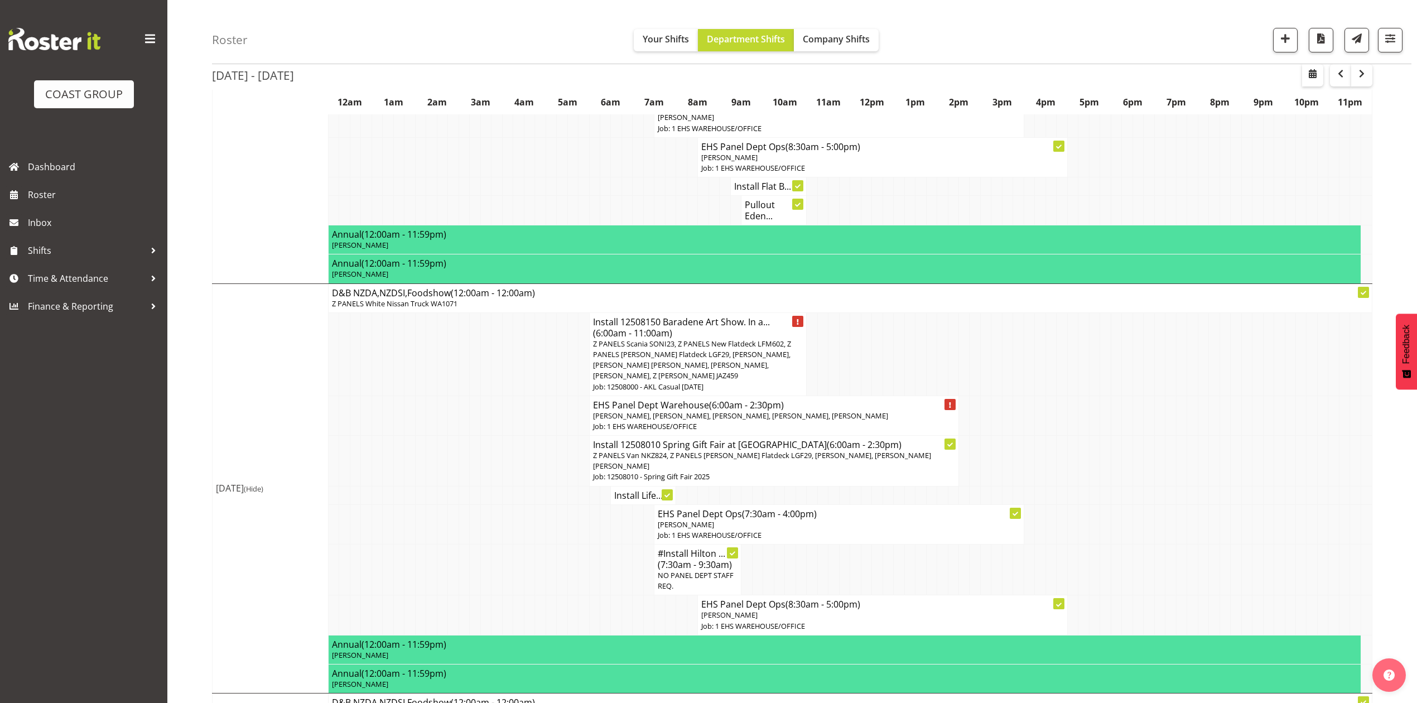
click at [733, 344] on span "Z PANELS Scania SONI23, Z PANELS New Flatdeck LFM602, Z PANELS [PERSON_NAME] Fl…" at bounding box center [692, 360] width 198 height 42
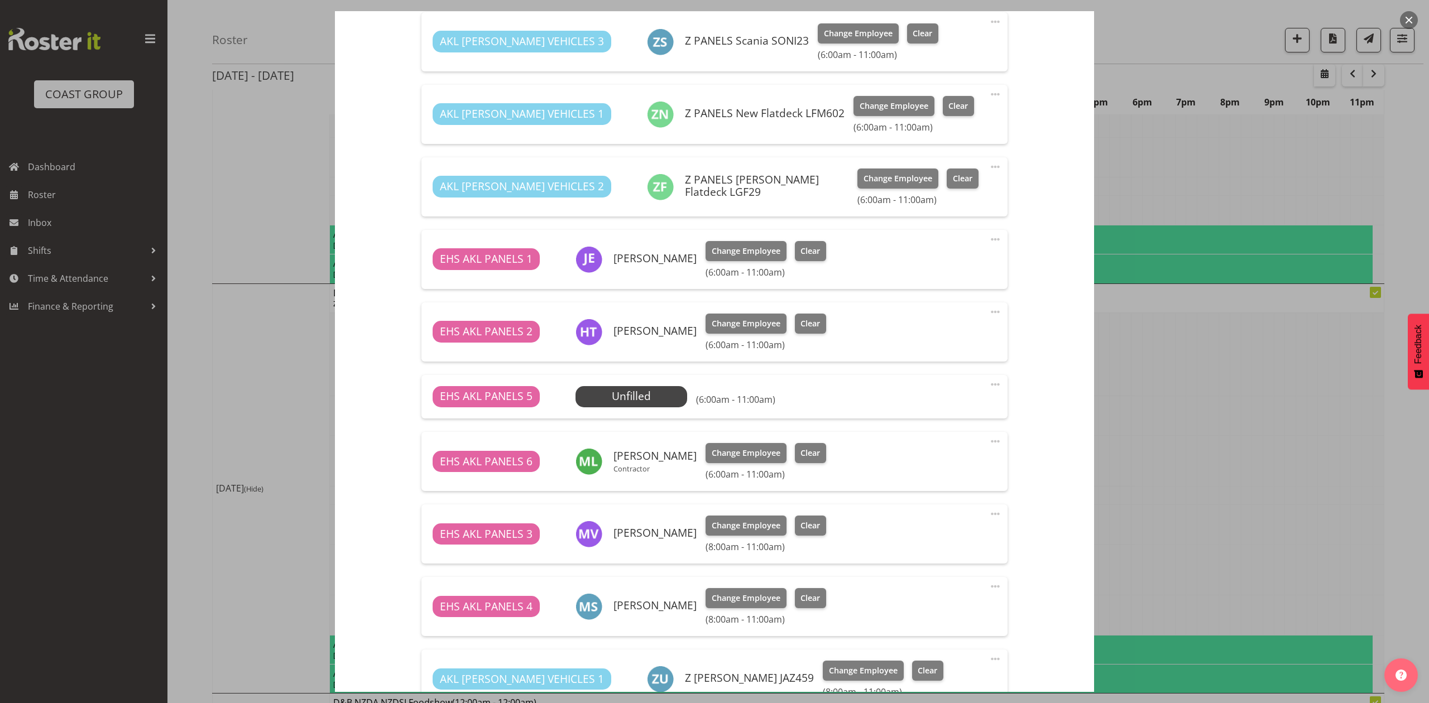
scroll to position [446, 0]
click at [610, 382] on div "EHS AKL PANELS 5 Unfilled Select Employee (6:00am - 11:00am) Edit Cover Role De…" at bounding box center [713, 396] width 585 height 44
click at [608, 388] on span "Select Employee" at bounding box center [630, 395] width 83 height 16
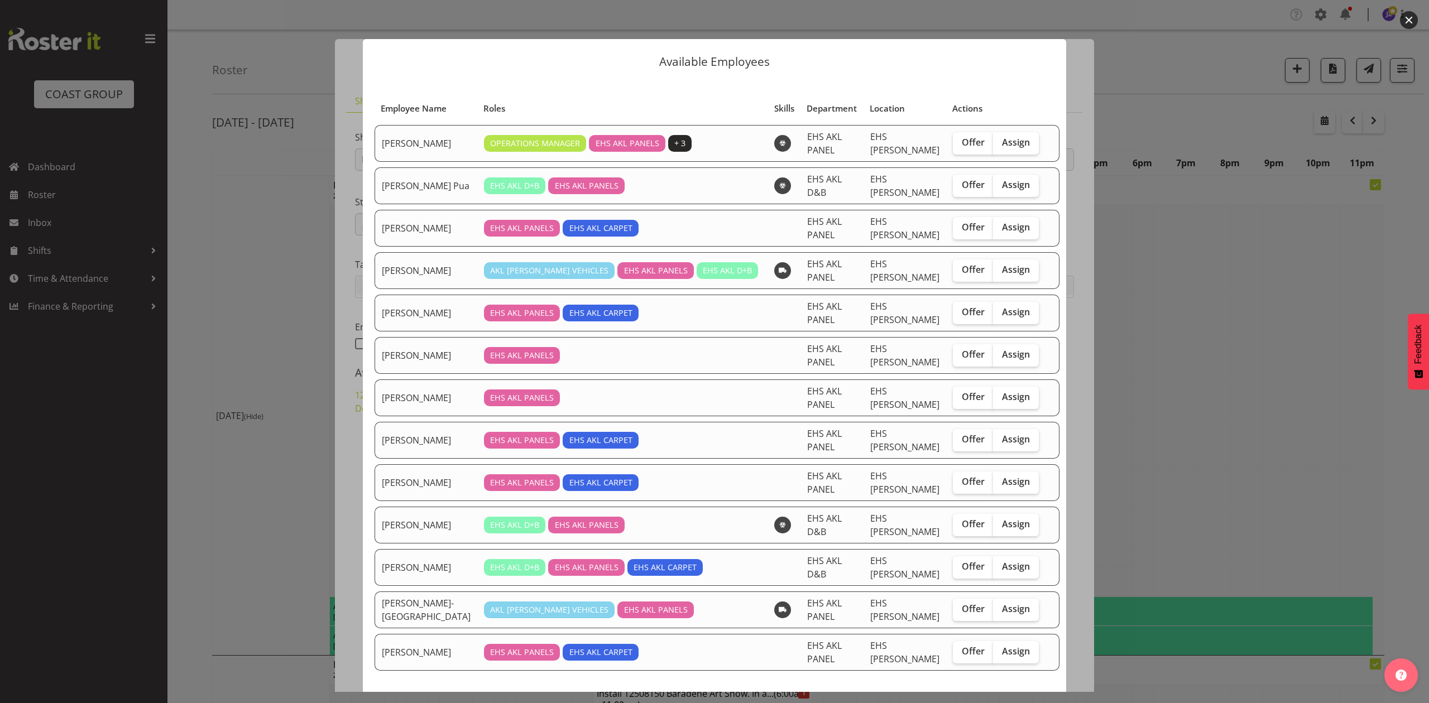
select select "8652"
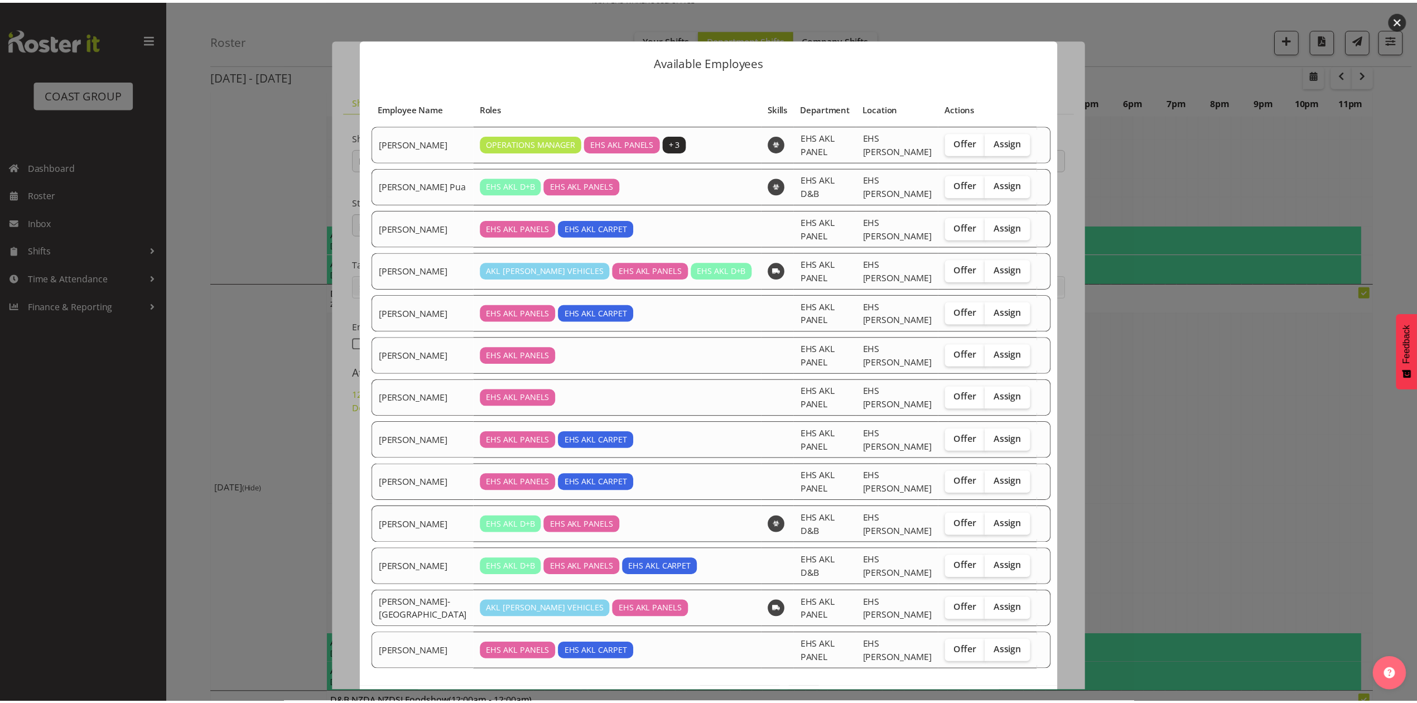
scroll to position [446, 0]
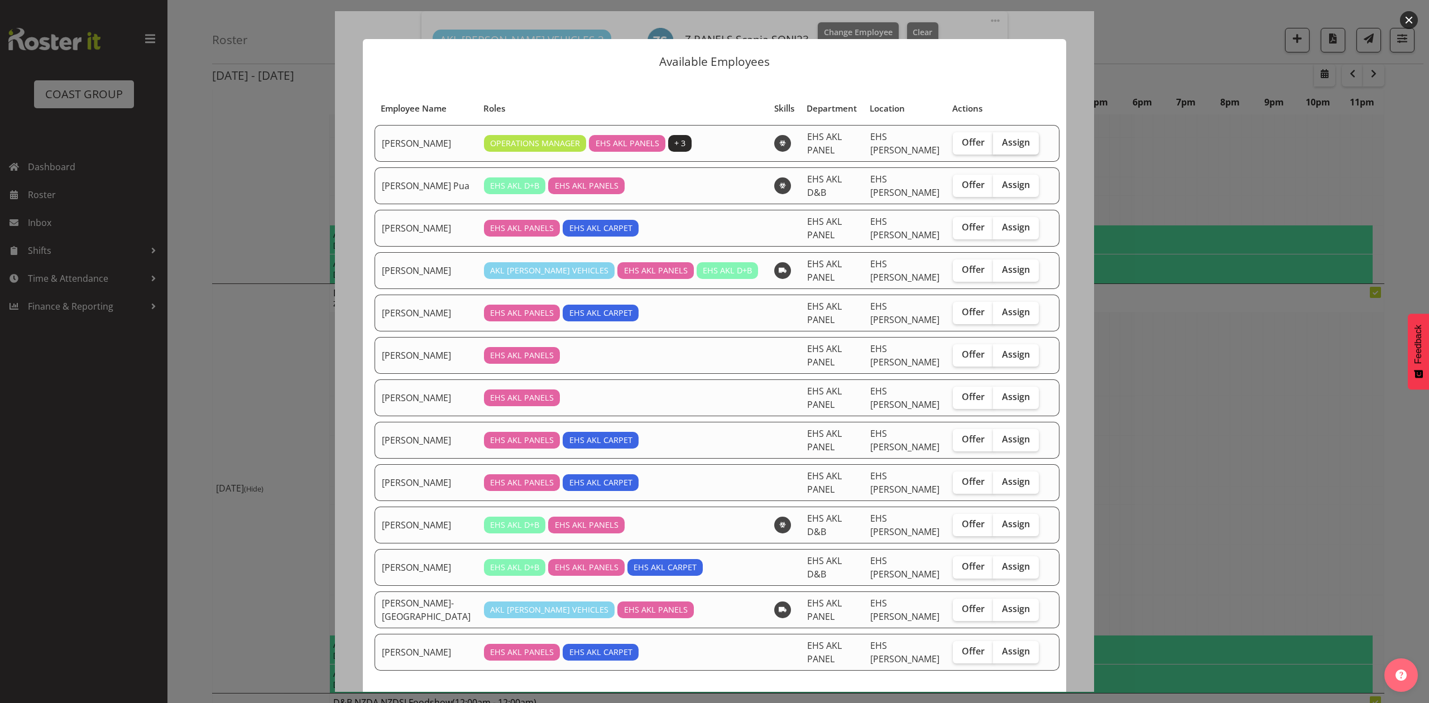
click at [1002, 143] on span "Assign" at bounding box center [1016, 142] width 28 height 11
click at [994, 143] on input "Assign" at bounding box center [996, 142] width 7 height 7
checkbox input "true"
click at [993, 703] on span "Assign [PERSON_NAME]" at bounding box center [991, 711] width 113 height 13
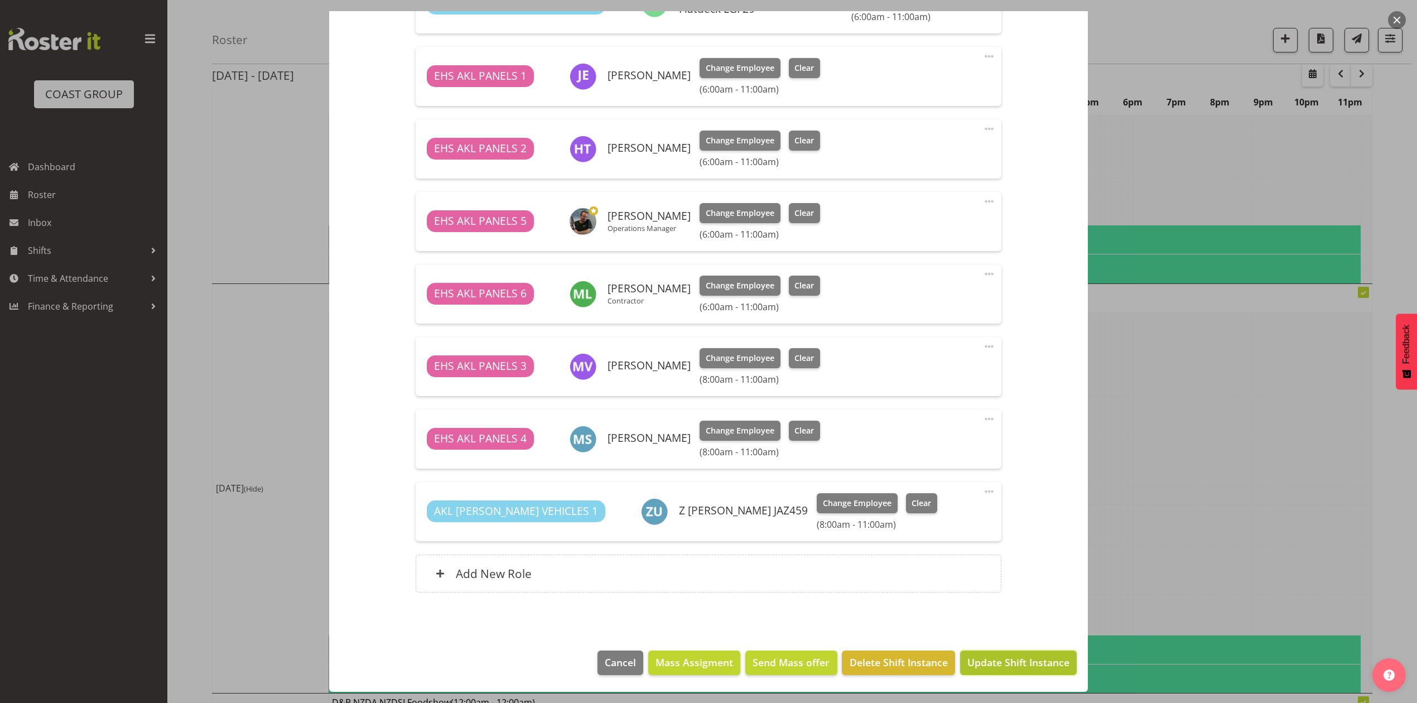
click at [1016, 664] on span "Update Shift Instance" at bounding box center [1019, 662] width 102 height 15
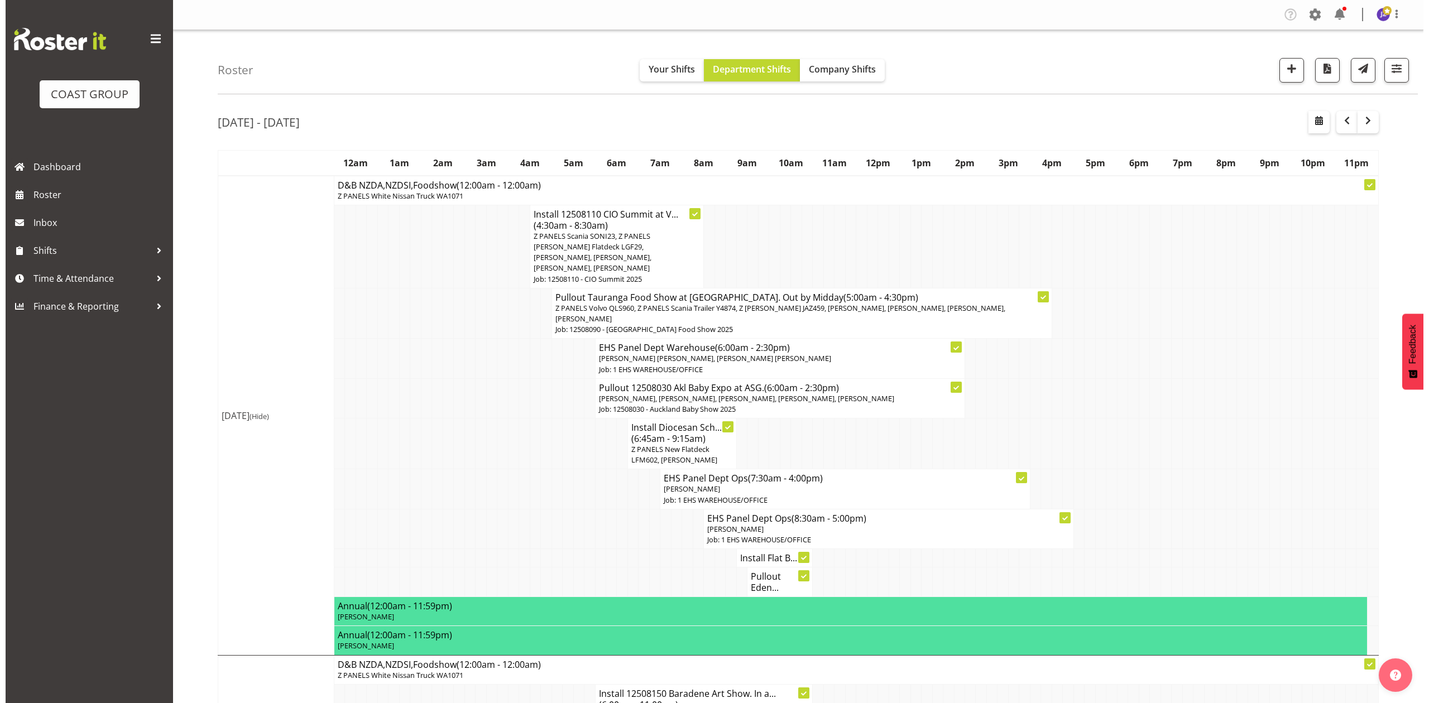
scroll to position [372, 0]
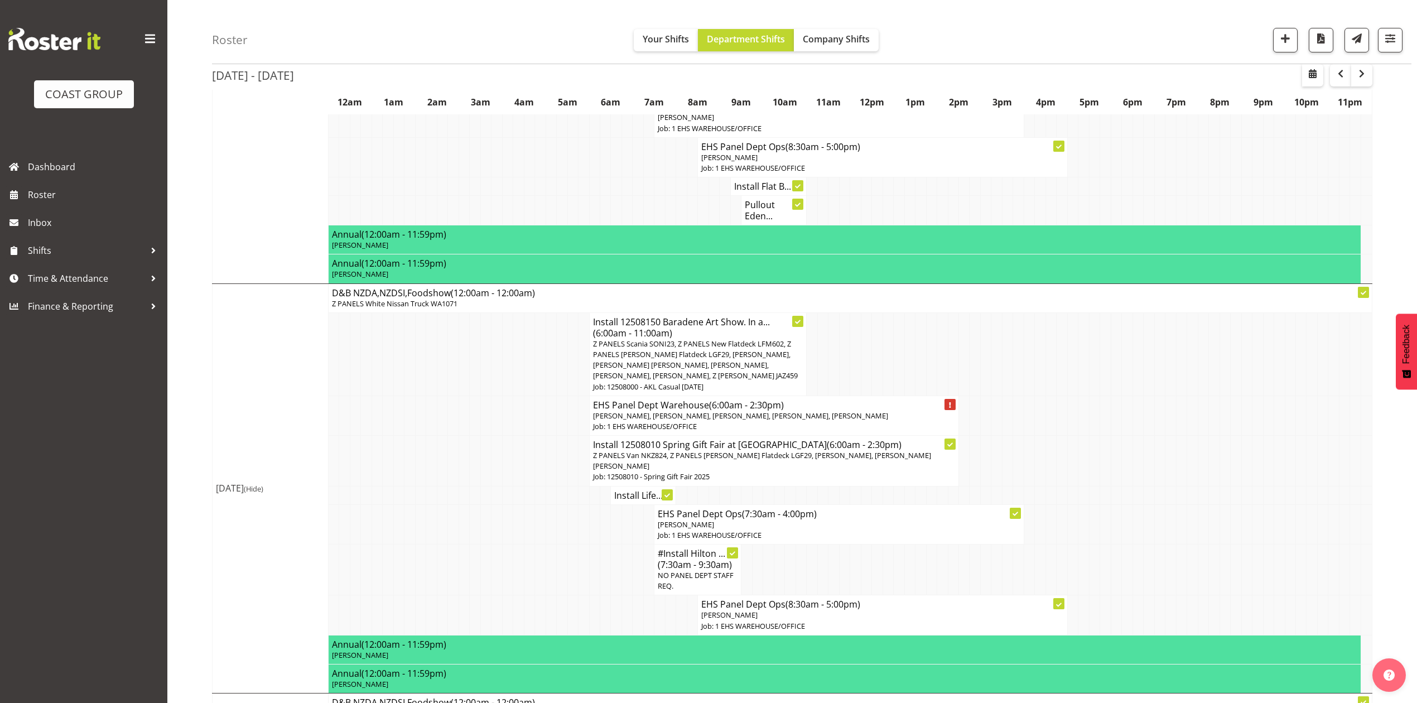
click at [746, 348] on span "Z PANELS Scania SONI23, Z PANELS New Flatdeck LFM602, Z PANELS [PERSON_NAME] Fl…" at bounding box center [695, 360] width 205 height 42
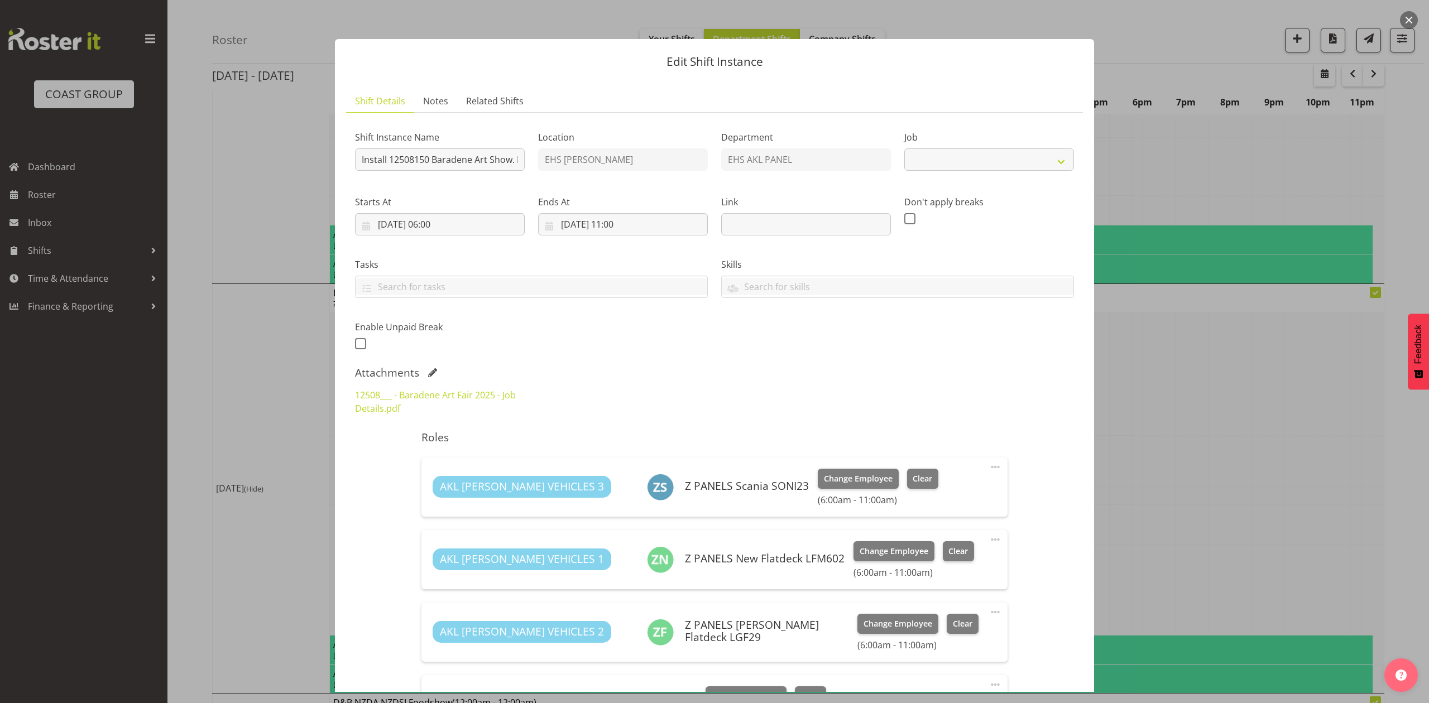
select select "8652"
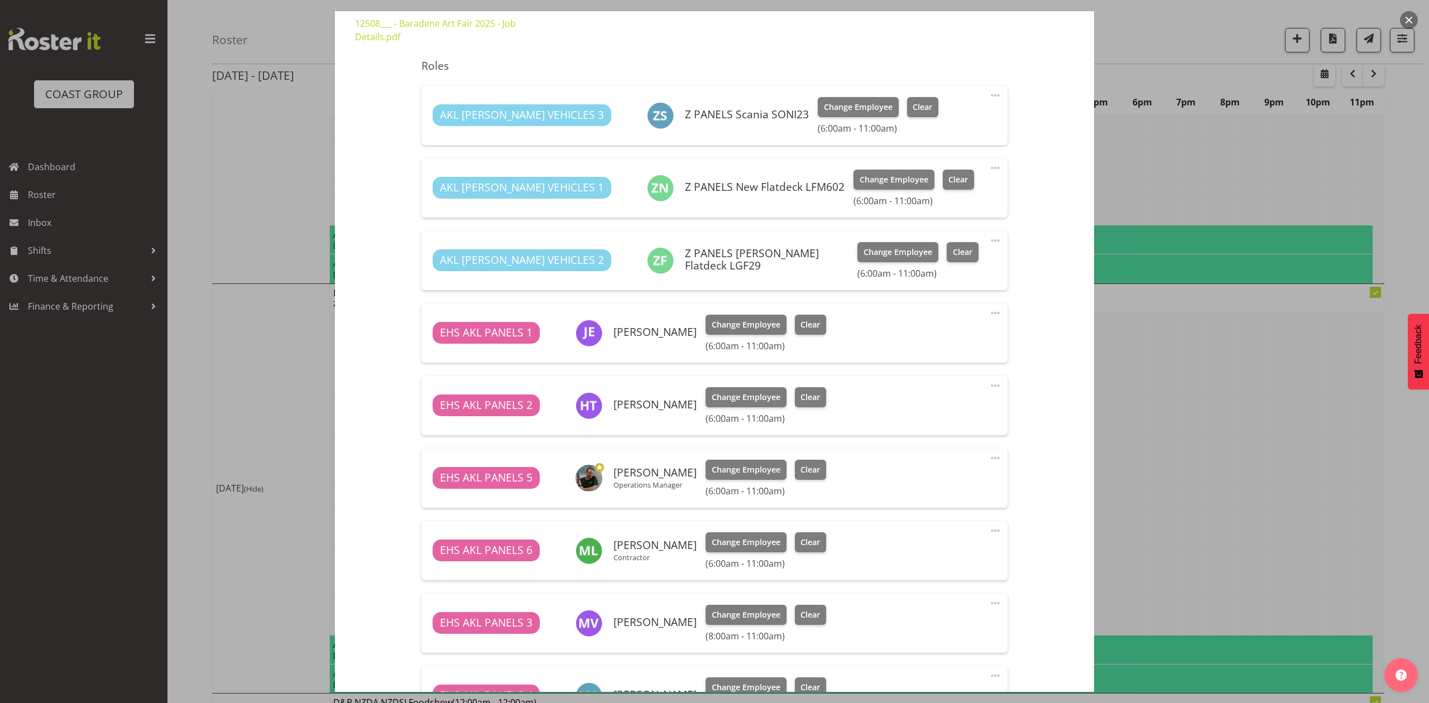
click at [1135, 181] on div at bounding box center [714, 351] width 1429 height 703
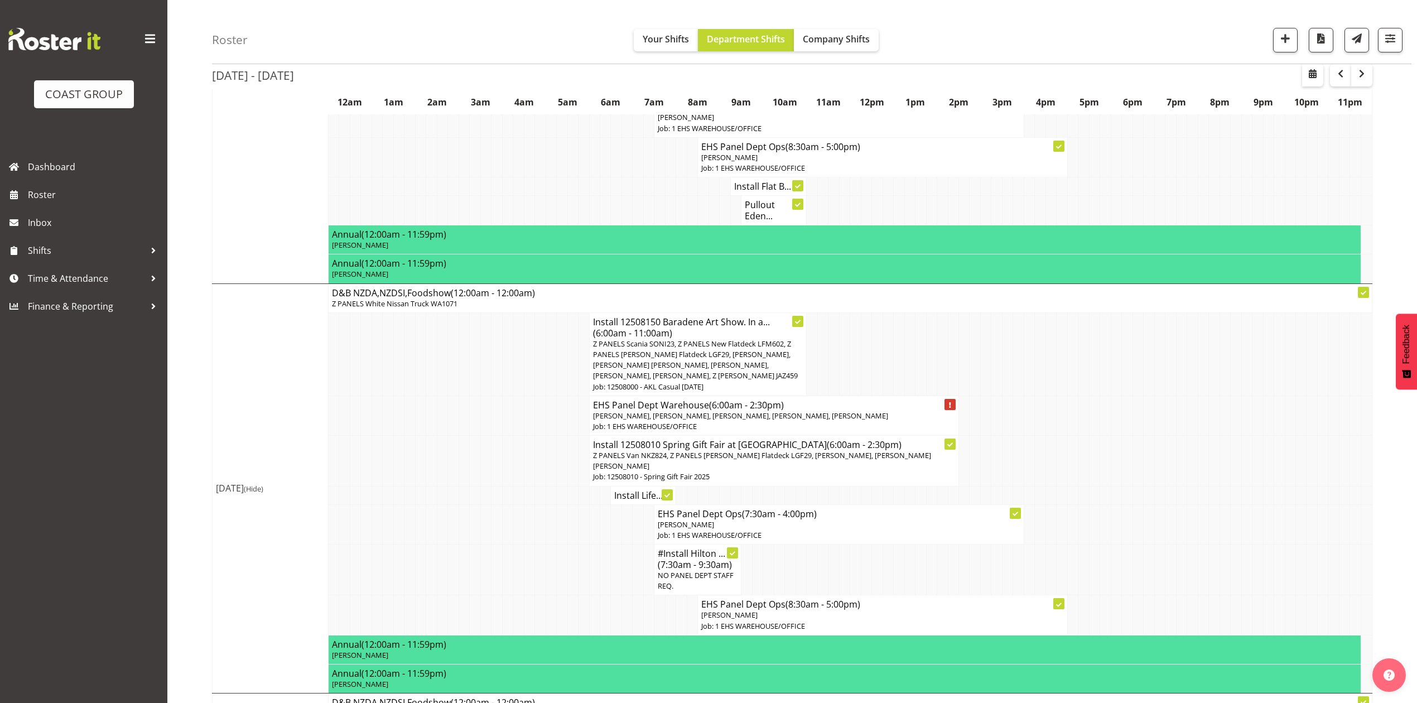
click at [819, 375] on td at bounding box center [823, 354] width 11 height 83
click at [717, 359] on span "Z PANELS Scania SONI23, Z PANELS New Flatdeck LFM602, Z PANELS [PERSON_NAME] Fl…" at bounding box center [695, 360] width 205 height 42
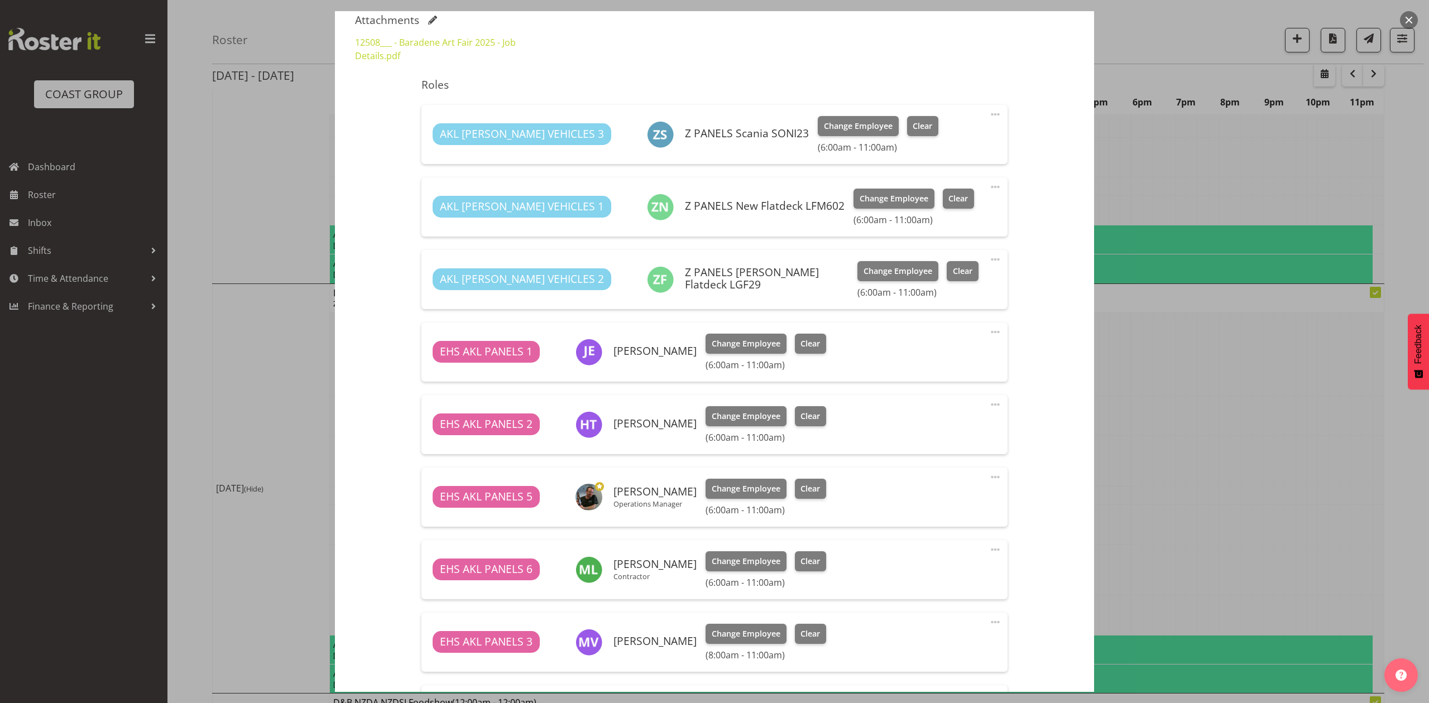
select select "8652"
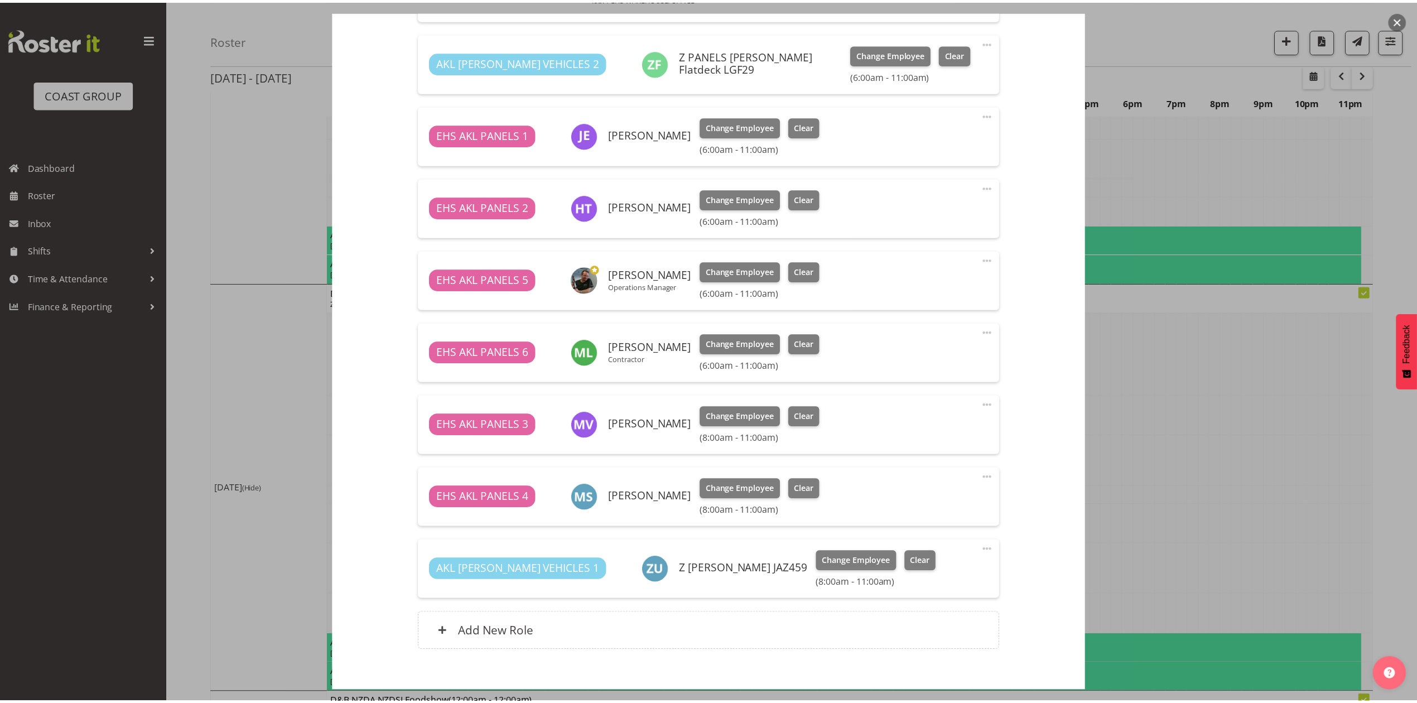
scroll to position [629, 0]
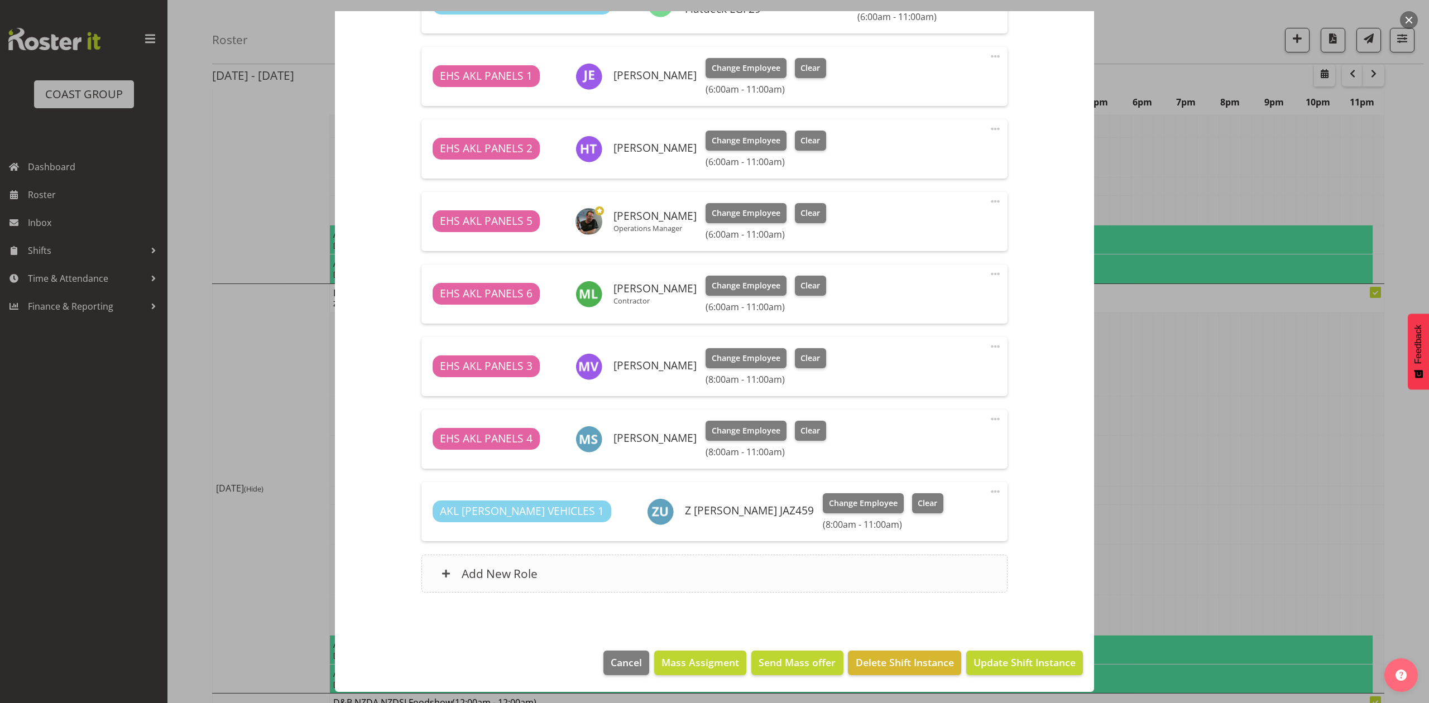
click at [590, 592] on div "Add New Role" at bounding box center [713, 574] width 585 height 38
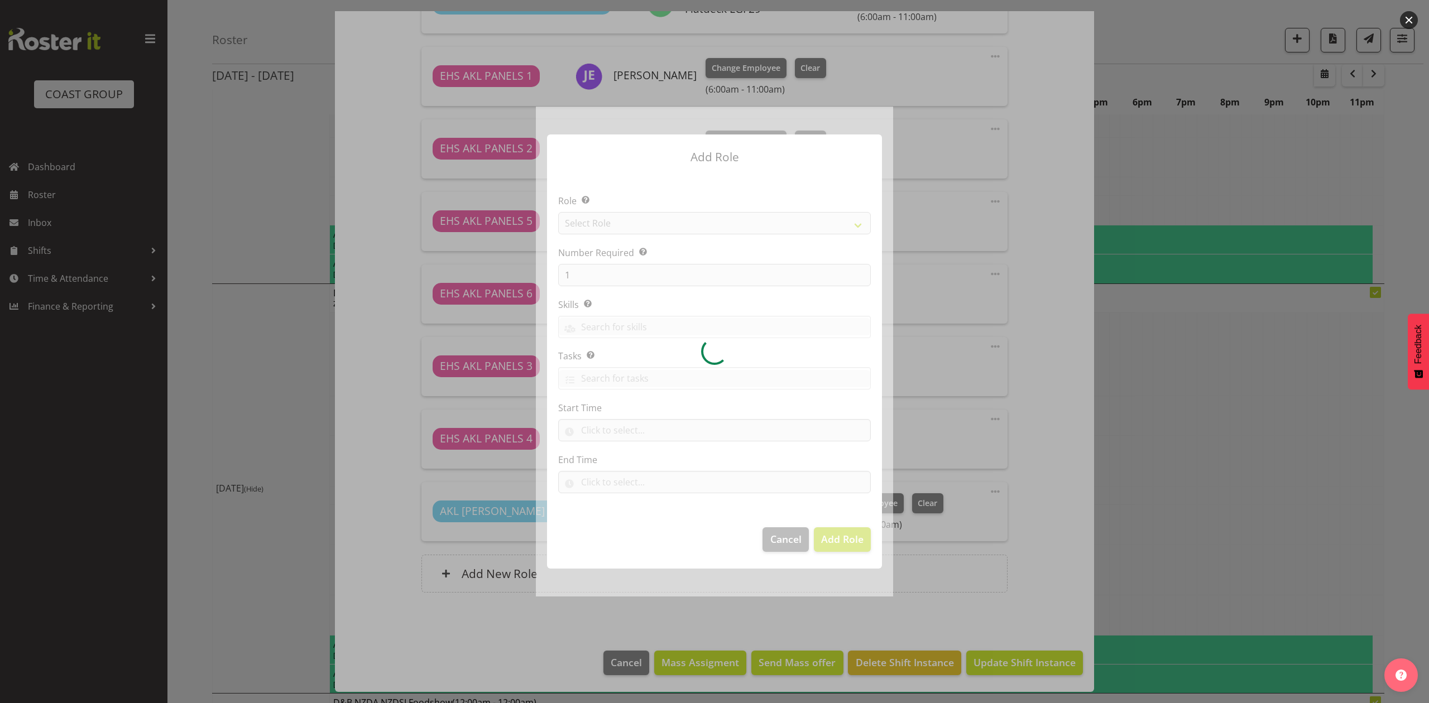
click at [655, 225] on div at bounding box center [714, 351] width 357 height 489
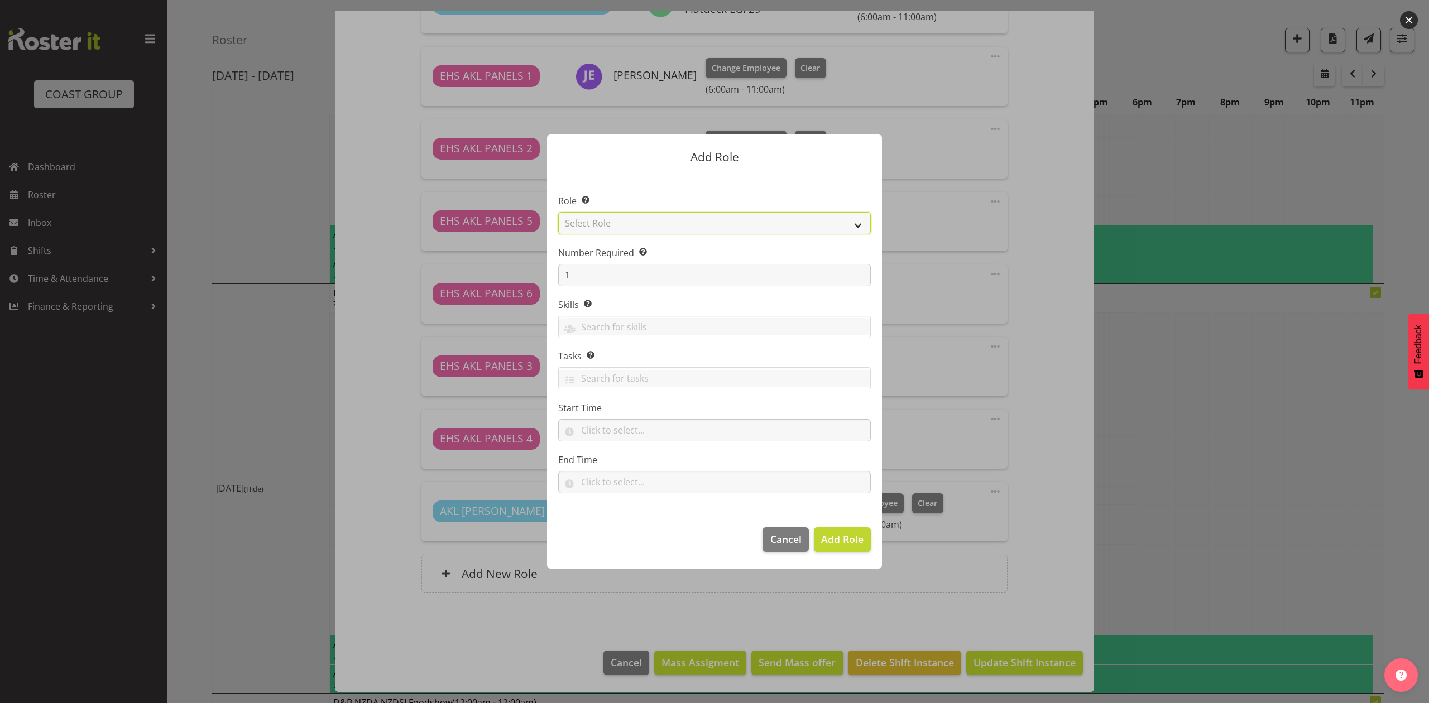
click at [655, 225] on select "Select Role ACCOUNT MANAGER ACCOUNT MANAGER DW ACCOUNTS [PERSON_NAME] VEHICLES …" at bounding box center [714, 223] width 313 height 22
select select "188"
click at [558, 212] on select "Select Role ACCOUNT MANAGER ACCOUNT MANAGER DW ACCOUNTS [PERSON_NAME] VEHICLES …" at bounding box center [714, 223] width 313 height 22
click at [831, 543] on span "Add Role" at bounding box center [842, 538] width 42 height 13
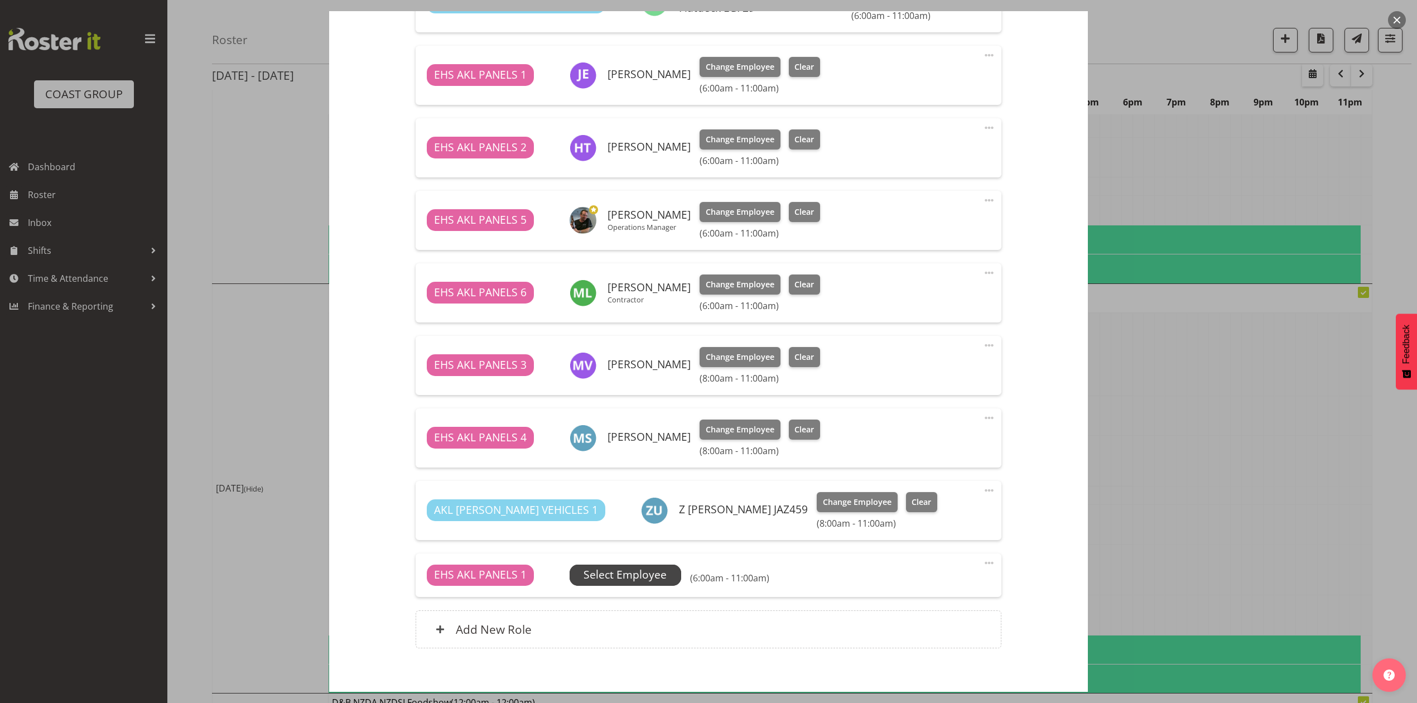
click at [621, 571] on span "Select Employee" at bounding box center [625, 575] width 83 height 16
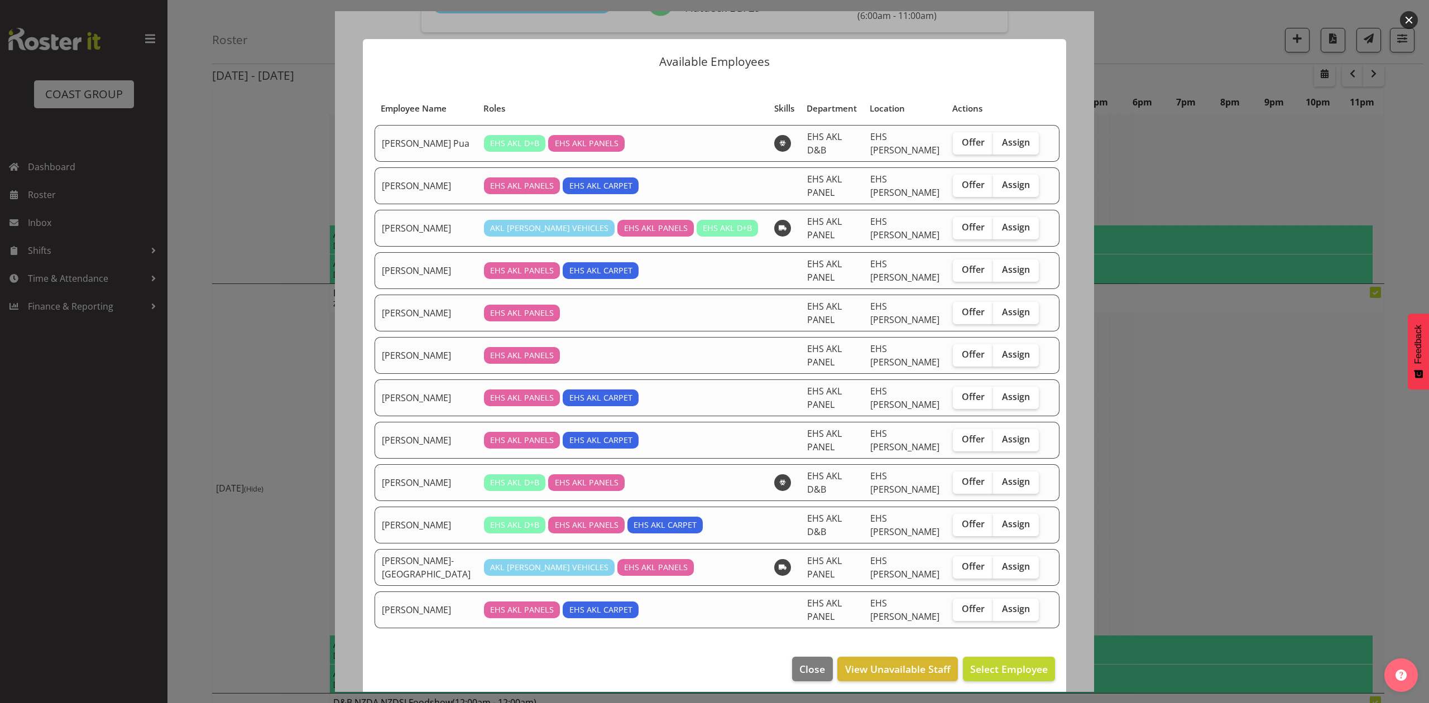
click at [1174, 373] on div at bounding box center [714, 351] width 1429 height 703
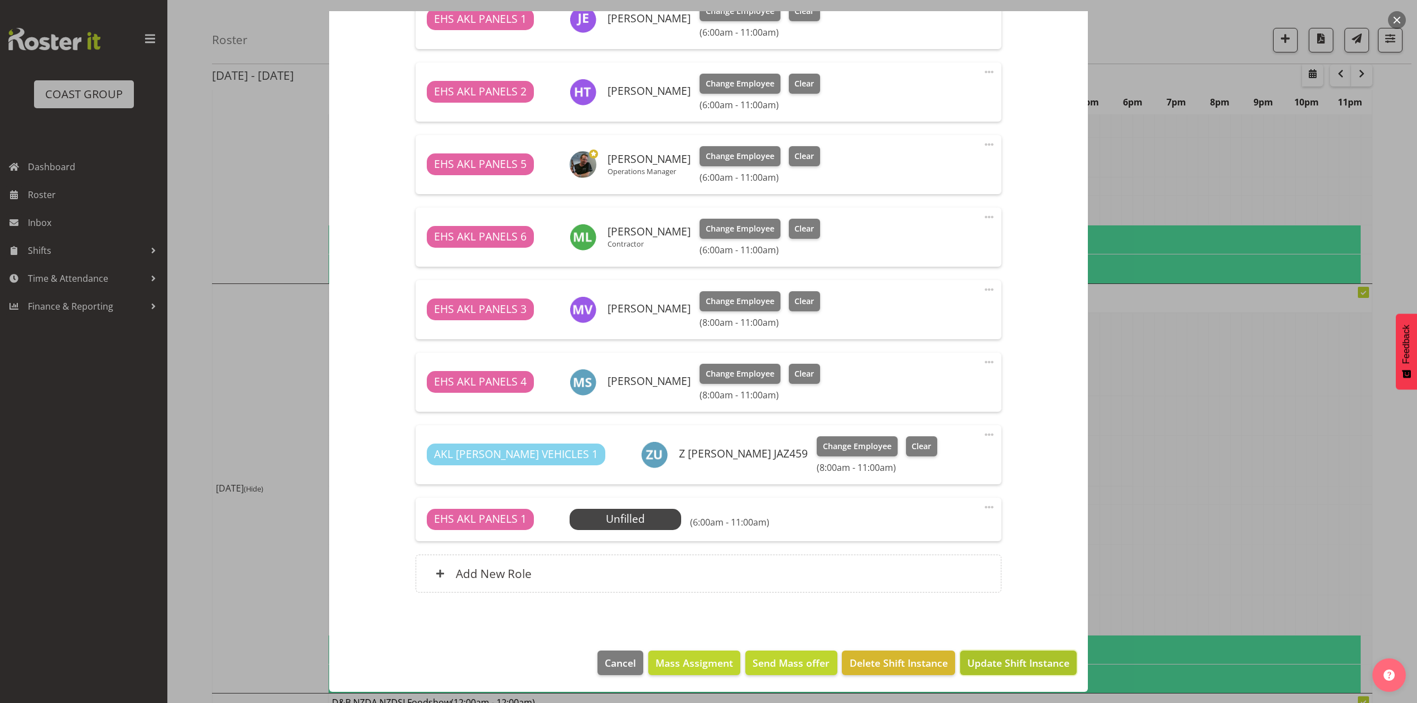
click at [1036, 664] on span "Update Shift Instance" at bounding box center [1019, 663] width 102 height 15
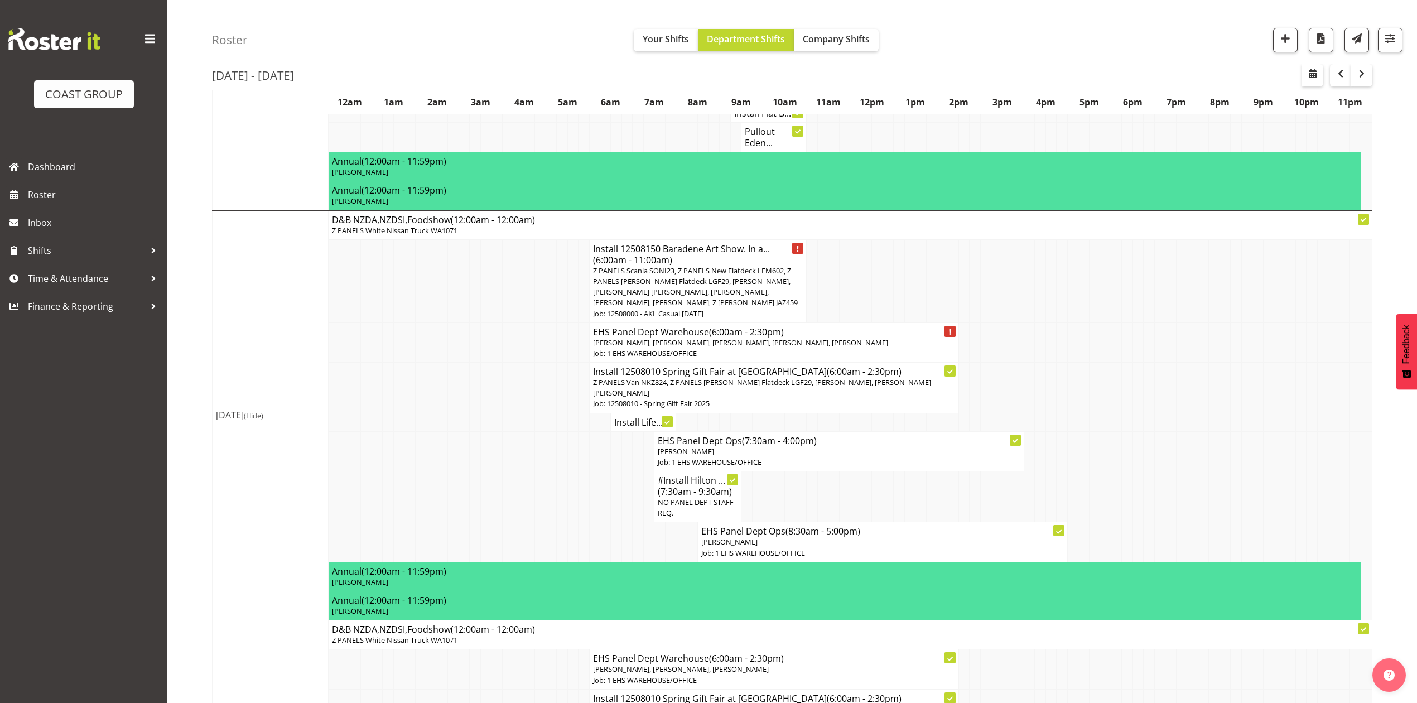
scroll to position [446, 0]
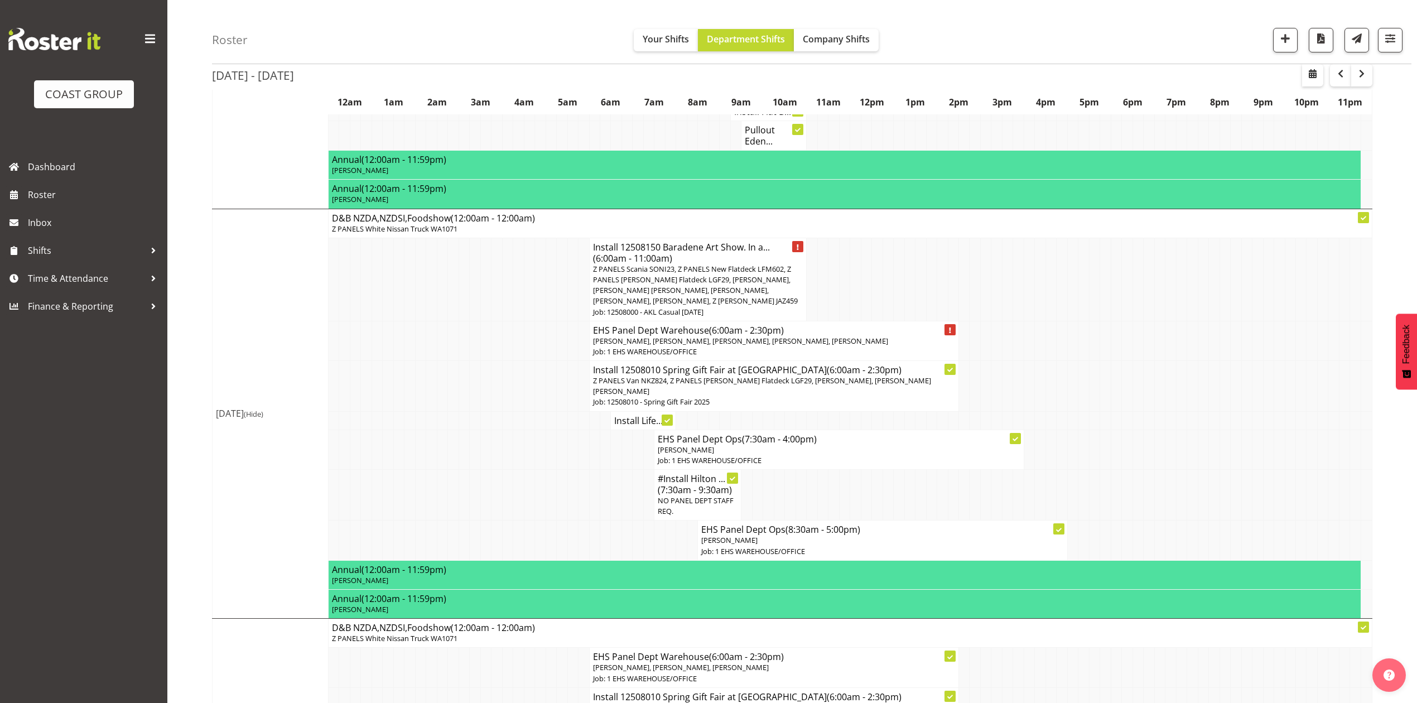
click at [743, 455] on p "[PERSON_NAME]" at bounding box center [839, 450] width 362 height 11
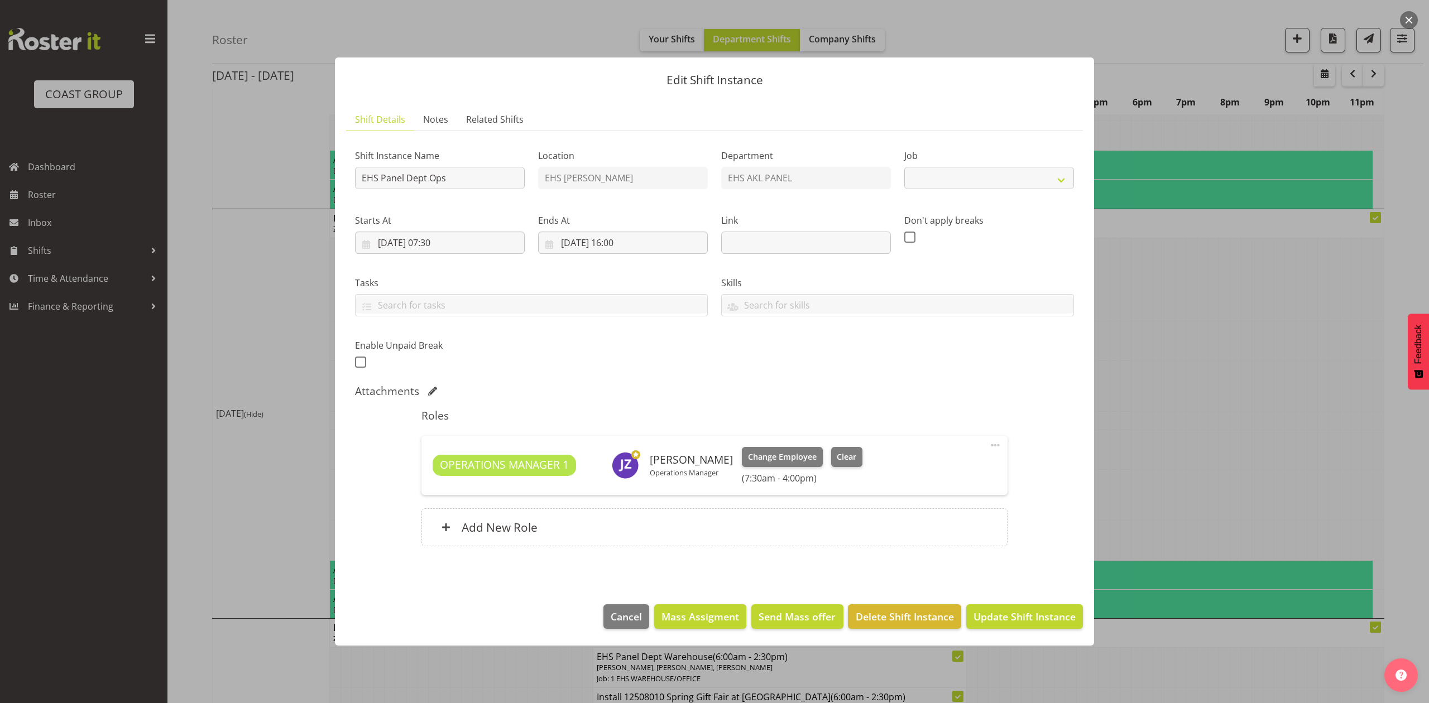
select select "69"
click at [990, 446] on span at bounding box center [994, 445] width 13 height 13
click at [967, 465] on link "Edit" at bounding box center [948, 470] width 107 height 20
select select "7"
select select "2025"
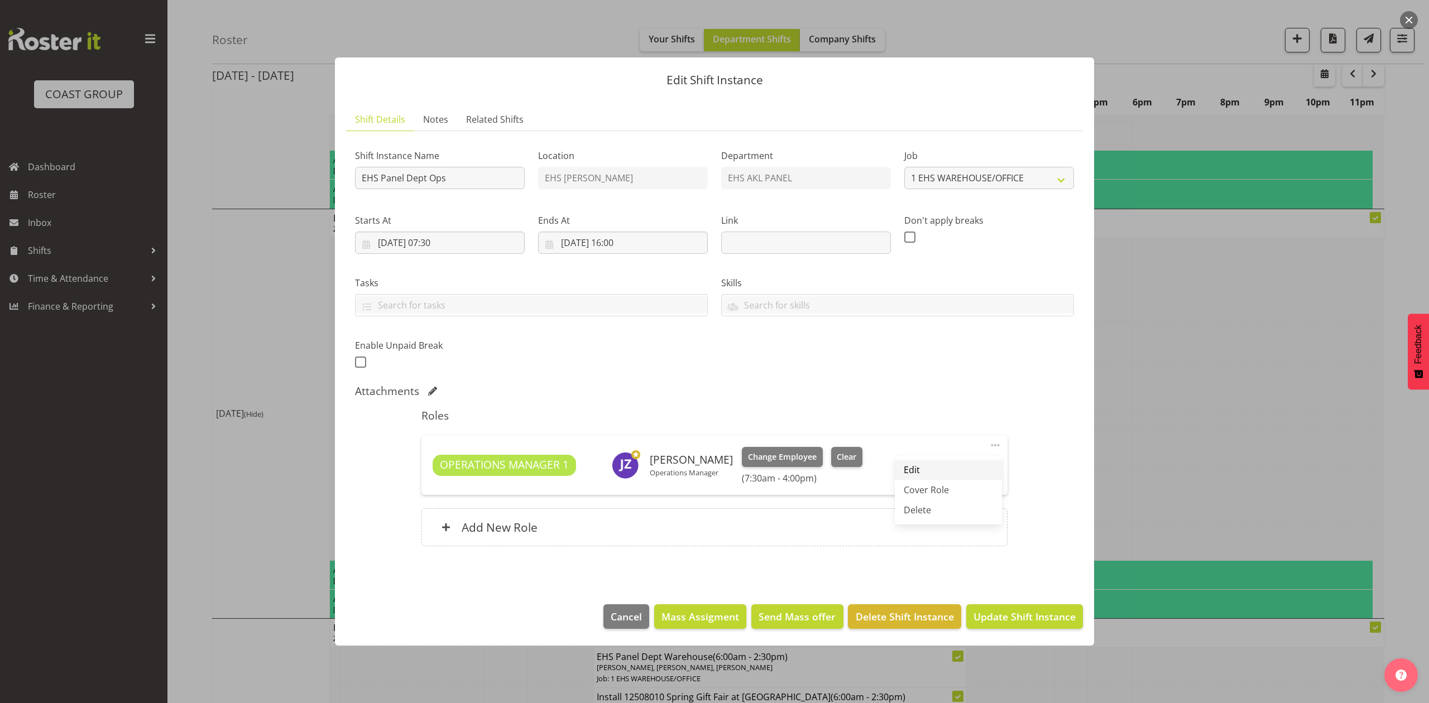
select select "7"
select select "30"
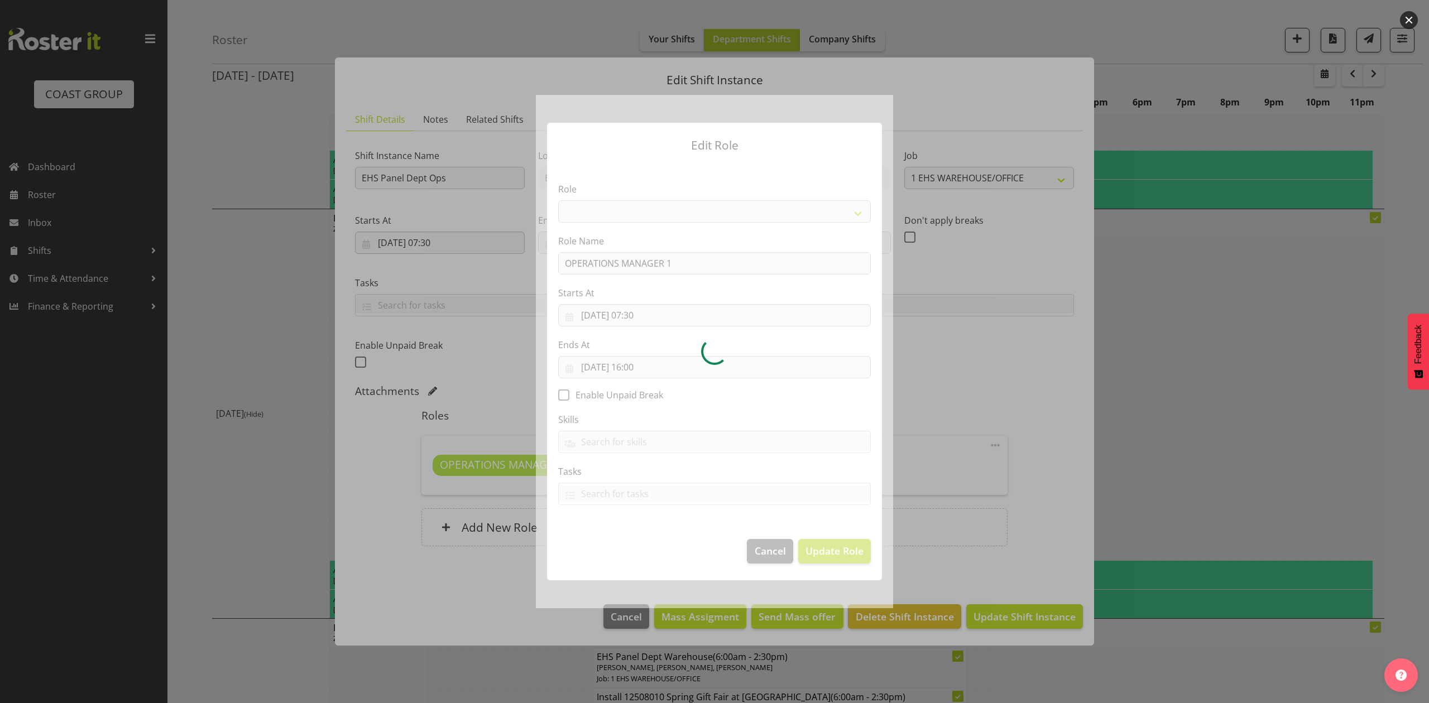
click at [654, 314] on div at bounding box center [714, 351] width 357 height 513
select select "198"
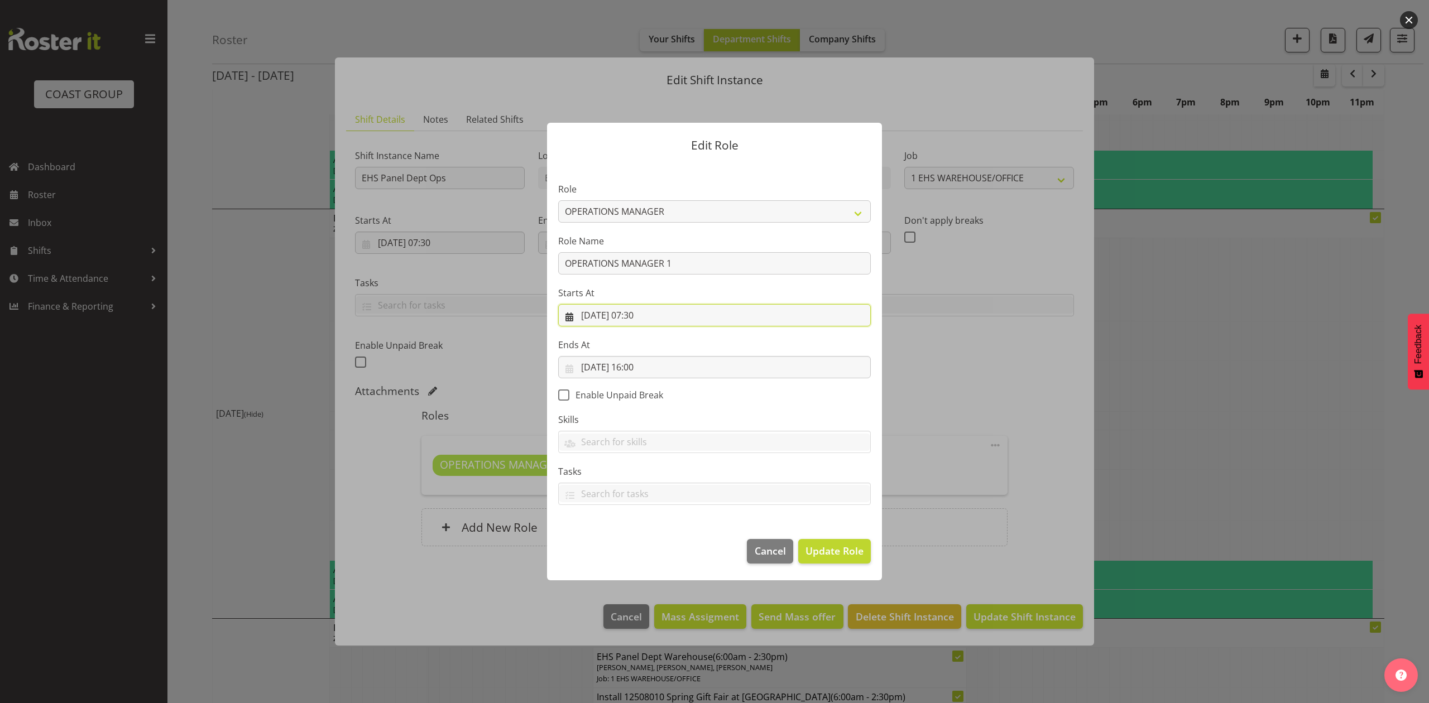
click at [644, 315] on input "[DATE] 07:30" at bounding box center [714, 315] width 313 height 22
click at [645, 552] on select "00 01 02 03 04 05 06 07 08 09 10 11 12 13 14 15 16 17 18 19 20 21 22 23" at bounding box center [646, 552] width 25 height 22
select select "11"
click at [634, 541] on select "00 01 02 03 04 05 06 07 08 09 10 11 12 13 14 15 16 17 18 19 20 21 22 23" at bounding box center [646, 552] width 25 height 22
type input "[DATE] 11:30"
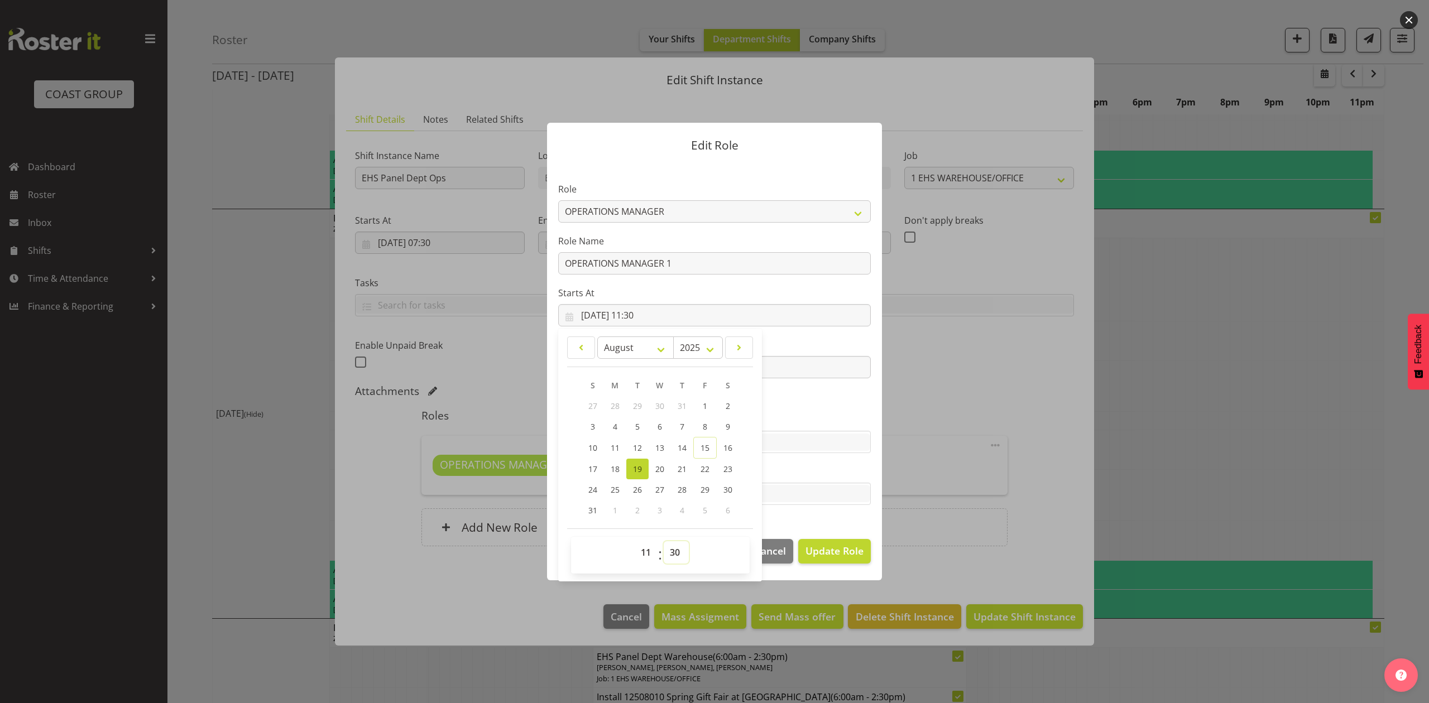
click at [667, 556] on select "00 01 02 03 04 05 06 07 08 09 10 11 12 13 14 15 16 17 18 19 20 21 22 23 24 25 2…" at bounding box center [676, 552] width 25 height 22
select select "0"
click at [664, 541] on select "00 01 02 03 04 05 06 07 08 09 10 11 12 13 14 15 16 17 18 19 20 21 22 23 24 25 2…" at bounding box center [676, 552] width 25 height 22
type input "[DATE] 11:00"
click at [827, 547] on span "Update Role" at bounding box center [834, 551] width 58 height 15
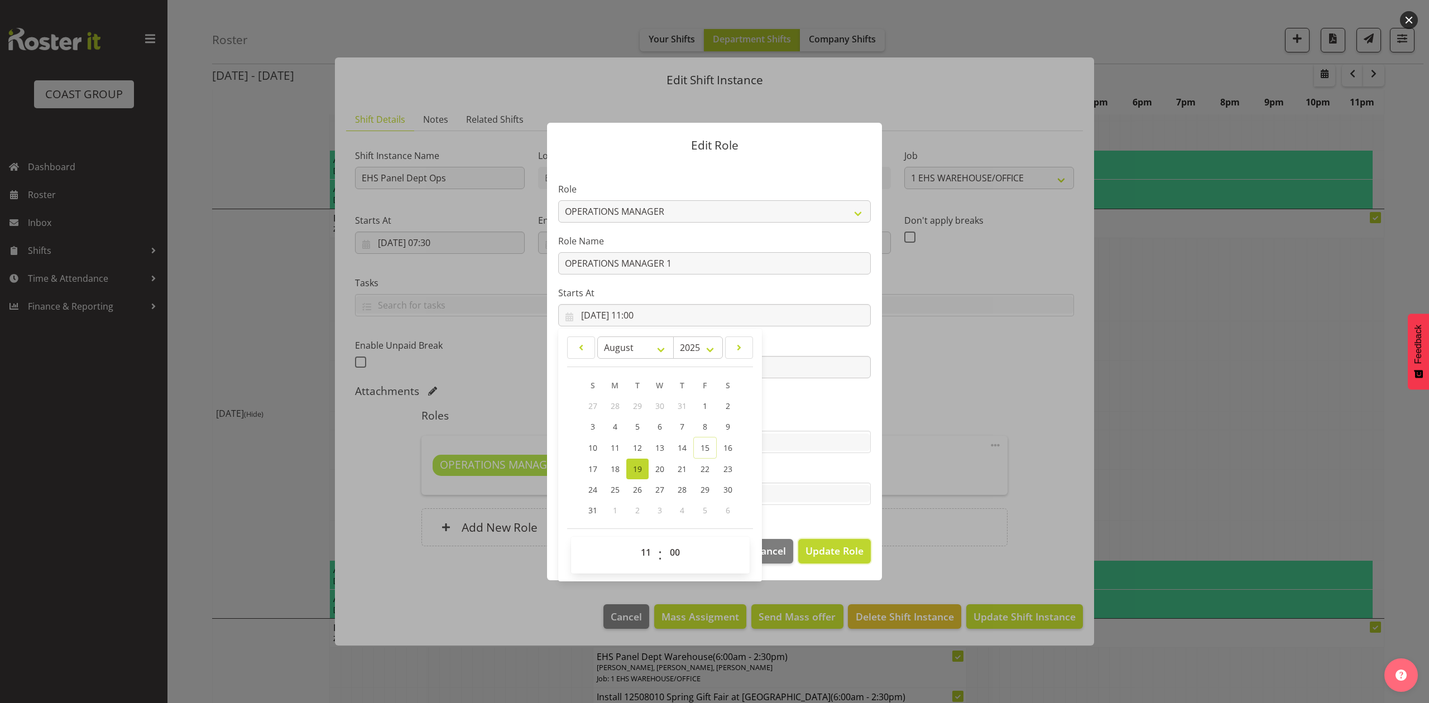
select select
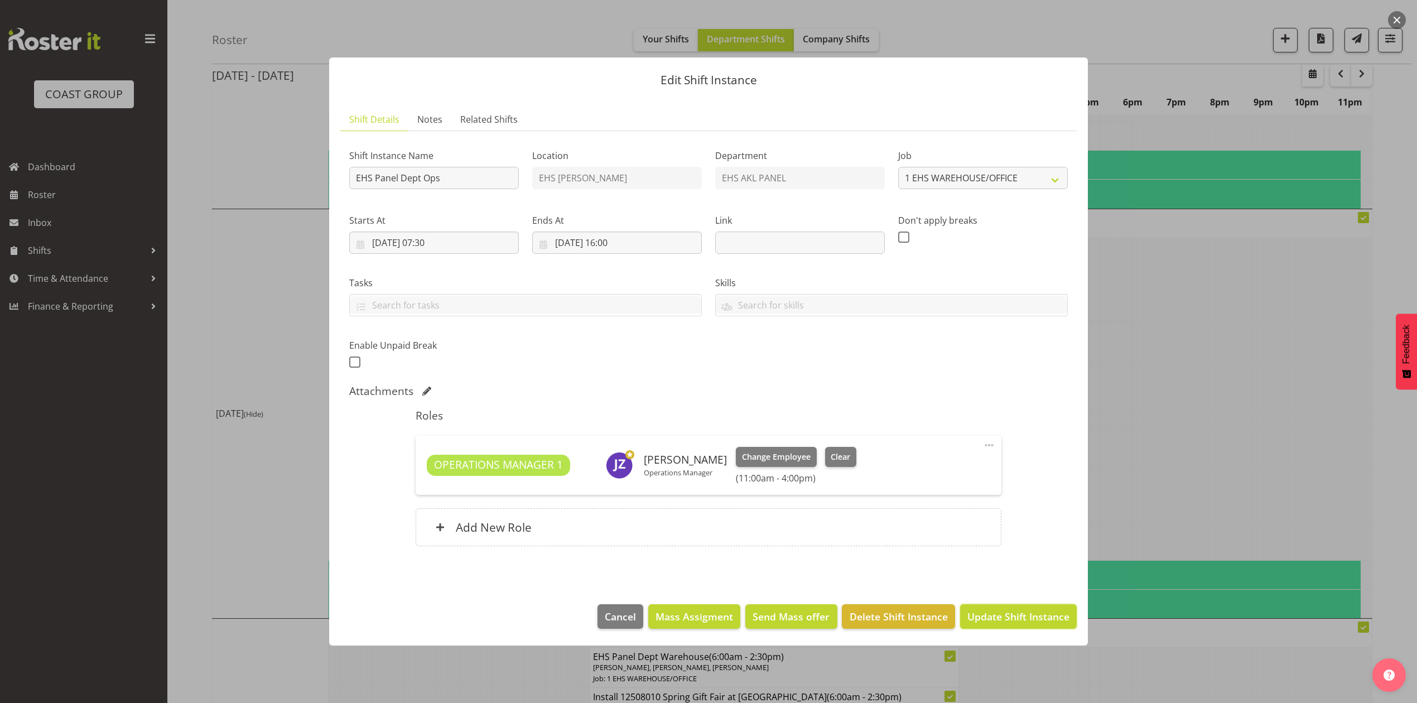
drag, startPoint x: 1002, startPoint y: 613, endPoint x: 1072, endPoint y: 573, distance: 80.5
click at [1002, 614] on span "Update Shift Instance" at bounding box center [1019, 616] width 102 height 15
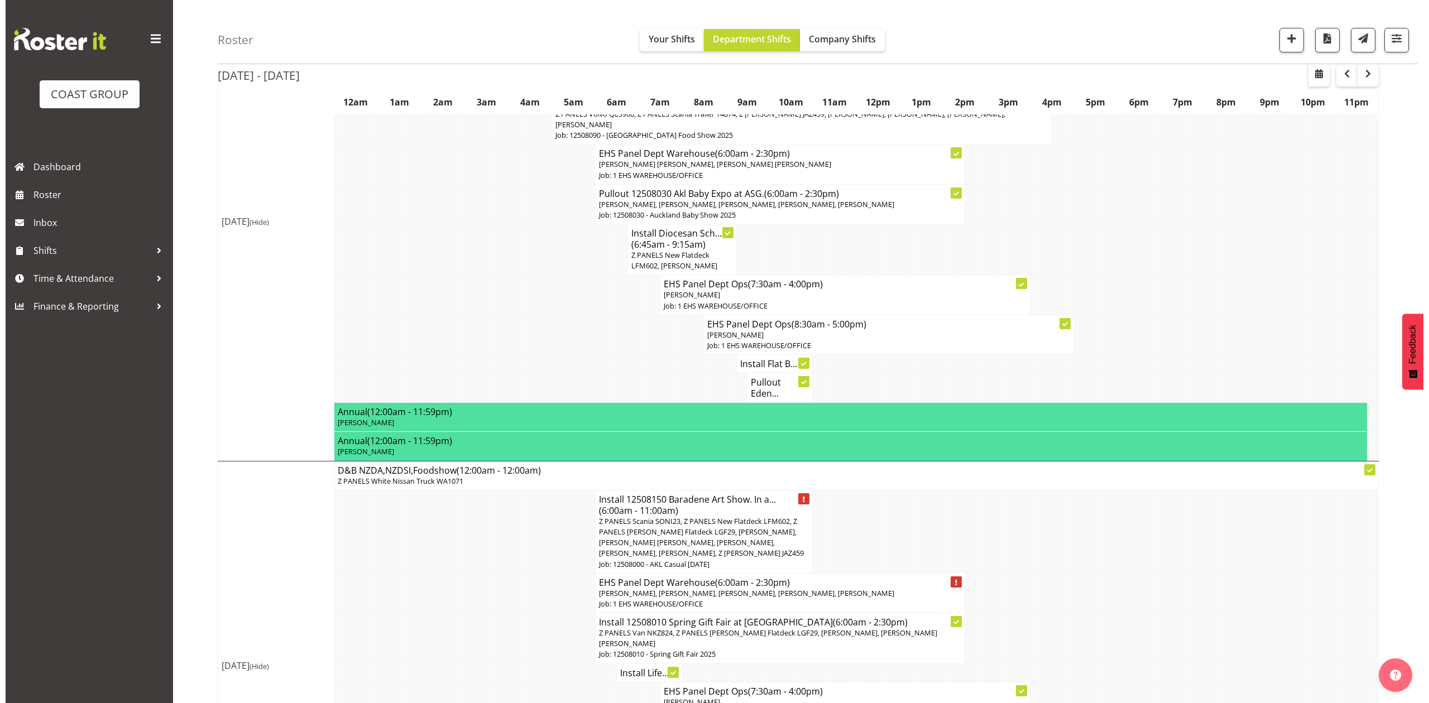
scroll to position [372, 0]
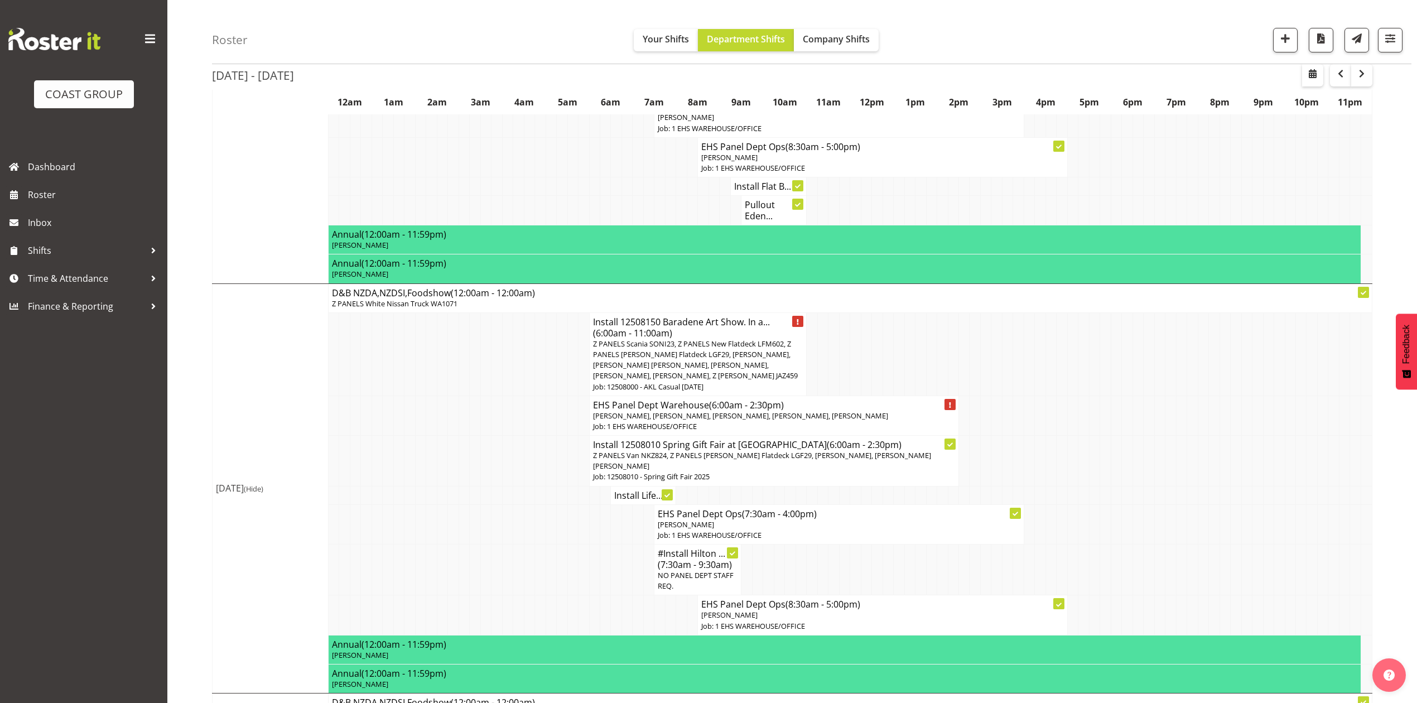
click at [694, 357] on span "Z PANELS Scania SONI23, Z PANELS New Flatdeck LFM602, Z PANELS [PERSON_NAME] Fl…" at bounding box center [695, 360] width 205 height 42
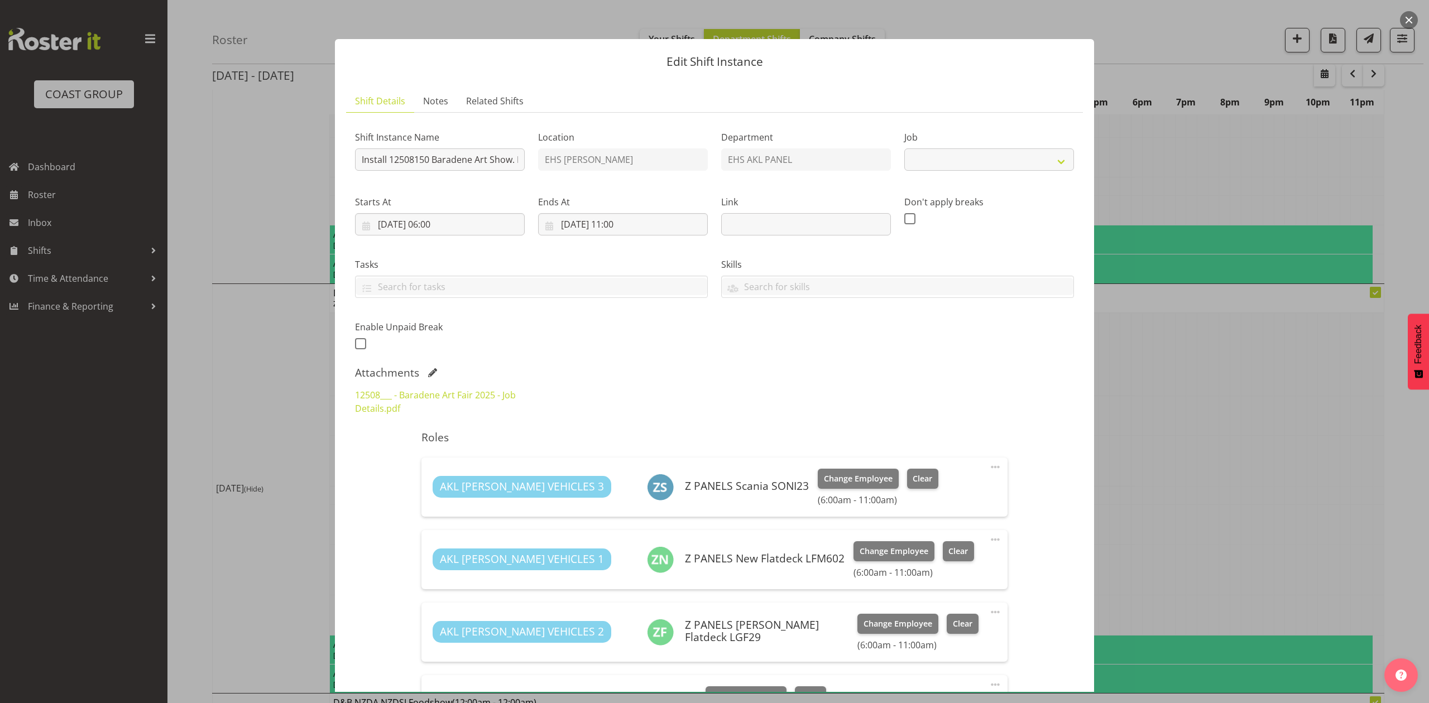
select select "8652"
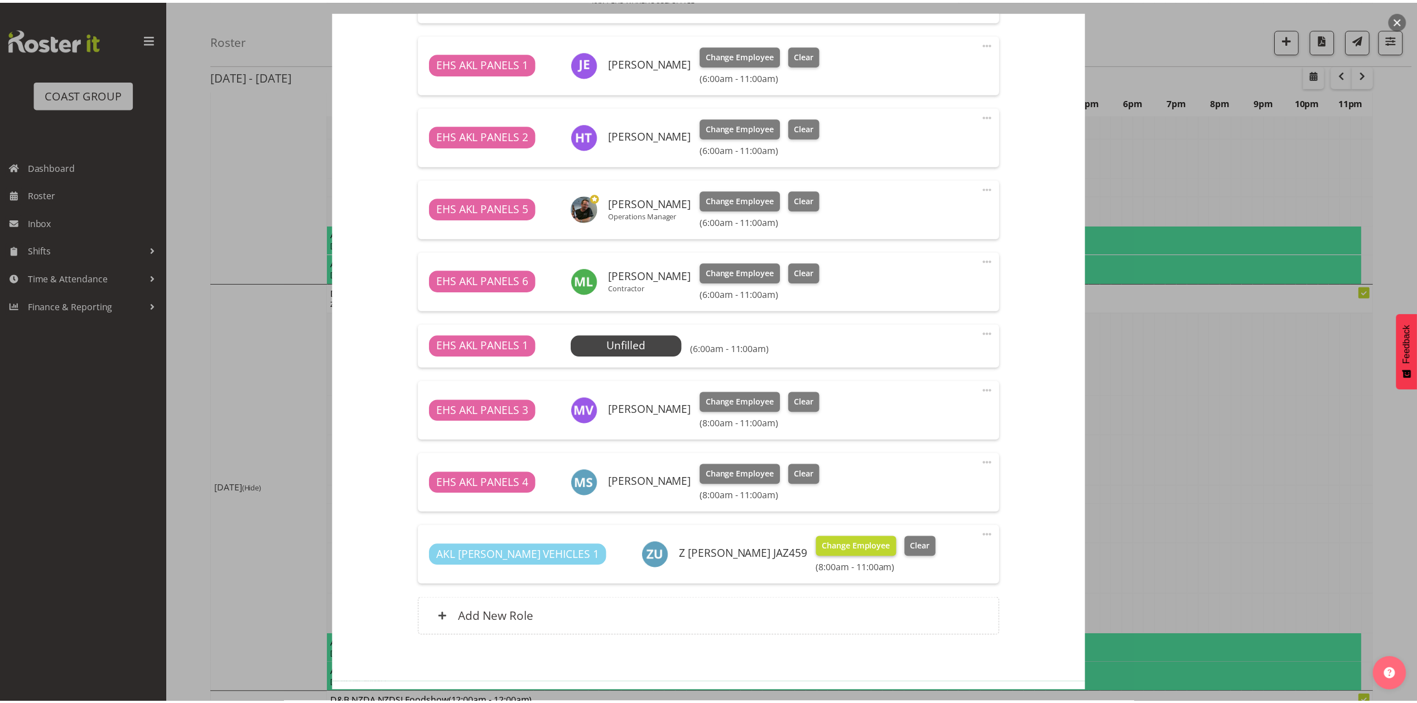
scroll to position [686, 0]
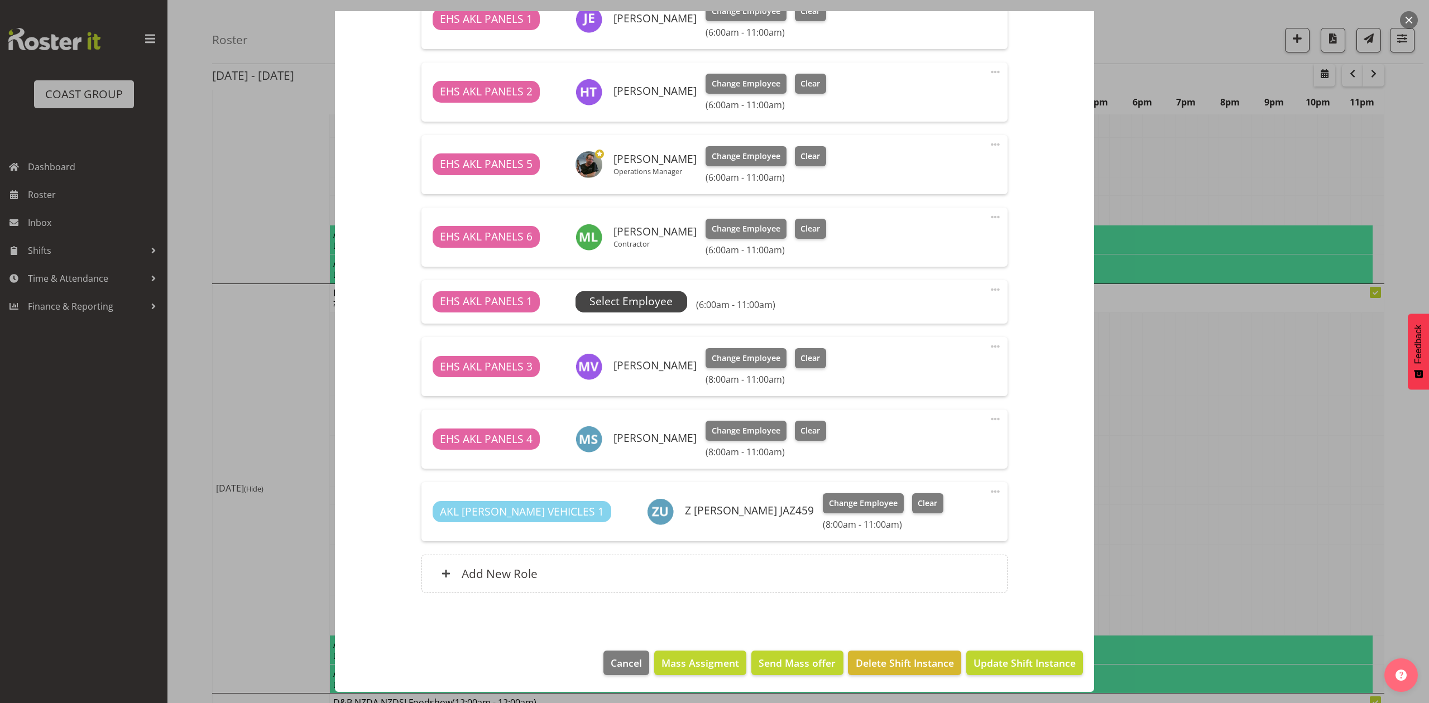
click at [642, 302] on span "Select Employee" at bounding box center [630, 302] width 83 height 16
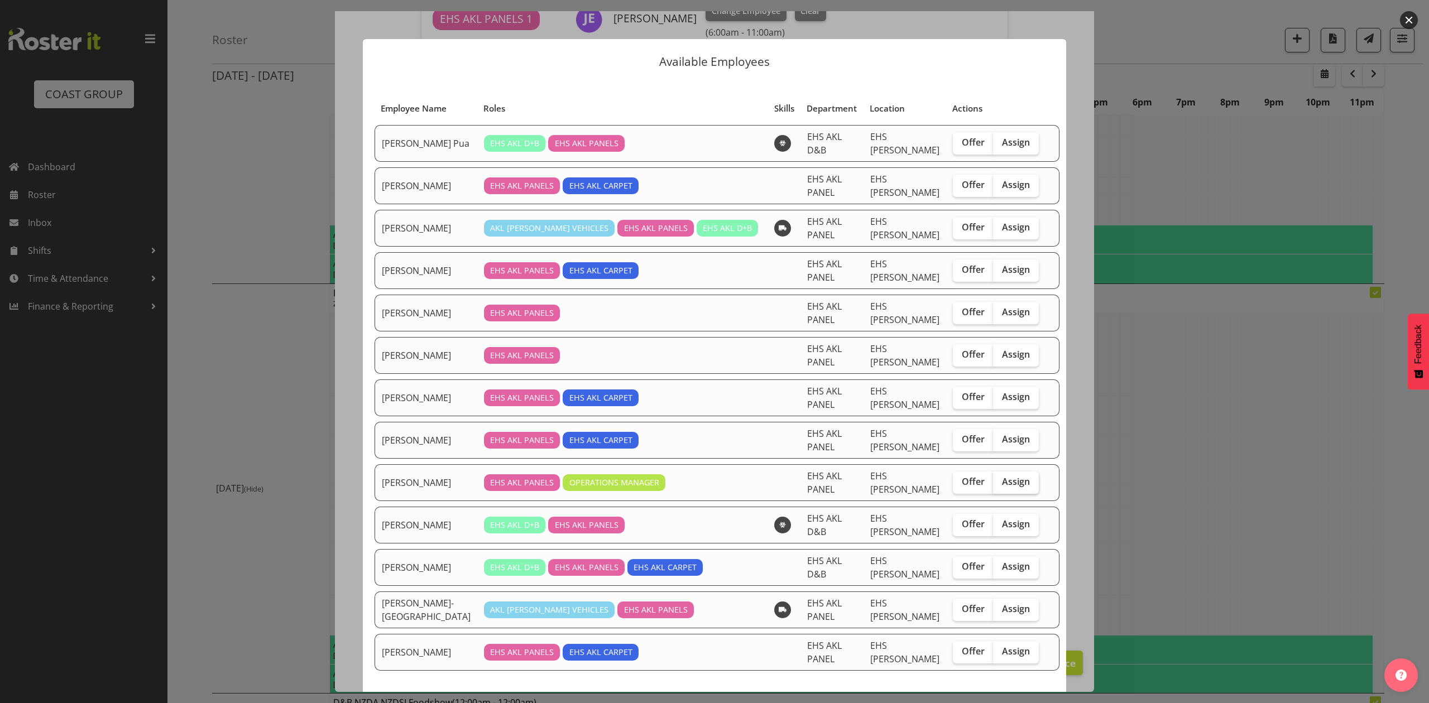
click at [1018, 476] on span "Assign" at bounding box center [1016, 481] width 28 height 11
click at [1000, 478] on input "Assign" at bounding box center [996, 481] width 7 height 7
checkbox input "true"
click at [1000, 703] on span "Assign [PERSON_NAME]" at bounding box center [991, 711] width 113 height 13
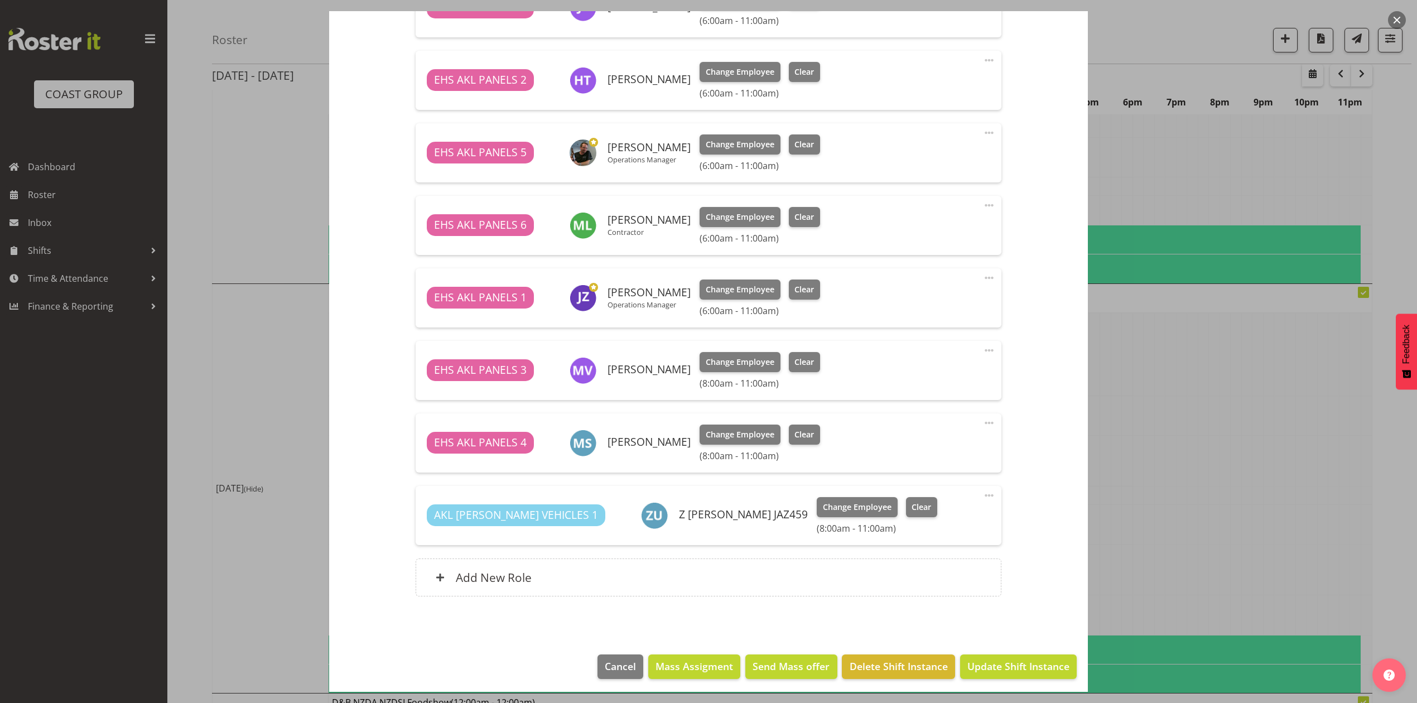
scroll to position [702, 0]
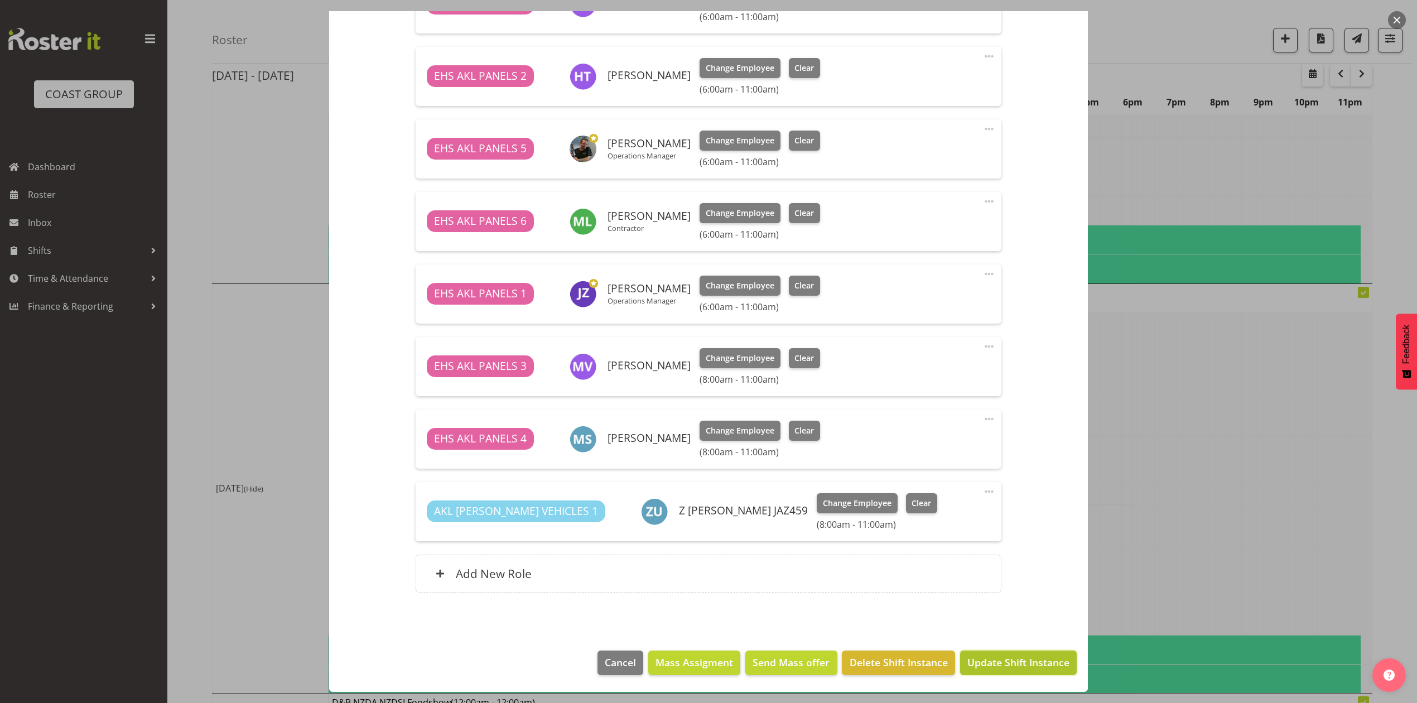
drag, startPoint x: 1005, startPoint y: 665, endPoint x: 1011, endPoint y: 639, distance: 26.9
click at [1006, 664] on span "Update Shift Instance" at bounding box center [1019, 662] width 102 height 15
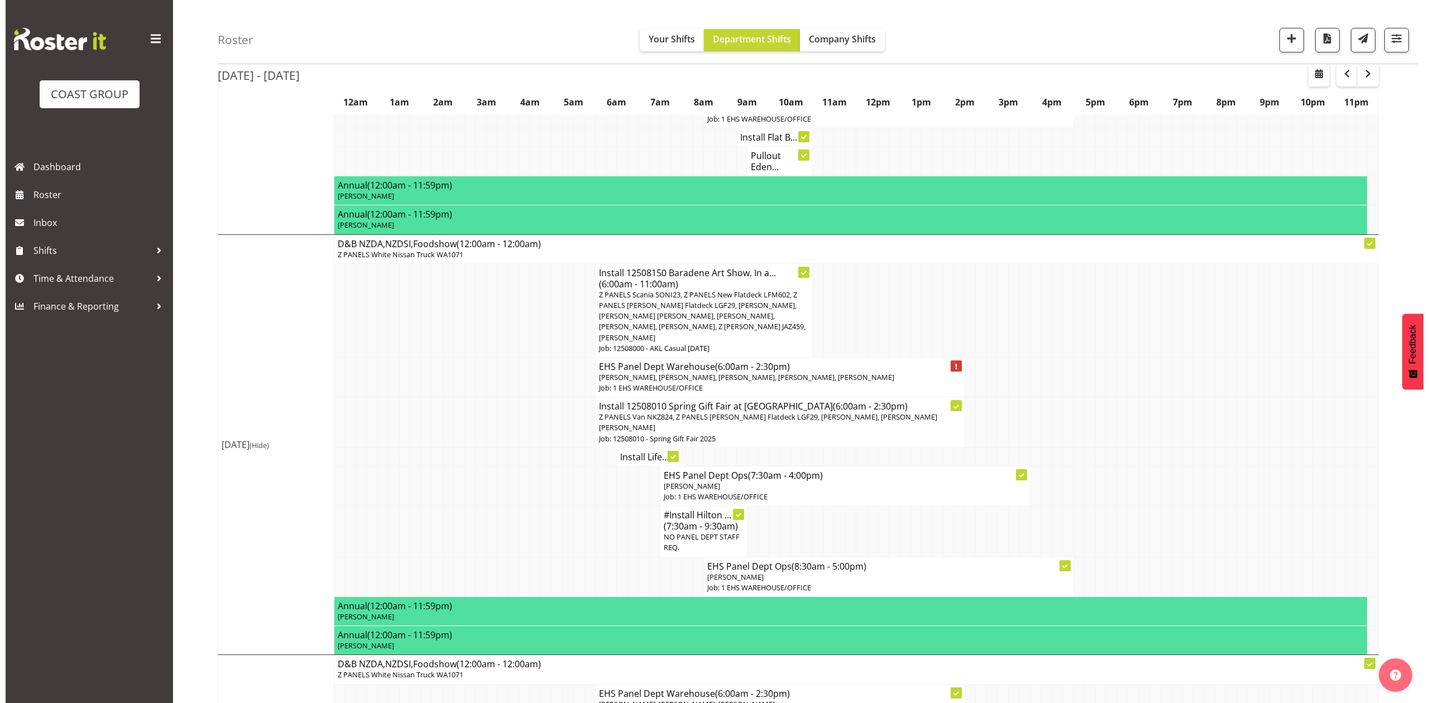
scroll to position [446, 0]
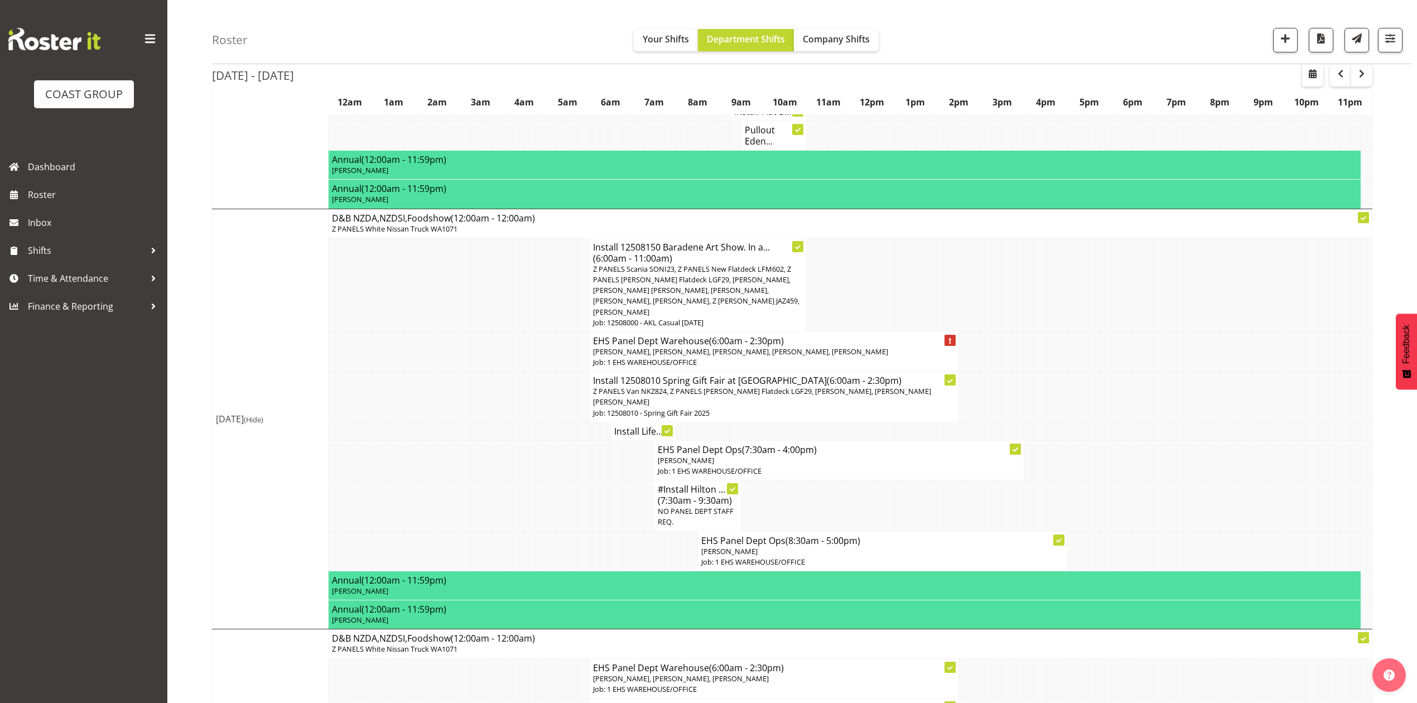
click at [723, 377] on h4 "Install 12508010 Spring Gift Fair at [GEOGRAPHIC_DATA] (6:00am - 2:30pm)" at bounding box center [774, 380] width 362 height 11
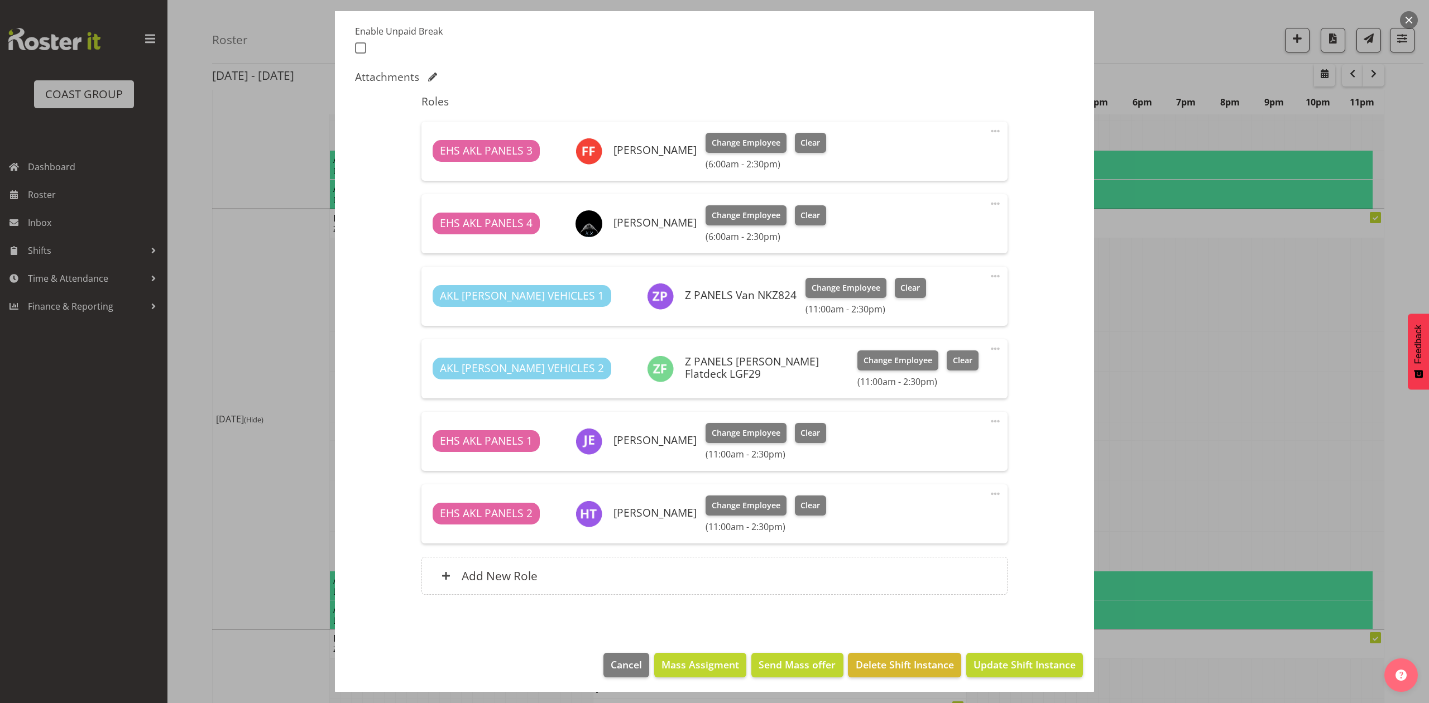
select select "8514"
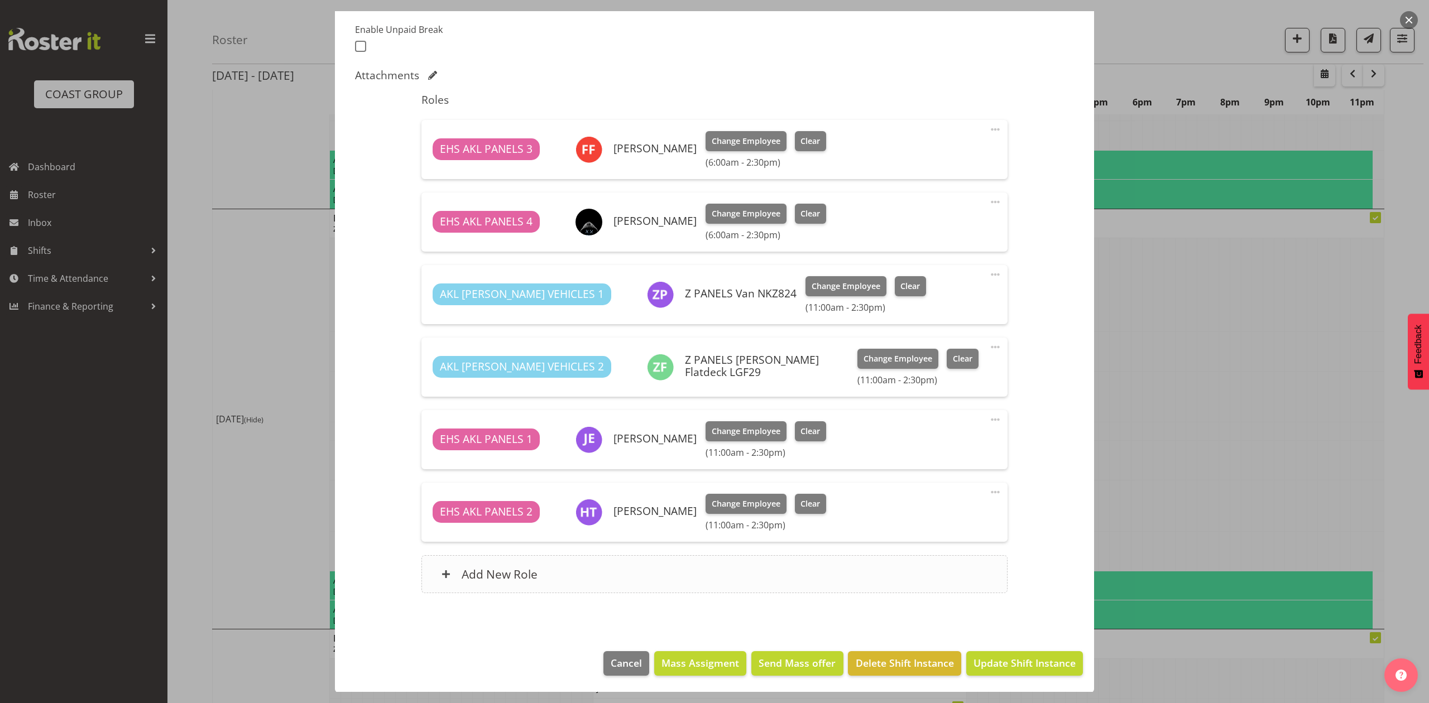
scroll to position [299, 0]
click at [736, 568] on div "Add New Role" at bounding box center [713, 574] width 585 height 38
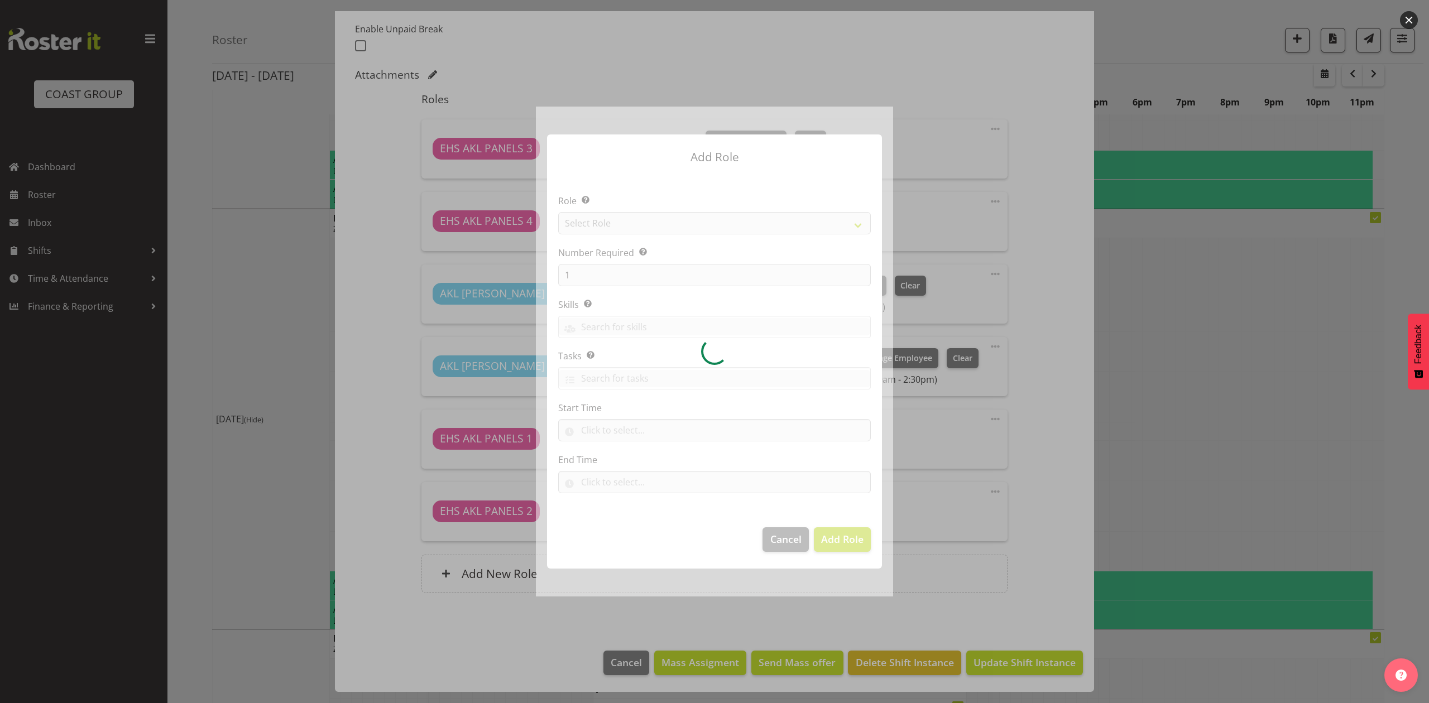
click at [655, 222] on div at bounding box center [714, 351] width 357 height 489
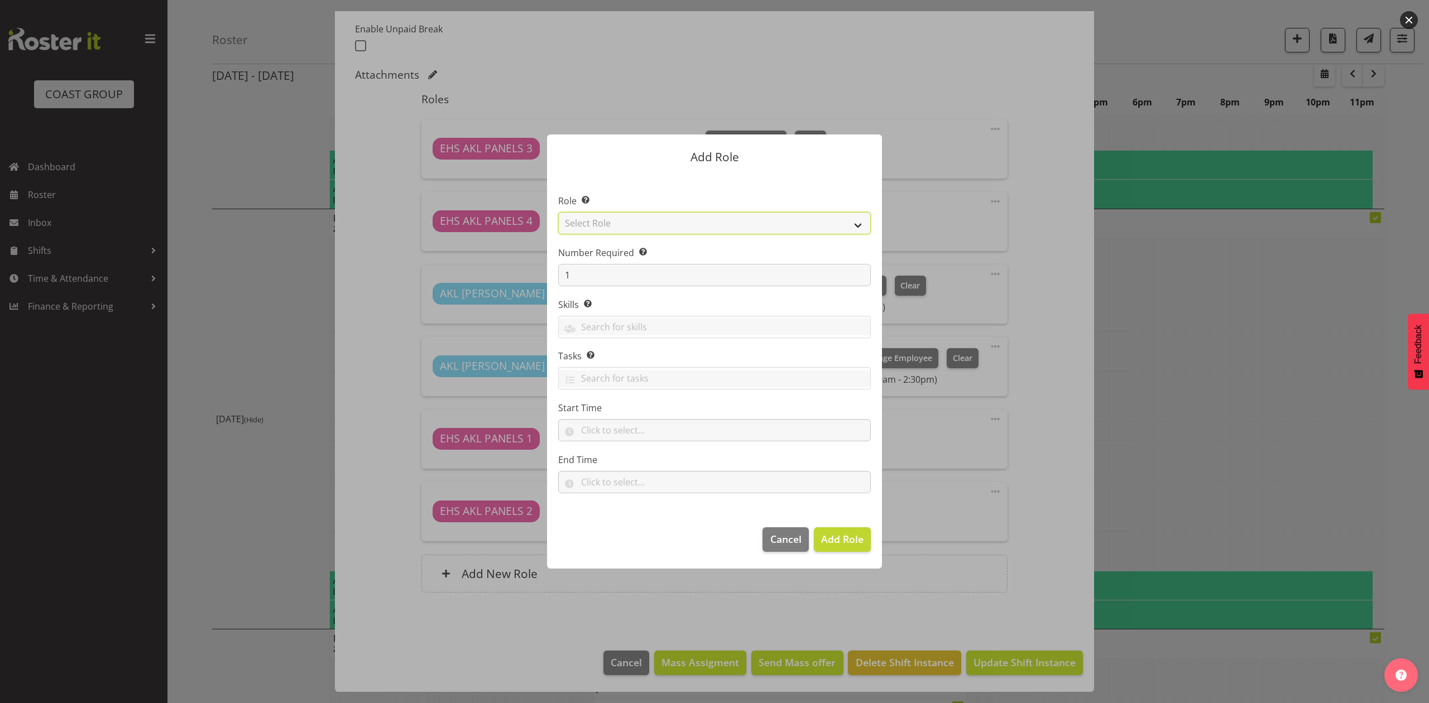
click at [655, 222] on select "Select Role ACCOUNT MANAGER ACCOUNT MANAGER DW ACCOUNTS [PERSON_NAME] VEHICLES …" at bounding box center [714, 223] width 313 height 22
select select "188"
click at [558, 212] on select "Select Role ACCOUNT MANAGER ACCOUNT MANAGER DW ACCOUNTS [PERSON_NAME] VEHICLES …" at bounding box center [714, 223] width 313 height 22
click at [835, 537] on span "Add Role" at bounding box center [842, 538] width 42 height 13
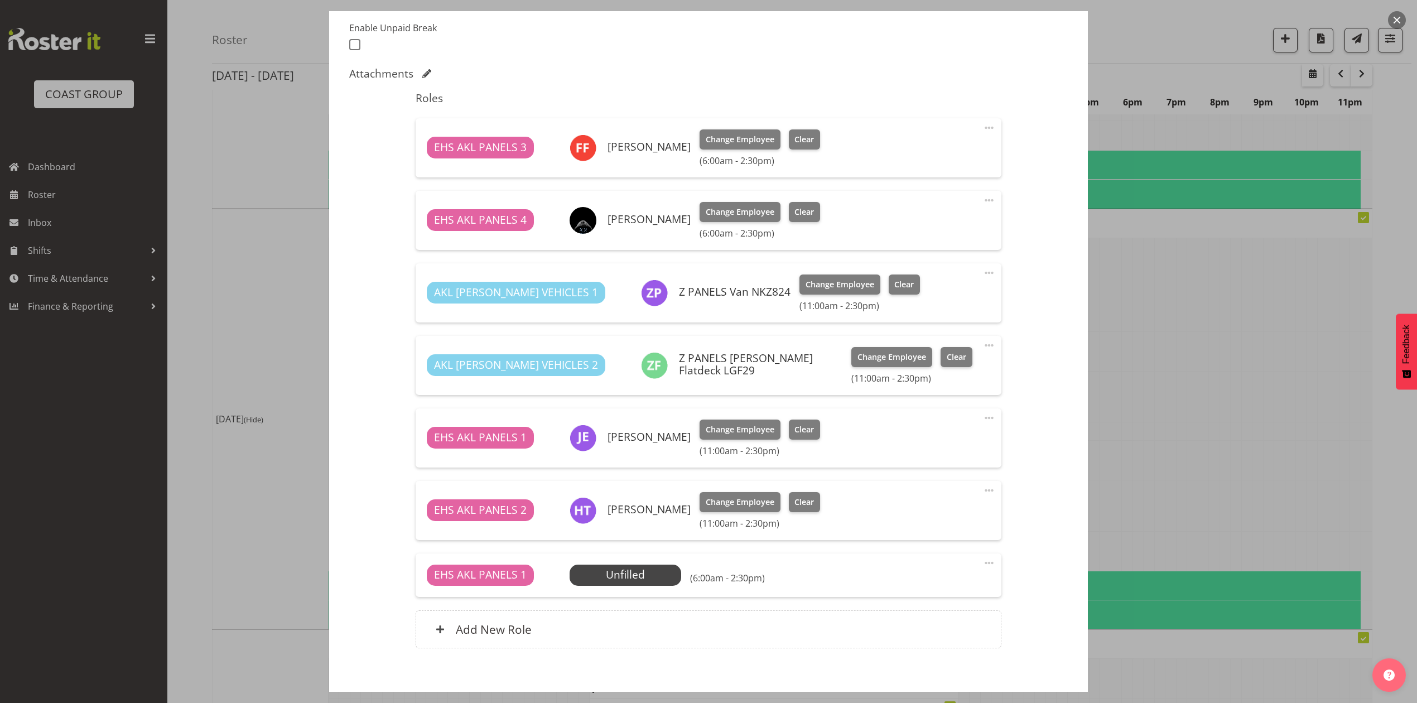
click at [983, 558] on span at bounding box center [989, 562] width 13 height 13
drag, startPoint x: 948, startPoint y: 574, endPoint x: 945, endPoint y: 584, distance: 10.4
click at [945, 584] on div "Edit Cover Role Delete" at bounding box center [942, 607] width 107 height 69
click at [900, 585] on link "Edit" at bounding box center [942, 588] width 107 height 20
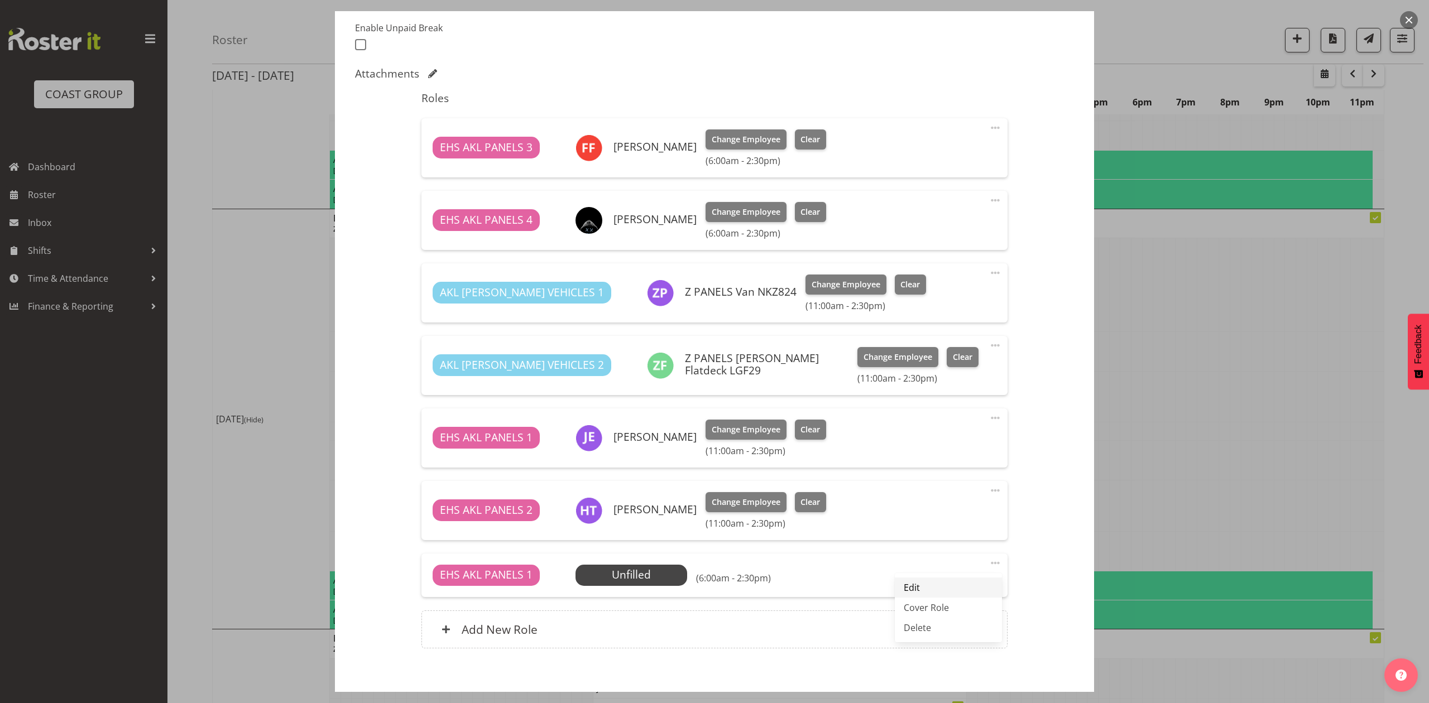
select select "7"
select select "2025"
select select "6"
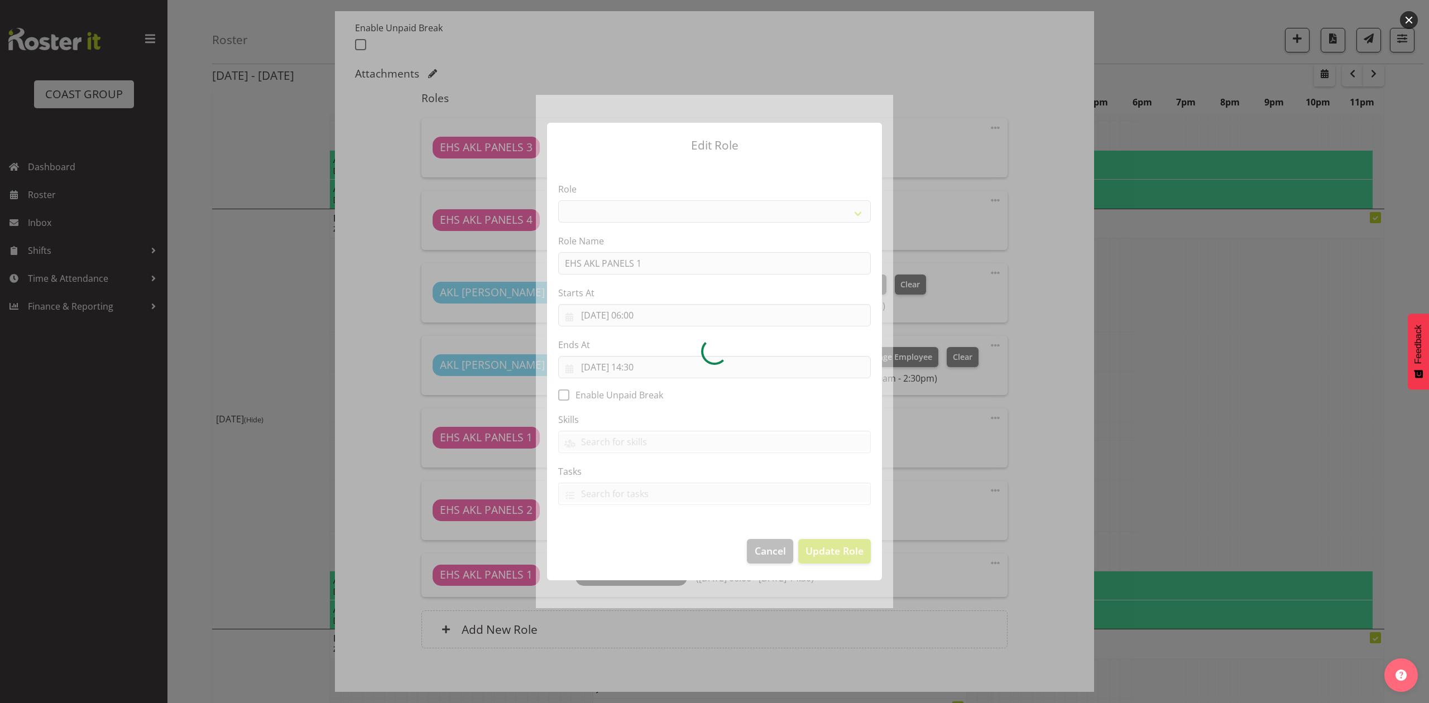
click at [637, 313] on div at bounding box center [714, 351] width 357 height 513
select select "188"
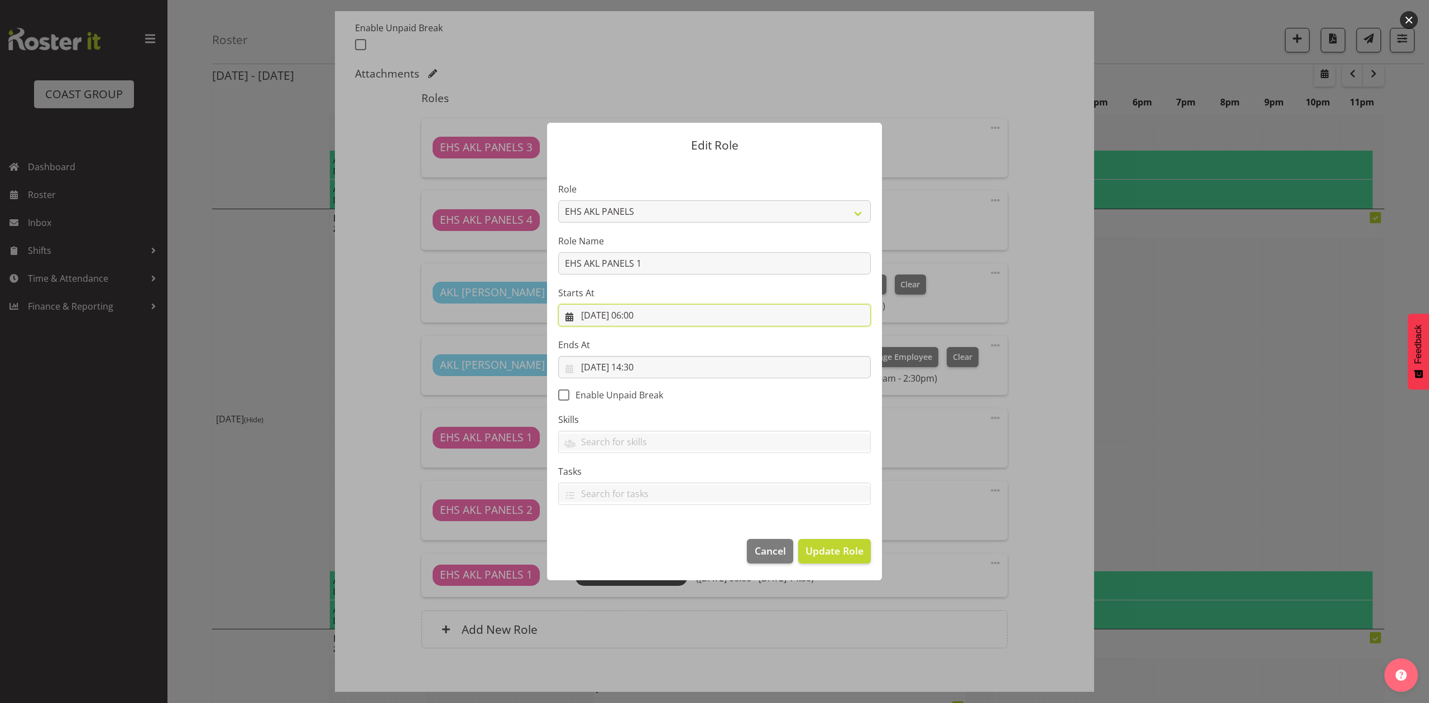
click at [639, 313] on input "[DATE] 06:00" at bounding box center [714, 315] width 313 height 22
click at [647, 547] on select "00 01 02 03 04 05 06 07 08 09 10 11 12 13 14 15 16 17 18 19 20 21 22 23" at bounding box center [646, 552] width 25 height 22
select select "11"
click at [634, 541] on select "00 01 02 03 04 05 06 07 08 09 10 11 12 13 14 15 16 17 18 19 20 21 22 23" at bounding box center [646, 552] width 25 height 22
type input "[DATE] 11:00"
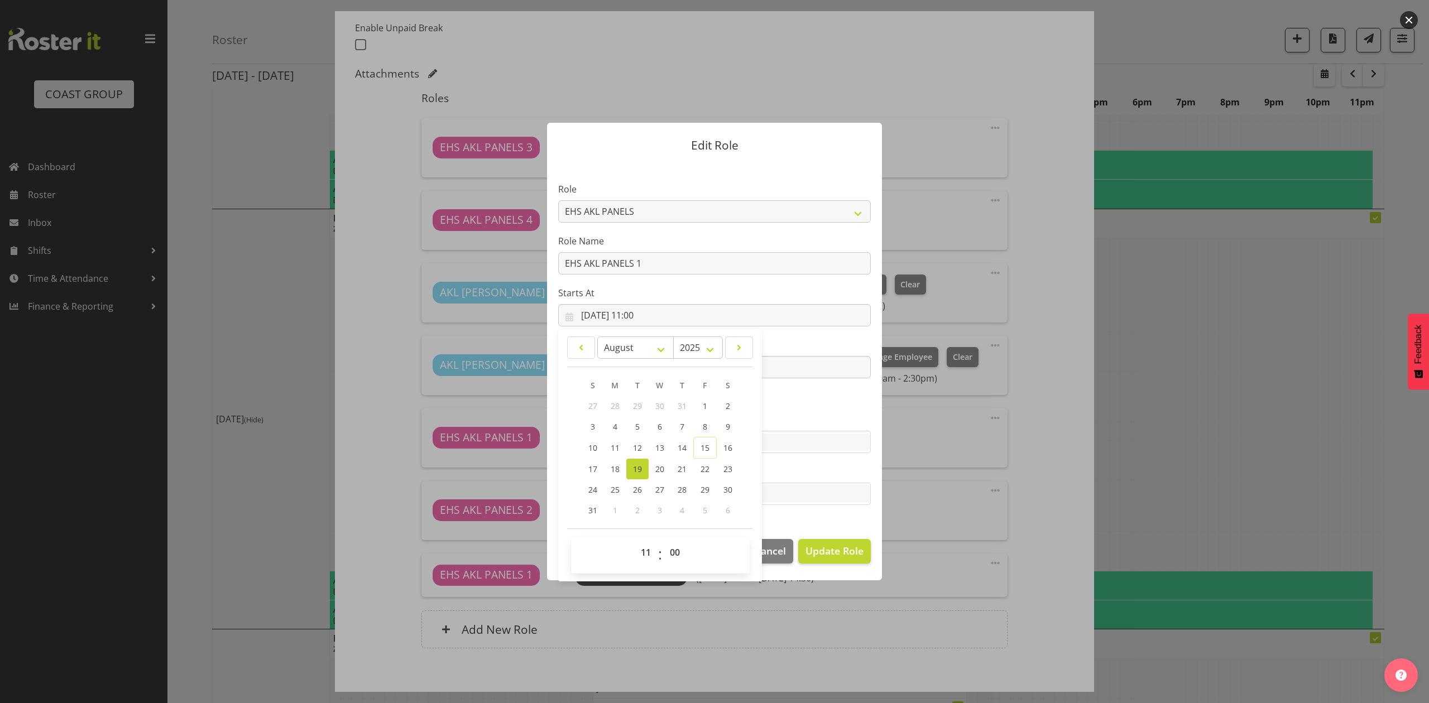
click at [818, 512] on section "Role ACCOUNT MANAGER ACCOUNT MANAGER DW ACCOUNTS [PERSON_NAME] VEHICLES AKL [PE…" at bounding box center [714, 344] width 335 height 365
click at [849, 546] on span "Update Role" at bounding box center [834, 551] width 58 height 15
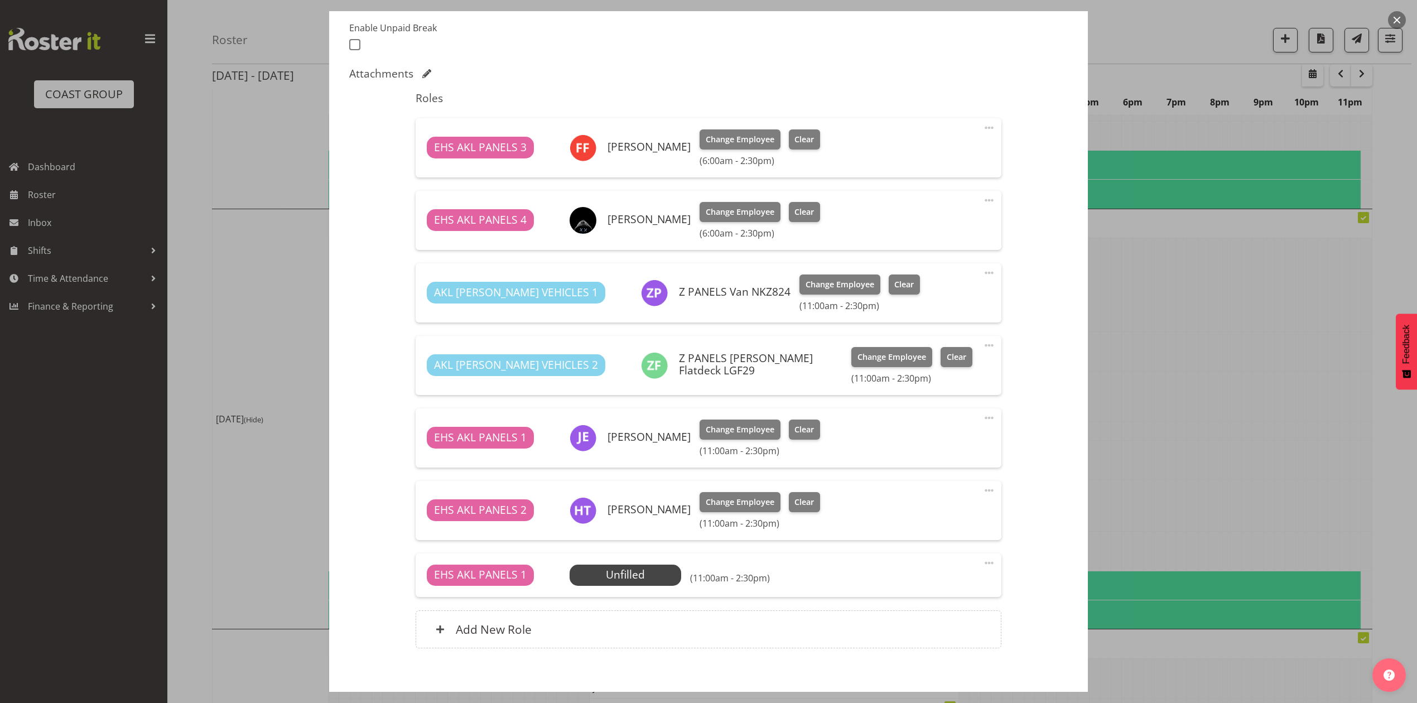
click at [615, 594] on div "EHS AKL PANELS 1 Unfilled Select Employee (11:00am - 2:30pm) Edit Cover Role De…" at bounding box center [708, 576] width 585 height 44
click at [618, 585] on span "Select Employee" at bounding box center [626, 575] width 112 height 21
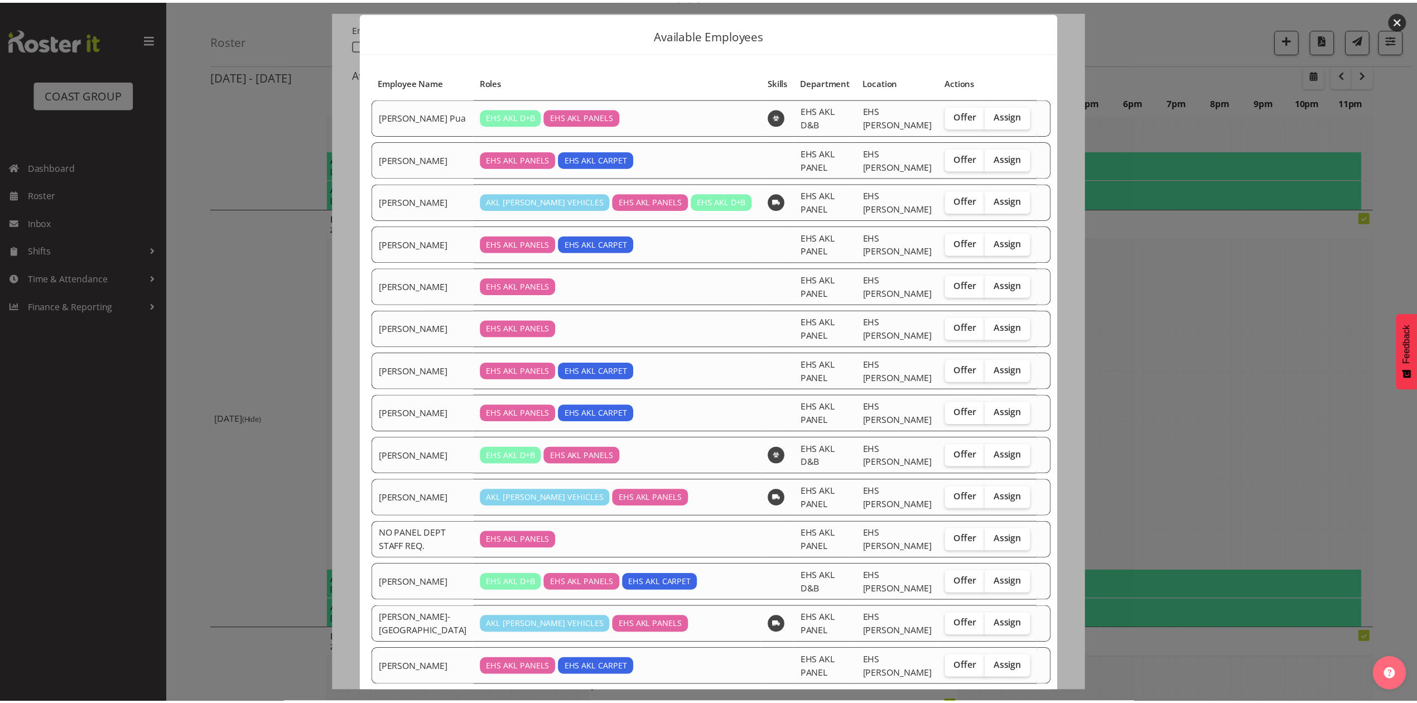
scroll to position [28, 0]
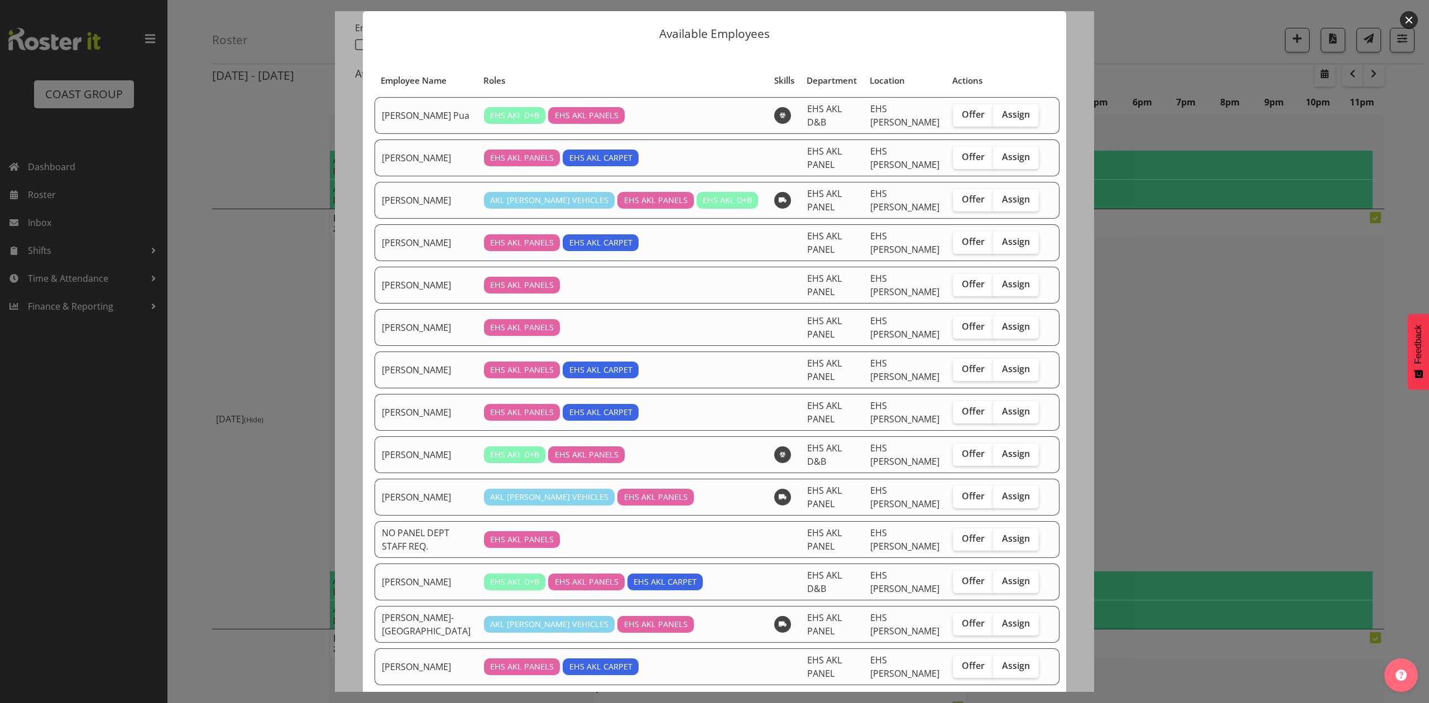
click at [1212, 469] on div at bounding box center [714, 351] width 1429 height 703
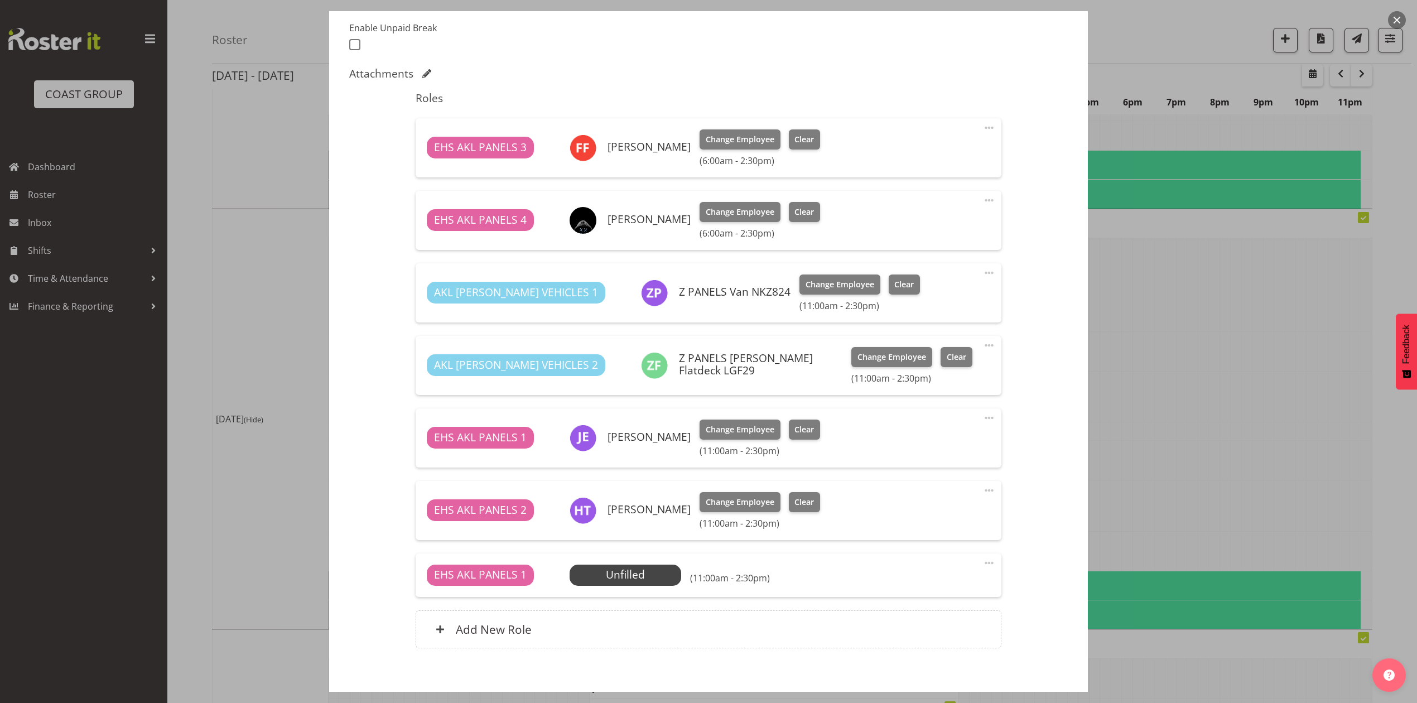
click at [1210, 467] on div at bounding box center [708, 351] width 1417 height 703
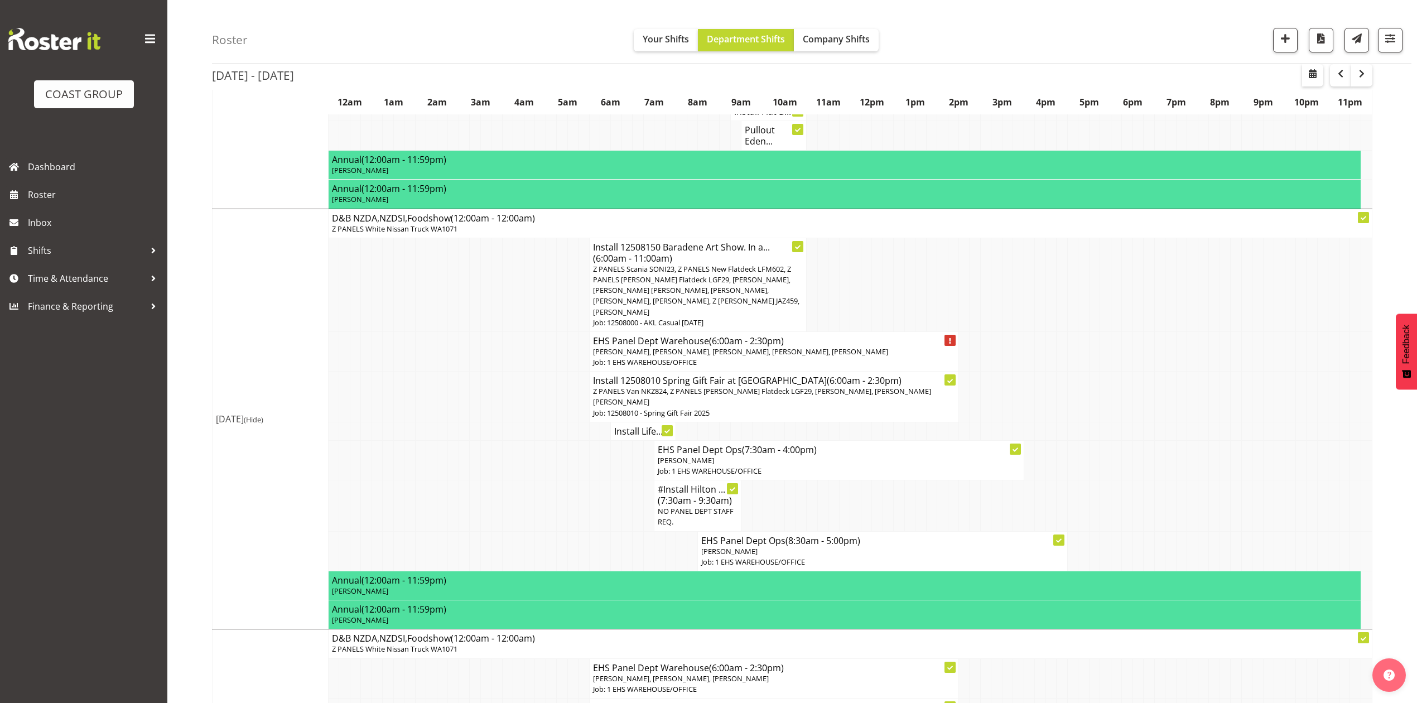
click at [834, 444] on h4 "EHS Panel Dept Ops (7:30am - 4:00pm)" at bounding box center [839, 449] width 362 height 11
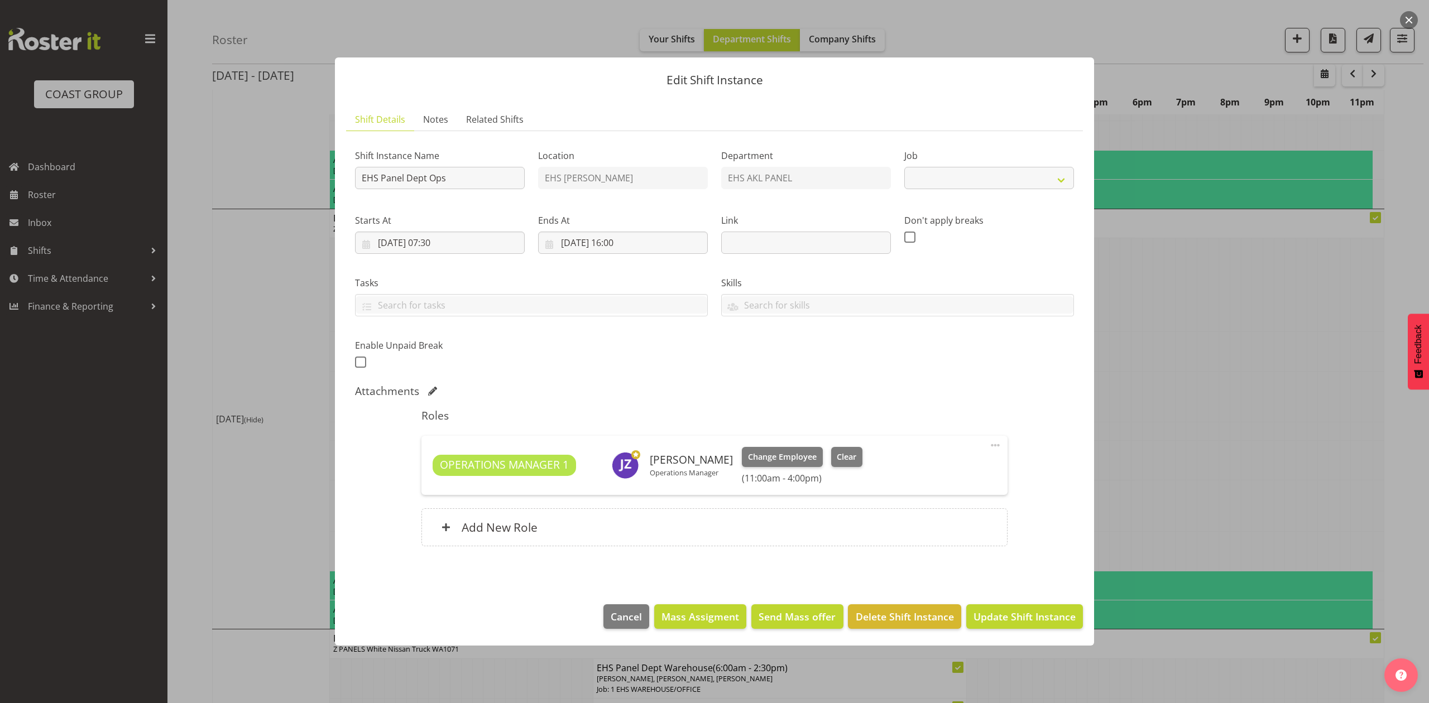
select select "69"
click at [992, 445] on span at bounding box center [994, 445] width 13 height 13
click at [972, 465] on link "Edit" at bounding box center [948, 470] width 107 height 20
select select "7"
select select "2025"
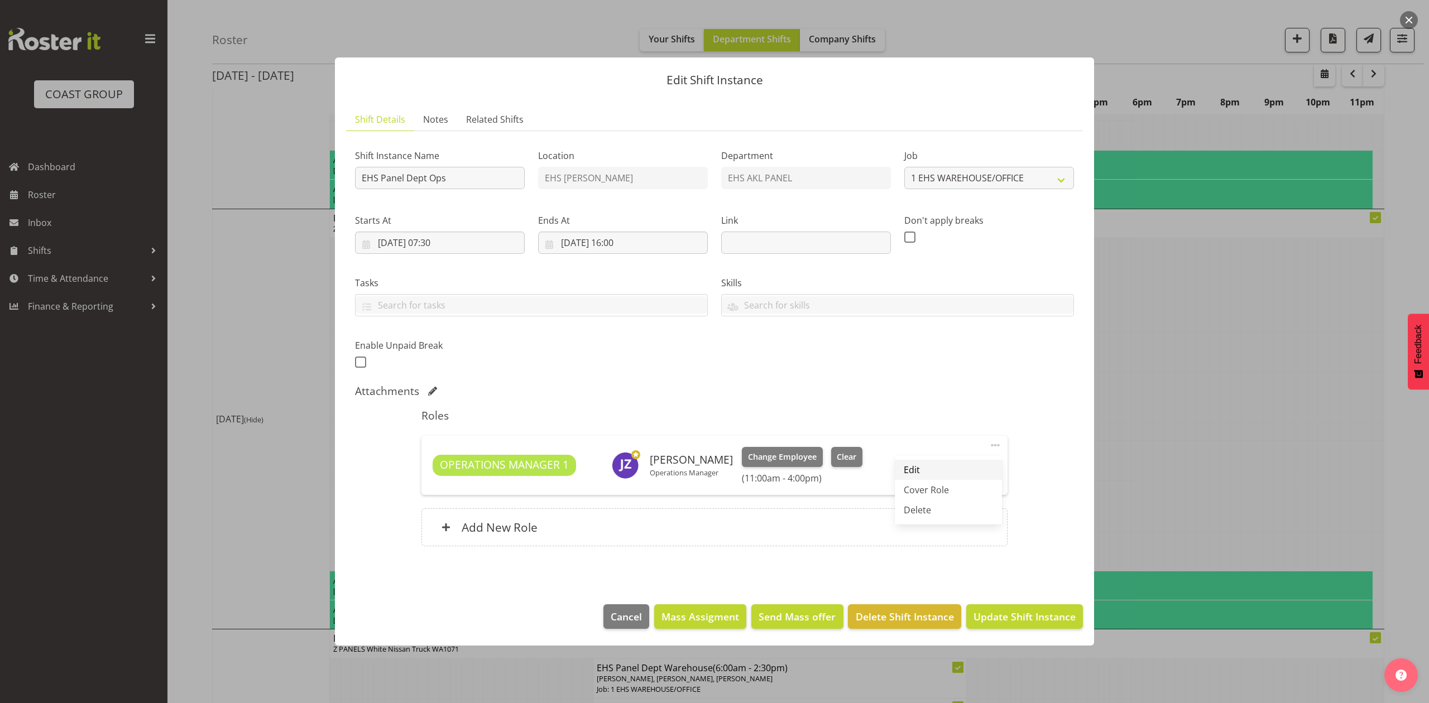
select select "11"
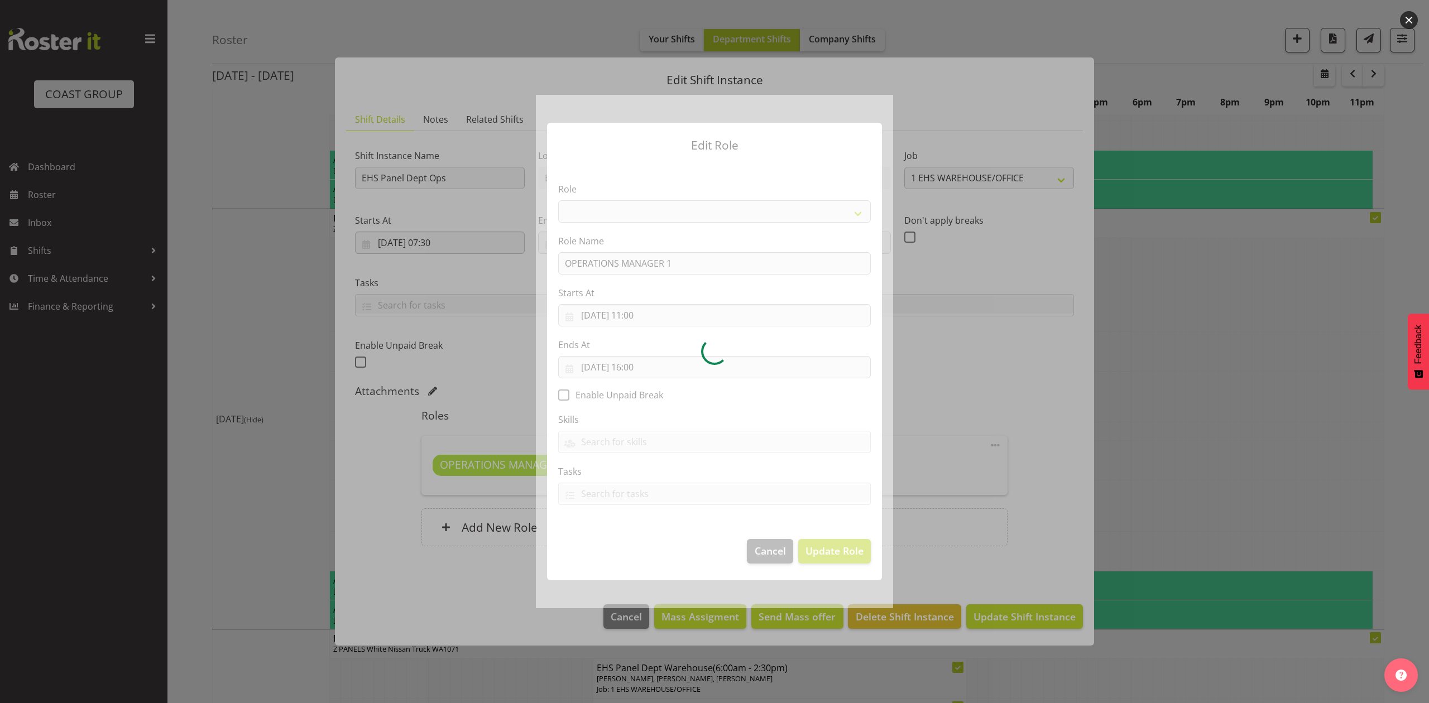
click at [654, 313] on div at bounding box center [714, 351] width 357 height 513
select select "198"
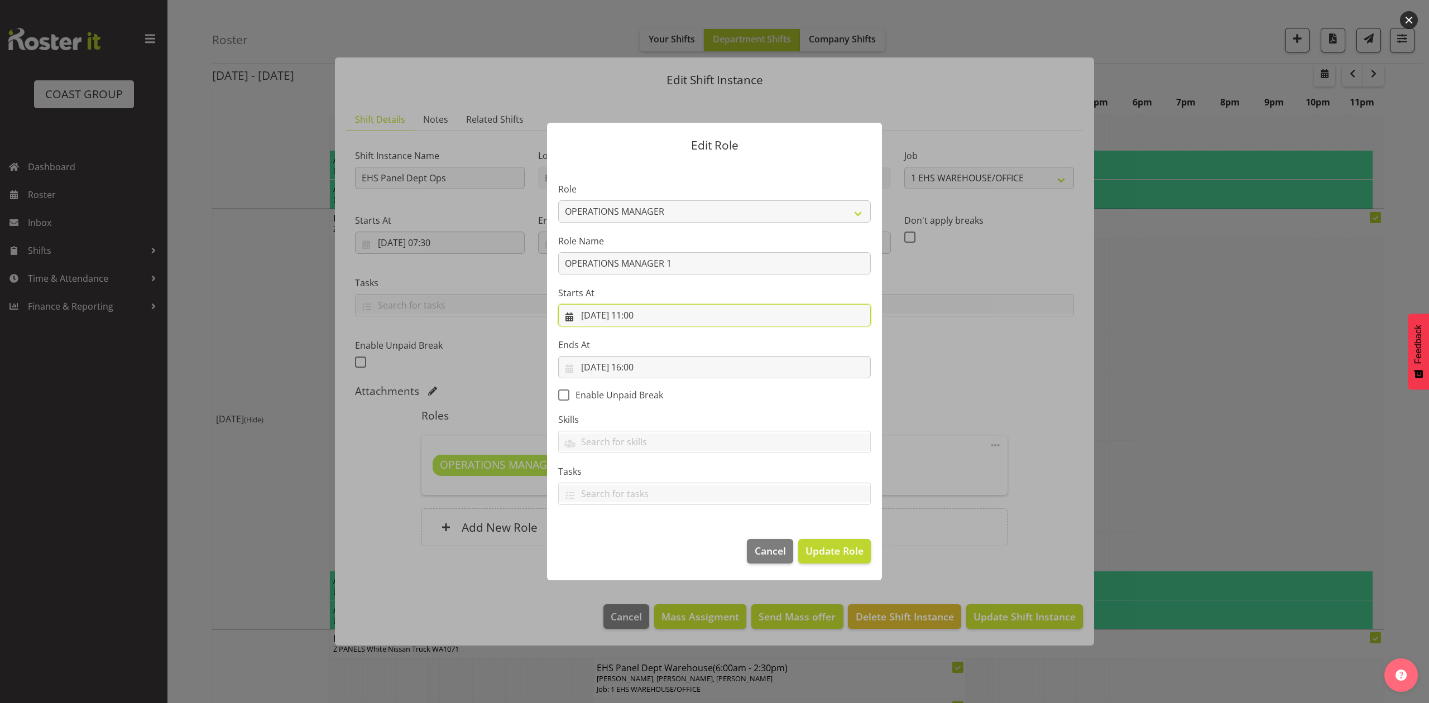
click at [654, 313] on input "[DATE] 11:00" at bounding box center [714, 315] width 313 height 22
drag, startPoint x: 648, startPoint y: 560, endPoint x: 646, endPoint y: 545, distance: 15.2
click at [648, 560] on select "00 01 02 03 04 05 06 07 08 09 10 11 12 13 14 15 16 17 18 19 20 21 22 23" at bounding box center [646, 552] width 25 height 22
select select "14"
click at [634, 541] on select "00 01 02 03 04 05 06 07 08 09 10 11 12 13 14 15 16 17 18 19 20 21 22 23" at bounding box center [646, 552] width 25 height 22
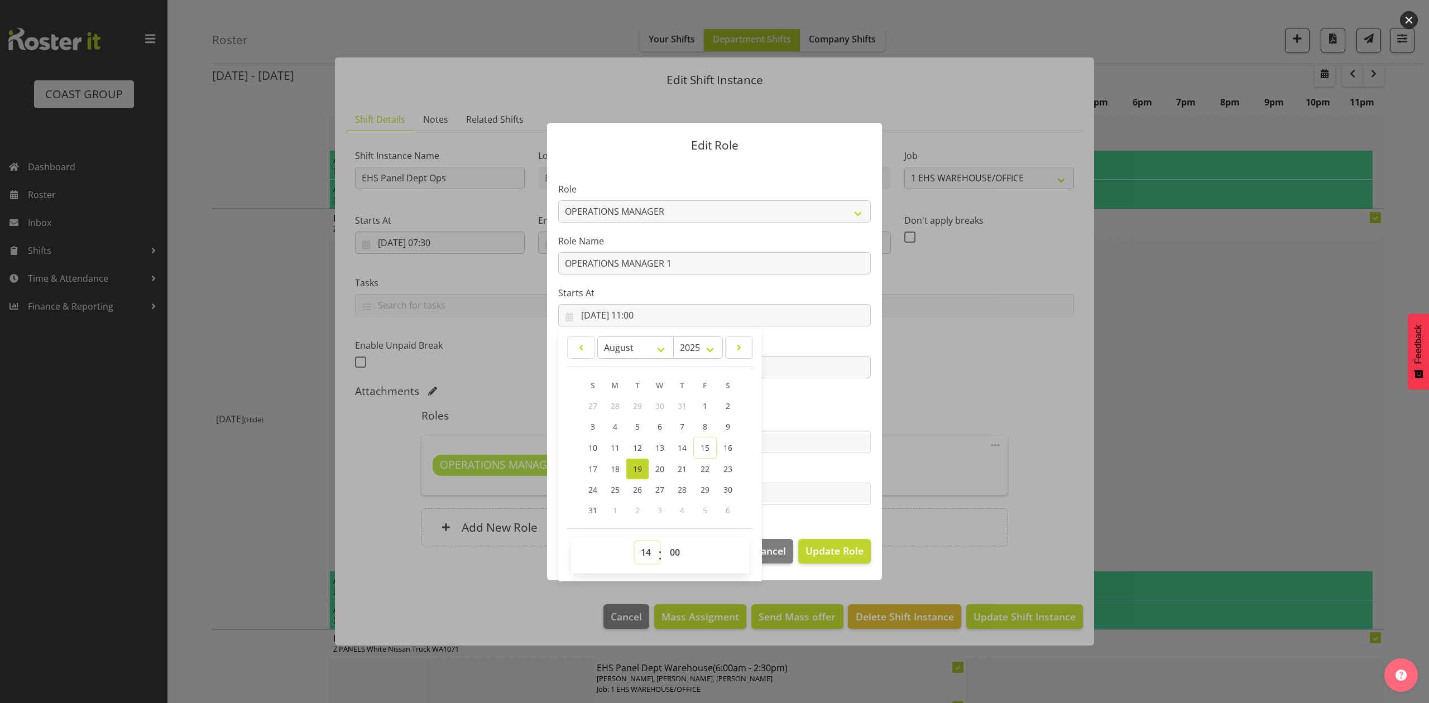
type input "[DATE] 14:00"
click at [672, 554] on select "00 01 02 03 04 05 06 07 08 09 10 11 12 13 14 15 16 17 18 19 20 21 22 23 24 25 2…" at bounding box center [676, 552] width 25 height 22
select select "30"
click at [664, 541] on select "00 01 02 03 04 05 06 07 08 09 10 11 12 13 14 15 16 17 18 19 20 21 22 23 24 25 2…" at bounding box center [676, 552] width 25 height 22
type input "[DATE] 14:30"
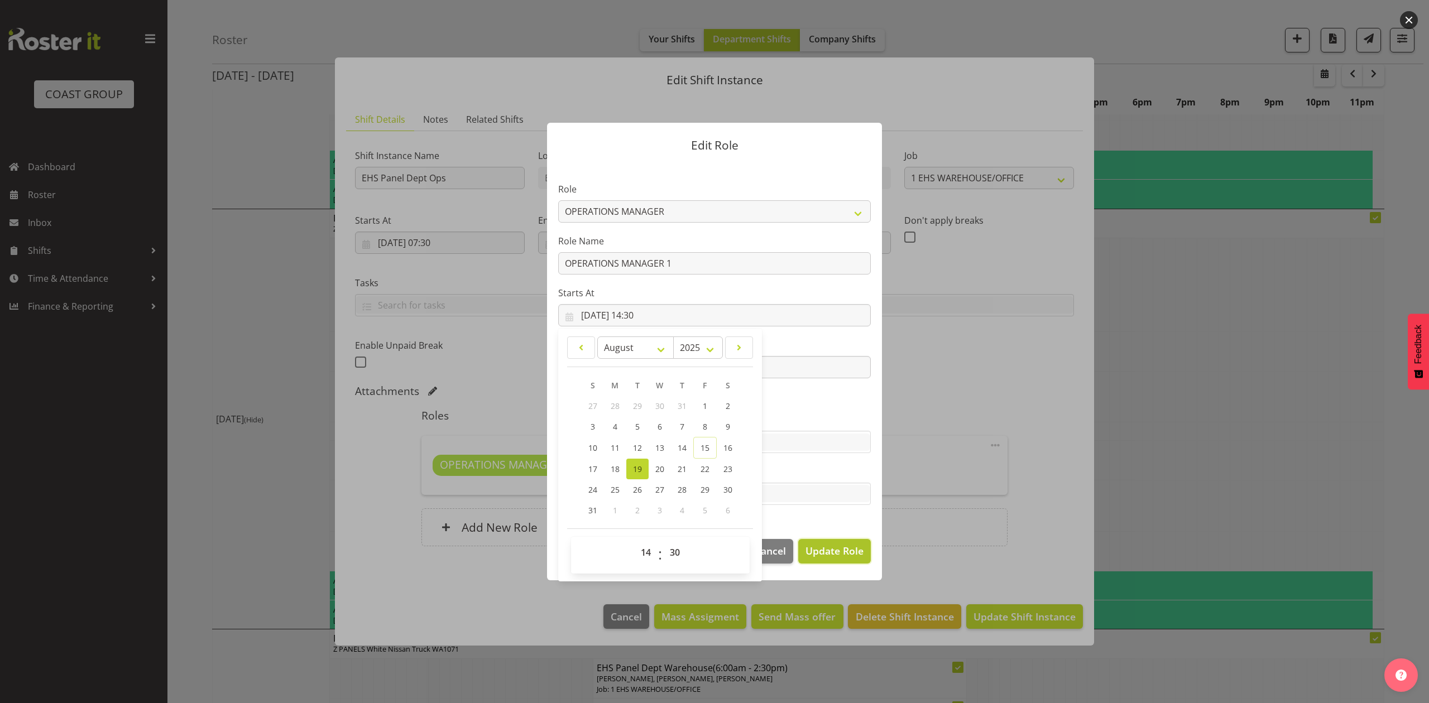
click at [821, 554] on span "Update Role" at bounding box center [834, 551] width 58 height 15
select select
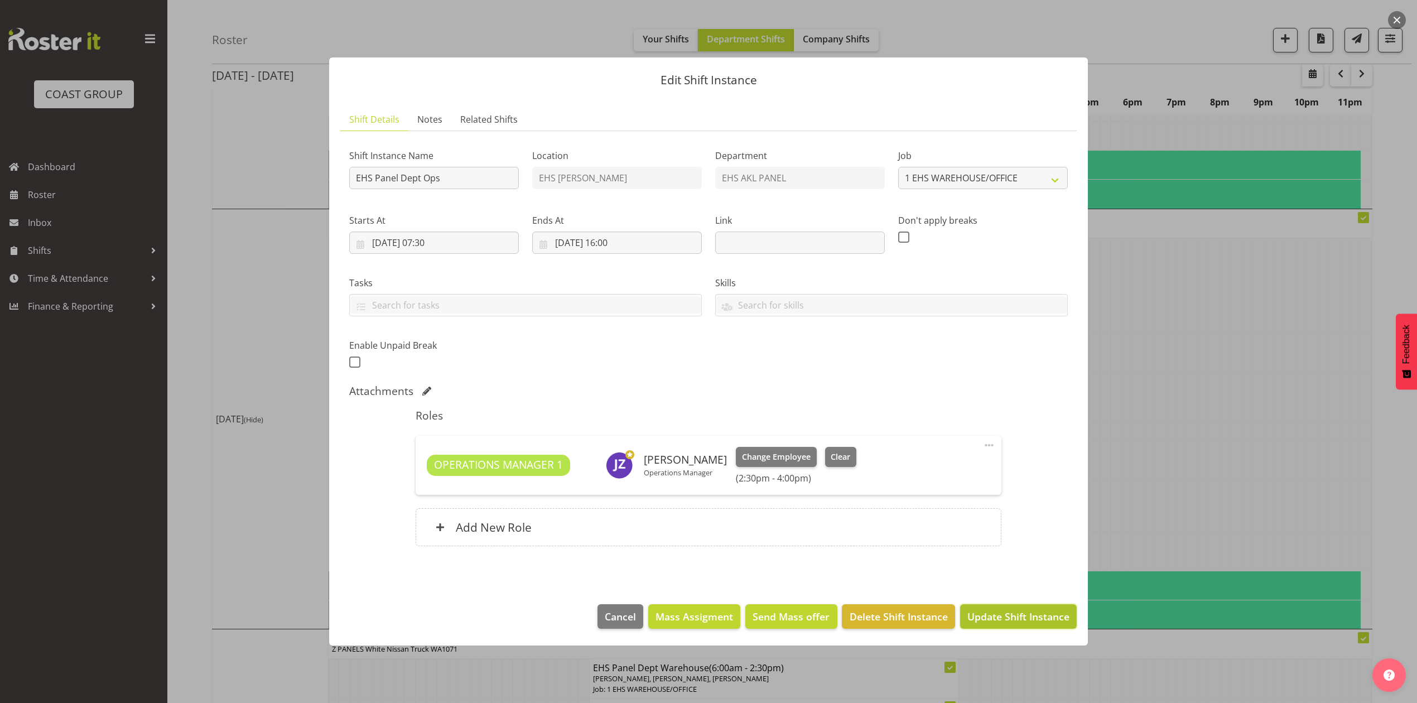
click at [1001, 614] on span "Update Shift Instance" at bounding box center [1019, 616] width 102 height 15
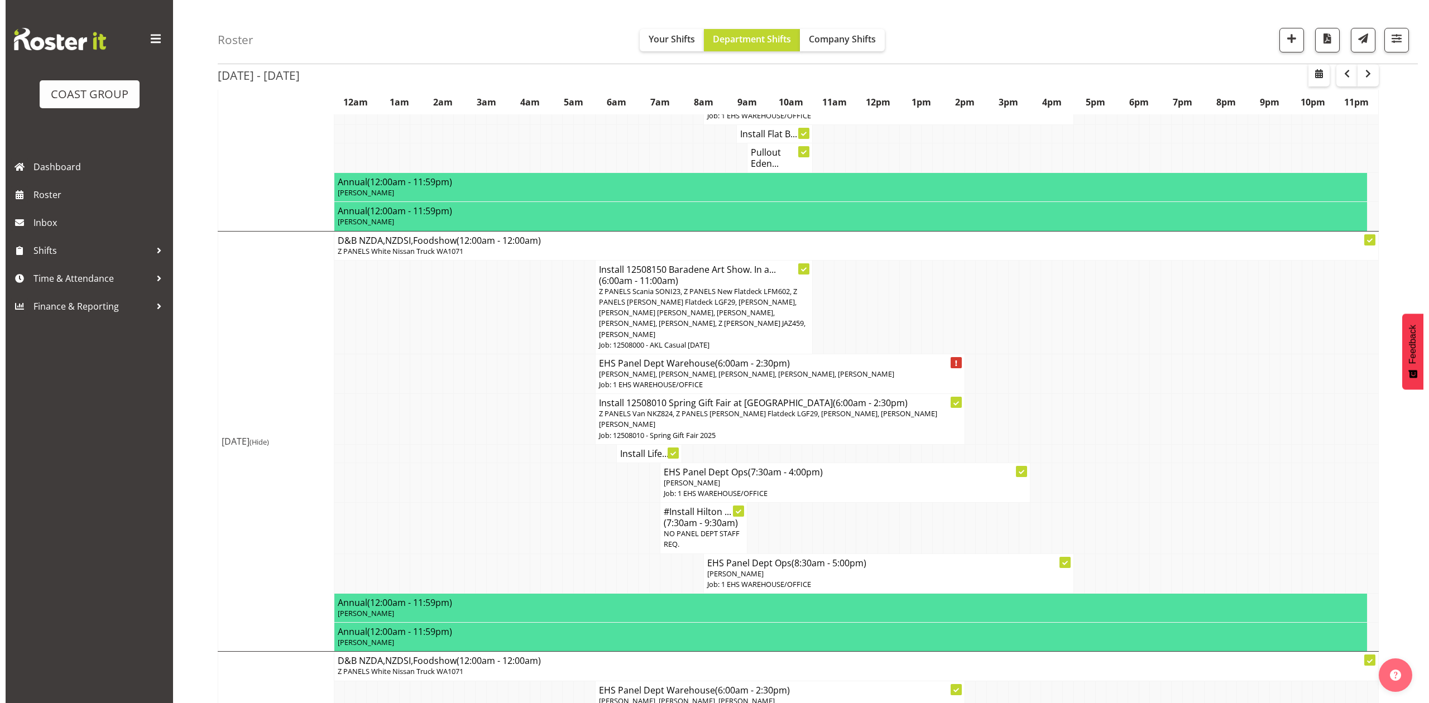
scroll to position [446, 0]
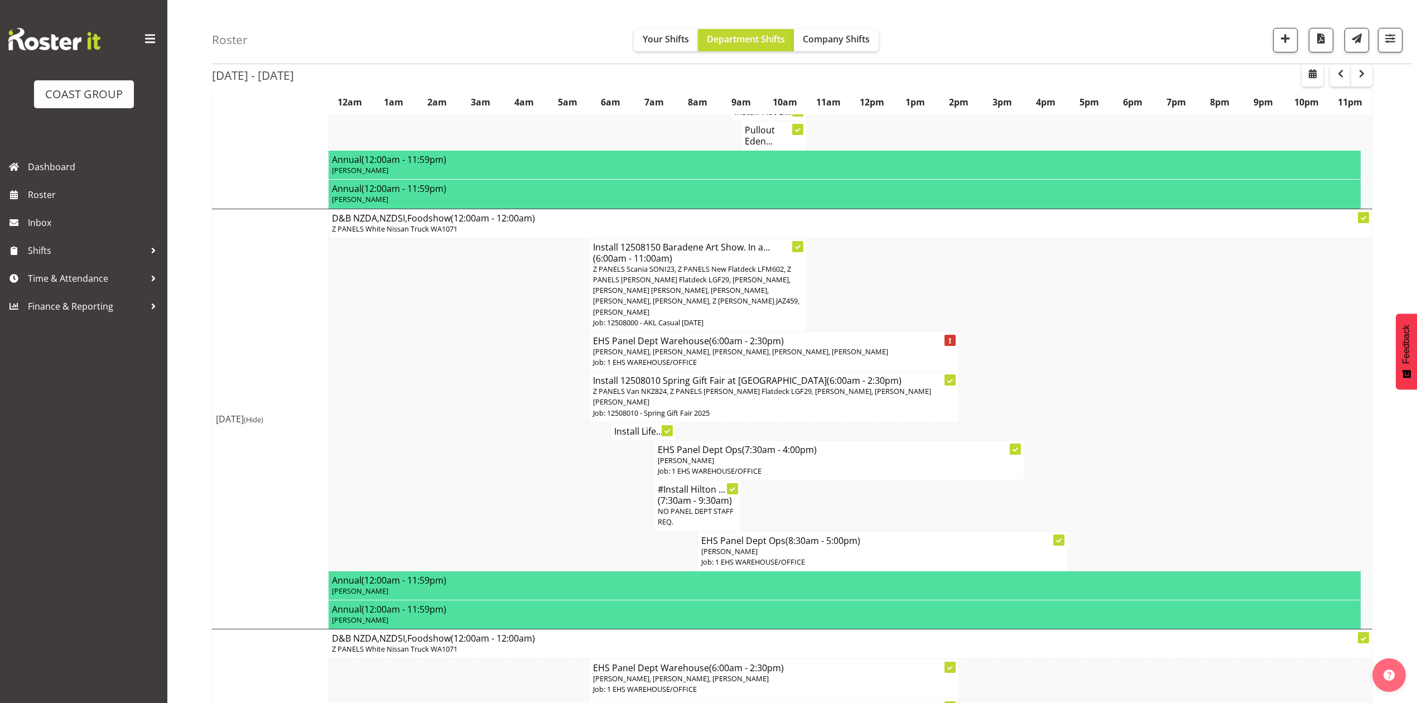
click at [704, 386] on span "Z PANELS Van NKZ824, Z PANELS [PERSON_NAME] Flatdeck LGF29, [PERSON_NAME], [PER…" at bounding box center [762, 396] width 338 height 21
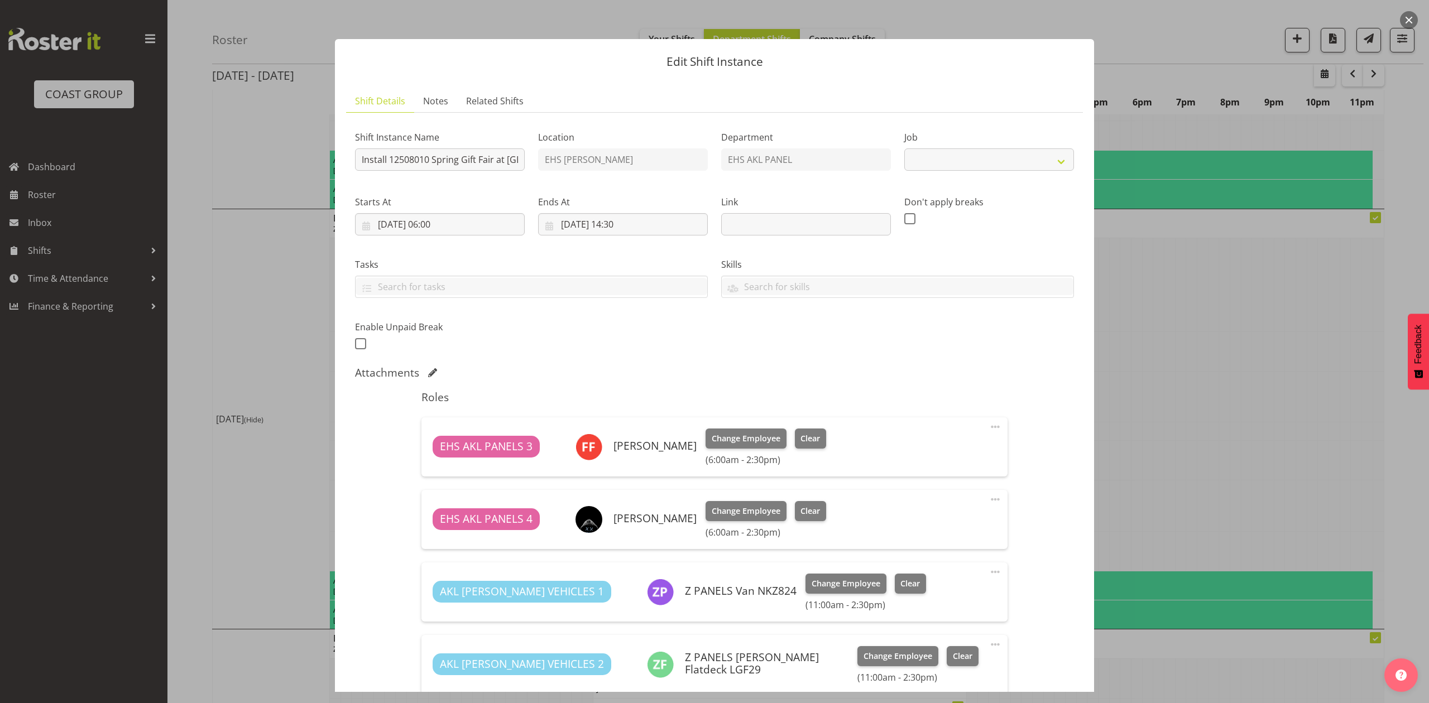
select select "8514"
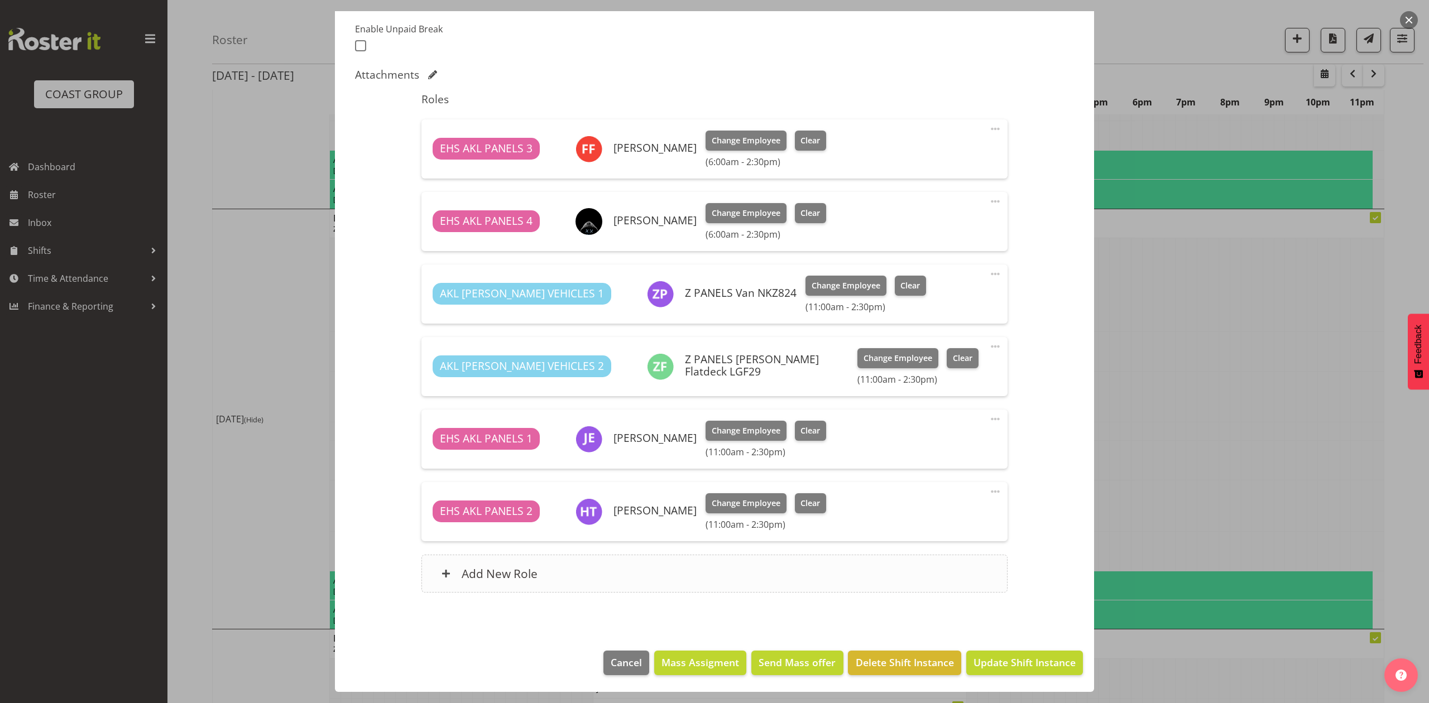
click at [653, 566] on div "Add New Role" at bounding box center [713, 574] width 585 height 38
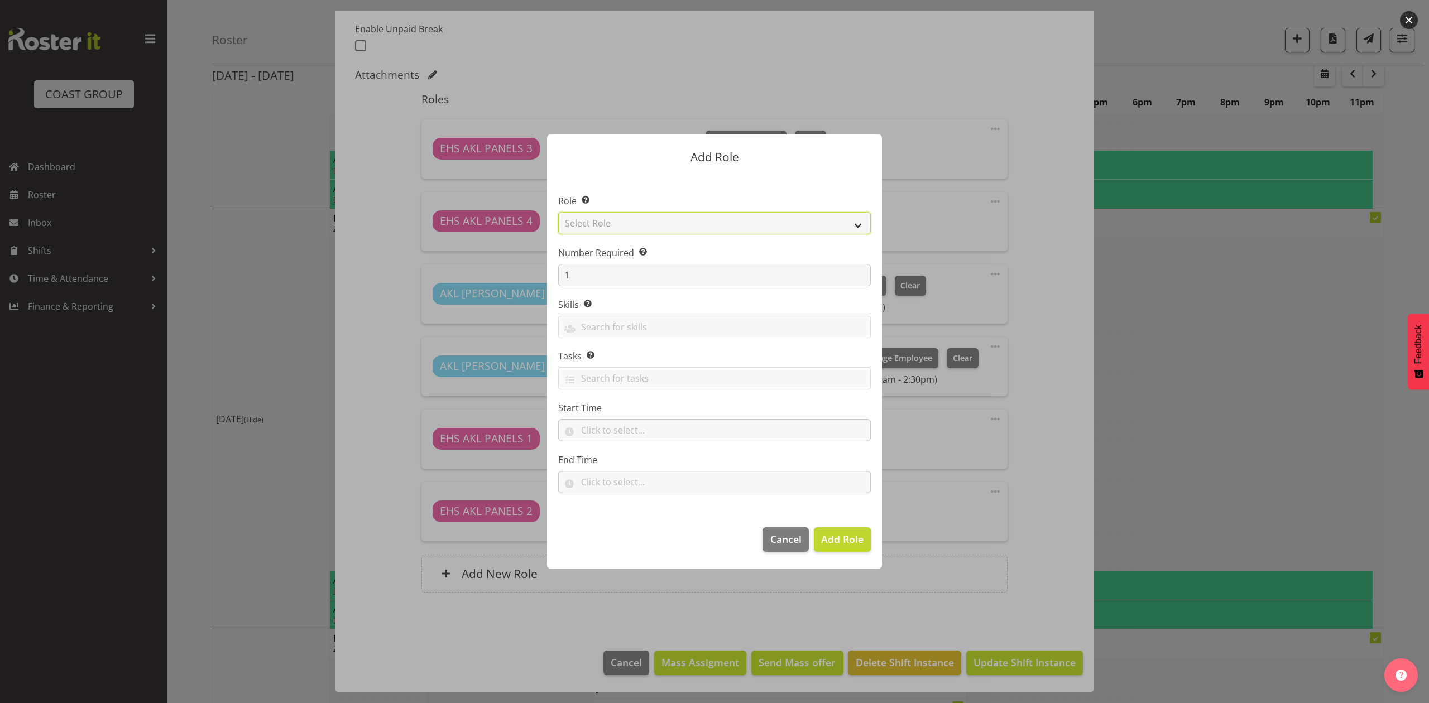
click at [630, 224] on select "Select Role ACCOUNT MANAGER ACCOUNT MANAGER DW ACCOUNTS [PERSON_NAME] VEHICLES …" at bounding box center [714, 223] width 313 height 22
select select "188"
click at [558, 212] on select "Select Role ACCOUNT MANAGER ACCOUNT MANAGER DW ACCOUNTS [PERSON_NAME] VEHICLES …" at bounding box center [714, 223] width 313 height 22
click at [842, 546] on span "Add Role" at bounding box center [842, 539] width 42 height 15
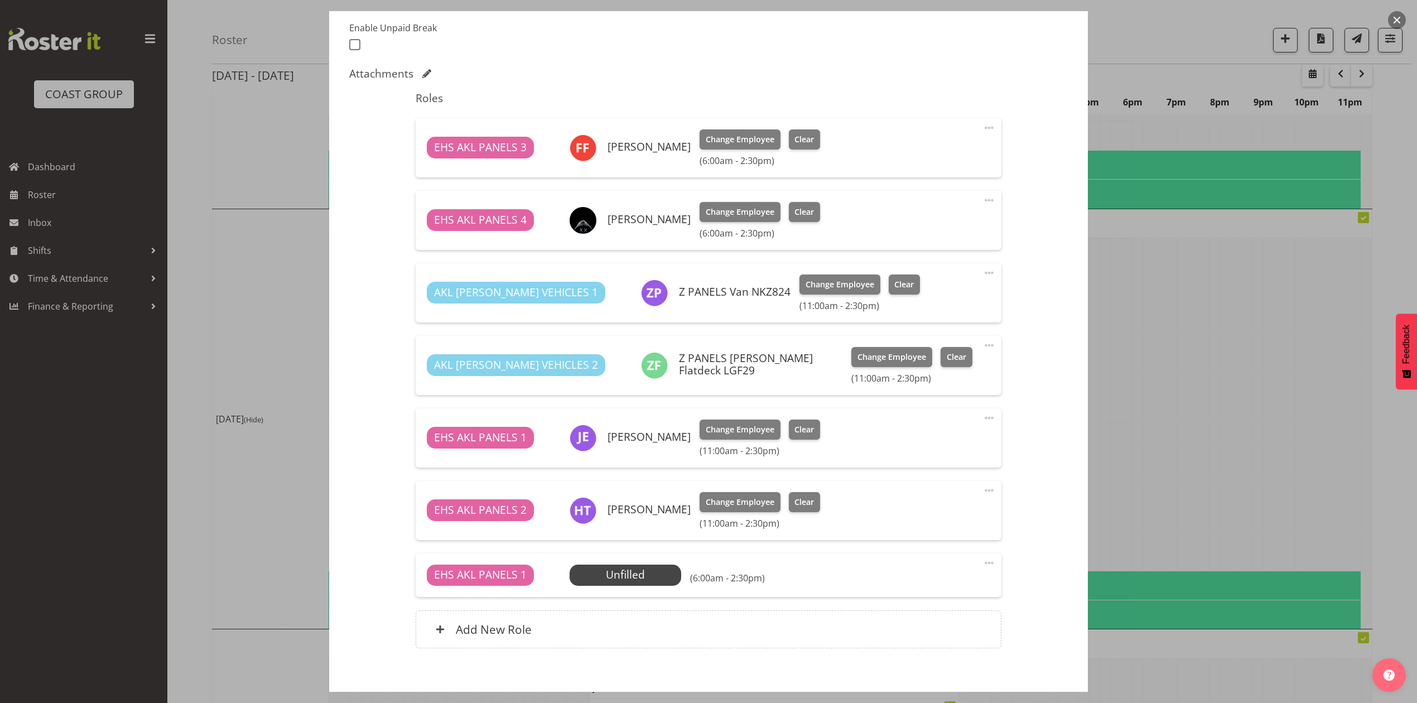
click at [983, 561] on span at bounding box center [989, 562] width 13 height 13
click at [938, 583] on link "Edit" at bounding box center [942, 588] width 107 height 20
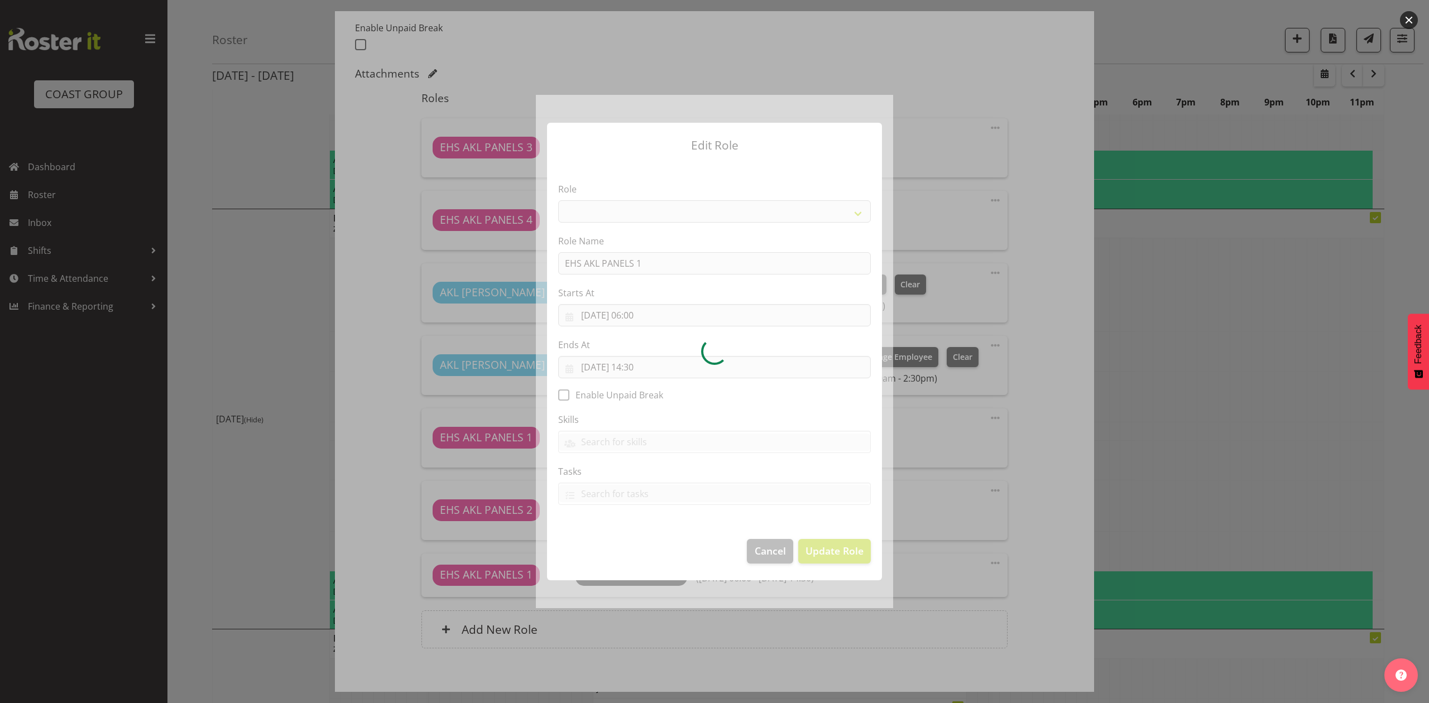
click at [650, 309] on div at bounding box center [714, 351] width 357 height 513
click at [637, 315] on div at bounding box center [714, 351] width 357 height 513
select select "188"
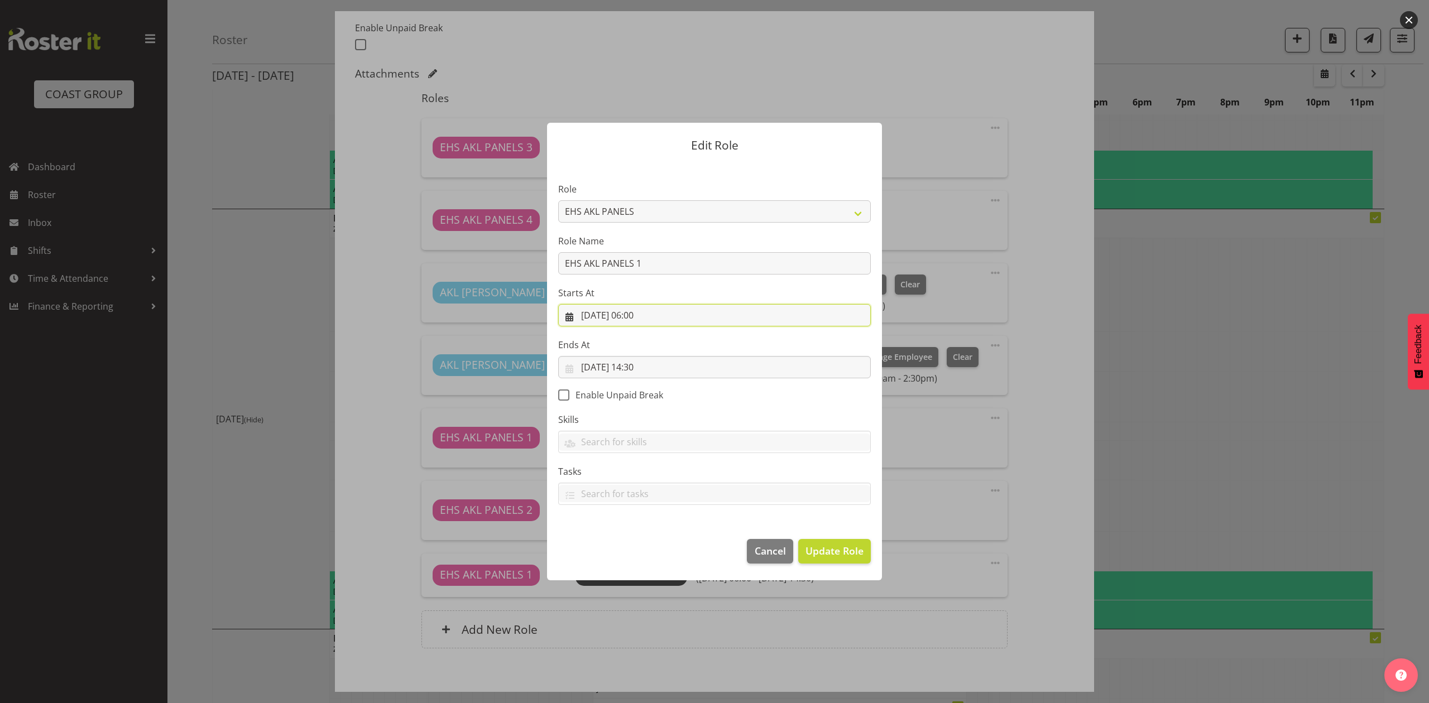
click at [637, 315] on input "[DATE] 06:00" at bounding box center [714, 315] width 313 height 22
drag, startPoint x: 648, startPoint y: 547, endPoint x: 650, endPoint y: 540, distance: 7.3
click at [650, 540] on div "00 01 02 03 04 05 06 07 08 09 10 11 12 13 14 15 16 17 18 19 20 21 22 23 : 00 01…" at bounding box center [660, 555] width 179 height 37
select select "11"
click at [634, 541] on select "00 01 02 03 04 05 06 07 08 09 10 11 12 13 14 15 16 17 18 19 20 21 22 23" at bounding box center [646, 552] width 25 height 22
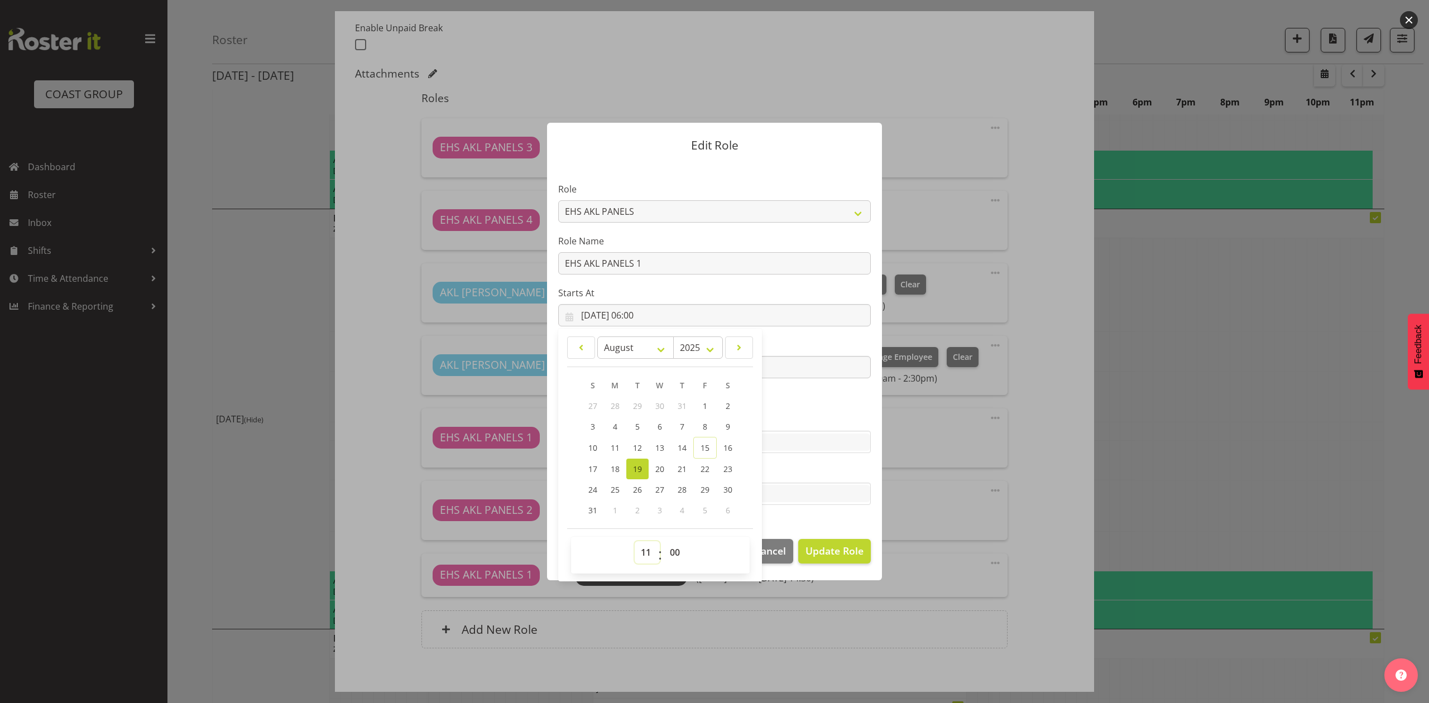
type input "[DATE] 11:00"
click at [843, 547] on span "Update Role" at bounding box center [834, 551] width 58 height 15
select select
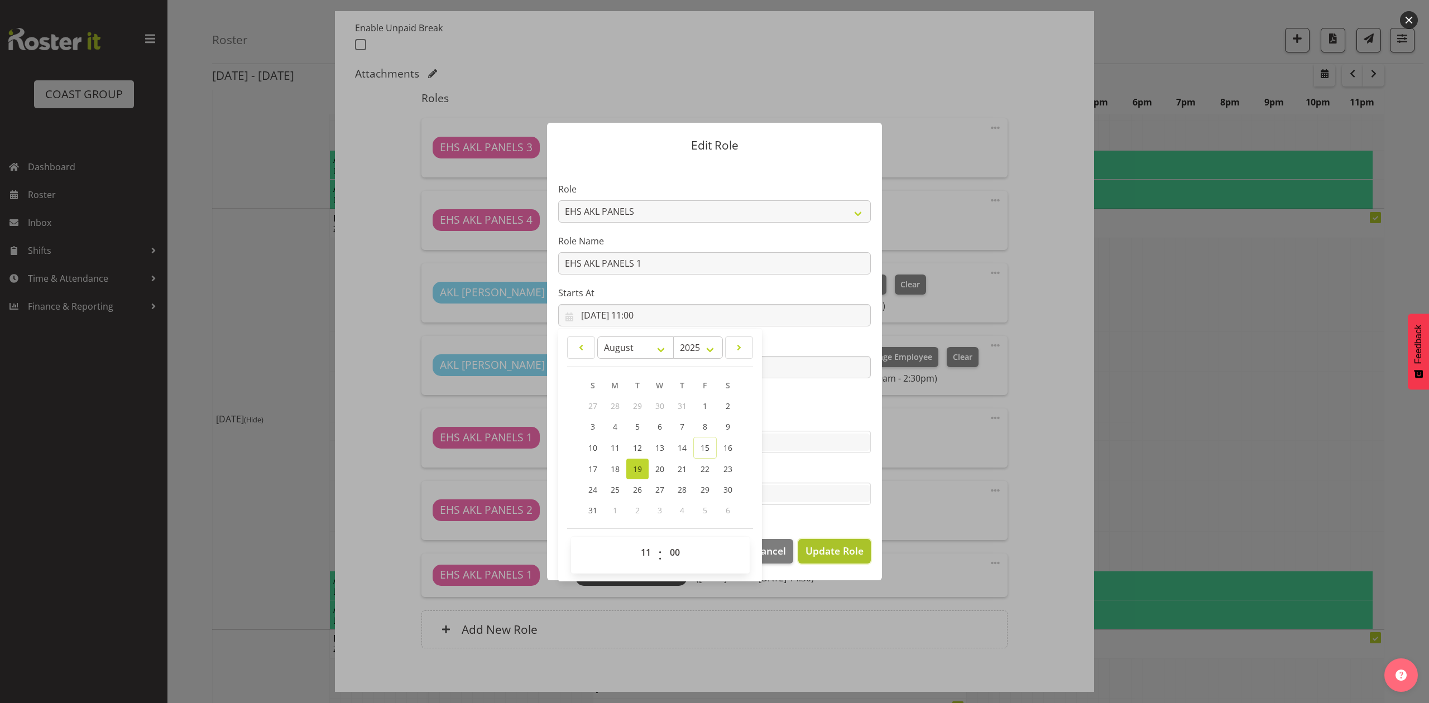
select select
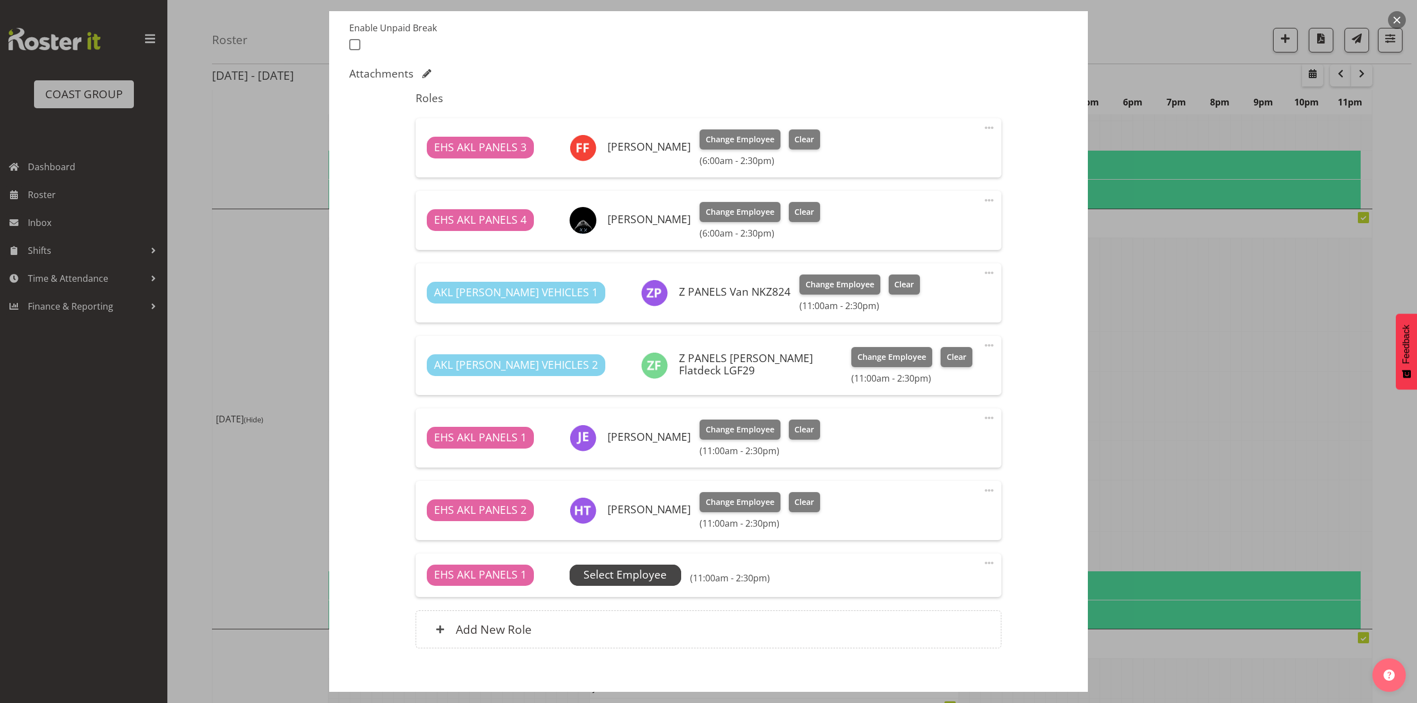
click at [643, 568] on span "Select Employee" at bounding box center [625, 575] width 83 height 16
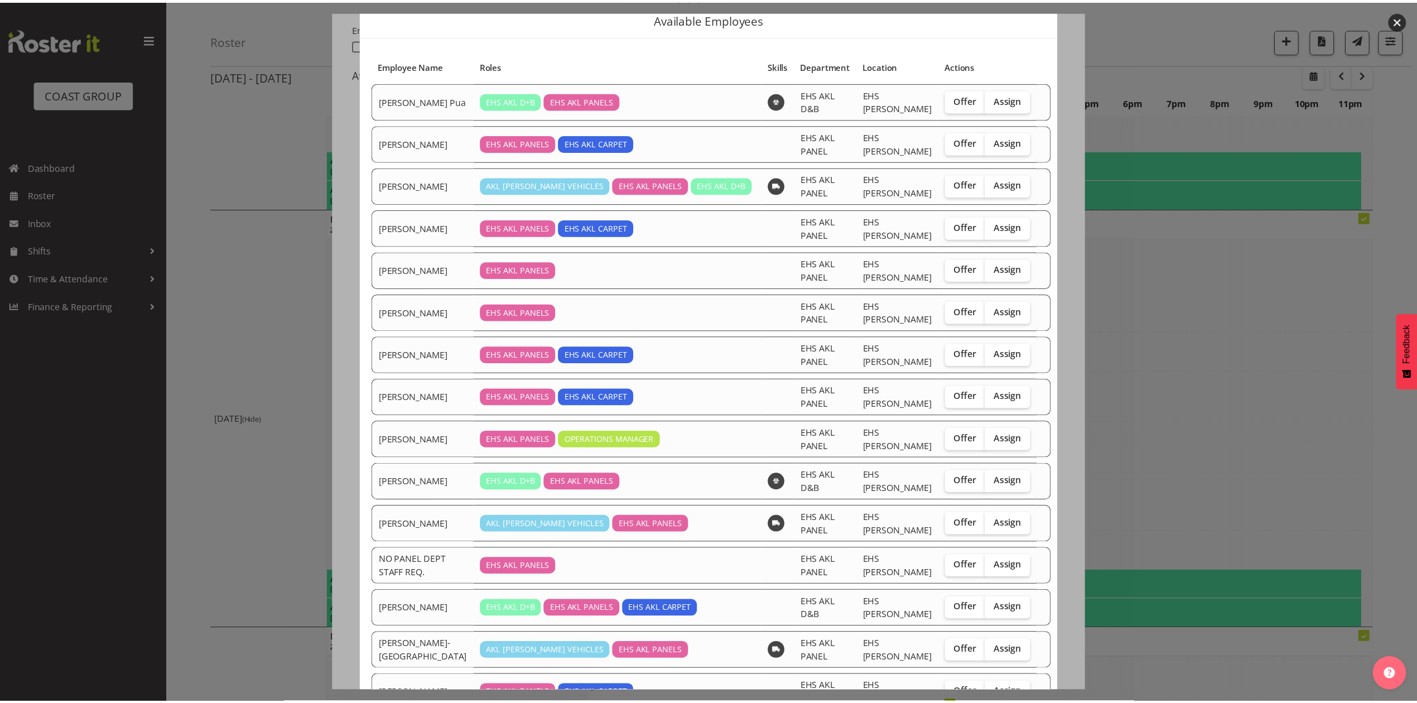
scroll to position [66, 0]
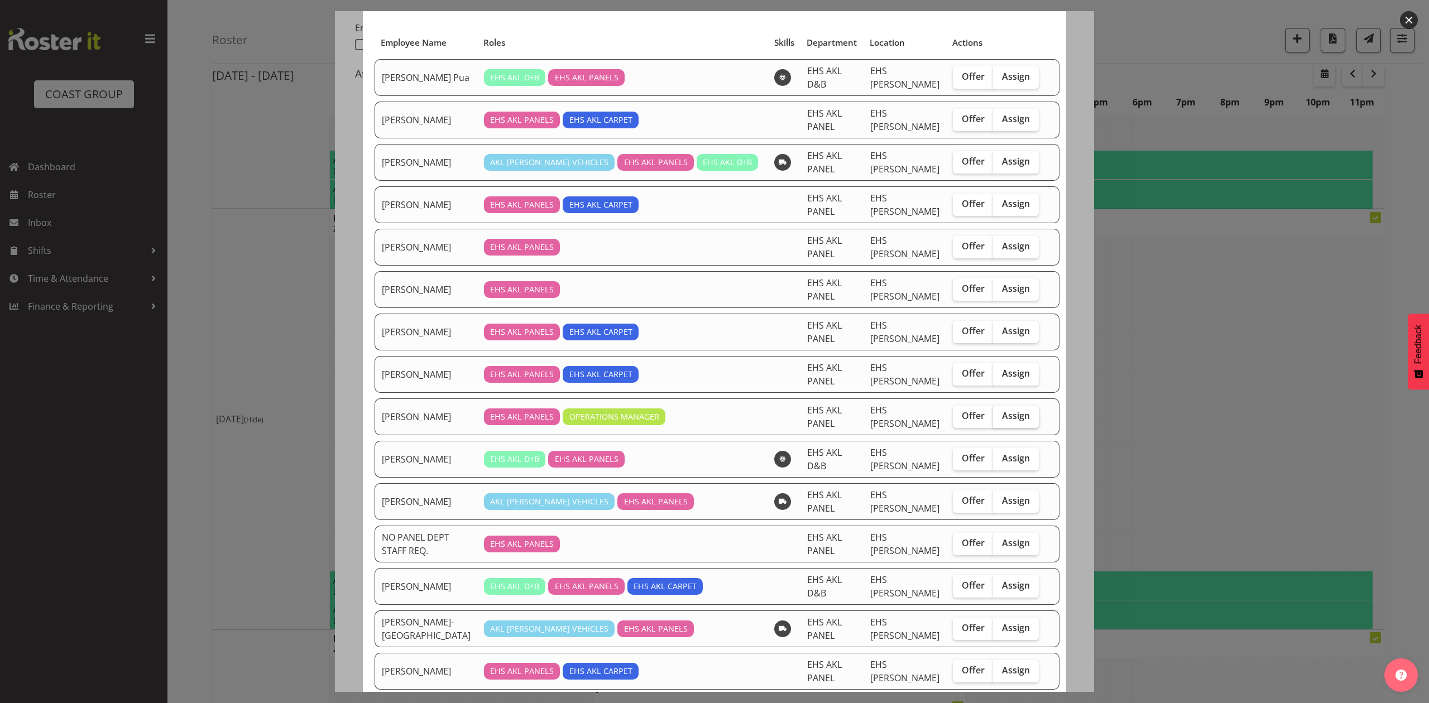
click at [1002, 410] on span "Assign" at bounding box center [1016, 415] width 28 height 11
click at [998, 412] on input "Assign" at bounding box center [996, 415] width 7 height 7
checkbox input "true"
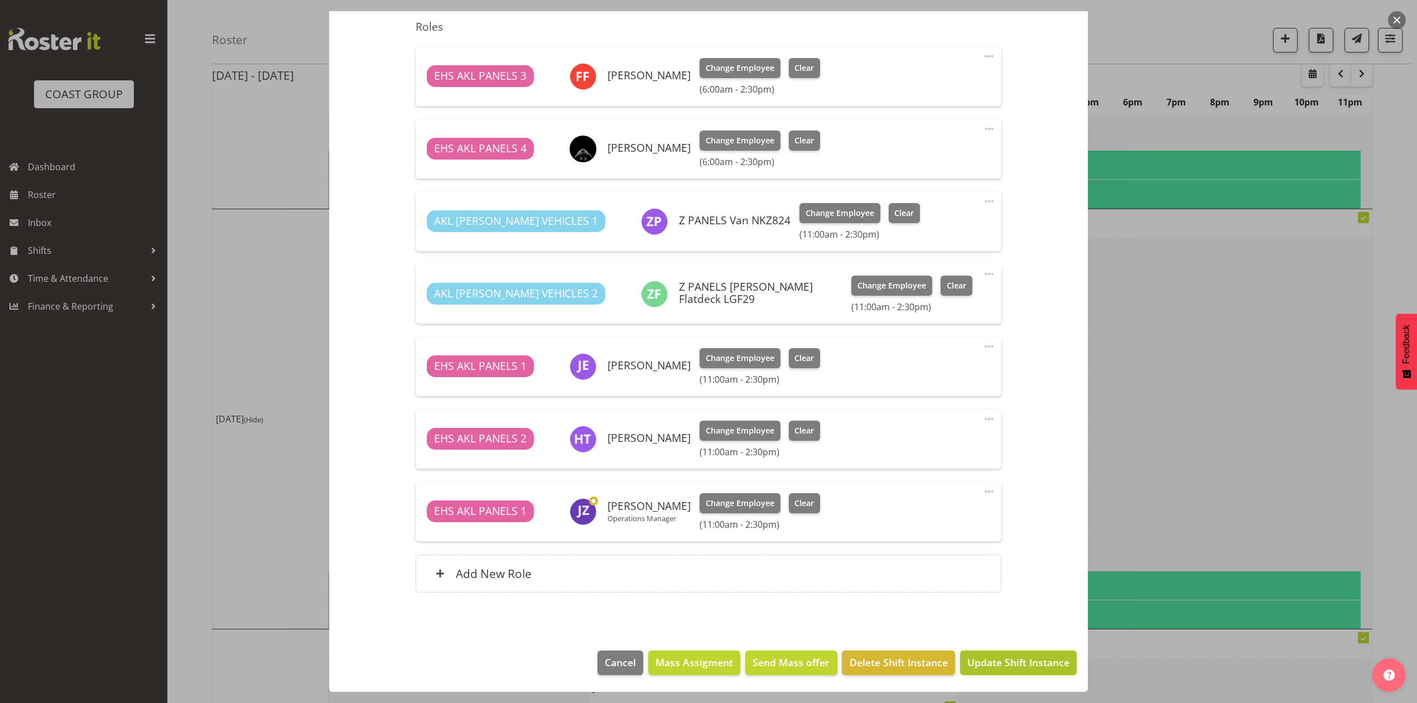
click at [996, 660] on span "Update Shift Instance" at bounding box center [1019, 662] width 102 height 15
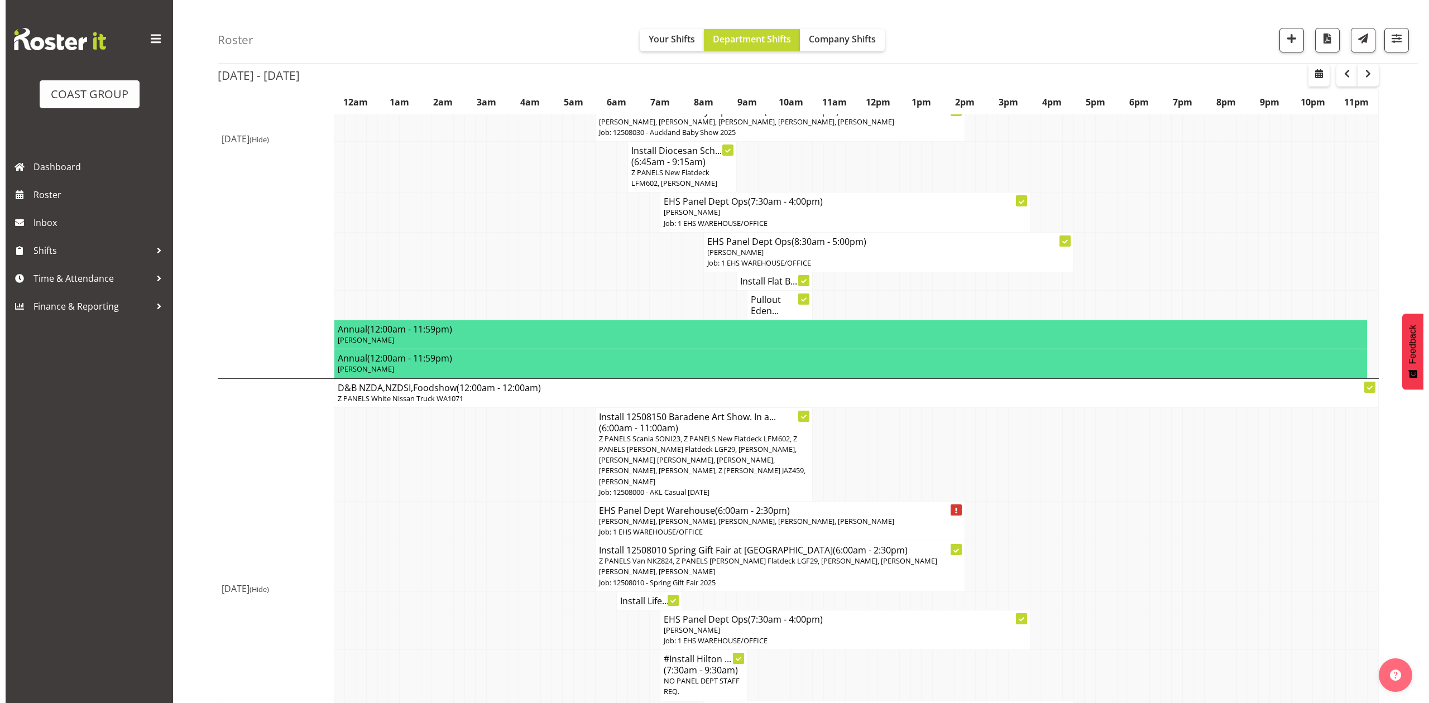
scroll to position [446, 0]
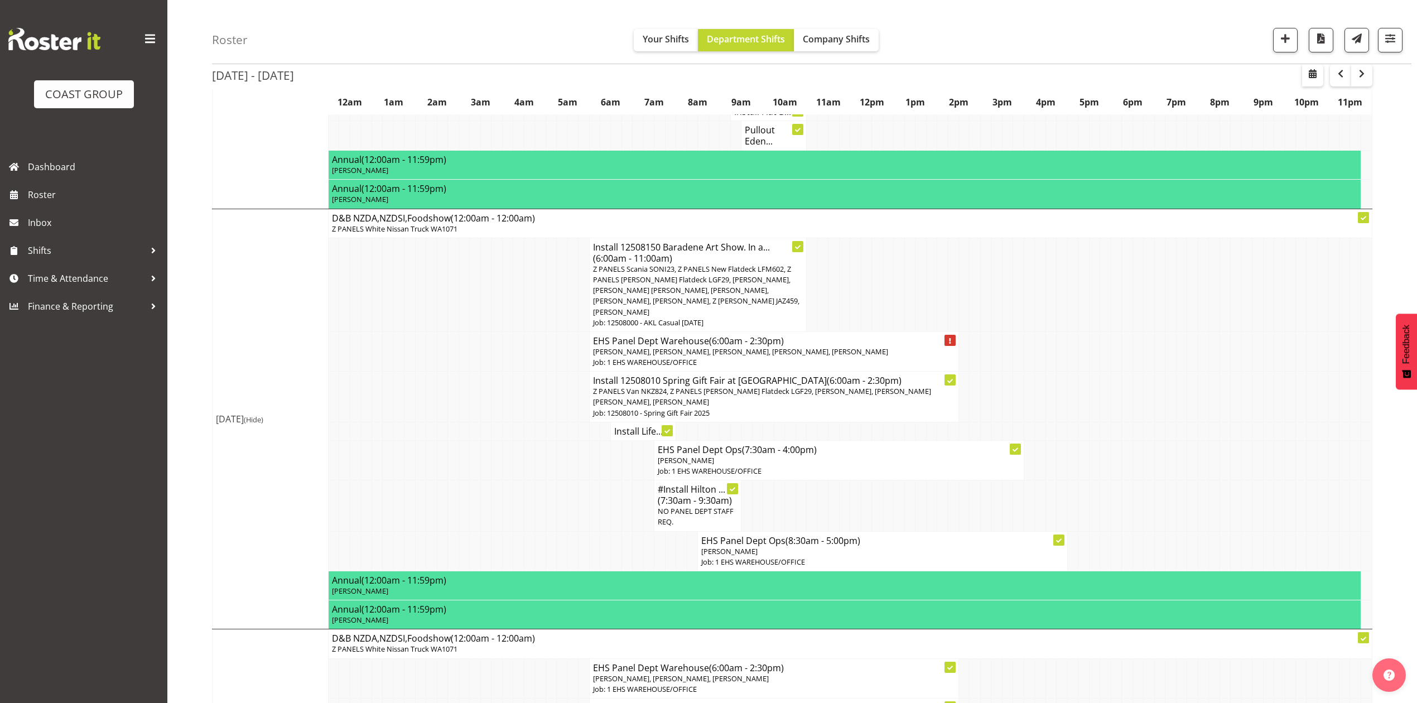
click at [873, 347] on p "[PERSON_NAME], [PERSON_NAME], [PERSON_NAME], [PERSON_NAME], [PERSON_NAME]" at bounding box center [774, 352] width 362 height 11
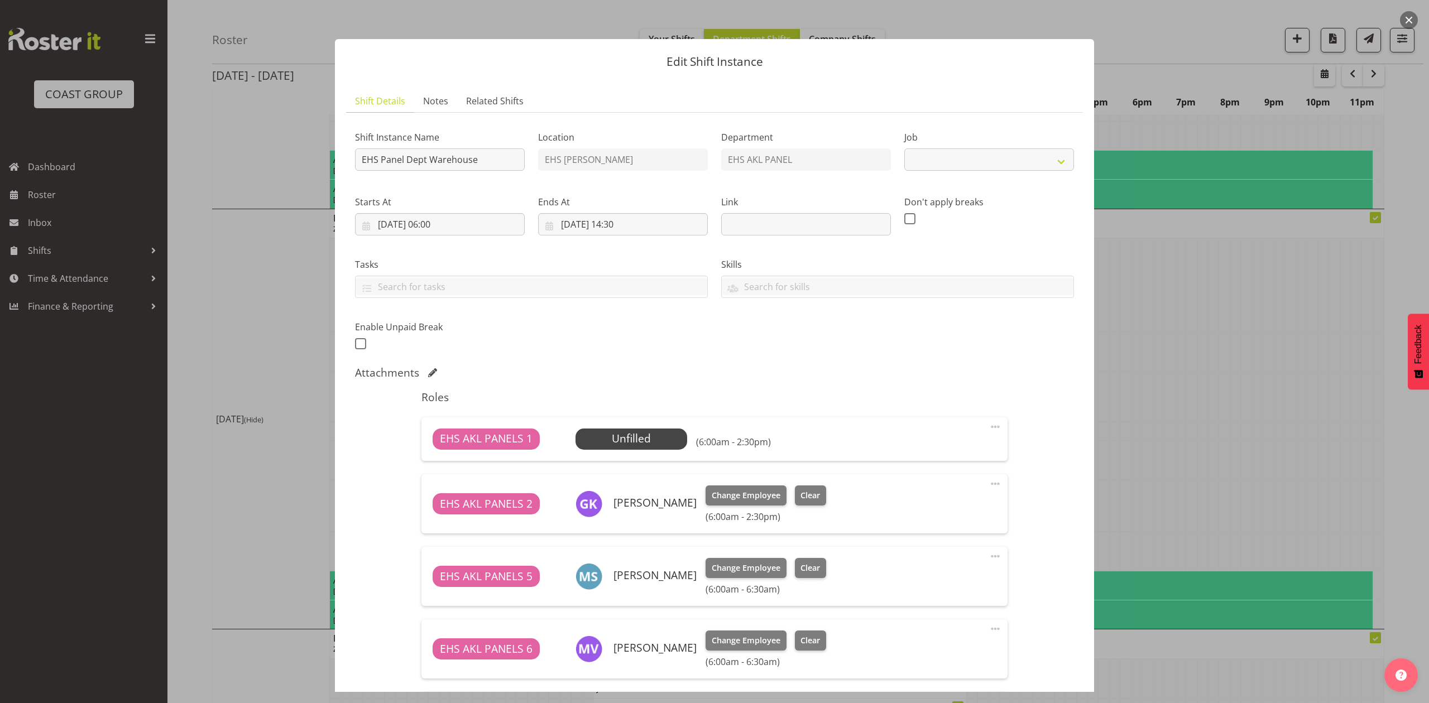
select select "69"
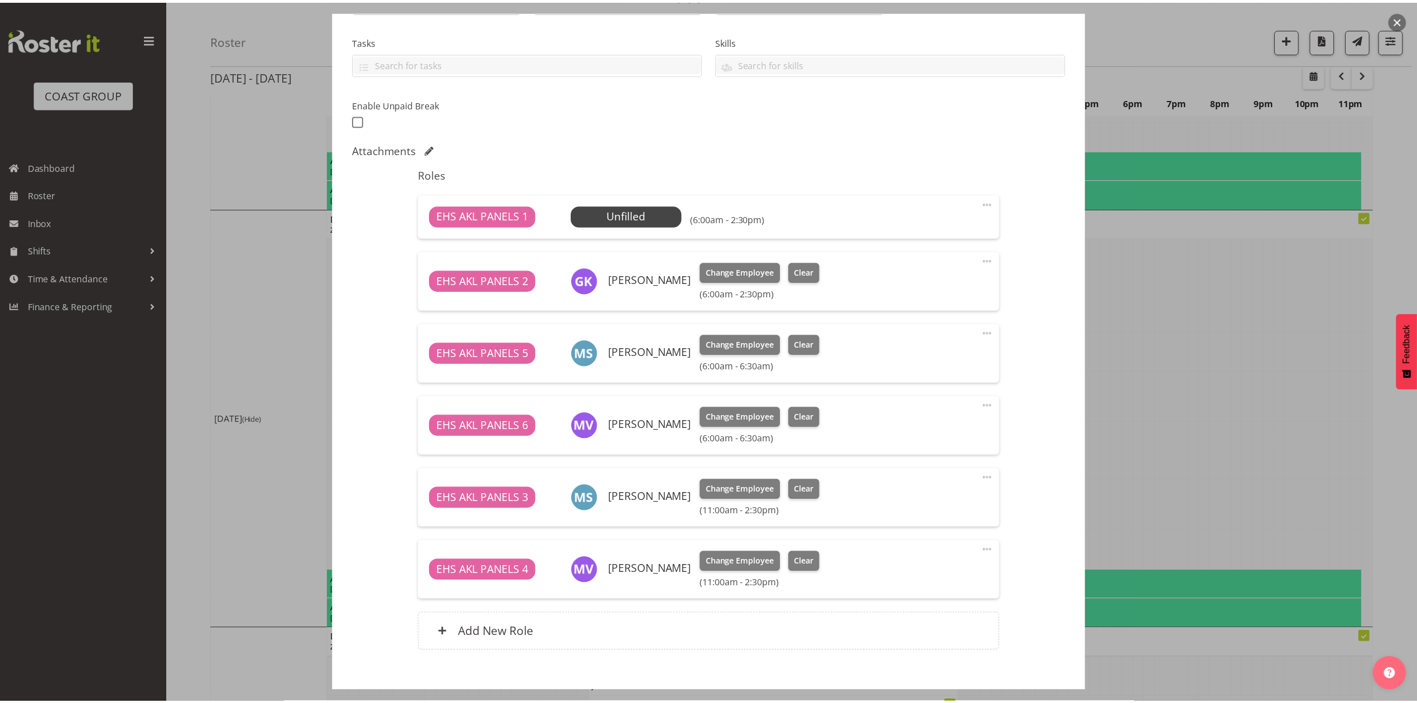
scroll to position [283, 0]
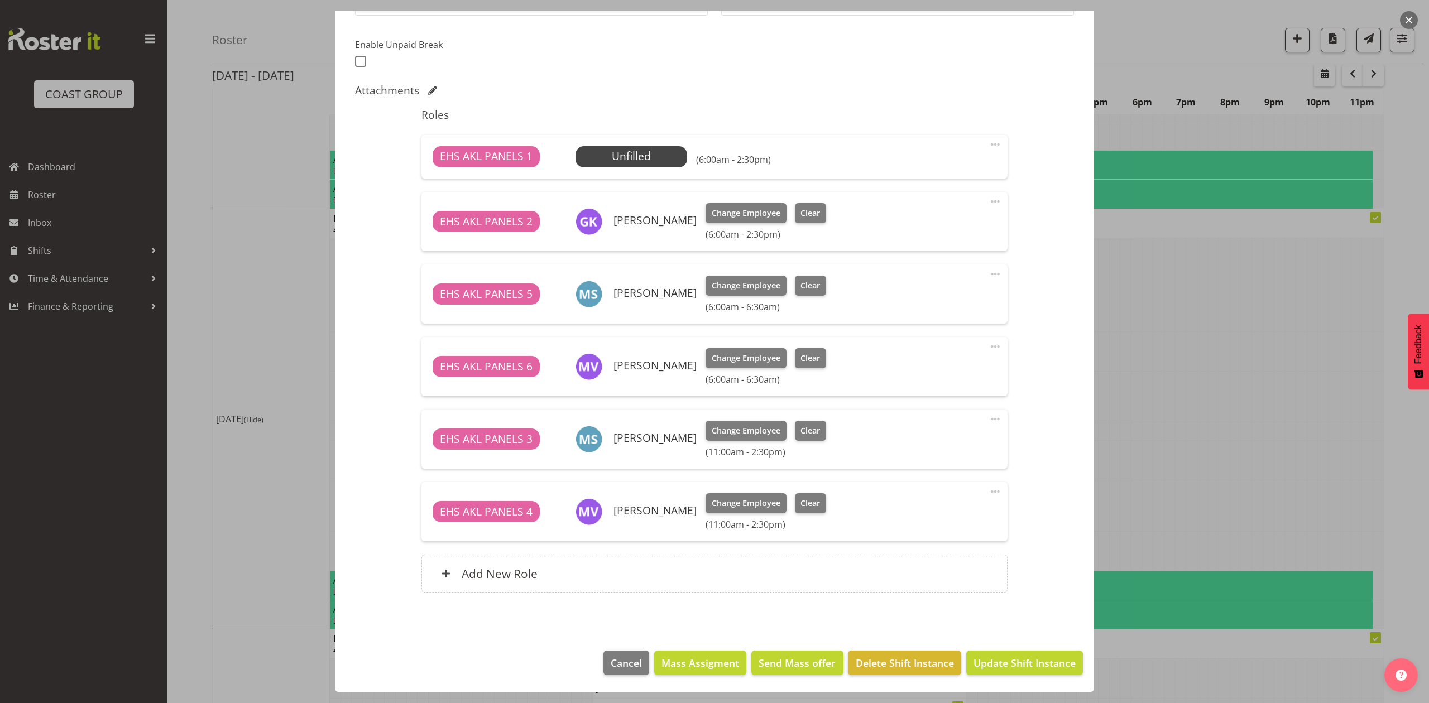
click at [1177, 383] on div at bounding box center [714, 351] width 1429 height 703
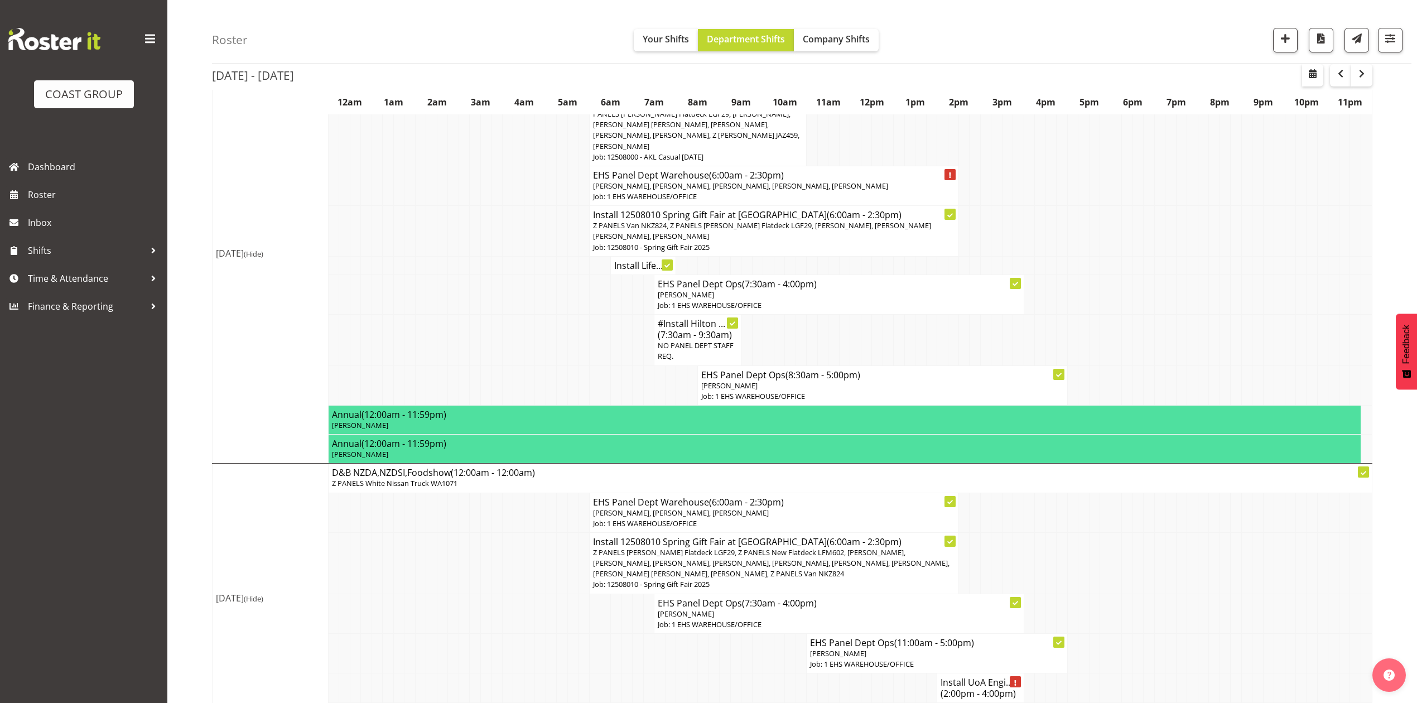
scroll to position [744, 0]
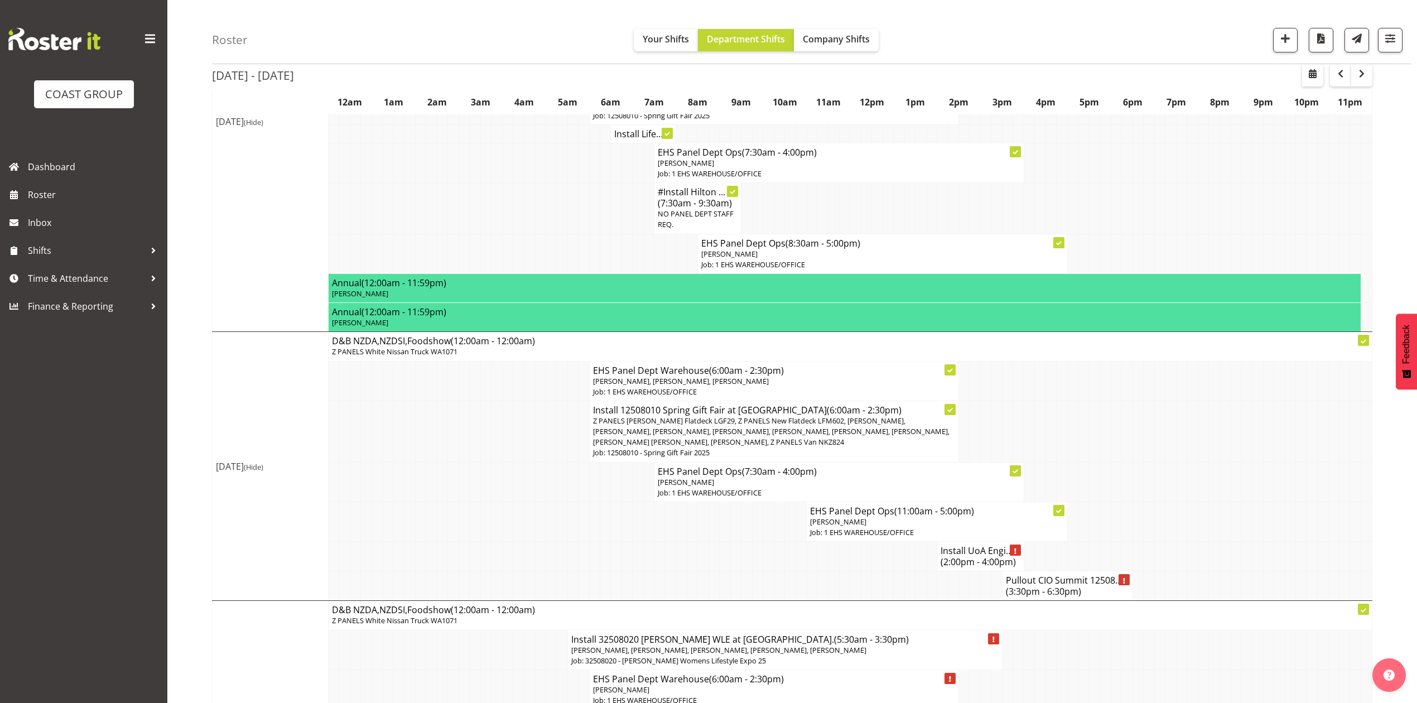
click at [871, 507] on h4 "EHS Panel Dept Ops (11:00am - 5:00pm)" at bounding box center [937, 511] width 254 height 11
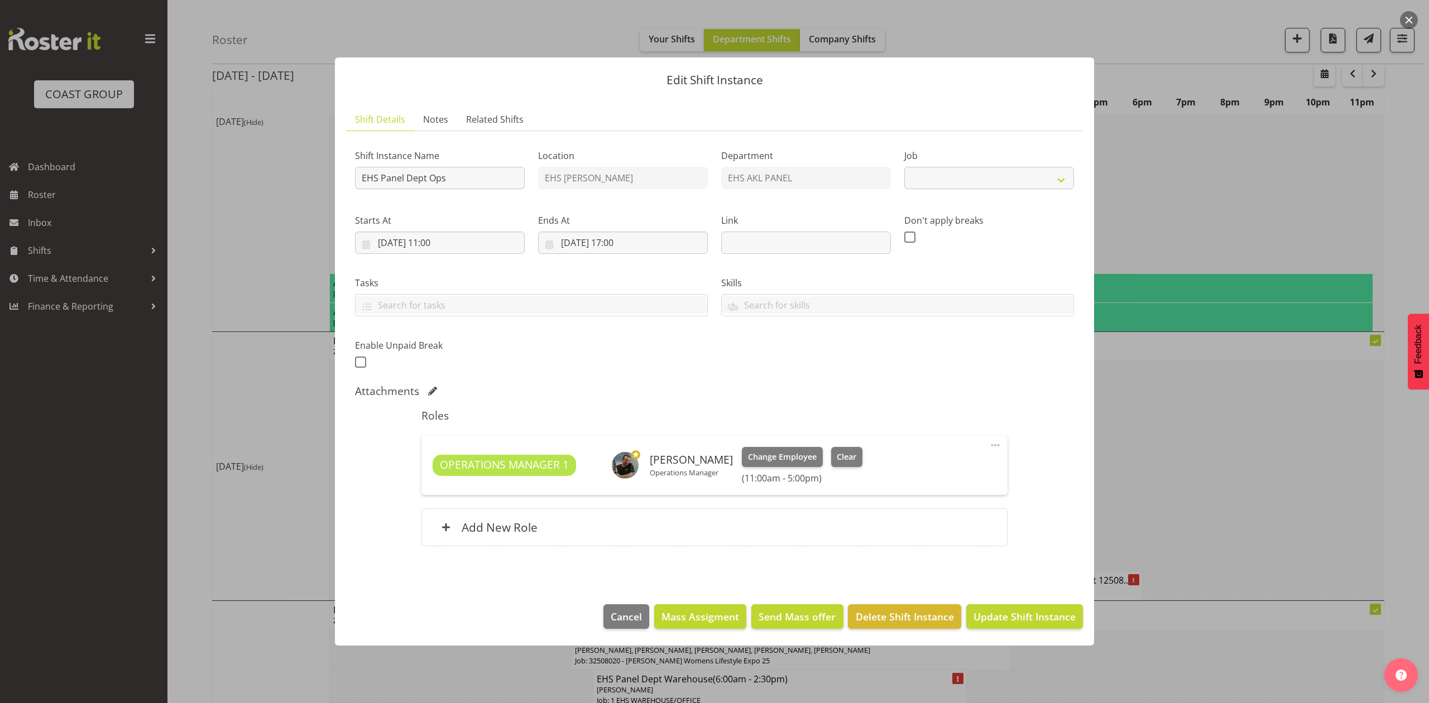
select select "69"
click at [996, 442] on span at bounding box center [994, 445] width 13 height 13
click at [1166, 396] on div at bounding box center [714, 351] width 1429 height 703
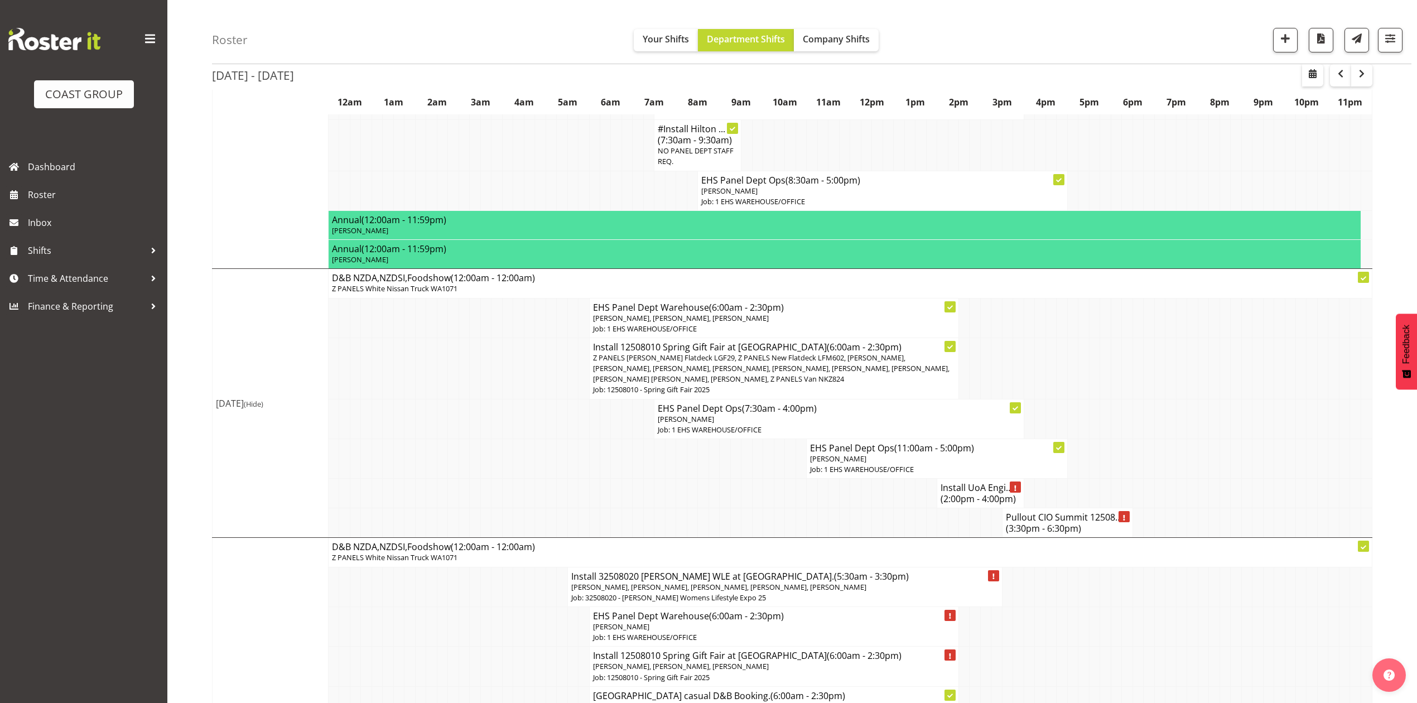
scroll to position [862, 0]
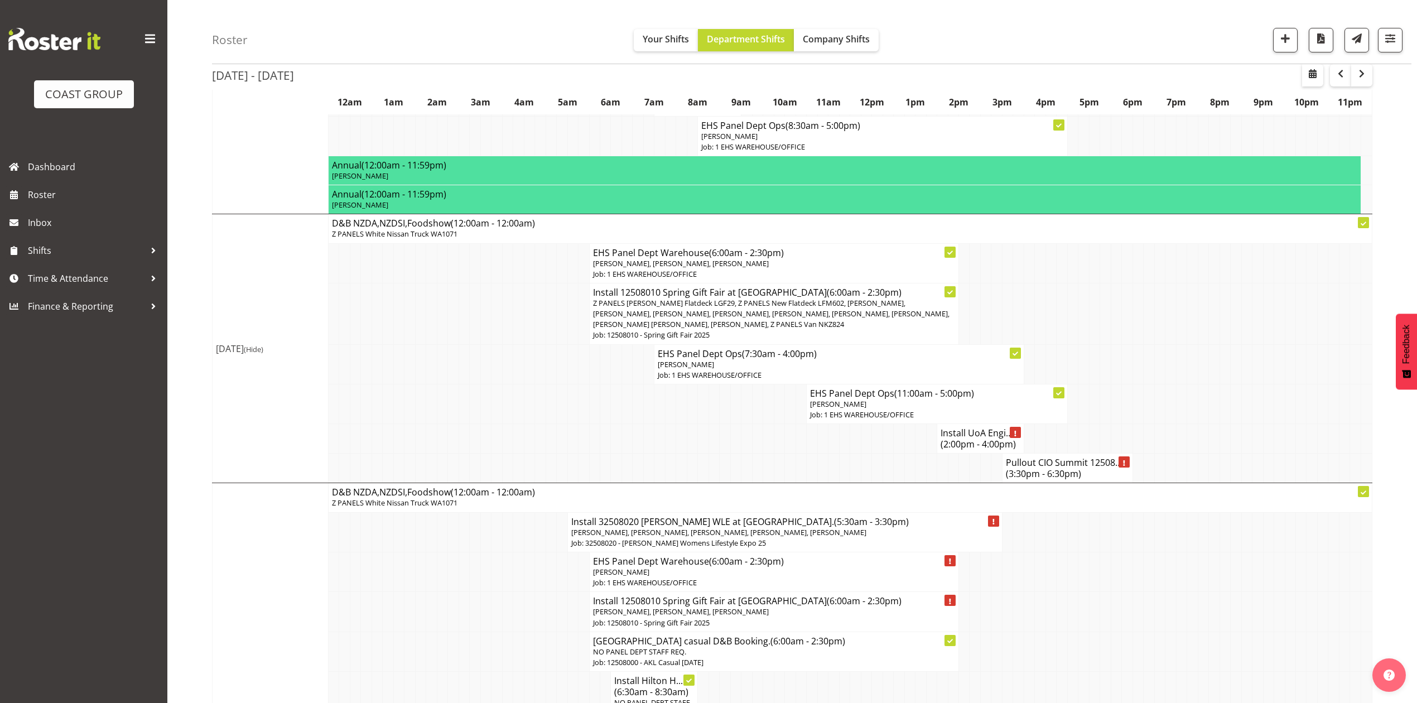
click at [842, 402] on span "[PERSON_NAME]" at bounding box center [838, 404] width 56 height 10
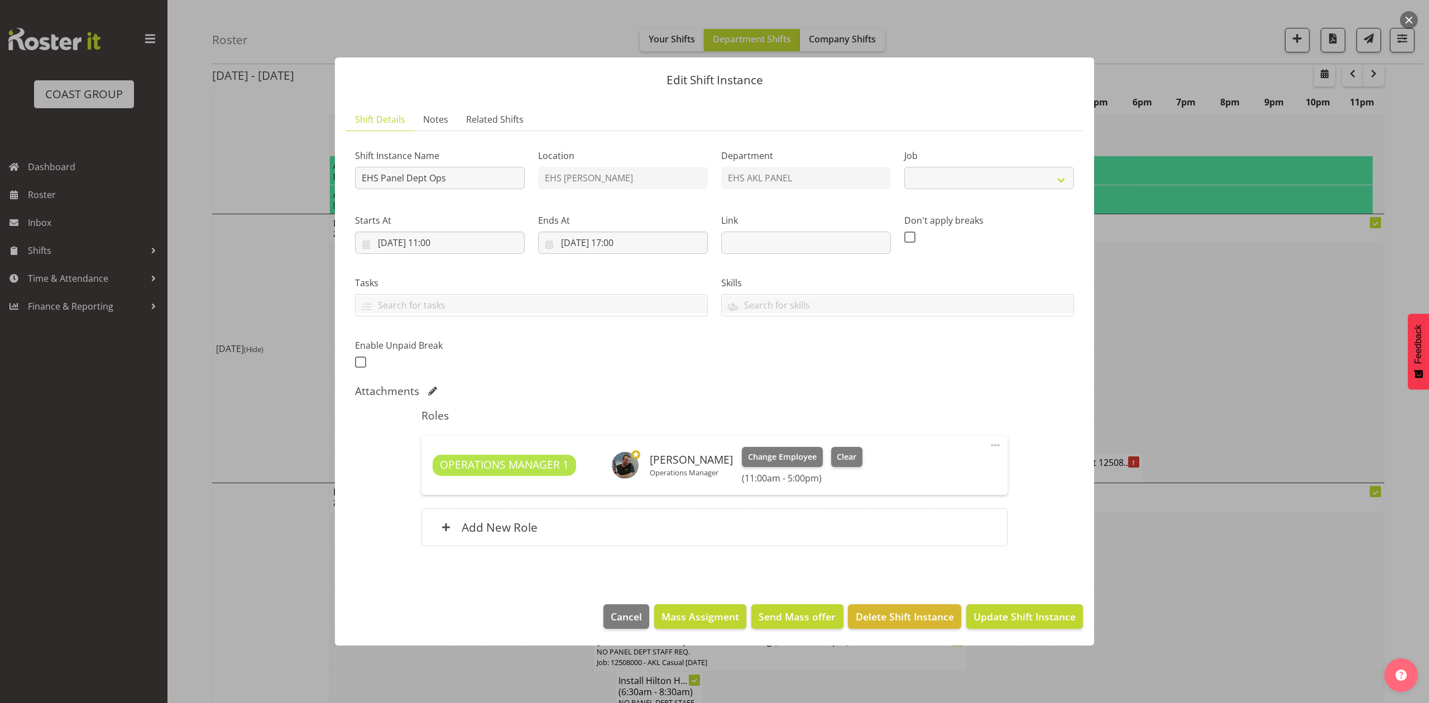
select select "69"
click at [988, 443] on span at bounding box center [994, 445] width 13 height 13
click at [947, 464] on link "Edit" at bounding box center [948, 470] width 107 height 20
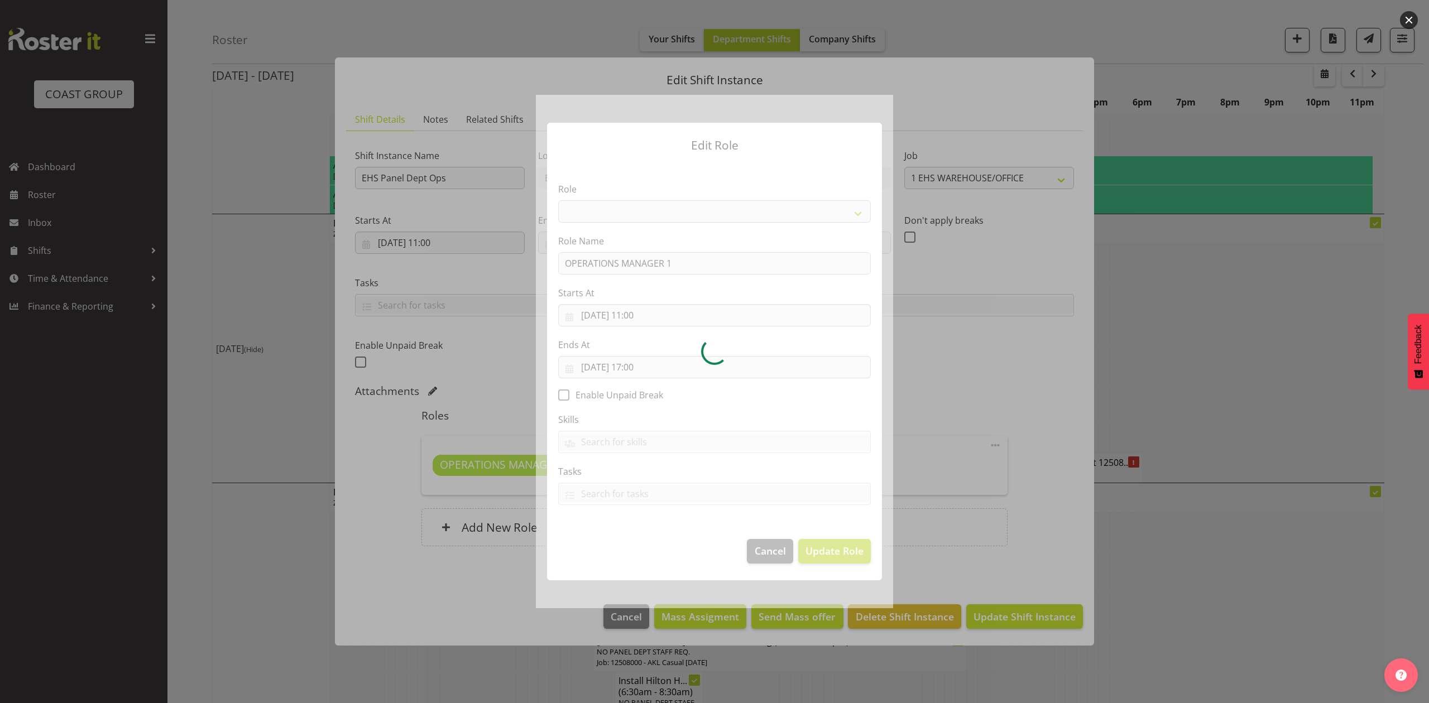
select select "198"
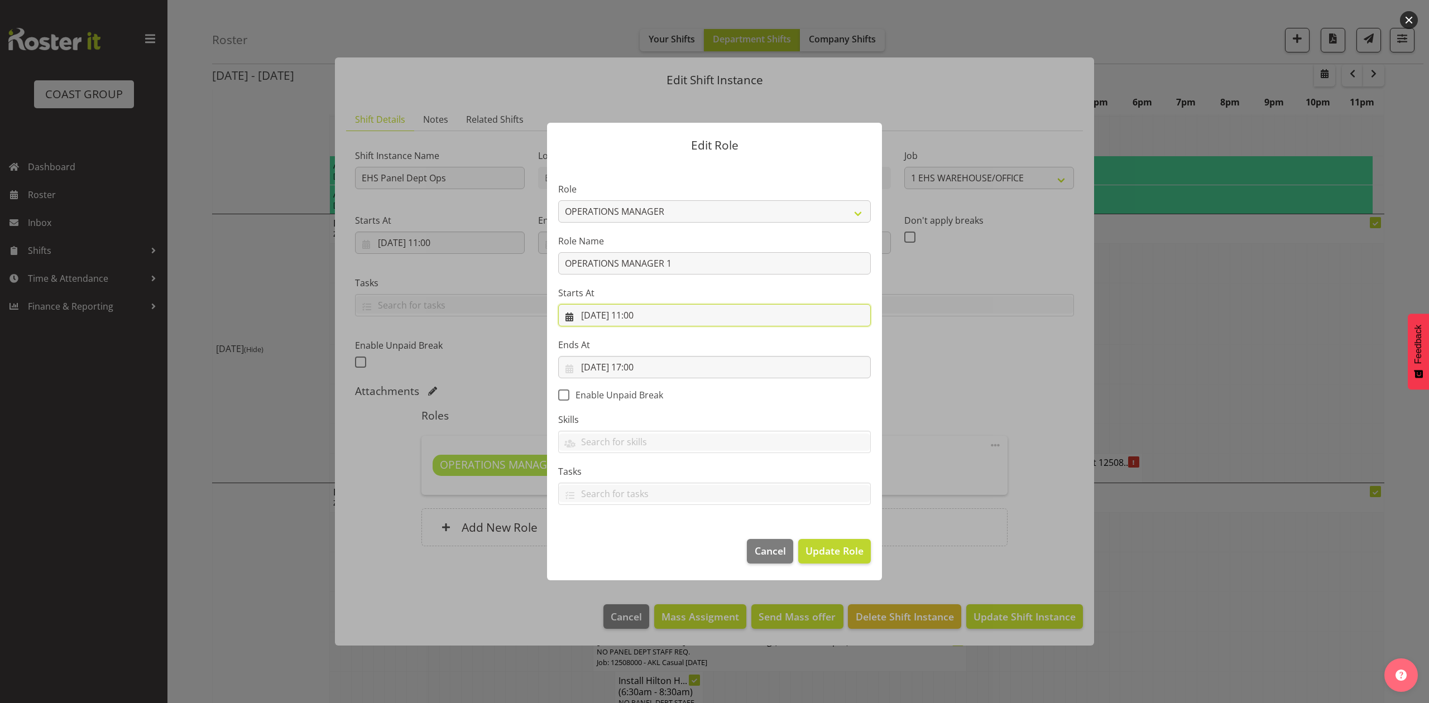
click at [654, 309] on input "[DATE] 11:00" at bounding box center [714, 315] width 313 height 22
drag, startPoint x: 640, startPoint y: 551, endPoint x: 641, endPoint y: 542, distance: 9.1
click at [640, 551] on select "00 01 02 03 04 05 06 07 08 09 10 11 12 13 14 15 16 17 18 19 20 21 22 23" at bounding box center [646, 552] width 25 height 22
select select "8"
click at [634, 541] on select "00 01 02 03 04 05 06 07 08 09 10 11 12 13 14 15 16 17 18 19 20 21 22 23" at bounding box center [646, 552] width 25 height 22
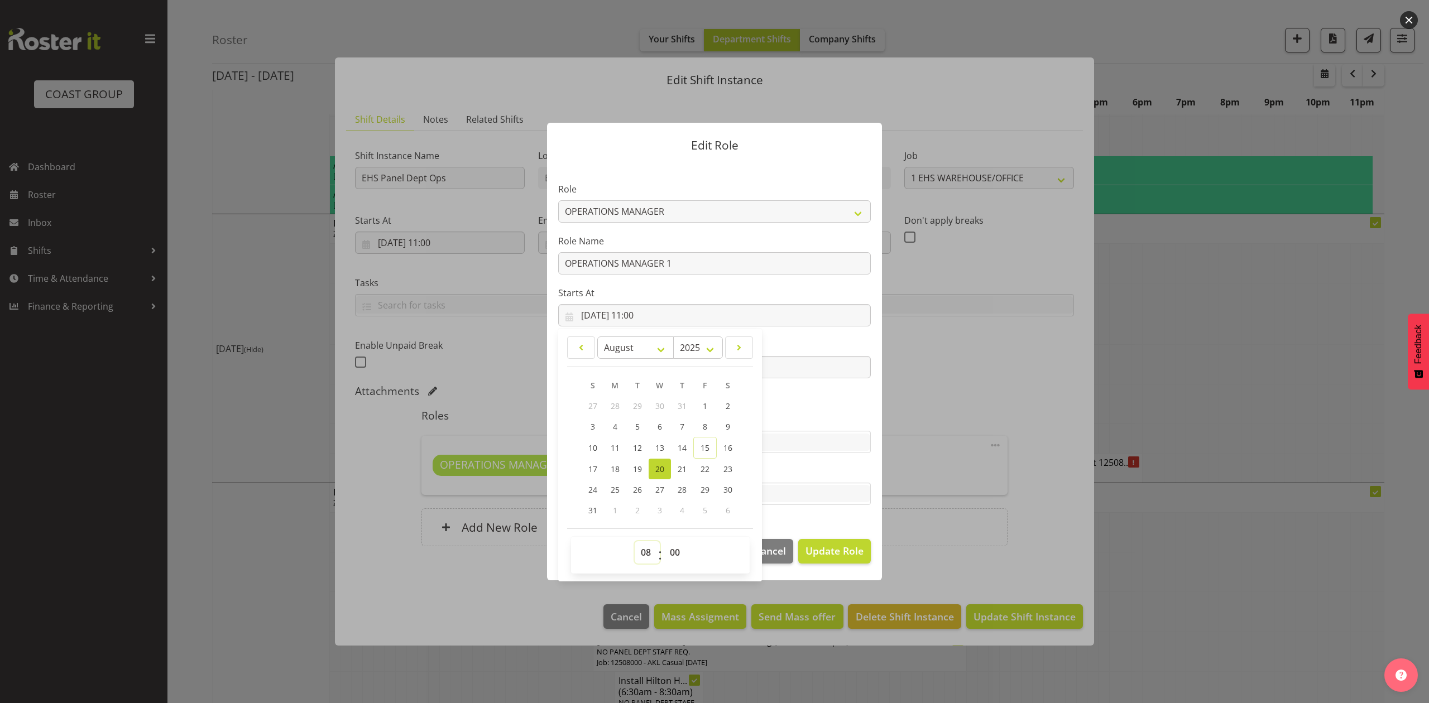
type input "[DATE] 08:00"
click at [668, 550] on select "00 01 02 03 04 05 06 07 08 09 10 11 12 13 14 15 16 17 18 19 20 21 22 23 24 25 2…" at bounding box center [676, 552] width 25 height 22
select select "30"
click at [664, 541] on select "00 01 02 03 04 05 06 07 08 09 10 11 12 13 14 15 16 17 18 19 20 21 22 23 24 25 2…" at bounding box center [676, 552] width 25 height 22
type input "[DATE] 08:30"
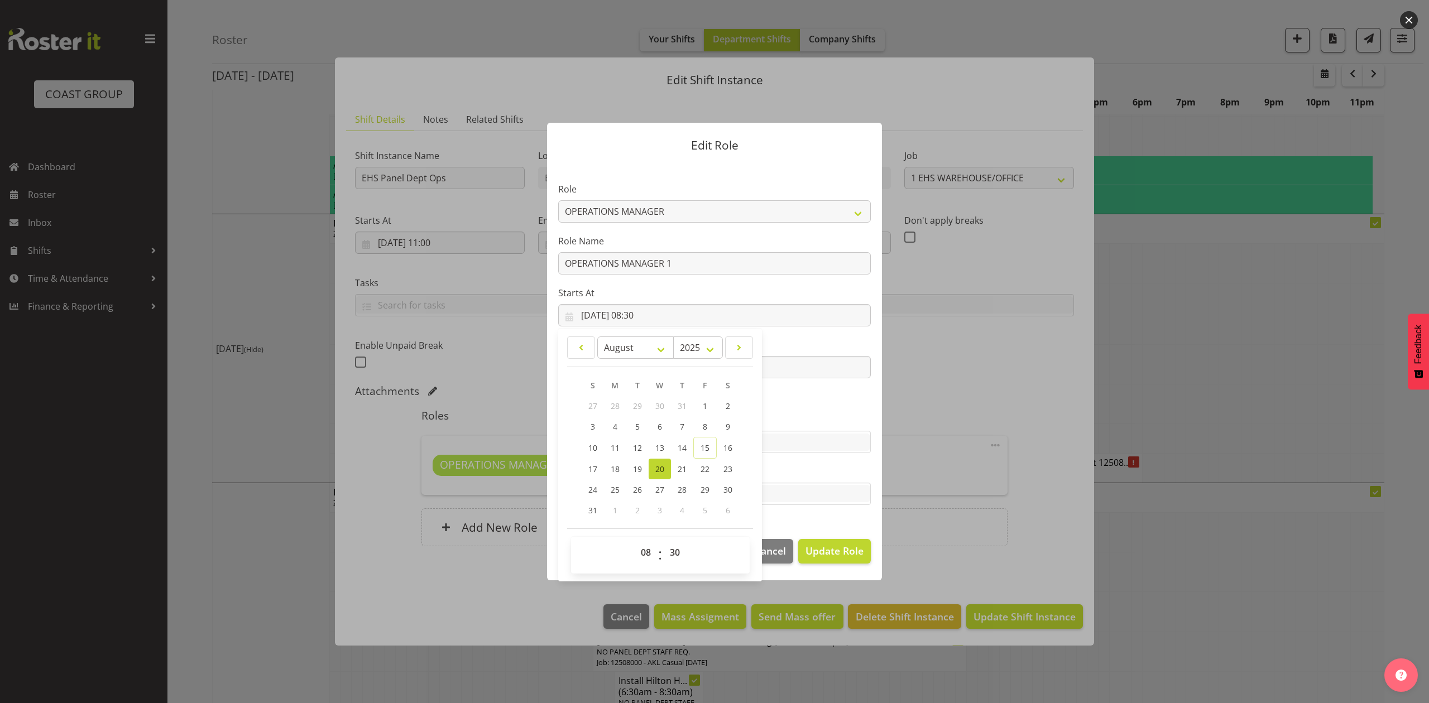
click at [835, 521] on section "Role ACCOUNT MANAGER ACCOUNT MANAGER DW ACCOUNTS [PERSON_NAME] VEHICLES AKL [PE…" at bounding box center [714, 344] width 335 height 365
click at [831, 551] on span "Update Role" at bounding box center [834, 551] width 58 height 15
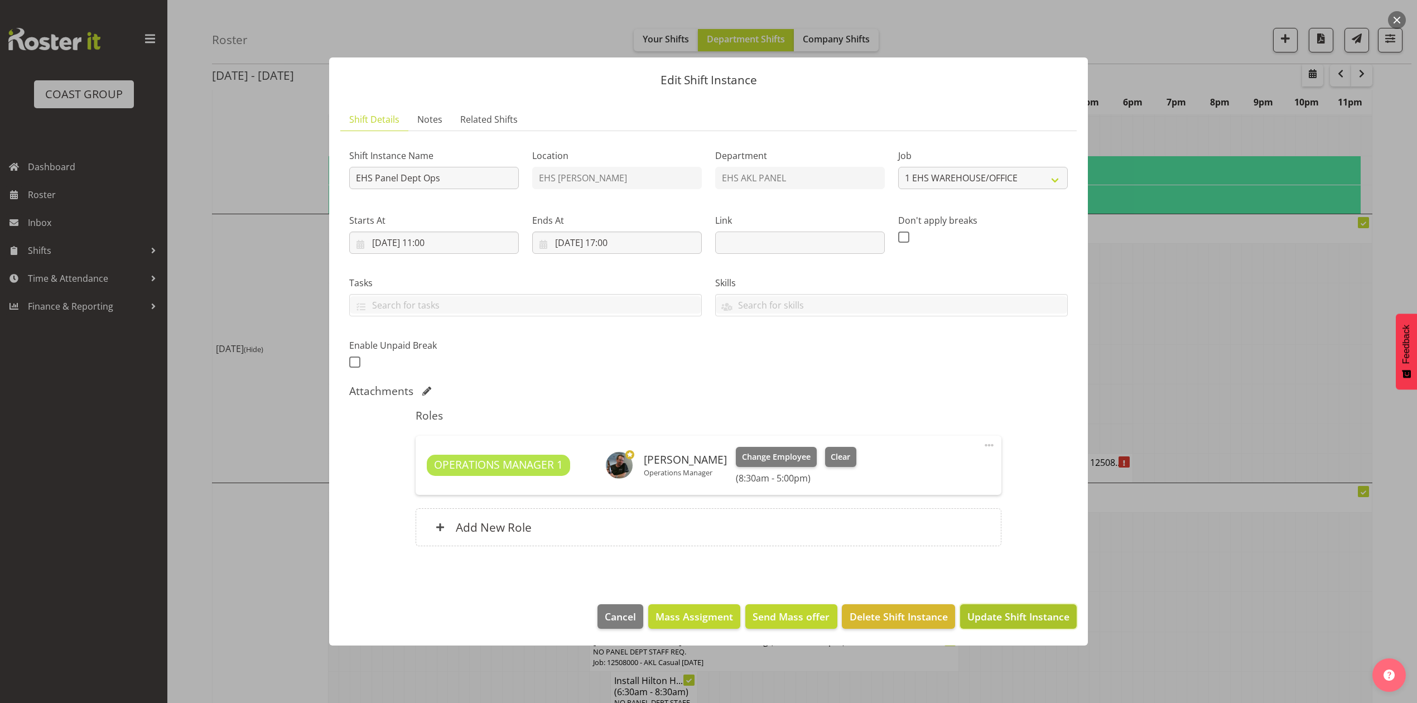
click at [1020, 609] on span "Update Shift Instance" at bounding box center [1019, 616] width 102 height 15
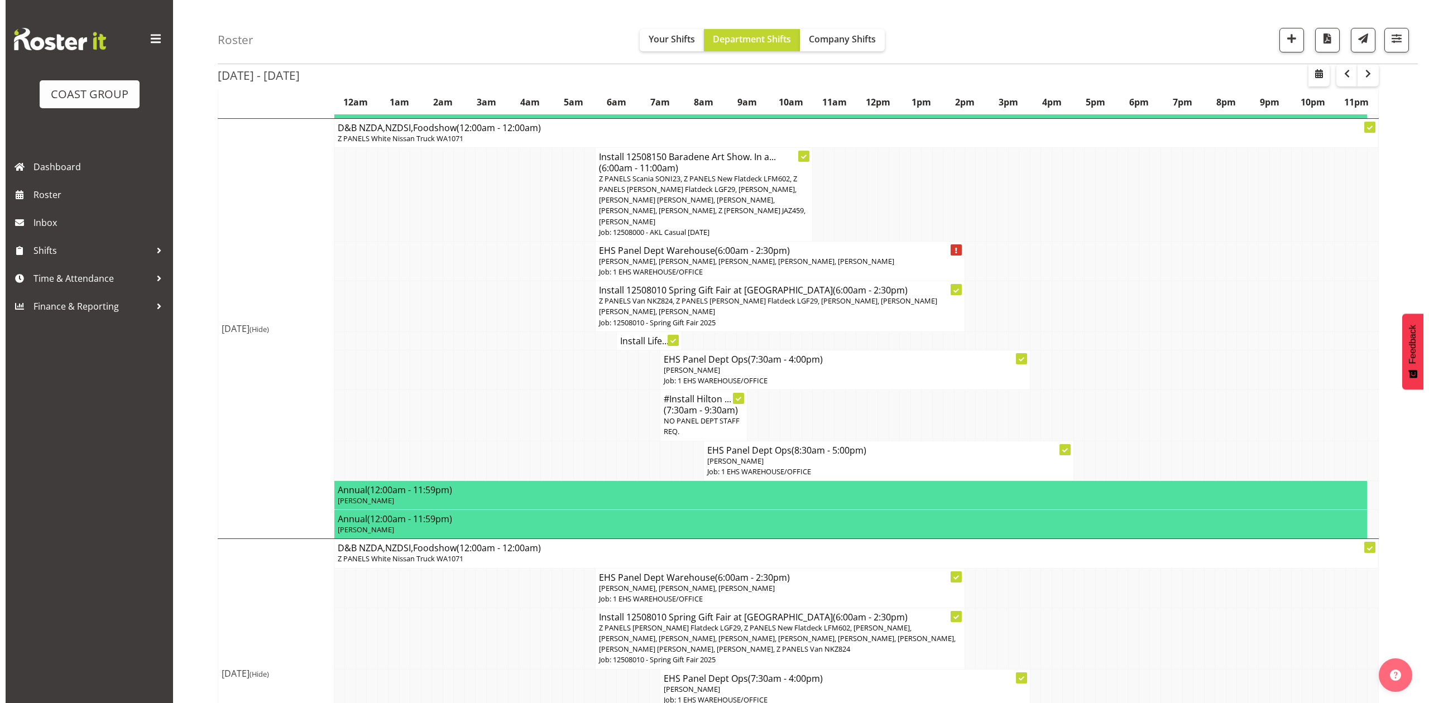
scroll to position [521, 0]
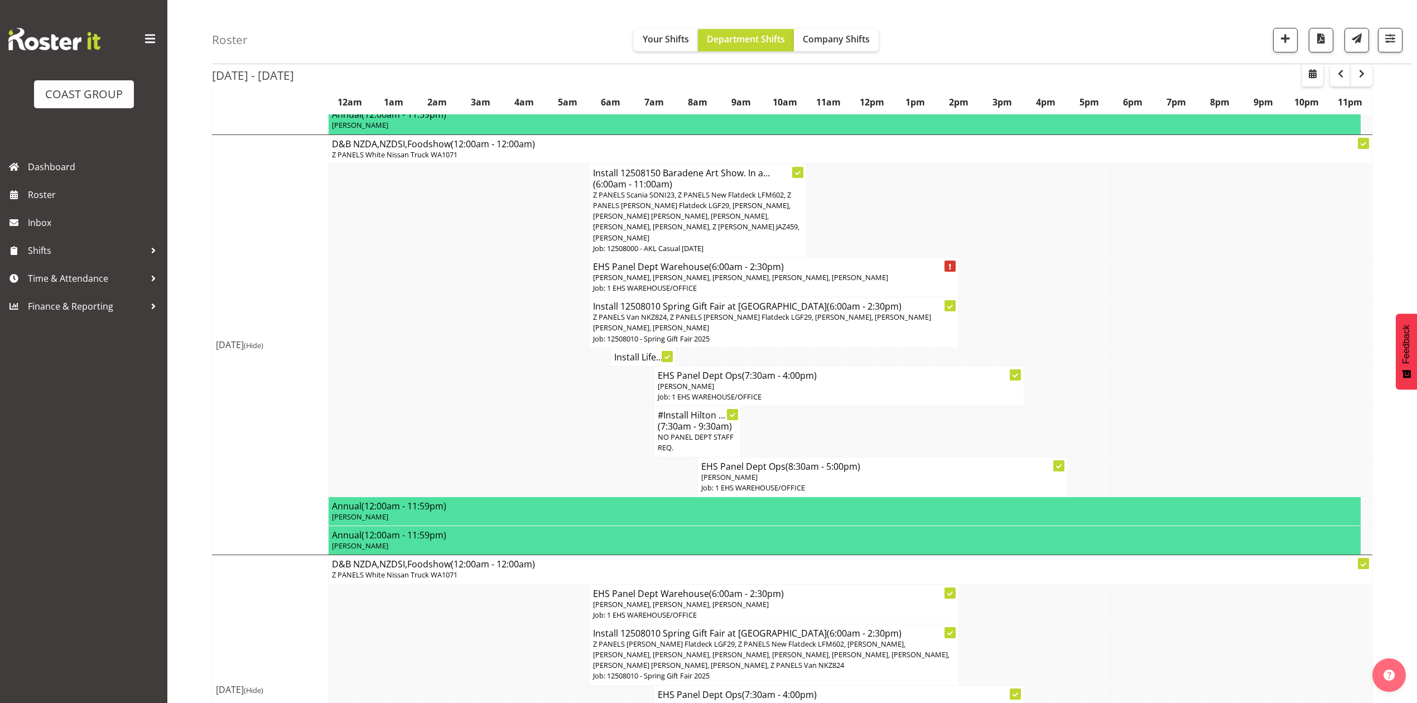
click at [974, 472] on p "[PERSON_NAME]" at bounding box center [882, 477] width 362 height 11
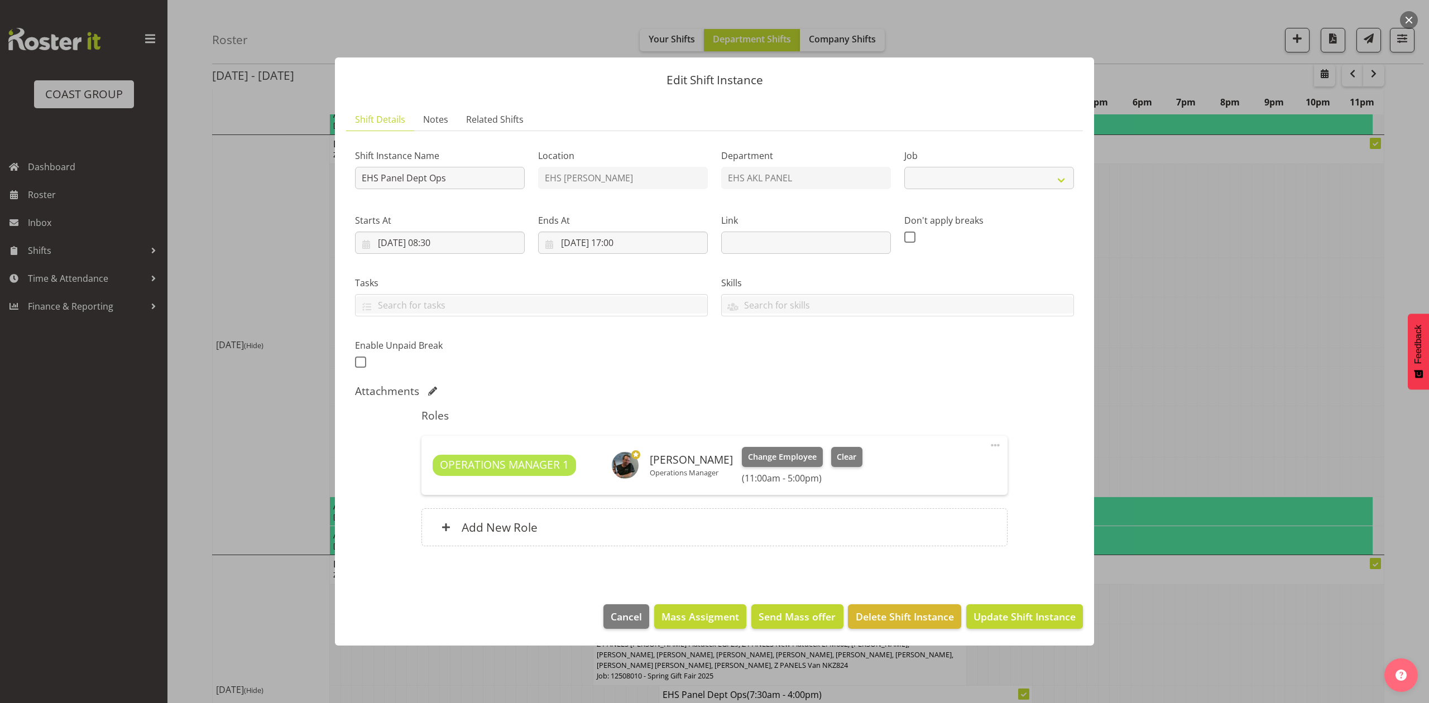
select select "69"
click at [440, 240] on input "[DATE] 08:30" at bounding box center [440, 243] width 170 height 22
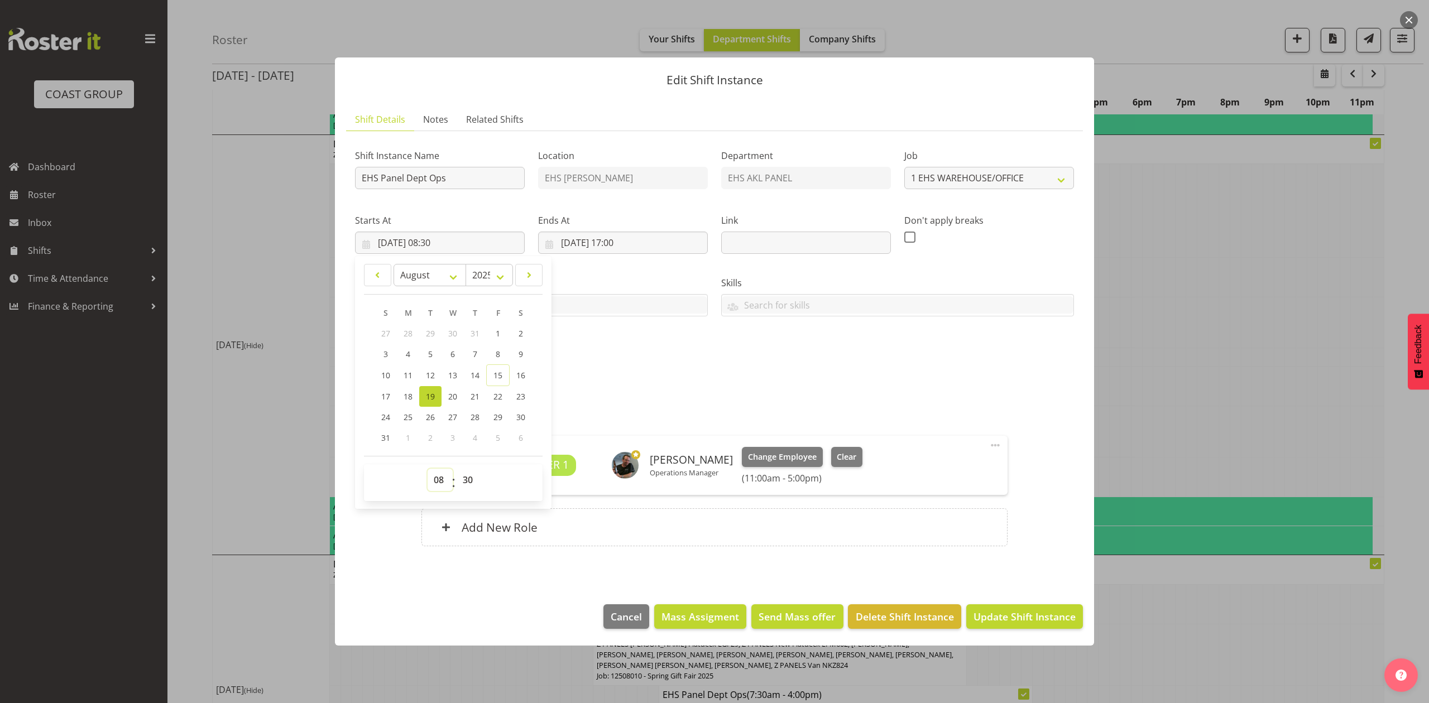
click at [438, 478] on select "00 01 02 03 04 05 06 07 08 09 10 11 12 13 14 15 16 17 18 19 20 21 22 23" at bounding box center [439, 480] width 25 height 22
select select "11"
click at [427, 469] on select "00 01 02 03 04 05 06 07 08 09 10 11 12 13 14 15 16 17 18 19 20 21 22 23" at bounding box center [439, 480] width 25 height 22
type input "[DATE] 11:30"
click at [472, 476] on select "00 01 02 03 04 05 06 07 08 09 10 11 12 13 14 15 16 17 18 19 20 21 22 23 24 25 2…" at bounding box center [468, 480] width 25 height 22
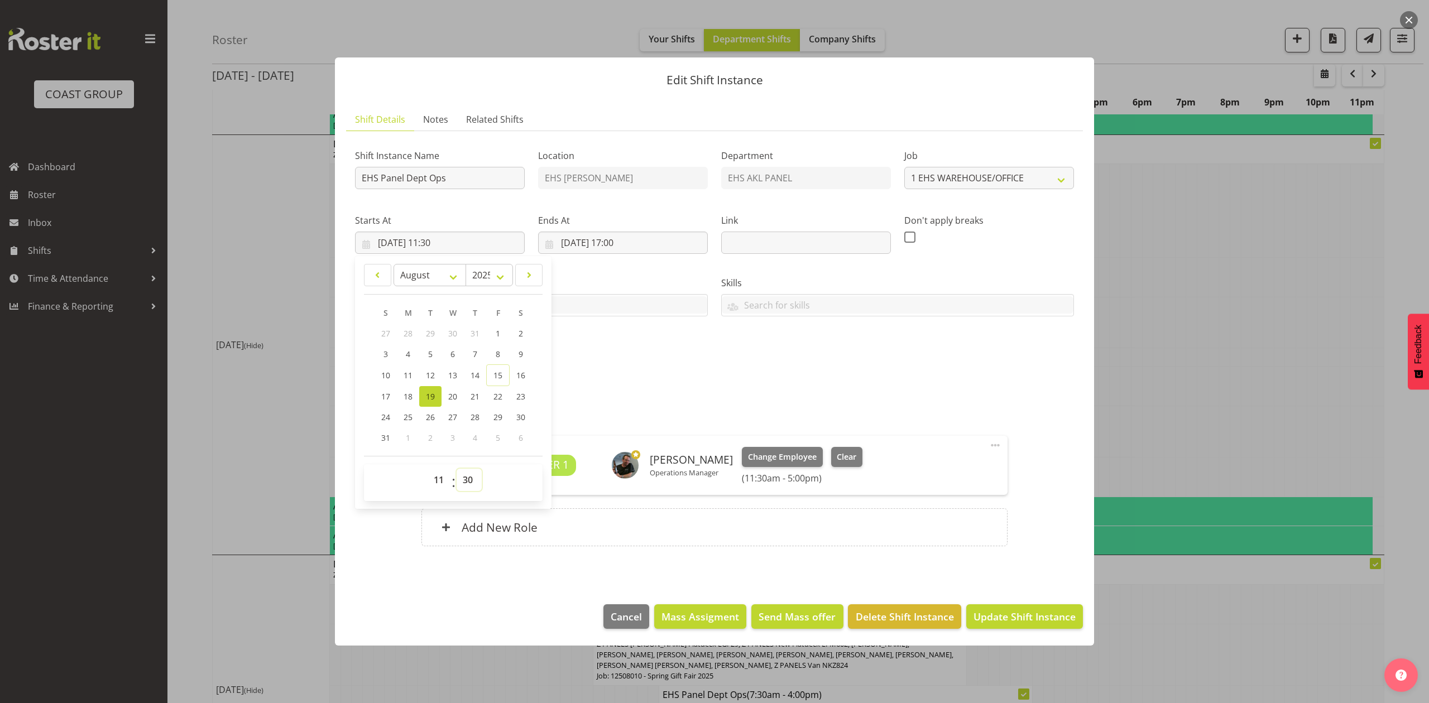
select select "0"
click at [456, 469] on select "00 01 02 03 04 05 06 07 08 09 10 11 12 13 14 15 16 17 18 19 20 21 22 23 24 25 2…" at bounding box center [468, 480] width 25 height 22
type input "[DATE] 11:00"
click at [648, 371] on div "Shift Instance Name EHS Panel Dept Ops Location EHS [PERSON_NAME] Department EH…" at bounding box center [714, 255] width 732 height 244
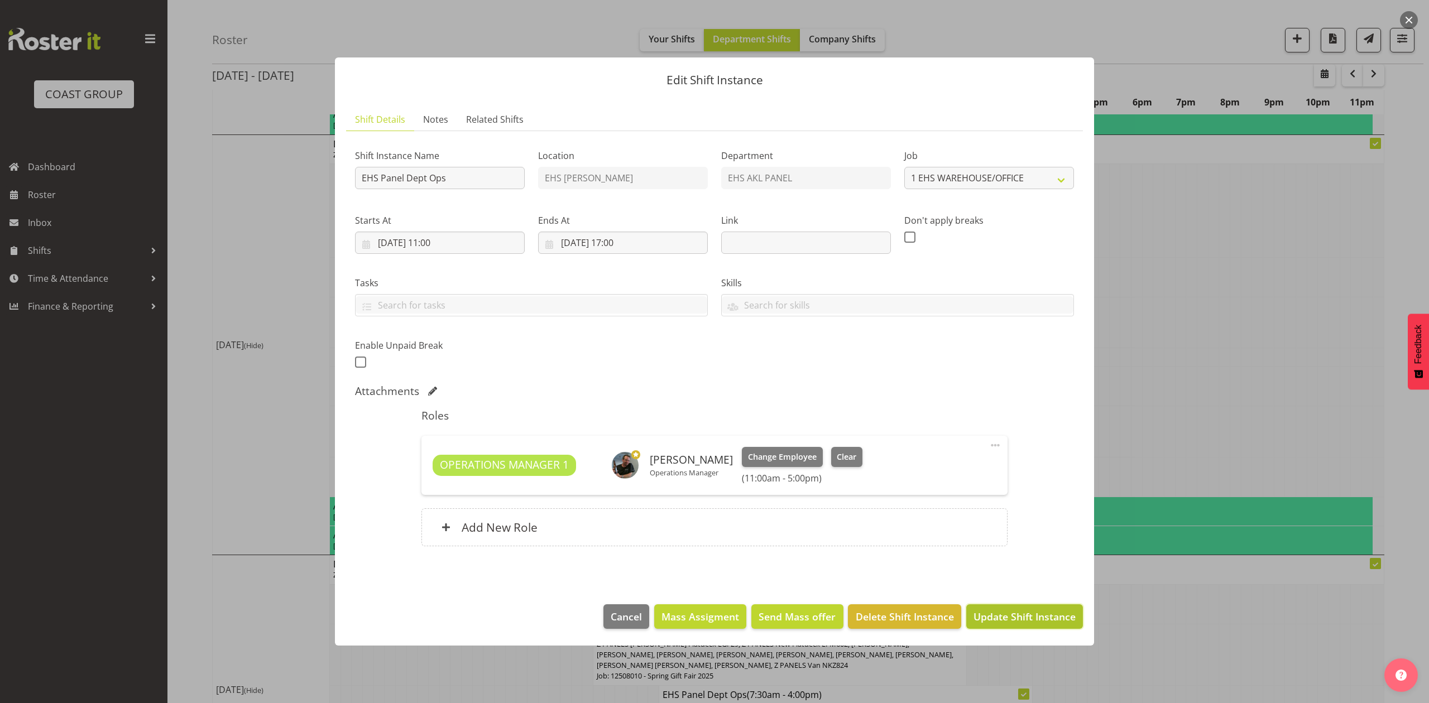
click at [1018, 608] on button "Update Shift Instance" at bounding box center [1024, 616] width 117 height 25
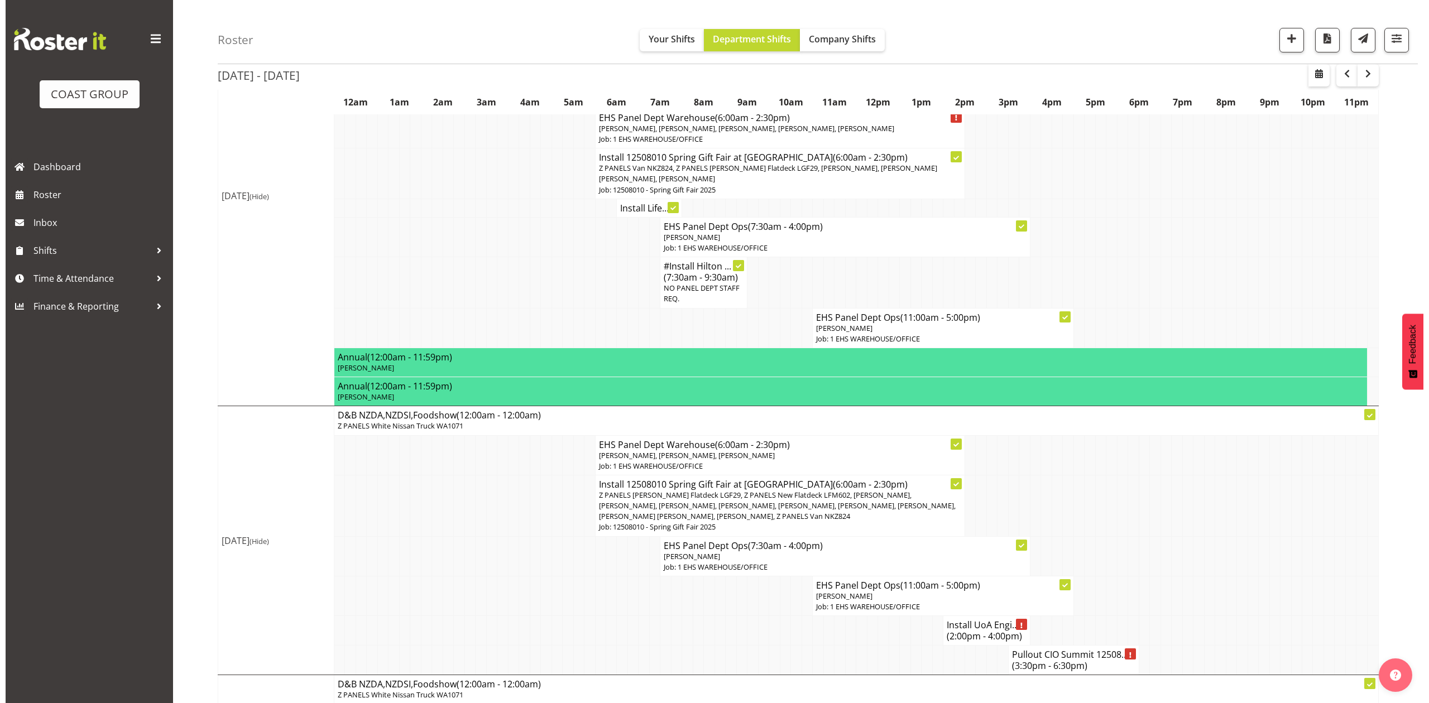
scroll to position [818, 0]
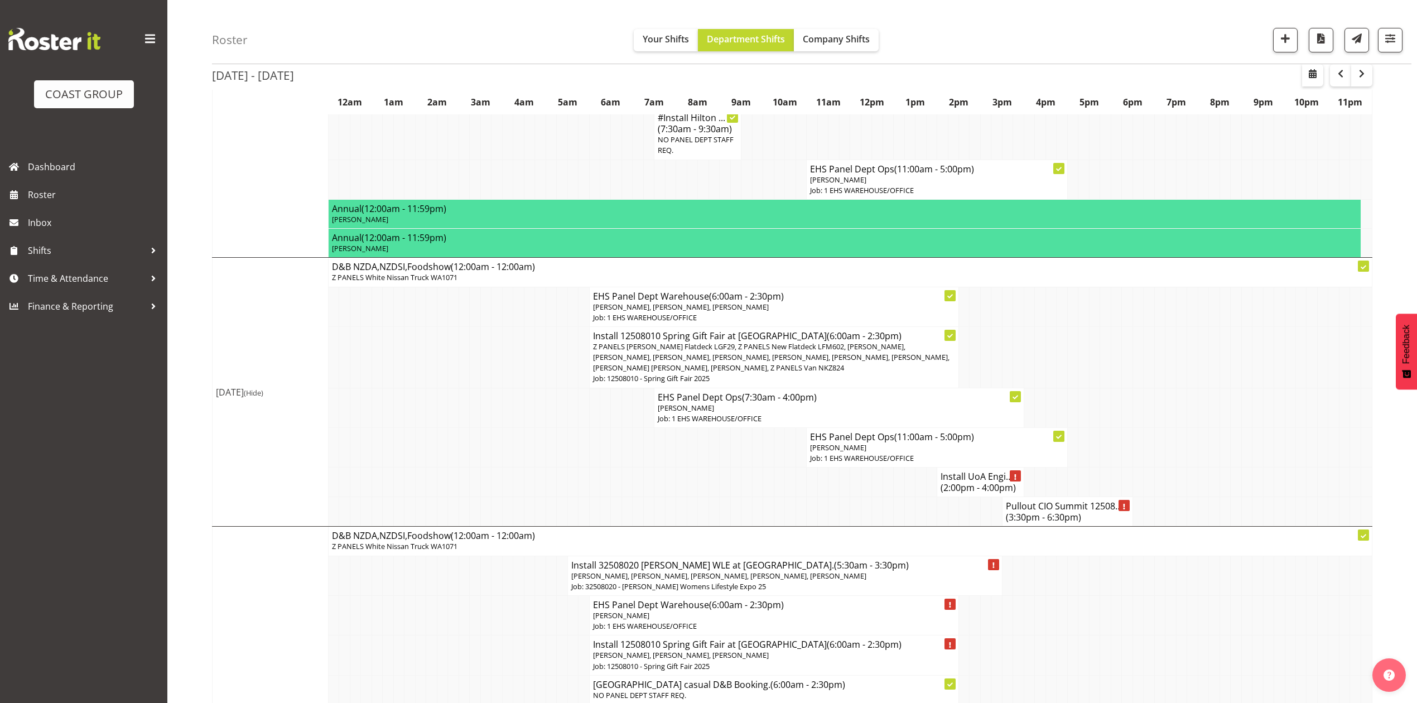
click at [875, 443] on p "[PERSON_NAME]" at bounding box center [937, 448] width 254 height 11
select select
select select "7"
select select "2025"
select select "11"
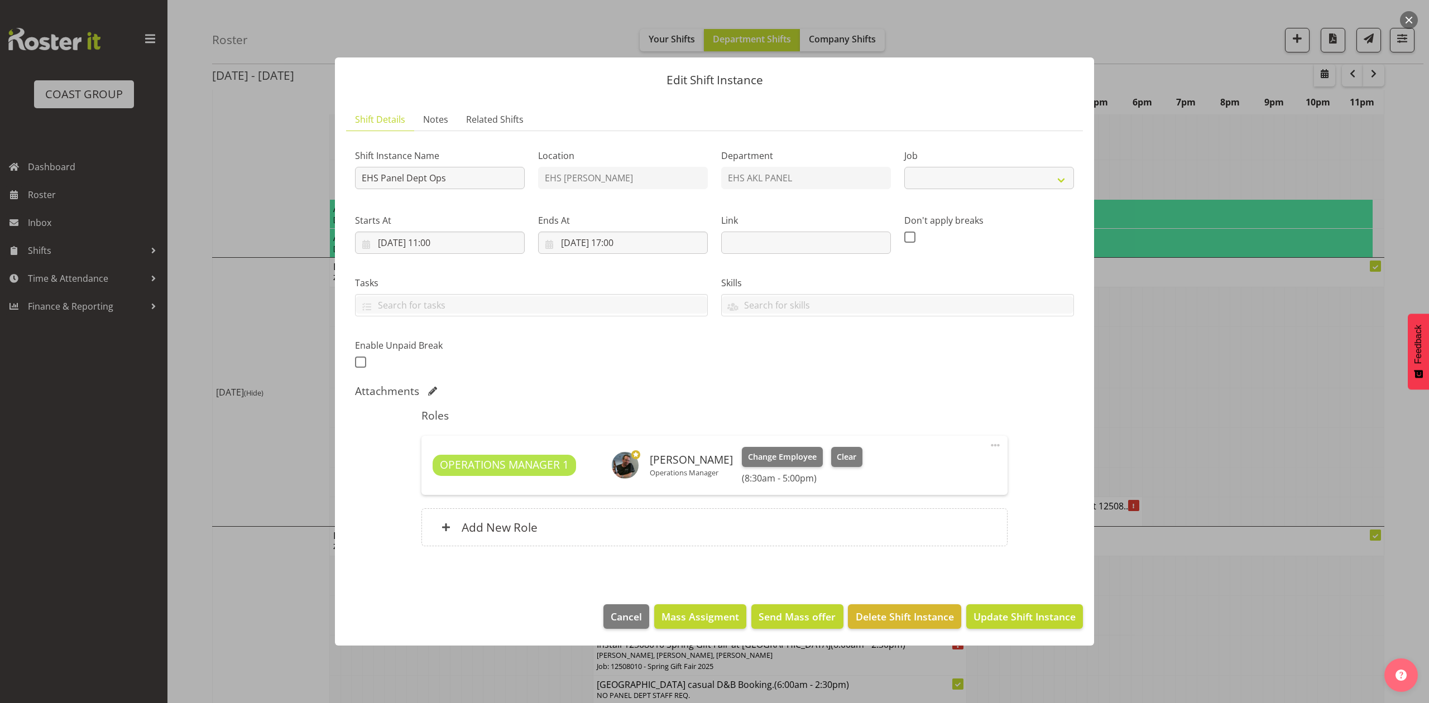
select select "69"
click at [434, 243] on input "[DATE] 11:00" at bounding box center [440, 243] width 170 height 22
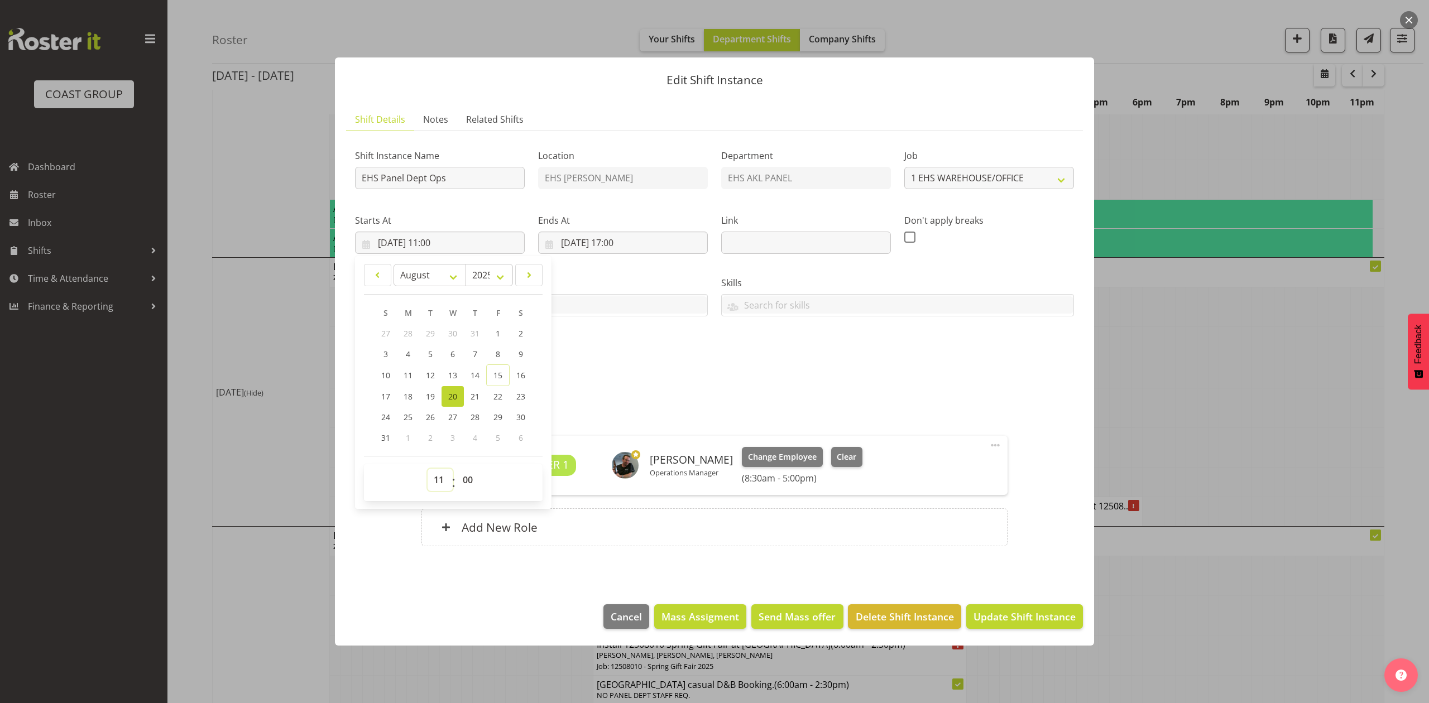
drag, startPoint x: 433, startPoint y: 482, endPoint x: 435, endPoint y: 470, distance: 12.5
click at [433, 482] on select "00 01 02 03 04 05 06 07 08 09 10 11 12 13 14 15 16 17 18 19 20 21 22 23" at bounding box center [439, 480] width 25 height 22
select select "8"
click at [427, 469] on select "00 01 02 03 04 05 06 07 08 09 10 11 12 13 14 15 16 17 18 19 20 21 22 23" at bounding box center [439, 480] width 25 height 22
type input "[DATE] 08:00"
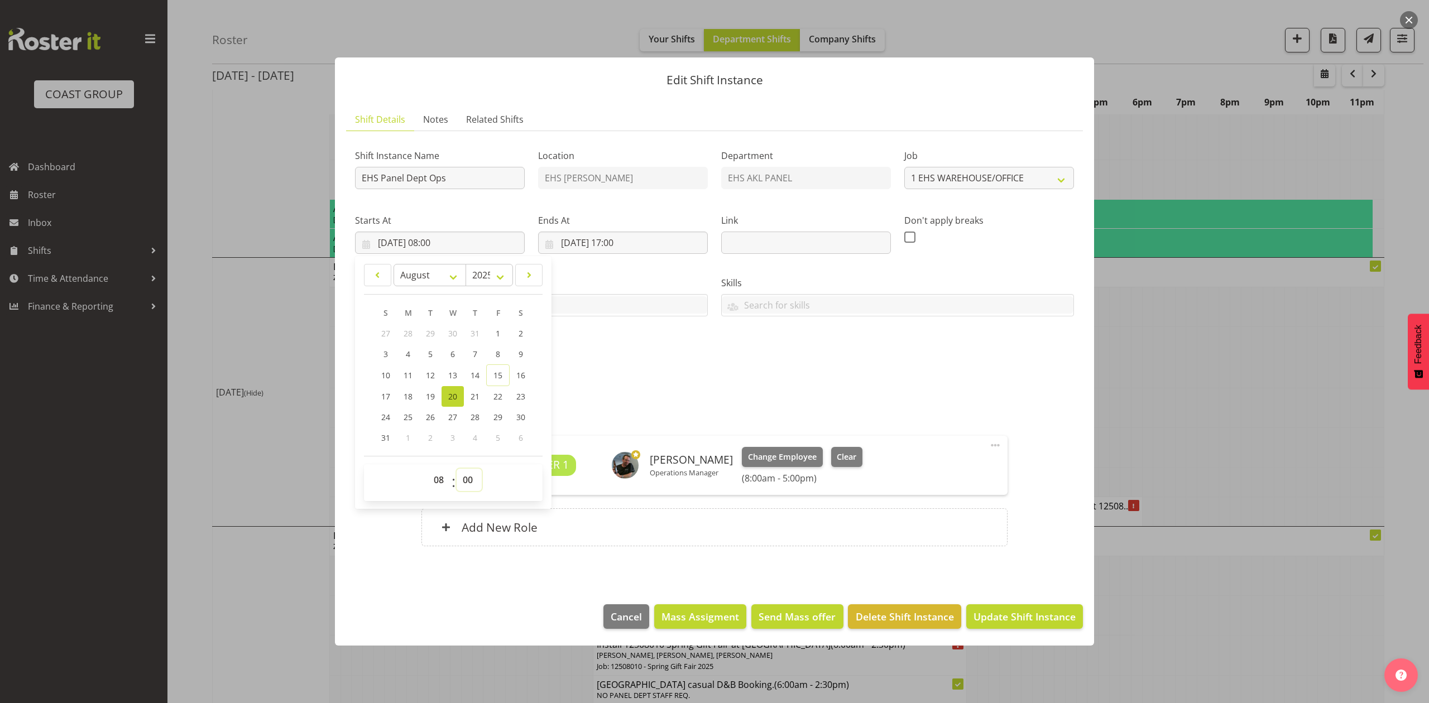
drag, startPoint x: 463, startPoint y: 489, endPoint x: 465, endPoint y: 471, distance: 18.1
click at [463, 488] on select "00 01 02 03 04 05 06 07 08 09 10 11 12 13 14 15 16 17 18 19 20 21 22 23 24 25 2…" at bounding box center [468, 480] width 25 height 22
select select "30"
click at [456, 469] on select "00 01 02 03 04 05 06 07 08 09 10 11 12 13 14 15 16 17 18 19 20 21 22 23 24 25 2…" at bounding box center [468, 480] width 25 height 22
type input "[DATE] 08:30"
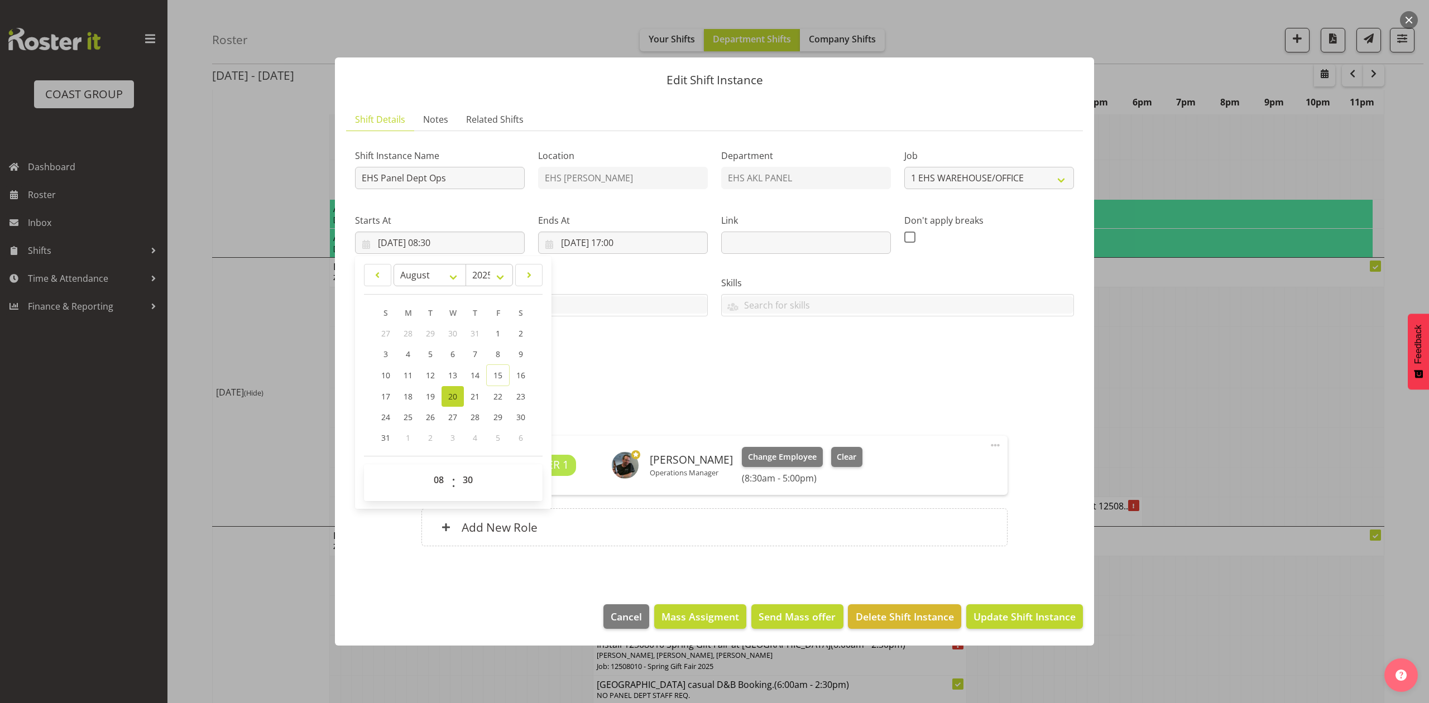
click at [627, 386] on div "Attachments" at bounding box center [714, 390] width 719 height 13
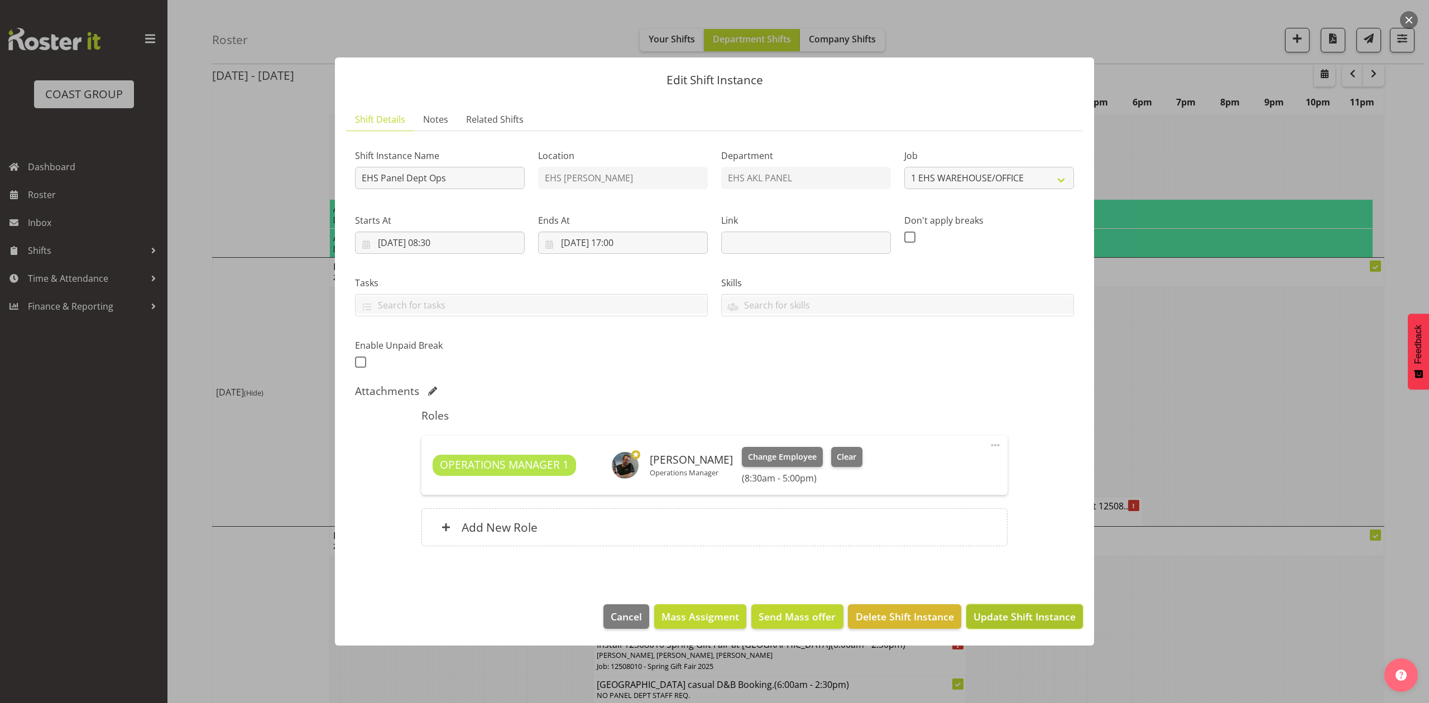
click at [1026, 612] on span "Update Shift Instance" at bounding box center [1024, 616] width 102 height 15
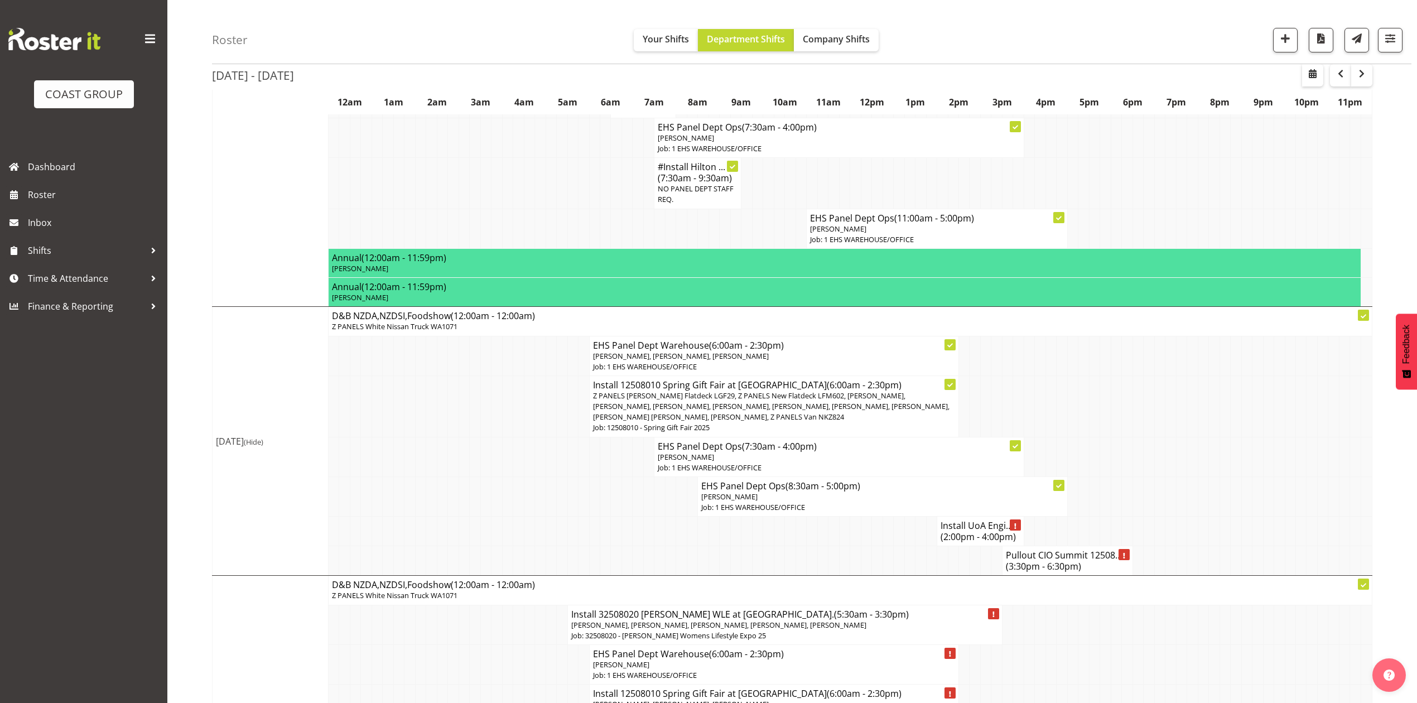
scroll to position [744, 0]
